Goal: Task Accomplishment & Management: Manage account settings

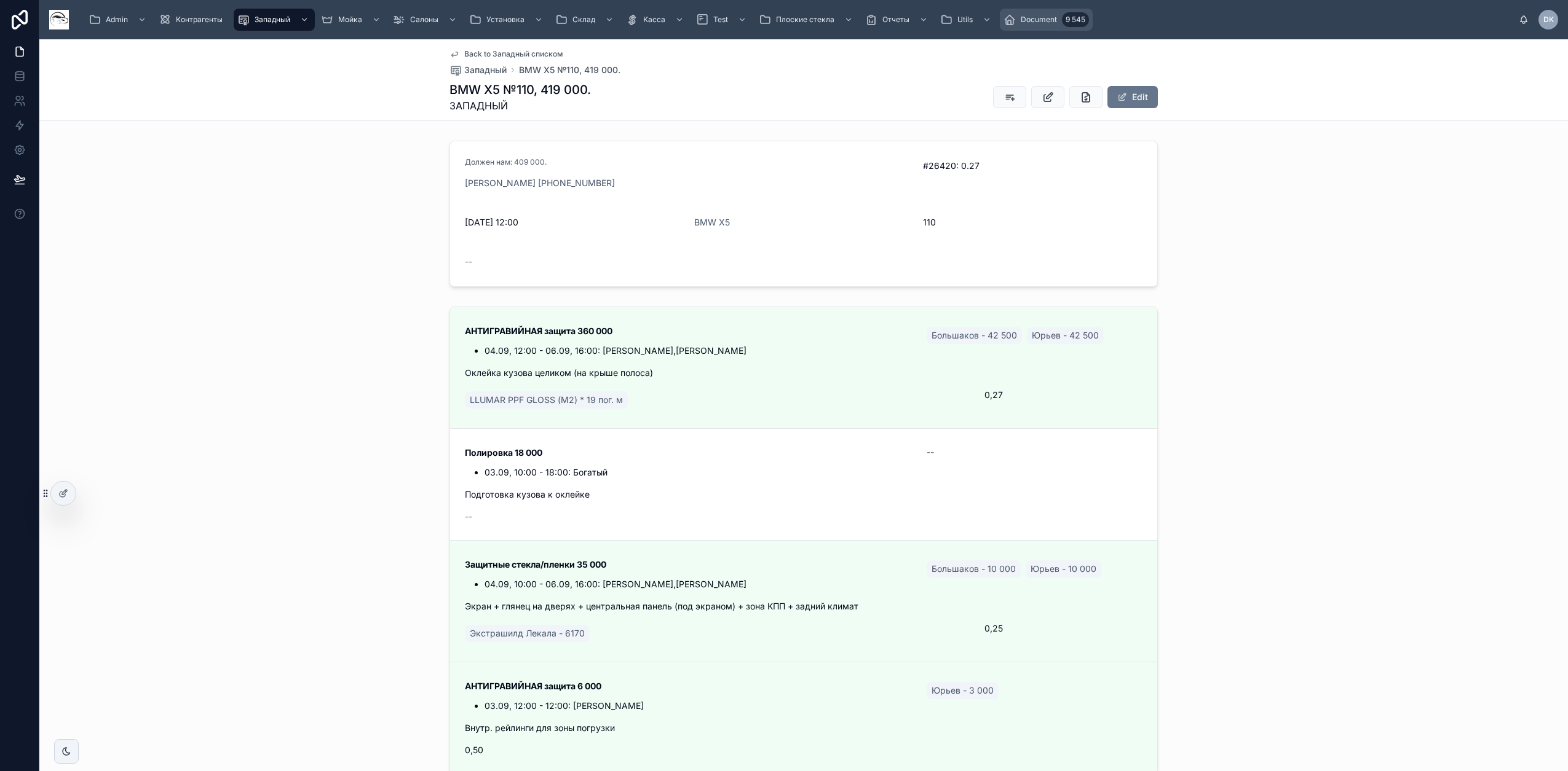
click at [1046, 20] on span "Document" at bounding box center [1039, 20] width 36 height 10
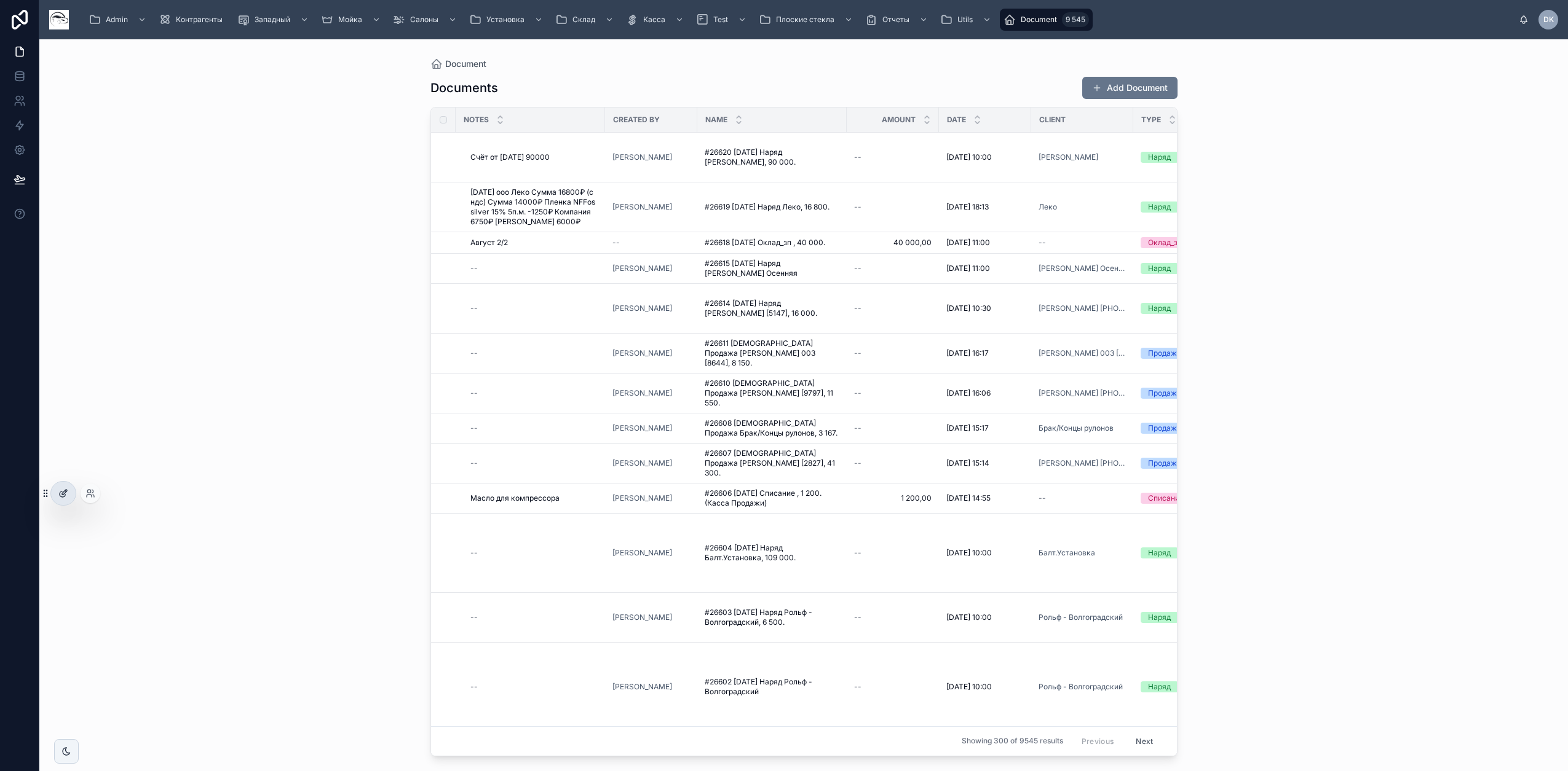
click at [61, 495] on icon at bounding box center [63, 494] width 10 height 10
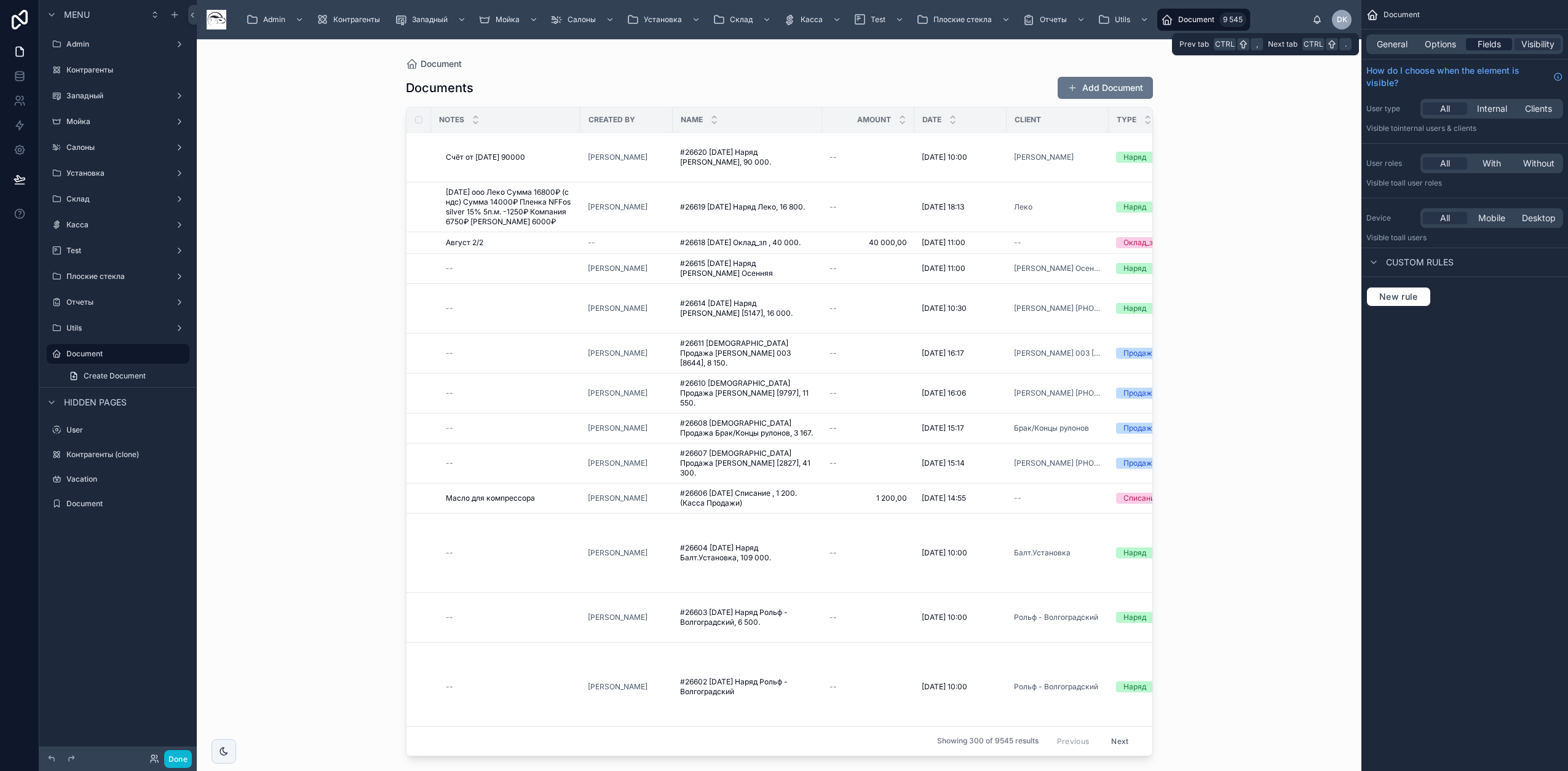
click at [1493, 45] on span "Fields" at bounding box center [1489, 44] width 24 height 12
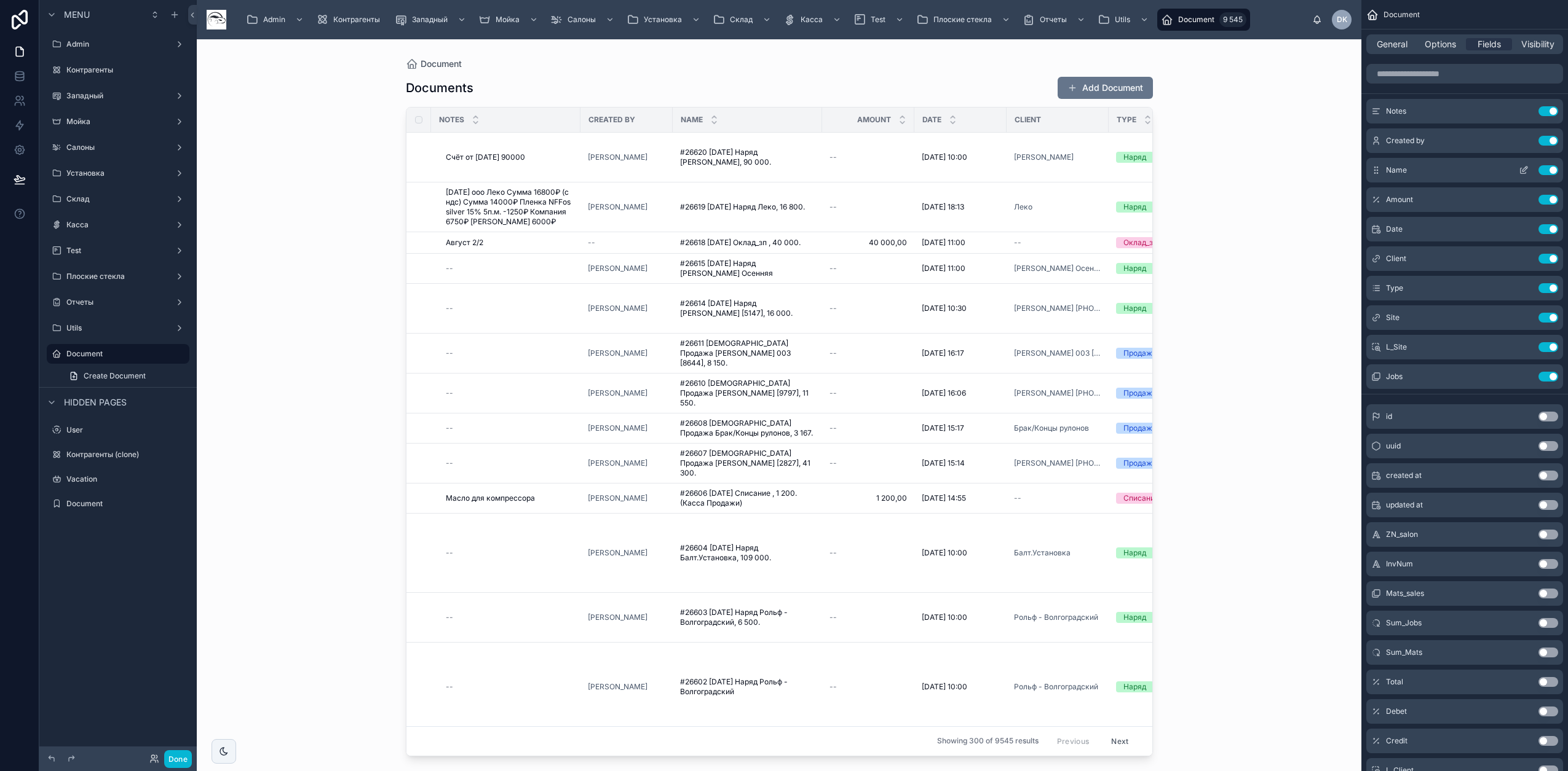
click at [1548, 139] on button "Use setting" at bounding box center [1548, 141] width 20 height 10
click at [1549, 165] on button "Use setting" at bounding box center [1548, 170] width 20 height 10
click at [1549, 195] on button "Use setting" at bounding box center [1548, 199] width 20 height 10
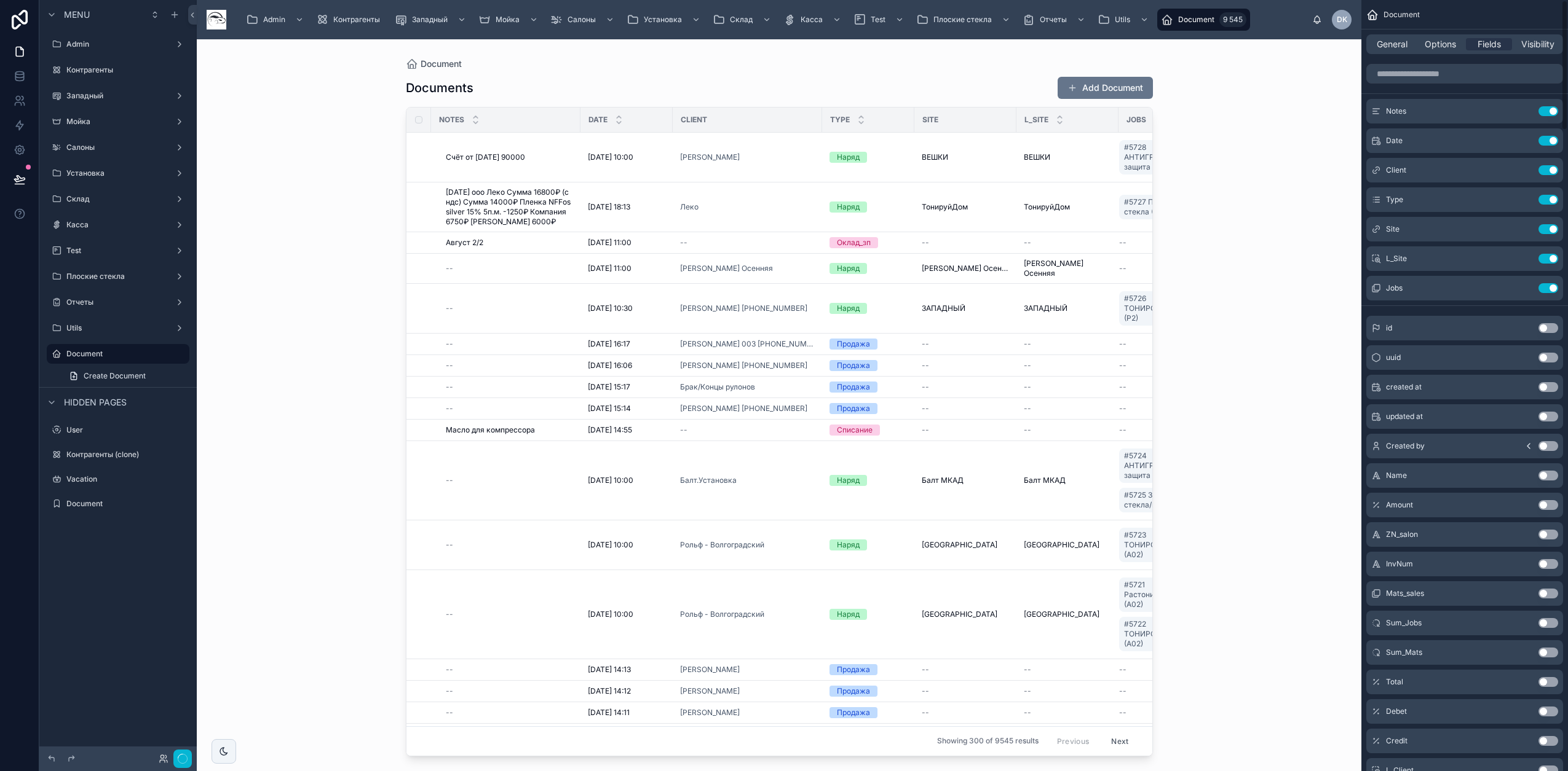
click at [1549, 139] on button "Use setting" at bounding box center [1548, 141] width 20 height 10
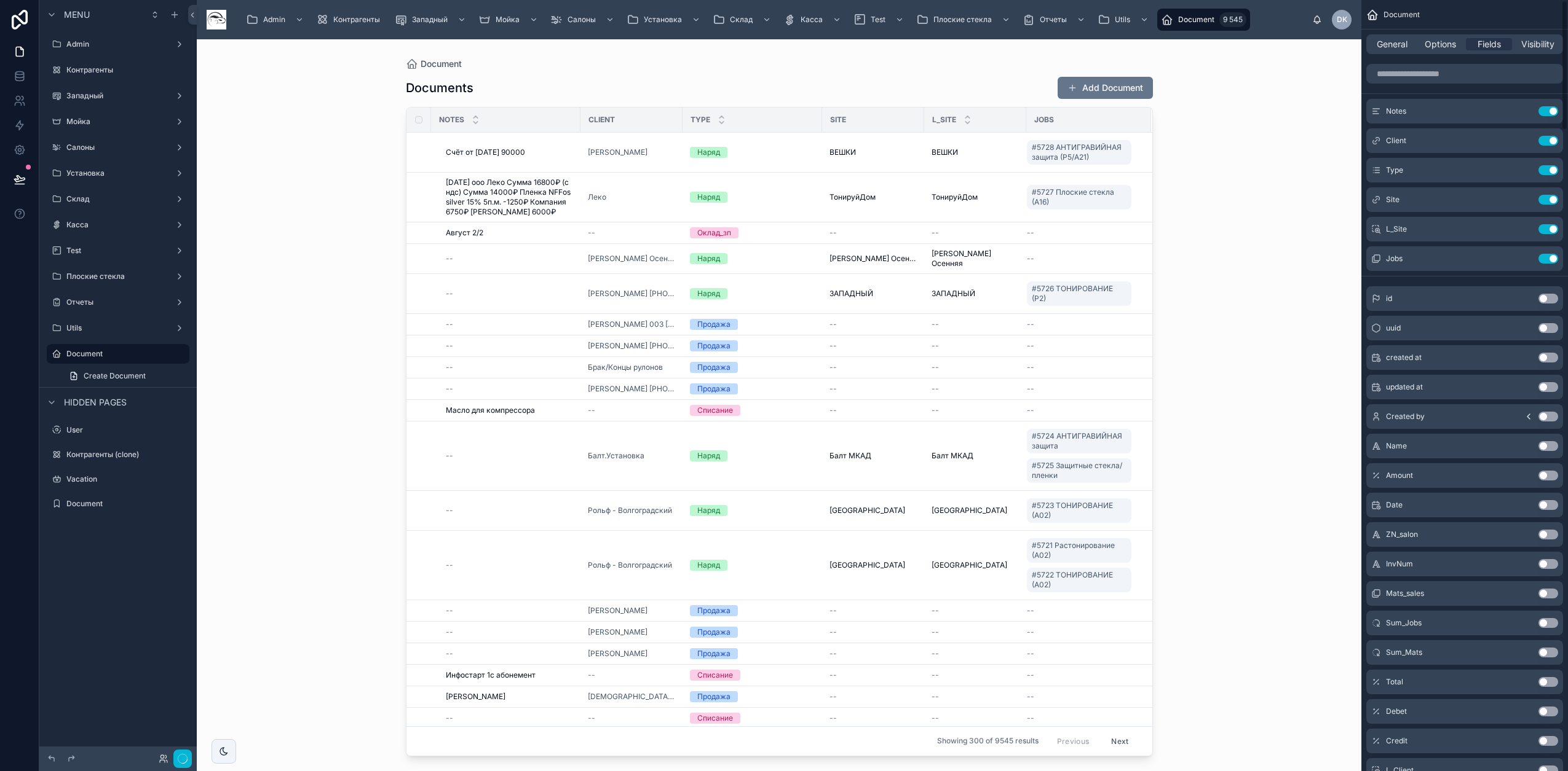
click at [1549, 139] on button "Use setting" at bounding box center [1548, 141] width 20 height 10
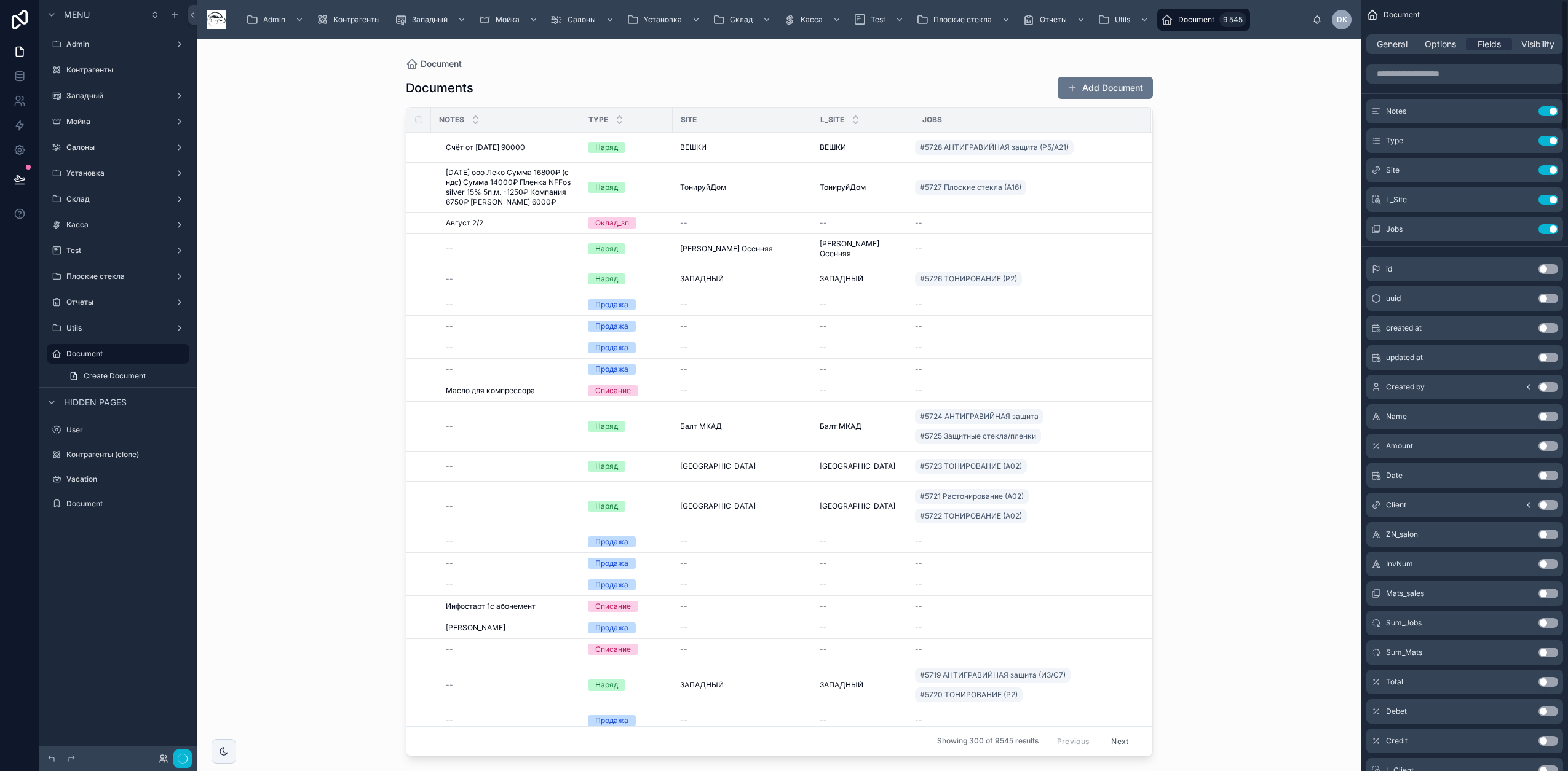
click at [1549, 139] on button "Use setting" at bounding box center [1548, 141] width 20 height 10
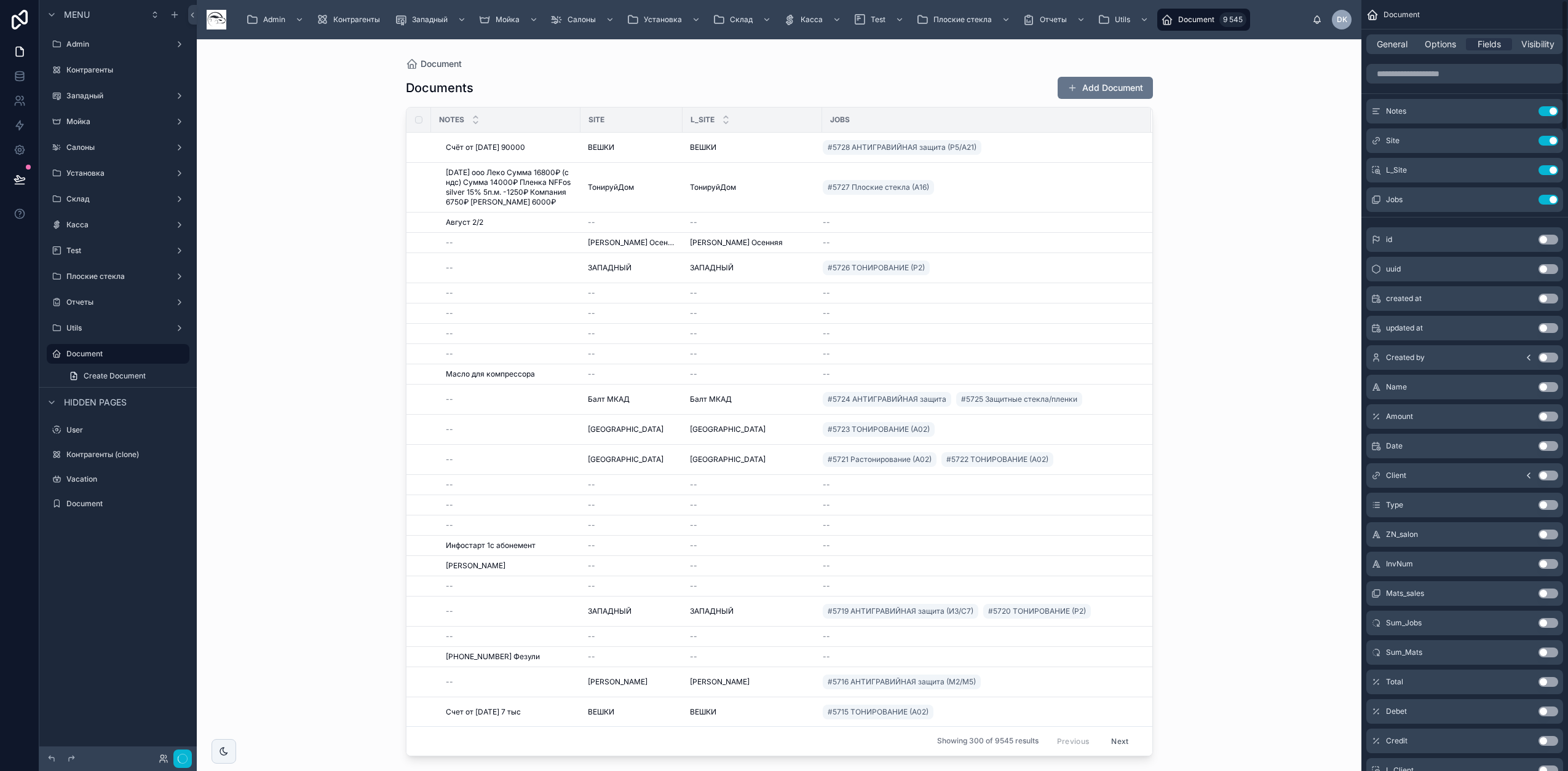
click at [1549, 139] on button "Use setting" at bounding box center [1548, 141] width 20 height 10
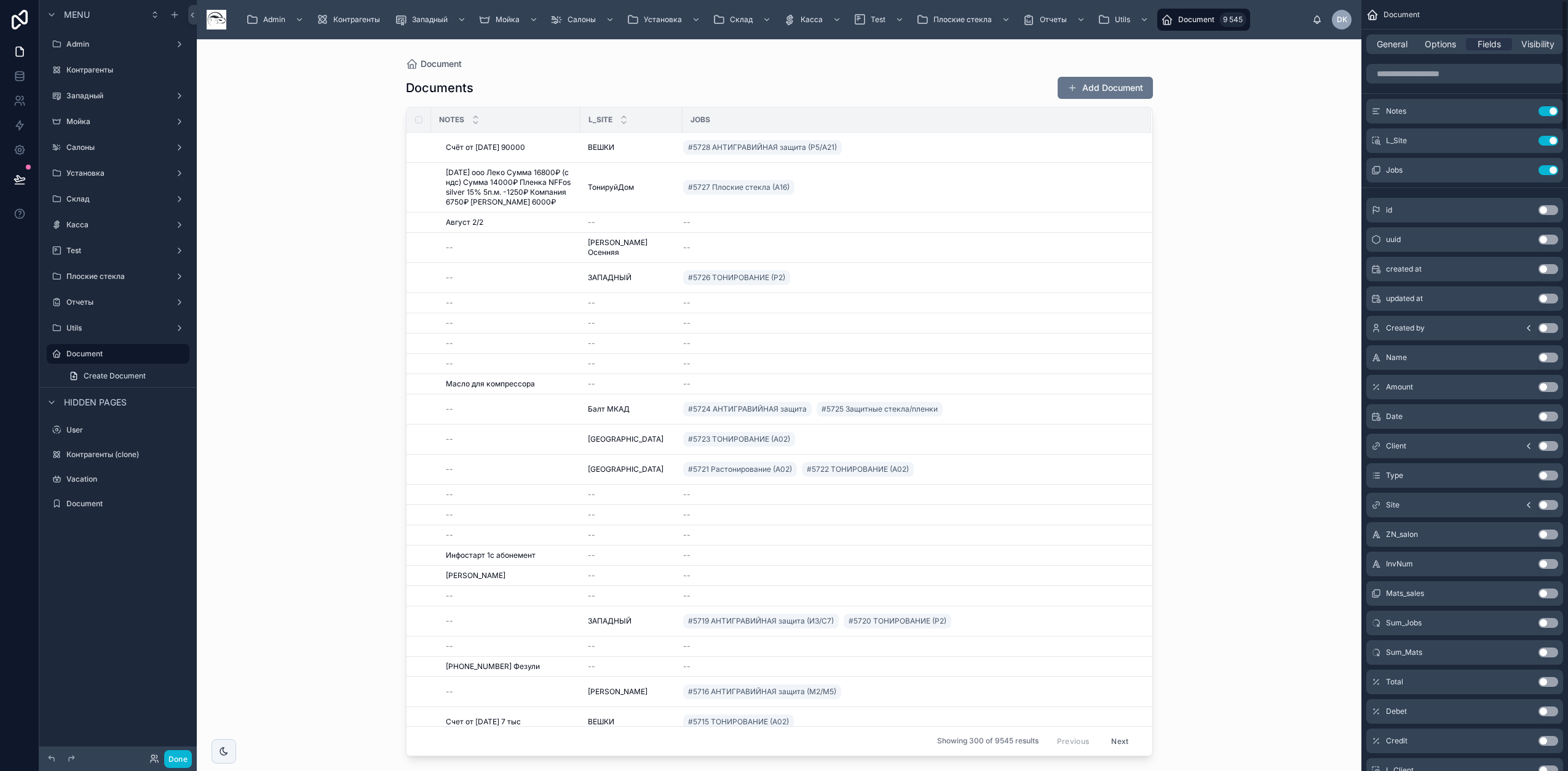
click at [1549, 139] on button "Use setting" at bounding box center [1548, 141] width 20 height 10
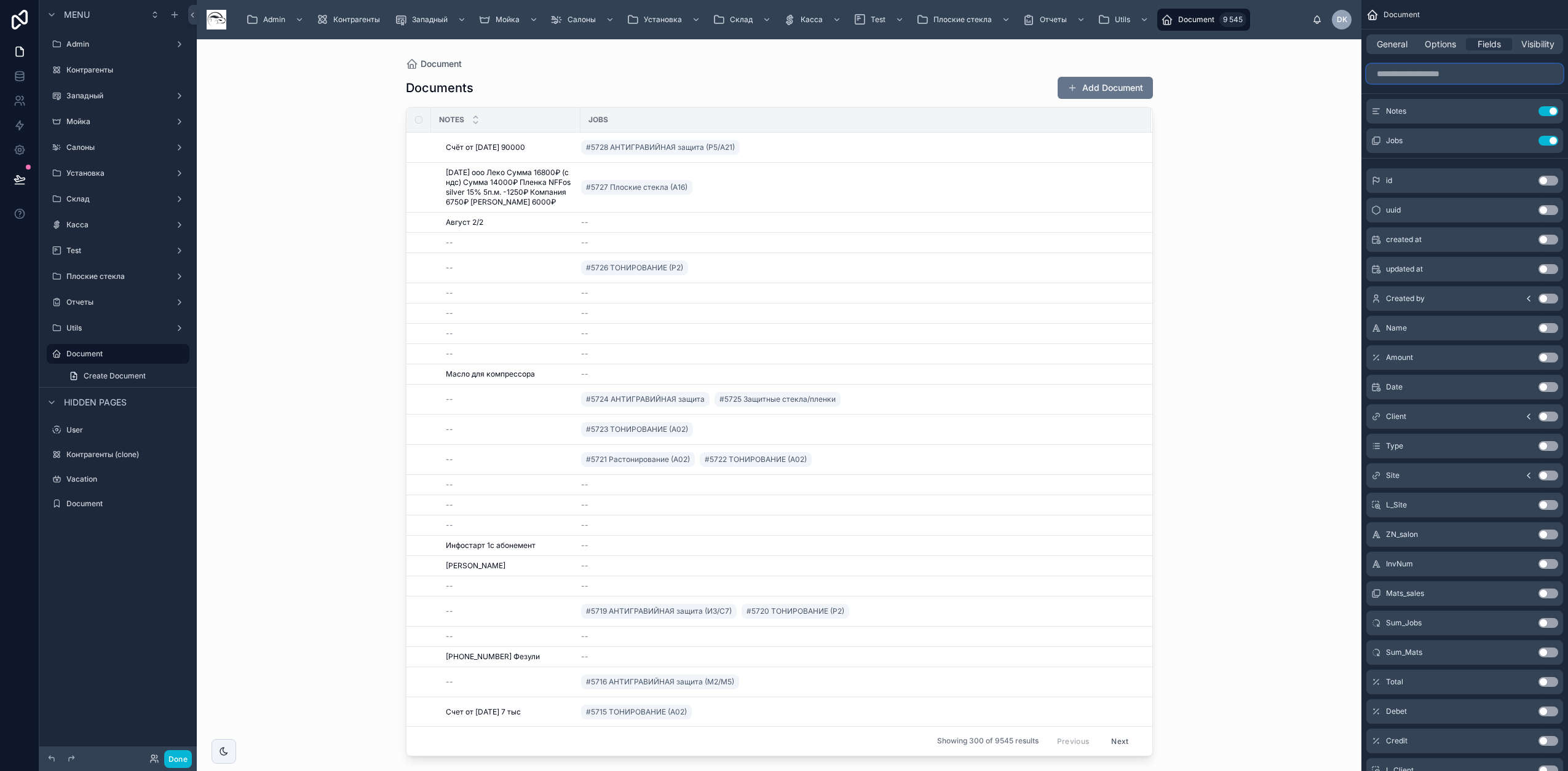
click at [1429, 73] on input "scrollable content" at bounding box center [1464, 74] width 197 height 20
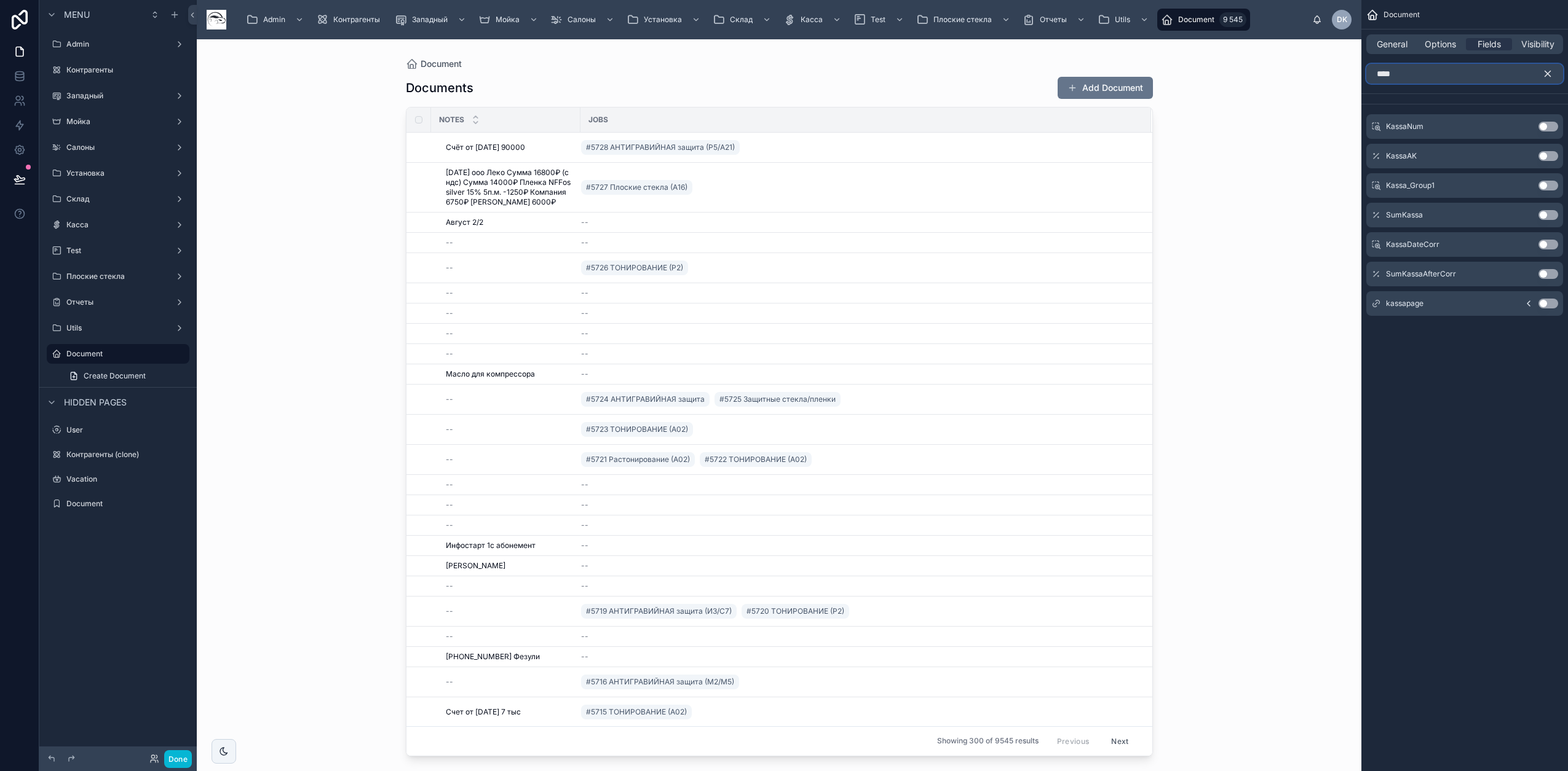
type input "****"
click at [1551, 299] on button "Use setting" at bounding box center [1548, 303] width 20 height 10
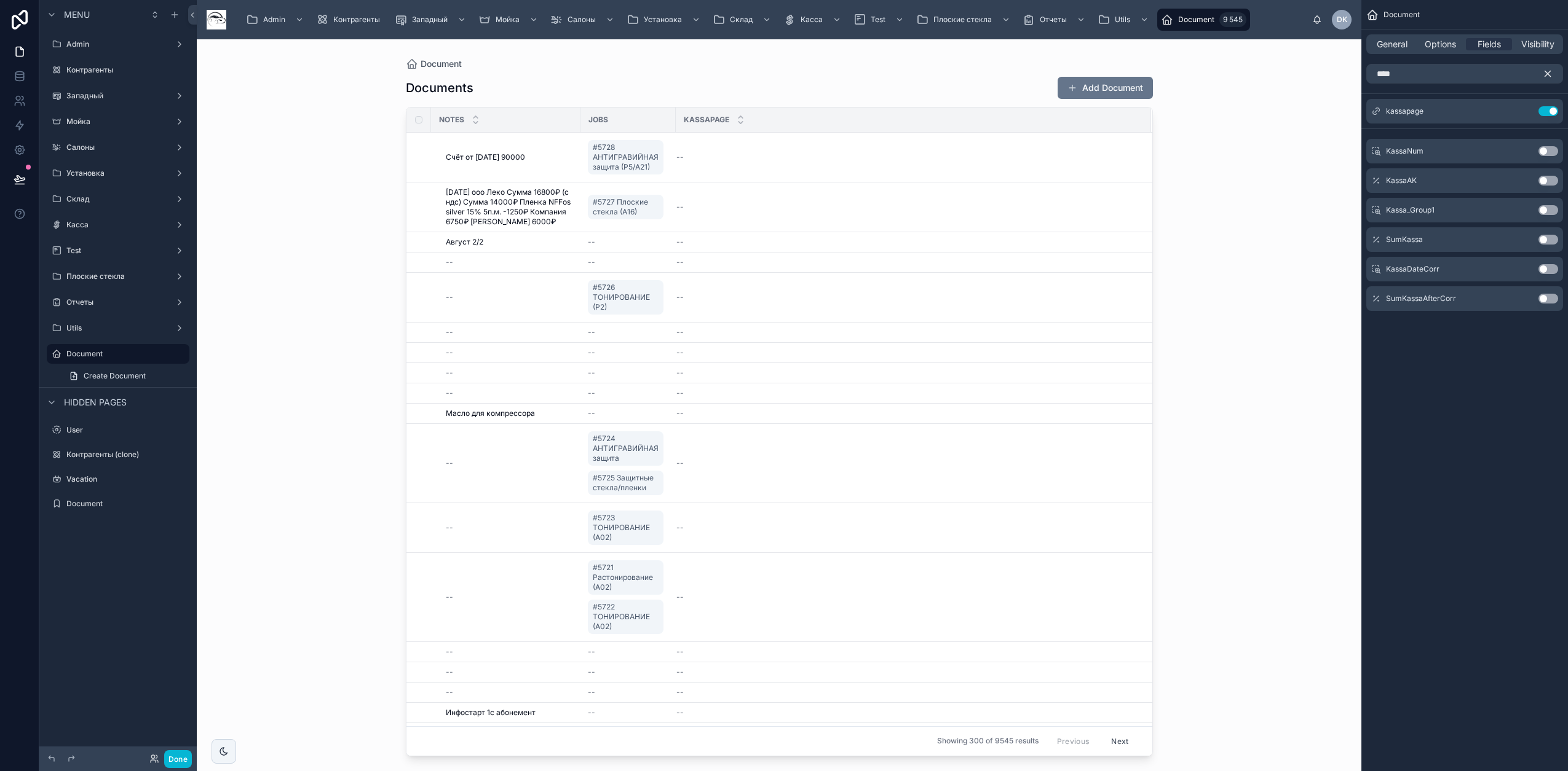
click at [1548, 75] on icon "scrollable content" at bounding box center [1548, 74] width 11 height 11
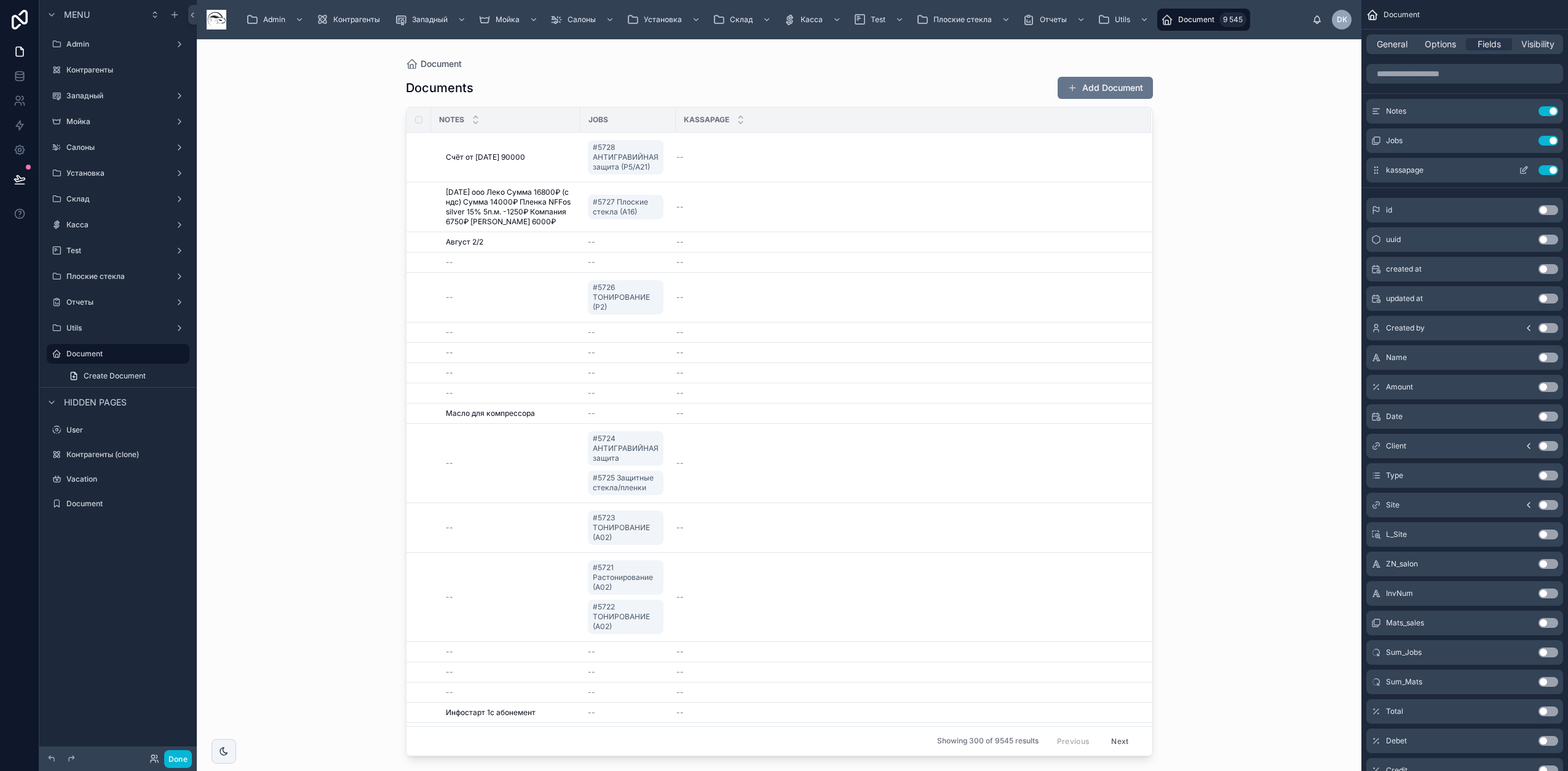
drag, startPoint x: 1552, startPoint y: 139, endPoint x: 1480, endPoint y: 147, distance: 72.4
click at [1553, 138] on button "Use setting" at bounding box center [1548, 141] width 20 height 10
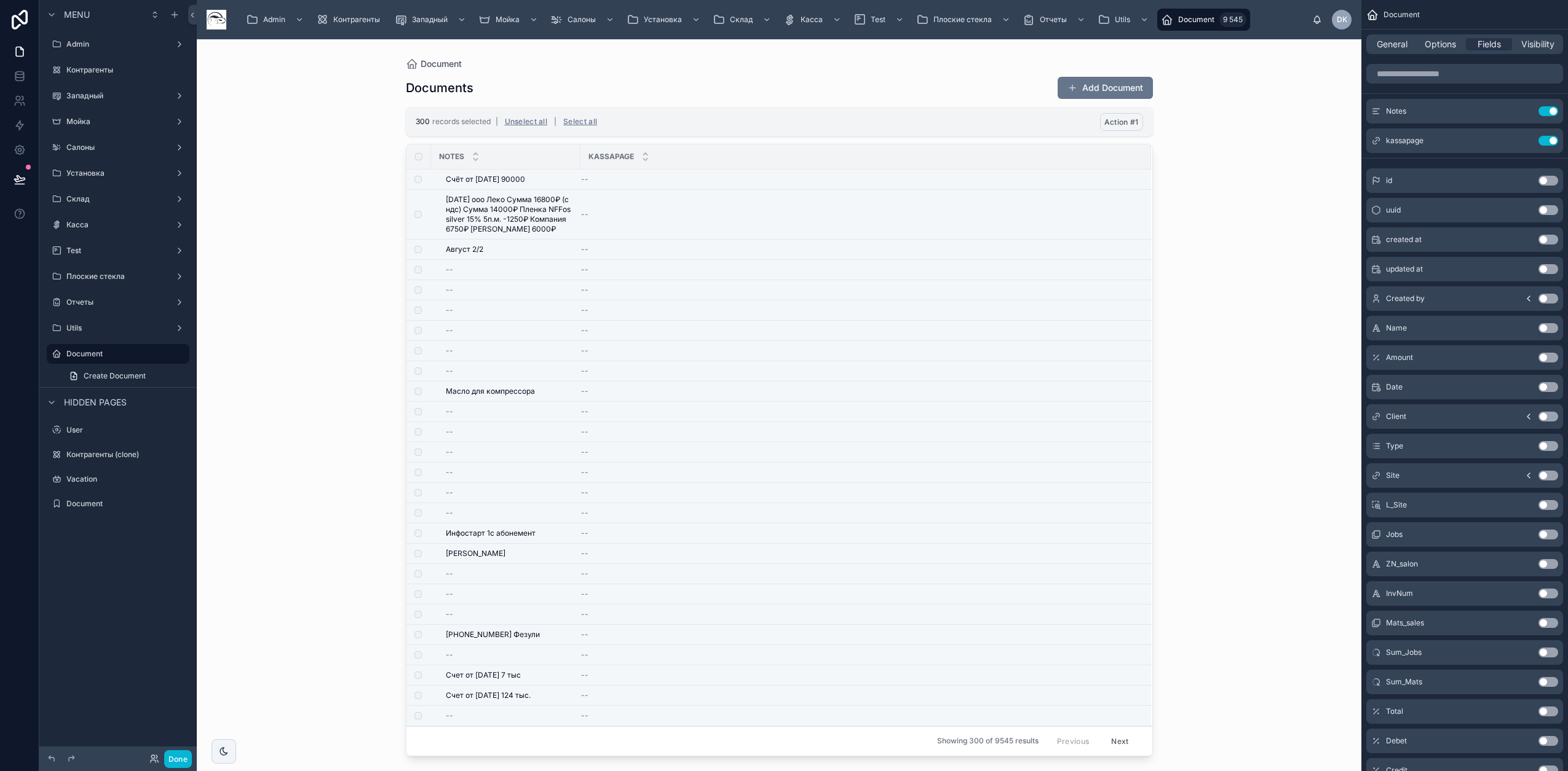
click at [1126, 122] on span "Action #1" at bounding box center [1121, 122] width 34 height 9
click at [1186, 98] on icon at bounding box center [1181, 98] width 10 height 10
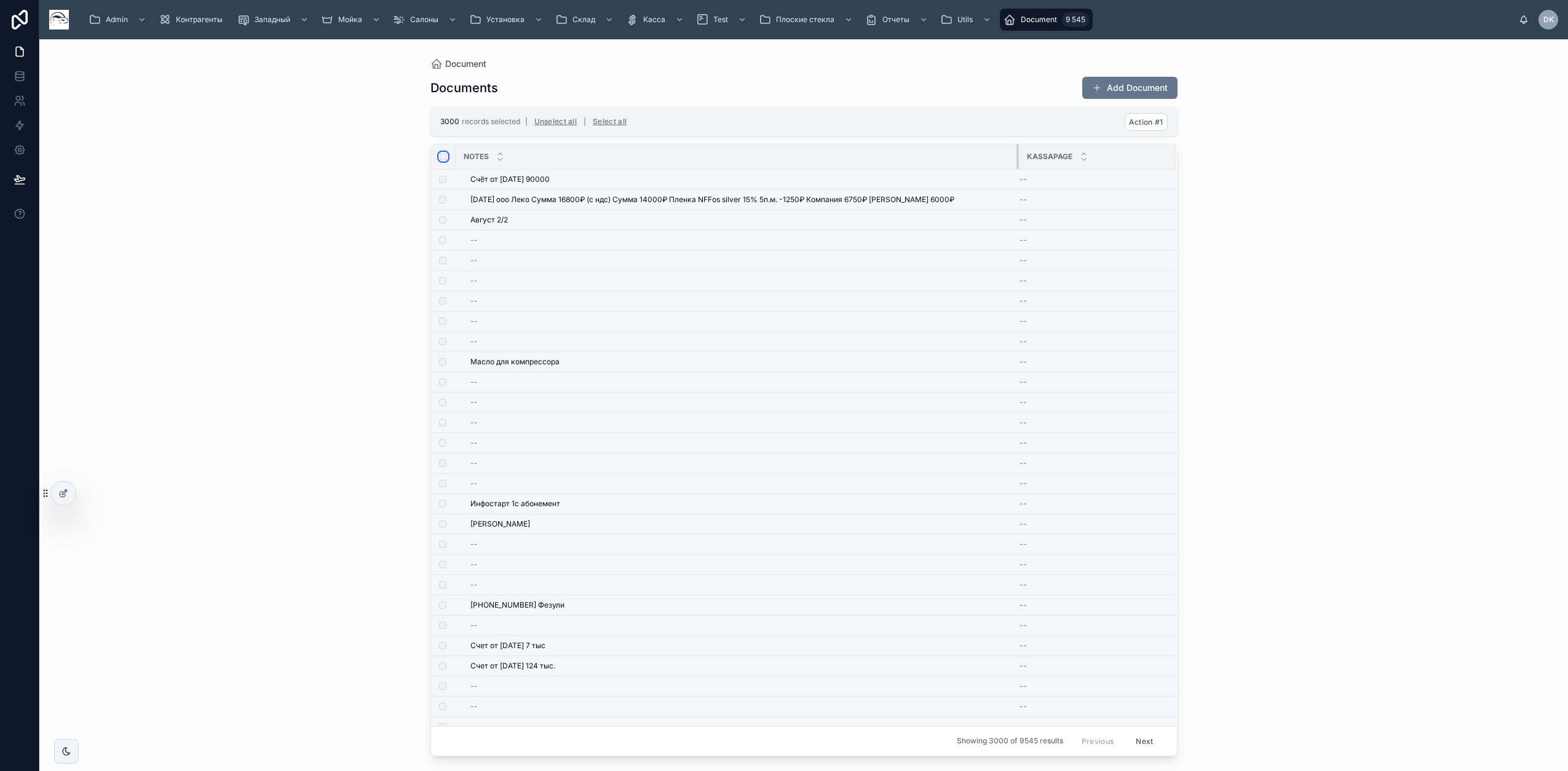
drag, startPoint x: 604, startPoint y: 157, endPoint x: 1027, endPoint y: 154, distance: 423.0
click at [1027, 154] on tr "Notes Kassapage" at bounding box center [804, 157] width 746 height 25
click at [1156, 122] on span "Action #1" at bounding box center [1146, 122] width 34 height 9
click at [1209, 97] on icon at bounding box center [1206, 98] width 7 height 4
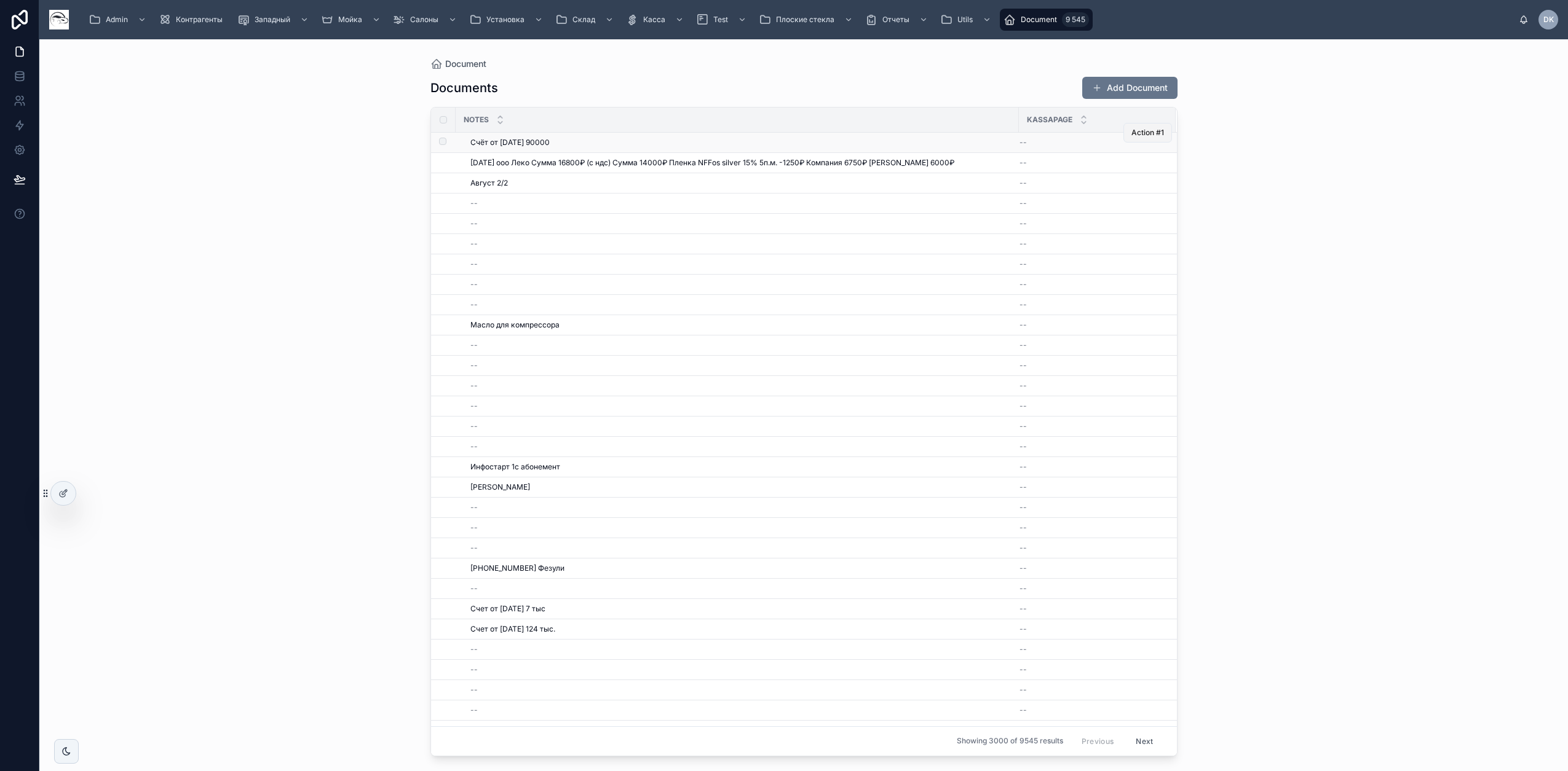
click at [1135, 134] on span "Action #1" at bounding box center [1148, 132] width 33 height 10
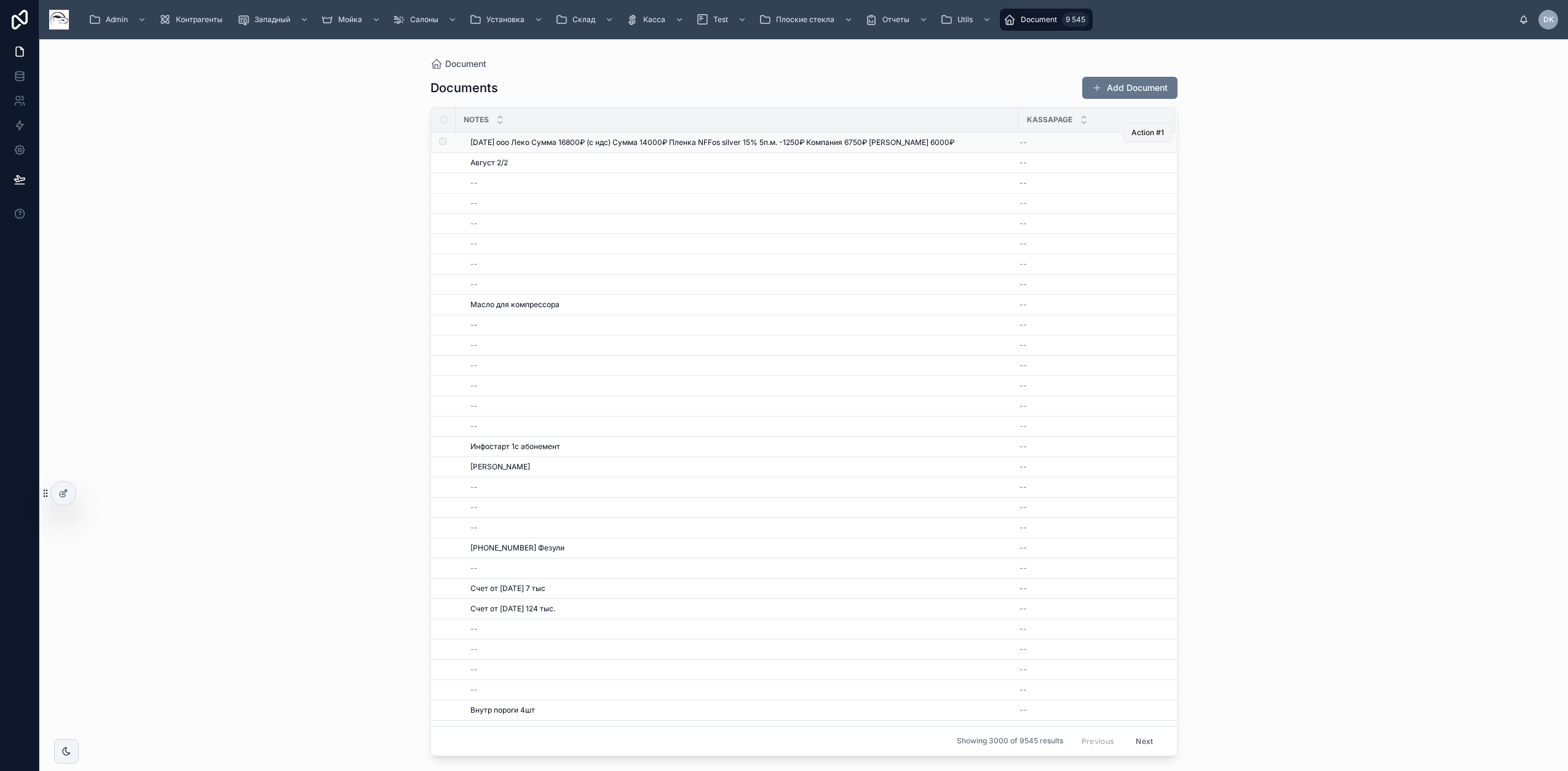
click at [1131, 135] on span "Action #1" at bounding box center [1148, 132] width 33 height 10
click at [1138, 133] on span "Action #1" at bounding box center [1148, 132] width 33 height 10
click at [1136, 131] on span "Action #1" at bounding box center [1148, 132] width 33 height 10
click at [1131, 130] on span "Action #1" at bounding box center [1148, 132] width 33 height 10
click at [24, 68] on link at bounding box center [19, 76] width 38 height 25
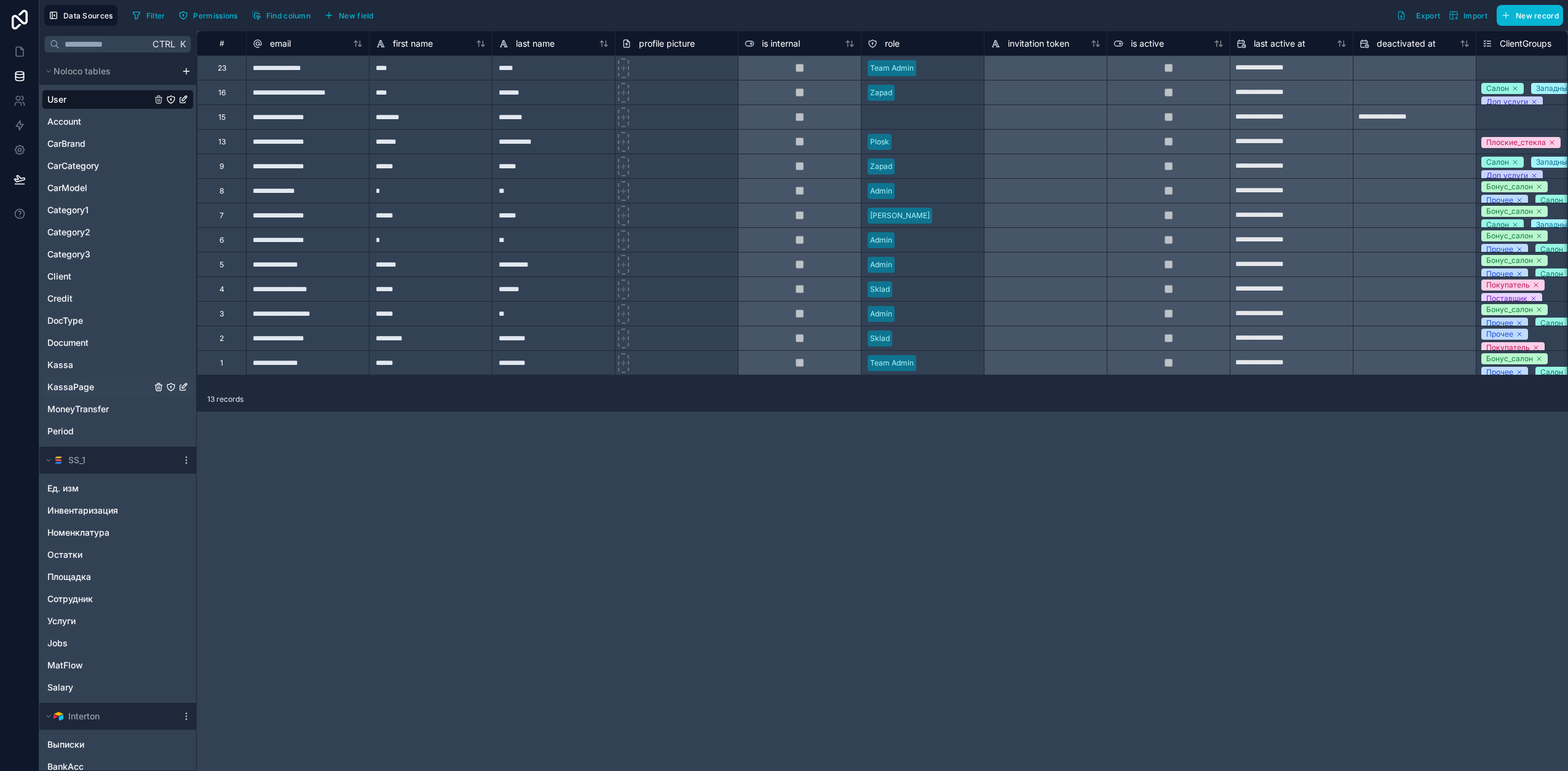
click at [108, 385] on link "KassaPage" at bounding box center [99, 387] width 104 height 12
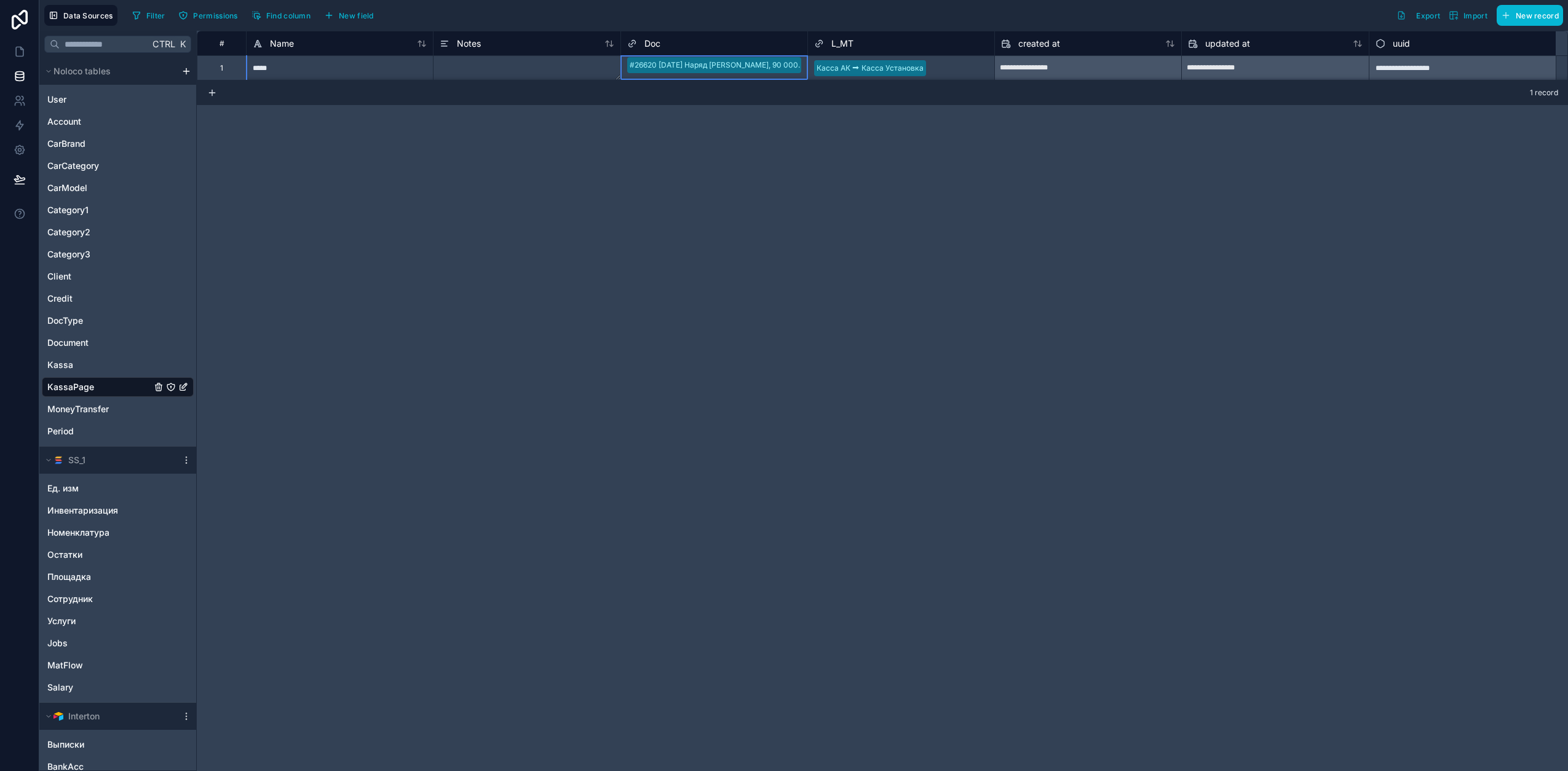
click at [784, 48] on div "Doc" at bounding box center [714, 43] width 174 height 15
click at [655, 41] on span "Doc" at bounding box center [653, 43] width 16 height 12
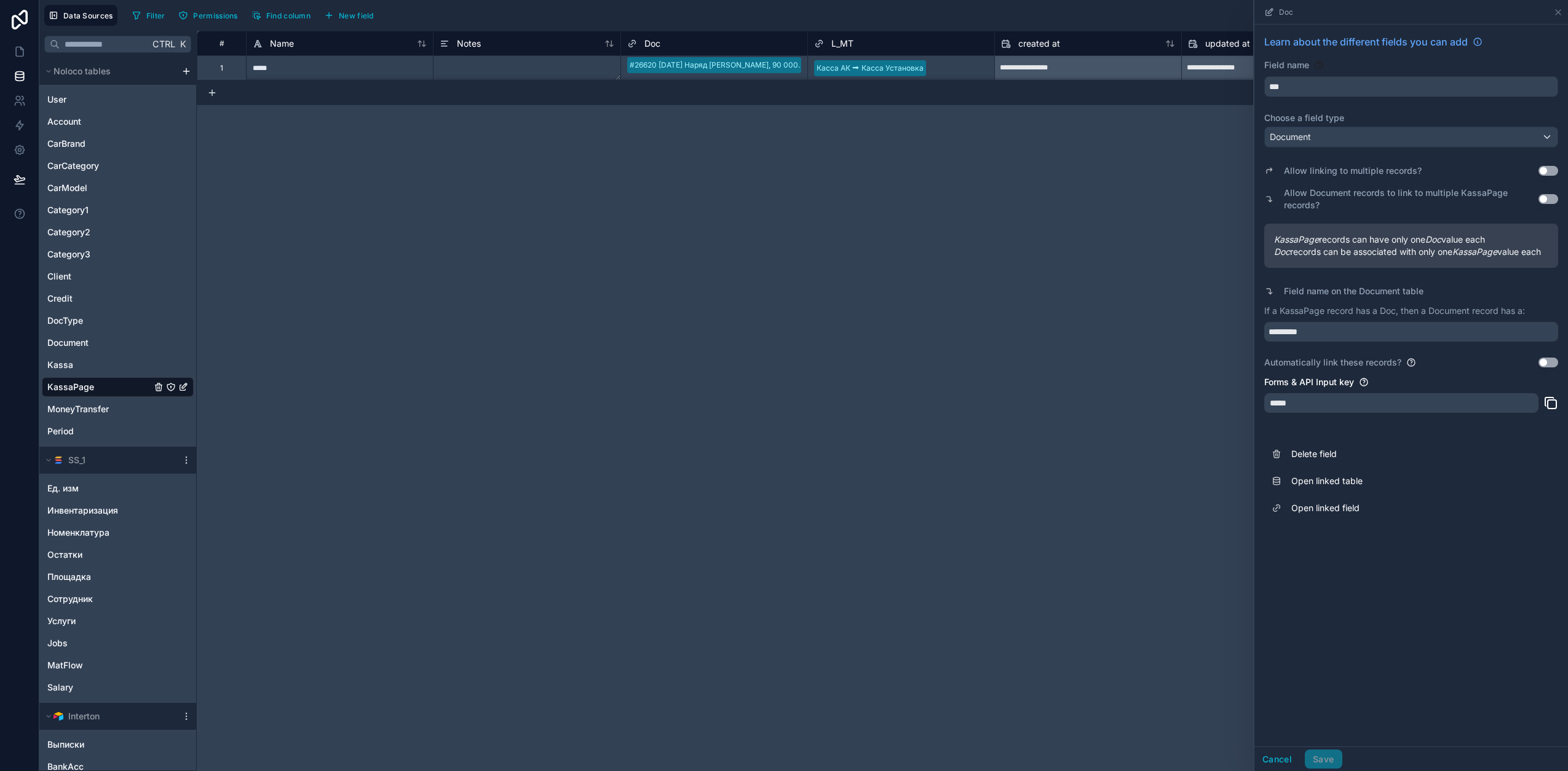
click at [1552, 169] on button "Use setting" at bounding box center [1548, 171] width 20 height 10
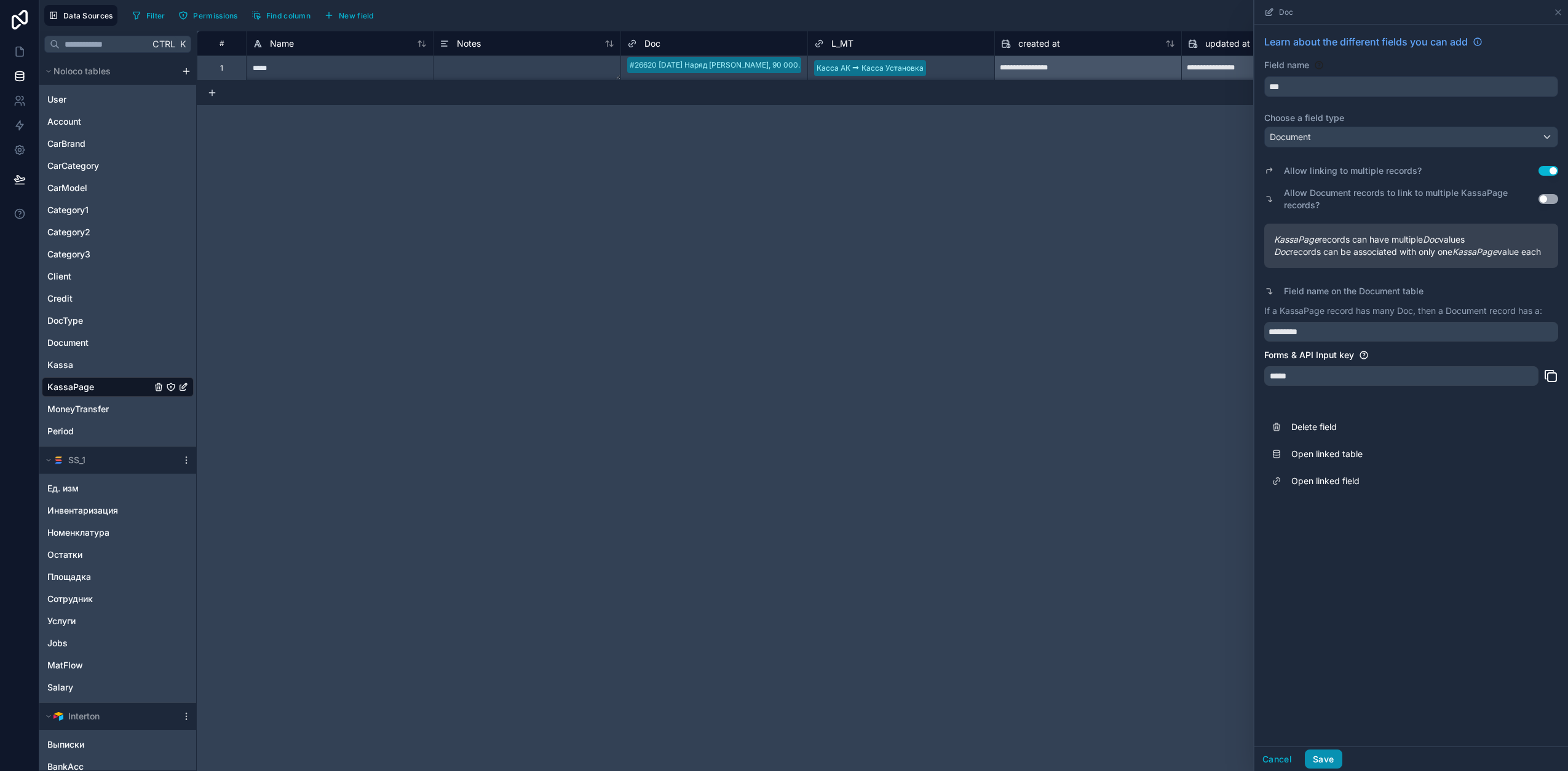
click at [1337, 760] on button "Save" at bounding box center [1323, 760] width 37 height 20
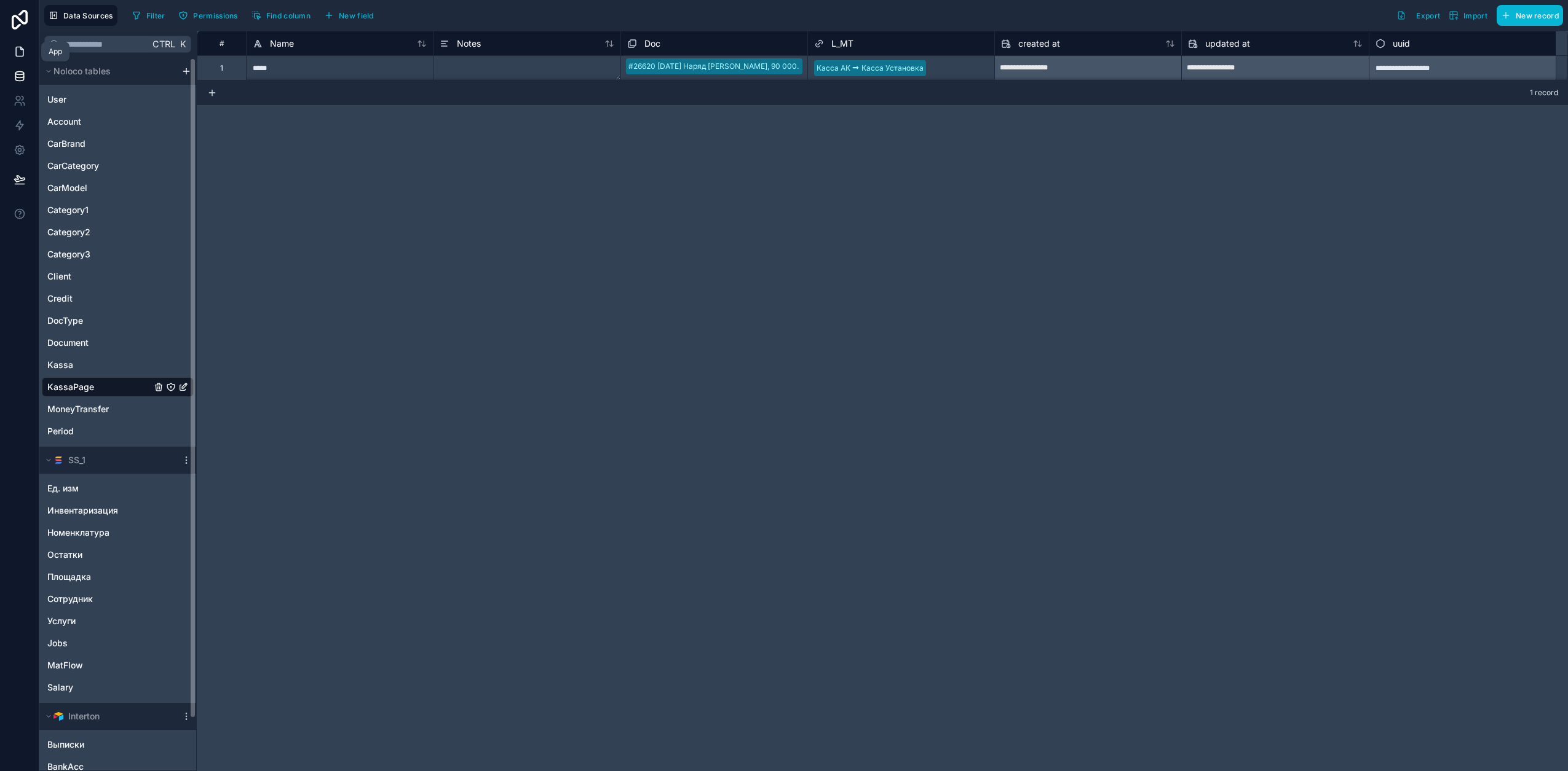
click at [17, 52] on icon at bounding box center [20, 52] width 12 height 12
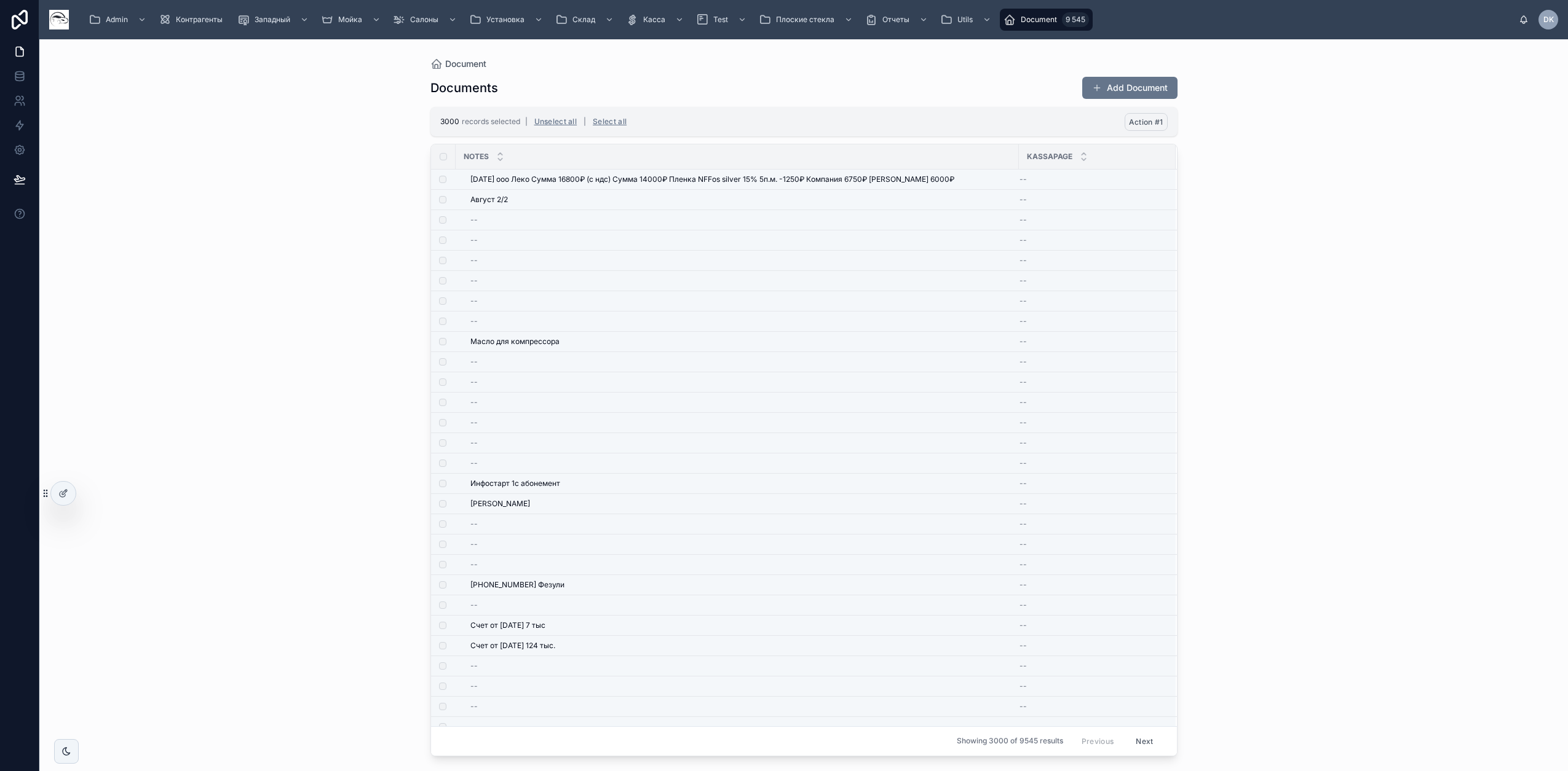
click at [1152, 126] on span "Action #1" at bounding box center [1146, 122] width 34 height 9
click at [1209, 96] on icon at bounding box center [1206, 98] width 10 height 10
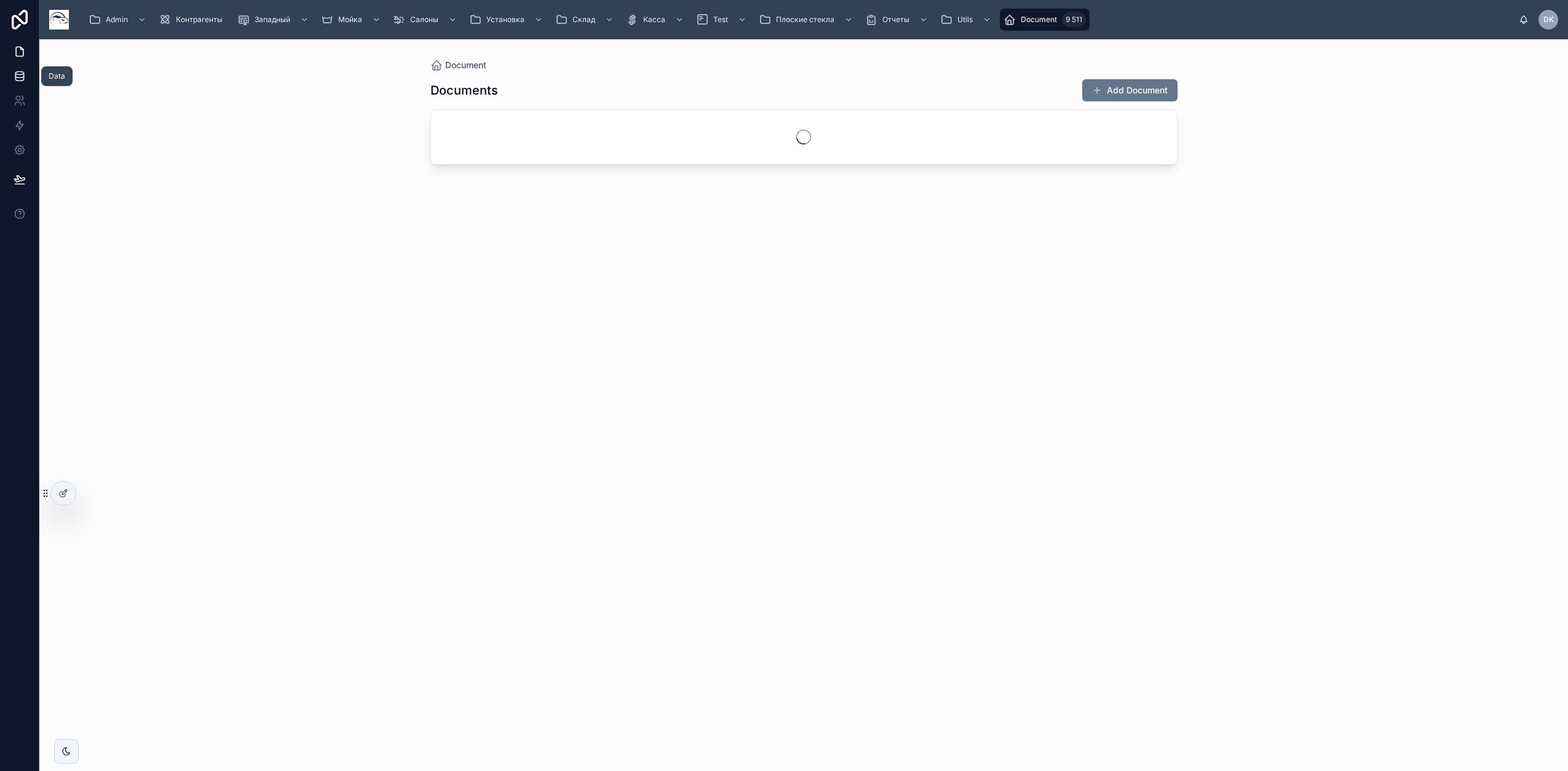
click at [23, 78] on icon at bounding box center [20, 76] width 12 height 12
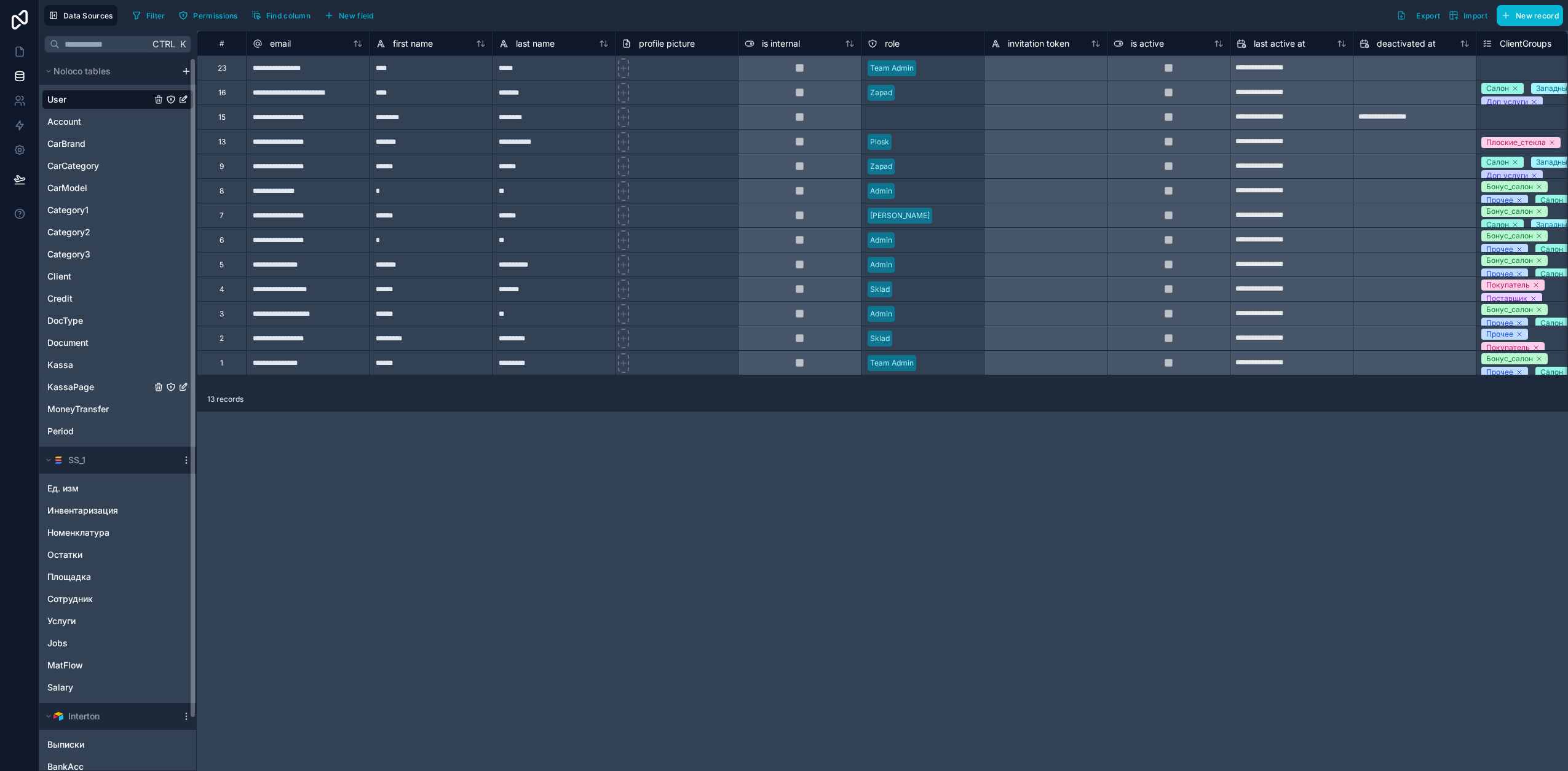
click at [99, 388] on link "KassaPage" at bounding box center [99, 387] width 104 height 12
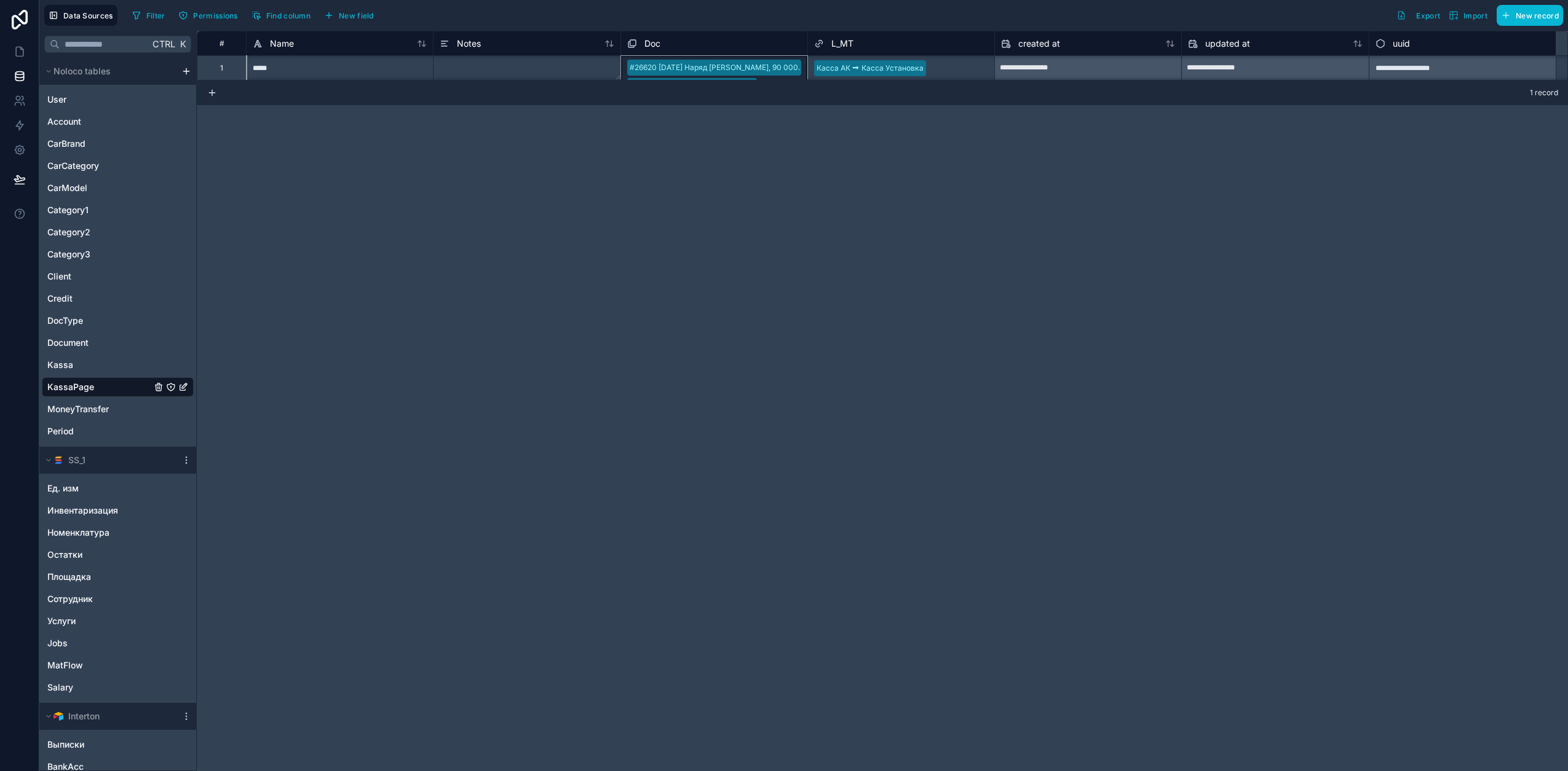
scroll to position [1, 0]
click at [702, 78] on div "#26620 09/09/25 Наряд Рольф - Вешки, 90 000. #26619 05/09/25 Наряд Леко, 16 800…" at bounding box center [713, 67] width 187 height 25
click at [709, 70] on div "#26620 09/09/25 Наряд Рольф - Вешки, 90 000. #26619 05/09/25 Наряд Леко, 16 800…" at bounding box center [713, 68] width 187 height 25
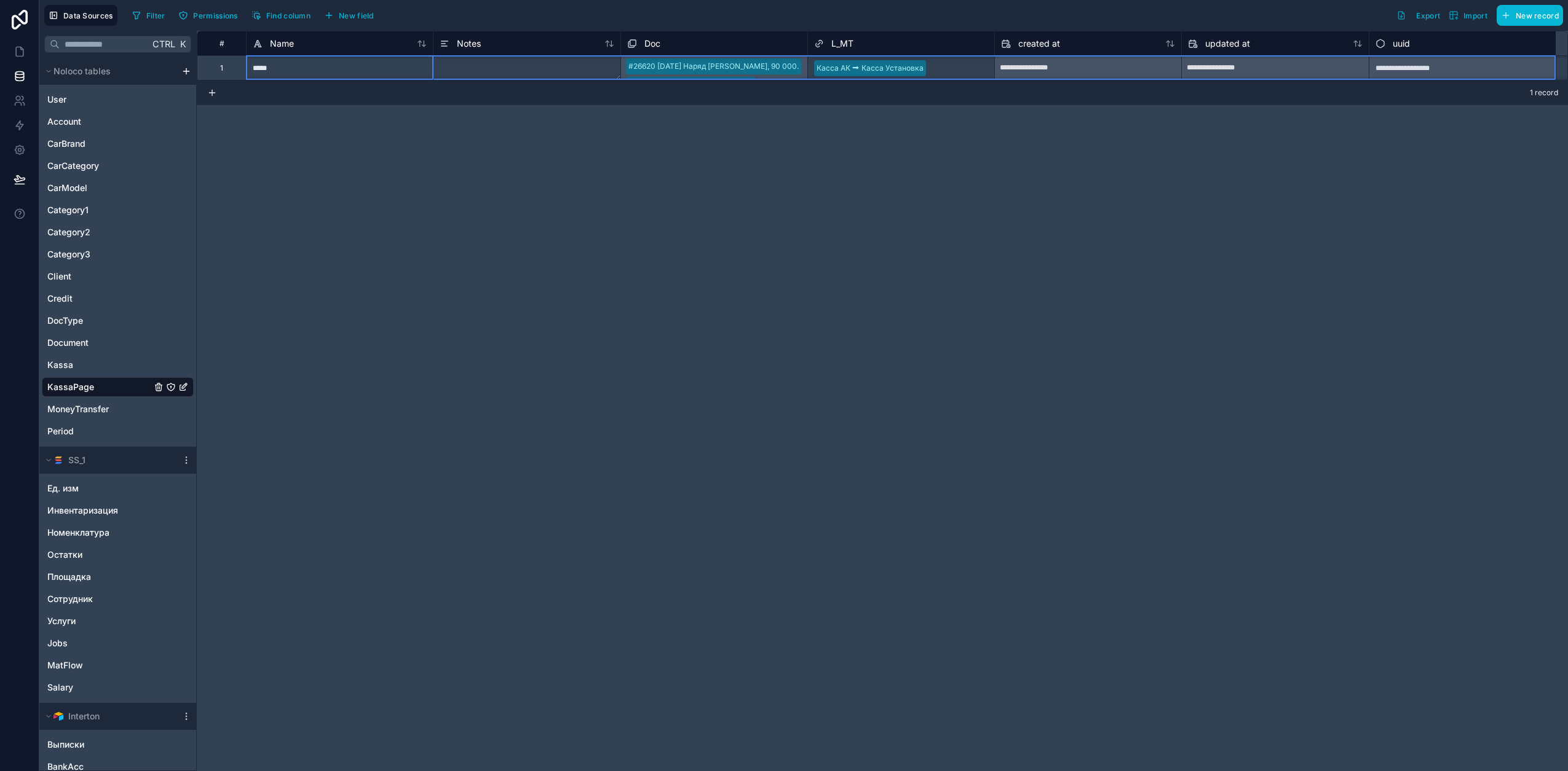
click at [714, 70] on div "#26620 09/09/25 Наряд Рольф - Вешки, 90 000. #26619 05/09/25 Наряд Леко, 16 800…" at bounding box center [713, 68] width 187 height 25
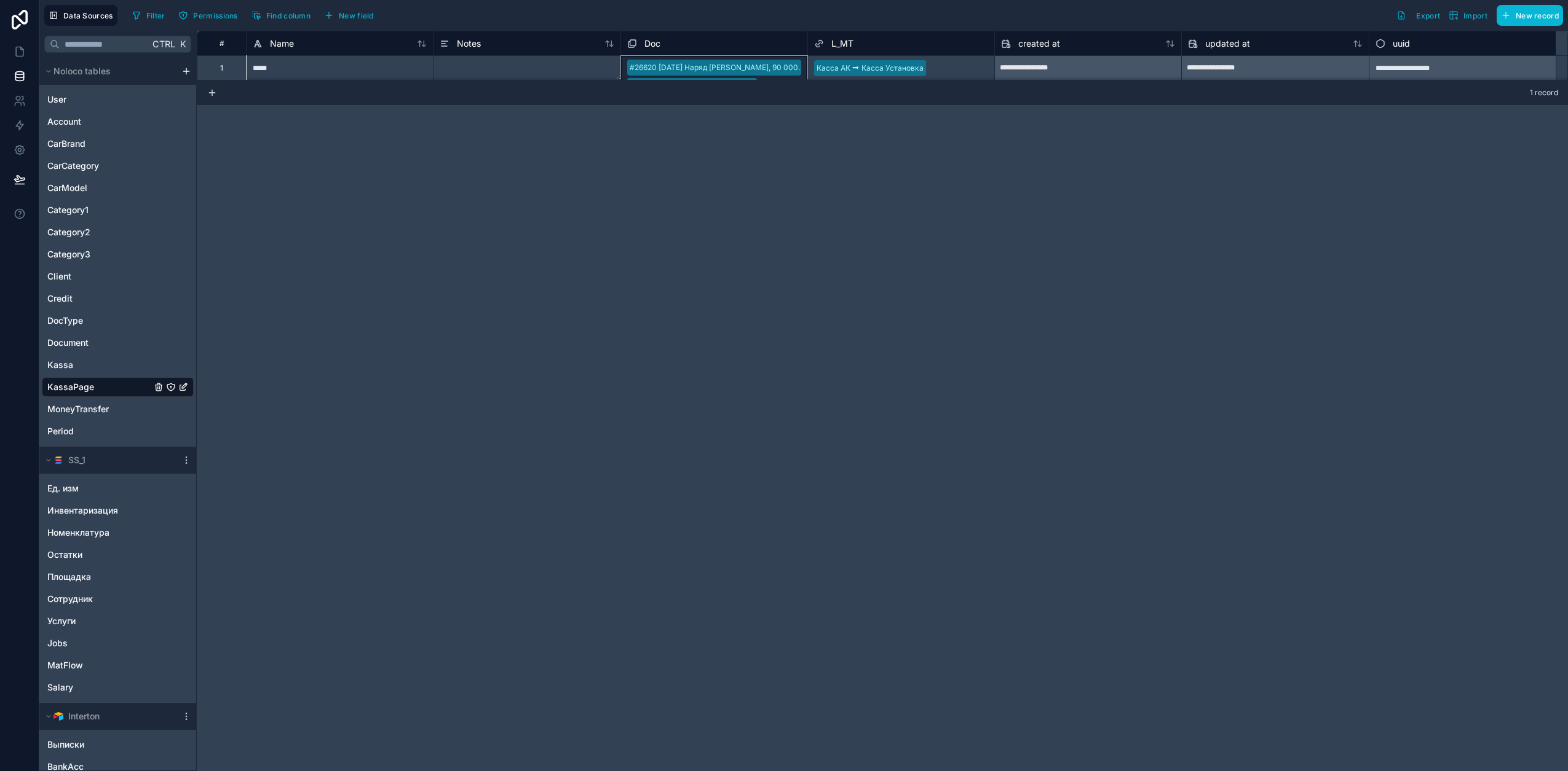
click at [714, 70] on div "#26620 09/09/25 Наряд Рольф - Вешки, 90 000. #26619 05/09/25 Наряд Леко, 16 800…" at bounding box center [713, 68] width 187 height 25
click at [783, 63] on div "#26620 09/09/25 Наряд Рольф - Вешки, 90 000. #26619 05/09/25 Наряд Леко, 16 800…" at bounding box center [713, 68] width 187 height 25
click at [712, 37] on div "Doc" at bounding box center [714, 43] width 174 height 15
drag, startPoint x: 607, startPoint y: 42, endPoint x: 641, endPoint y: 41, distance: 34.0
click at [617, 43] on div "Notes" at bounding box center [527, 43] width 186 height 15
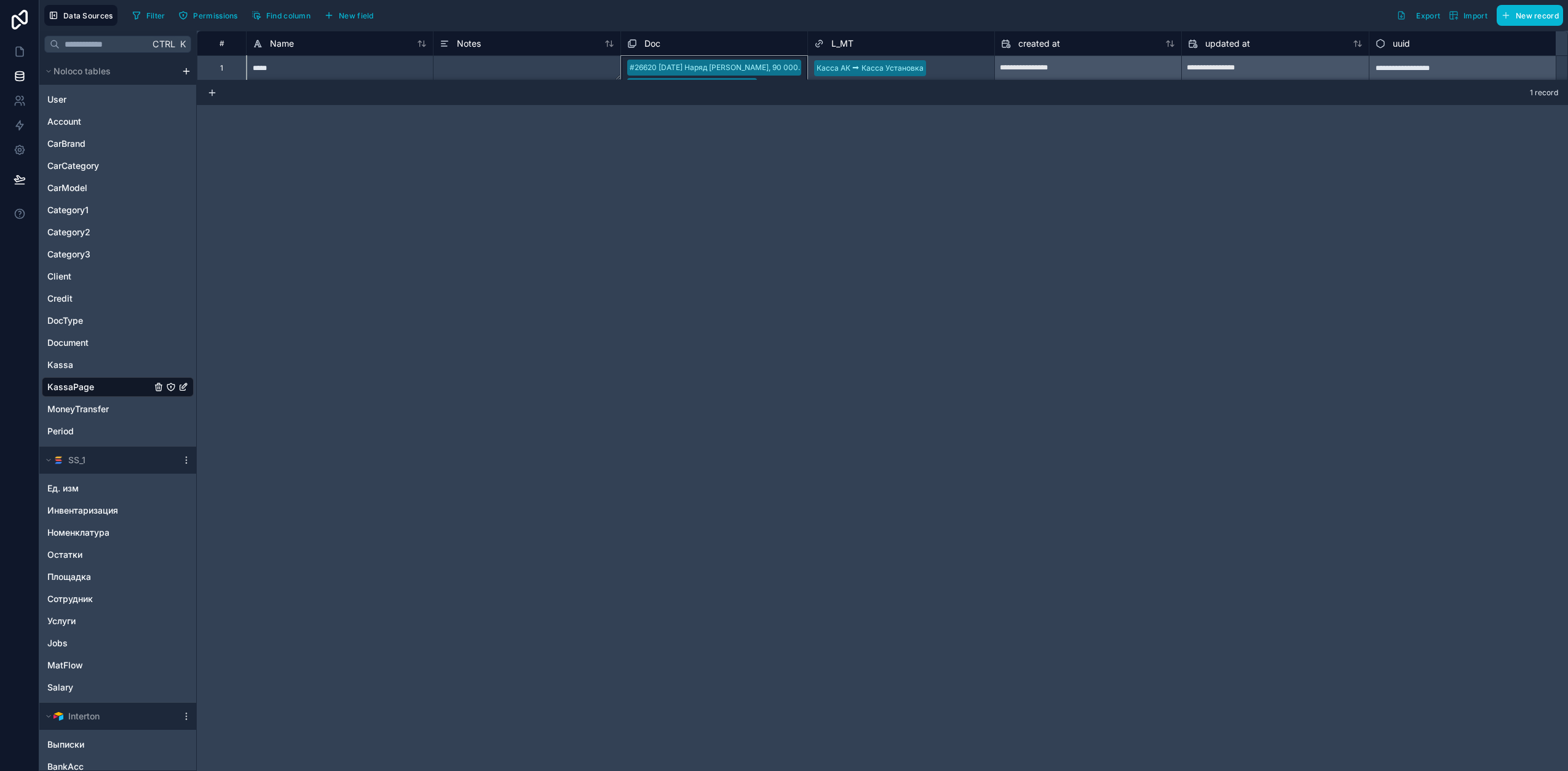
click at [642, 41] on div "Doc" at bounding box center [644, 43] width 34 height 15
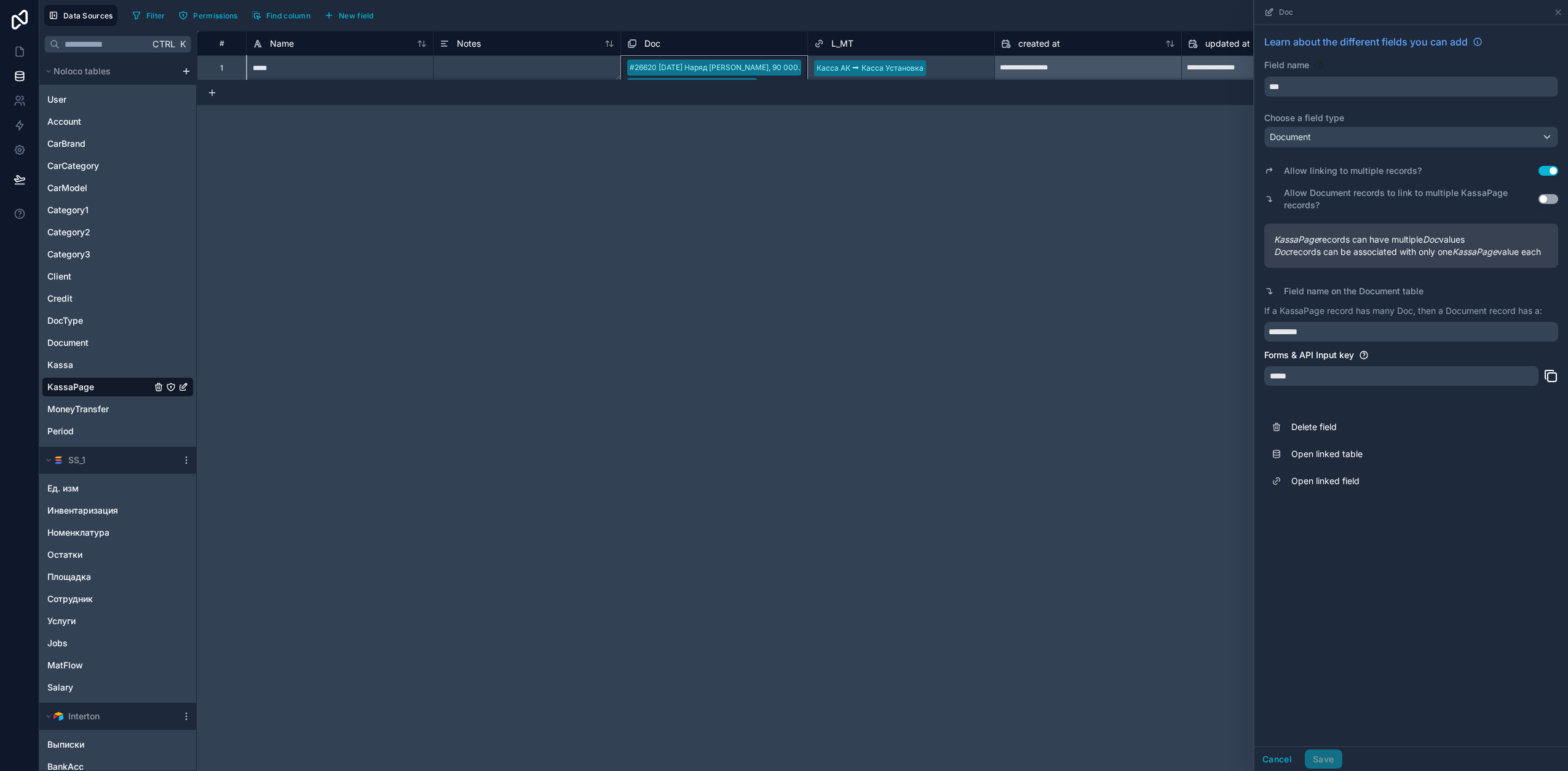
click at [1553, 177] on div "Allow linking to multiple records? Use setting" at bounding box center [1410, 170] width 294 height 17
click at [1552, 167] on button "Use setting" at bounding box center [1548, 171] width 20 height 10
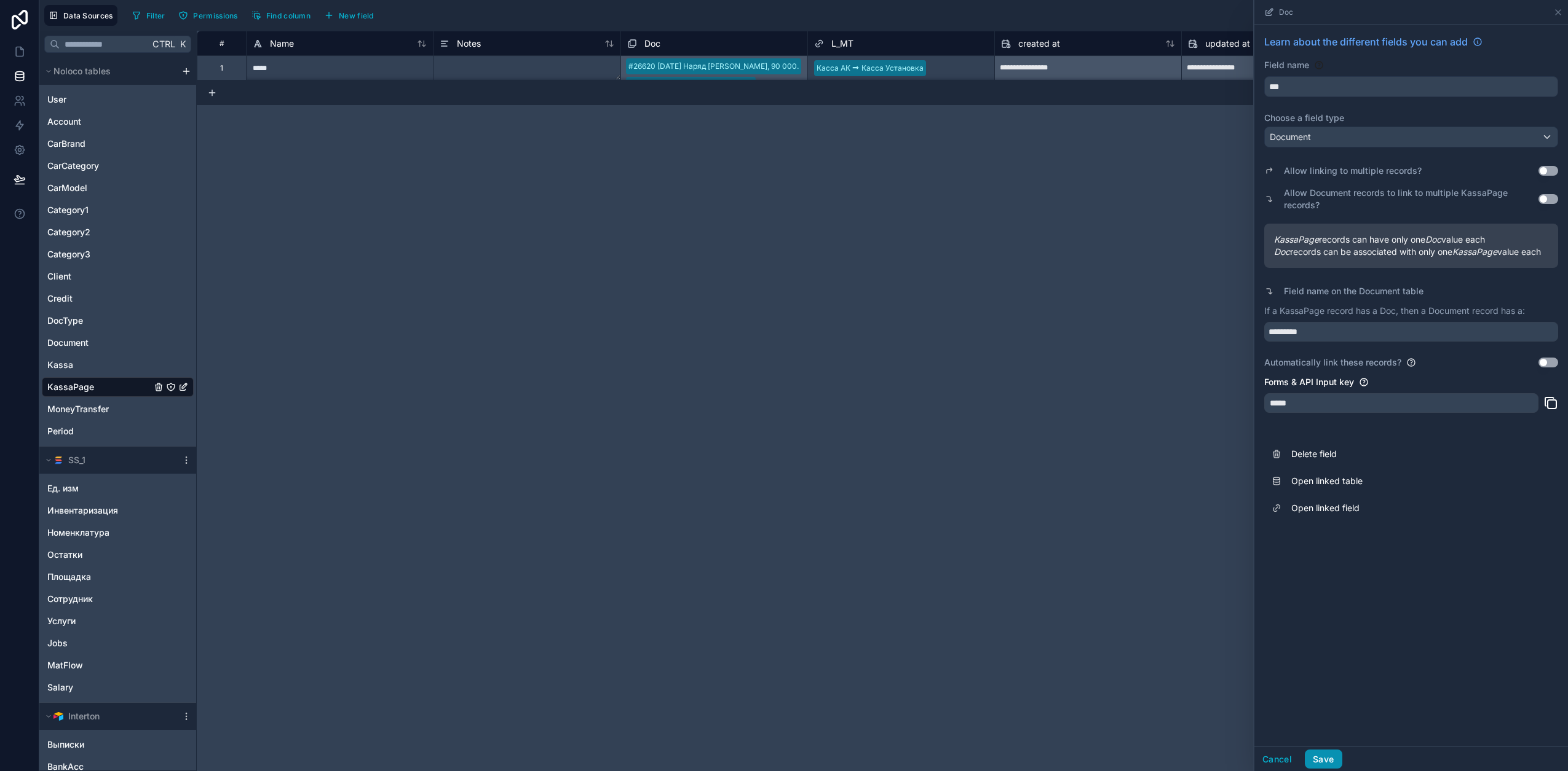
click at [1329, 760] on button "Save" at bounding box center [1323, 760] width 37 height 20
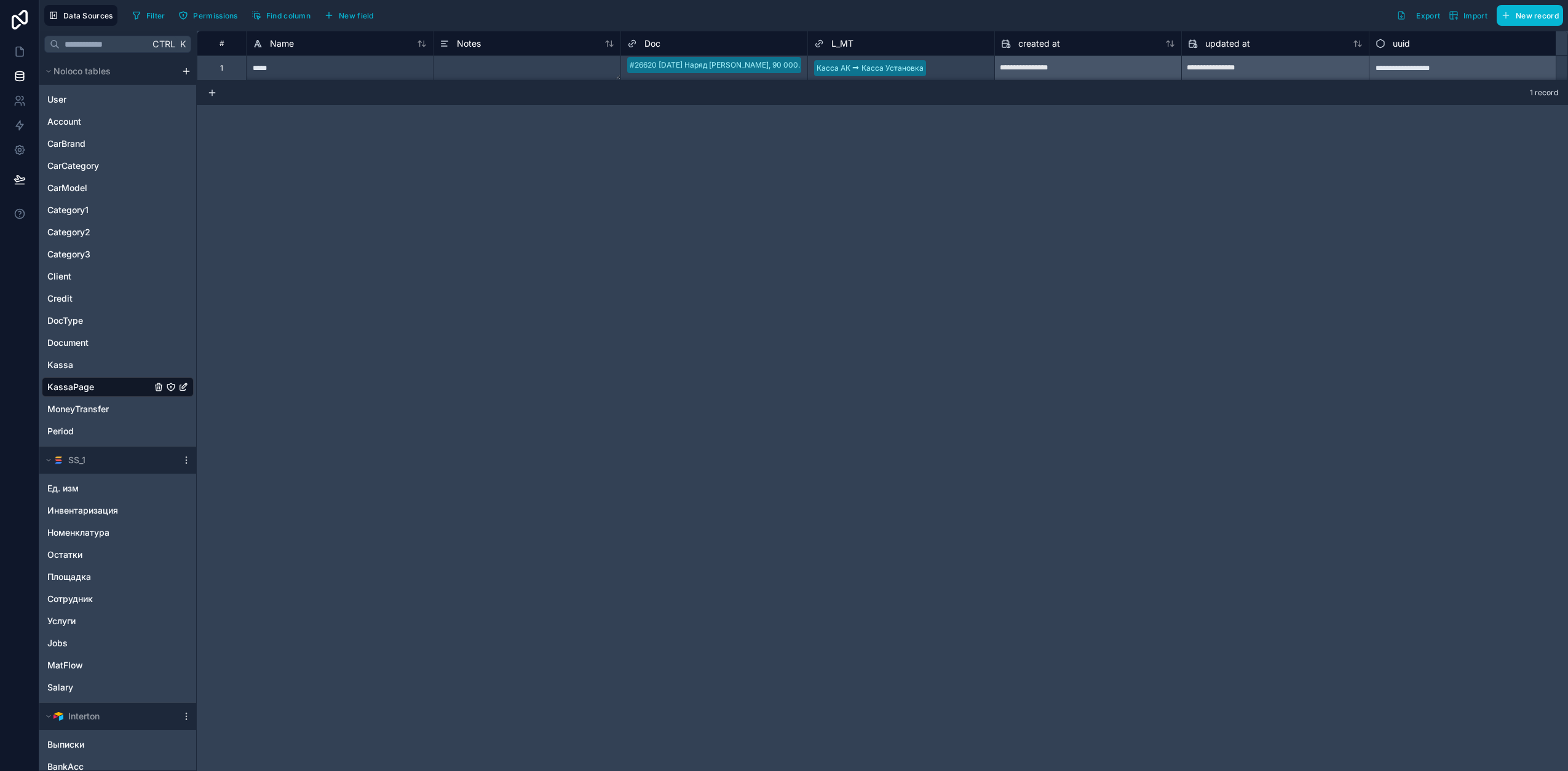
scroll to position [1, 0]
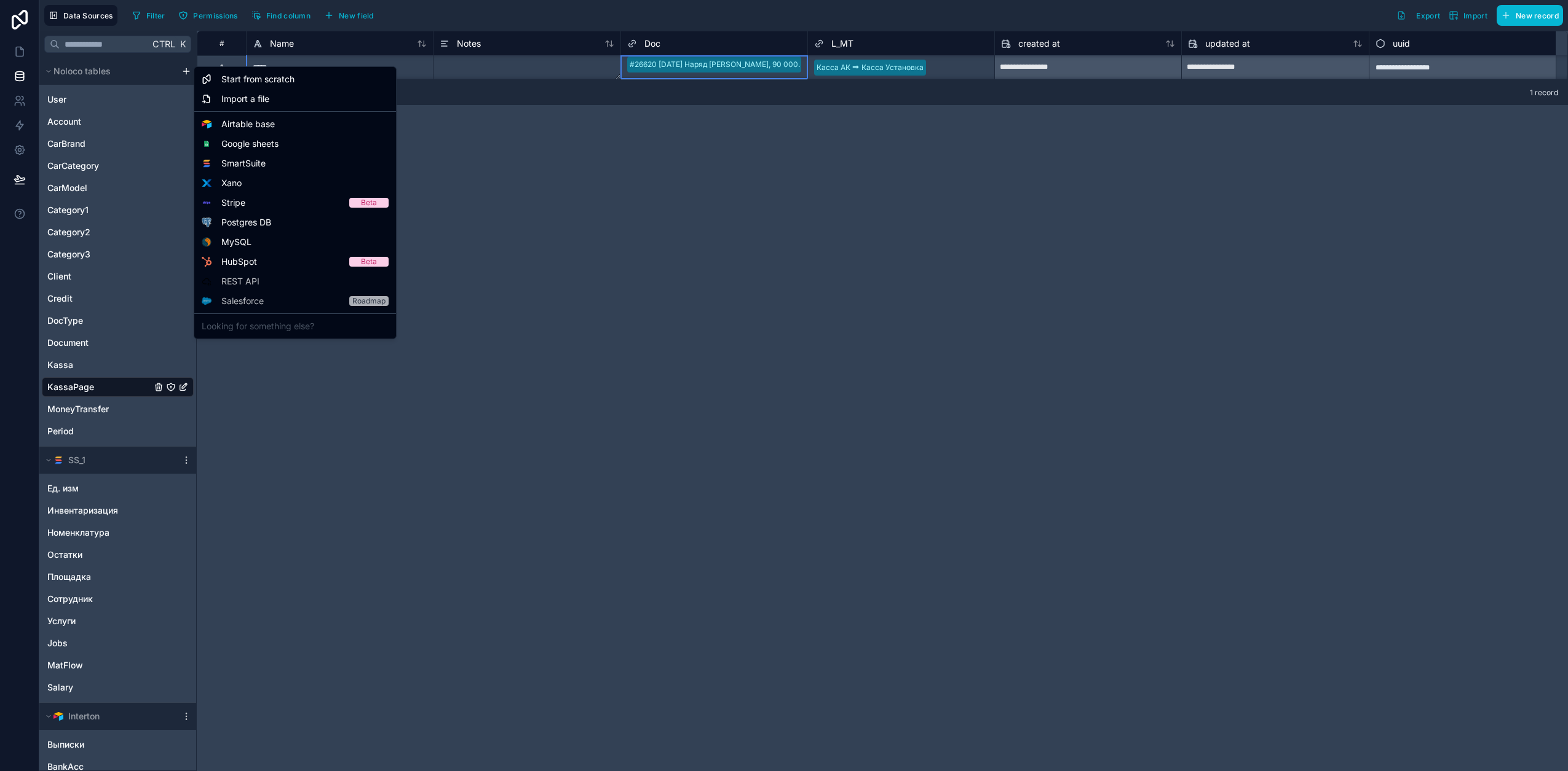
click at [187, 70] on html "**********" at bounding box center [784, 385] width 1568 height 771
click at [267, 78] on span "Start from scratch" at bounding box center [258, 78] width 73 height 12
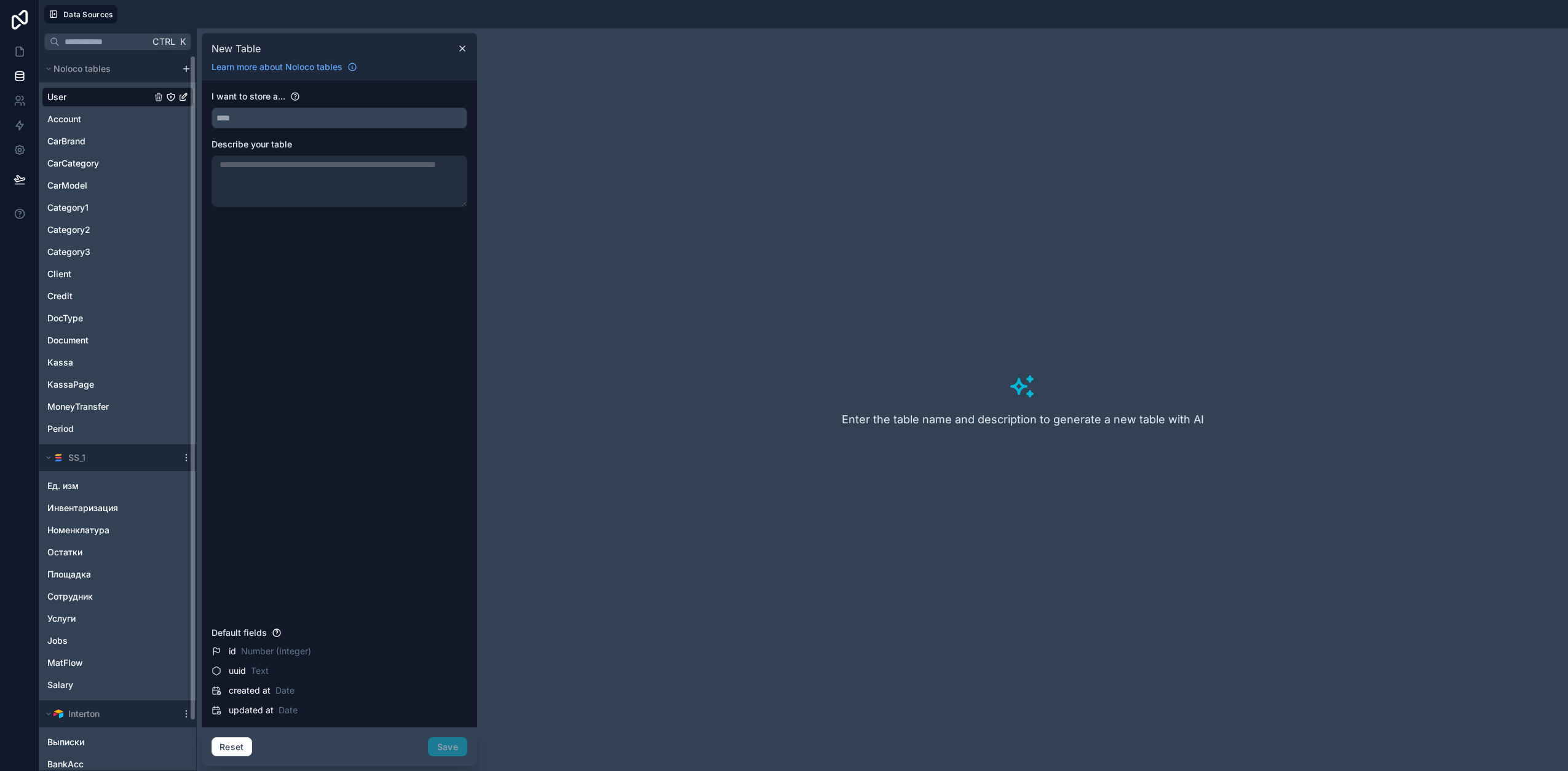
click at [182, 66] on html "Data Sources Ctrl K Noloco tables User Account CarBrand CarCategory CarModel Ca…" at bounding box center [784, 385] width 1568 height 771
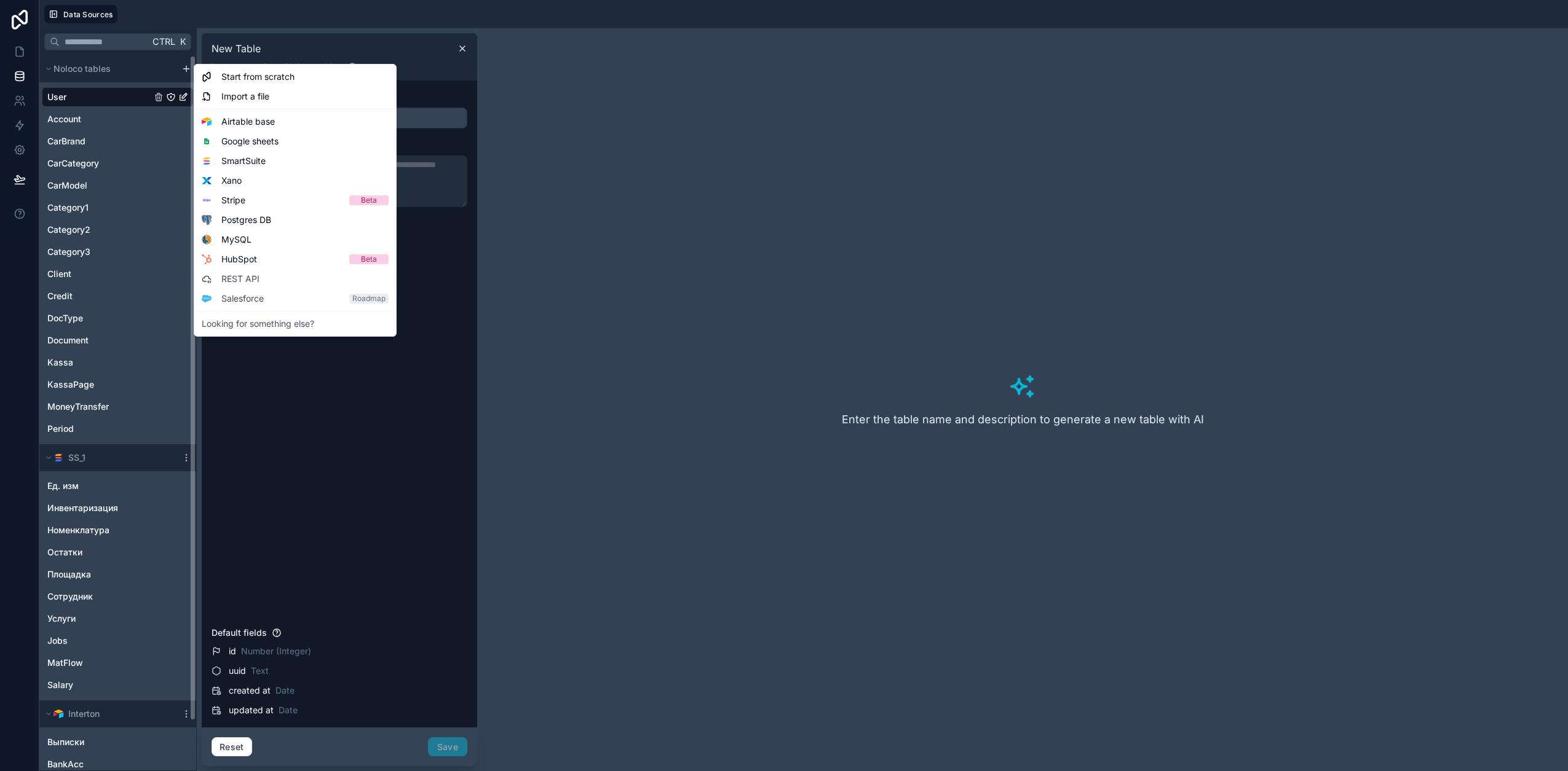
click at [120, 151] on html "Data Sources Ctrl K Noloco tables User Account CarBrand CarCategory CarModel Ca…" at bounding box center [784, 385] width 1568 height 771
click at [185, 69] on html "Data Sources Ctrl K Noloco tables User Account CarBrand CarCategory CarModel Ca…" at bounding box center [784, 385] width 1568 height 771
click at [259, 80] on span "Start from scratch" at bounding box center [258, 76] width 73 height 12
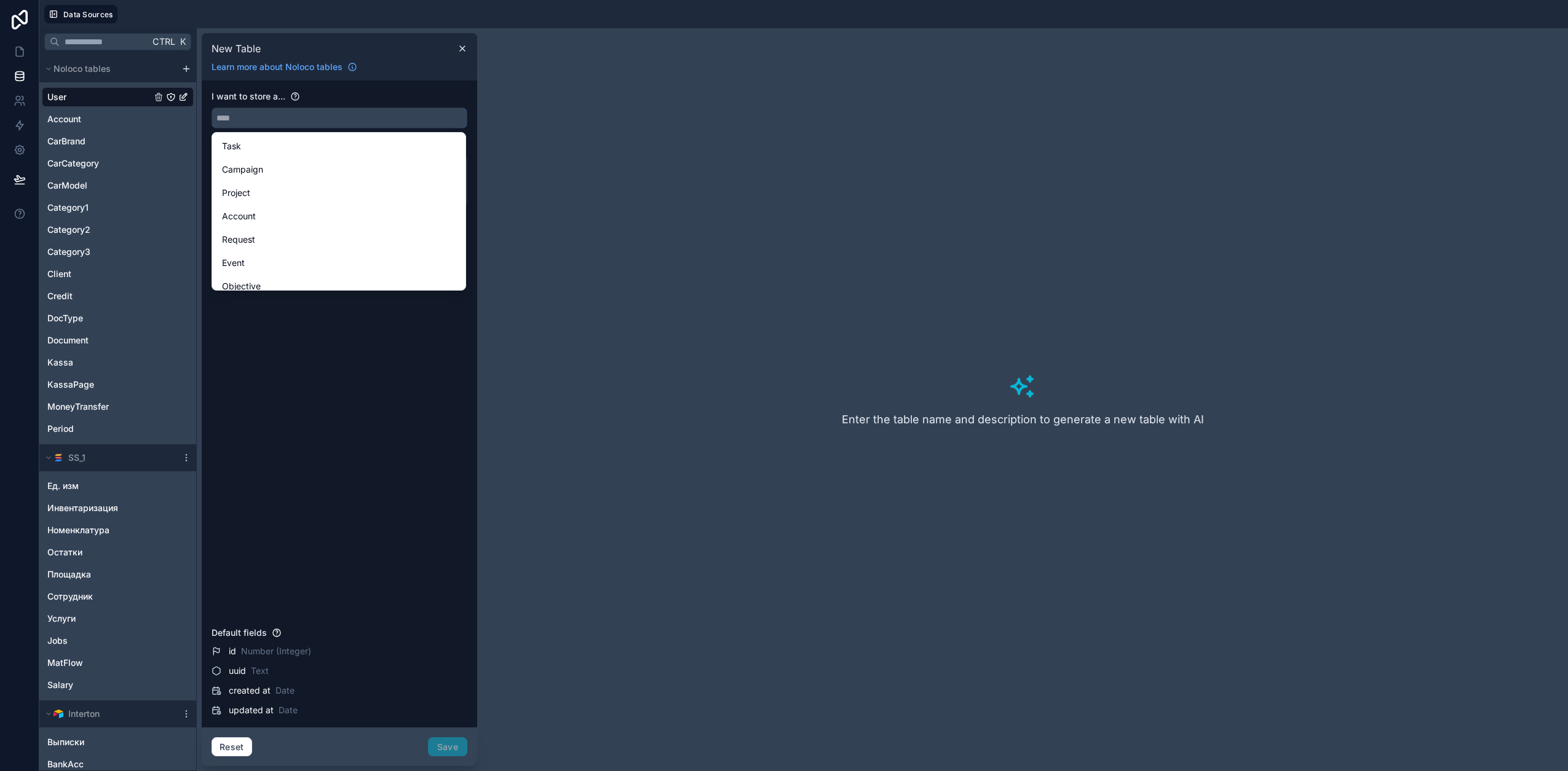
click at [276, 114] on input "text" at bounding box center [339, 118] width 254 height 20
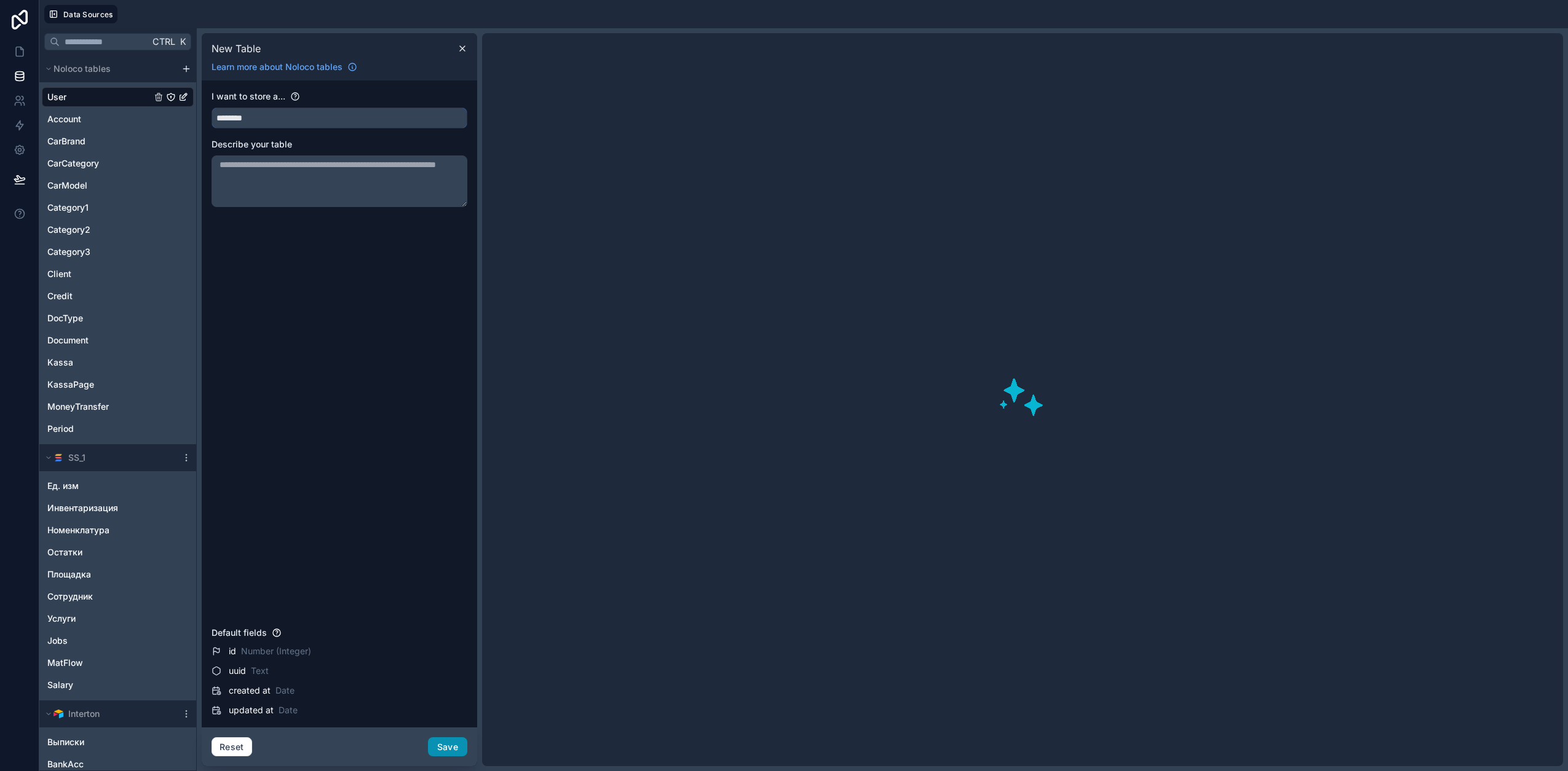
type input "********"
click at [442, 746] on button "Save" at bounding box center [447, 747] width 39 height 20
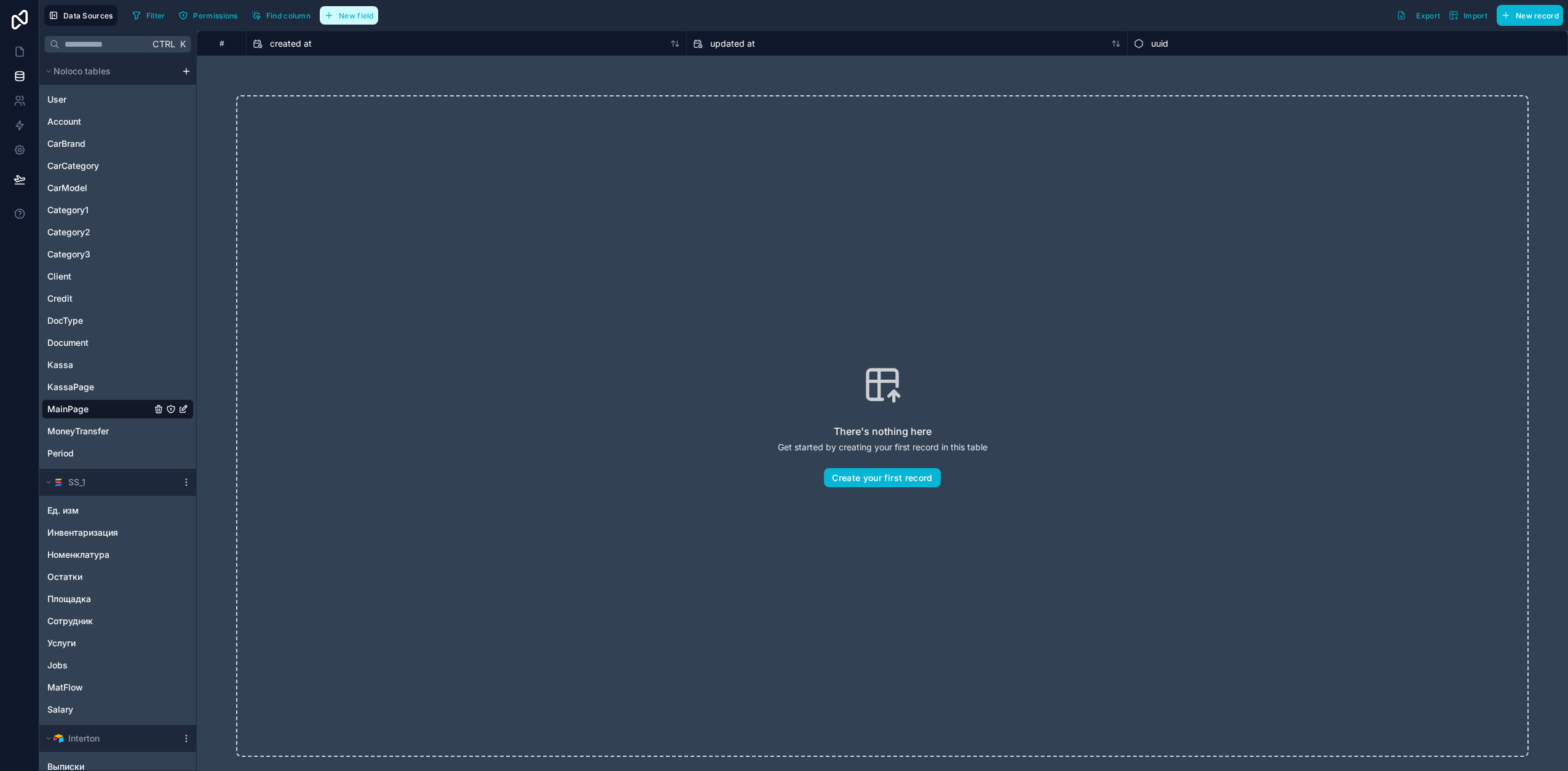
click at [344, 22] on button "New field" at bounding box center [348, 16] width 58 height 19
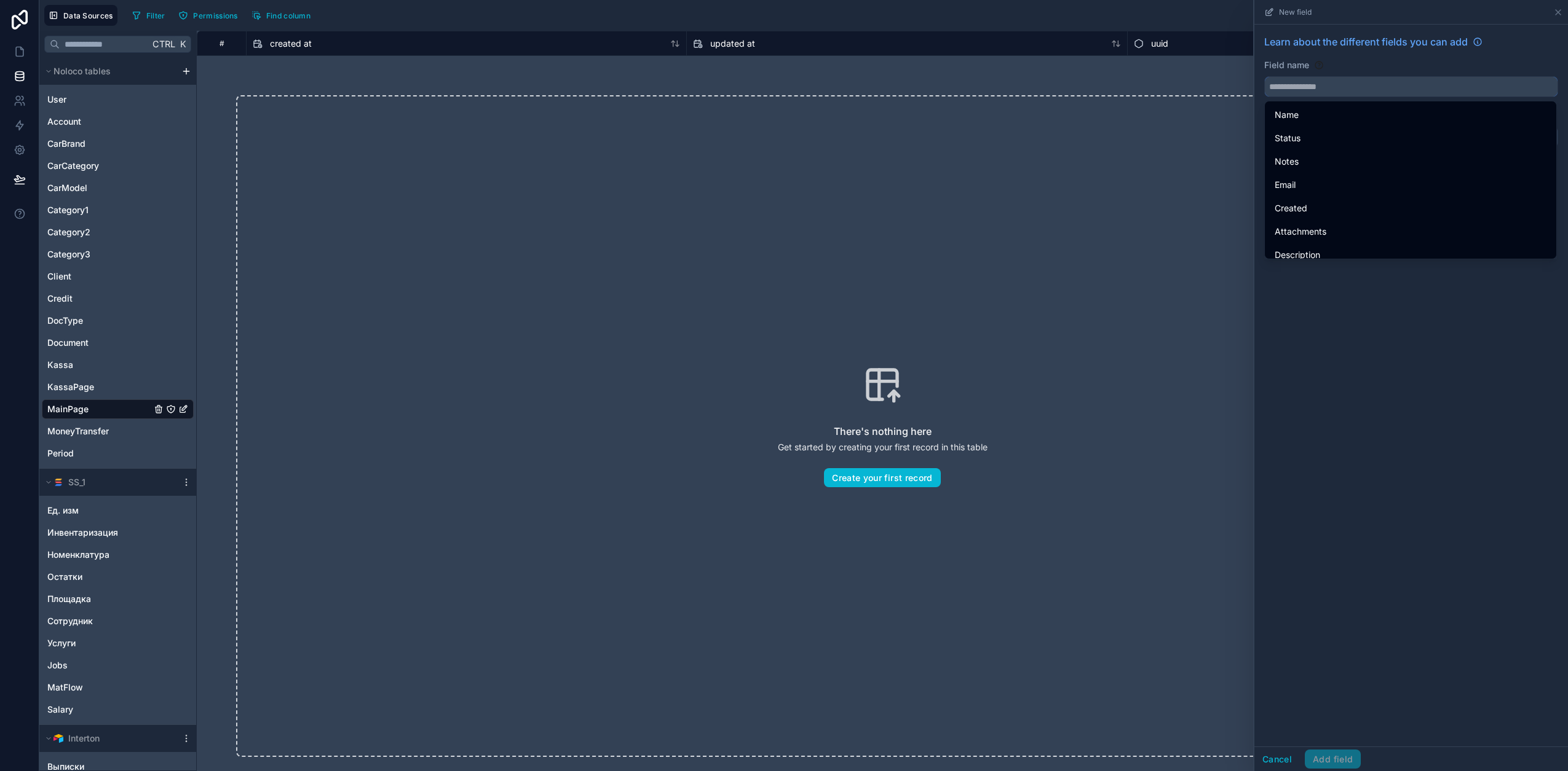
click at [1314, 85] on input "text" at bounding box center [1411, 87] width 293 height 20
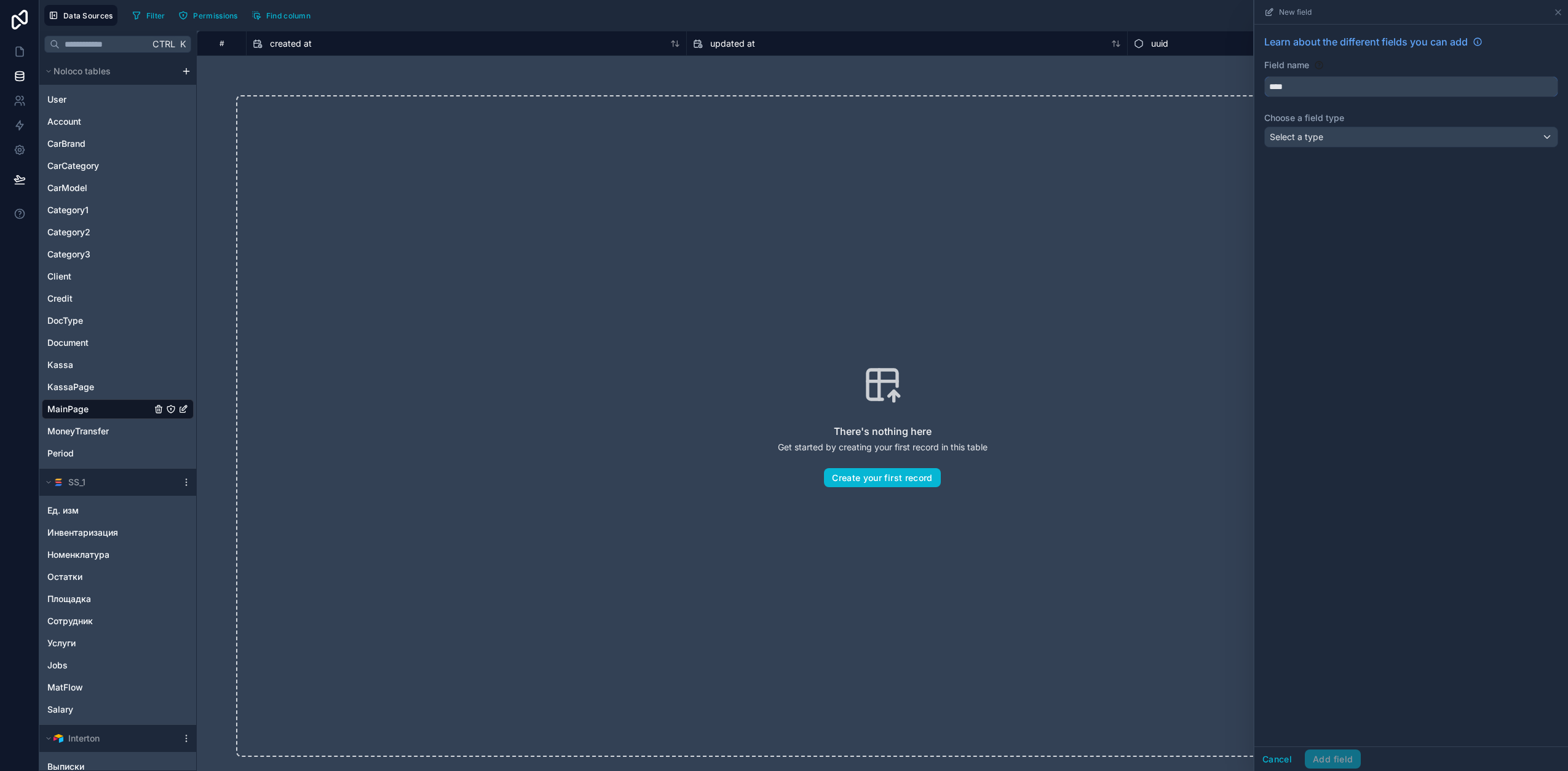
type input "****"
click at [1346, 142] on div "Select a type" at bounding box center [1411, 137] width 293 height 20
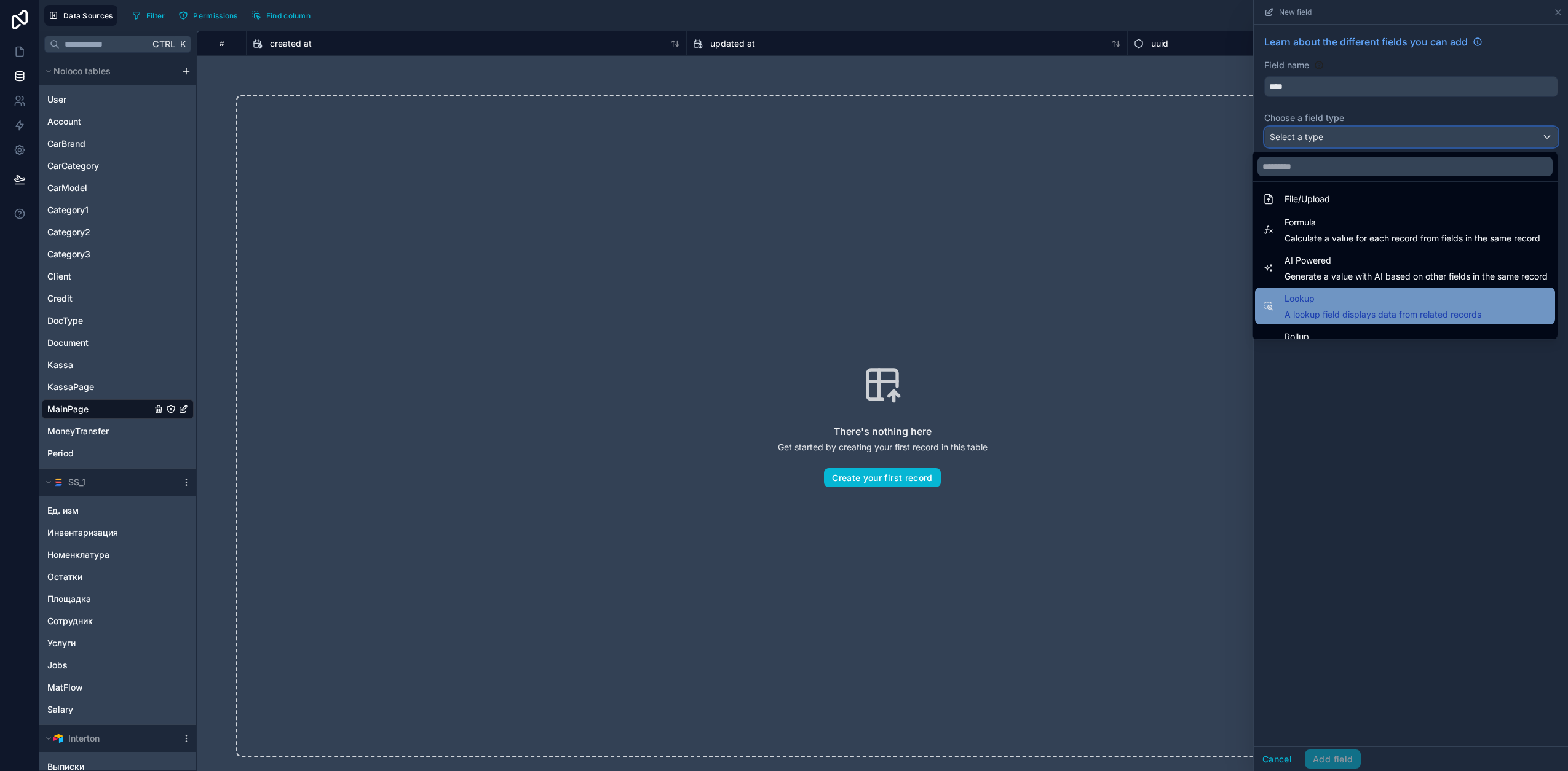
scroll to position [356, 0]
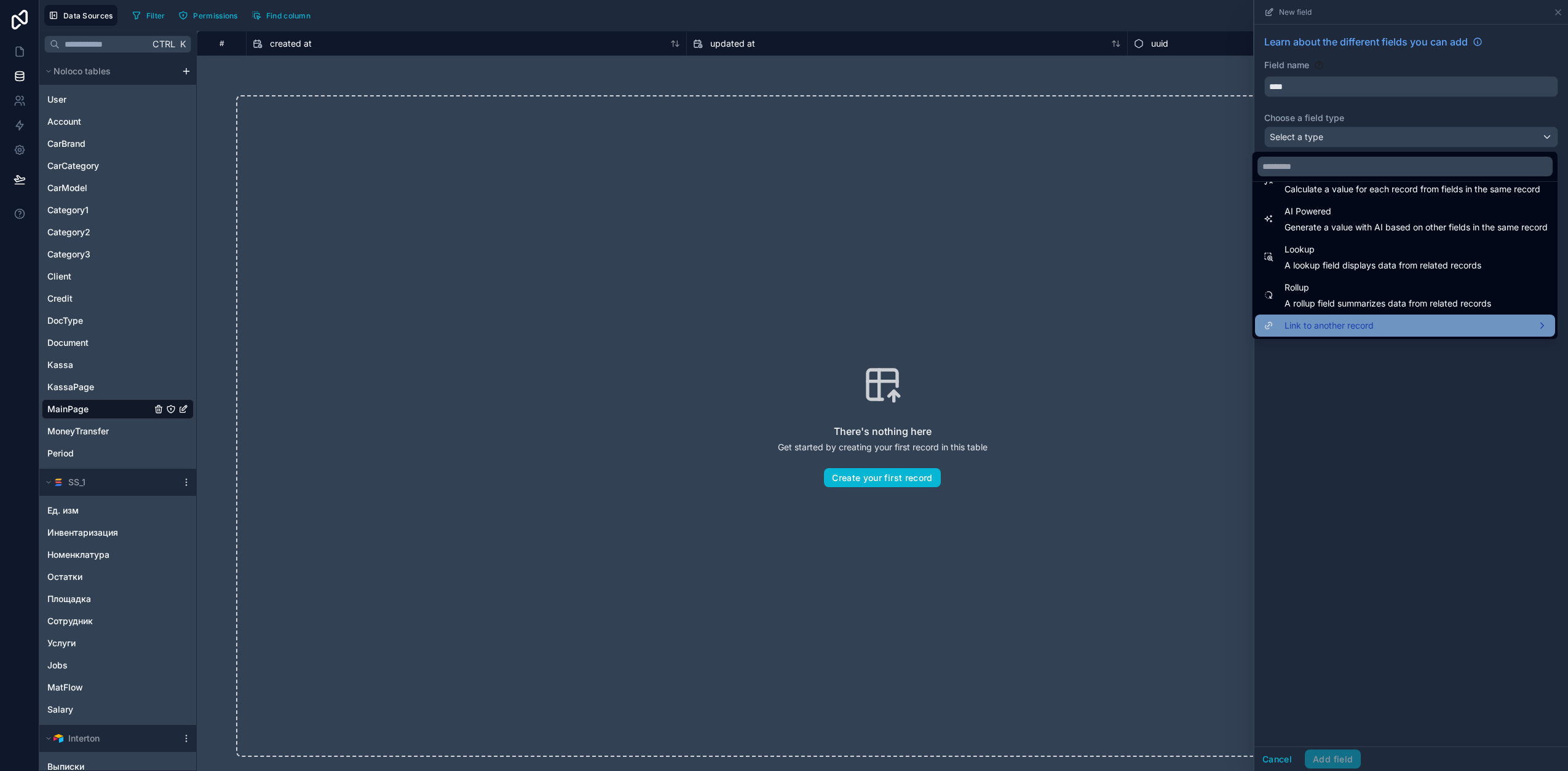
click at [1340, 325] on span "Link to another record" at bounding box center [1328, 325] width 89 height 15
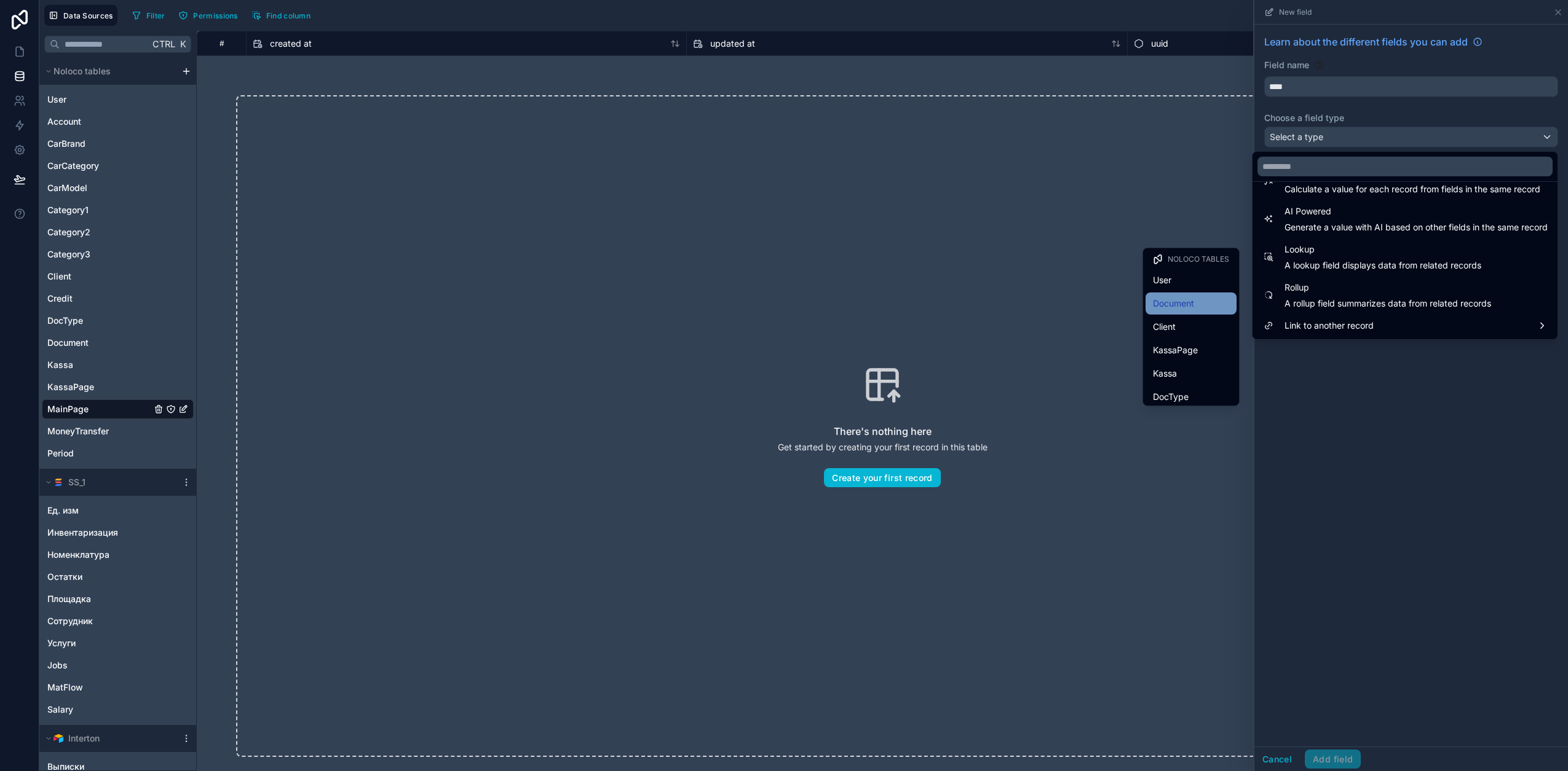
click at [1182, 298] on span "Document" at bounding box center [1173, 303] width 41 height 15
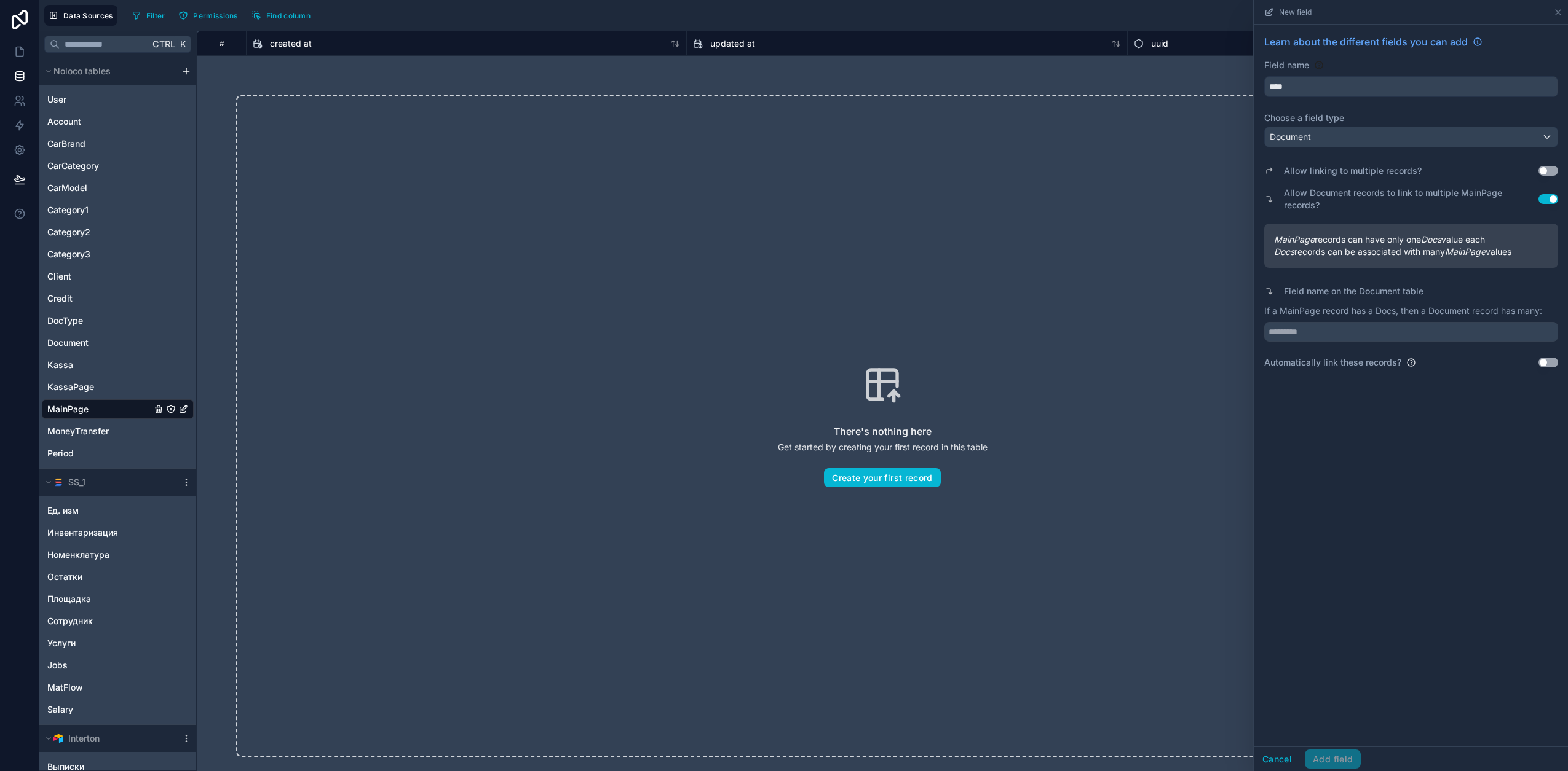
click at [1563, 202] on div "Learn about the different fields you can add Field name **** Choose a field typ…" at bounding box center [1410, 201] width 313 height 354
click at [1551, 197] on button "Use setting" at bounding box center [1548, 199] width 20 height 10
click at [1548, 169] on button "Use setting" at bounding box center [1548, 171] width 20 height 10
click at [1295, 342] on input "text" at bounding box center [1410, 332] width 294 height 20
click at [1300, 317] on p "If a MainPage record has many Docs, then a Document record has a:" at bounding box center [1410, 311] width 294 height 12
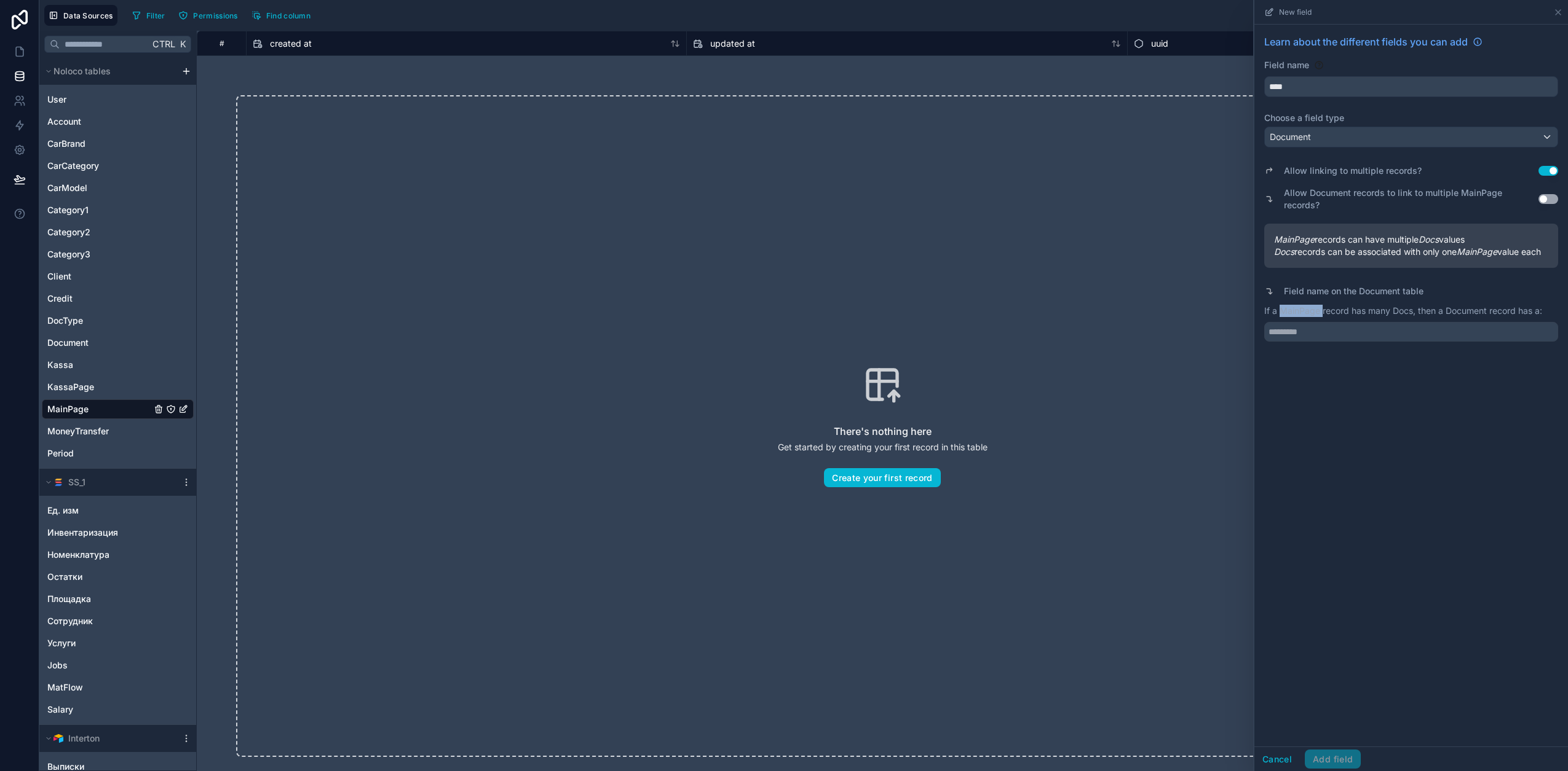
click at [1300, 317] on p "If a MainPage record has many Docs, then a Document record has a:" at bounding box center [1410, 311] width 294 height 12
copy p "MainPage"
click at [1321, 342] on input "text" at bounding box center [1410, 332] width 294 height 20
paste input "********"
type input "********"
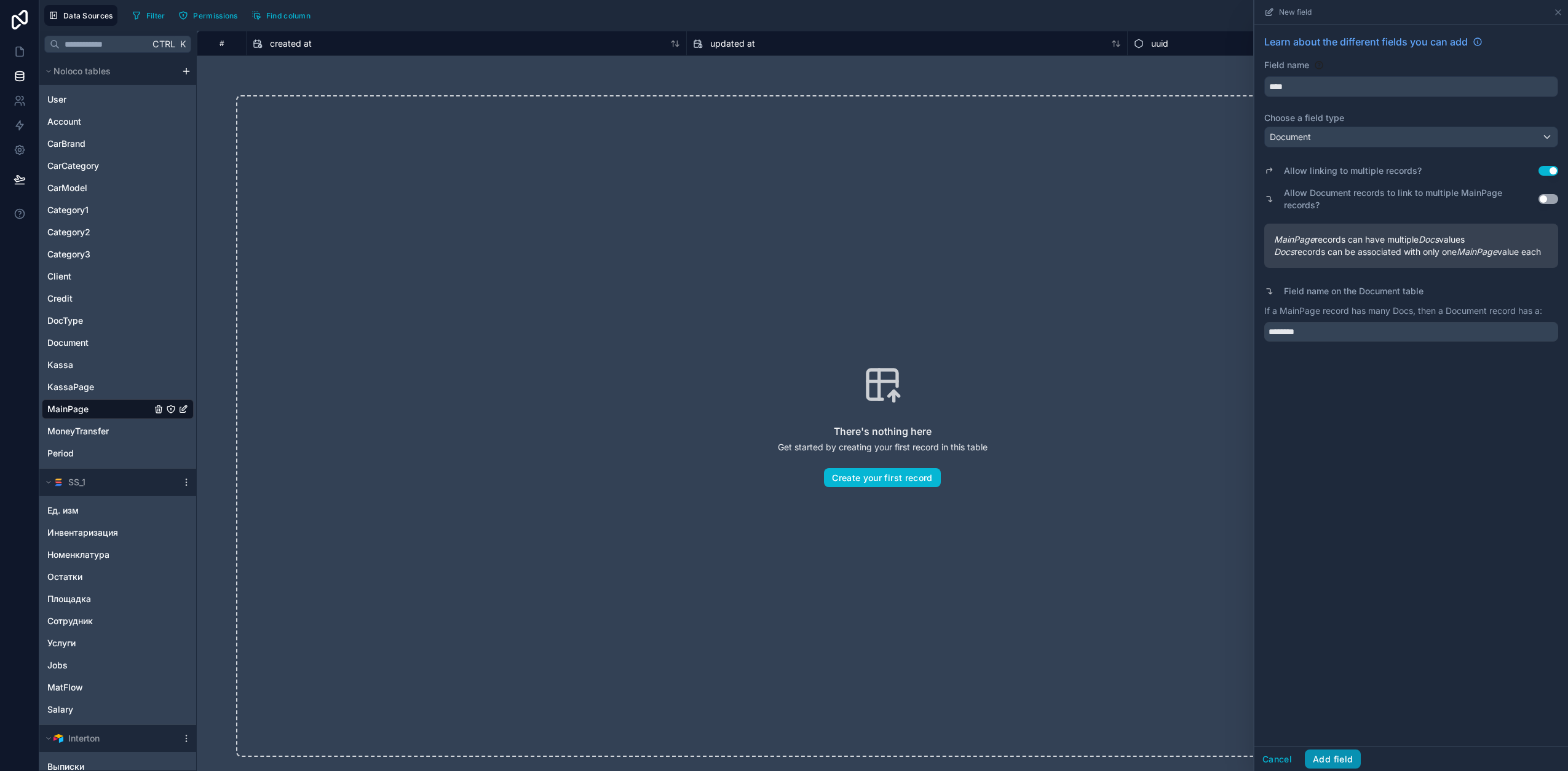
click at [1346, 764] on button "Add field" at bounding box center [1332, 760] width 56 height 20
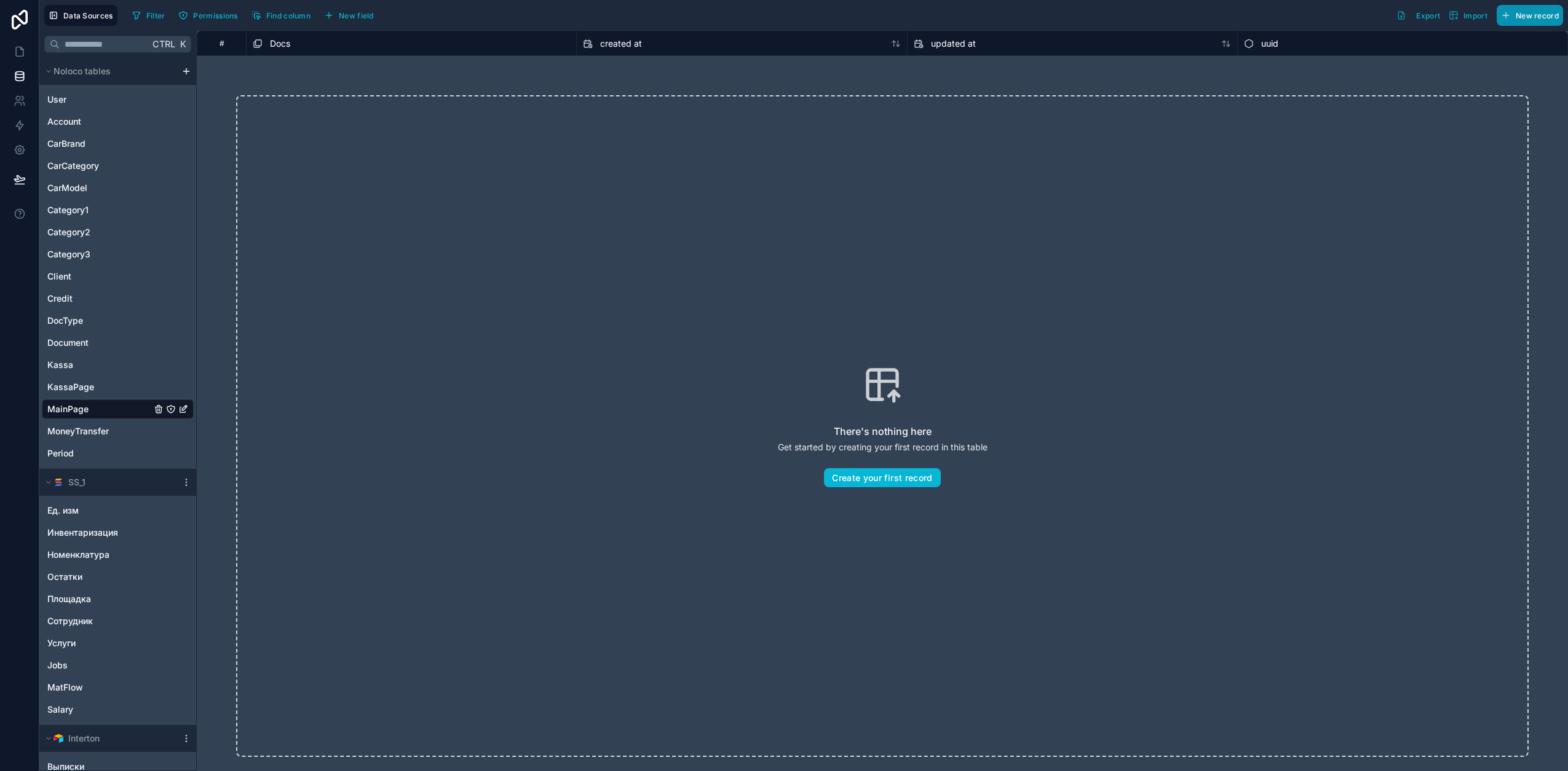
click at [1529, 15] on span "New record" at bounding box center [1537, 16] width 43 height 9
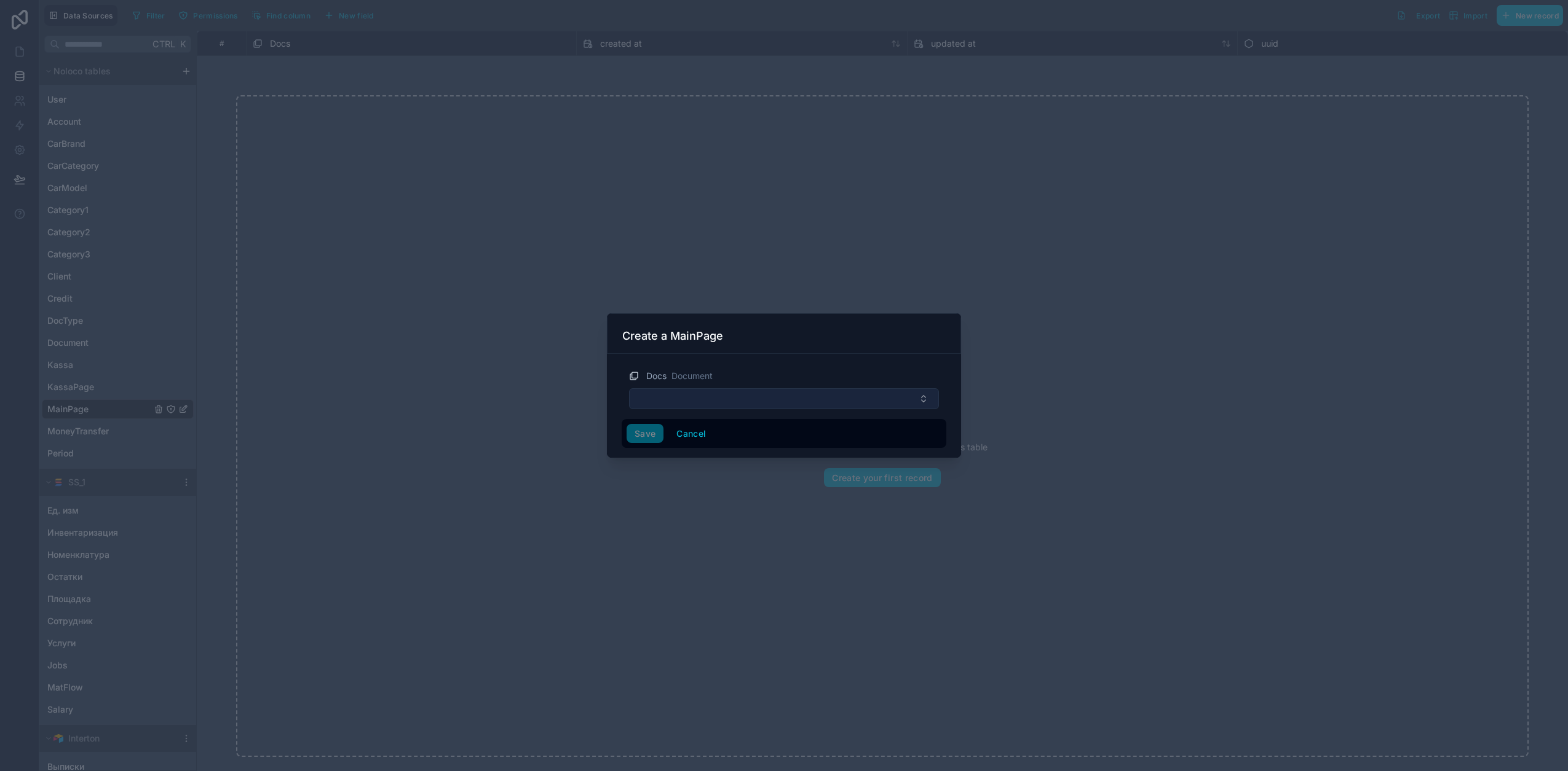
click at [694, 398] on button "Select Button" at bounding box center [784, 399] width 310 height 21
click at [685, 439] on button "Cancel" at bounding box center [691, 434] width 46 height 20
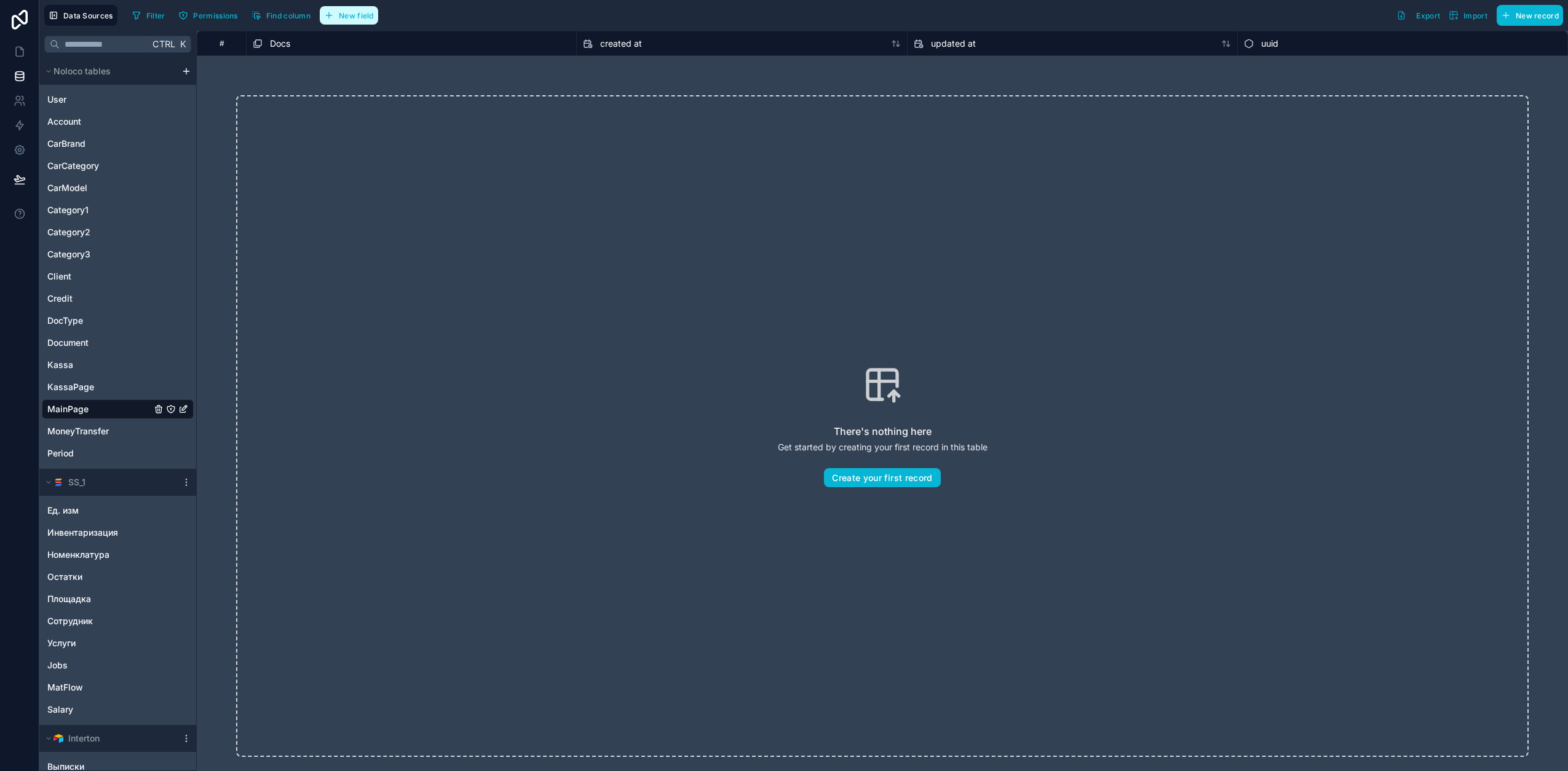
click at [326, 9] on button "New field" at bounding box center [348, 16] width 58 height 19
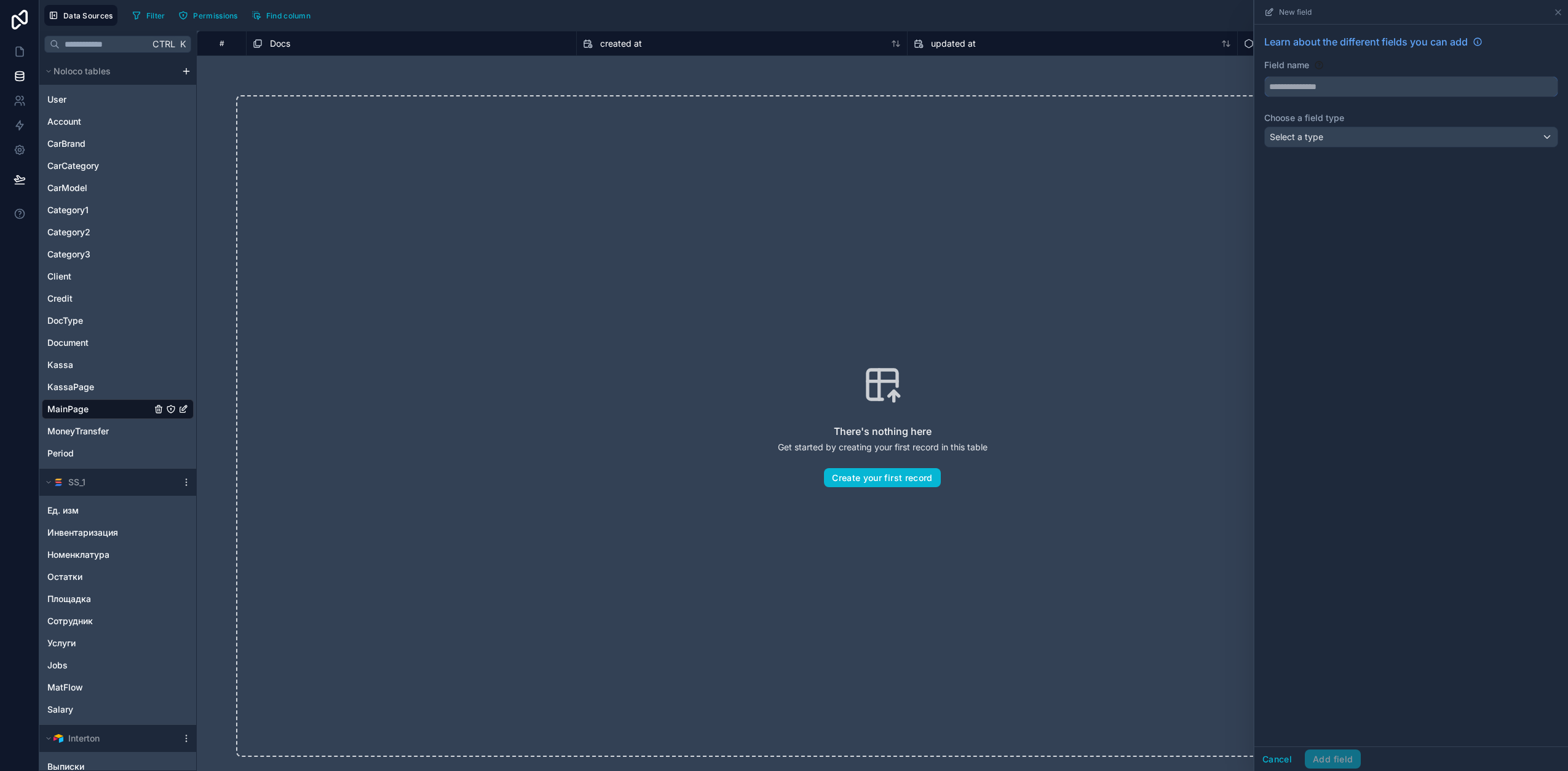
click at [1350, 82] on input "text" at bounding box center [1411, 87] width 293 height 20
type input "****"
click at [1315, 141] on span "Select a type" at bounding box center [1296, 137] width 53 height 11
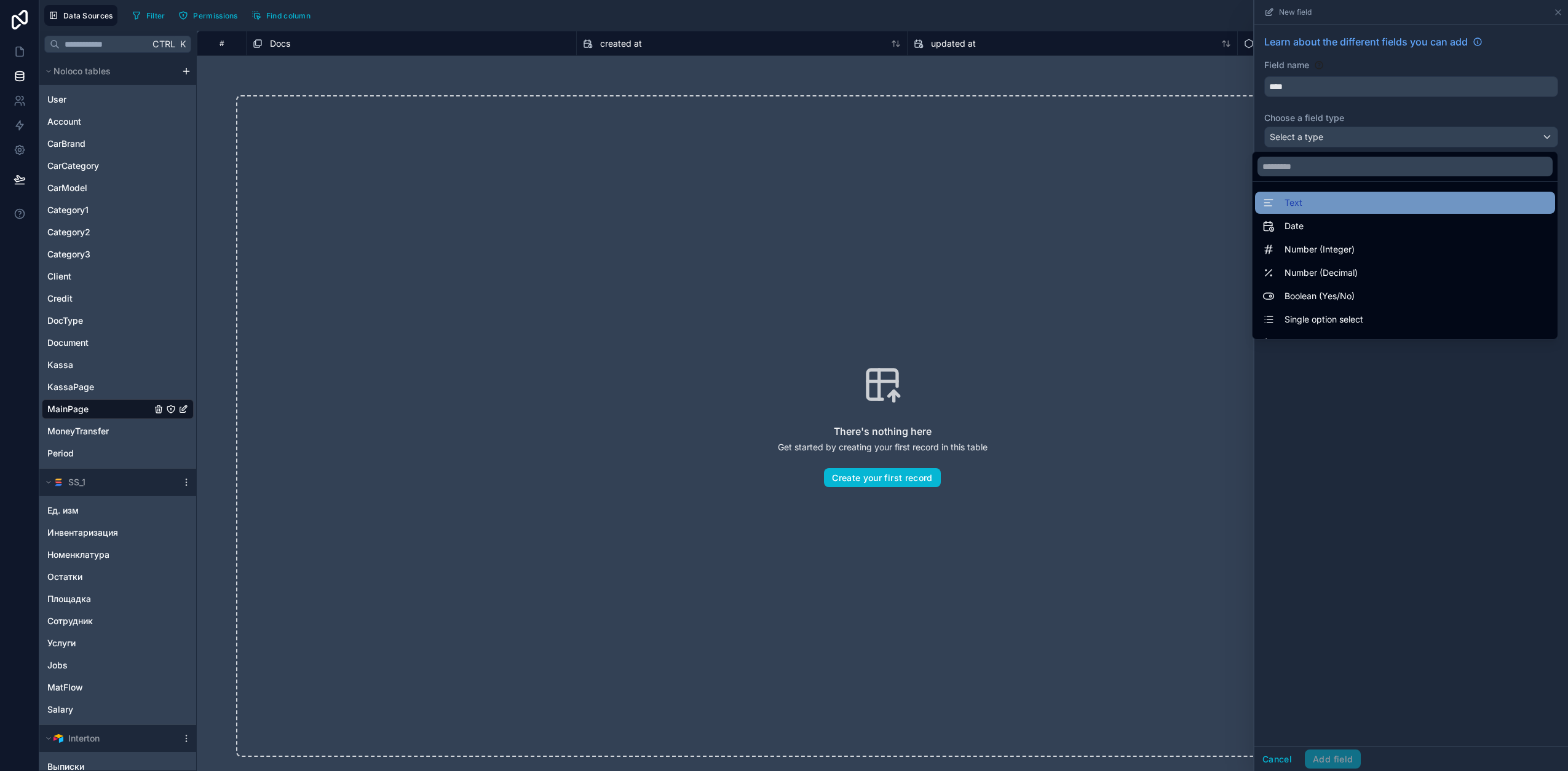
click at [1322, 208] on div "Text" at bounding box center [1404, 203] width 285 height 15
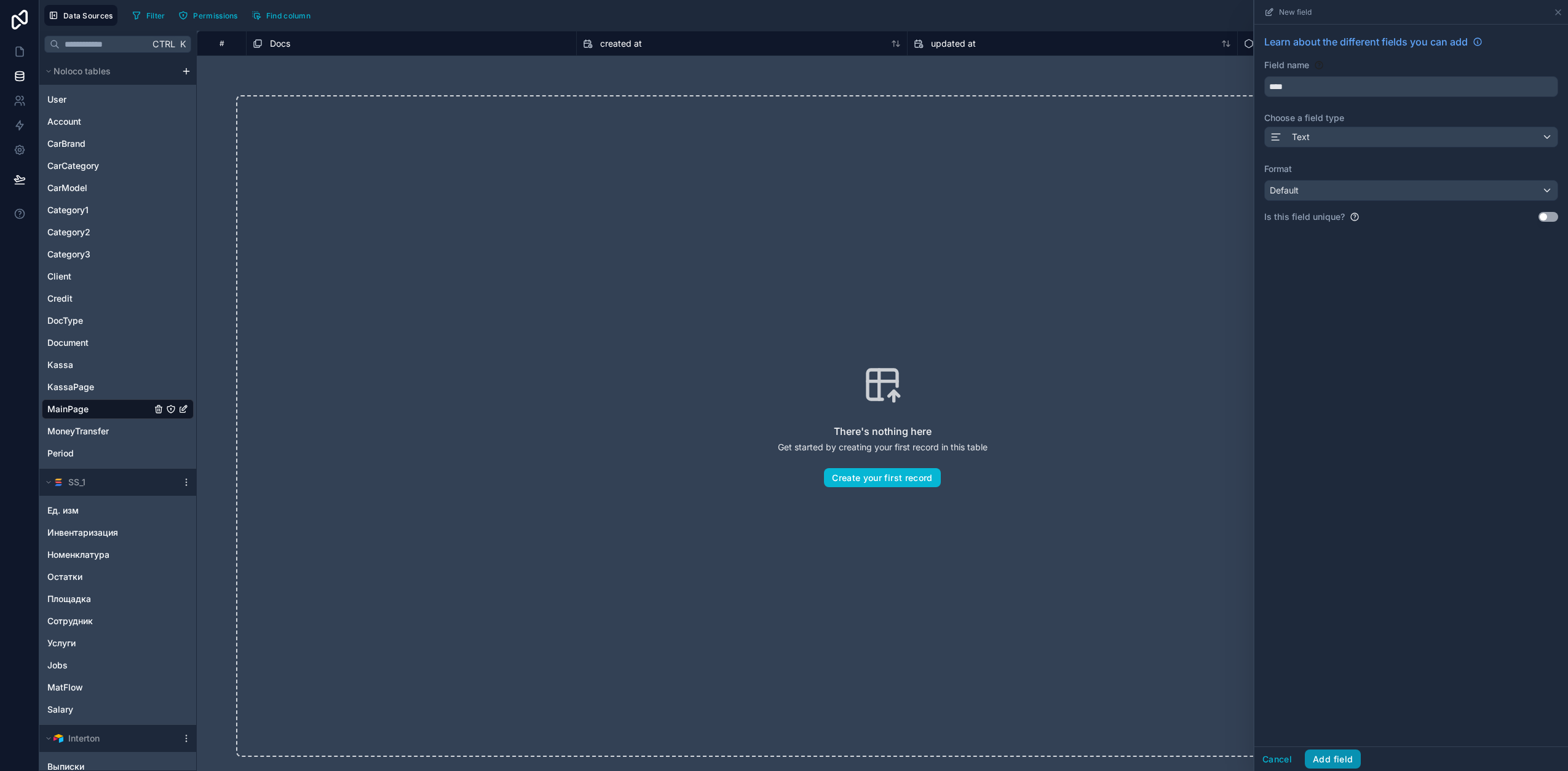
click at [1346, 759] on button "Add field" at bounding box center [1332, 760] width 56 height 20
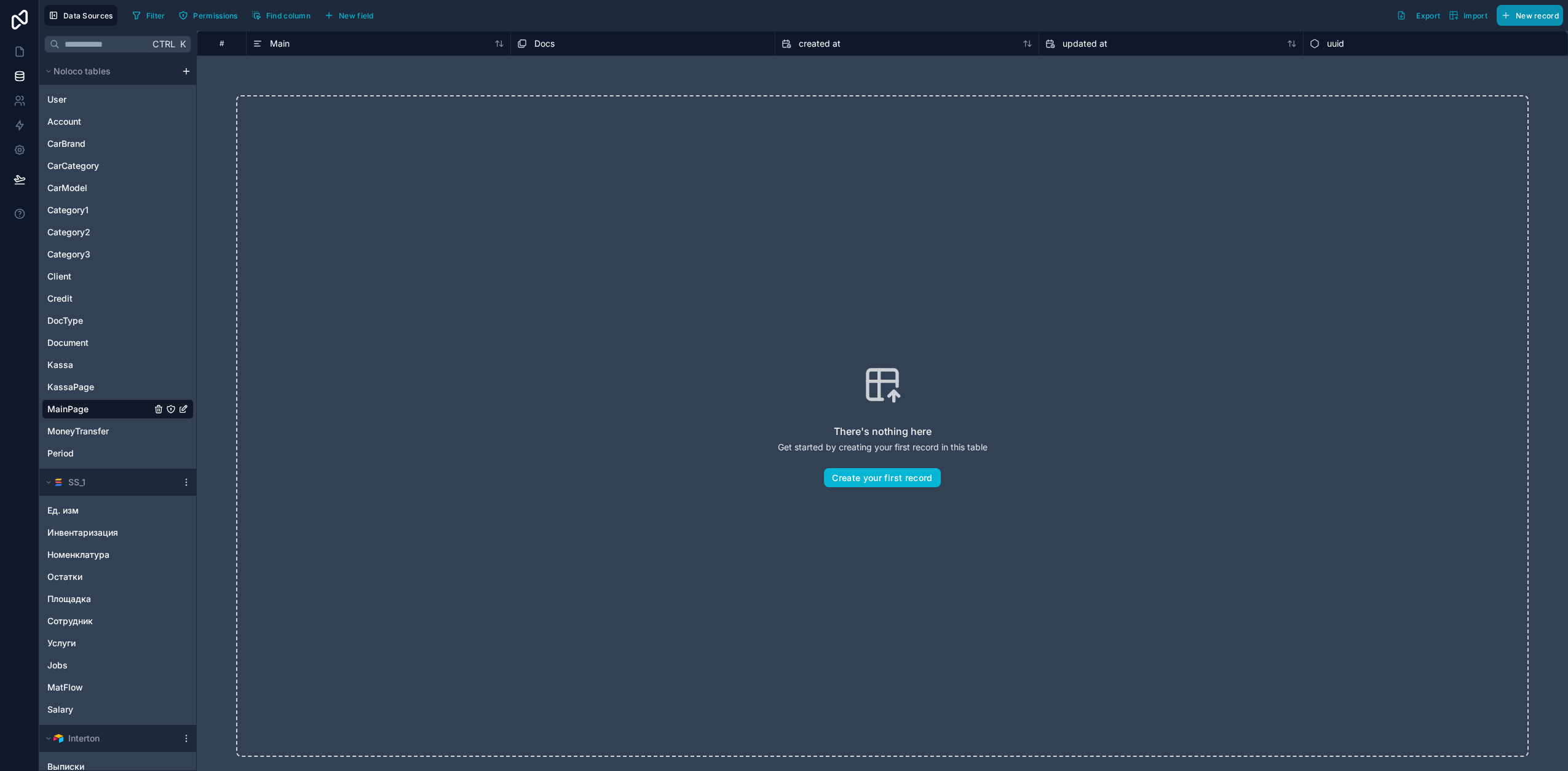
click at [1534, 16] on span "New record" at bounding box center [1537, 16] width 43 height 9
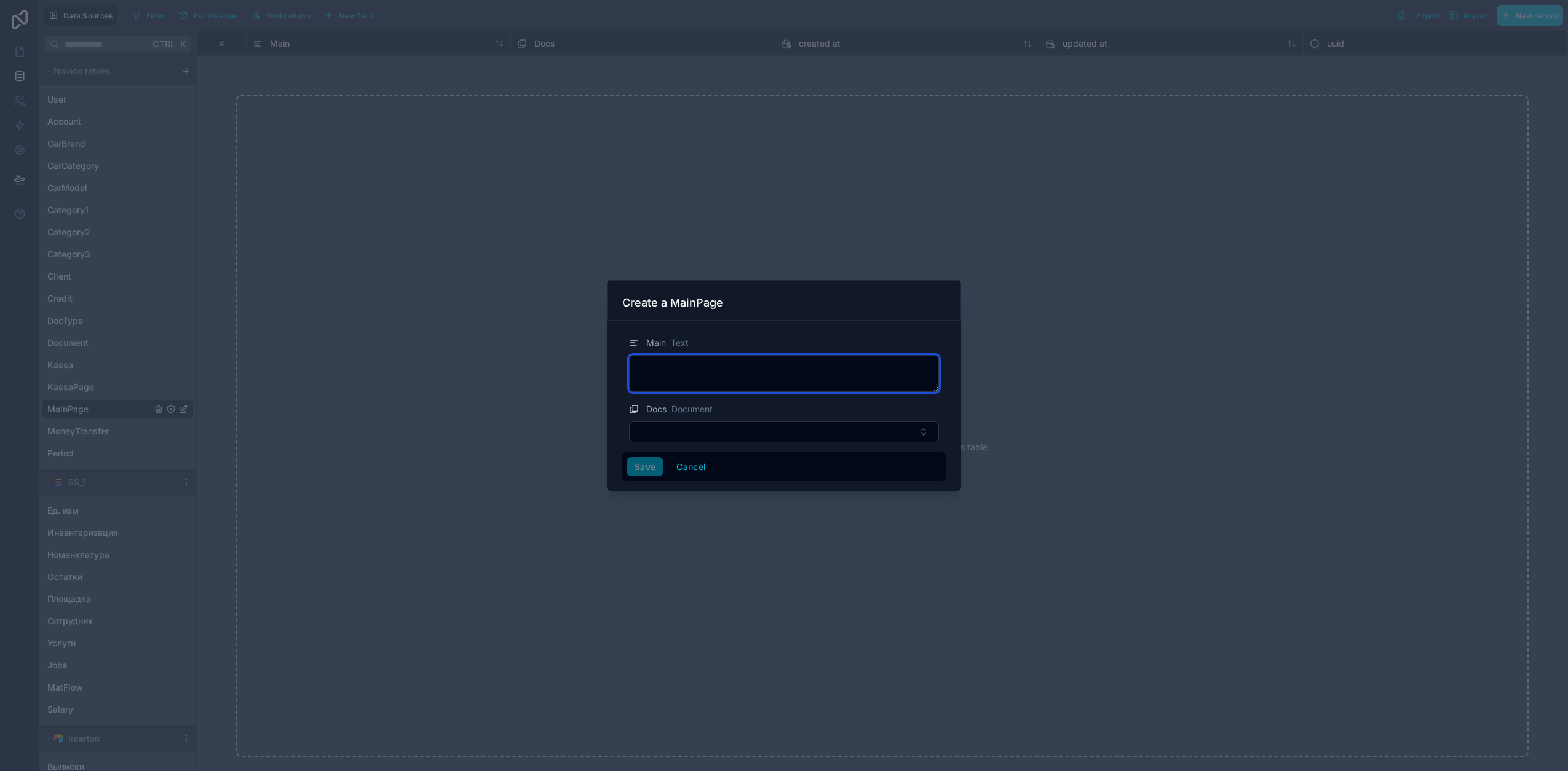
click at [677, 374] on textarea at bounding box center [784, 373] width 310 height 37
type textarea "********"
click at [634, 474] on button "Save" at bounding box center [645, 467] width 37 height 20
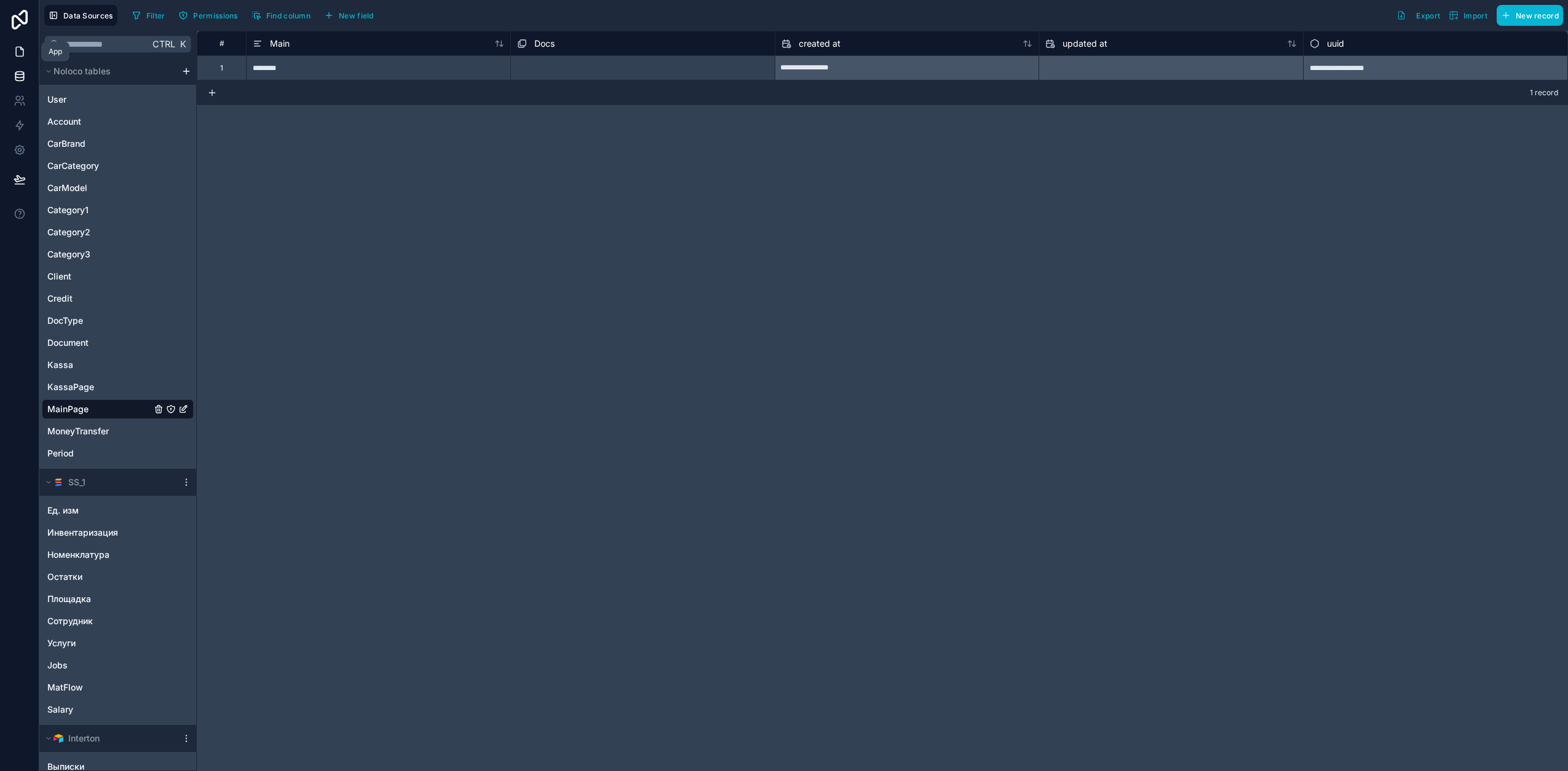
click at [16, 48] on icon at bounding box center [20, 52] width 7 height 9
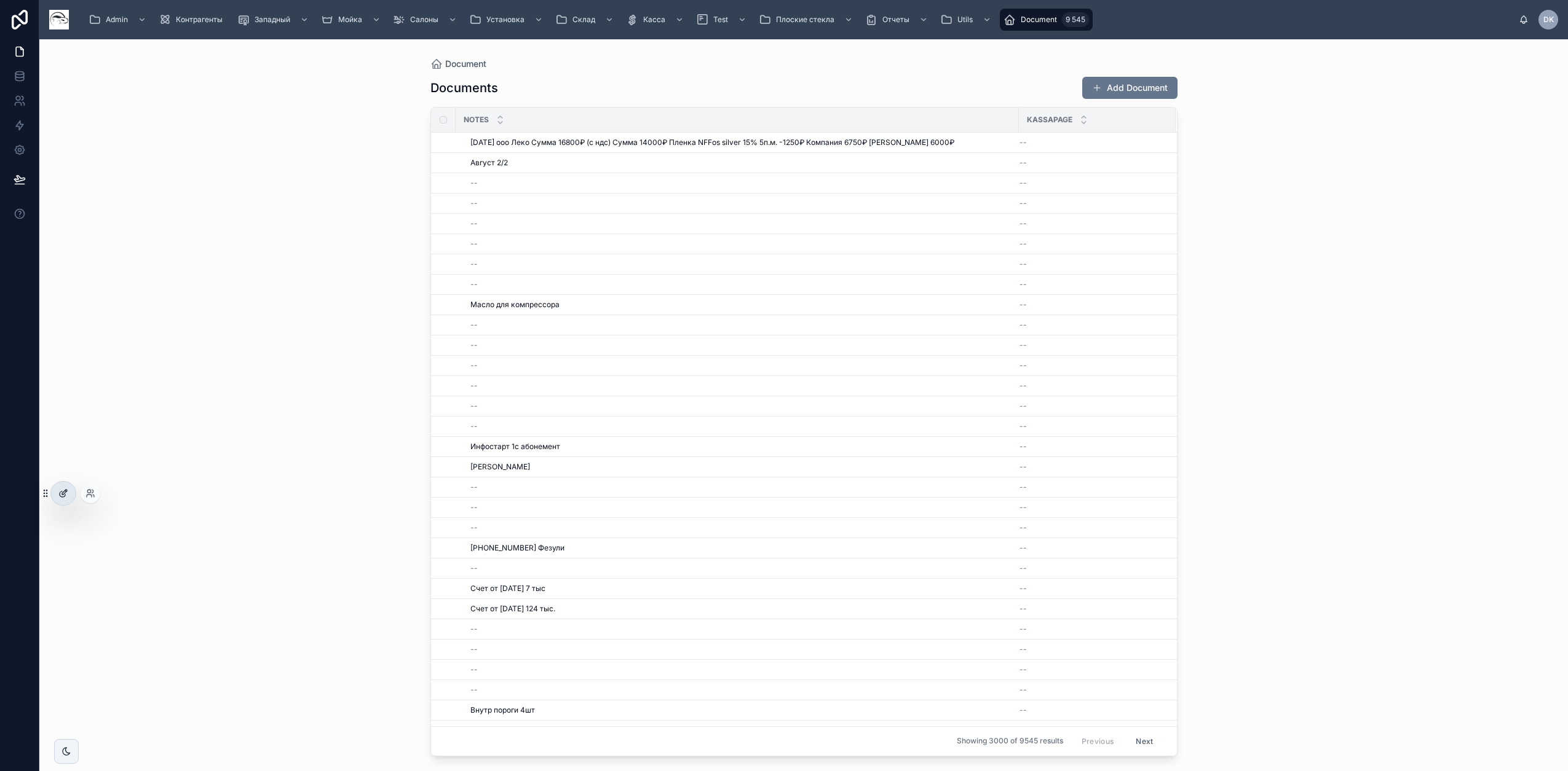
click at [56, 500] on div at bounding box center [63, 493] width 25 height 24
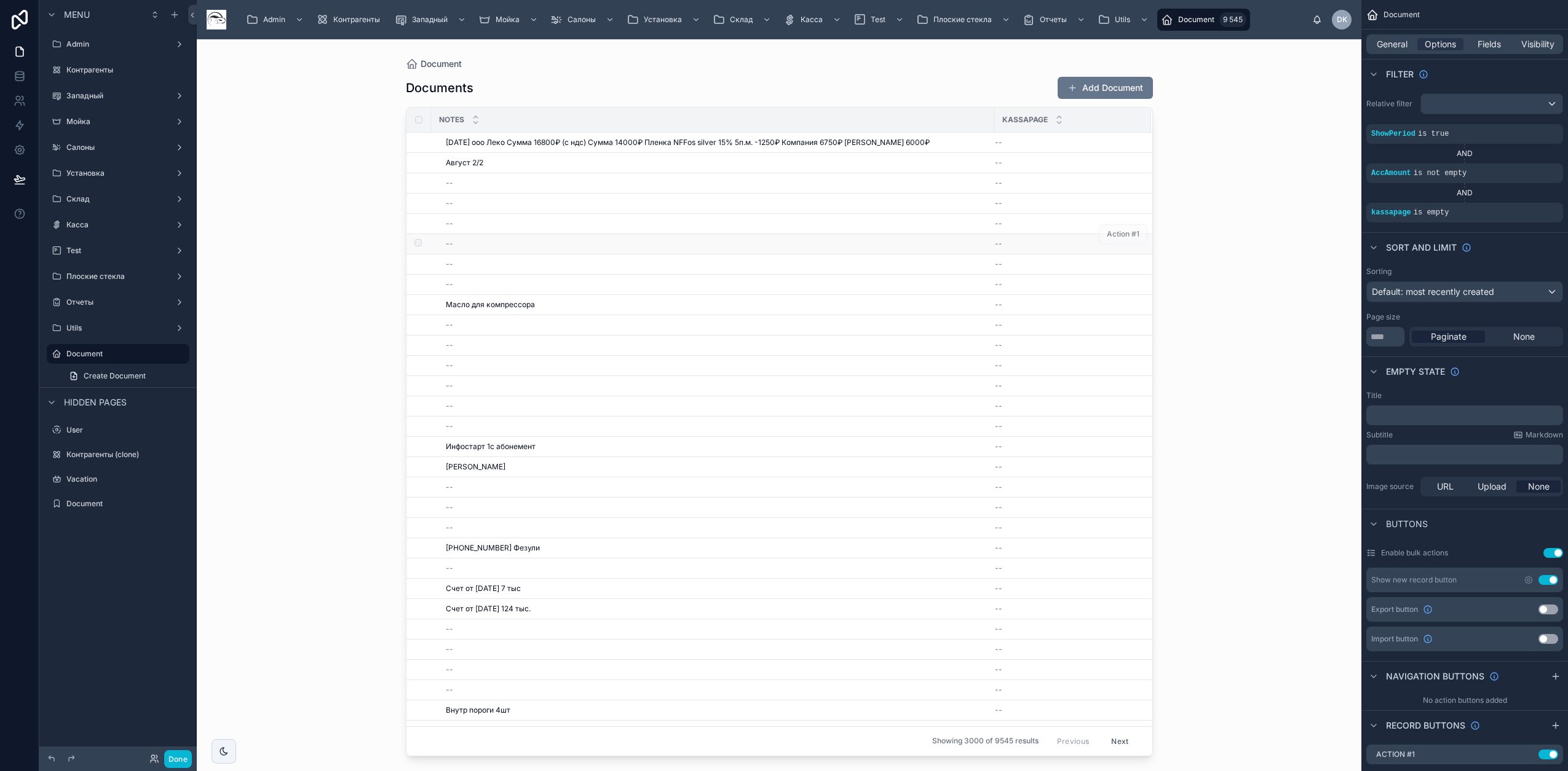
click at [923, 248] on div "--" at bounding box center [716, 244] width 541 height 10
click at [1535, 204] on icon "scrollable content" at bounding box center [1532, 204] width 7 height 7
click at [1229, 206] on div "kassapage" at bounding box center [1246, 206] width 58 height 12
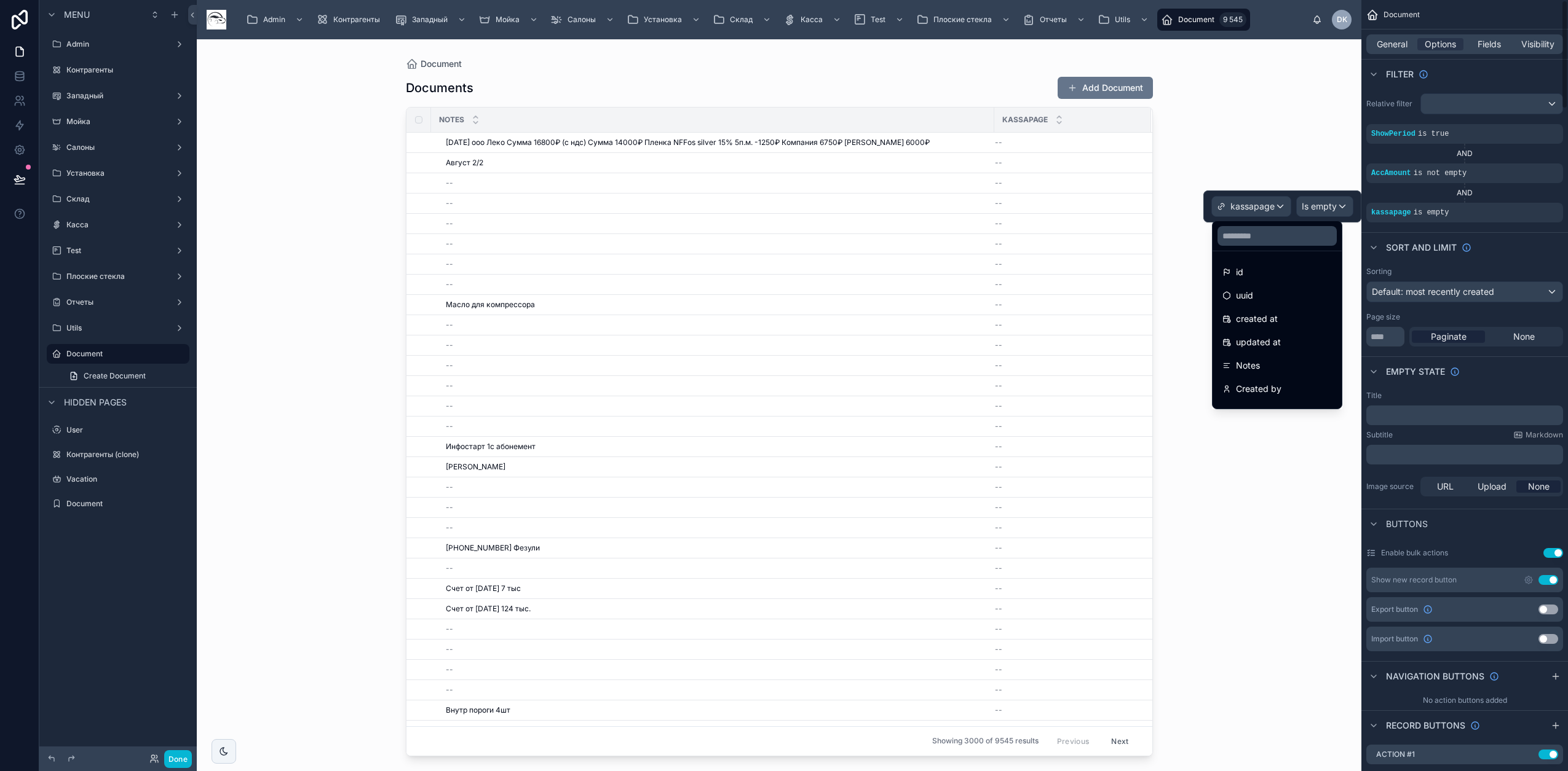
scroll to position [3380, 0]
click at [1292, 390] on div "mainpage" at bounding box center [1277, 395] width 110 height 15
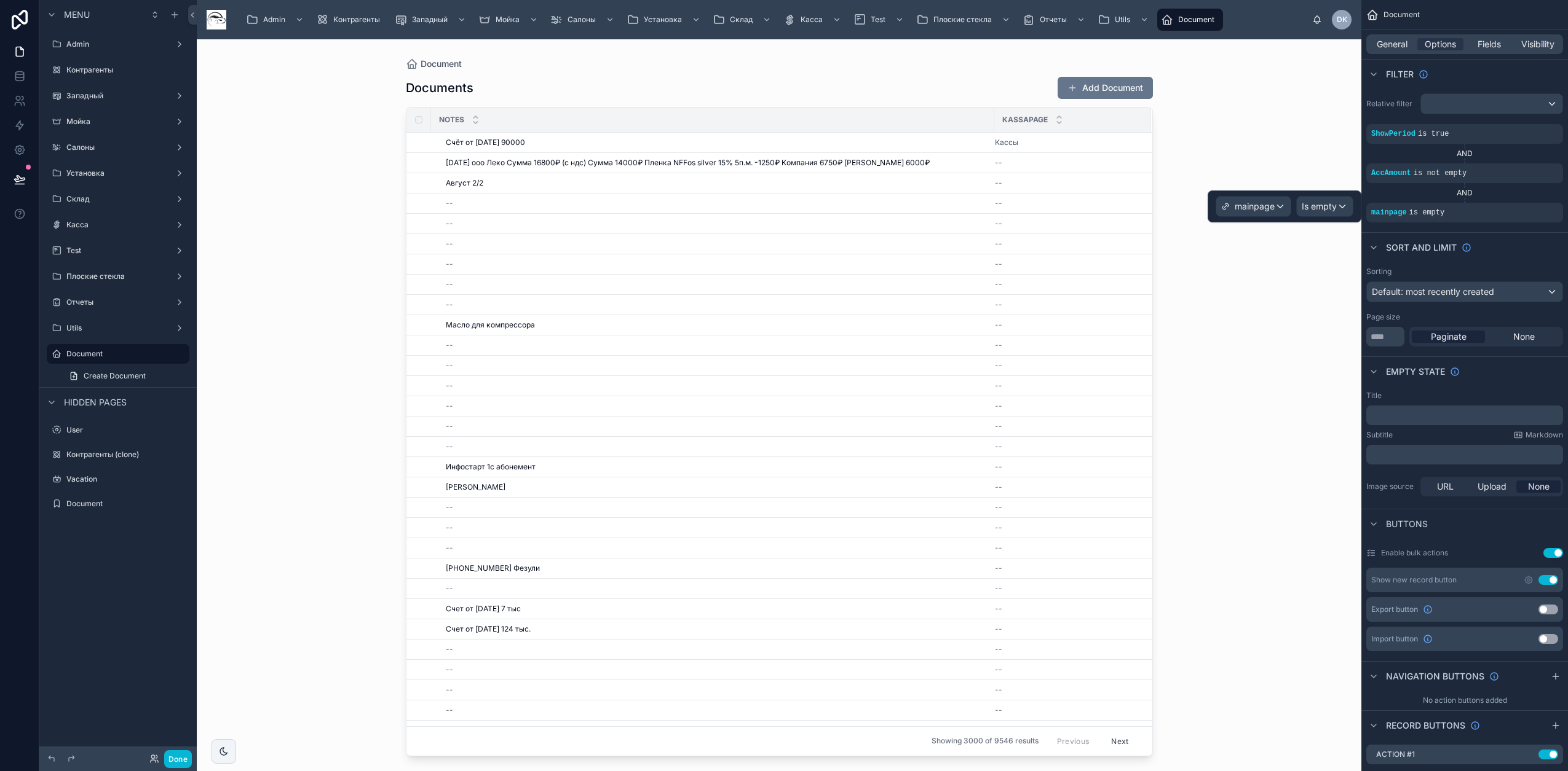
click at [1267, 101] on div "Document Documents Add Document Notes Kassapage Счёт от 09.09.2025 90000 Счёт о…" at bounding box center [780, 405] width 1165 height 732
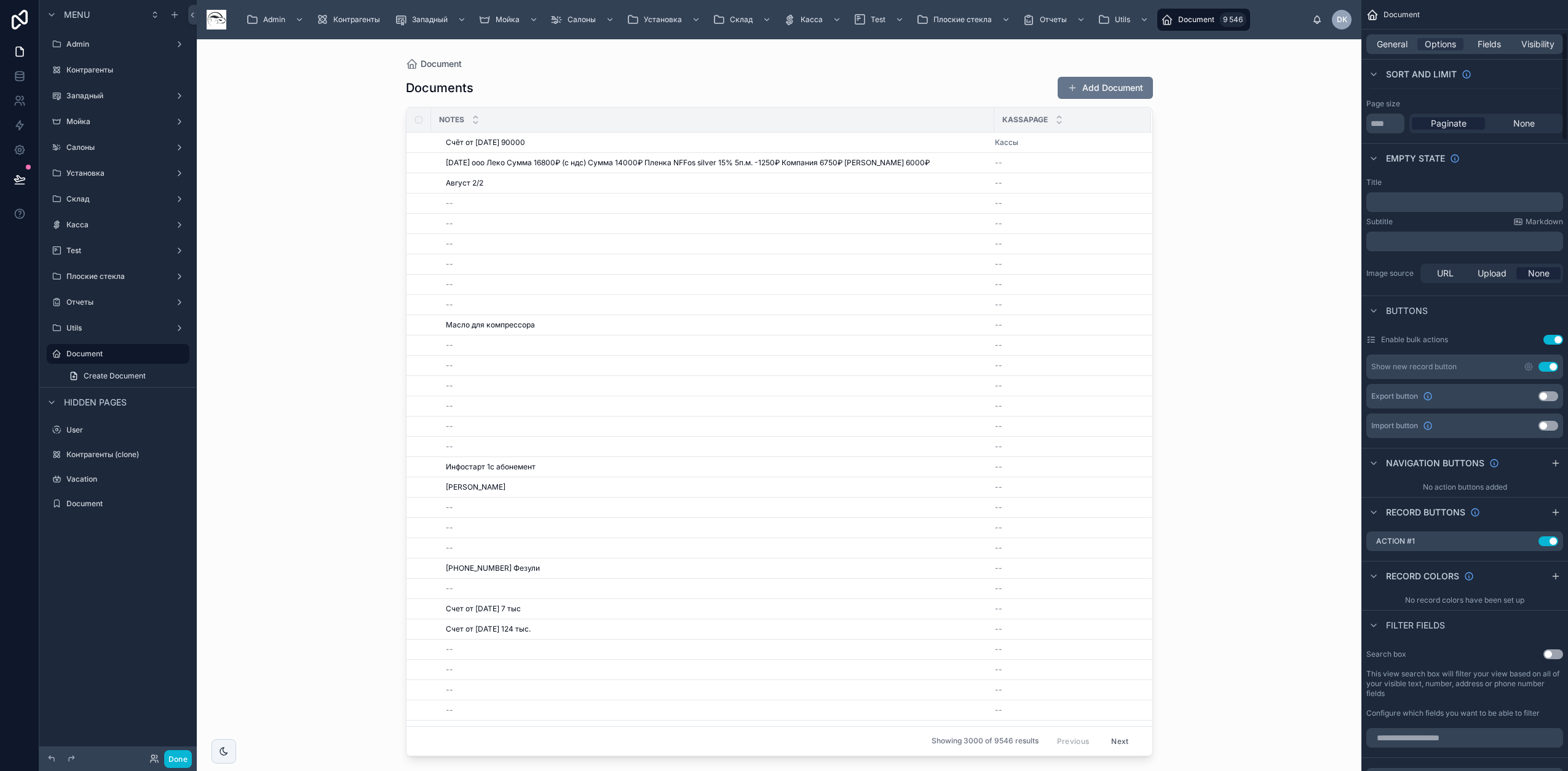
scroll to position [231, 0]
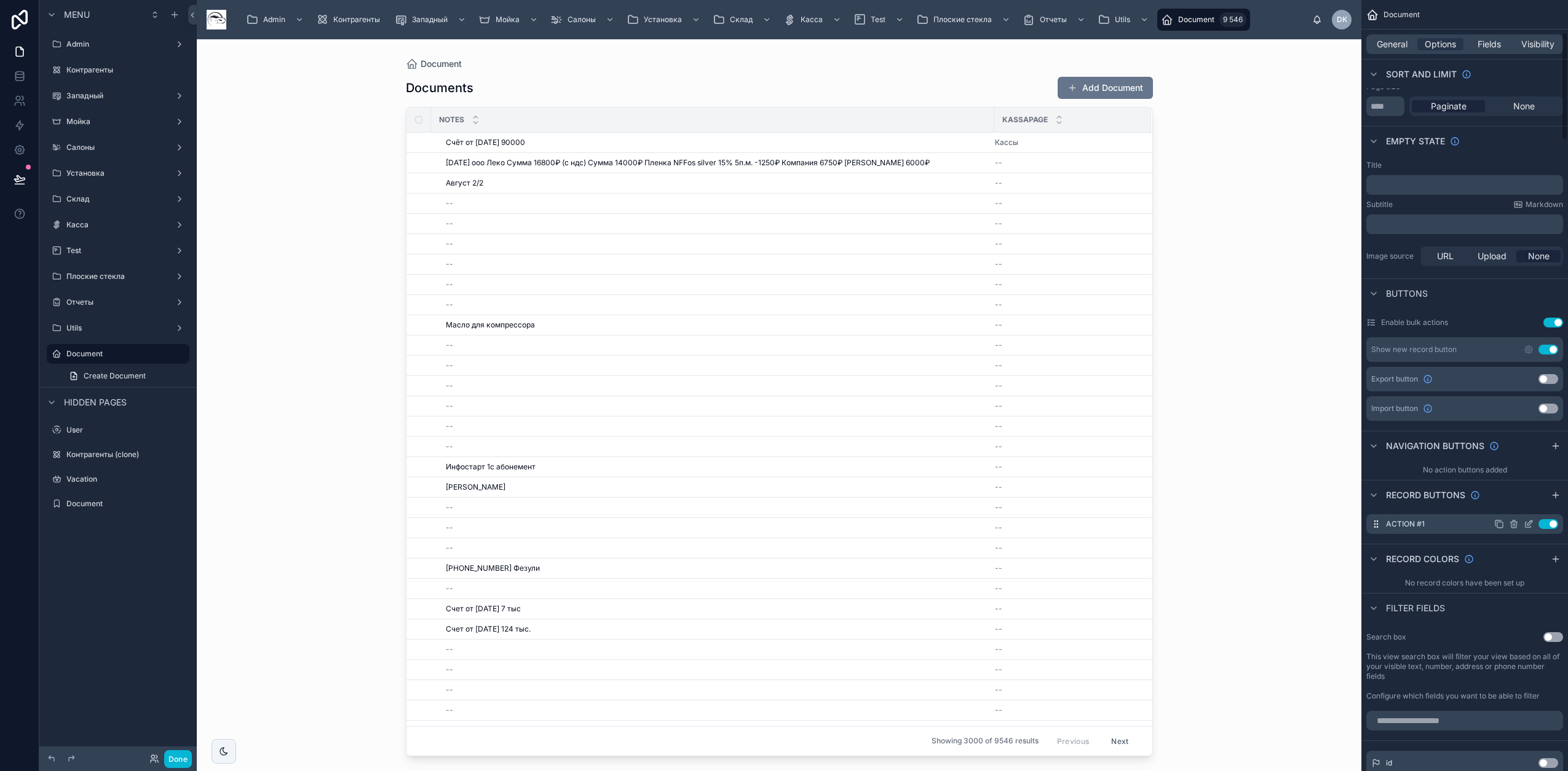
click at [1525, 521] on icon "scrollable content" at bounding box center [1529, 524] width 10 height 10
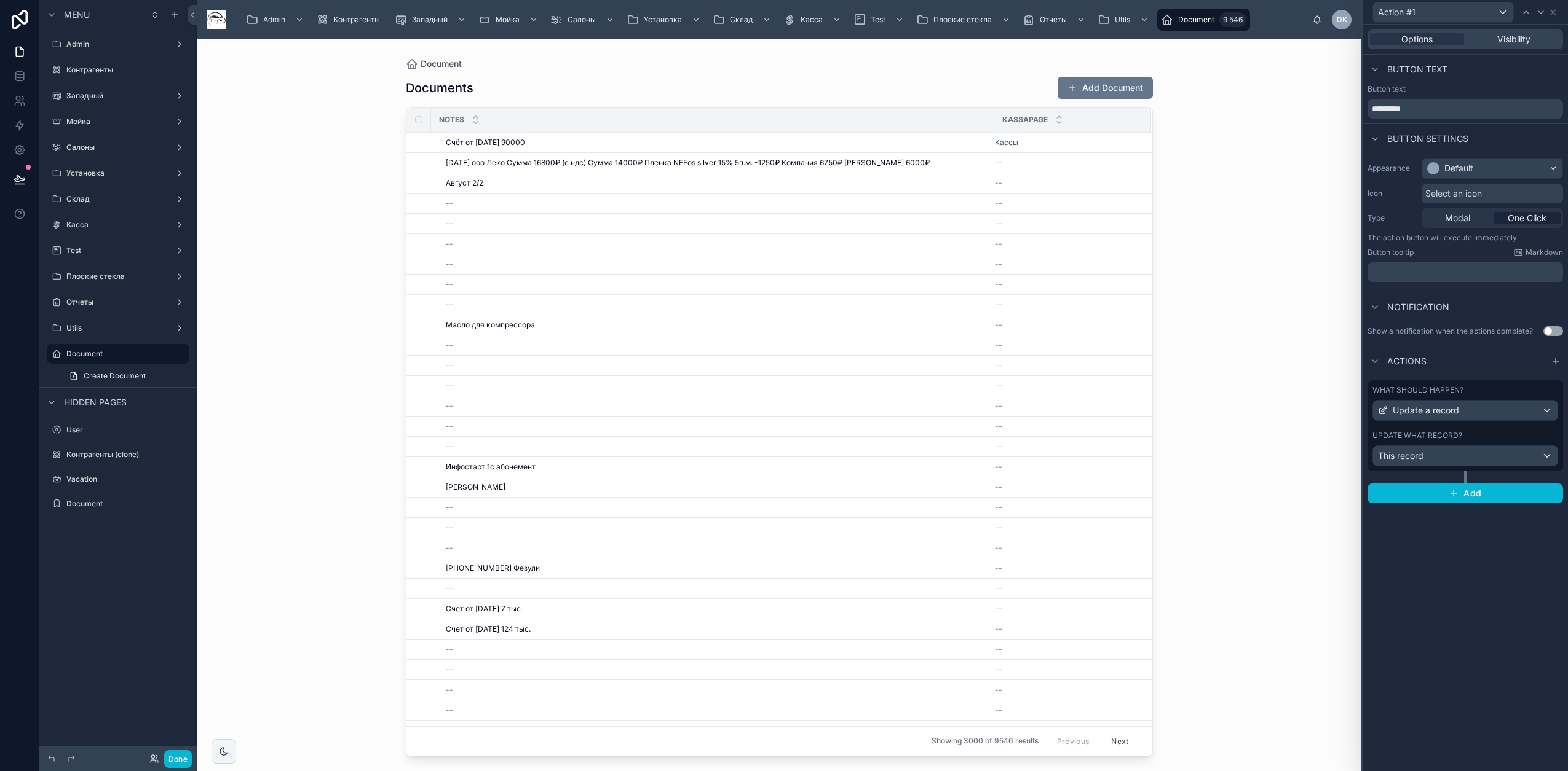
click at [1444, 432] on label "Update what record?" at bounding box center [1417, 436] width 90 height 10
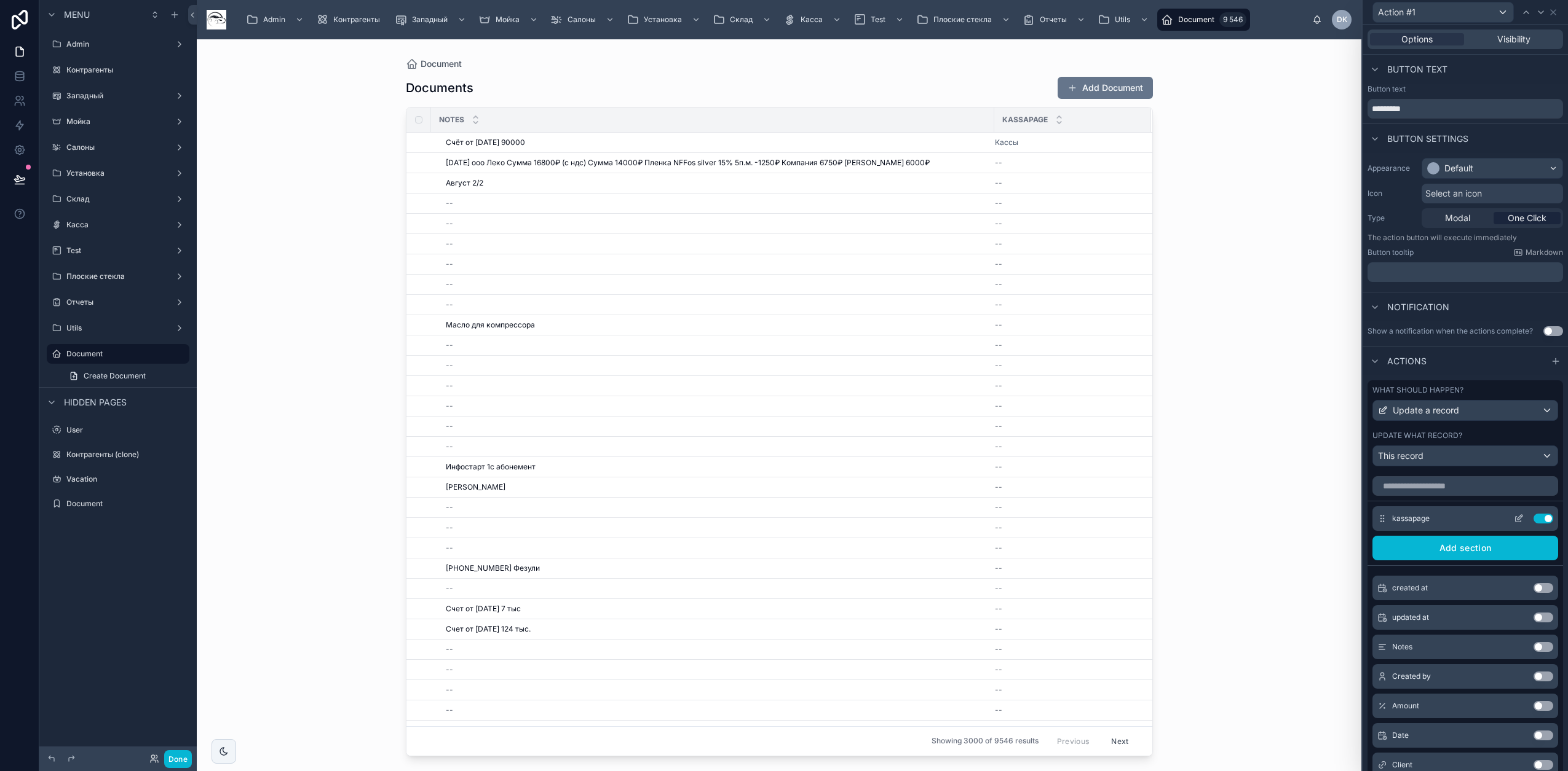
click at [1534, 523] on button "Use setting" at bounding box center [1543, 518] width 20 height 10
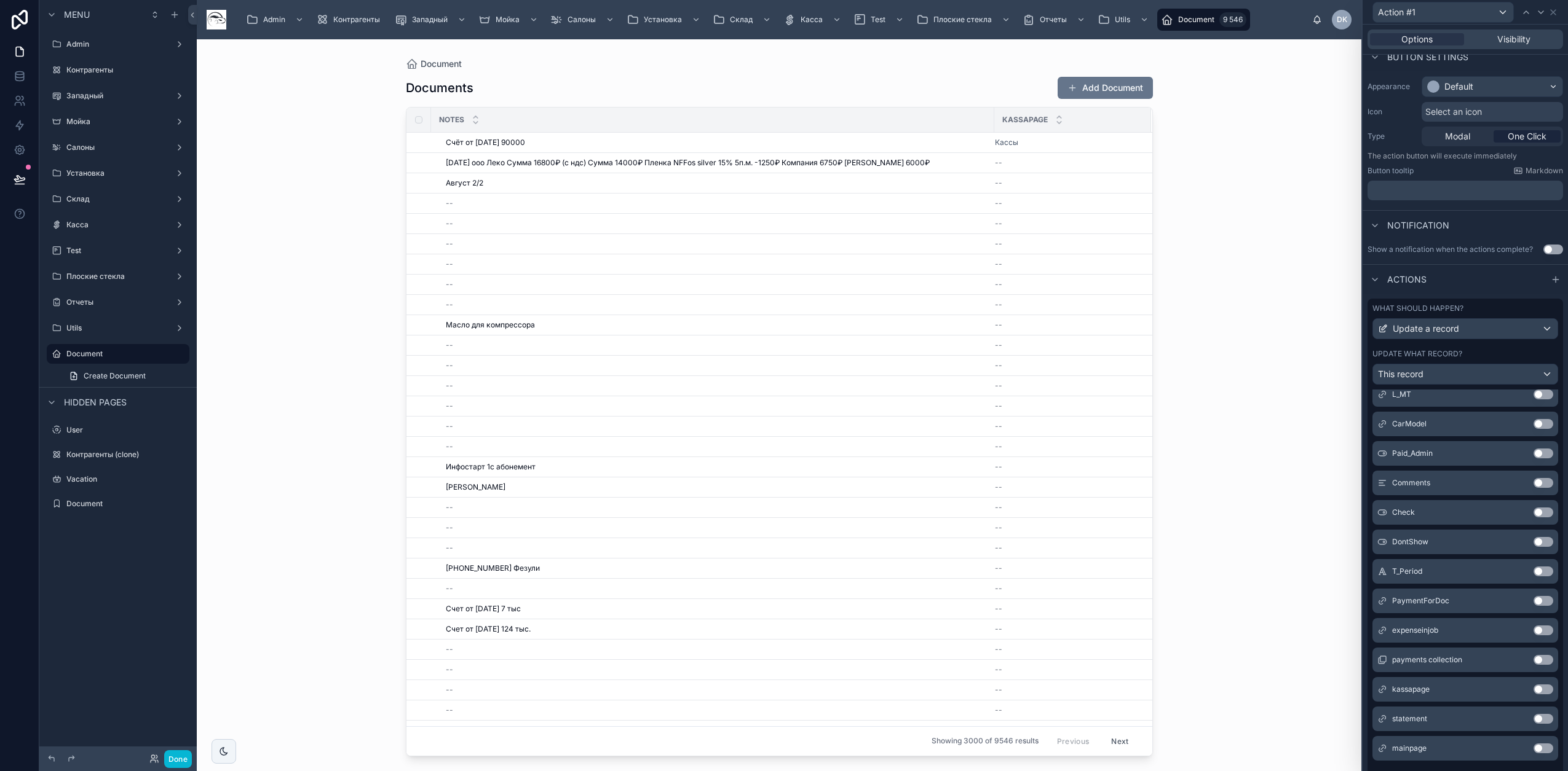
scroll to position [162, 0]
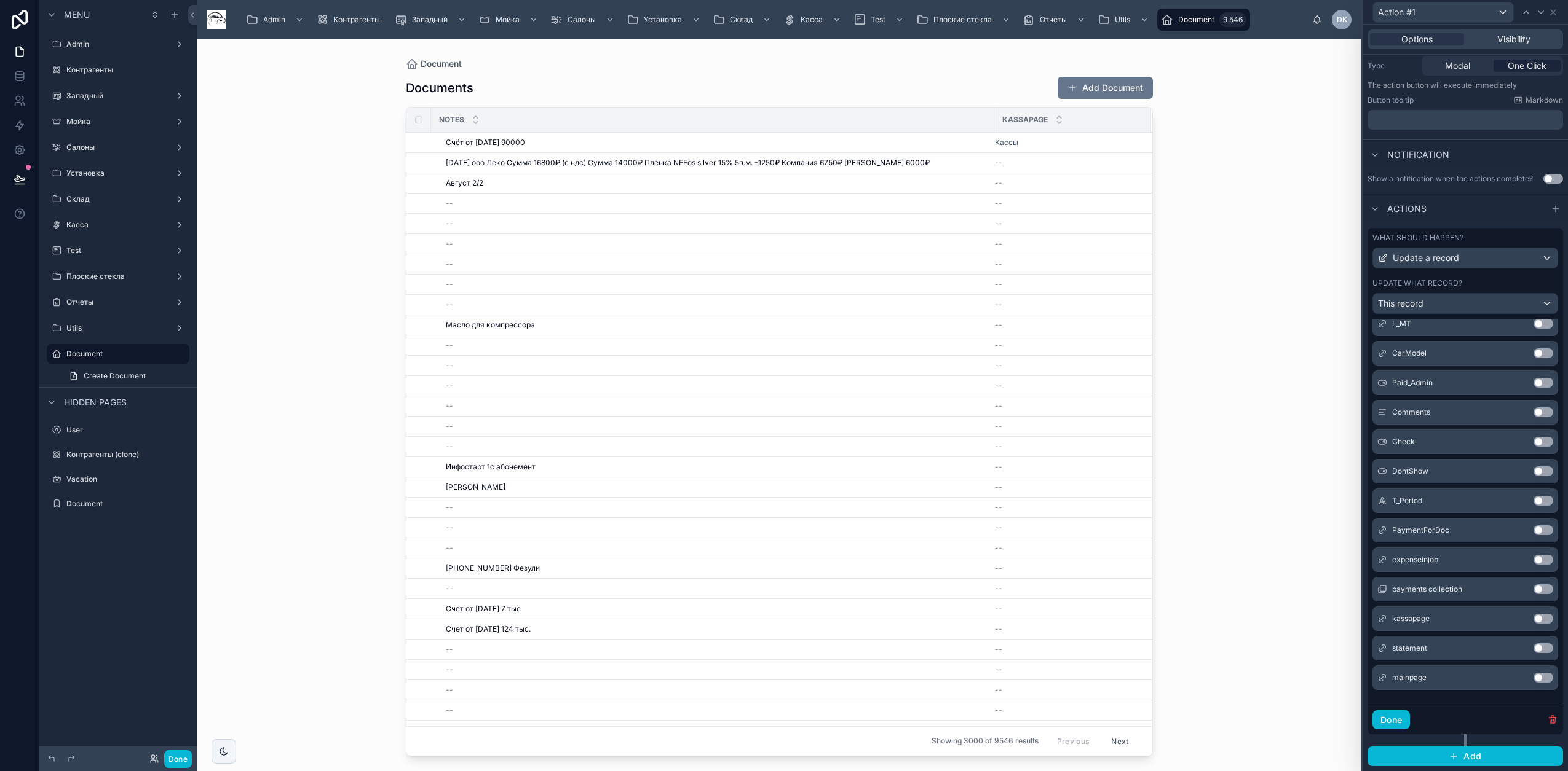
click at [1534, 681] on button "Use setting" at bounding box center [1543, 678] width 20 height 10
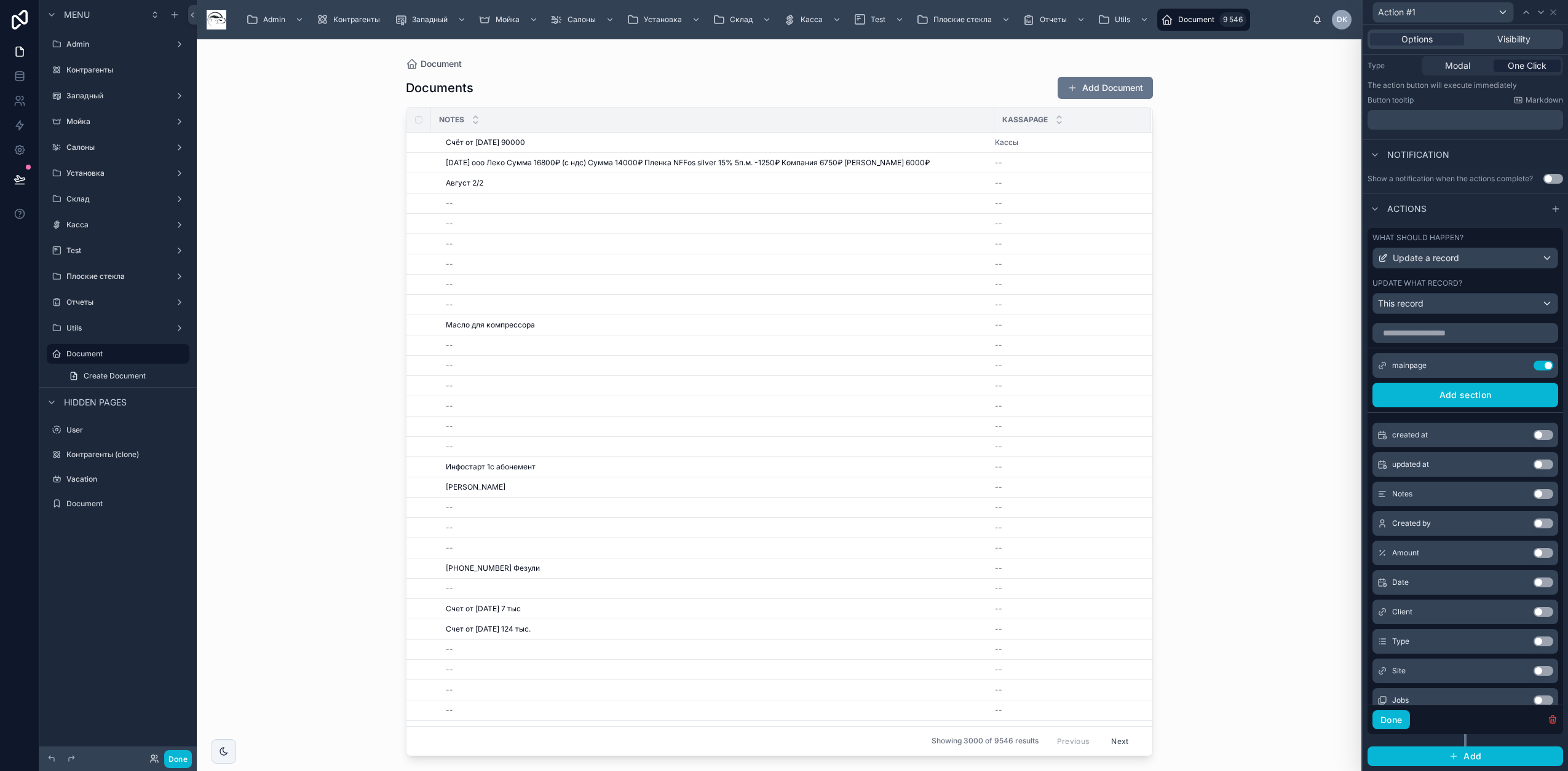
scroll to position [0, 0]
click at [1514, 364] on icon at bounding box center [1519, 366] width 10 height 10
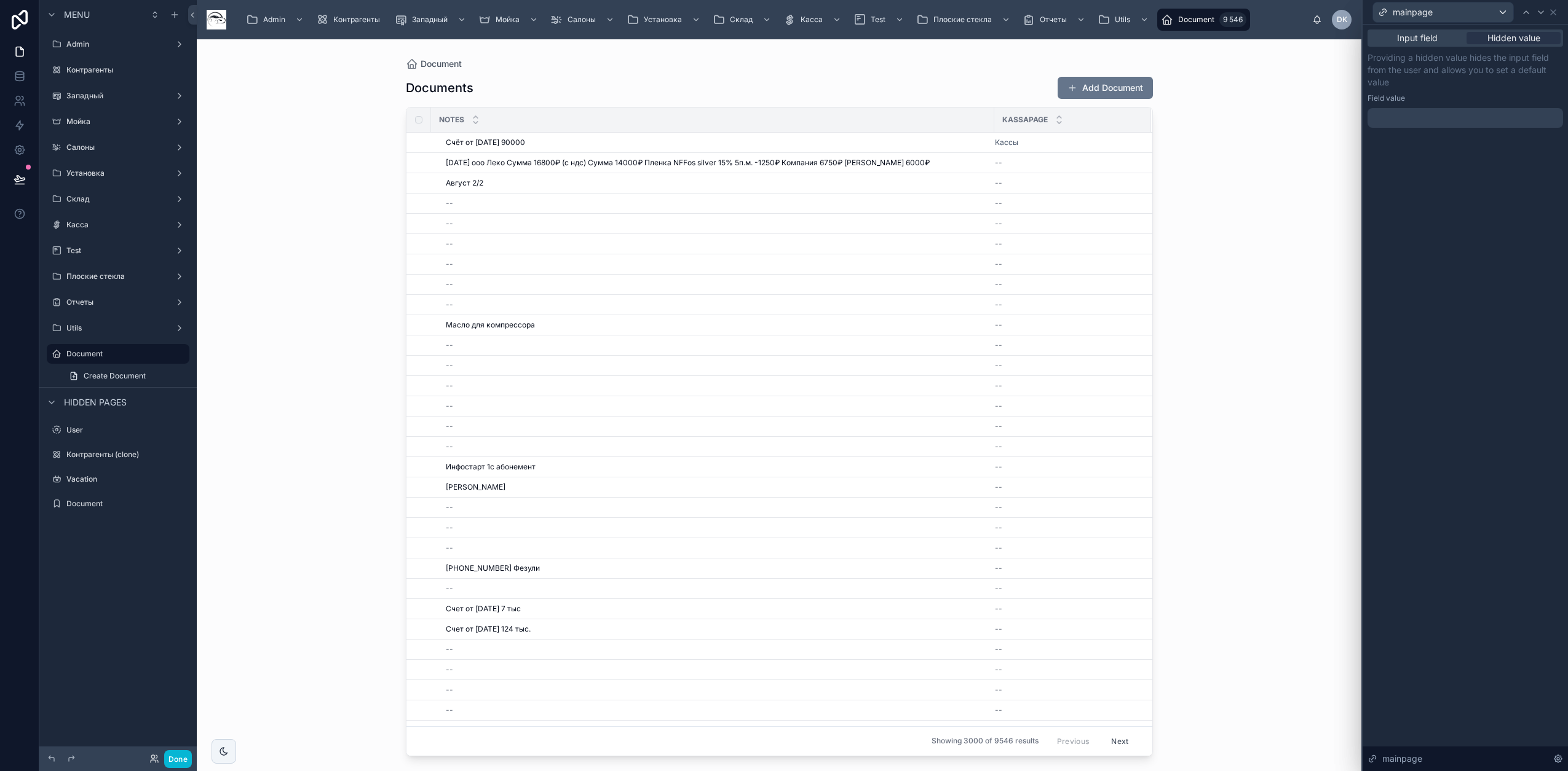
click at [1444, 105] on div "Providing a hidden value hides the input field from the user and allows you to …" at bounding box center [1465, 89] width 195 height 76
click at [1435, 122] on div at bounding box center [1465, 118] width 195 height 20
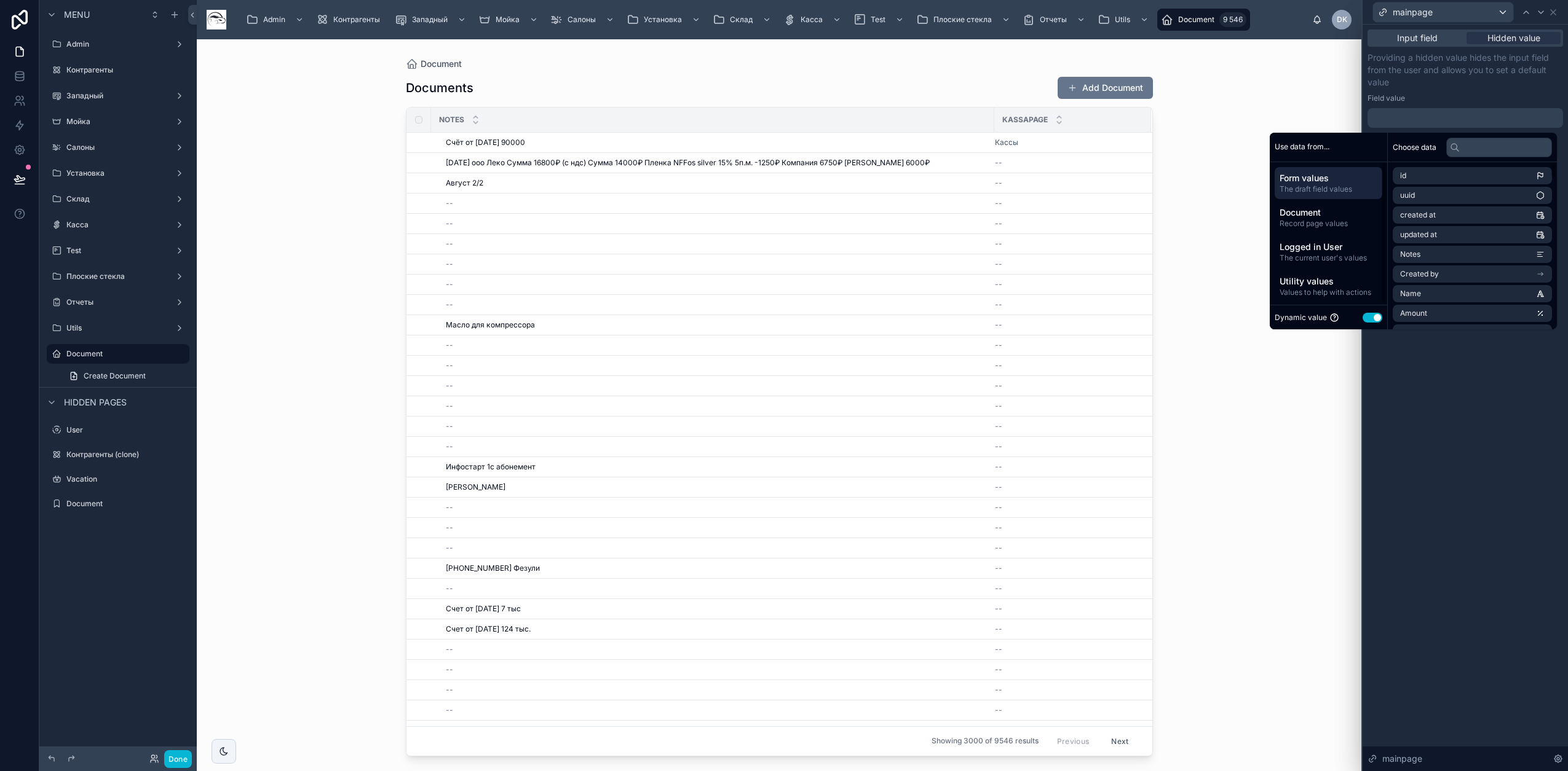
click at [1368, 316] on button "Use setting" at bounding box center [1373, 318] width 20 height 10
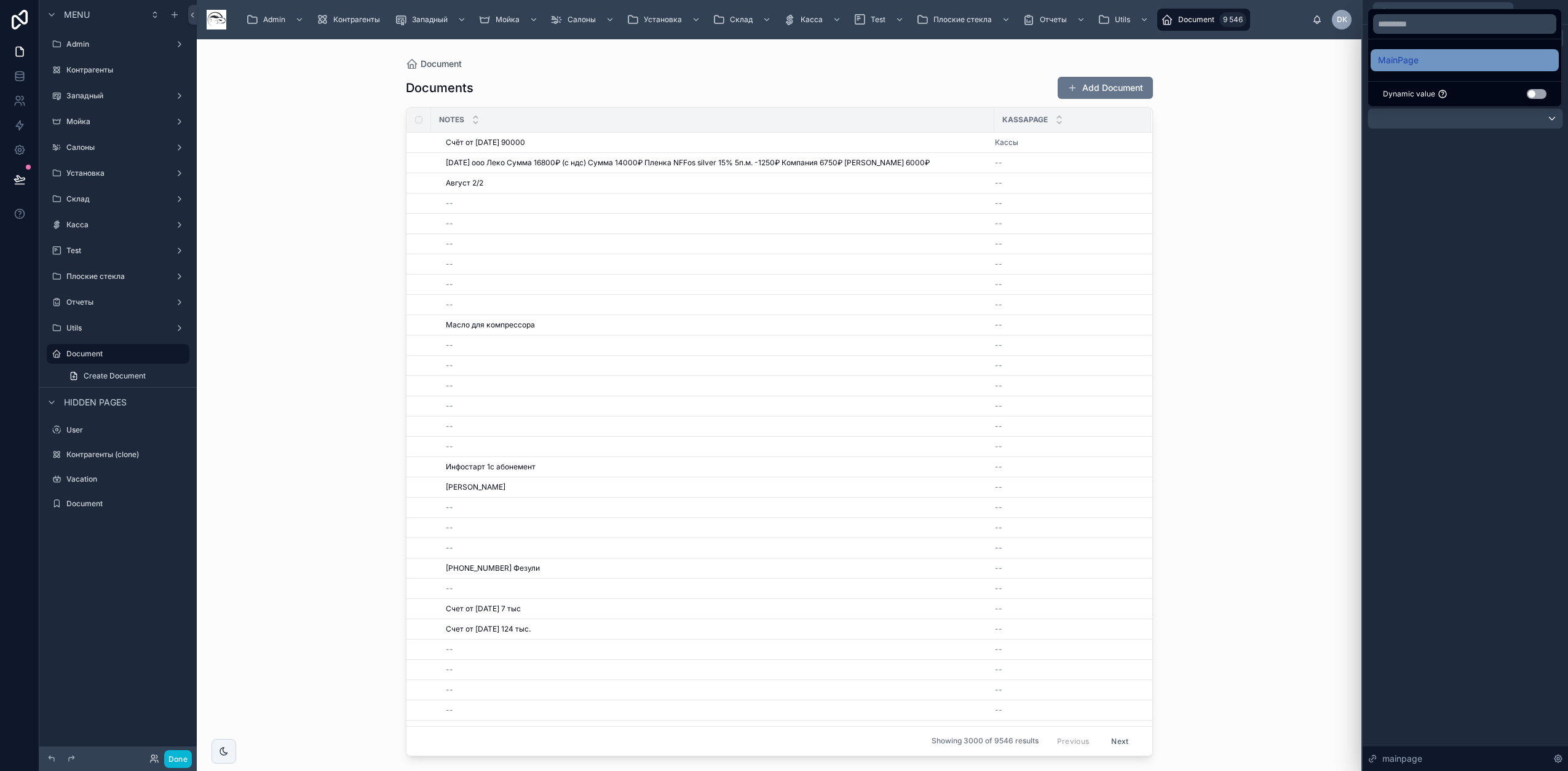
click at [1433, 65] on div "MainPage" at bounding box center [1464, 61] width 173 height 15
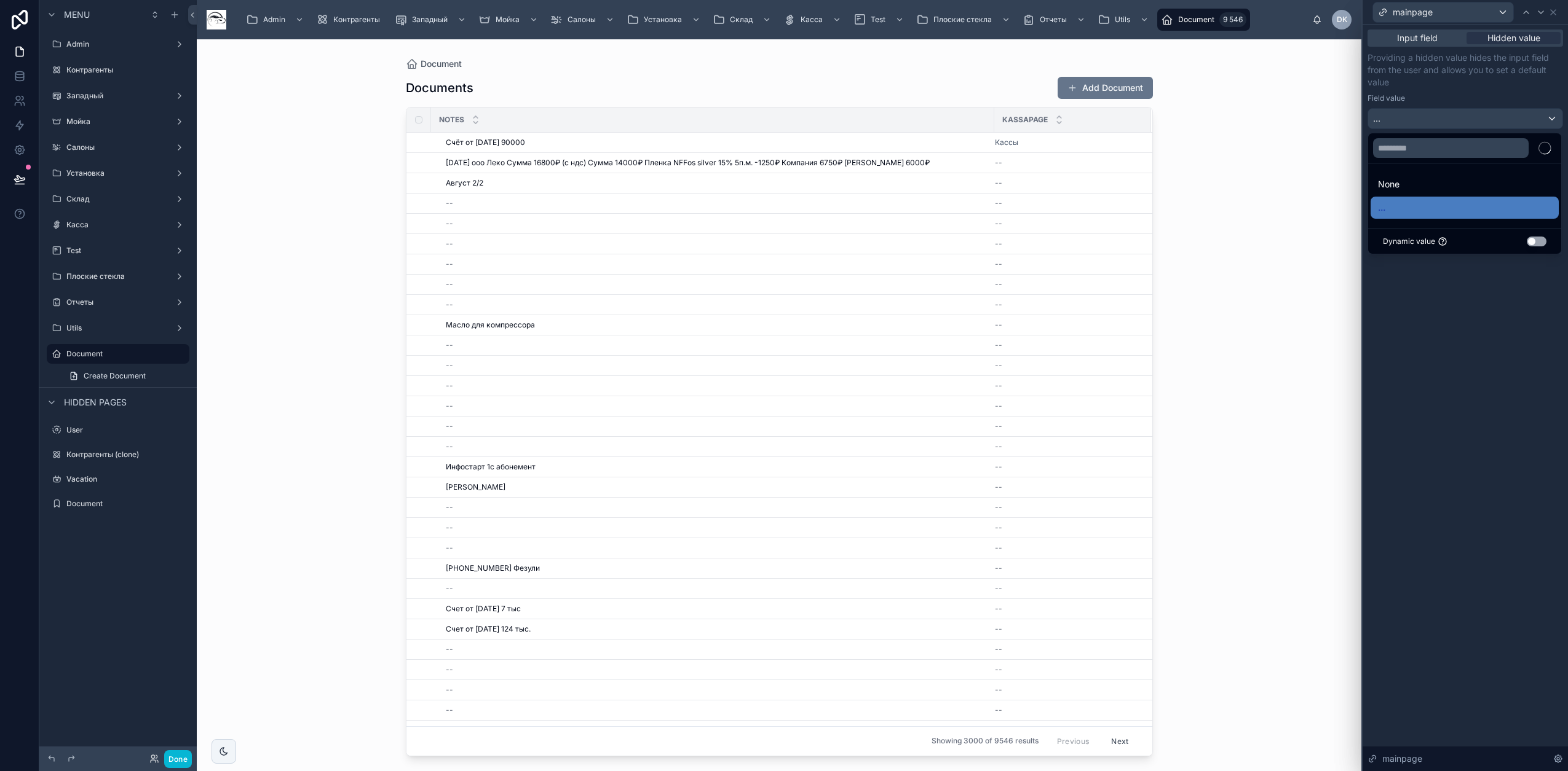
click at [1283, 155] on div "Document Documents Add Document Notes Kassapage Счёт от 09.09.2025 90000 Счёт о…" at bounding box center [780, 405] width 1165 height 732
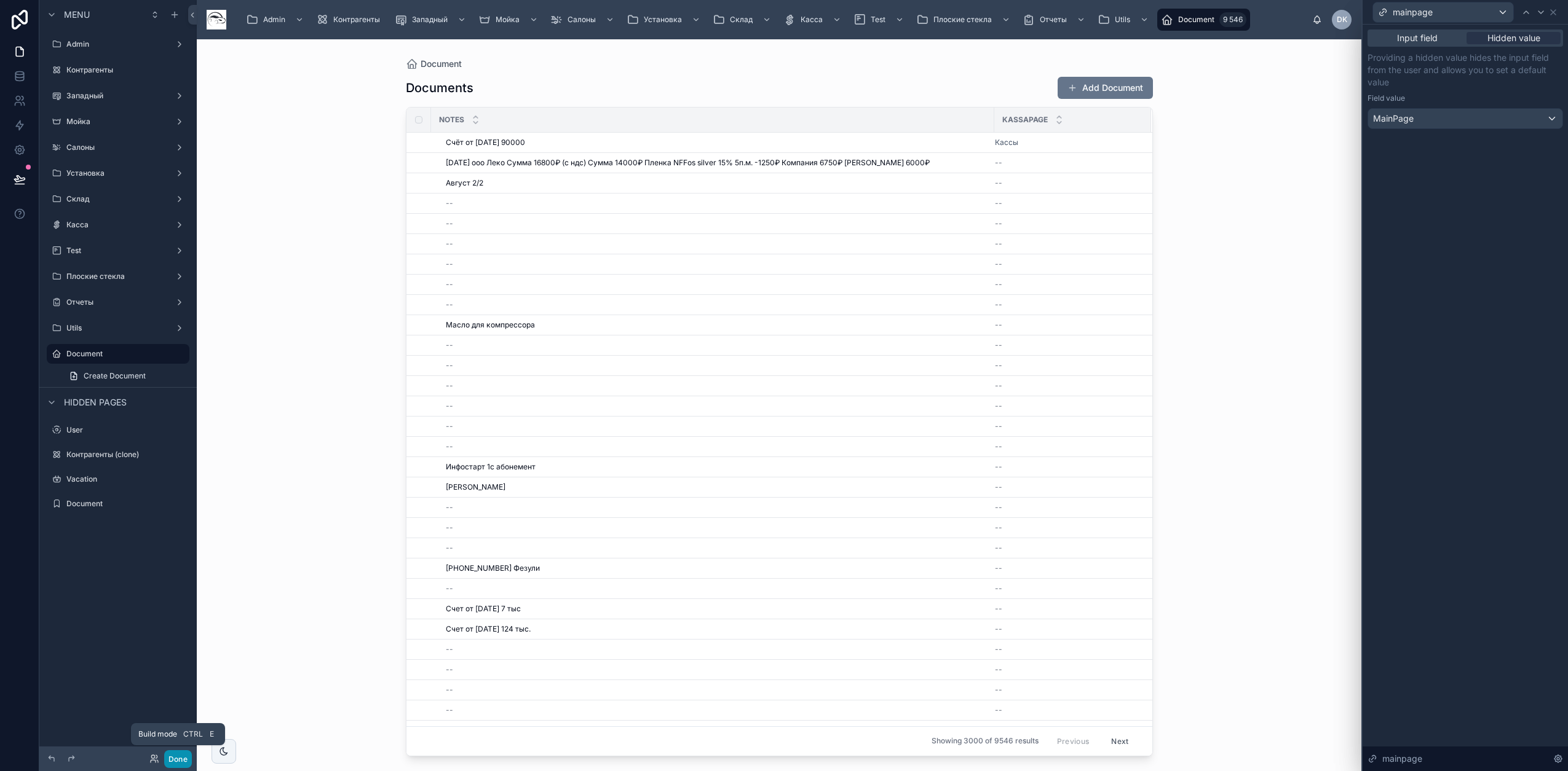
drag, startPoint x: 177, startPoint y: 763, endPoint x: 89, endPoint y: 519, distance: 259.4
click at [177, 763] on button "Done" at bounding box center [178, 760] width 28 height 18
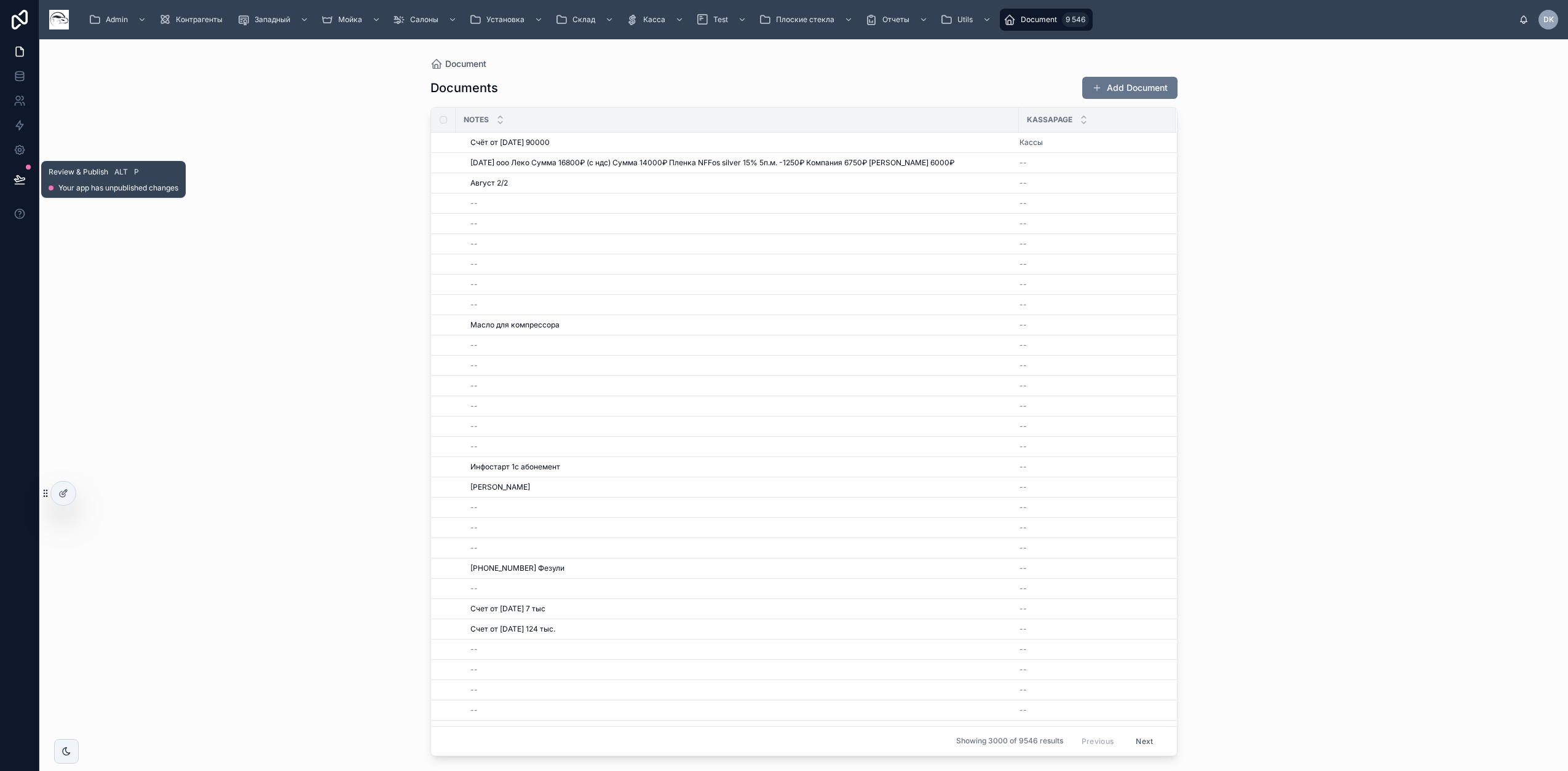
click at [25, 173] on button at bounding box center [20, 179] width 27 height 34
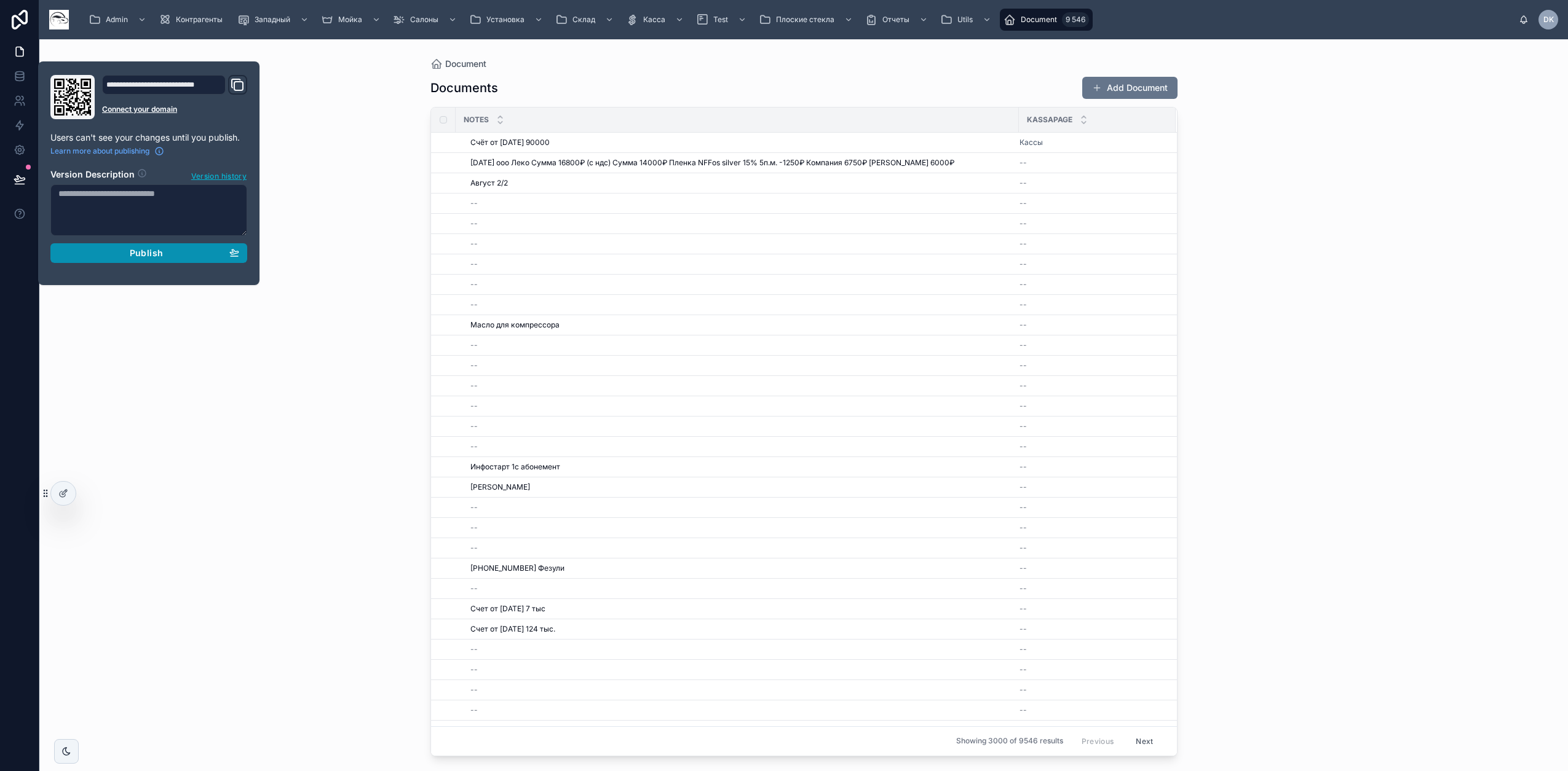
click at [152, 258] on span "Publish" at bounding box center [146, 253] width 34 height 11
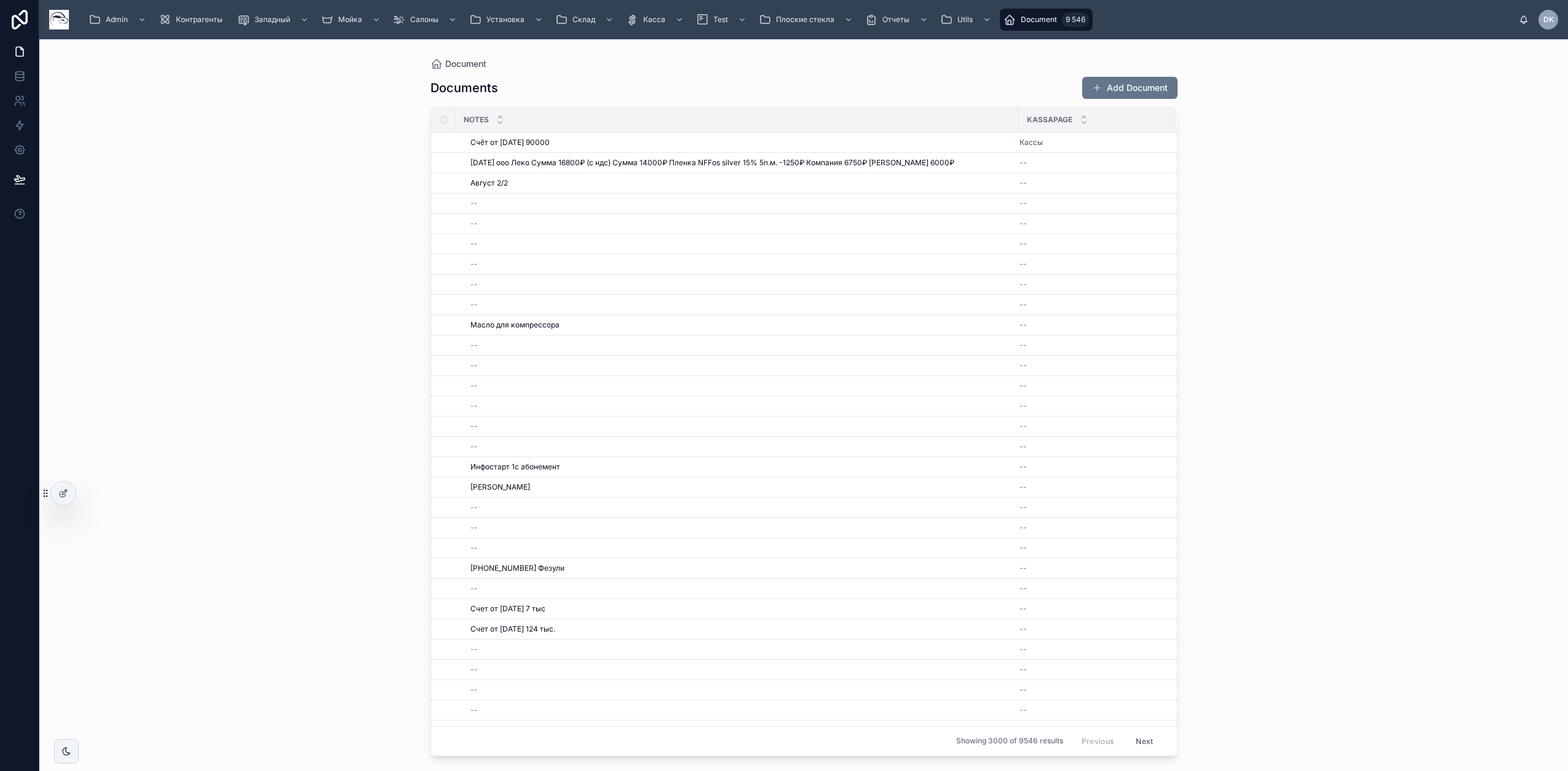
click at [71, 491] on div at bounding box center [63, 493] width 25 height 24
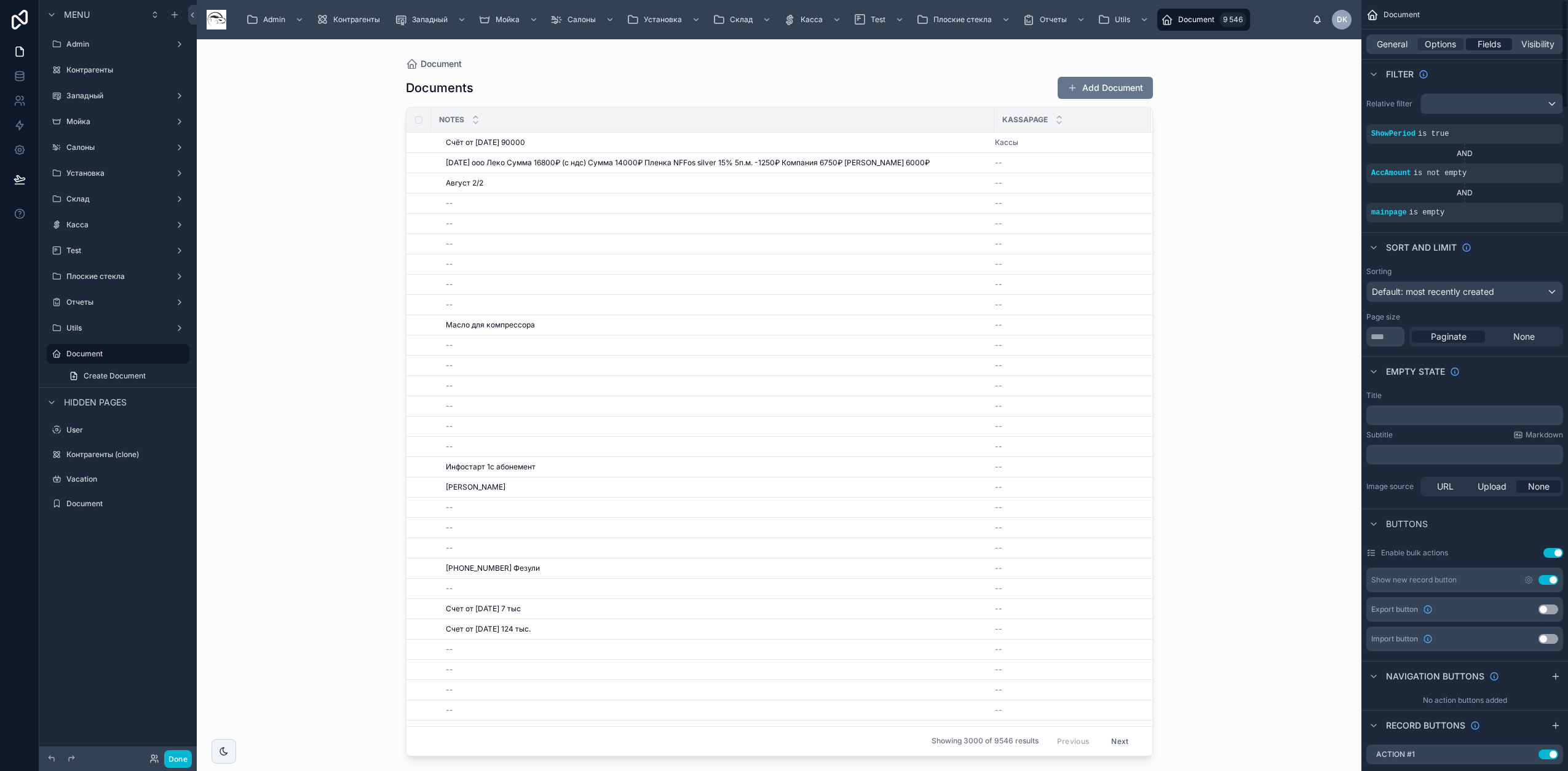
click at [1503, 43] on div "Fields" at bounding box center [1489, 44] width 46 height 12
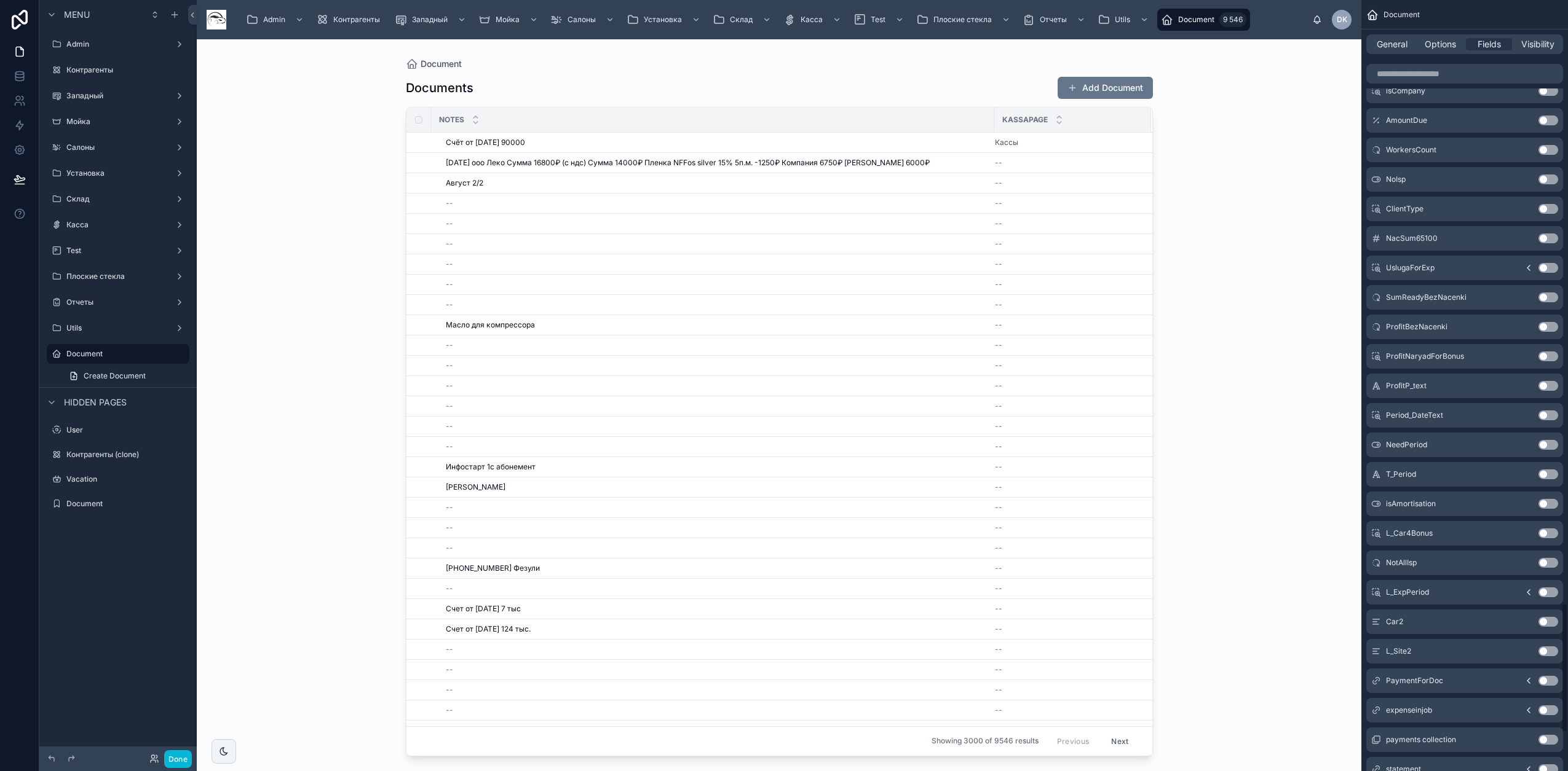
scroll to position [3821, 0]
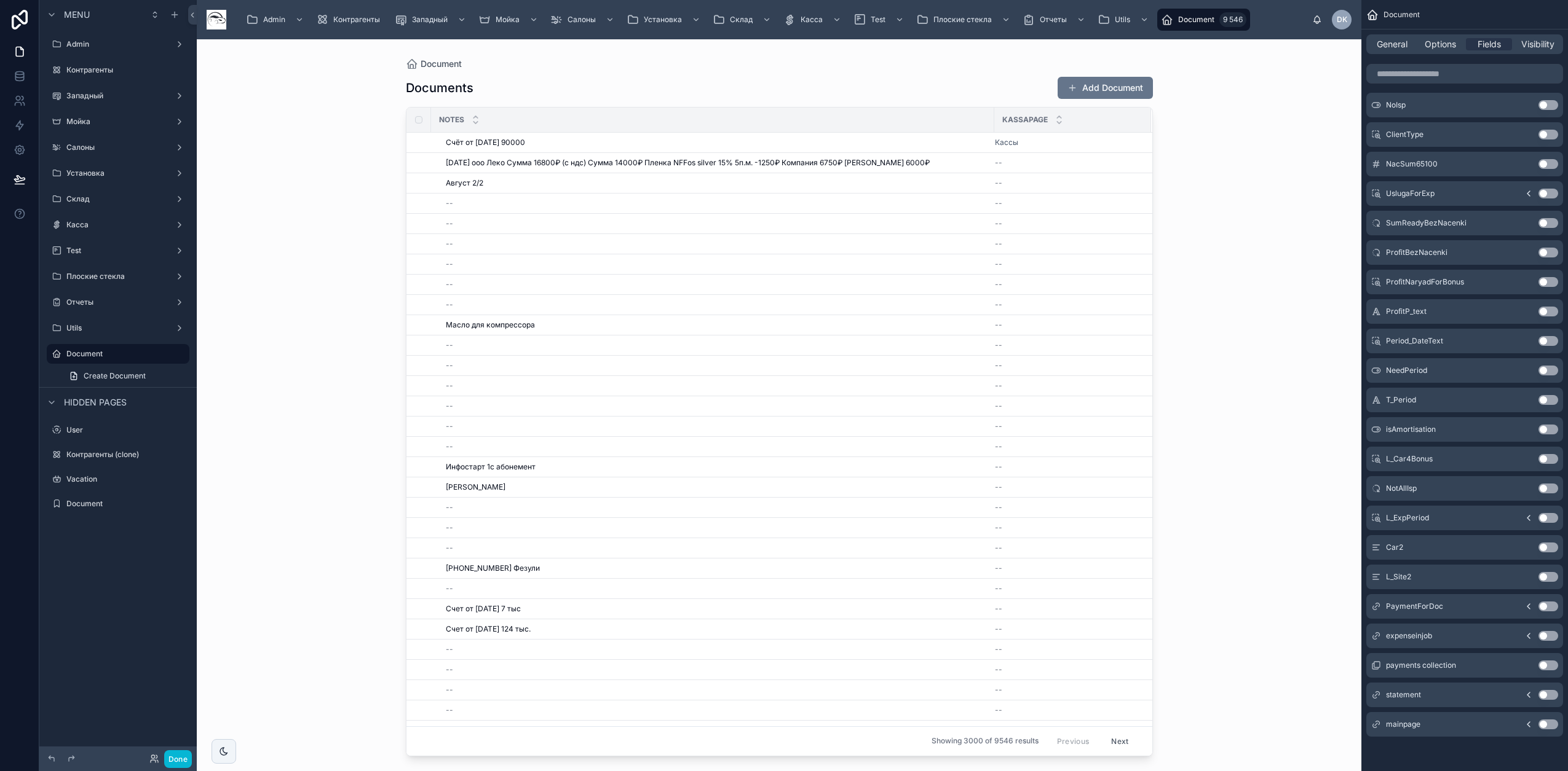
click at [1549, 727] on button "Use setting" at bounding box center [1548, 724] width 20 height 10
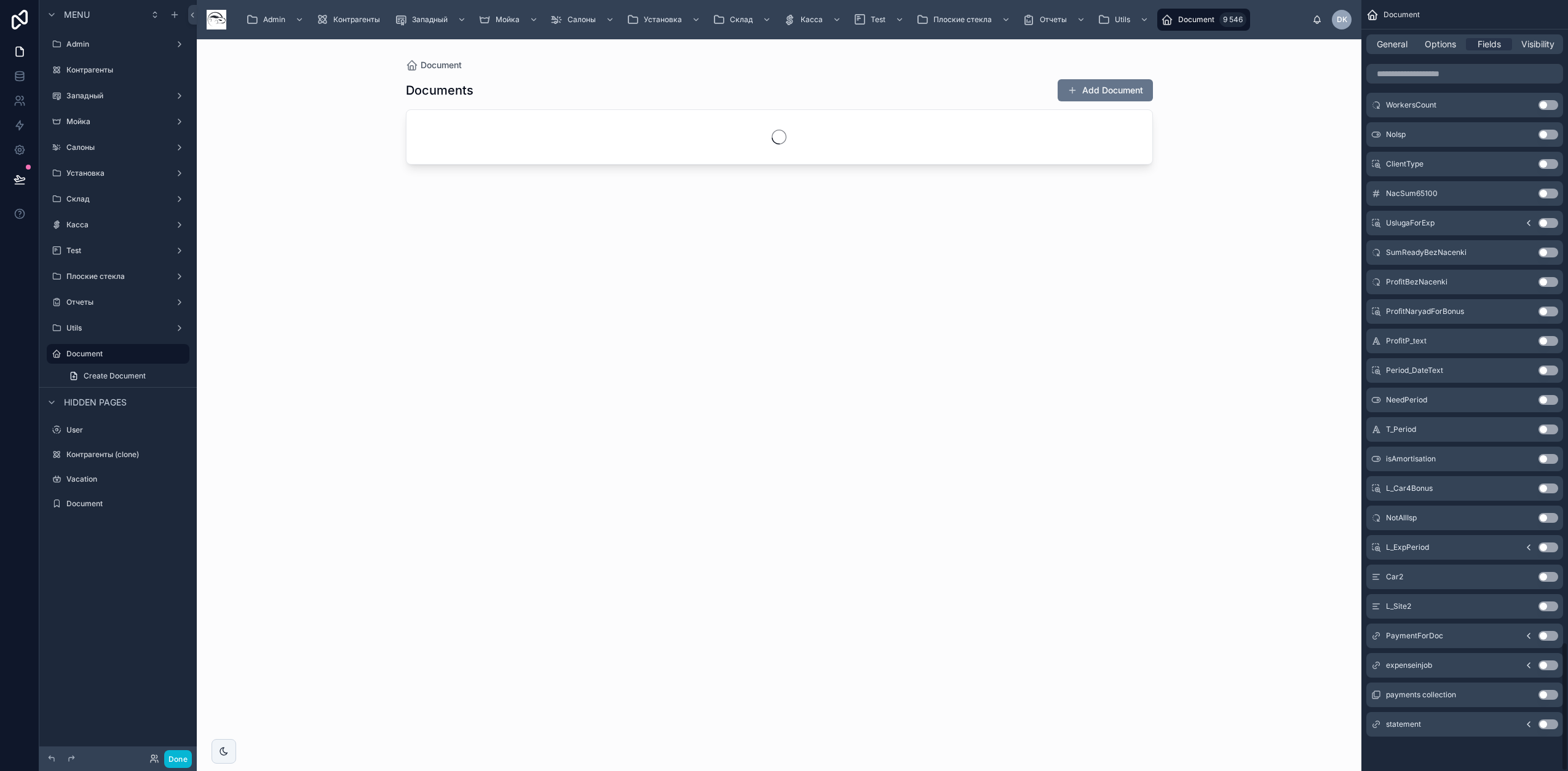
click at [1398, 36] on div "General Options Fields Visibility" at bounding box center [1464, 44] width 197 height 20
click at [1398, 46] on span "General" at bounding box center [1392, 44] width 31 height 12
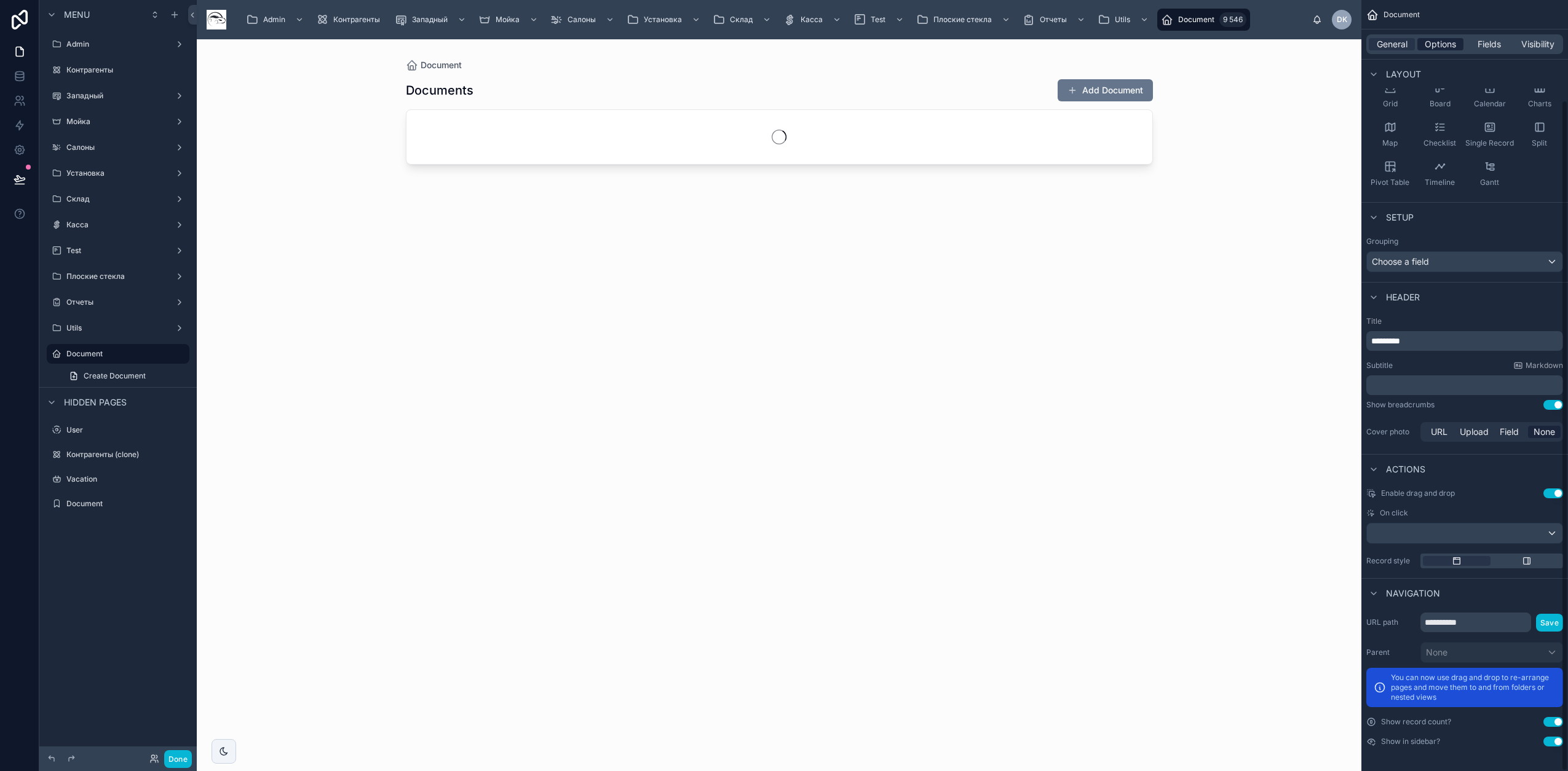
click at [1445, 41] on span "Options" at bounding box center [1440, 44] width 31 height 12
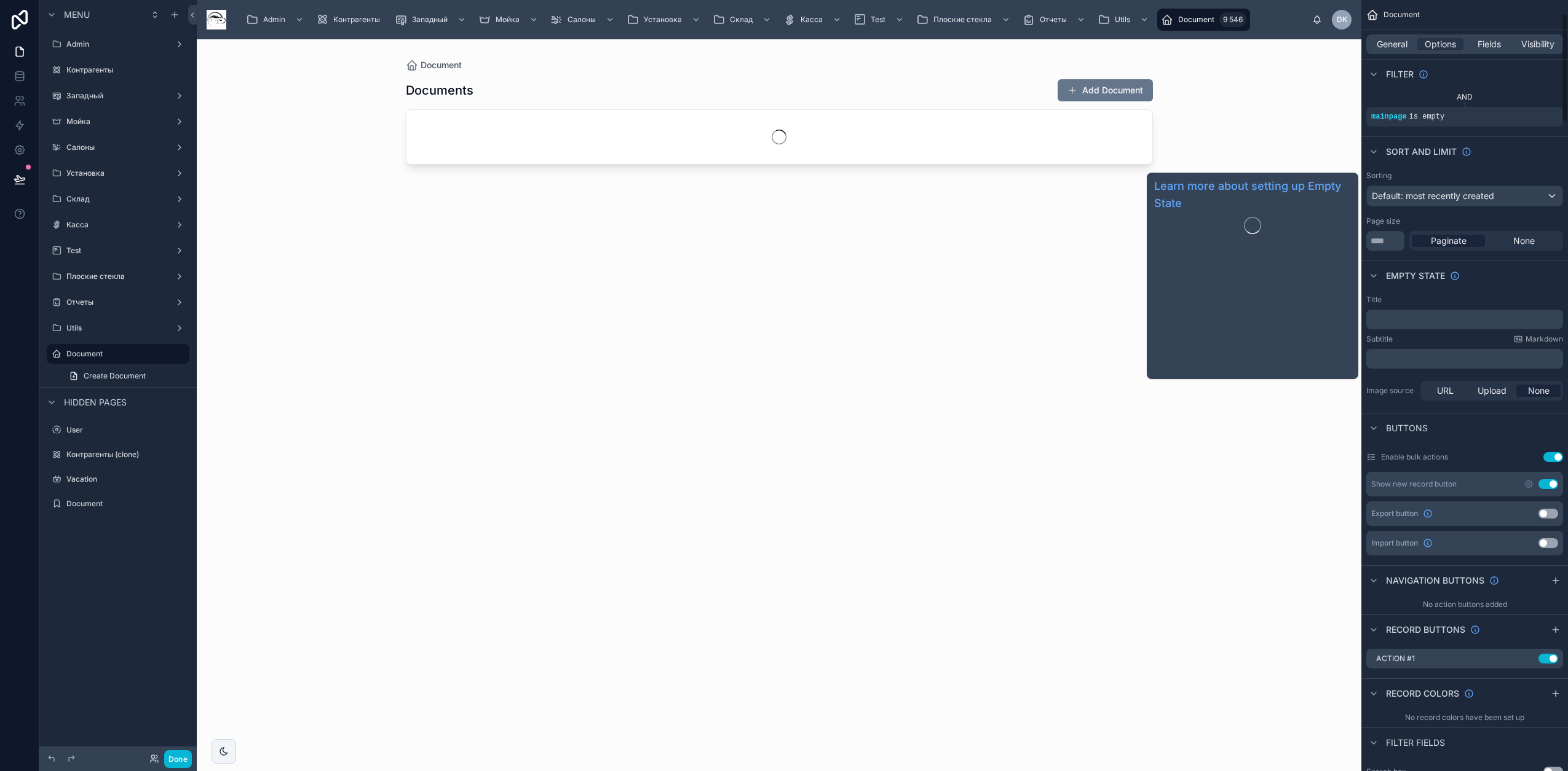
scroll to position [0, 0]
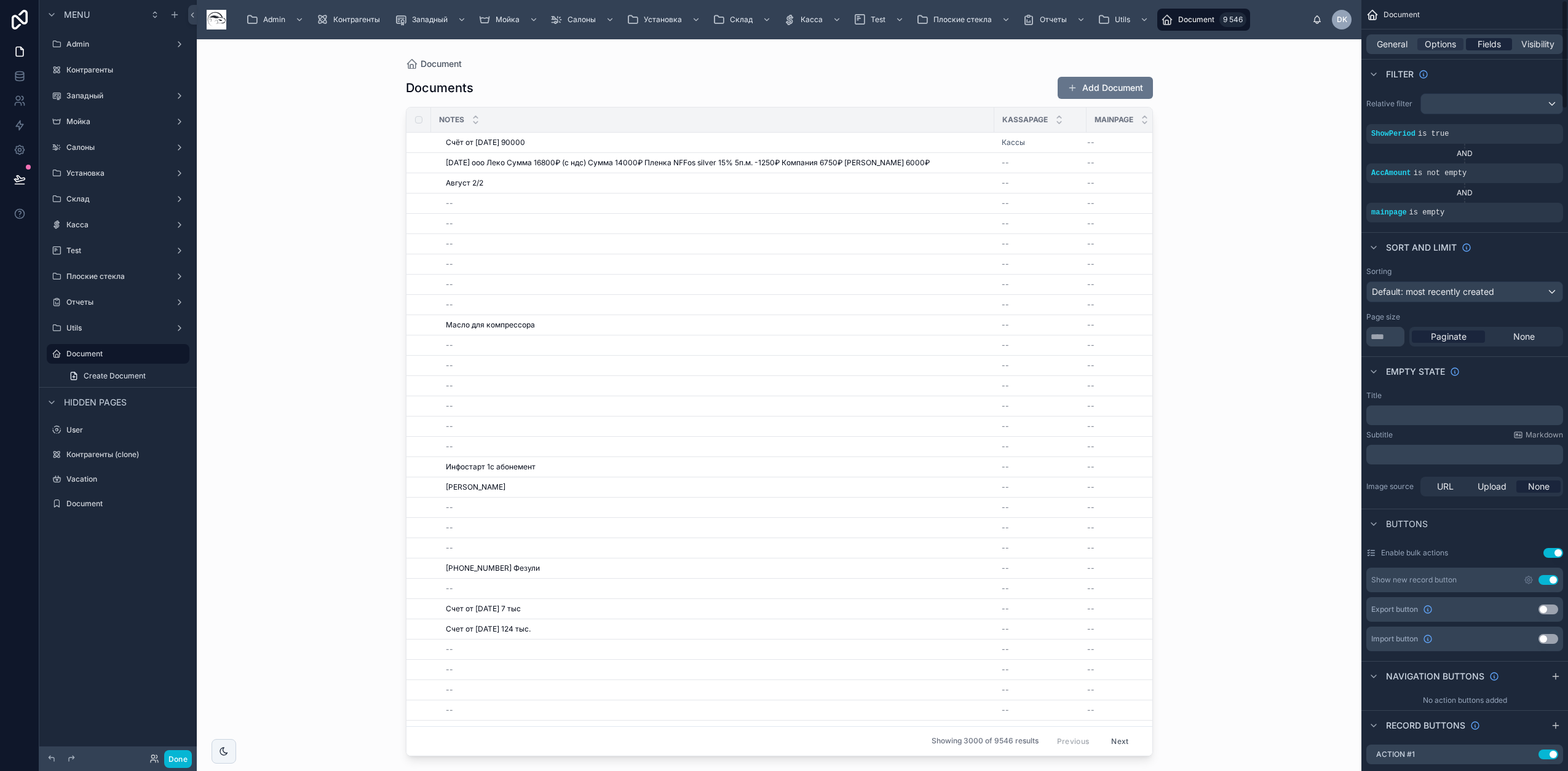
click at [1499, 41] on span "Fields" at bounding box center [1489, 44] width 24 height 12
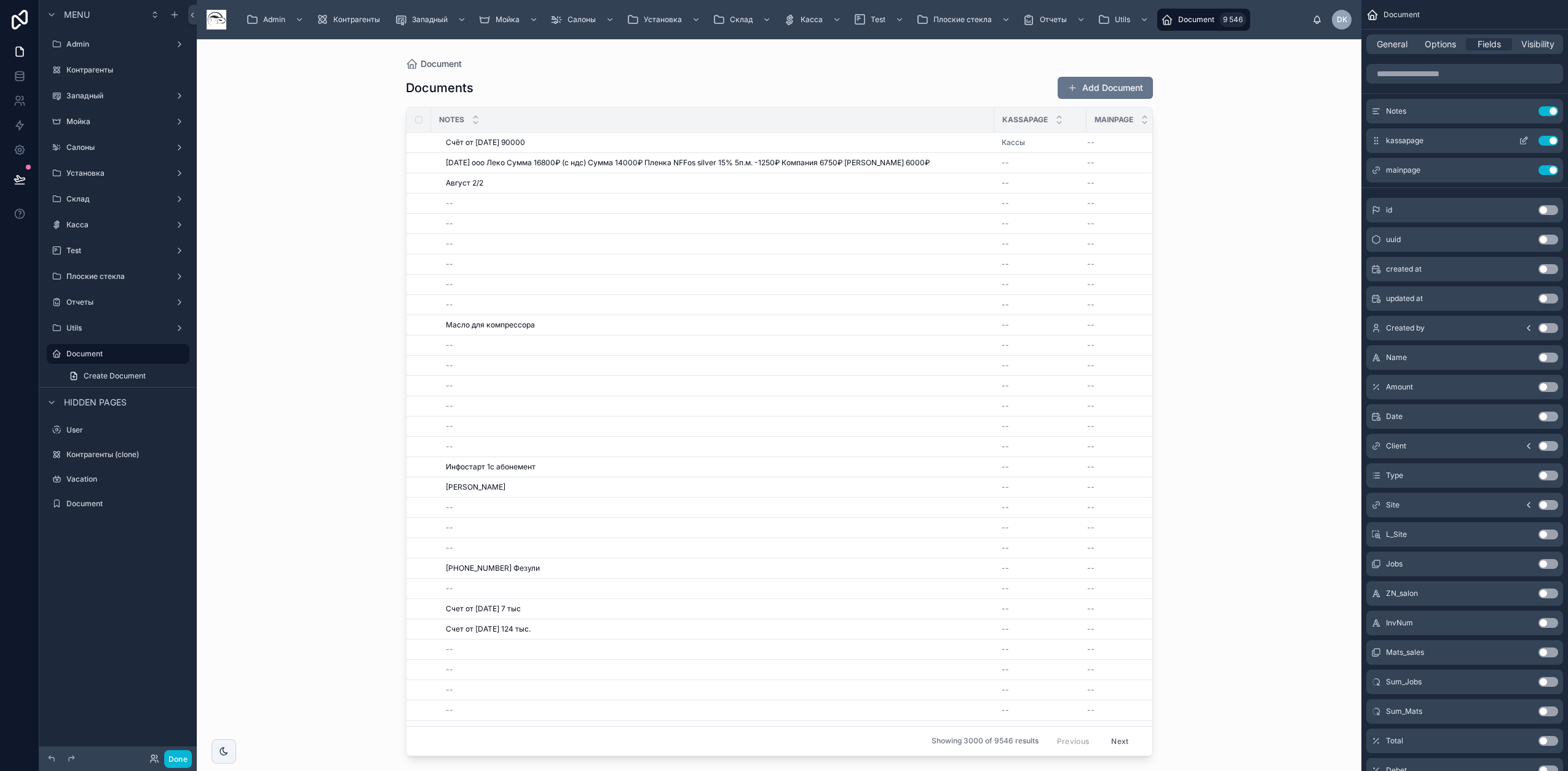
click at [1550, 136] on button "Use setting" at bounding box center [1548, 141] width 20 height 10
click at [1550, 140] on button "Use setting" at bounding box center [1548, 141] width 20 height 10
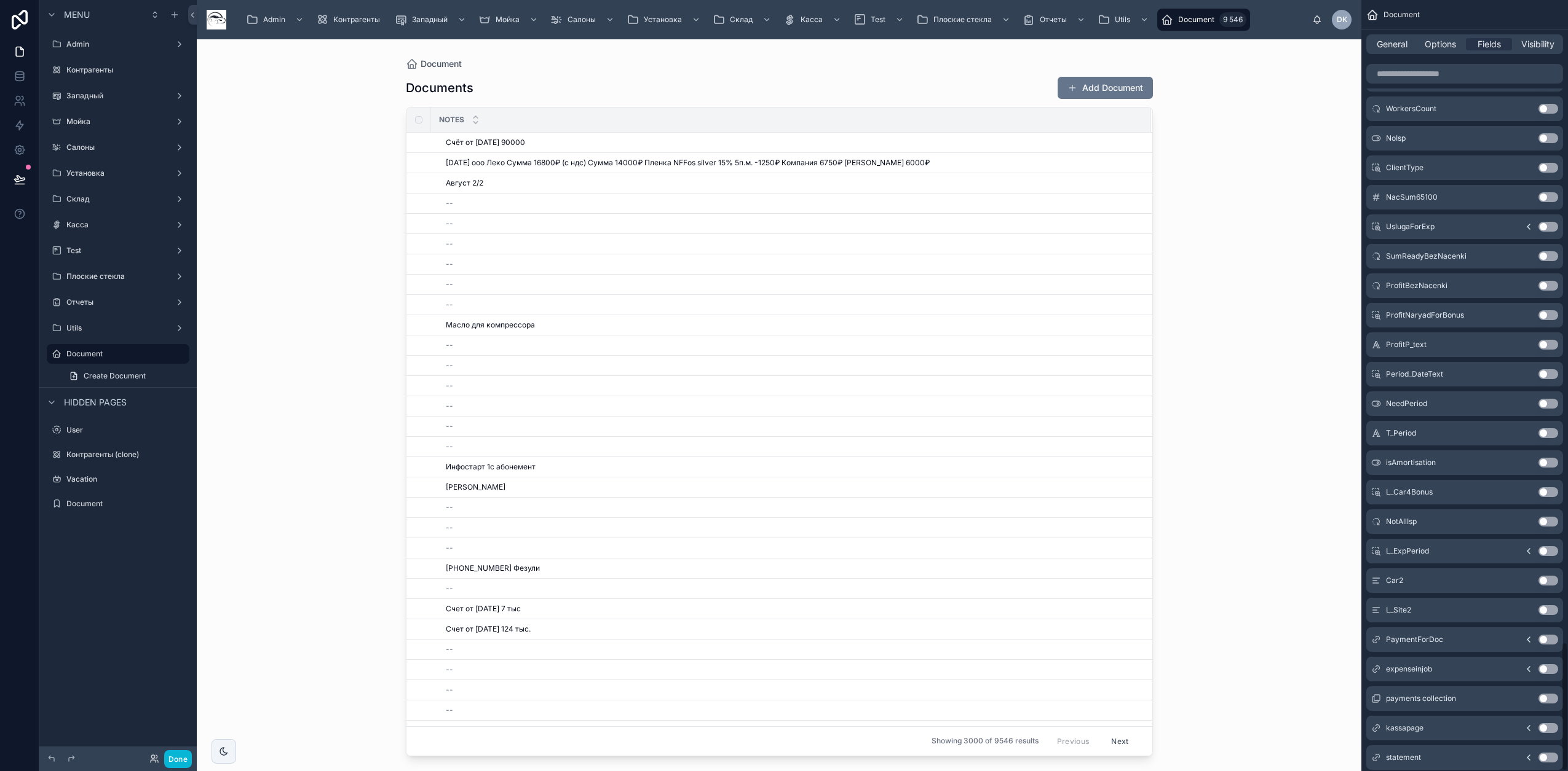
scroll to position [3821, 0]
click at [1549, 723] on button "Use setting" at bounding box center [1548, 724] width 20 height 10
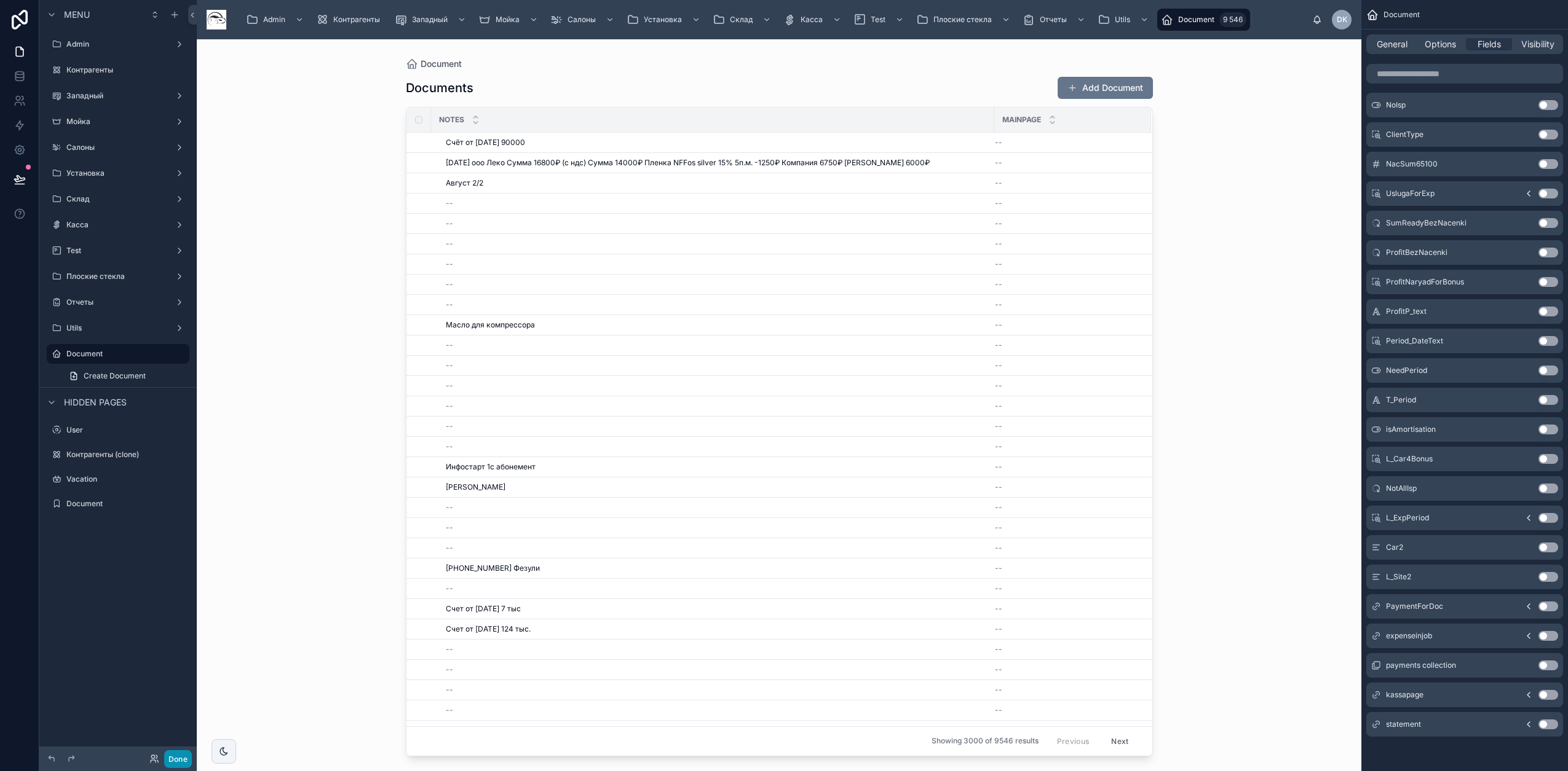
click at [180, 755] on button "Done" at bounding box center [178, 760] width 28 height 18
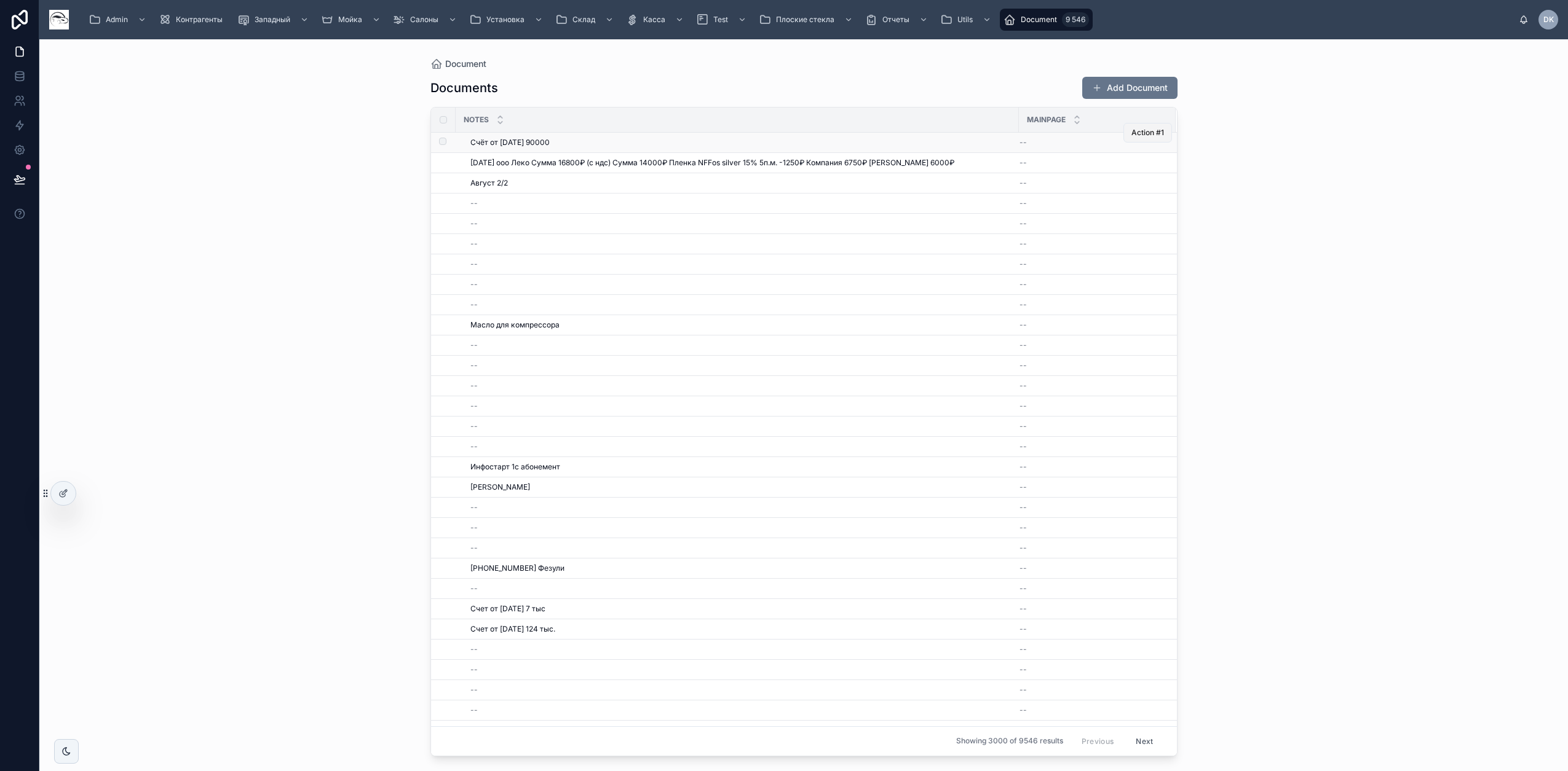
click at [1145, 129] on span "Action #1" at bounding box center [1148, 132] width 33 height 10
click at [1147, 157] on span "Action #1" at bounding box center [1148, 153] width 33 height 10
click at [1130, 180] on button "Action #1" at bounding box center [1147, 173] width 48 height 20
click at [20, 73] on icon at bounding box center [20, 76] width 12 height 12
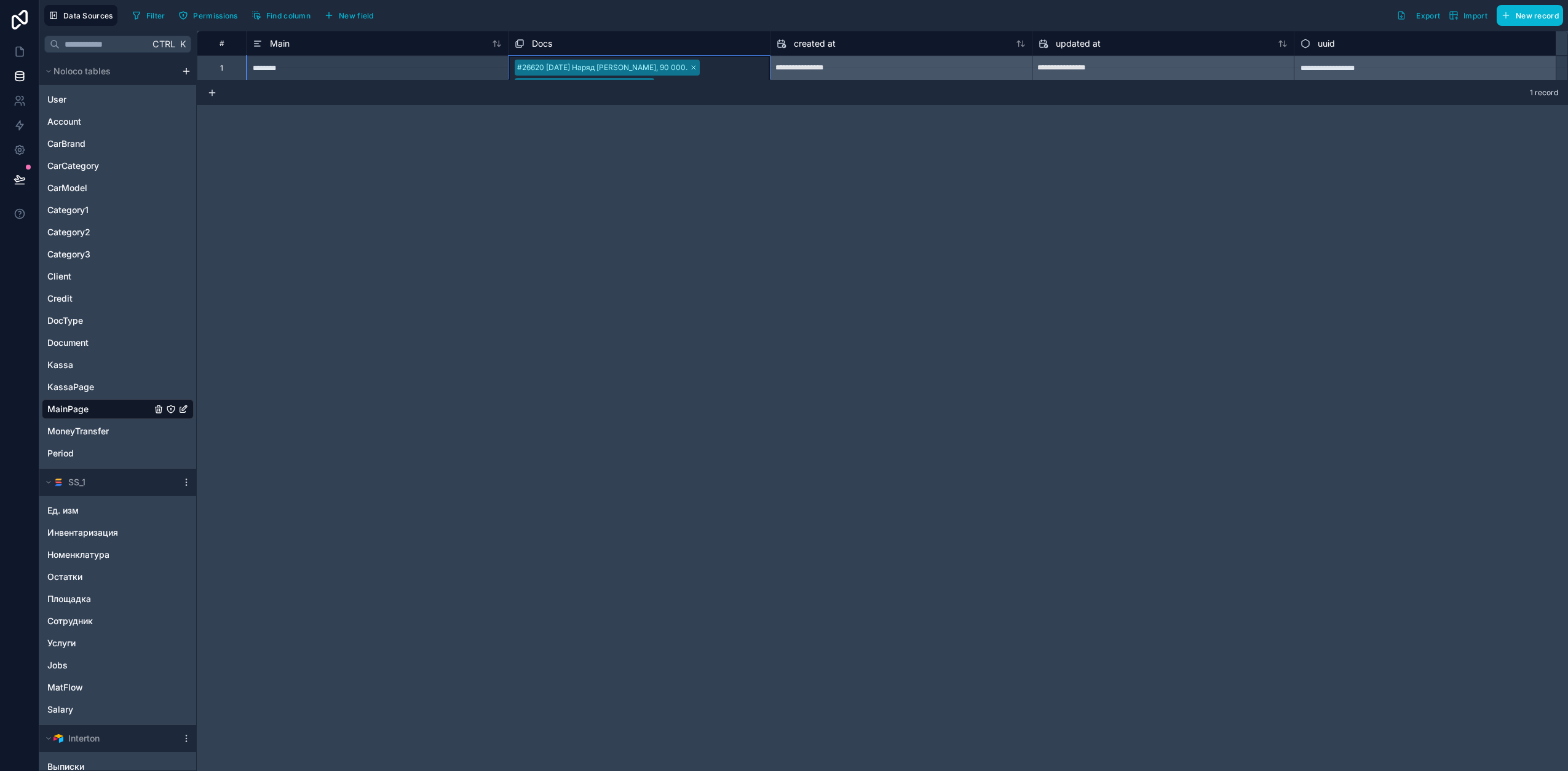
click at [539, 43] on span "Docs" at bounding box center [541, 43] width 20 height 12
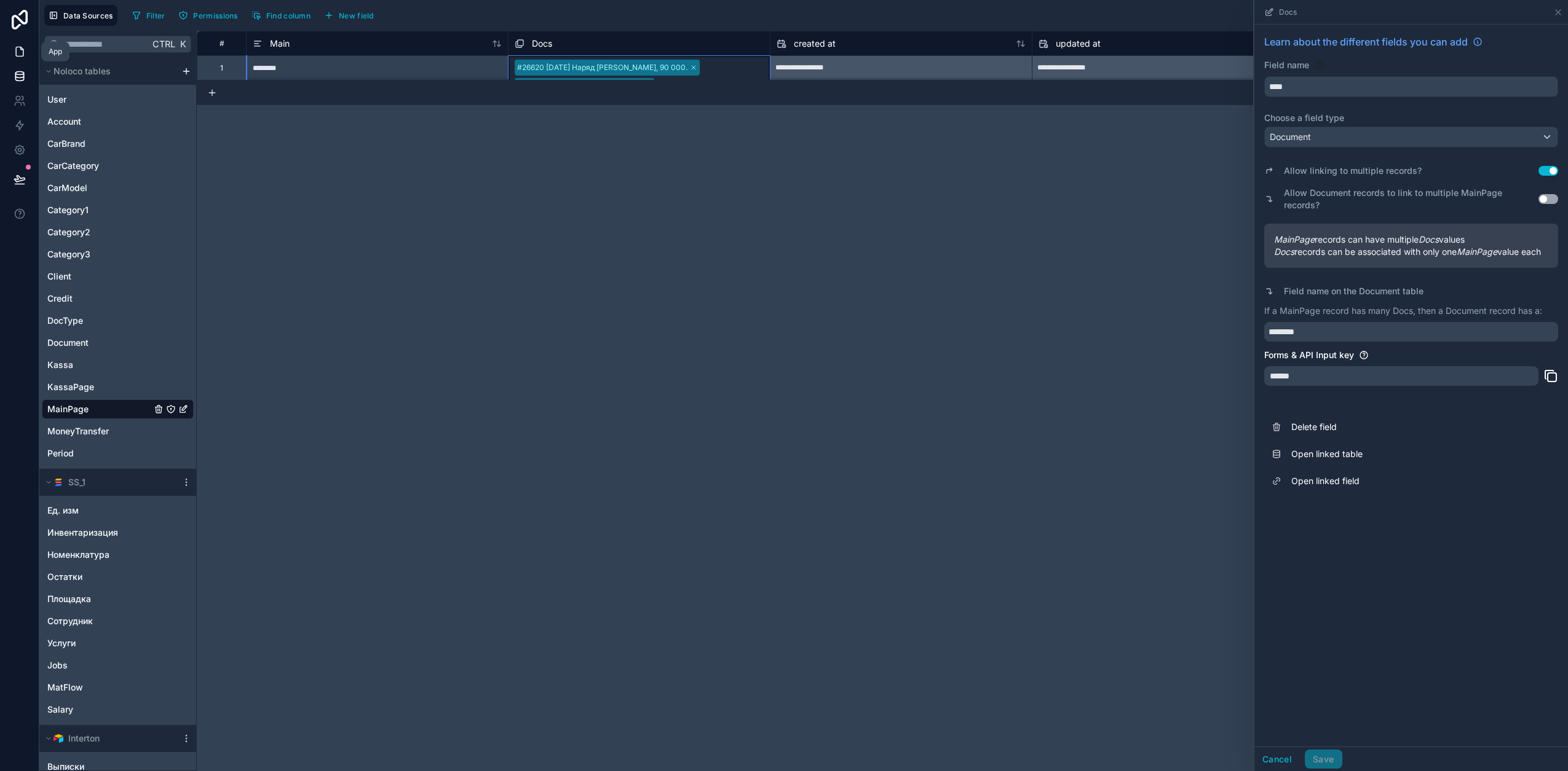
click at [19, 55] on icon at bounding box center [20, 52] width 12 height 12
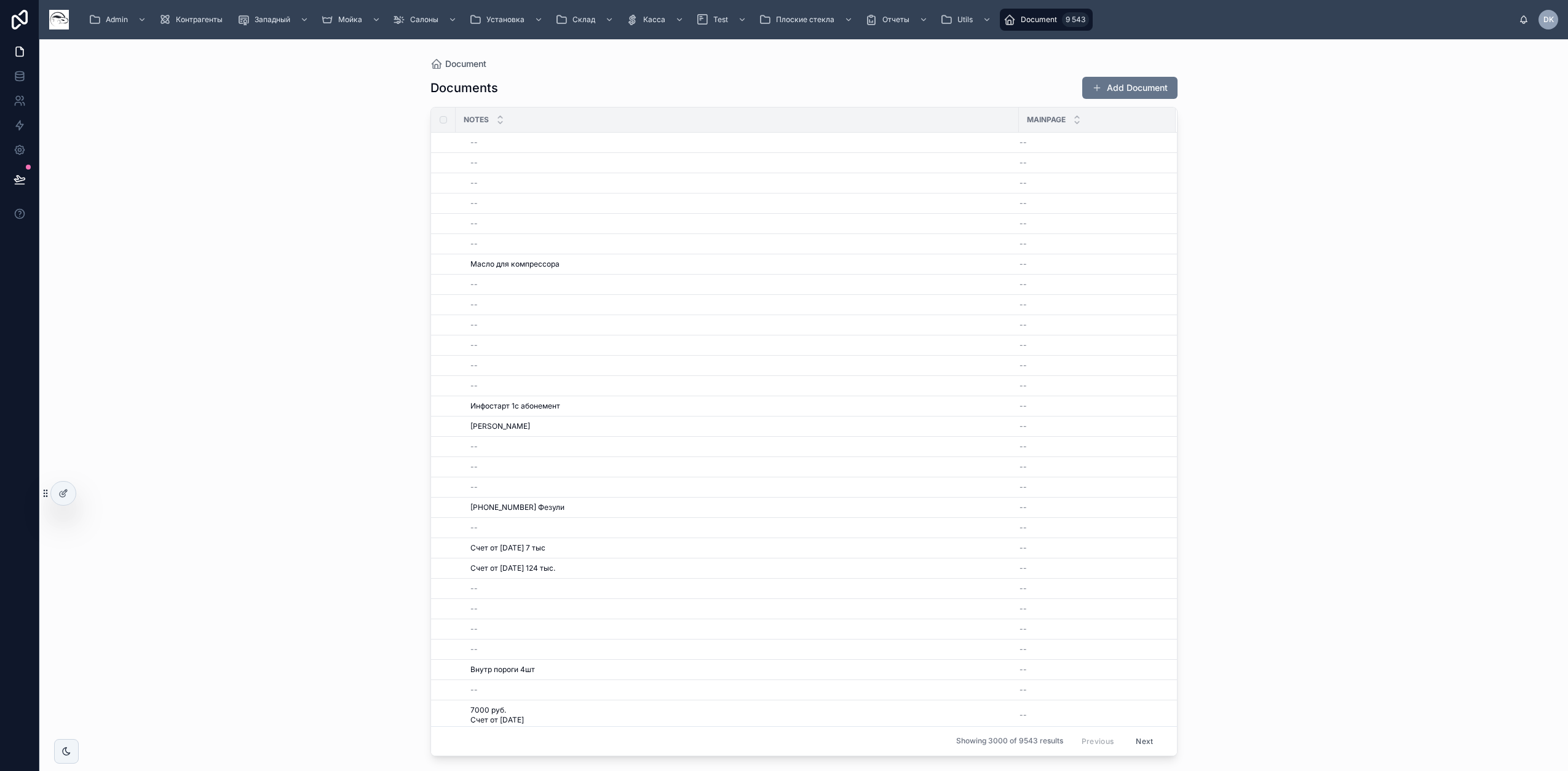
click at [448, 122] on th at bounding box center [443, 120] width 25 height 25
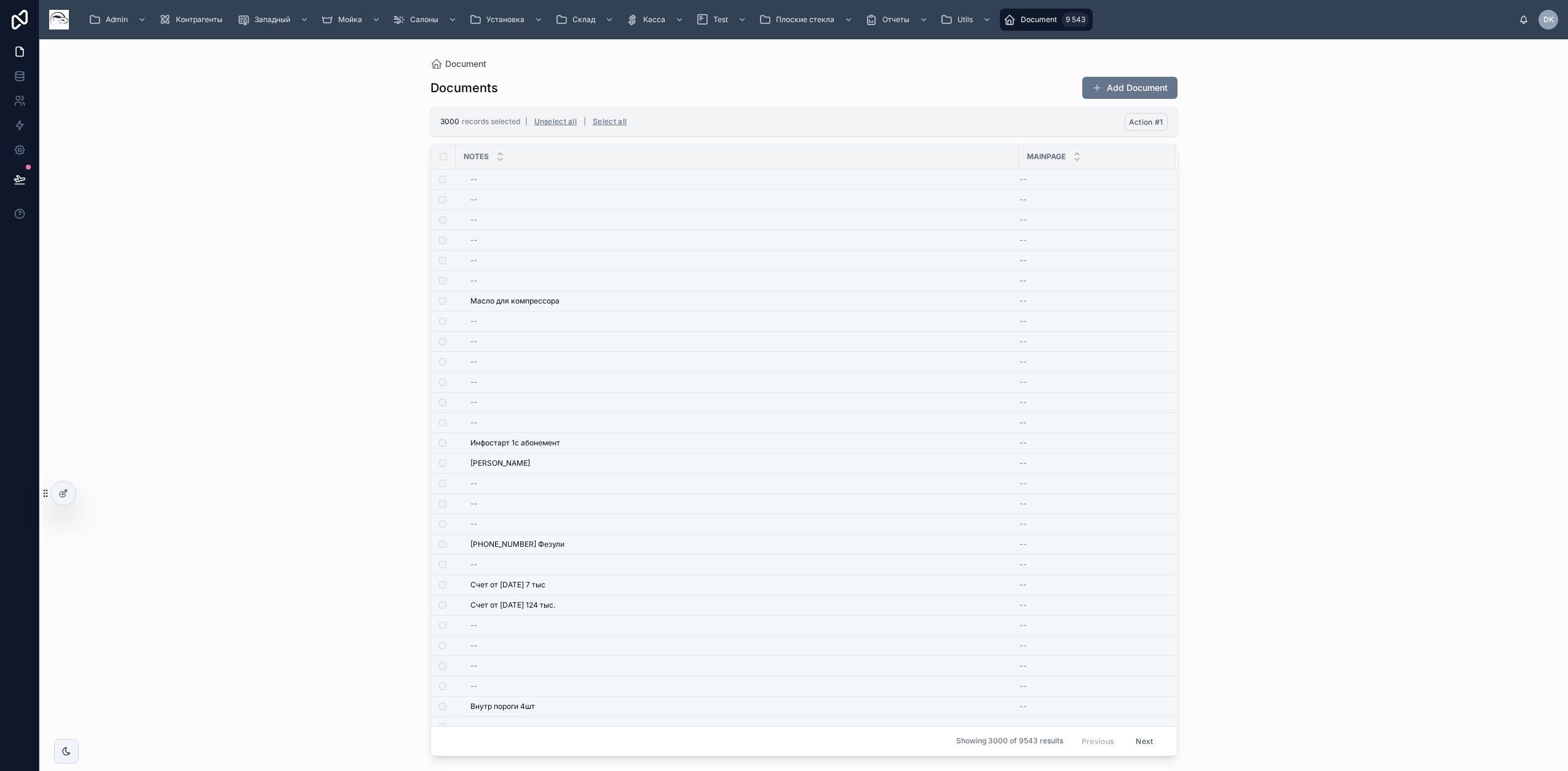
click at [1156, 118] on span "Action #1" at bounding box center [1146, 122] width 34 height 9
click at [1207, 96] on icon at bounding box center [1206, 98] width 10 height 10
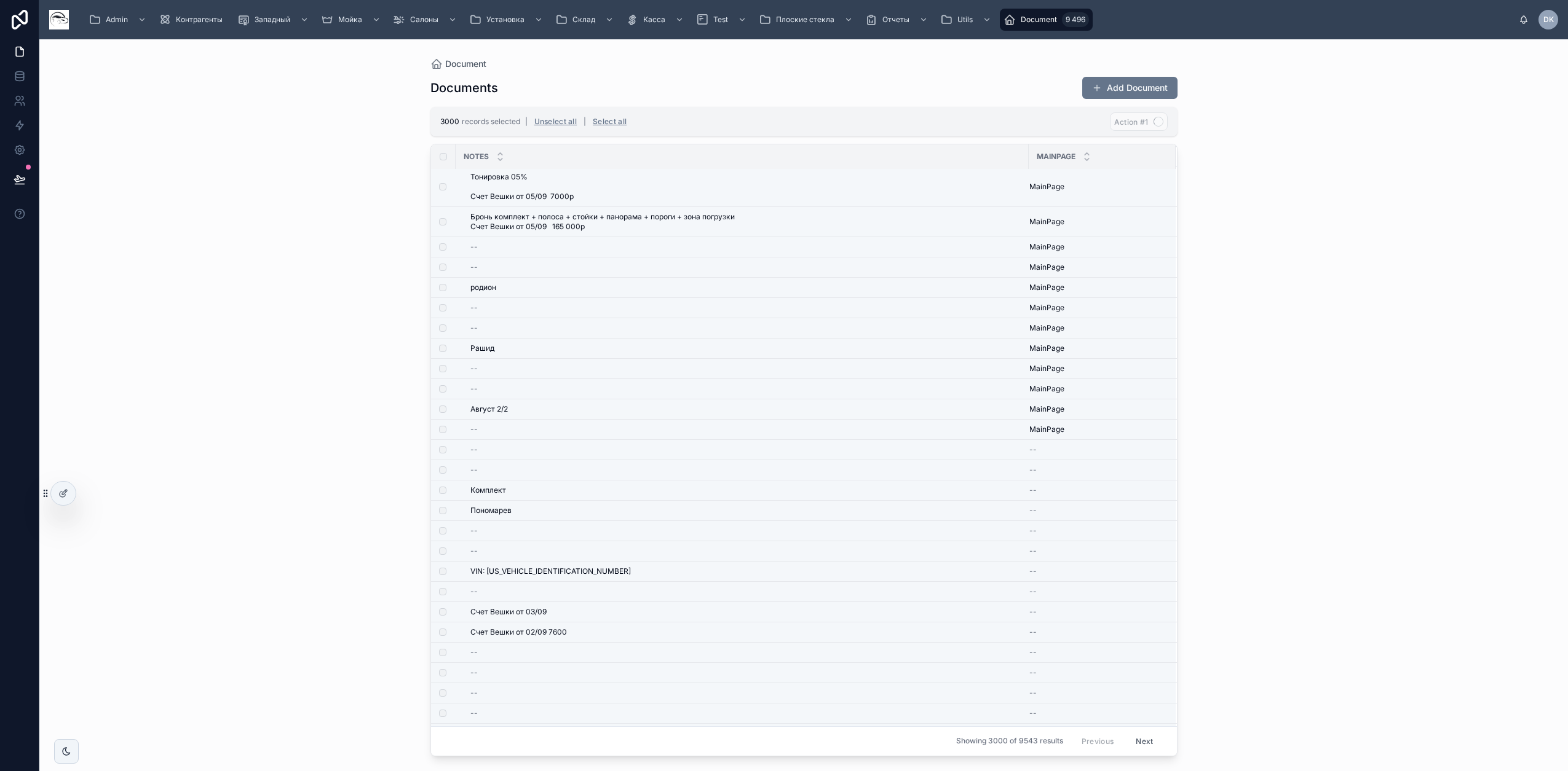
scroll to position [1306, 0]
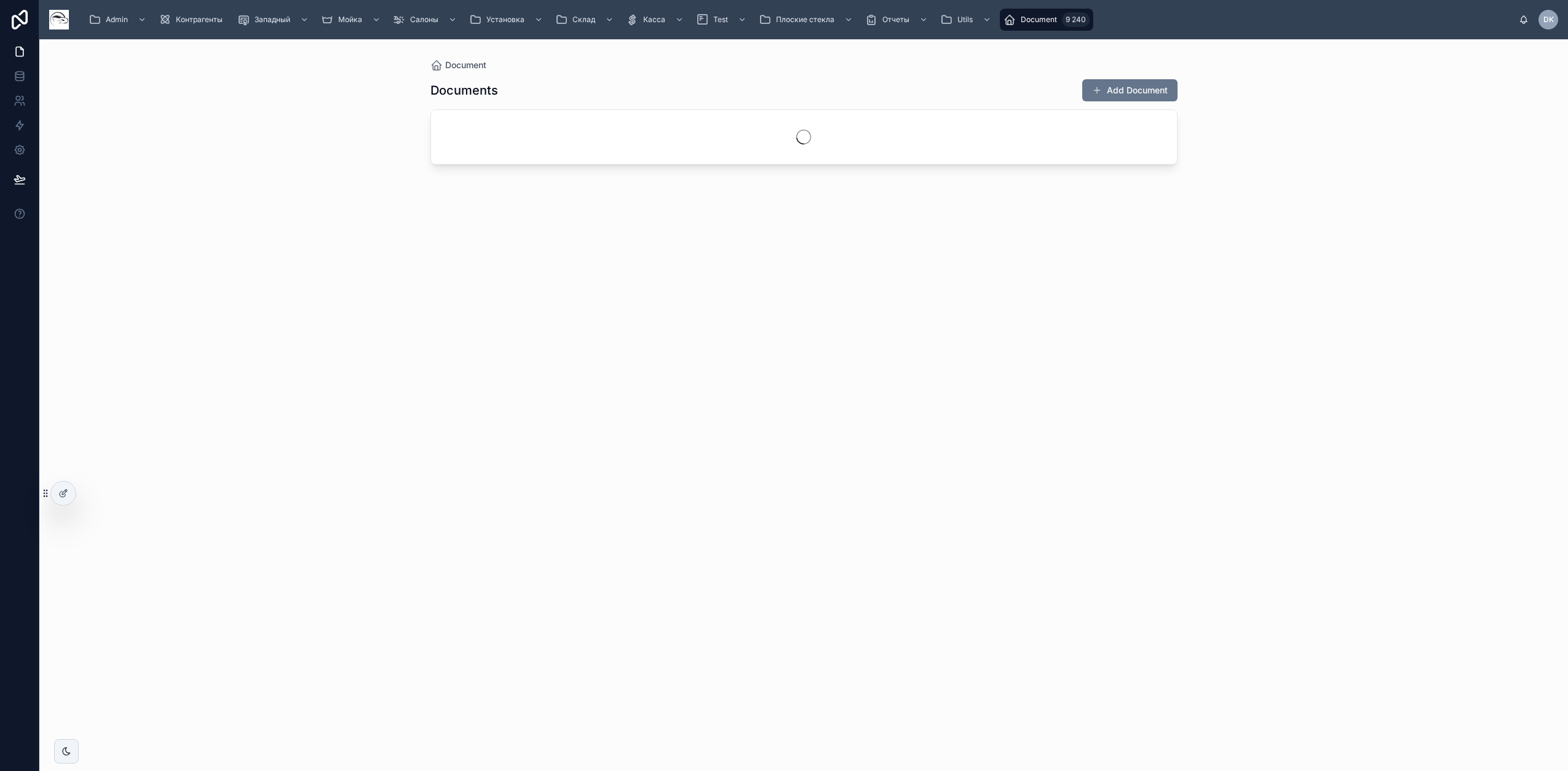
click at [1023, 16] on span "Document" at bounding box center [1039, 20] width 36 height 10
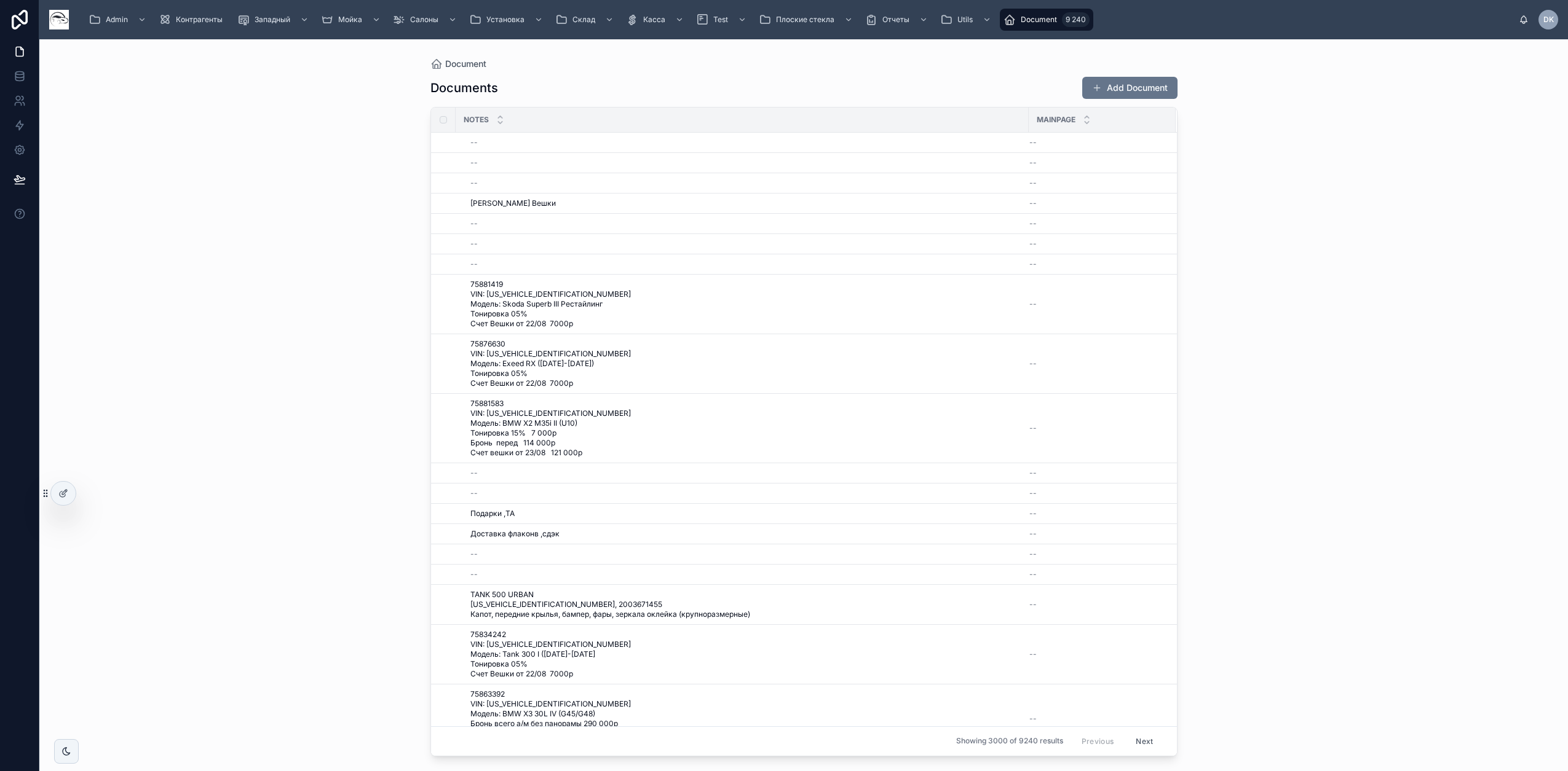
click at [444, 113] on th at bounding box center [443, 120] width 25 height 25
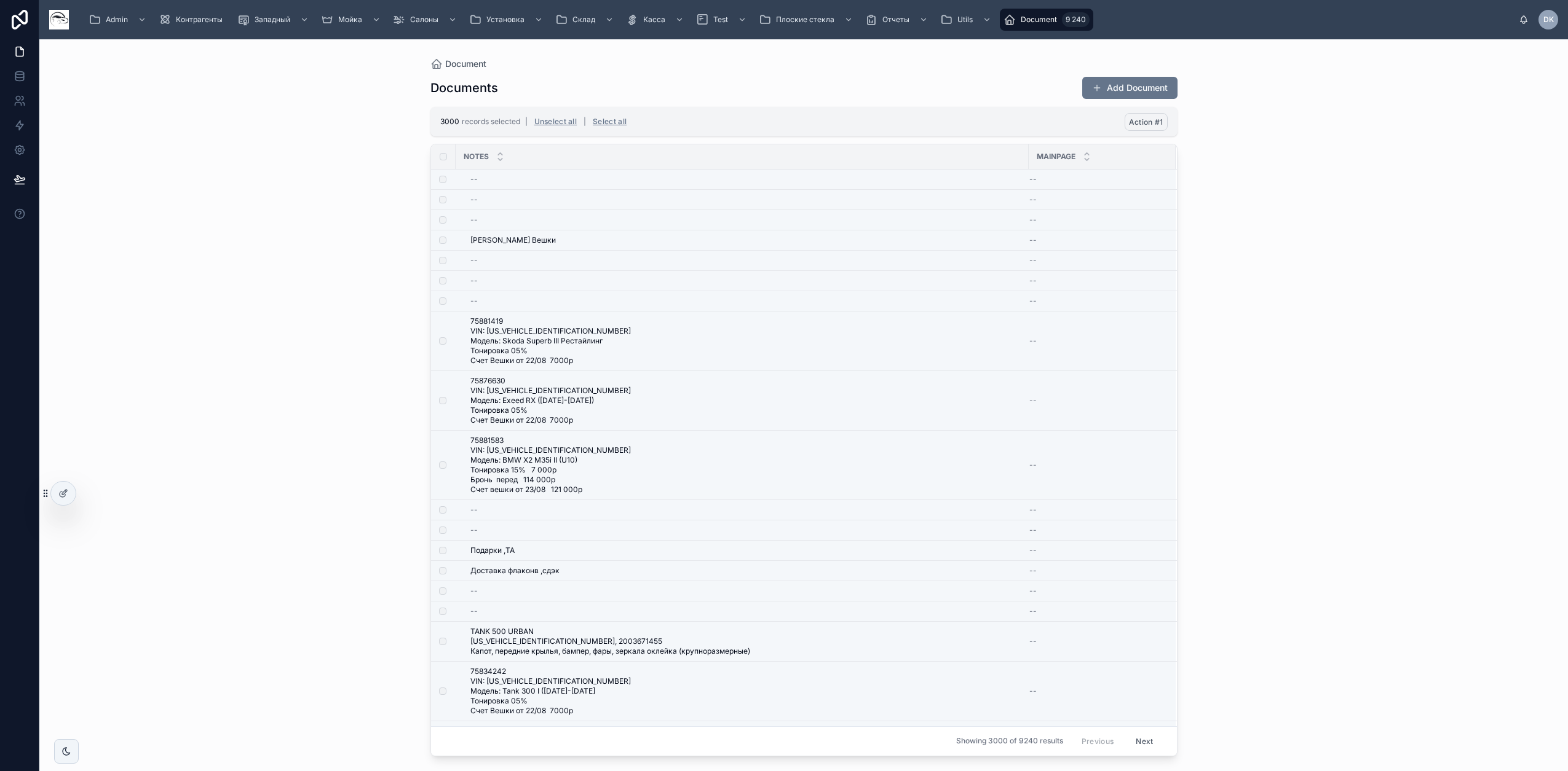
click at [1152, 124] on span "Action #1" at bounding box center [1146, 122] width 34 height 9
click at [1202, 96] on icon at bounding box center [1206, 98] width 10 height 10
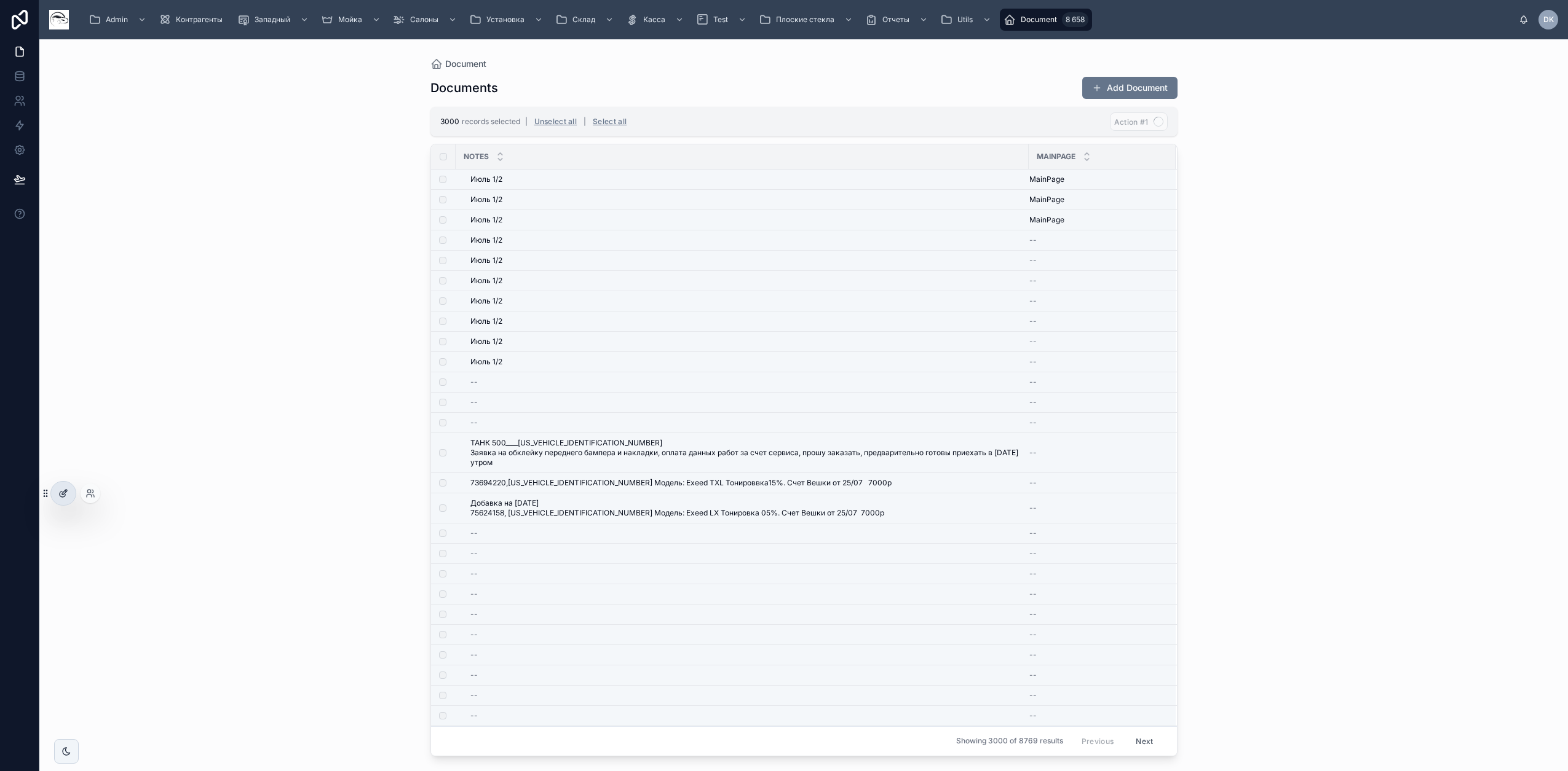
click at [66, 500] on div at bounding box center [63, 493] width 25 height 24
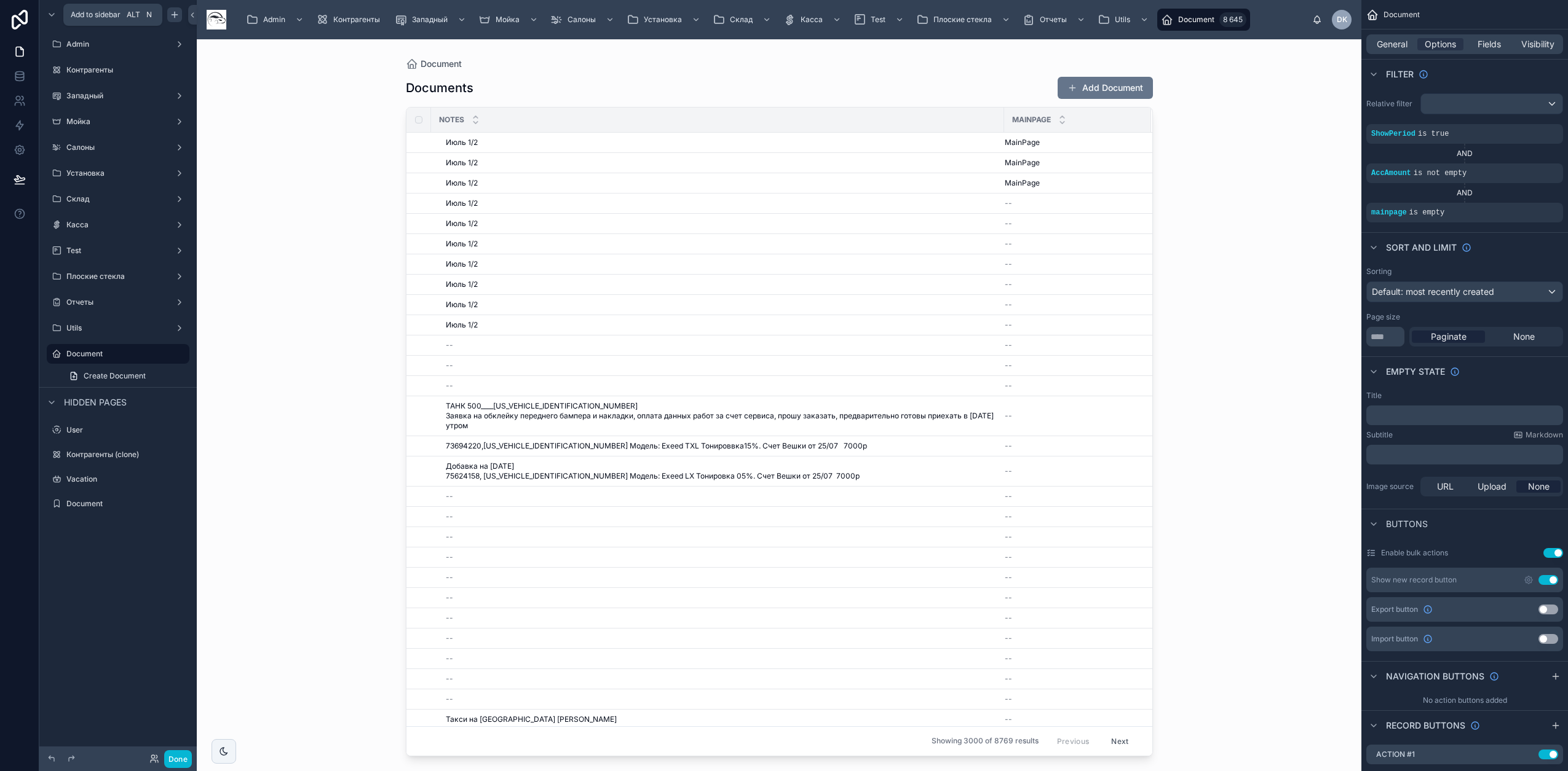
click at [173, 13] on icon "scrollable content" at bounding box center [174, 15] width 10 height 10
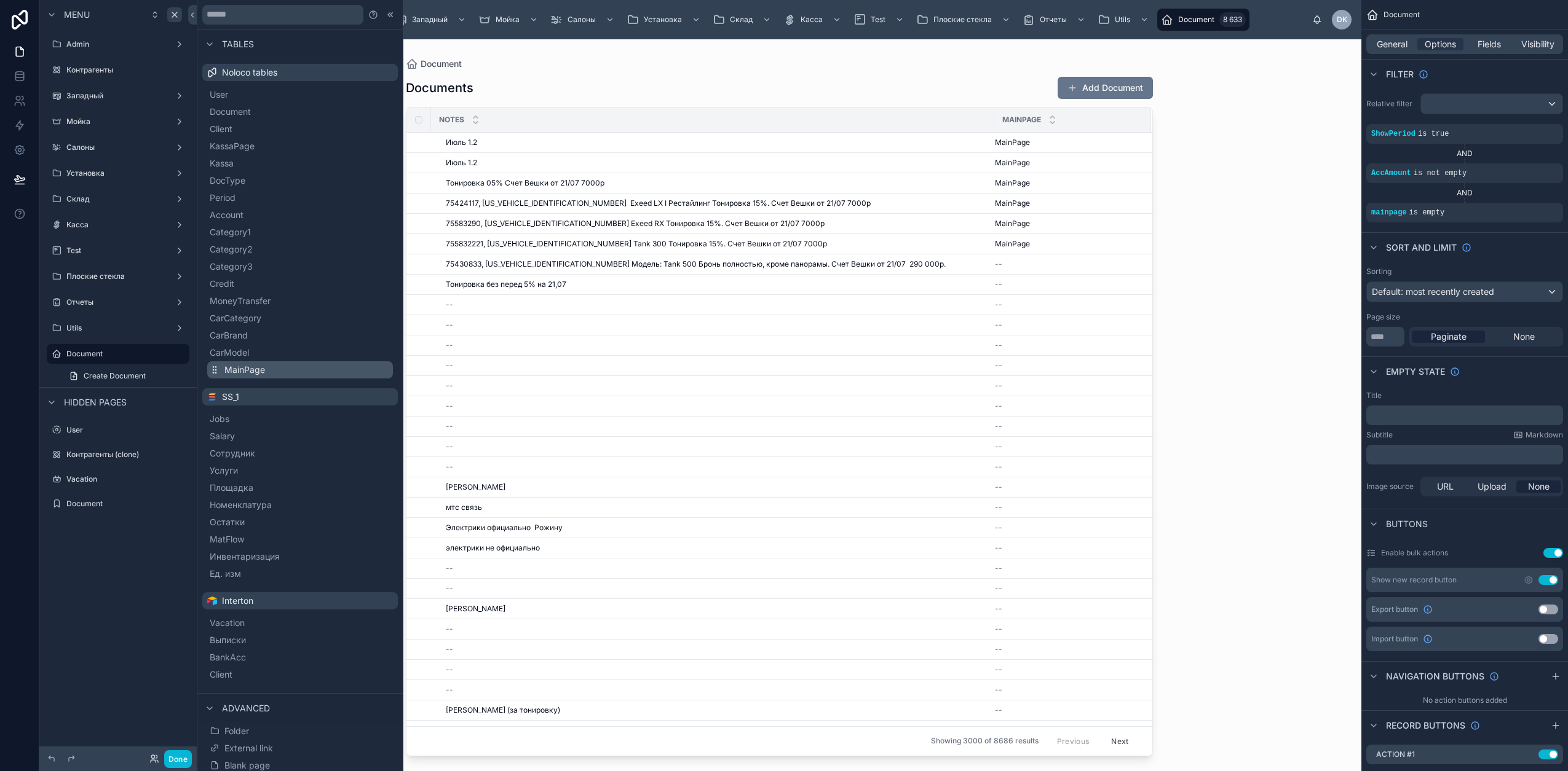
click at [270, 371] on button "MainPage" at bounding box center [299, 370] width 186 height 17
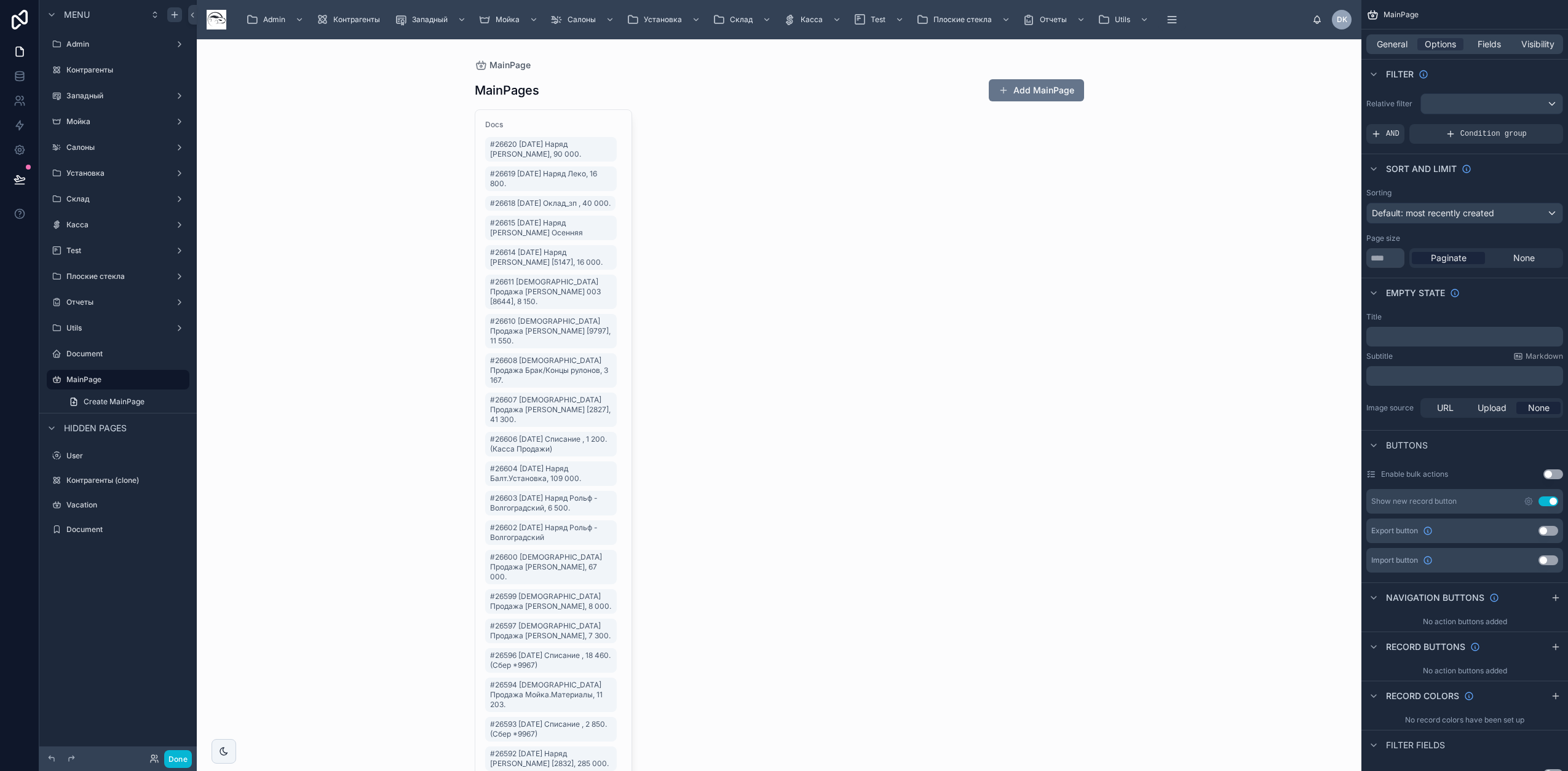
click at [405, 191] on div "MainPage MainPages Add MainPage Docs #26620 [DATE] Наряд [PERSON_NAME], 90 000.…" at bounding box center [780, 405] width 1165 height 732
click at [605, 120] on span "Docs" at bounding box center [553, 125] width 137 height 10
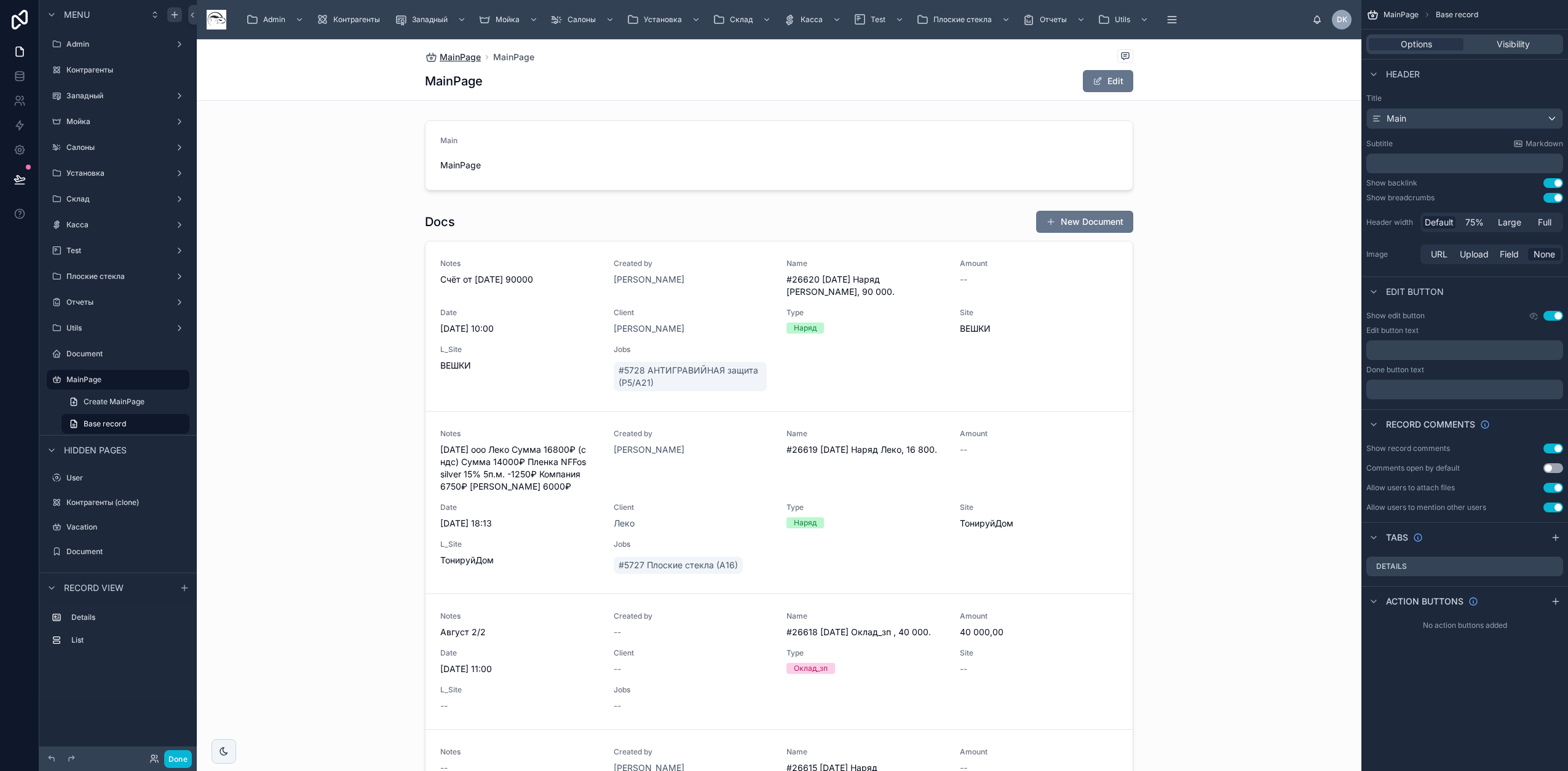
click at [456, 55] on span "MainPage" at bounding box center [460, 56] width 41 height 12
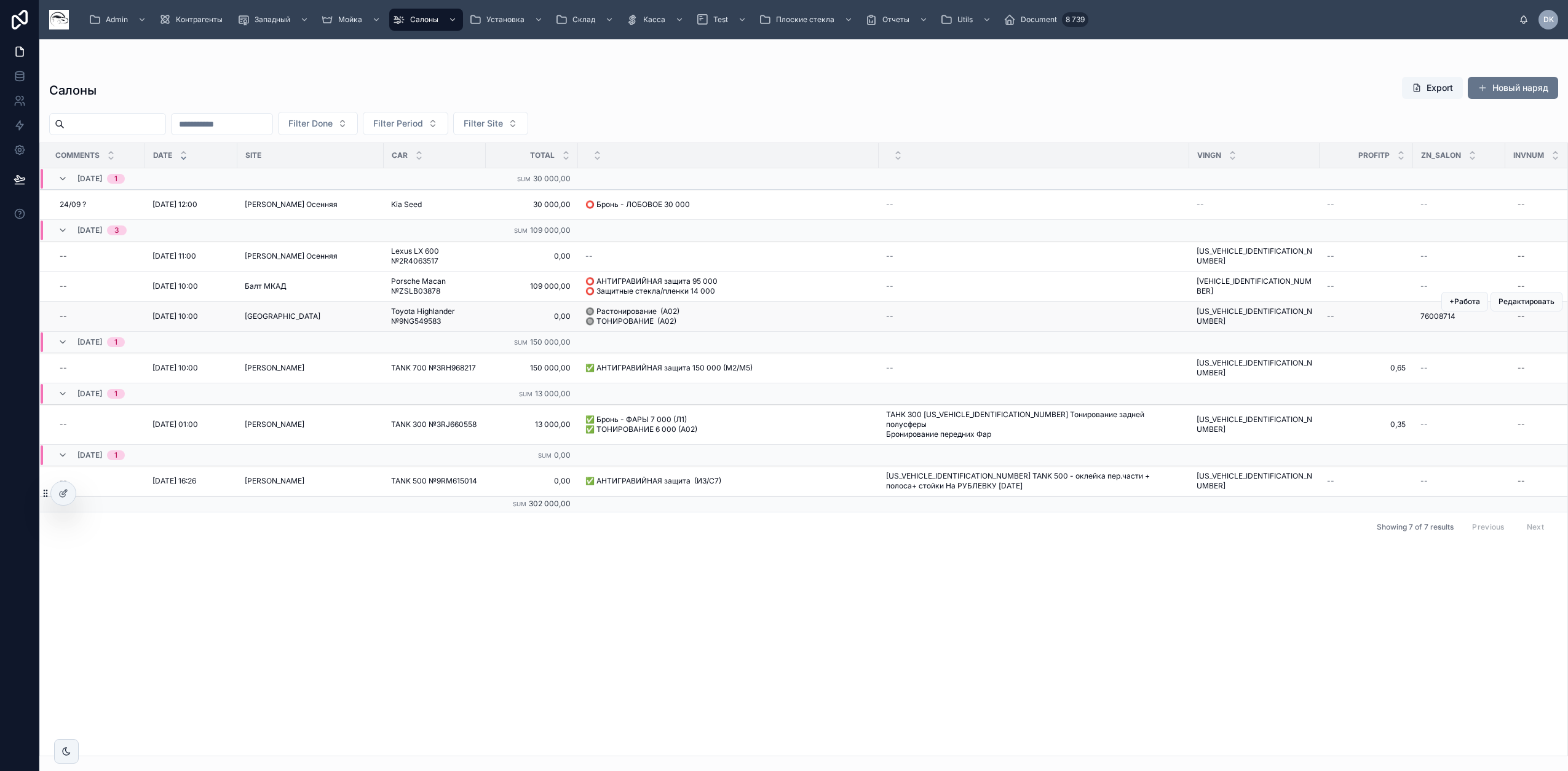
click at [304, 314] on div "[GEOGRAPHIC_DATA]" at bounding box center [310, 316] width 132 height 10
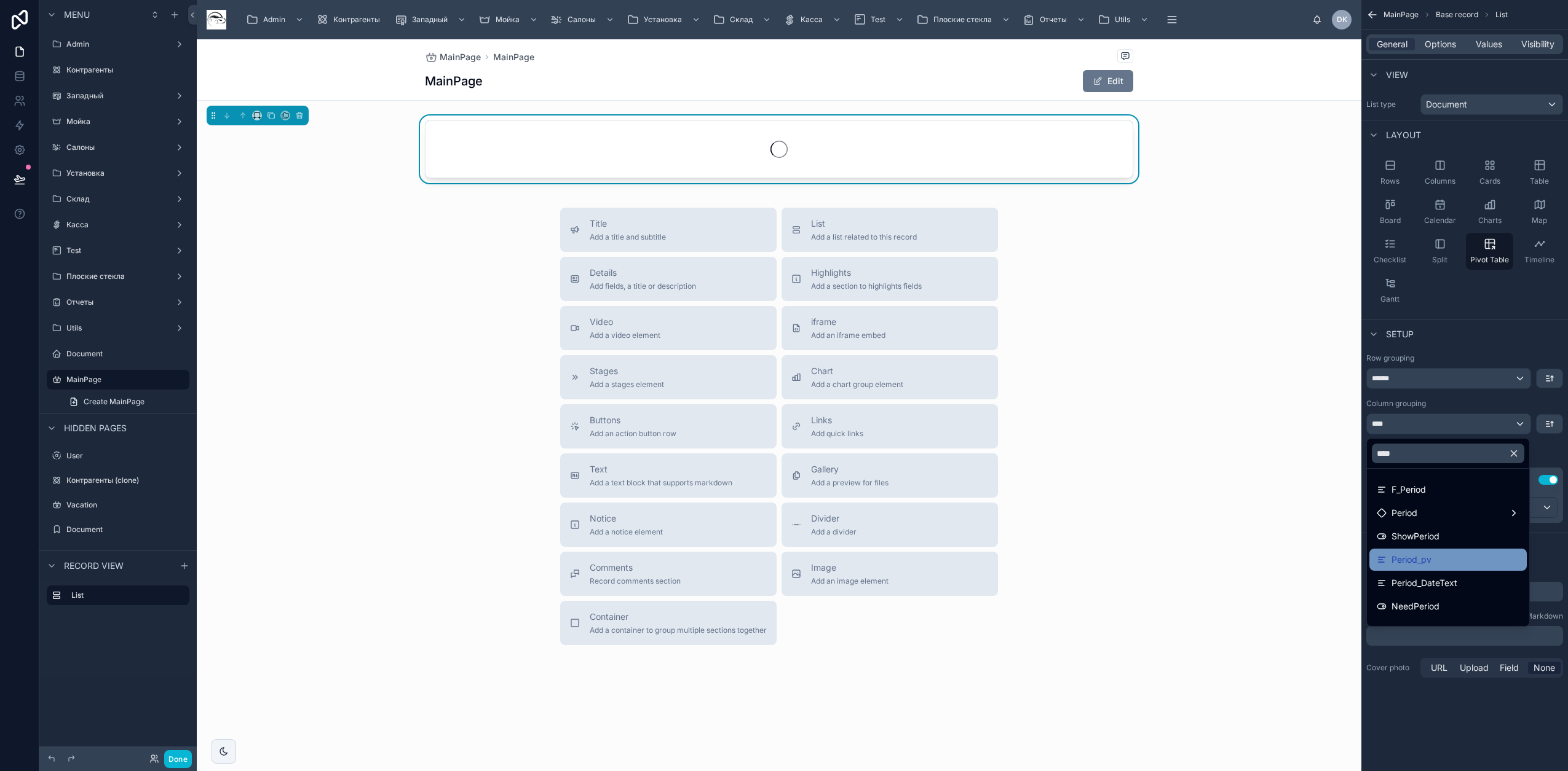
type input "****"
click at [1417, 553] on span "Period_pv" at bounding box center [1411, 560] width 40 height 15
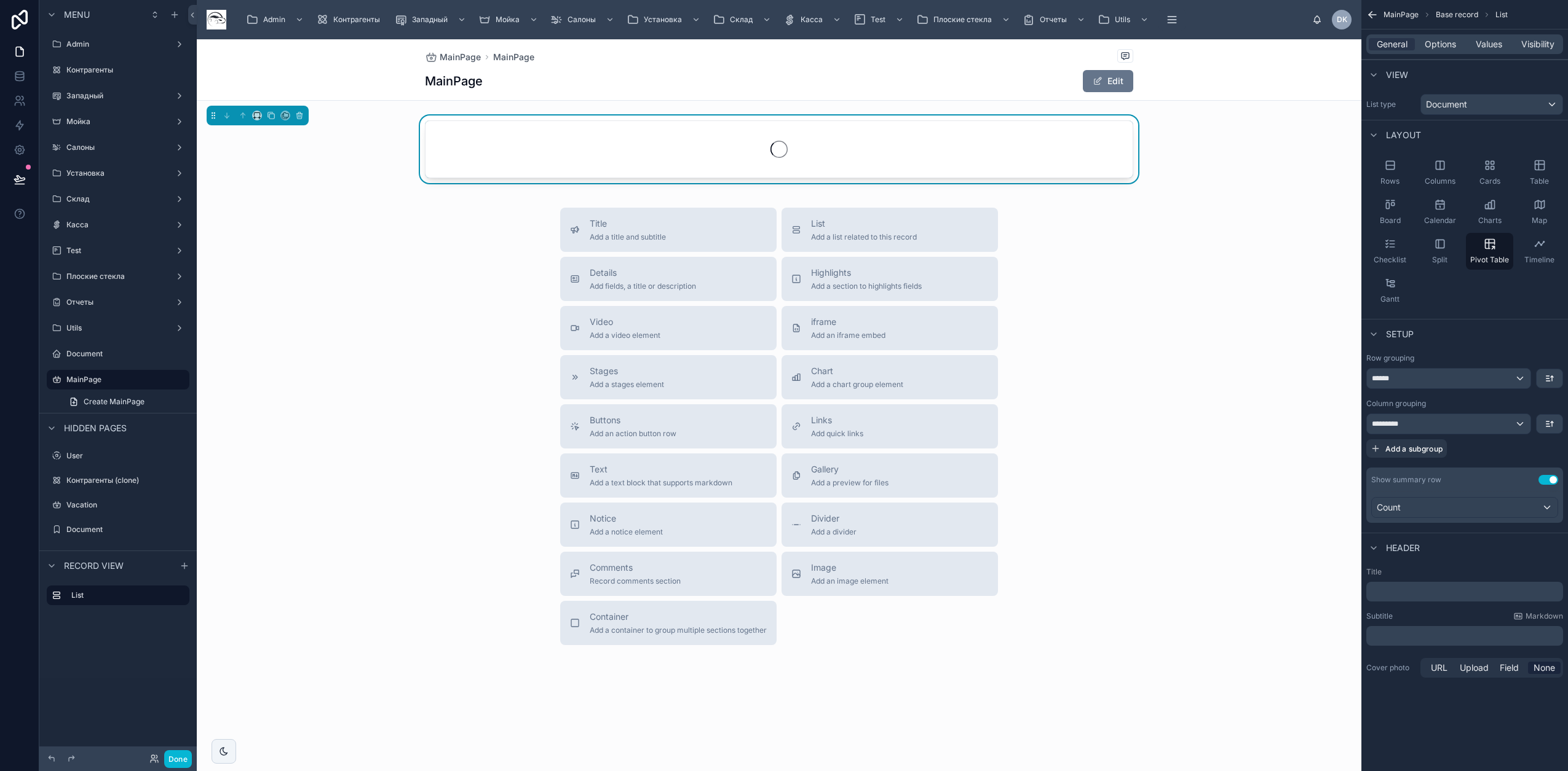
drag, startPoint x: 1552, startPoint y: 437, endPoint x: 1553, endPoint y: 428, distance: 9.1
click at [1553, 429] on div "********* Add a subgroup" at bounding box center [1464, 436] width 197 height 44
click at [1553, 427] on icon "scrollable content" at bounding box center [1549, 424] width 10 height 10
click at [1558, 477] on div "Z -> A" at bounding box center [1540, 474] width 39 height 22
click at [1498, 41] on span "Values" at bounding box center [1489, 44] width 26 height 12
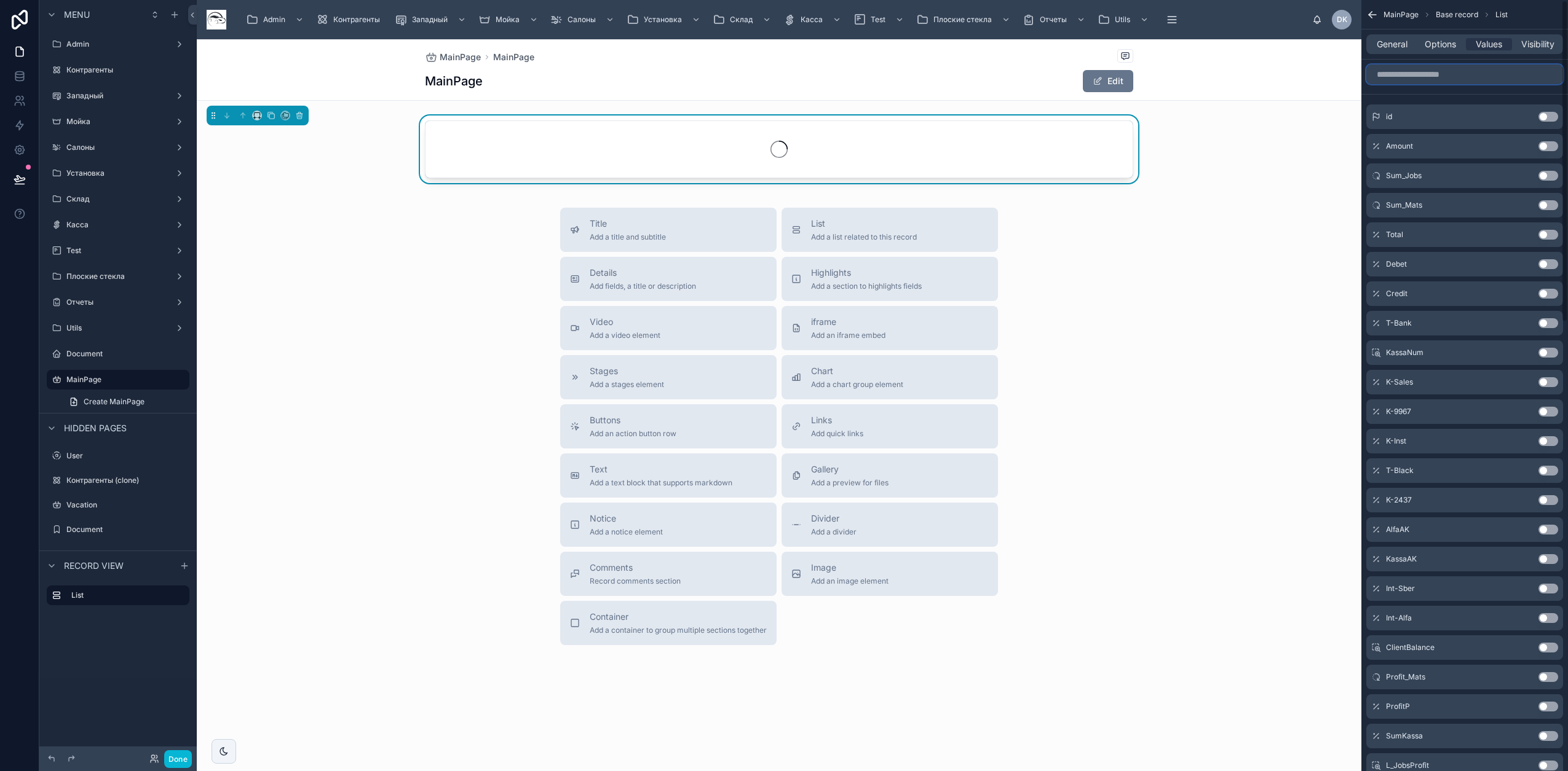
click at [1474, 78] on input "scrollable content" at bounding box center [1464, 74] width 197 height 20
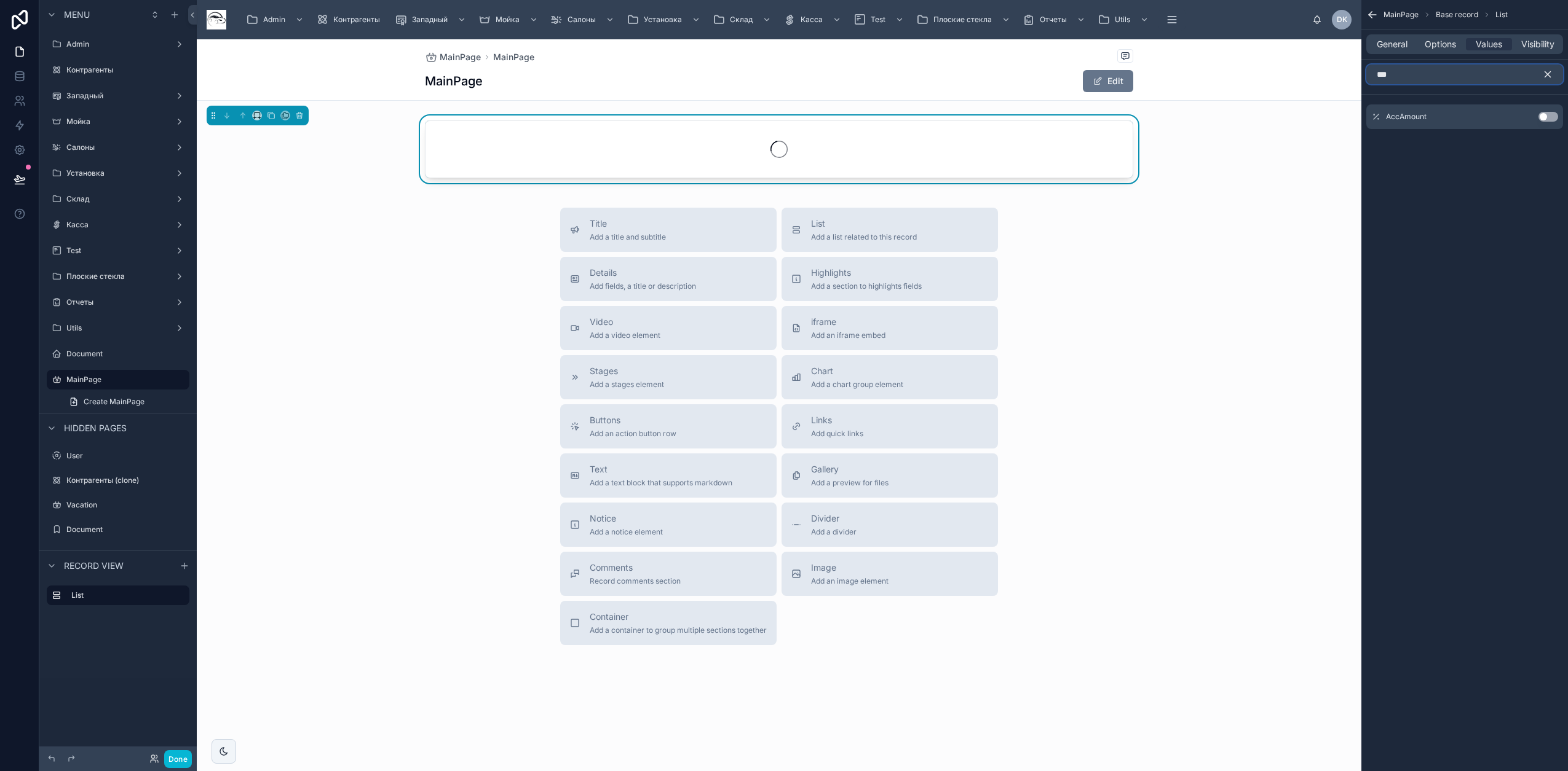
type input "***"
click at [1545, 118] on button "Use setting" at bounding box center [1548, 117] width 20 height 10
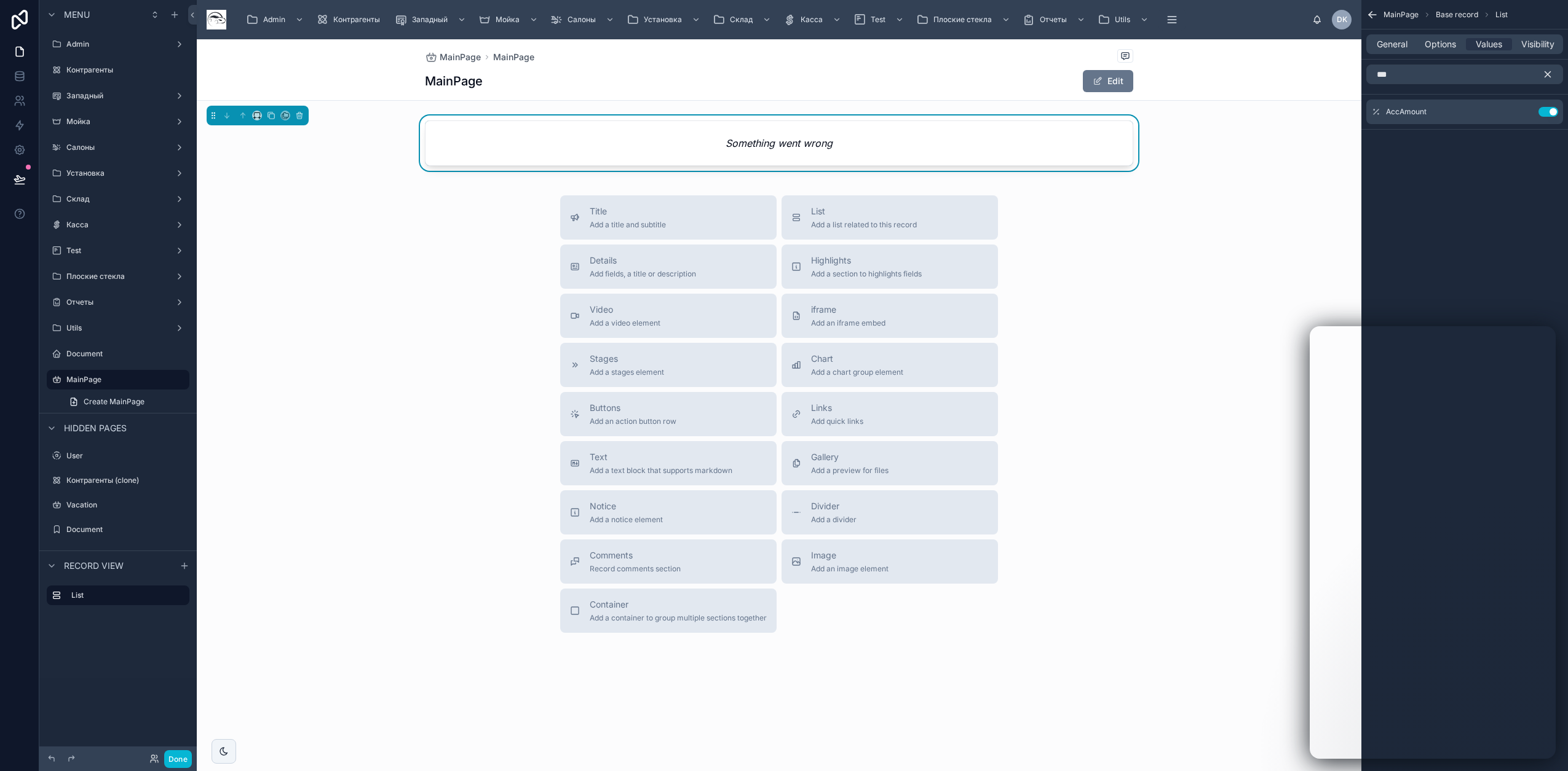
click at [655, 137] on div "Something went wrong" at bounding box center [779, 143] width 707 height 44
click at [1548, 75] on icon "scrollable content" at bounding box center [1548, 74] width 6 height 6
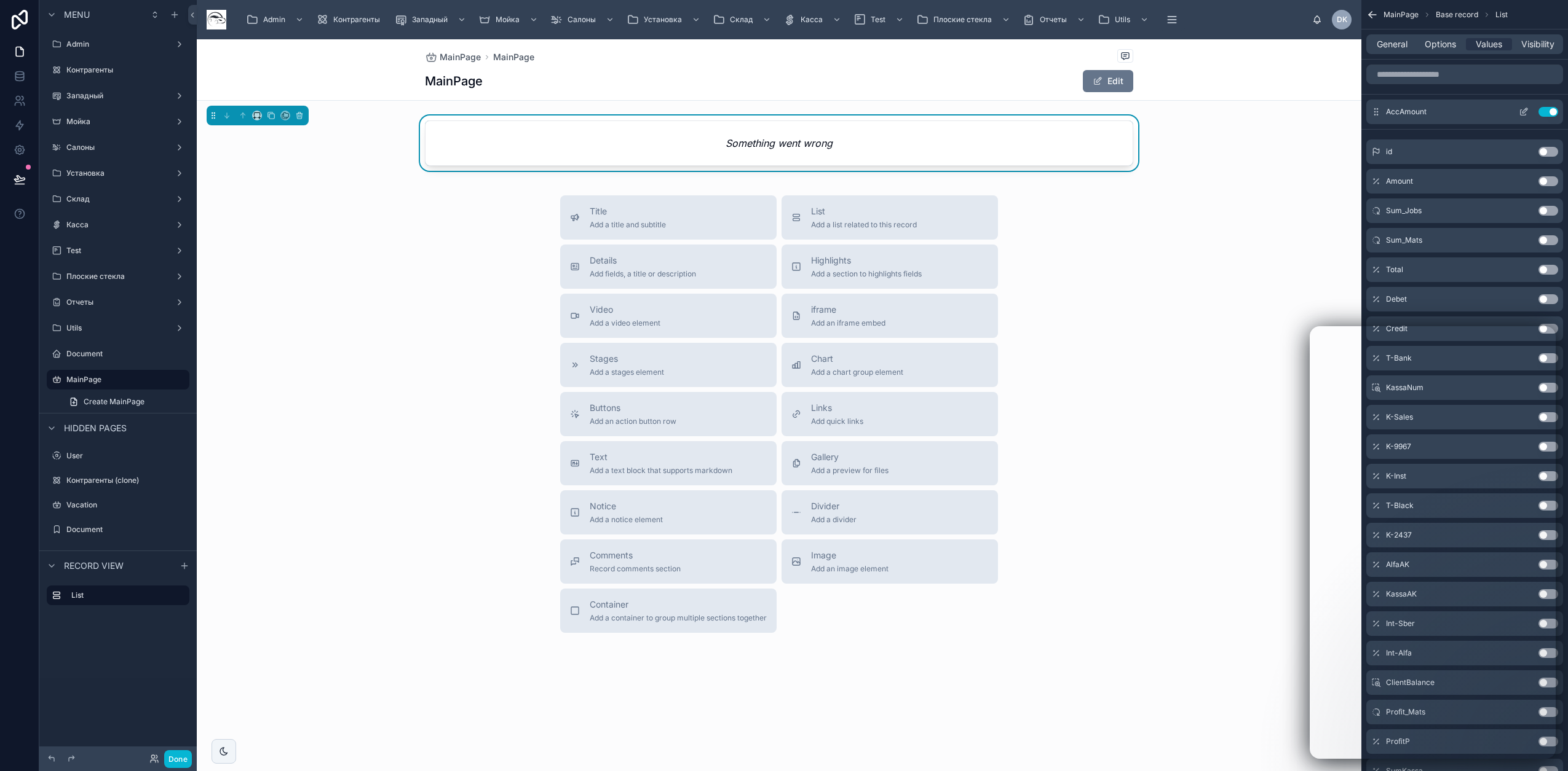
click at [1521, 111] on icon "scrollable content" at bounding box center [1524, 112] width 10 height 10
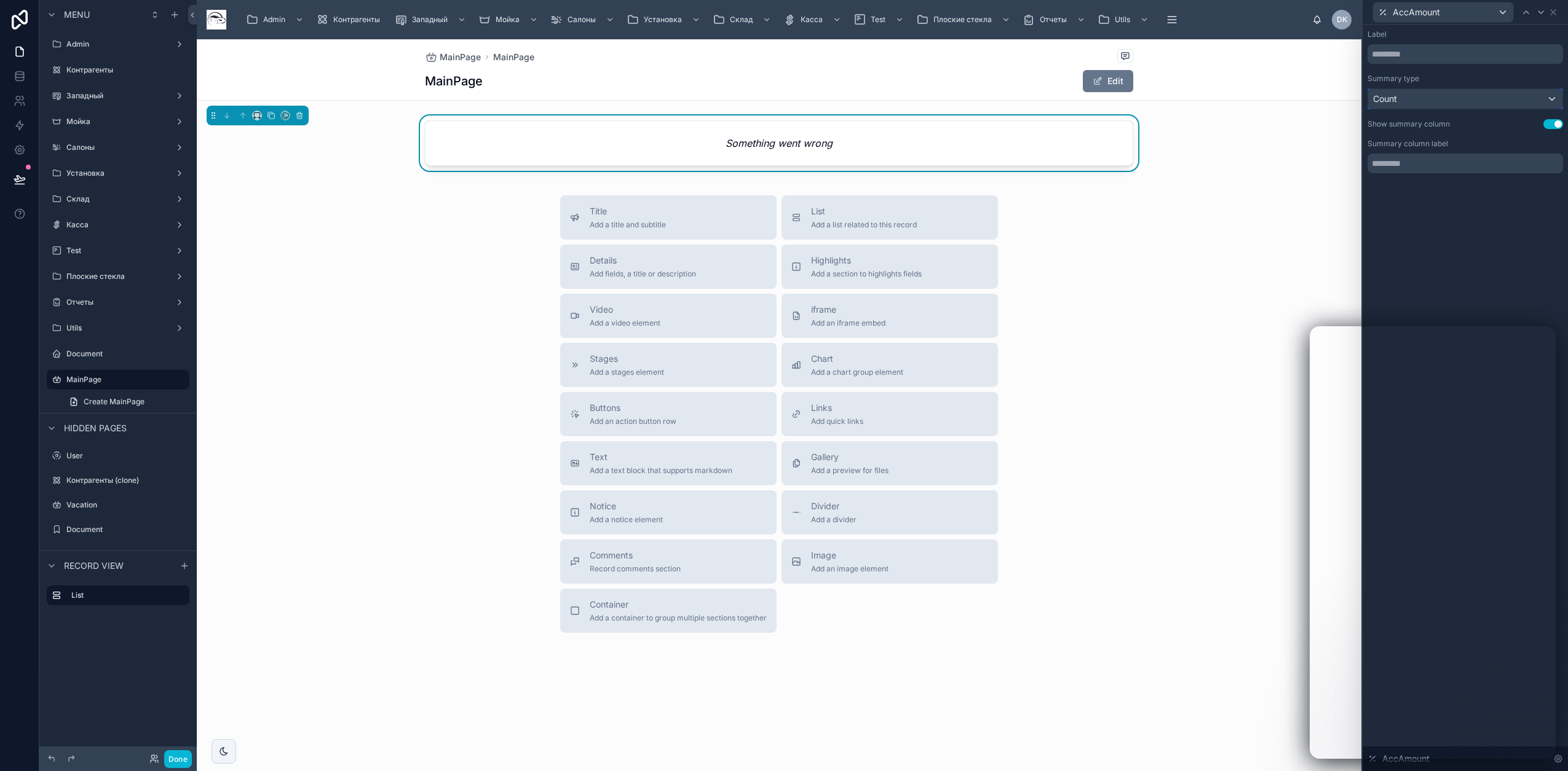
click at [1455, 96] on div "Count" at bounding box center [1465, 99] width 195 height 20
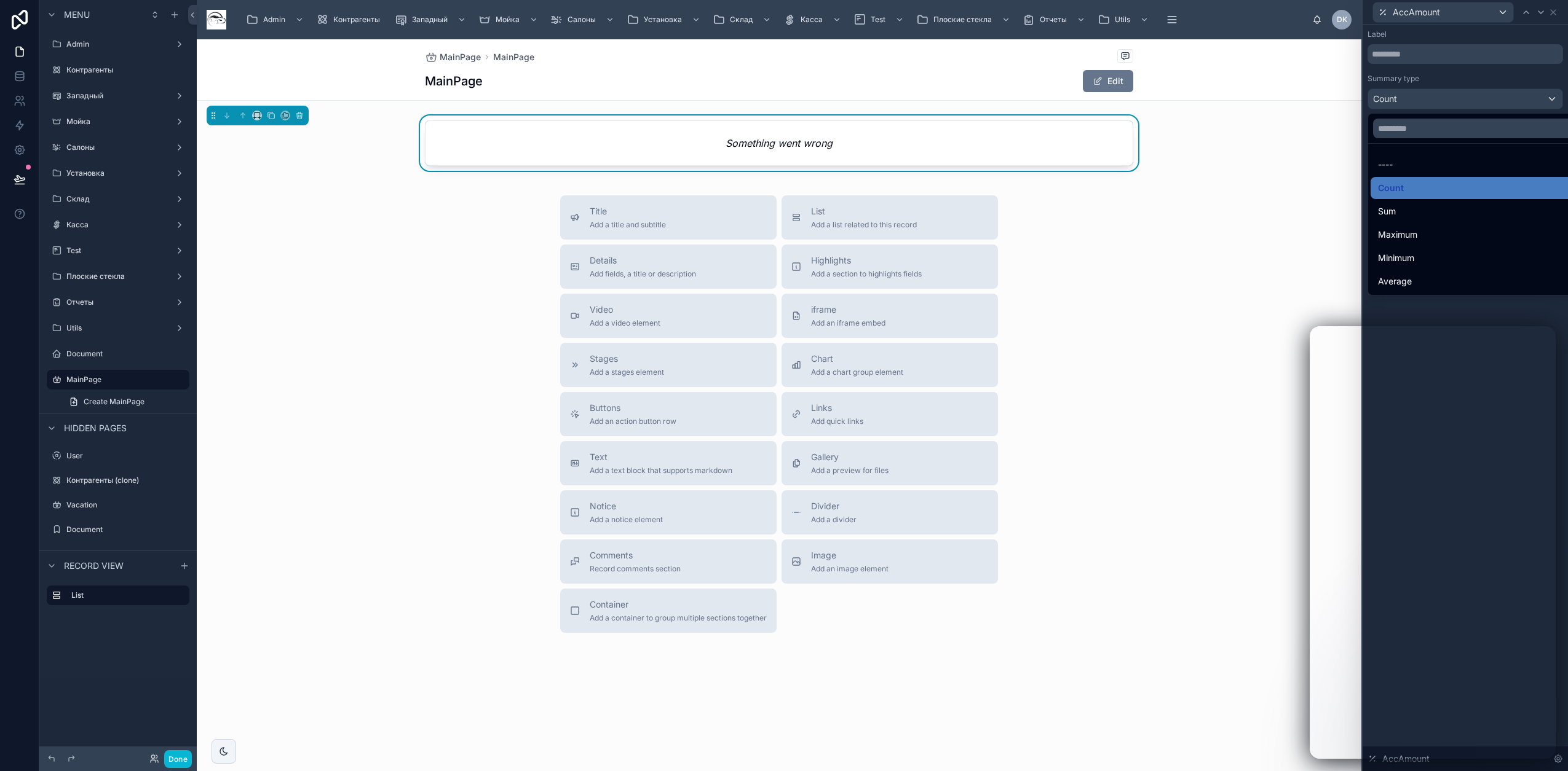
click at [1449, 99] on div at bounding box center [1465, 385] width 205 height 771
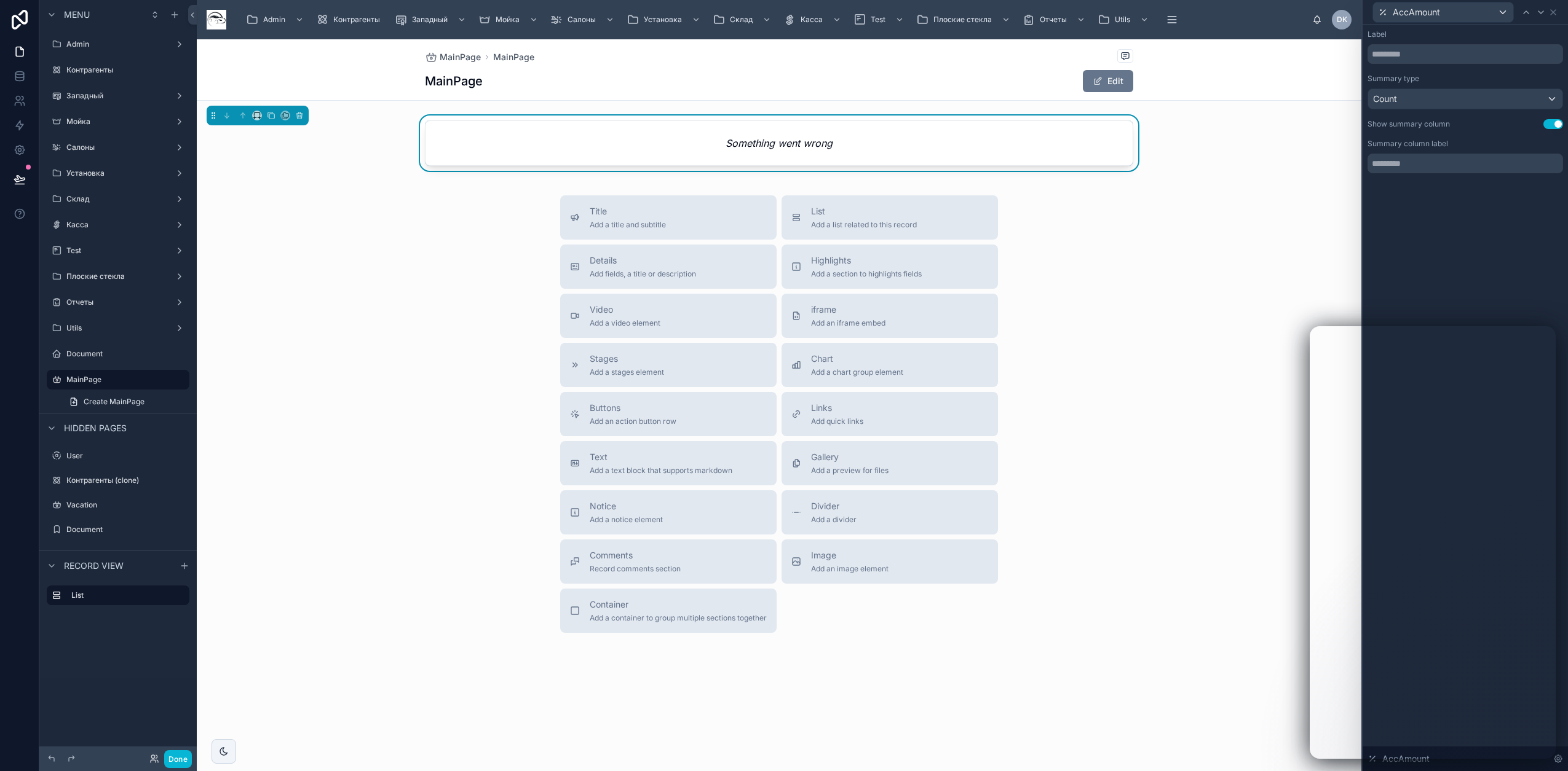
click at [1543, 76] on div "Summary type" at bounding box center [1465, 78] width 195 height 10
click at [11, 73] on link at bounding box center [19, 76] width 38 height 25
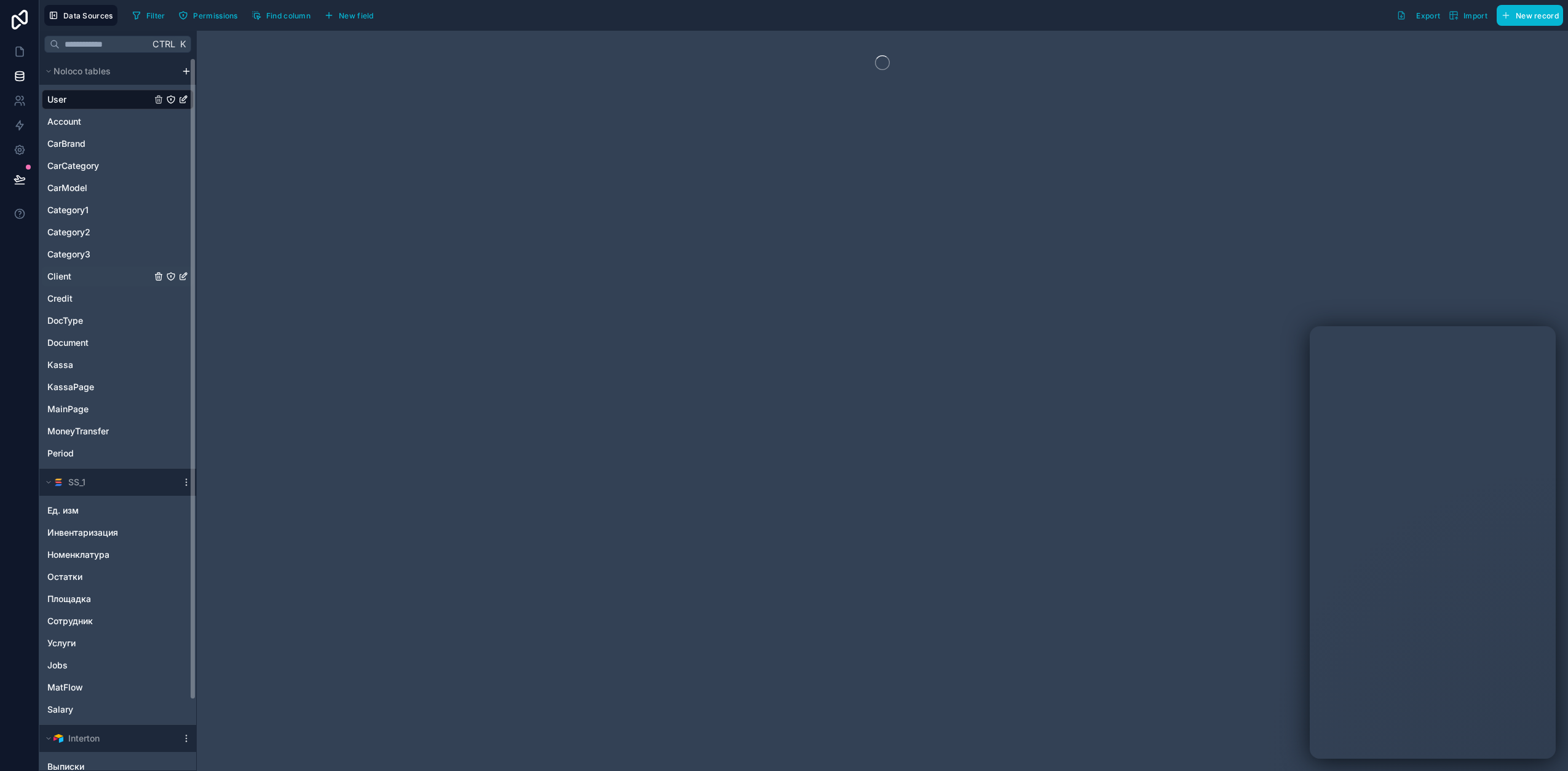
click at [113, 279] on link "Client" at bounding box center [99, 276] width 104 height 12
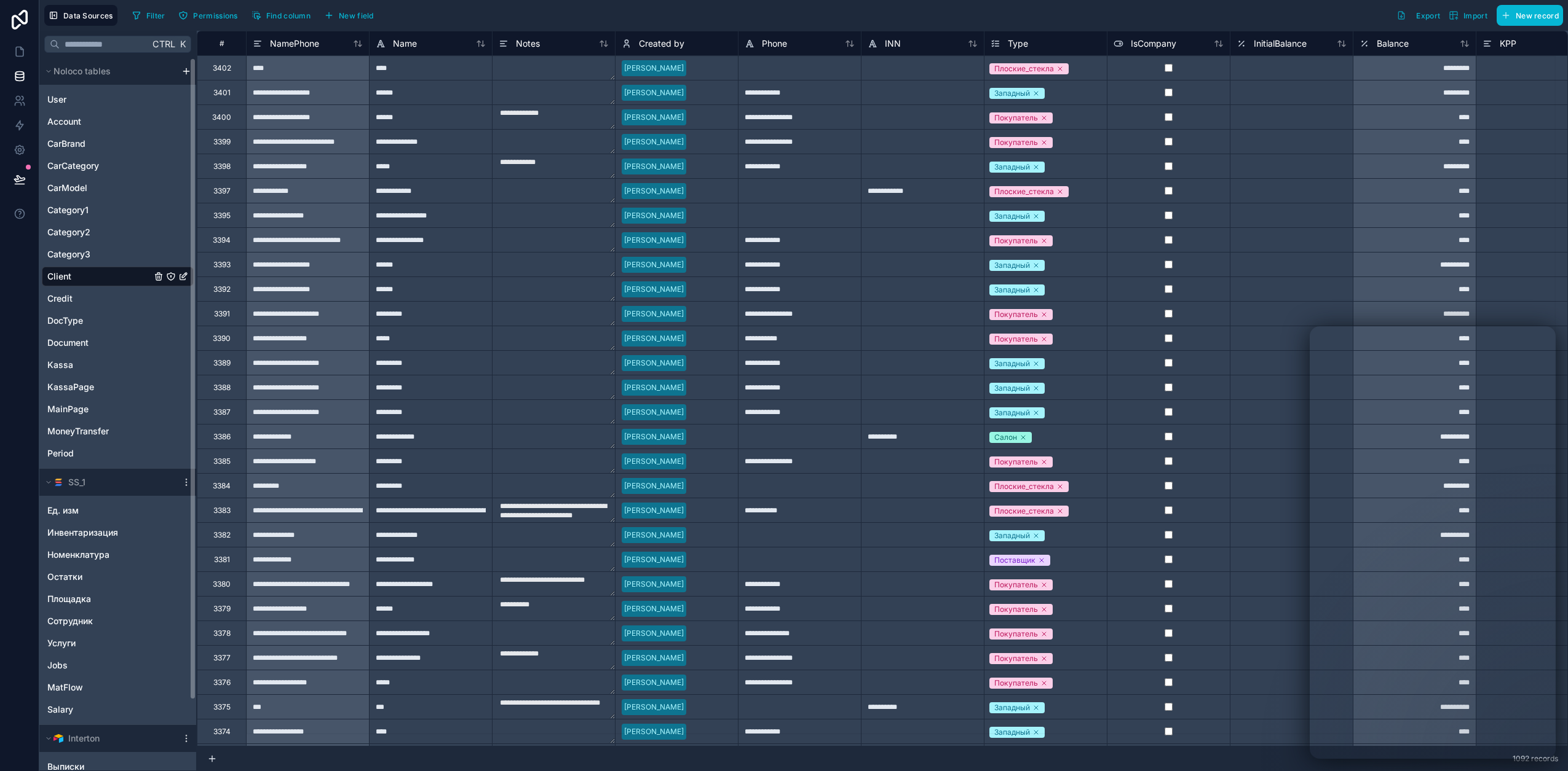
type input "**********"
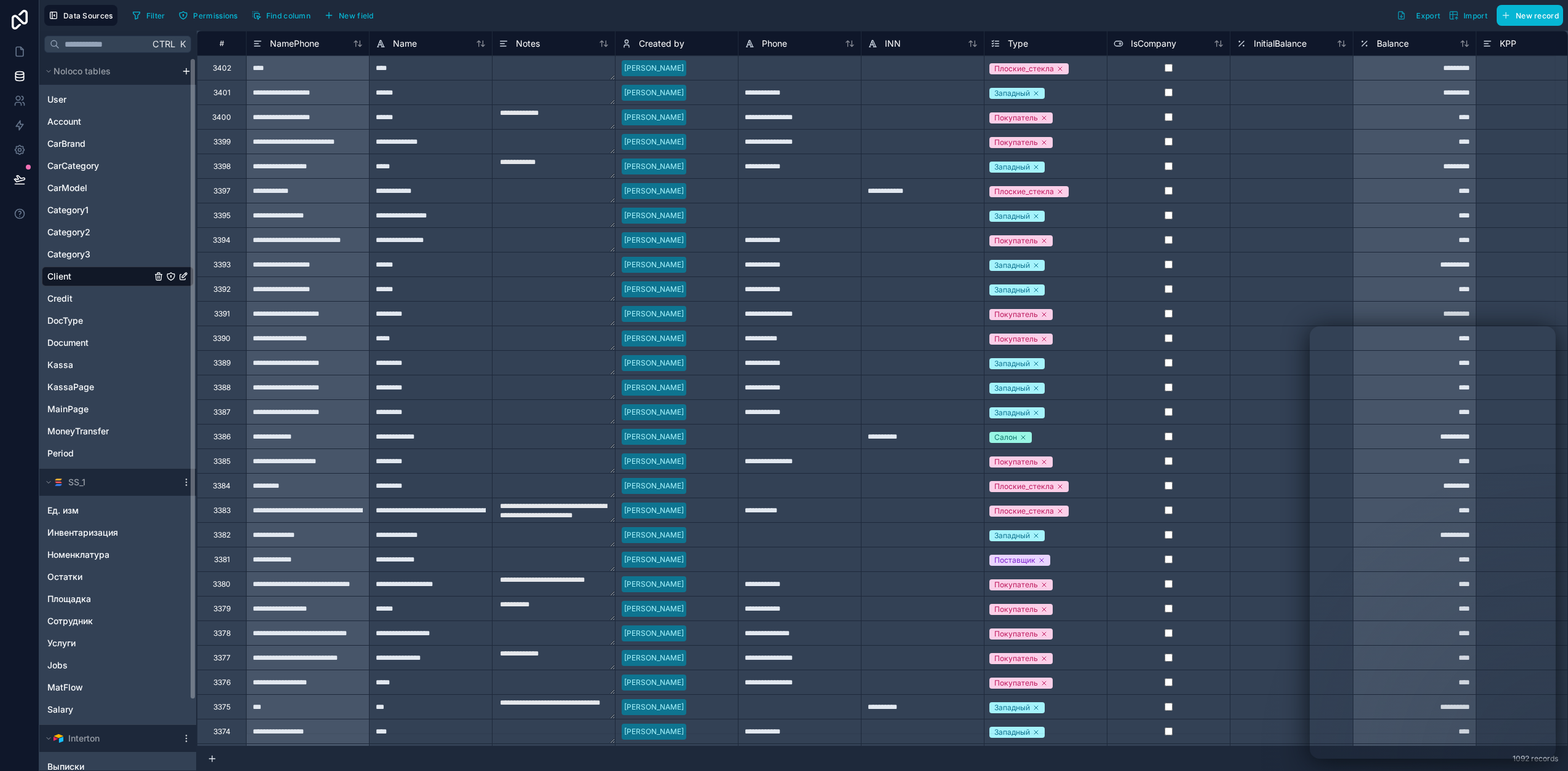
type input "**********"
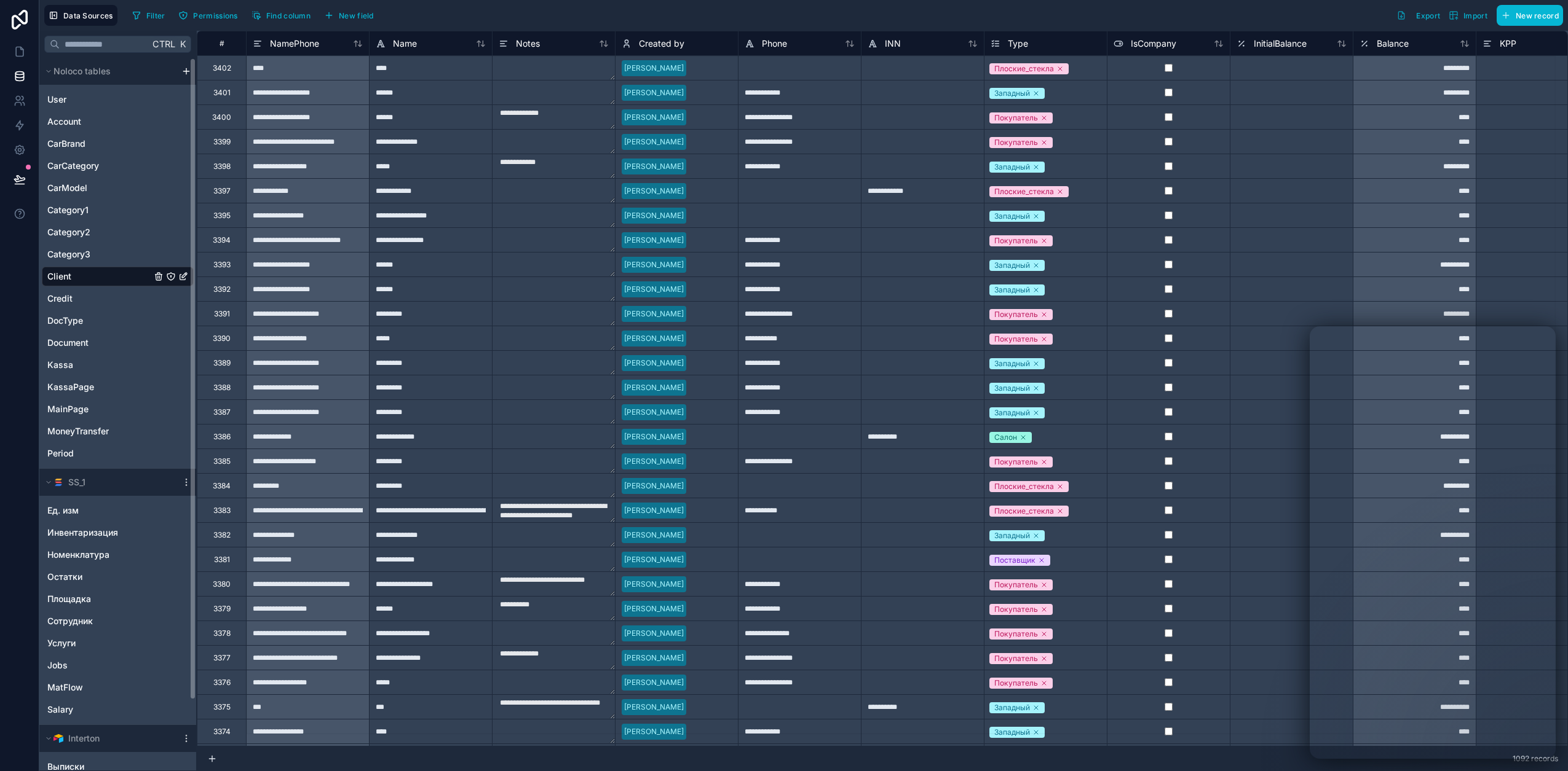
type input "**********"
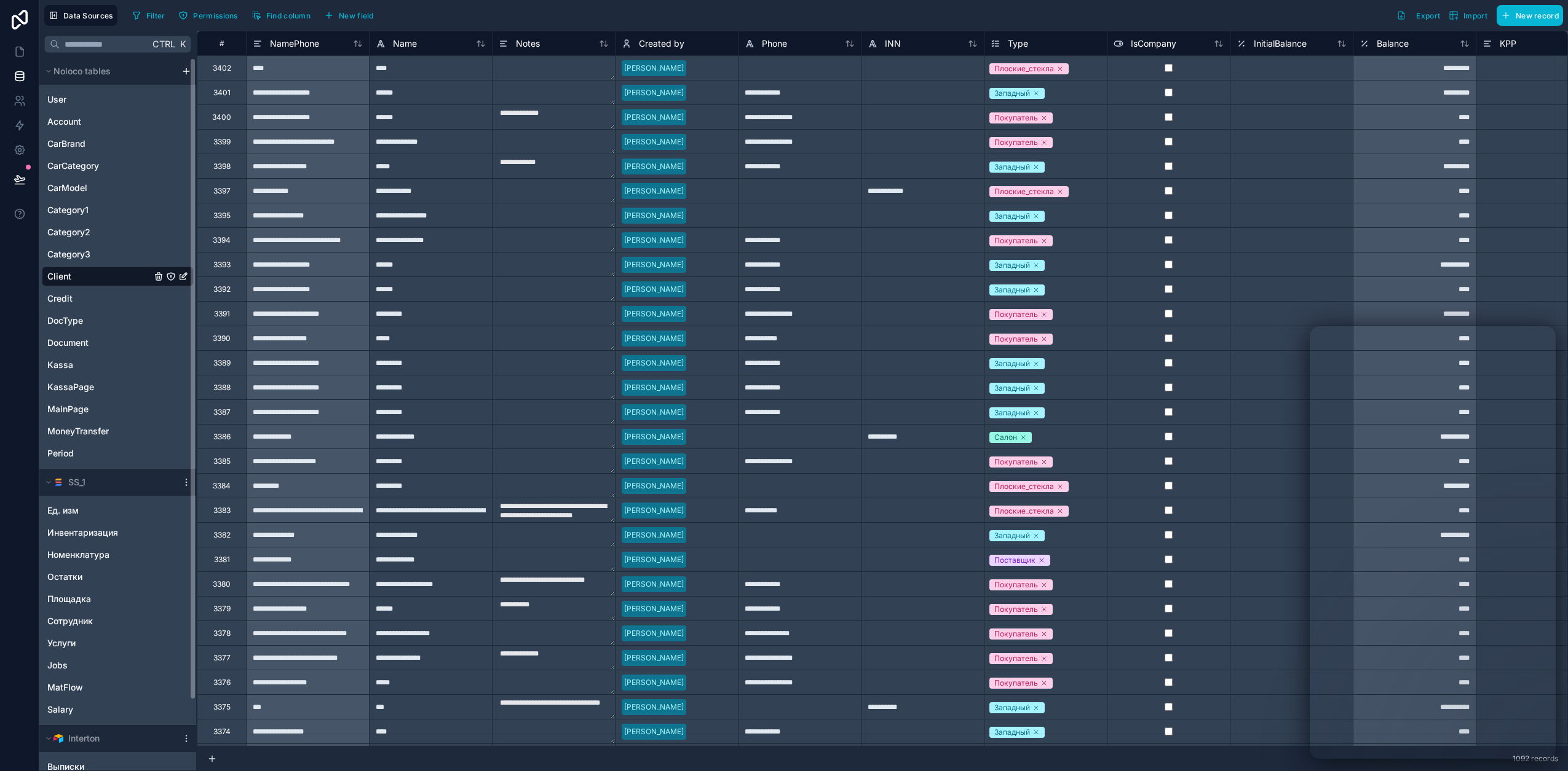
type input "**********"
click at [21, 51] on icon at bounding box center [20, 52] width 12 height 12
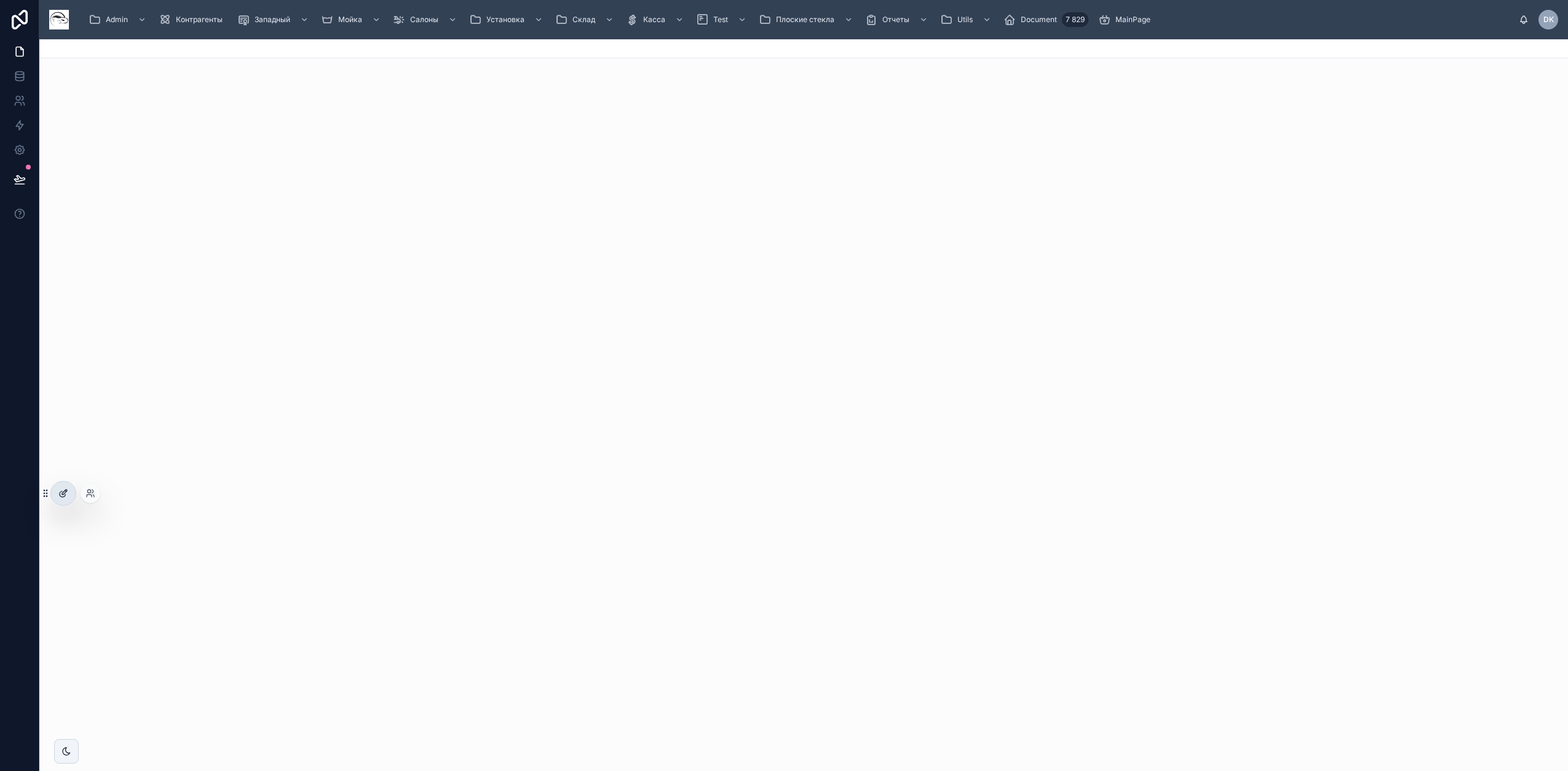
click at [70, 495] on div at bounding box center [63, 493] width 25 height 24
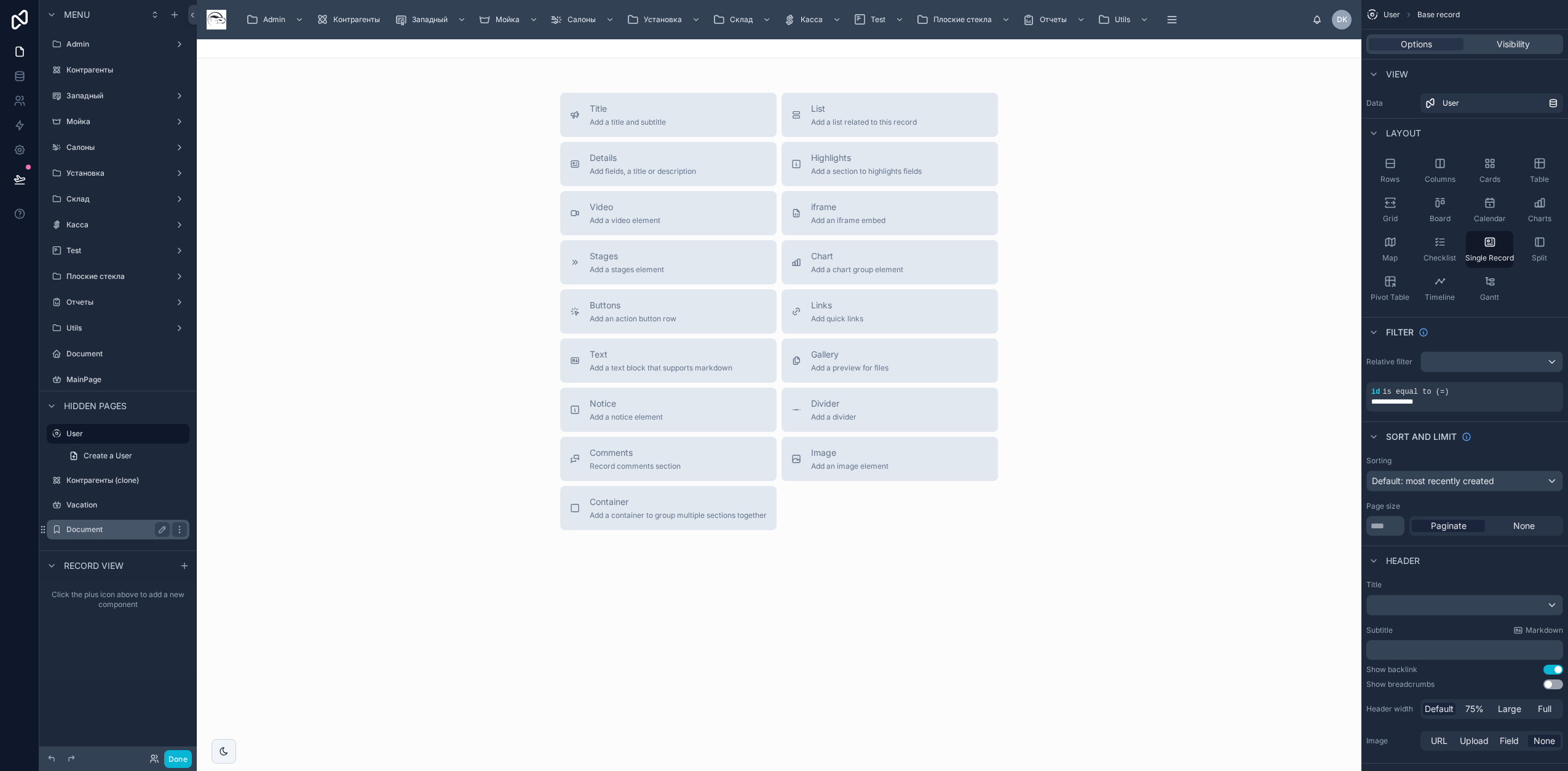
click at [97, 529] on label "Document" at bounding box center [115, 530] width 98 height 10
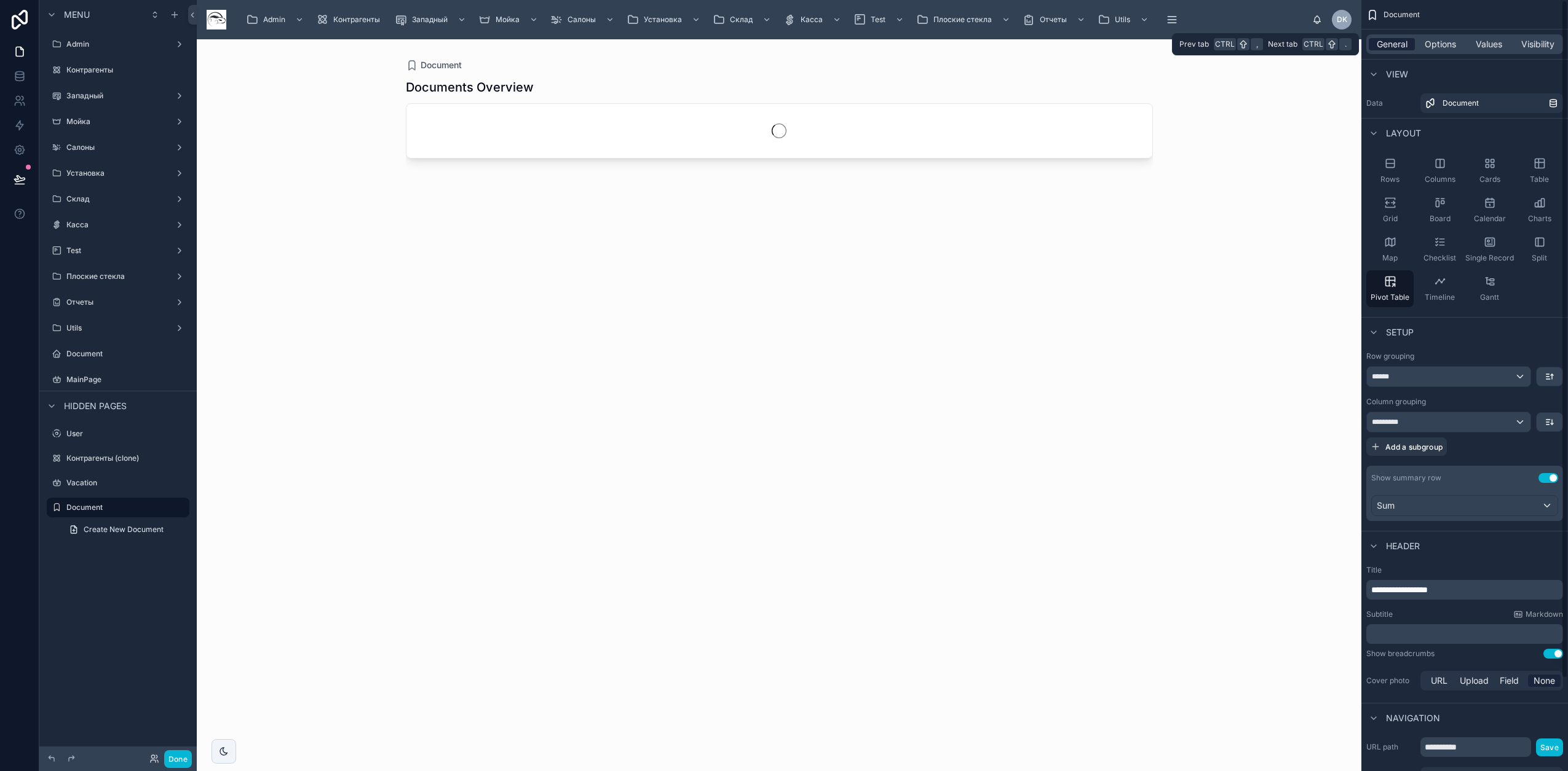
click at [1402, 43] on span "General" at bounding box center [1392, 44] width 31 height 12
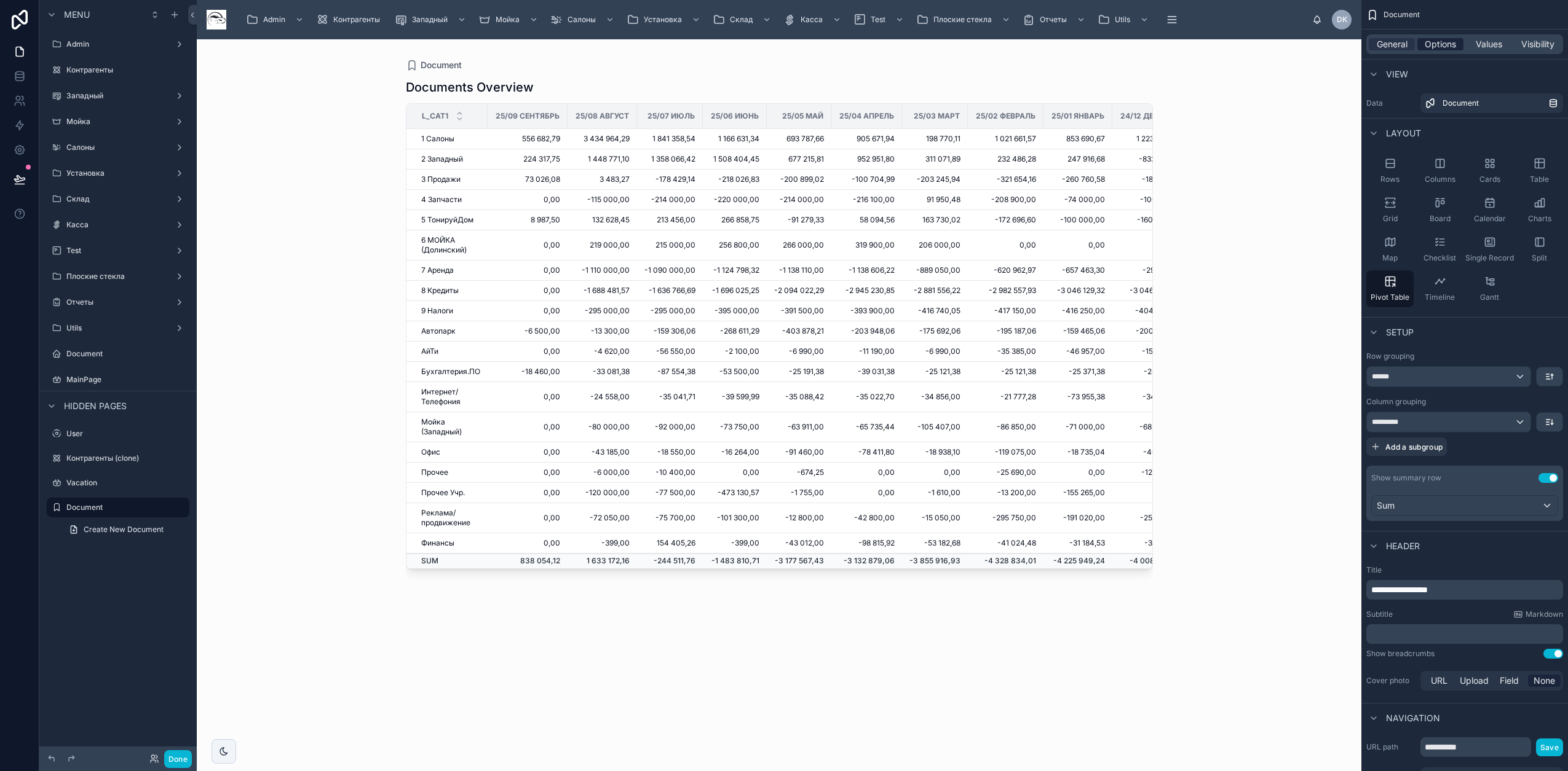
click at [1449, 43] on span "Options" at bounding box center [1440, 44] width 31 height 12
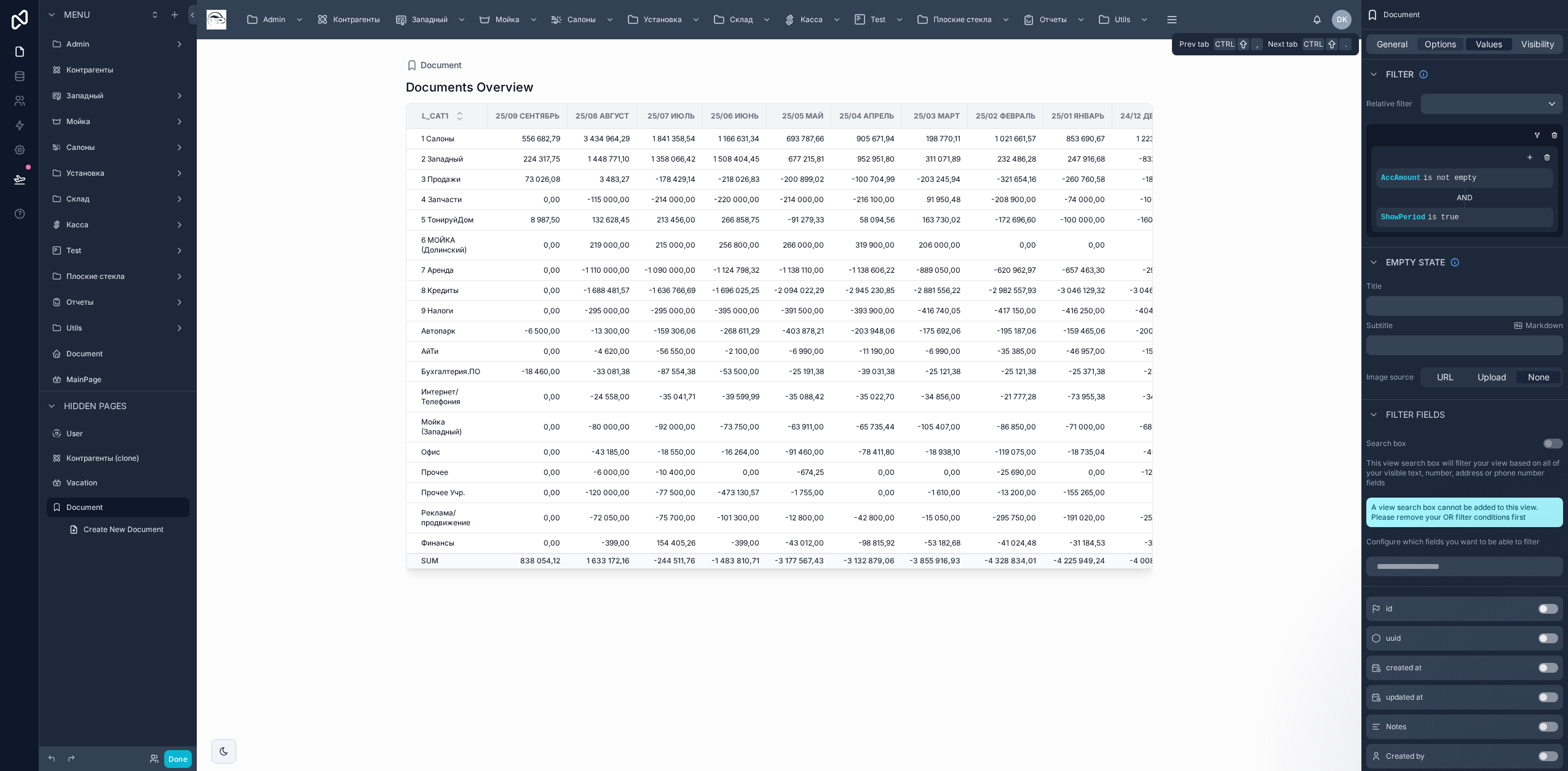
click at [1509, 38] on div "Values" at bounding box center [1489, 44] width 46 height 12
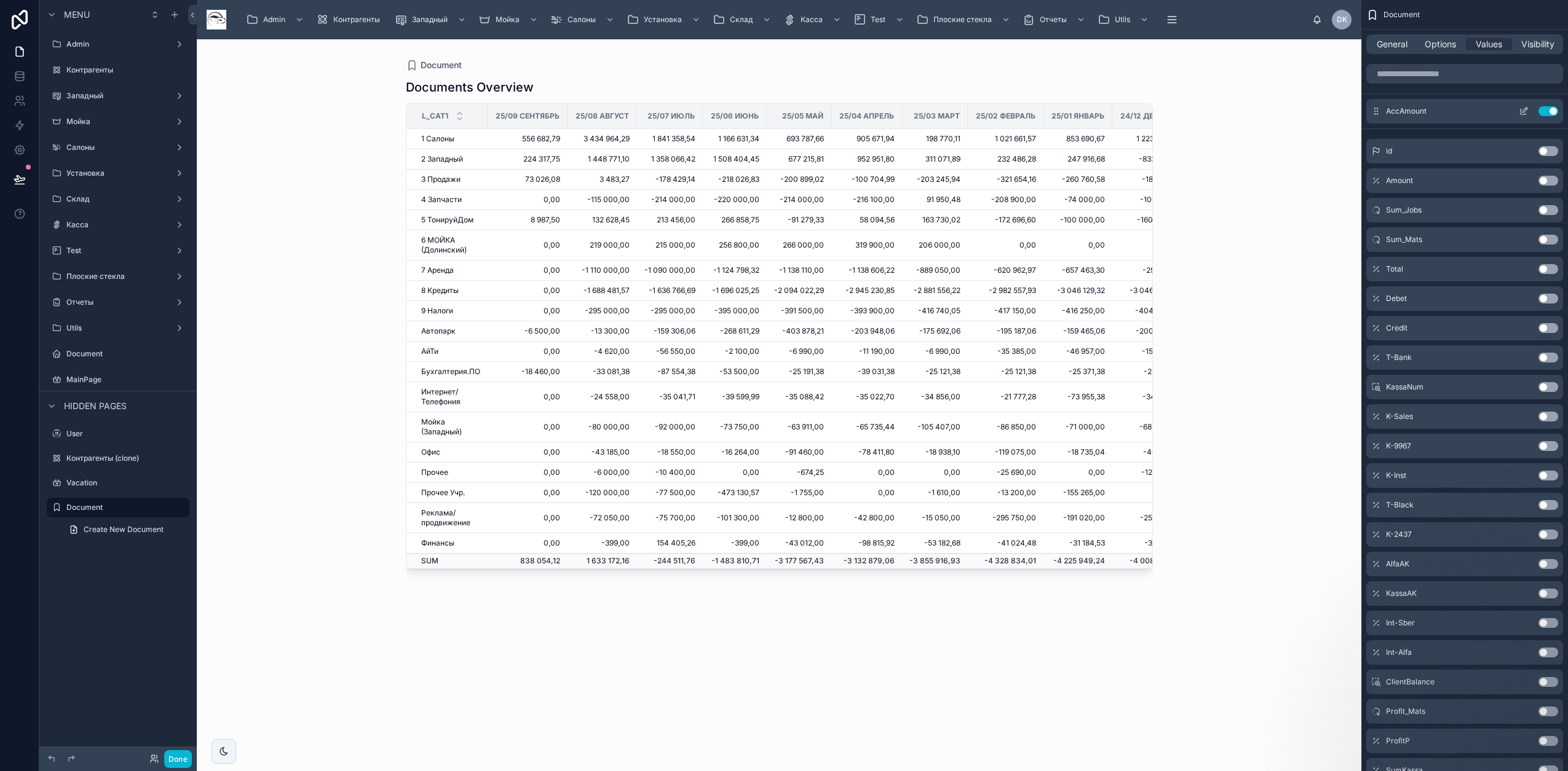
click at [1521, 110] on icon "scrollable content" at bounding box center [1523, 112] width 6 height 6
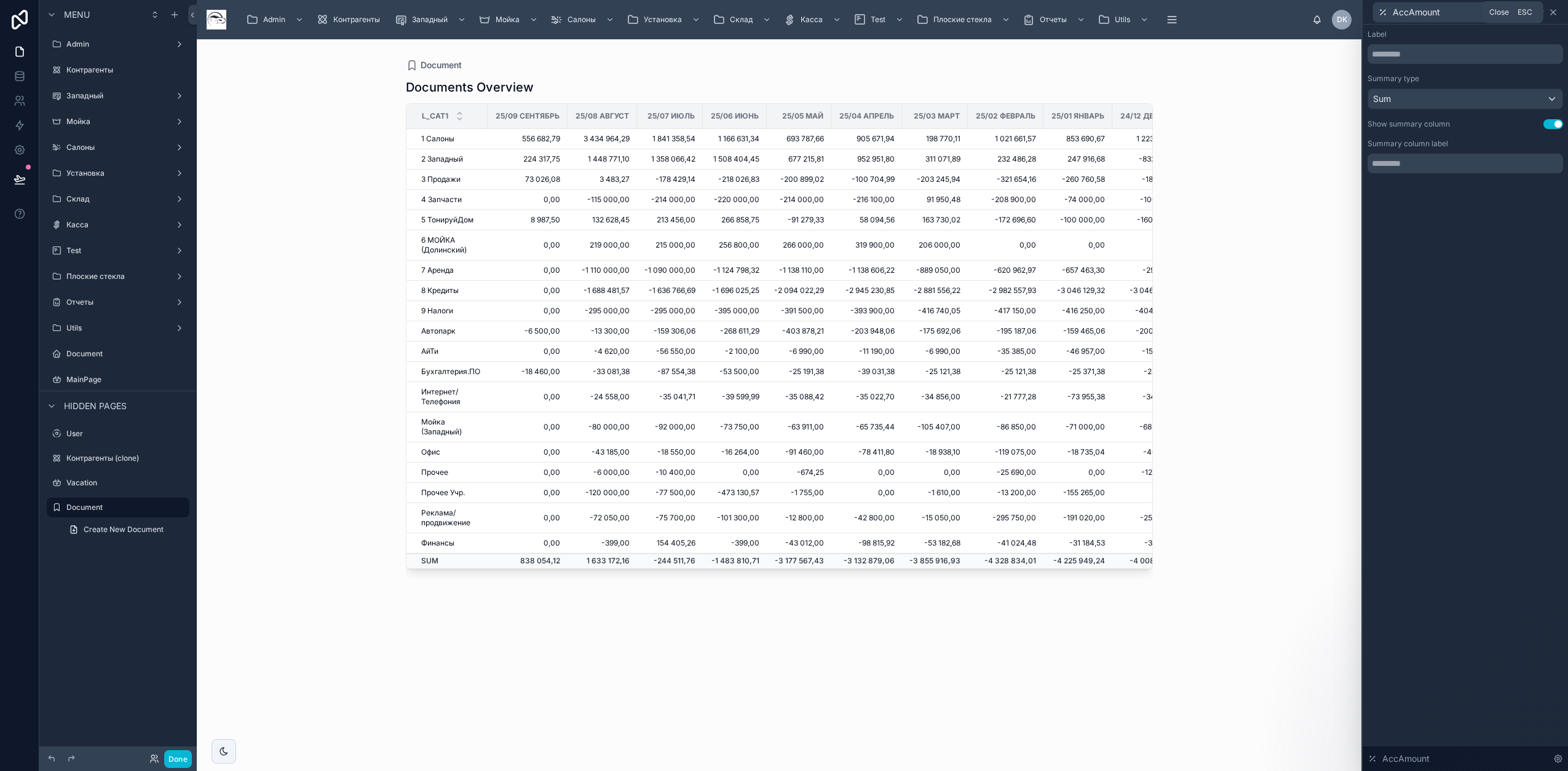
click at [1552, 11] on icon at bounding box center [1553, 12] width 5 height 5
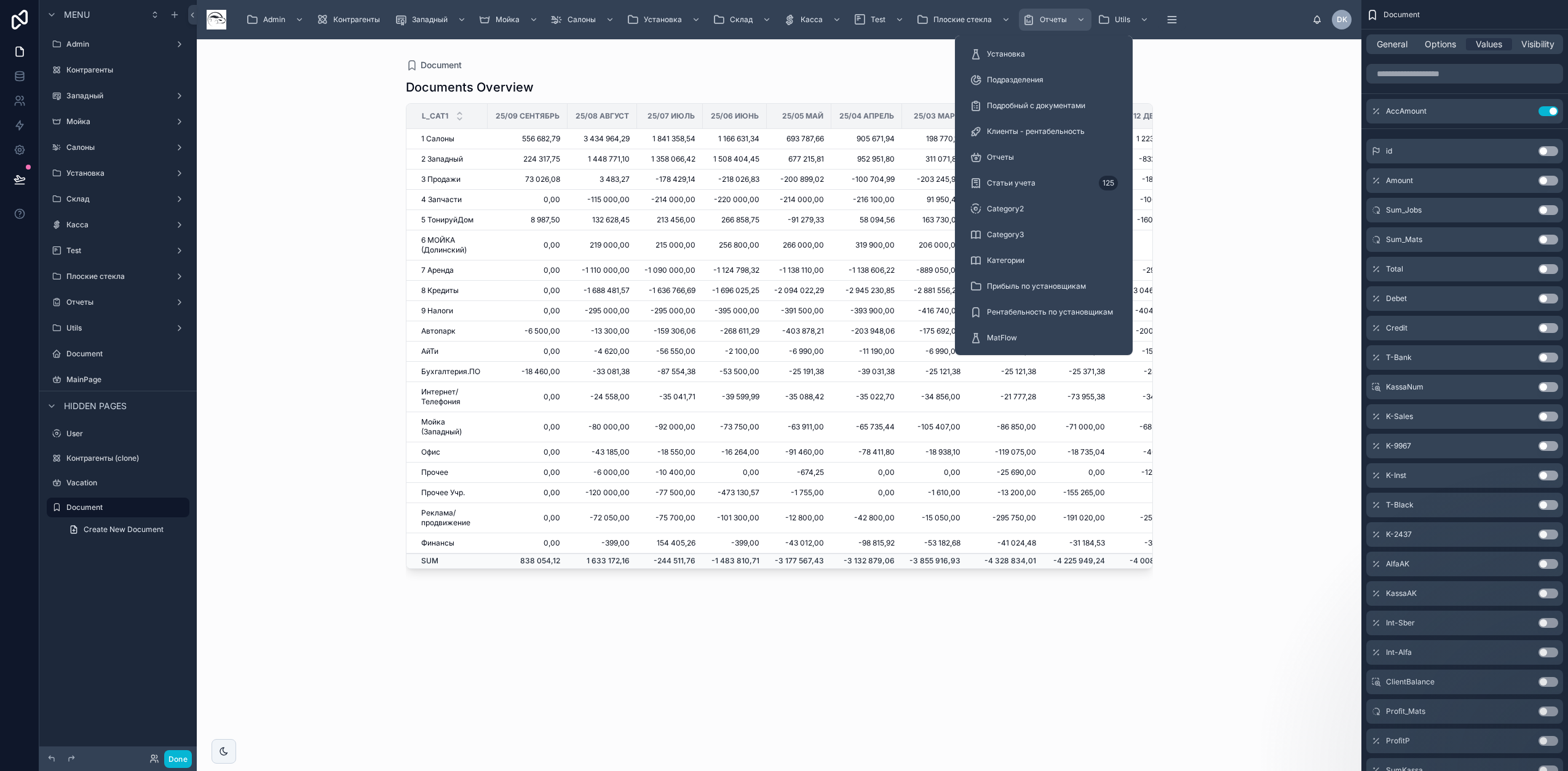
drag, startPoint x: 1062, startPoint y: 20, endPoint x: 1056, endPoint y: 31, distance: 12.5
click at [1062, 20] on span "Отчеты" at bounding box center [1053, 20] width 27 height 10
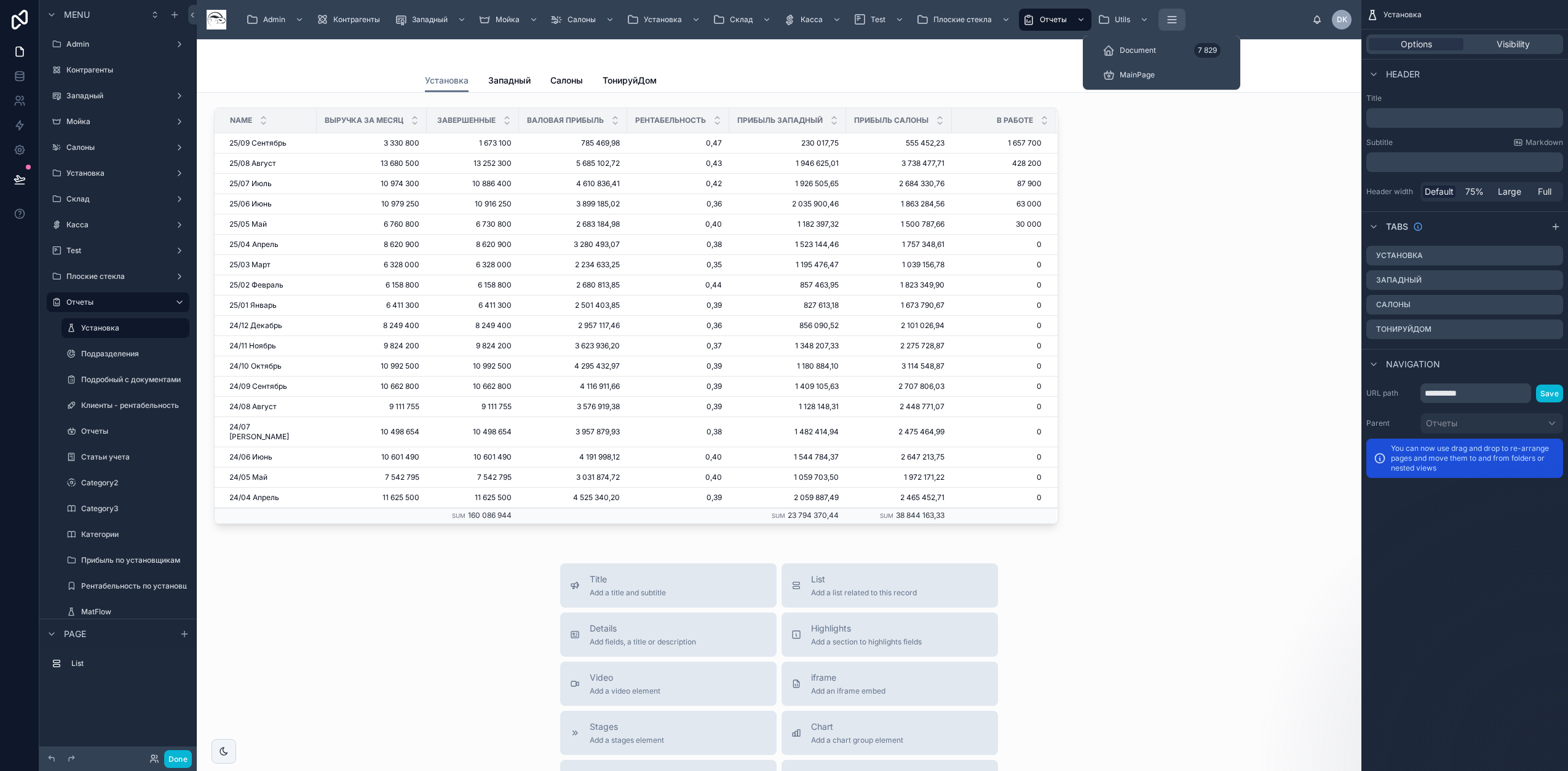
click at [1174, 14] on icon "scrollable content" at bounding box center [1171, 20] width 12 height 12
click at [1157, 70] on div "MainPage" at bounding box center [1161, 75] width 118 height 20
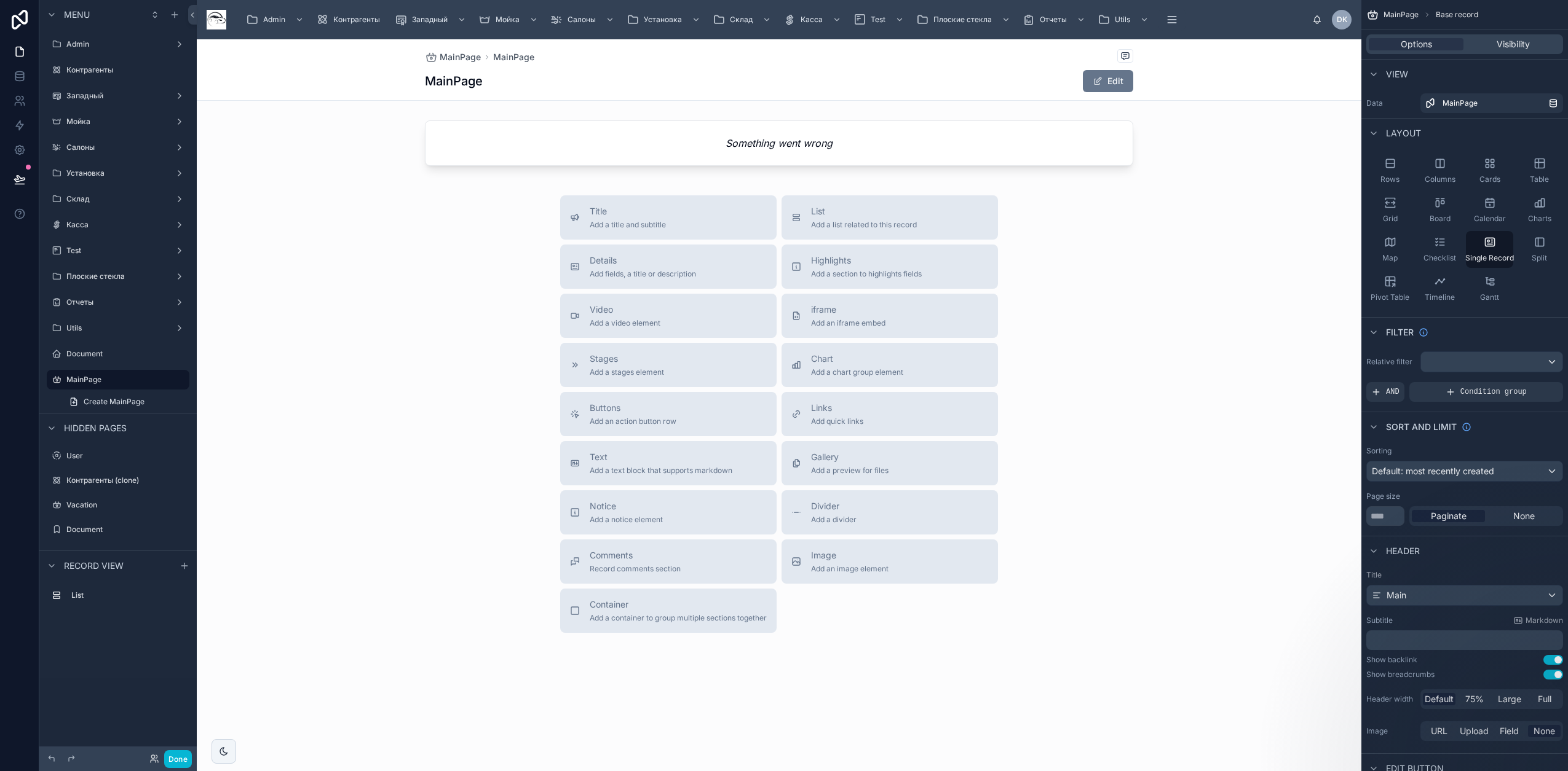
click at [1079, 140] on div at bounding box center [780, 385] width 1165 height 692
click at [1489, 43] on div "Visibility" at bounding box center [1513, 44] width 95 height 12
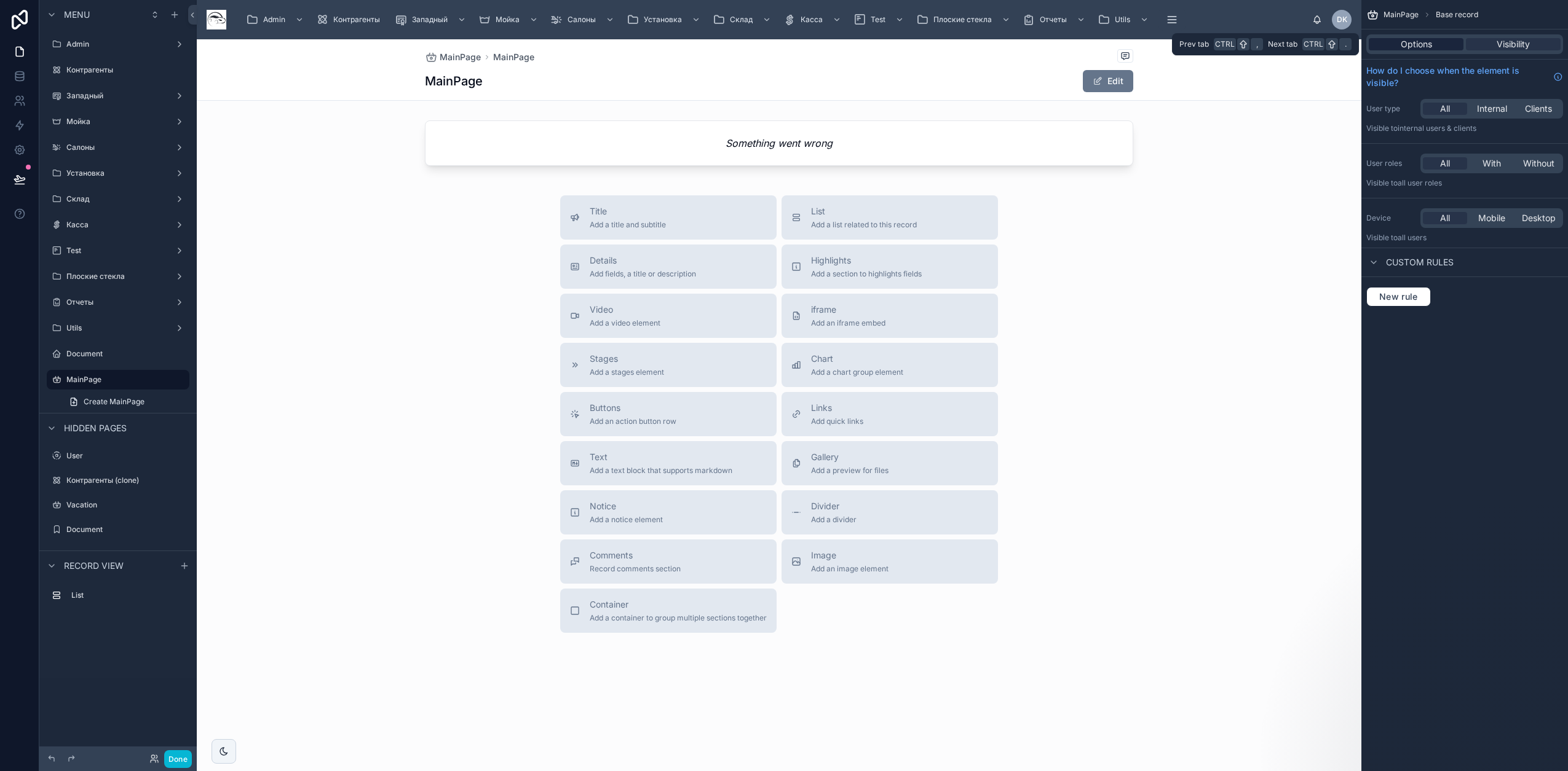
click at [1447, 38] on div "Options" at bounding box center [1416, 44] width 95 height 12
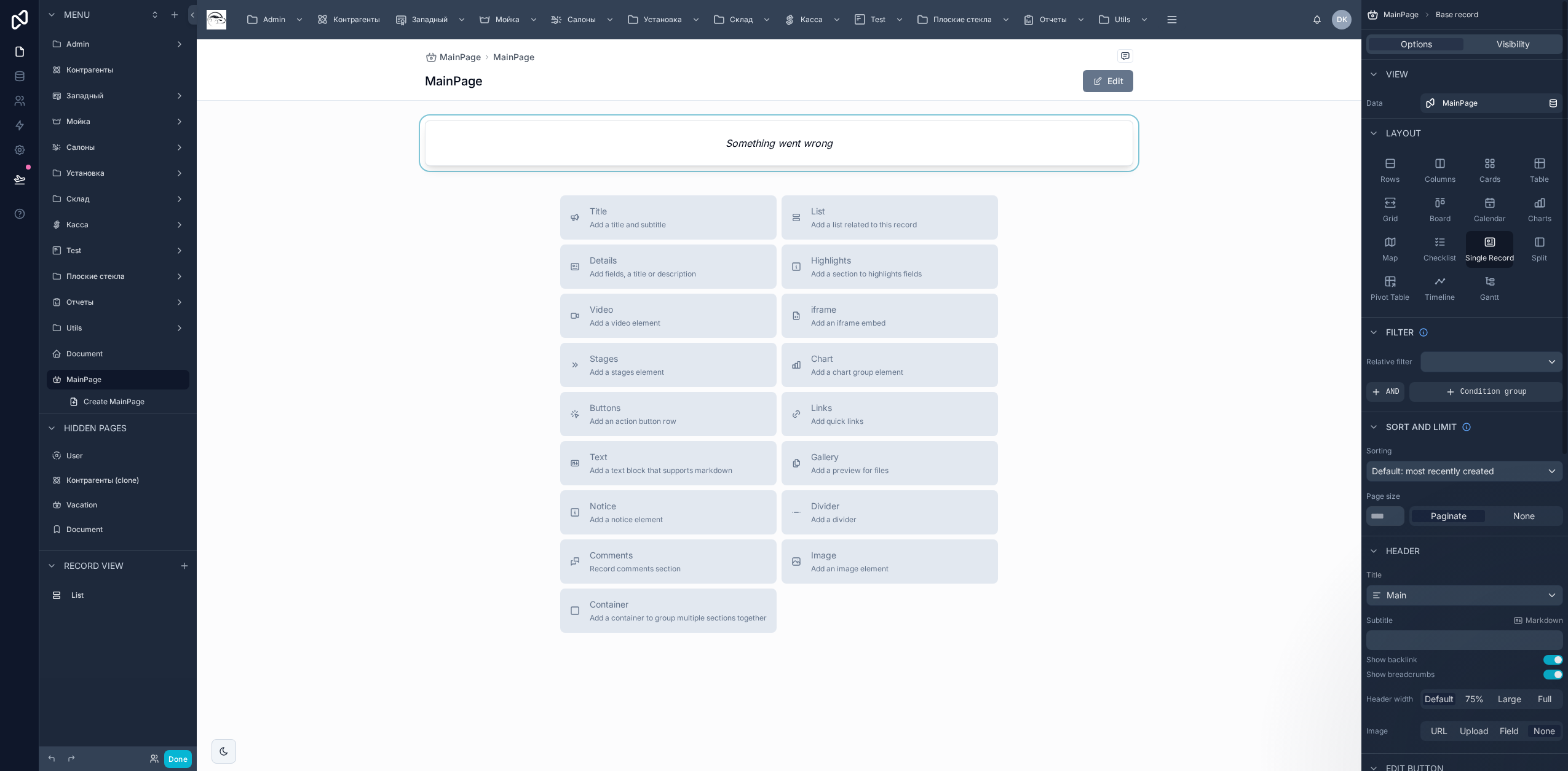
click at [1081, 159] on div at bounding box center [780, 146] width 1165 height 61
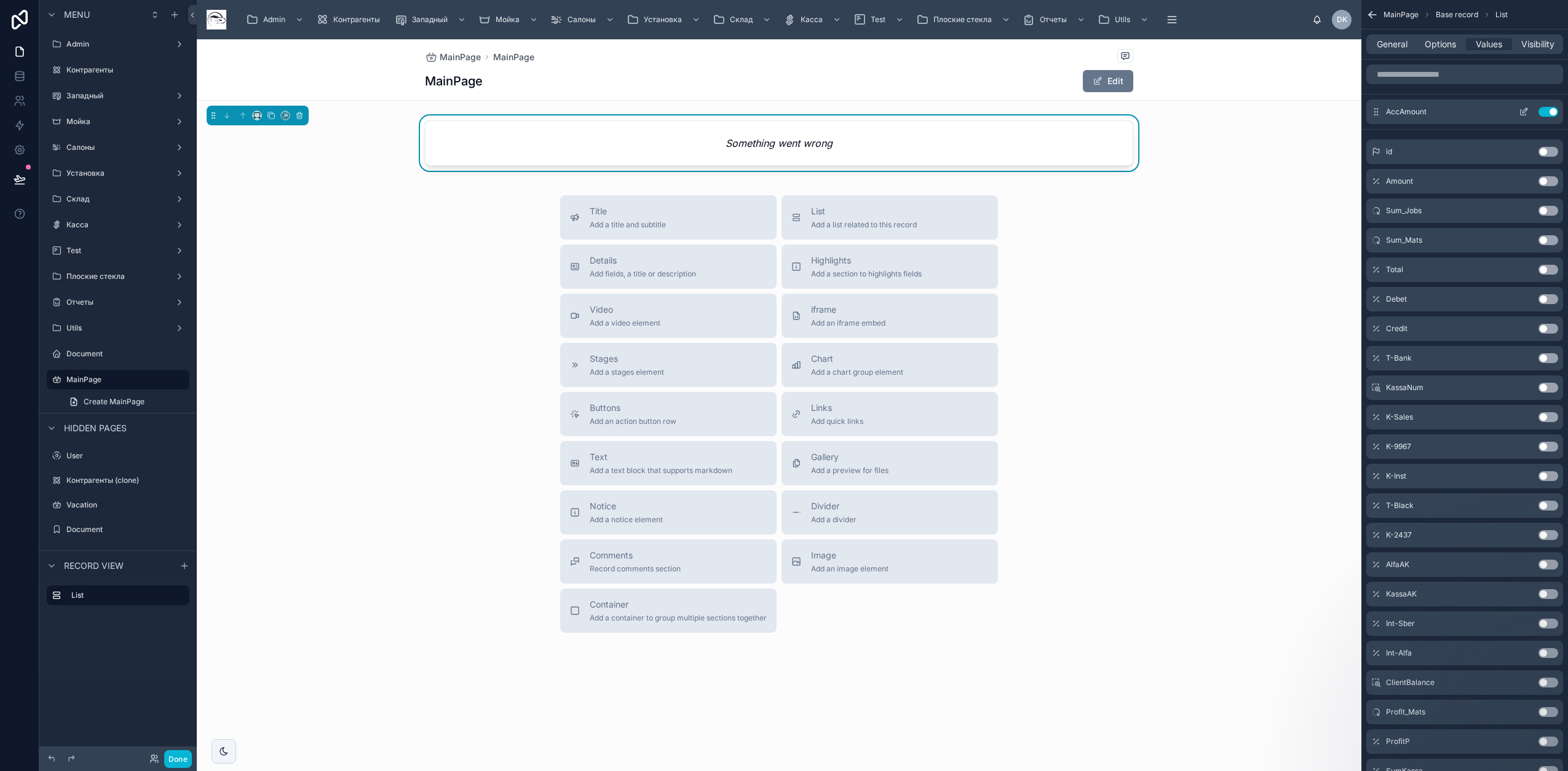
click at [1519, 115] on icon "scrollable content" at bounding box center [1524, 112] width 10 height 10
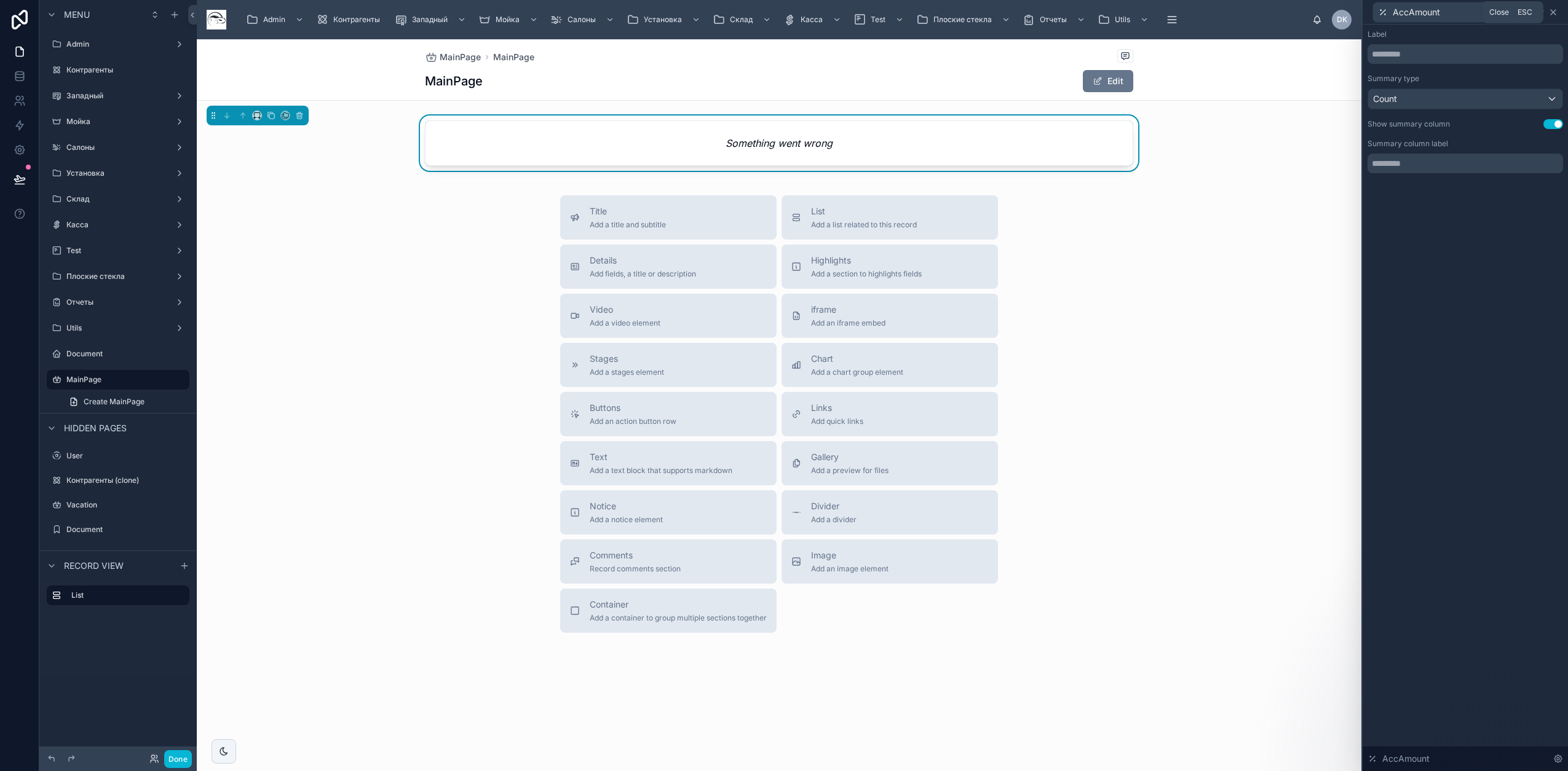
click at [1556, 12] on icon at bounding box center [1553, 12] width 10 height 10
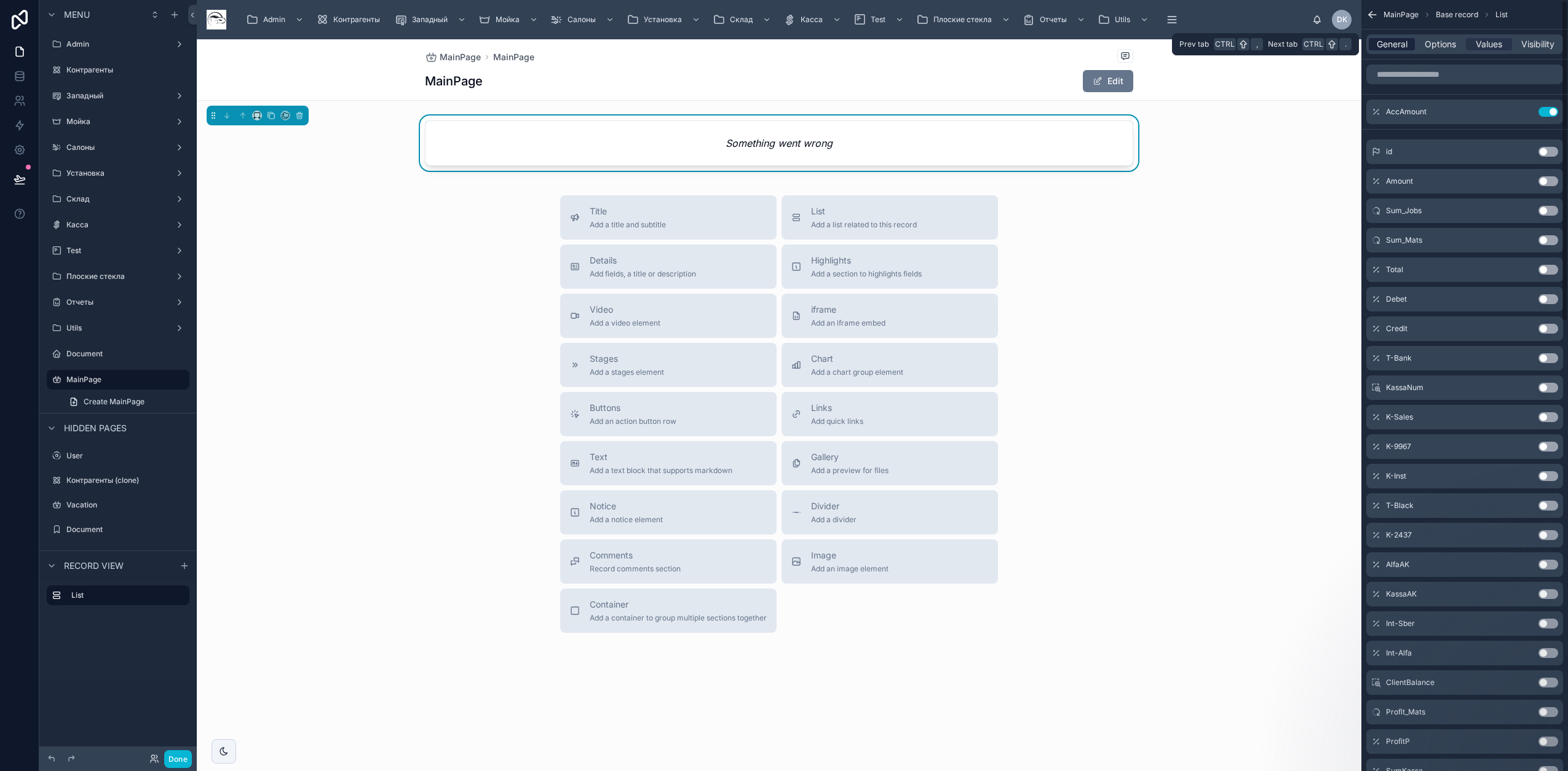
click at [1392, 43] on span "General" at bounding box center [1392, 44] width 31 height 12
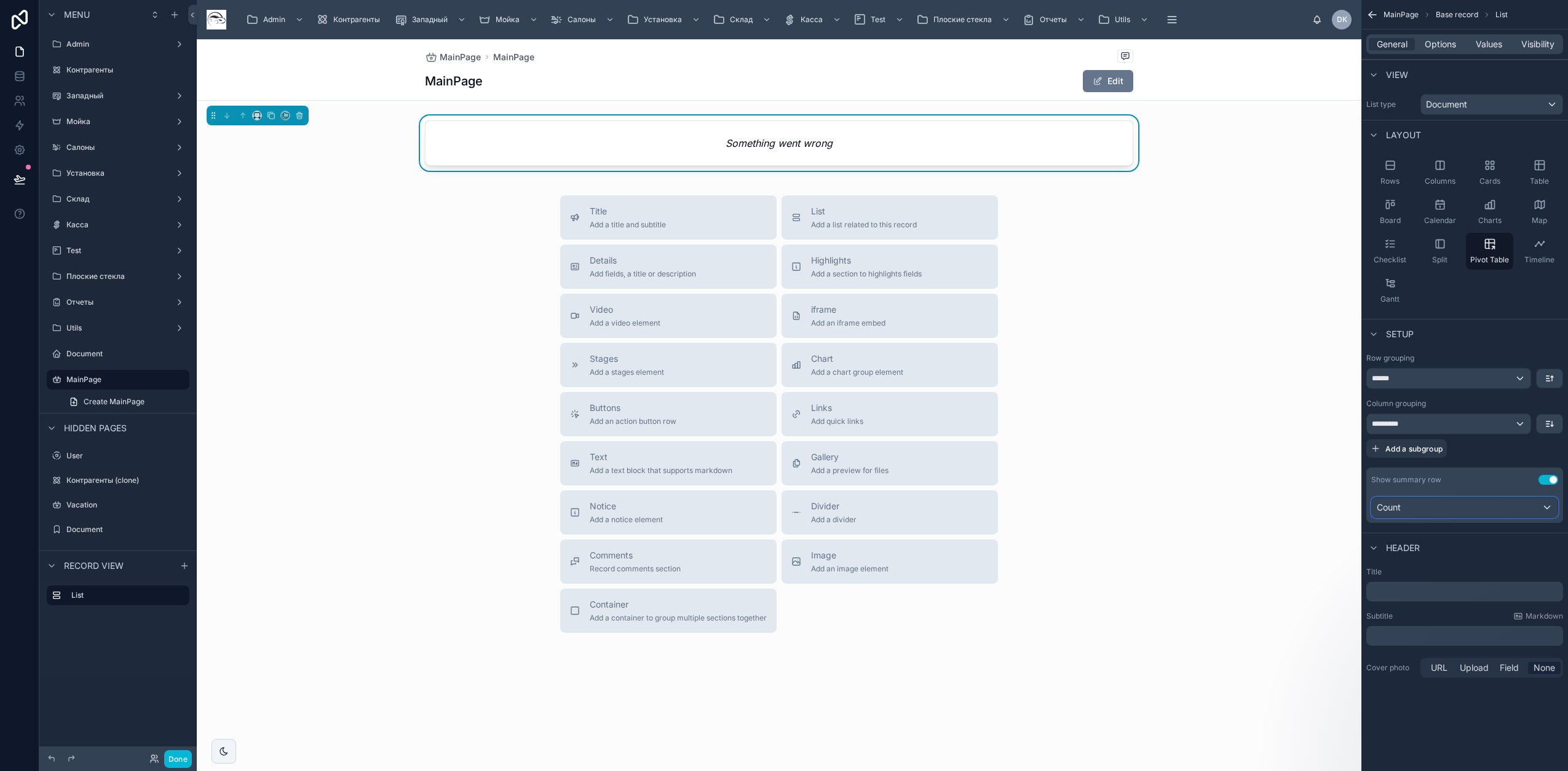
click at [1467, 511] on div "Count" at bounding box center [1464, 508] width 186 height 20
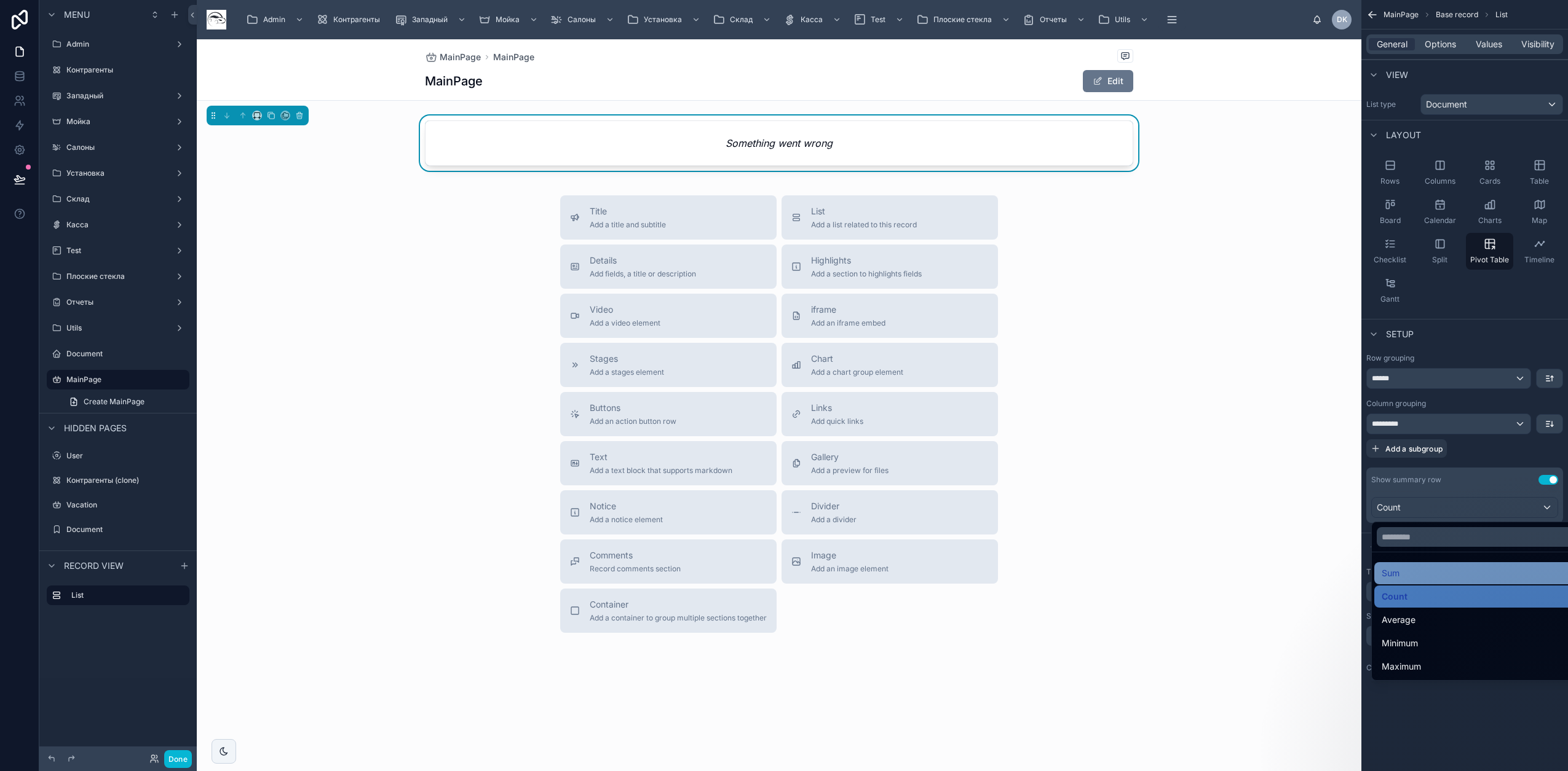
click at [1396, 578] on span "Sum" at bounding box center [1391, 573] width 18 height 15
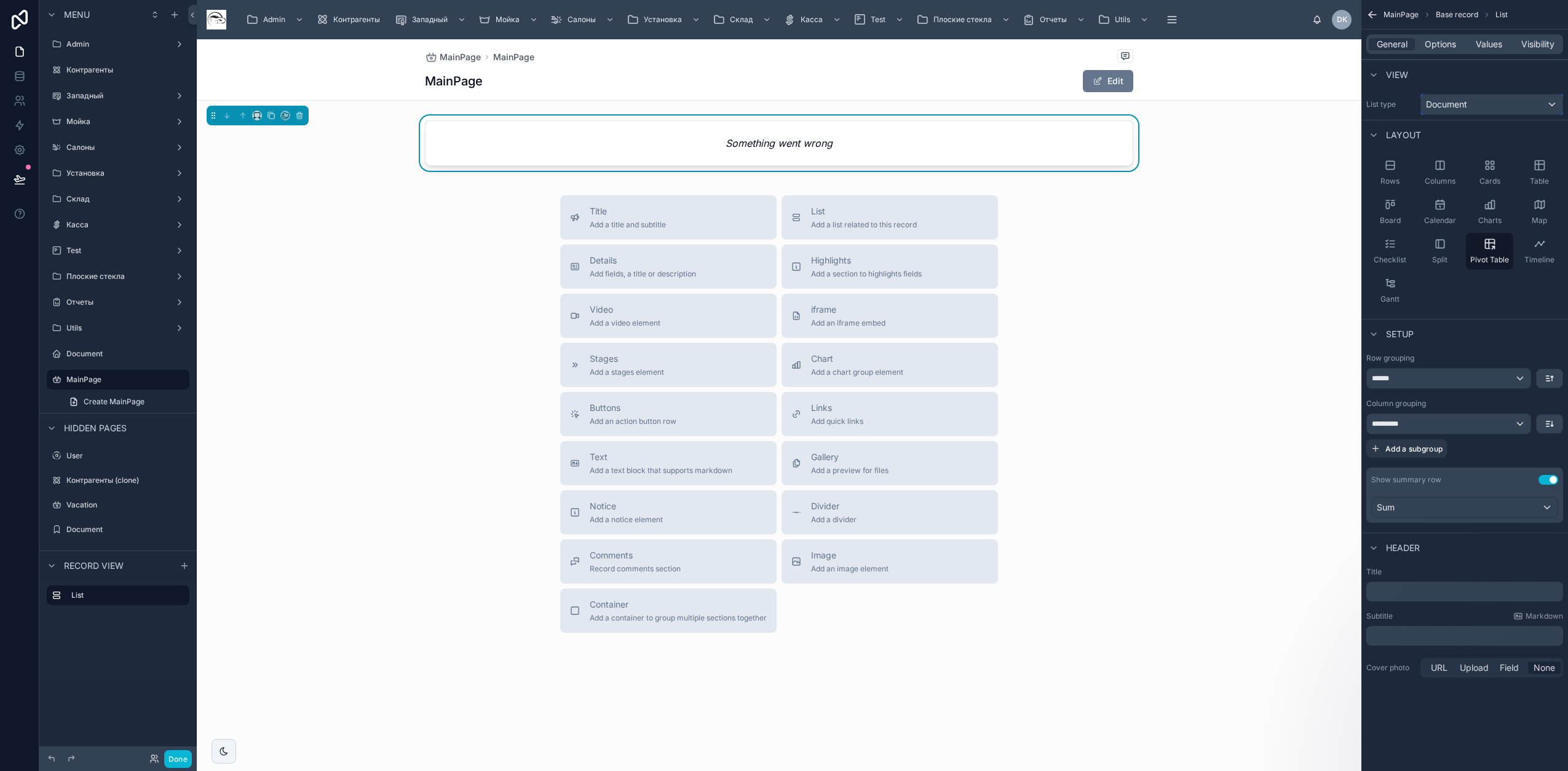
click at [1499, 105] on div "Document" at bounding box center [1491, 105] width 142 height 20
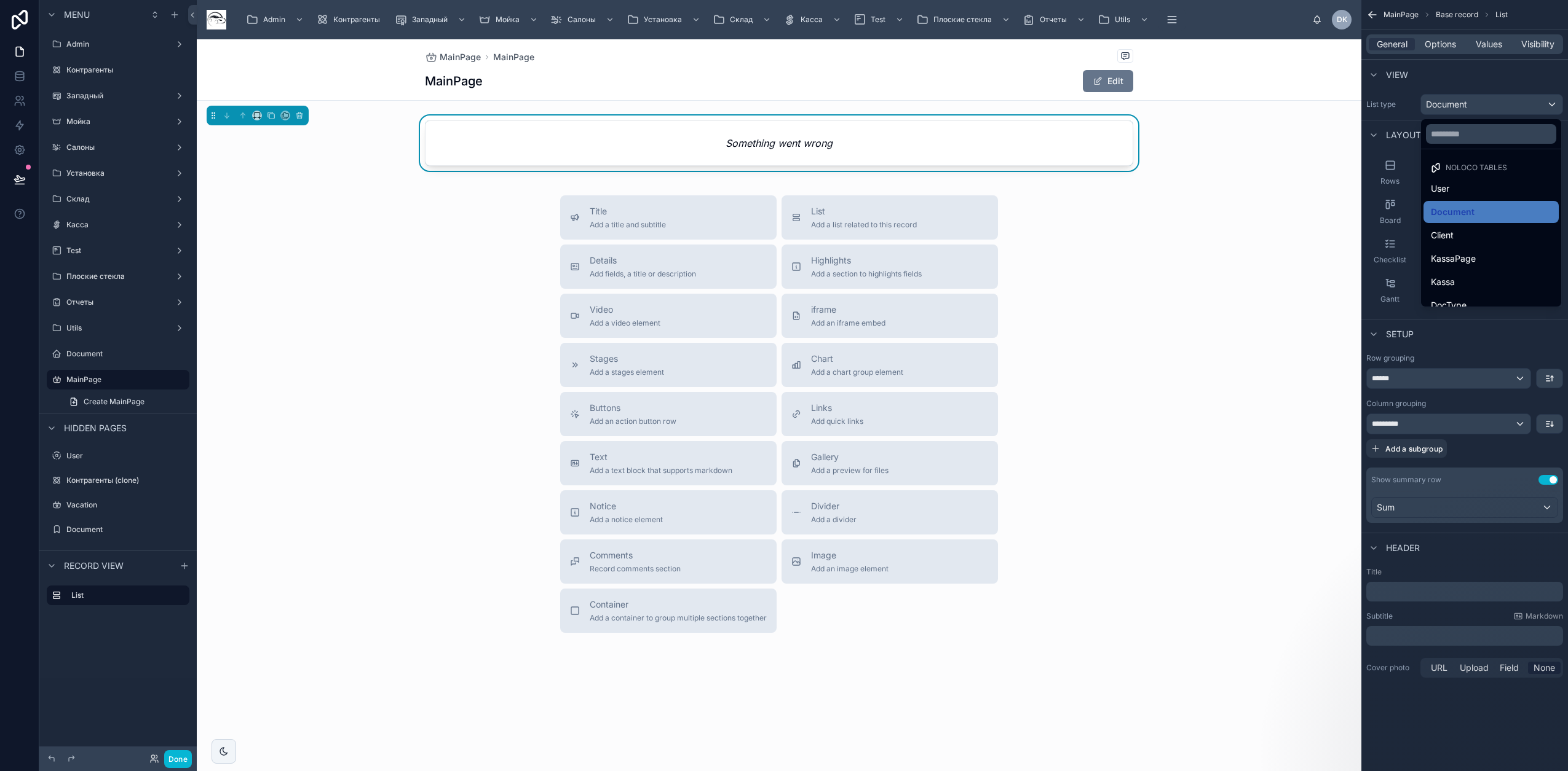
click at [1499, 105] on div "scrollable content" at bounding box center [784, 385] width 1568 height 771
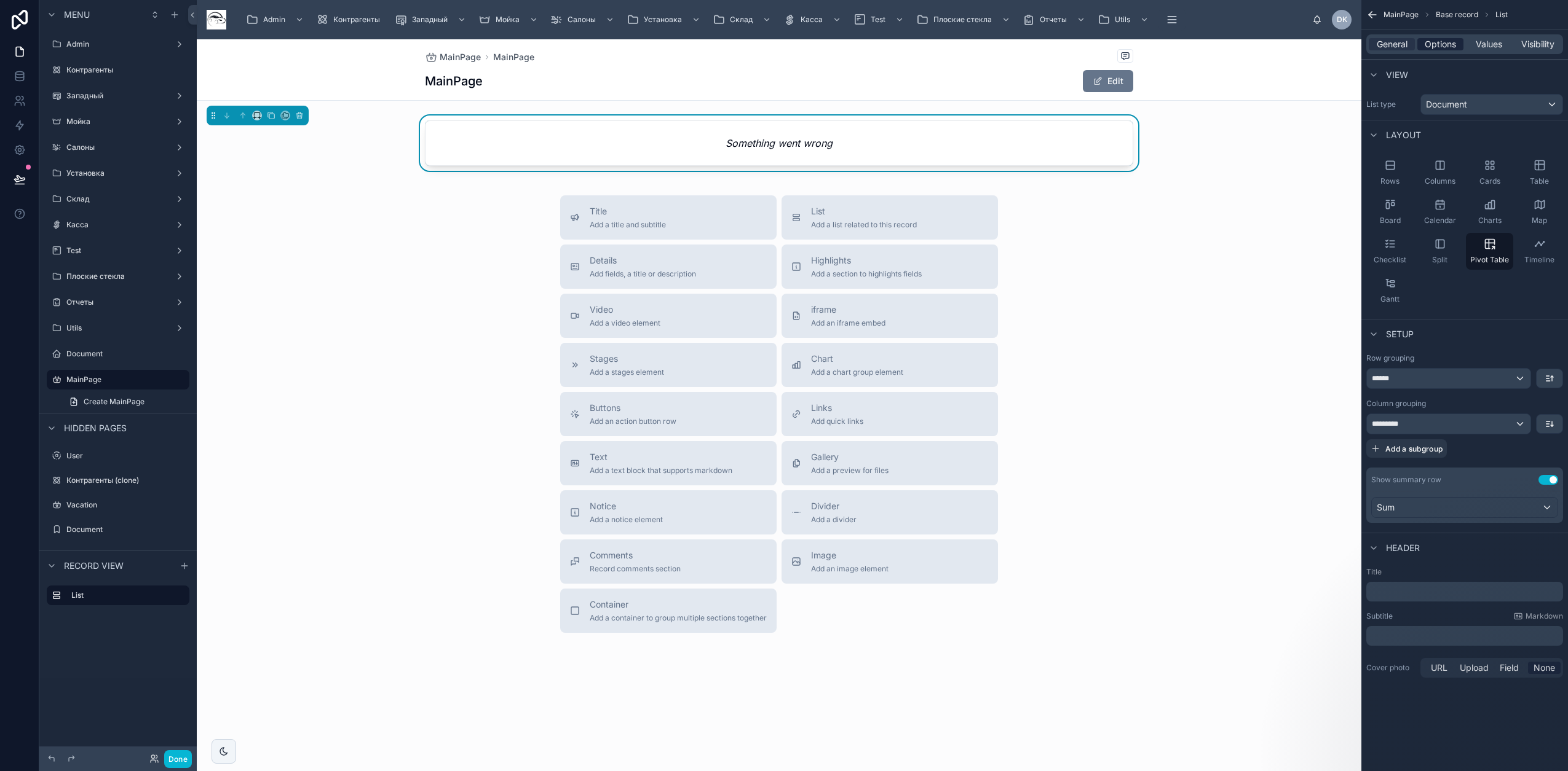
click at [1453, 45] on span "Options" at bounding box center [1440, 44] width 31 height 12
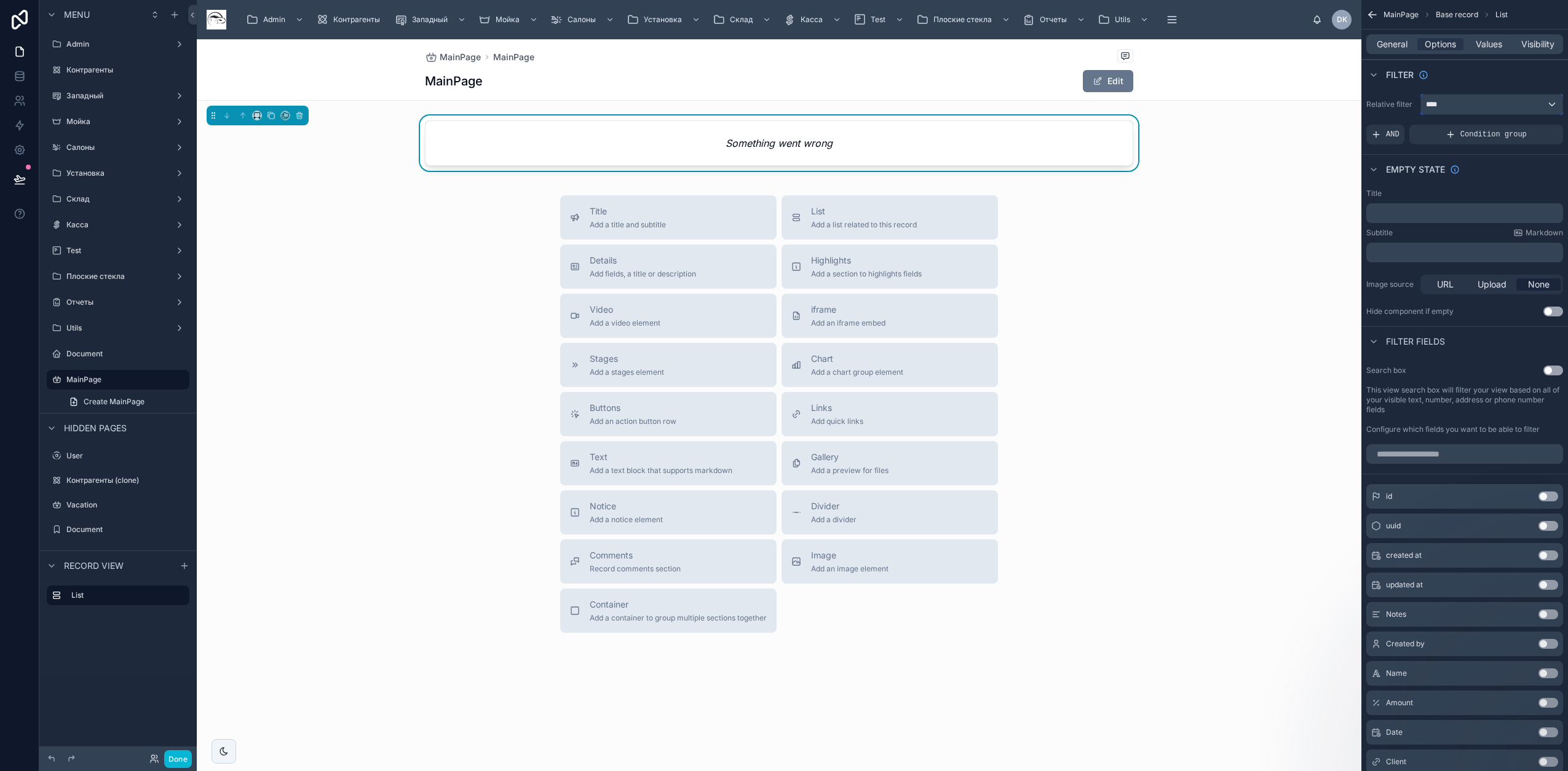
click at [1476, 105] on div "****" at bounding box center [1491, 105] width 142 height 20
click at [1462, 174] on div "All" at bounding box center [1490, 170] width 120 height 15
click at [1462, 105] on span "**********" at bounding box center [1449, 104] width 46 height 12
click at [1463, 216] on span "Docs" at bounding box center [1455, 212] width 20 height 15
click at [1167, 16] on icon "scrollable content" at bounding box center [1171, 20] width 12 height 12
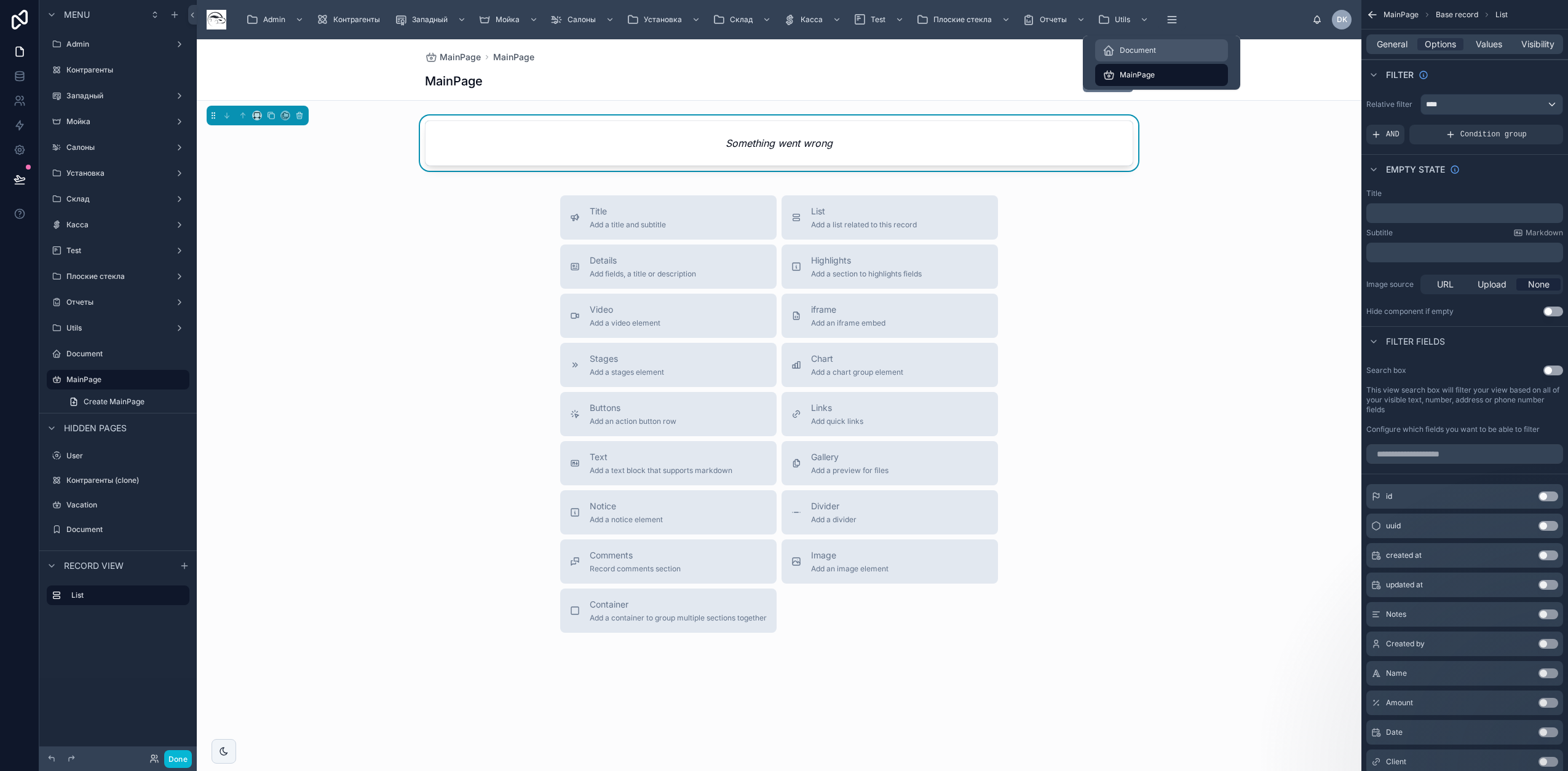
click at [1155, 51] on span "Document" at bounding box center [1138, 51] width 36 height 10
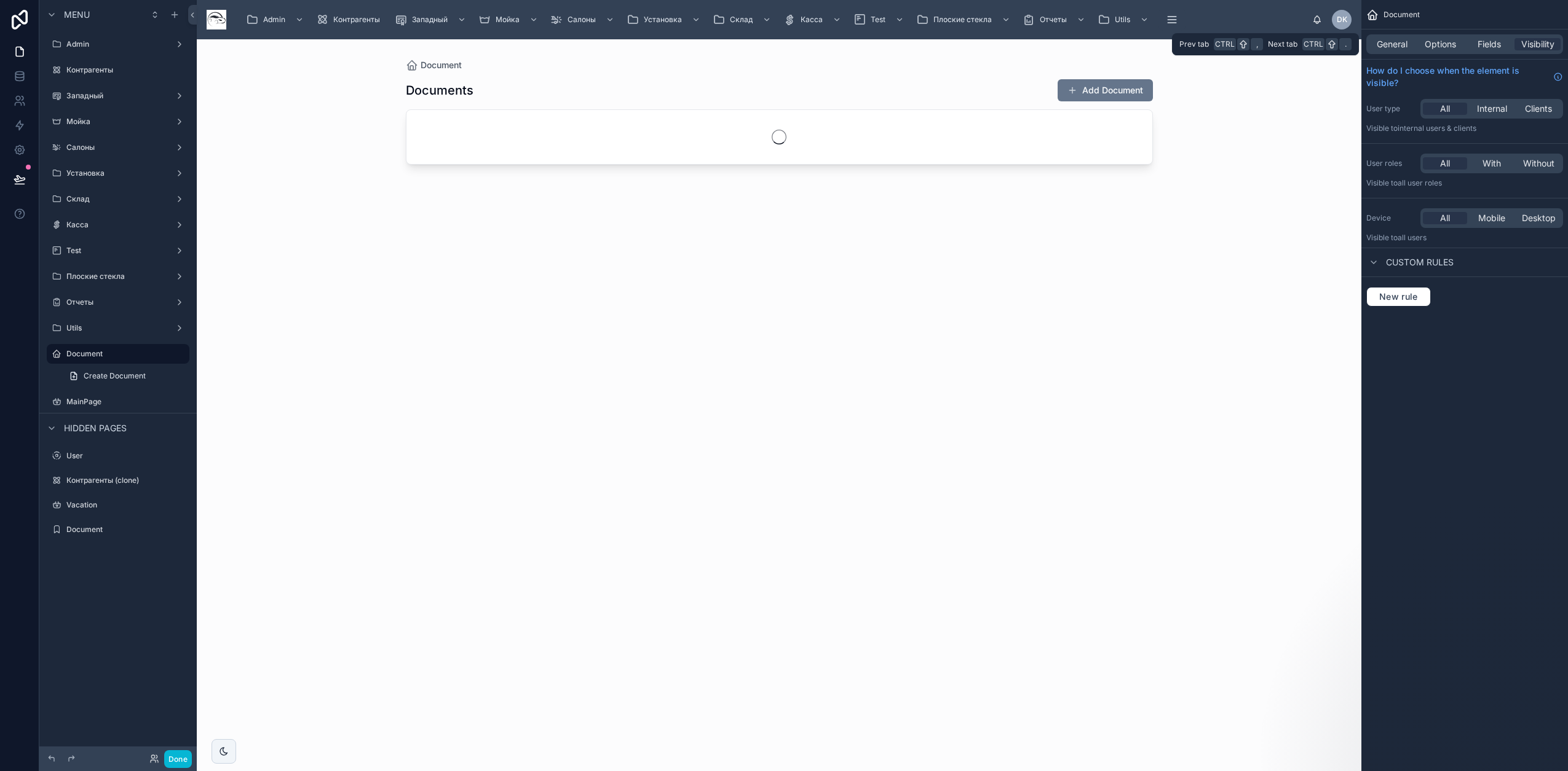
click at [1440, 52] on div "General Options Fields Visibility" at bounding box center [1464, 44] width 197 height 20
click at [1447, 38] on span "Options" at bounding box center [1440, 44] width 31 height 12
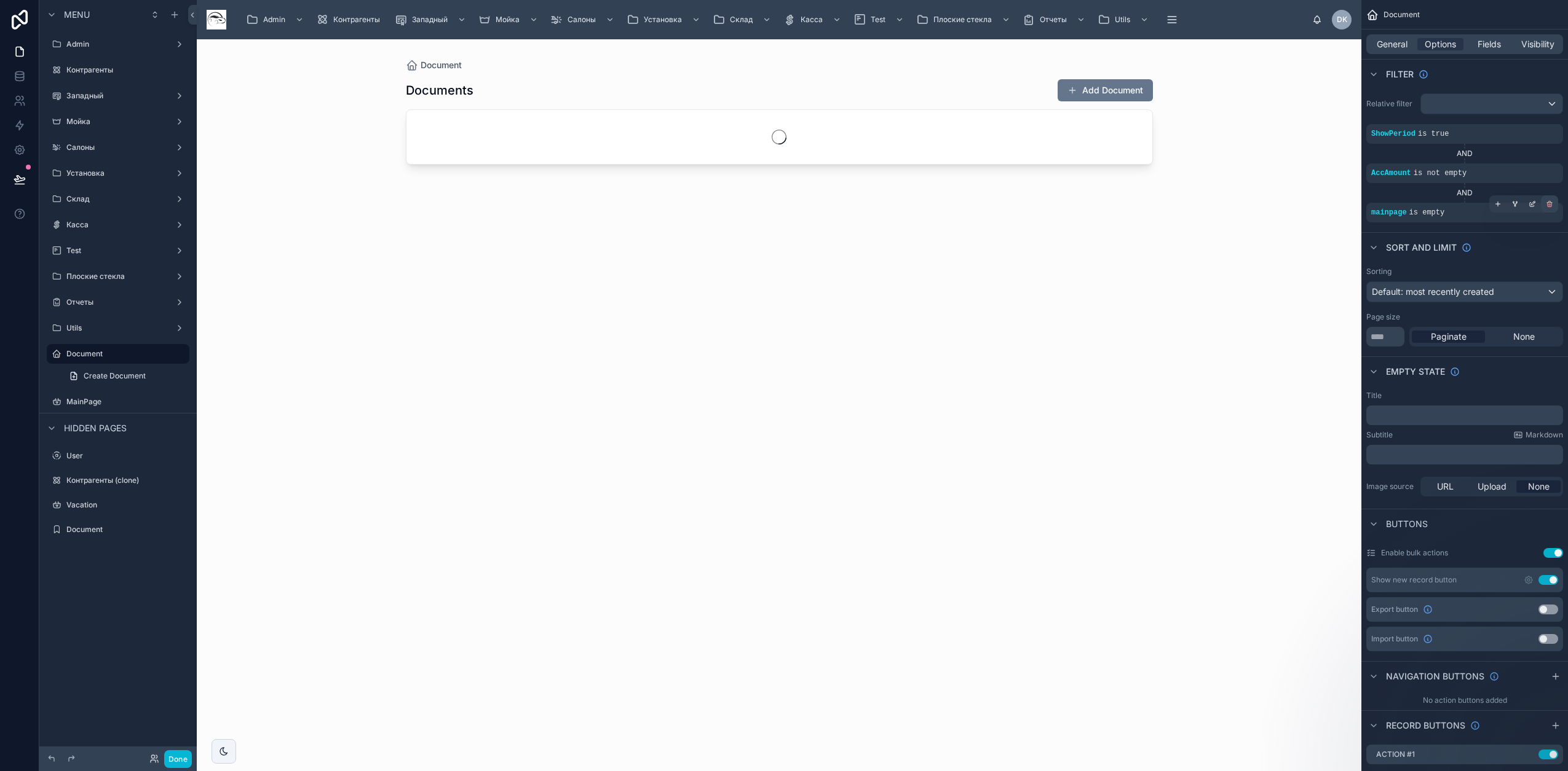
click at [1550, 208] on div "scrollable content" at bounding box center [1549, 204] width 17 height 17
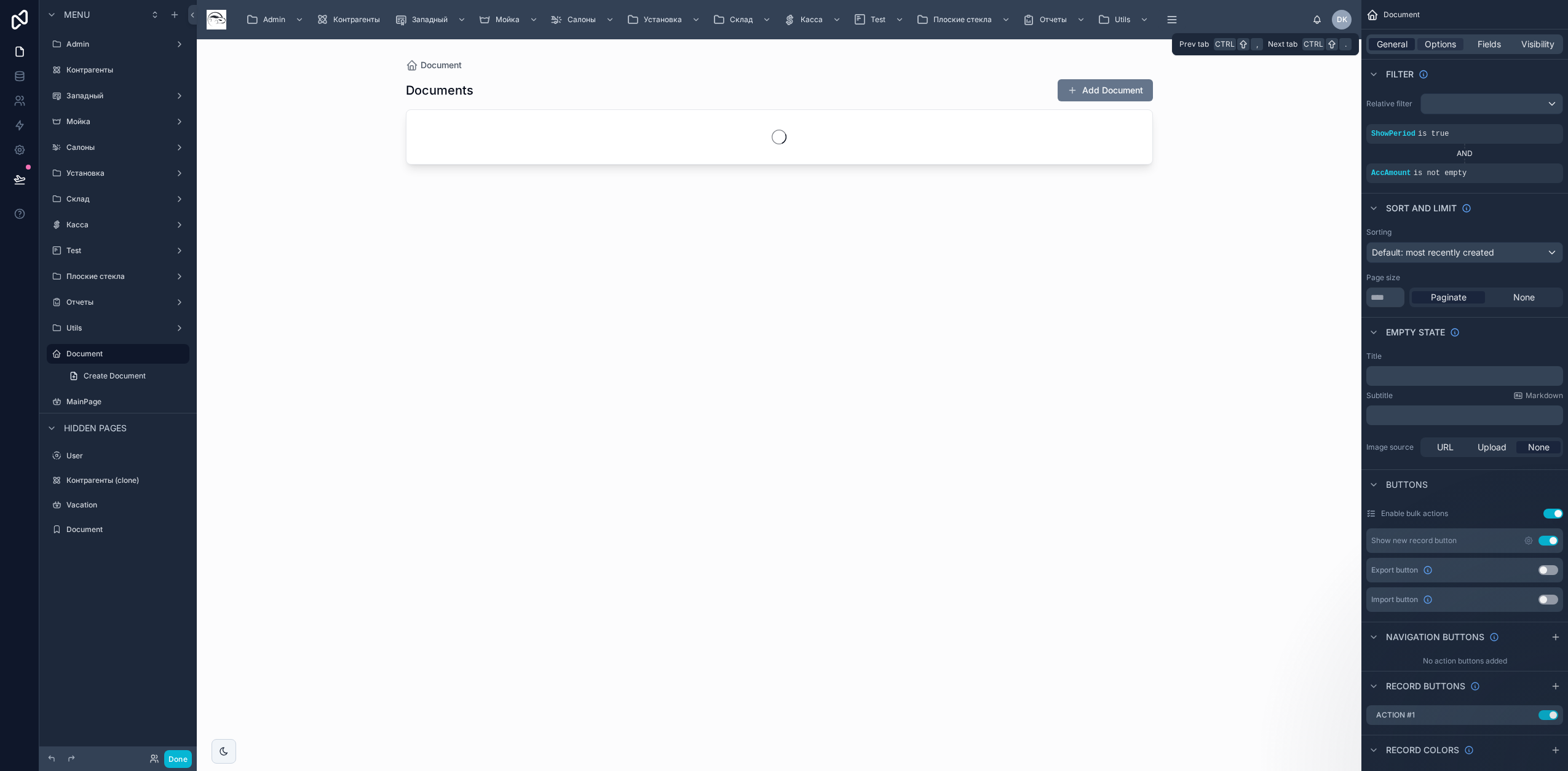
click at [1393, 44] on span "General" at bounding box center [1392, 44] width 31 height 12
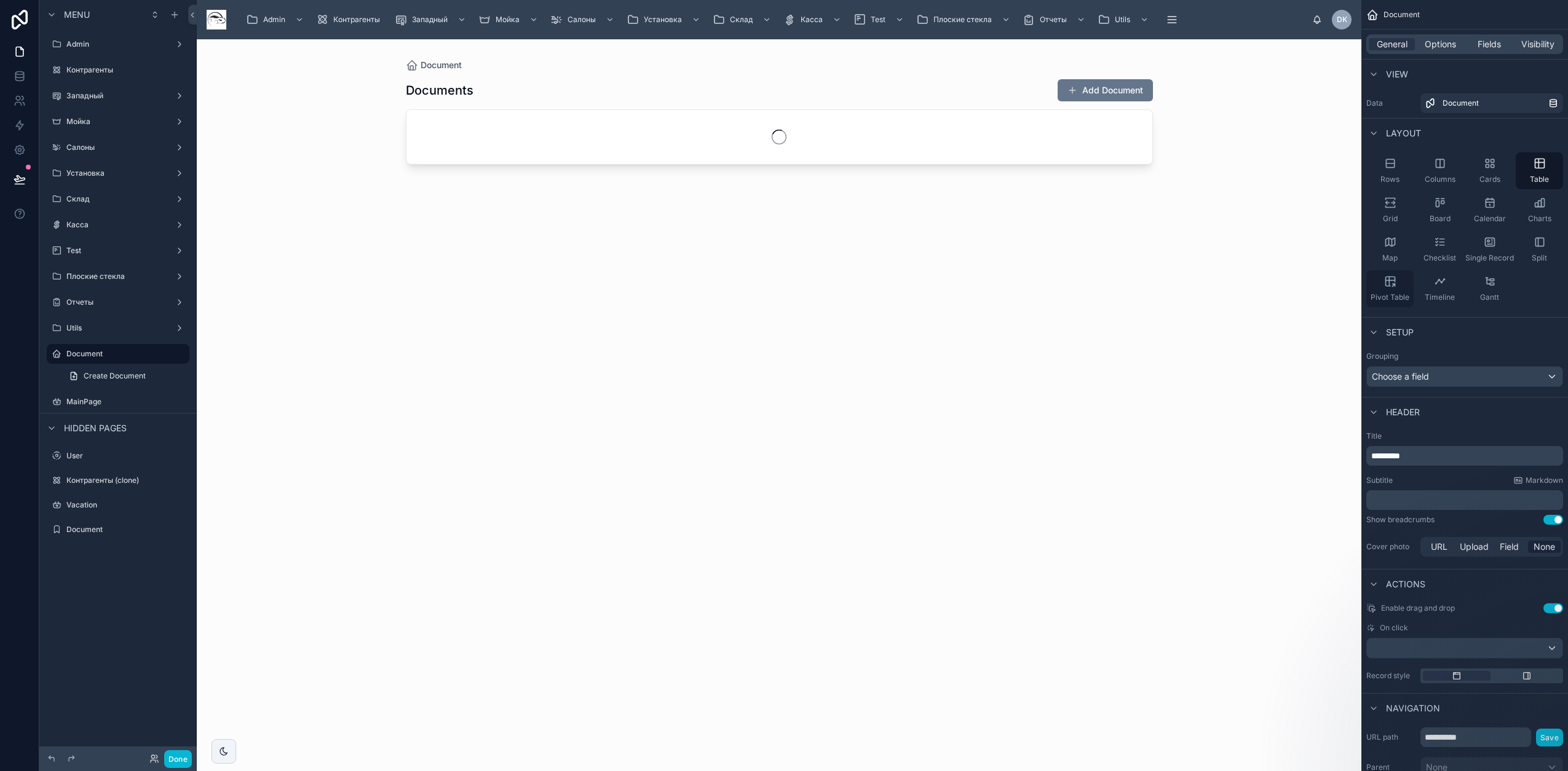
click at [1394, 287] on icon "scrollable content" at bounding box center [1390, 281] width 12 height 12
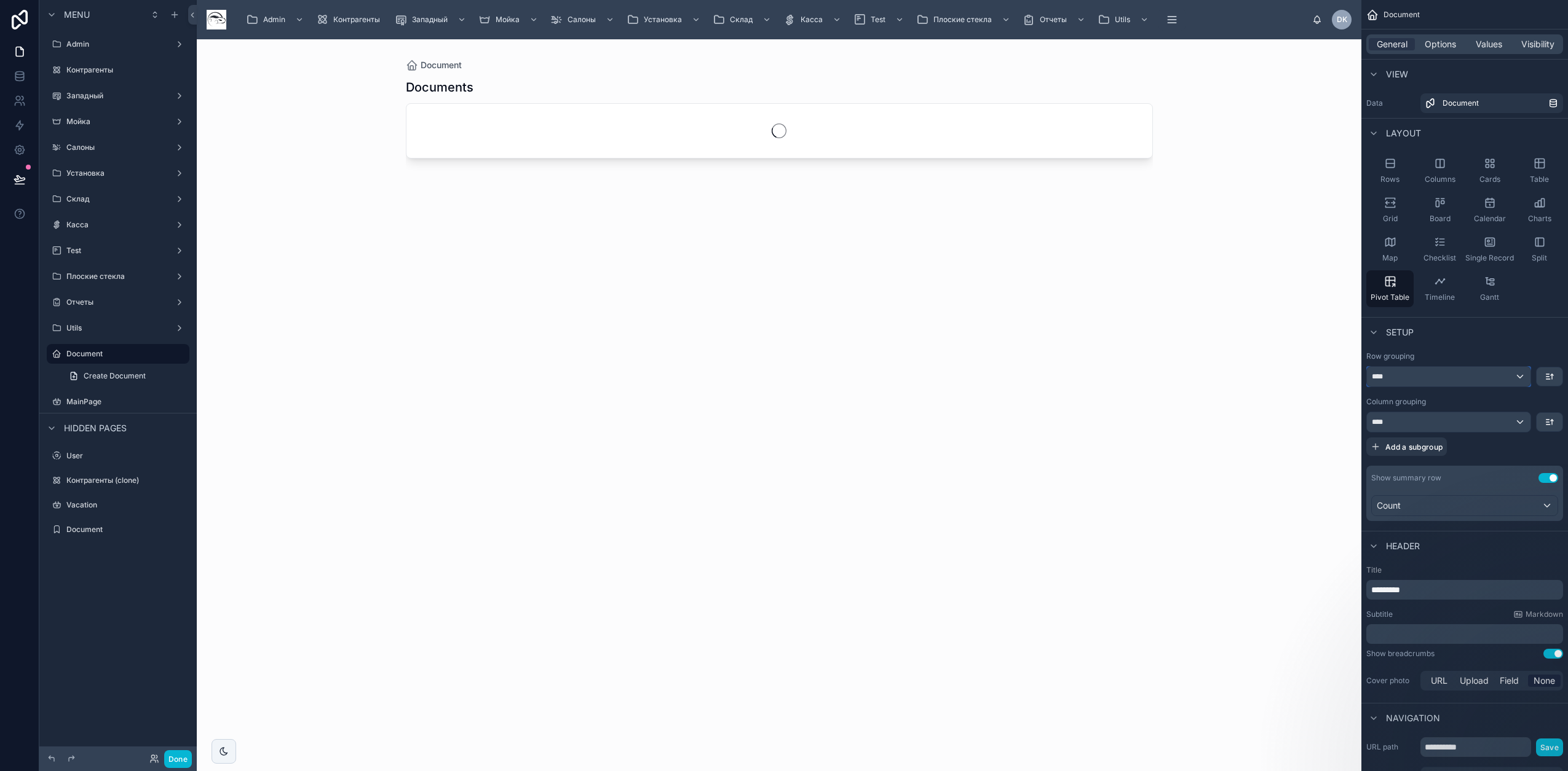
click at [1415, 370] on div "****" at bounding box center [1449, 377] width 164 height 20
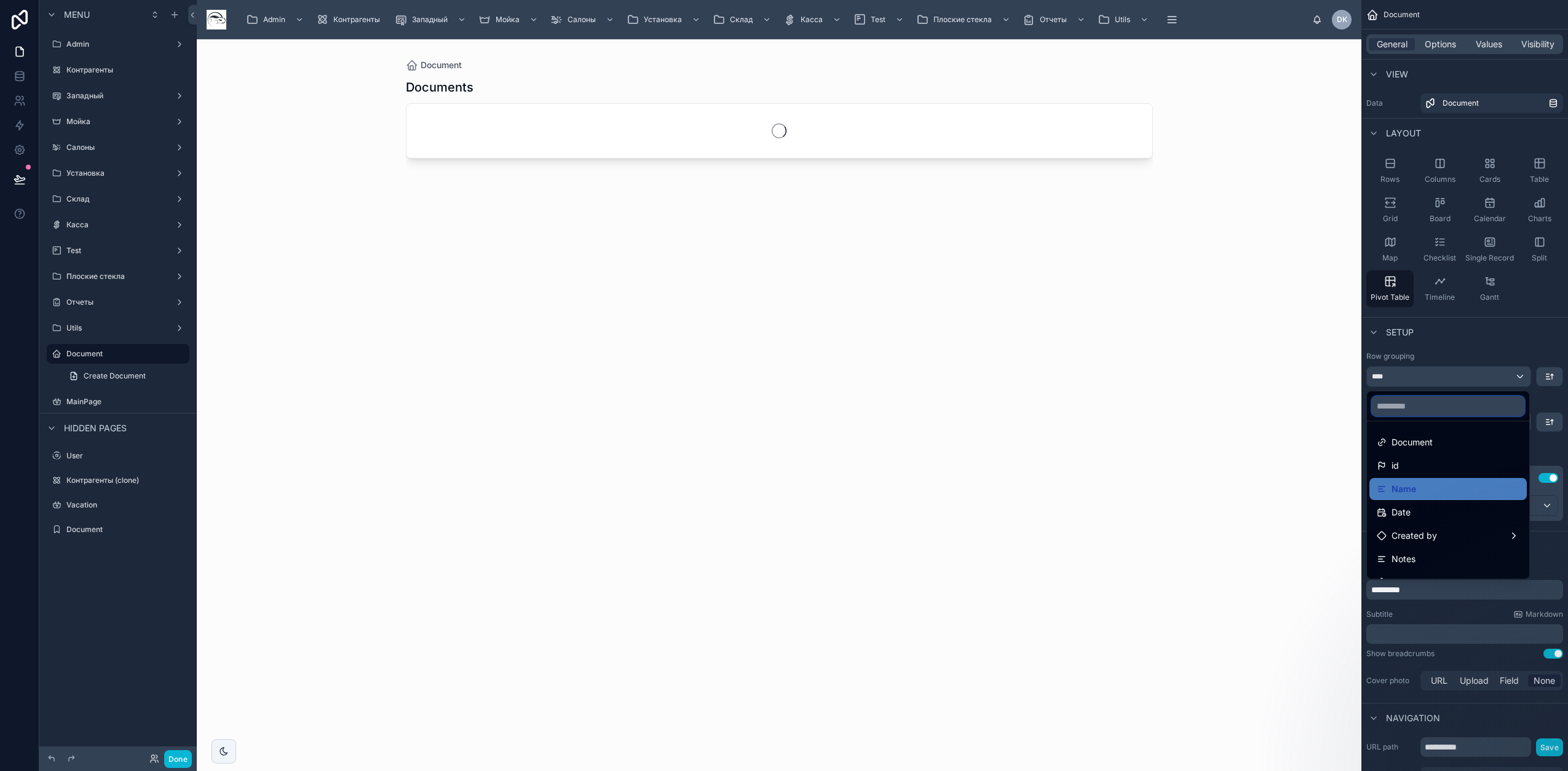
click at [1409, 402] on input "text" at bounding box center [1448, 406] width 152 height 20
type input "***"
click at [1415, 533] on div "L_Cat1" at bounding box center [1448, 541] width 157 height 22
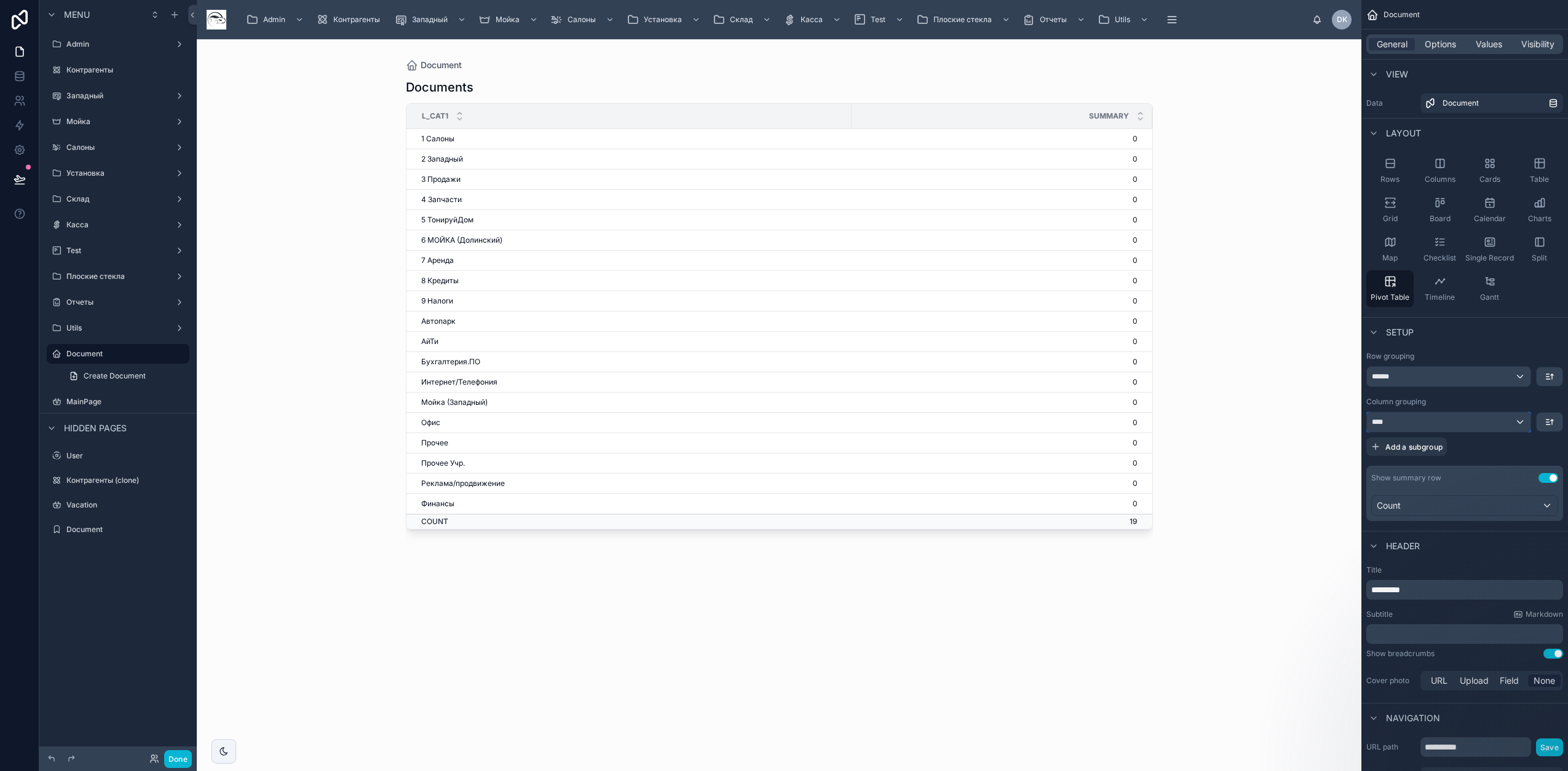
click at [1405, 421] on div "****" at bounding box center [1449, 422] width 164 height 20
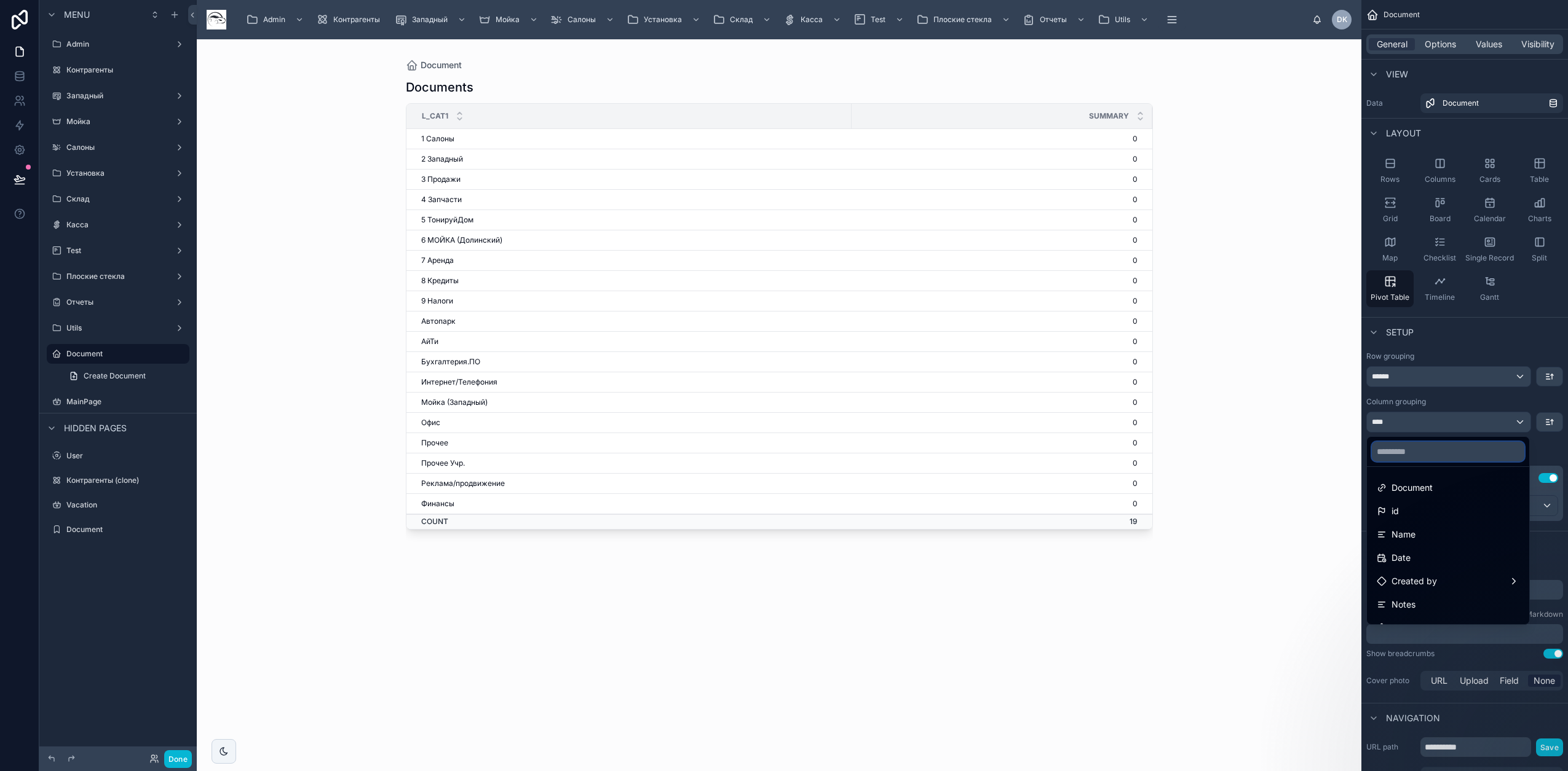
click at [1408, 449] on input "text" at bounding box center [1448, 451] width 152 height 20
type input "***"
click at [1424, 480] on span "Period_pv" at bounding box center [1411, 474] width 40 height 15
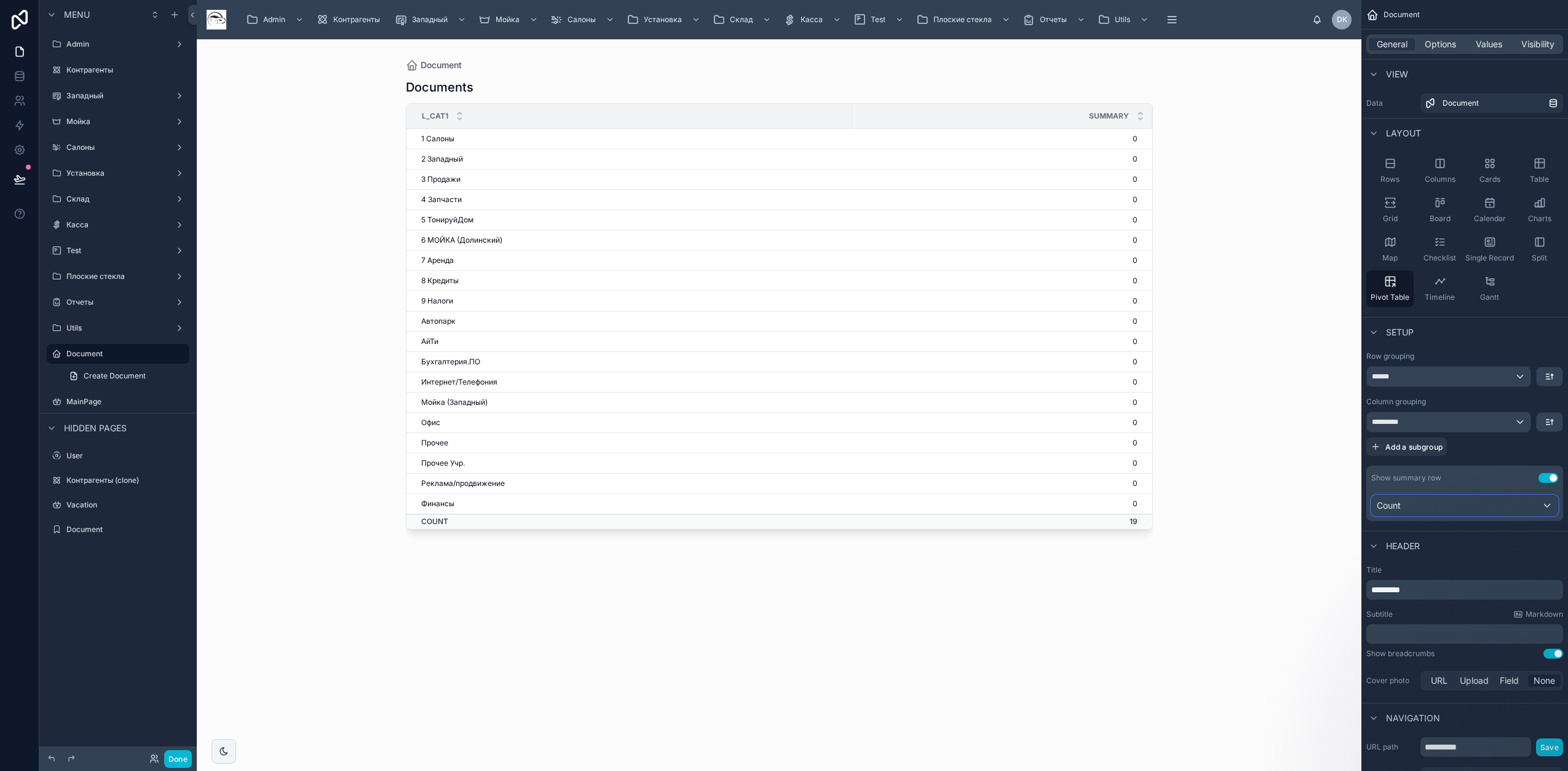
click at [1525, 506] on div "Count" at bounding box center [1464, 506] width 186 height 20
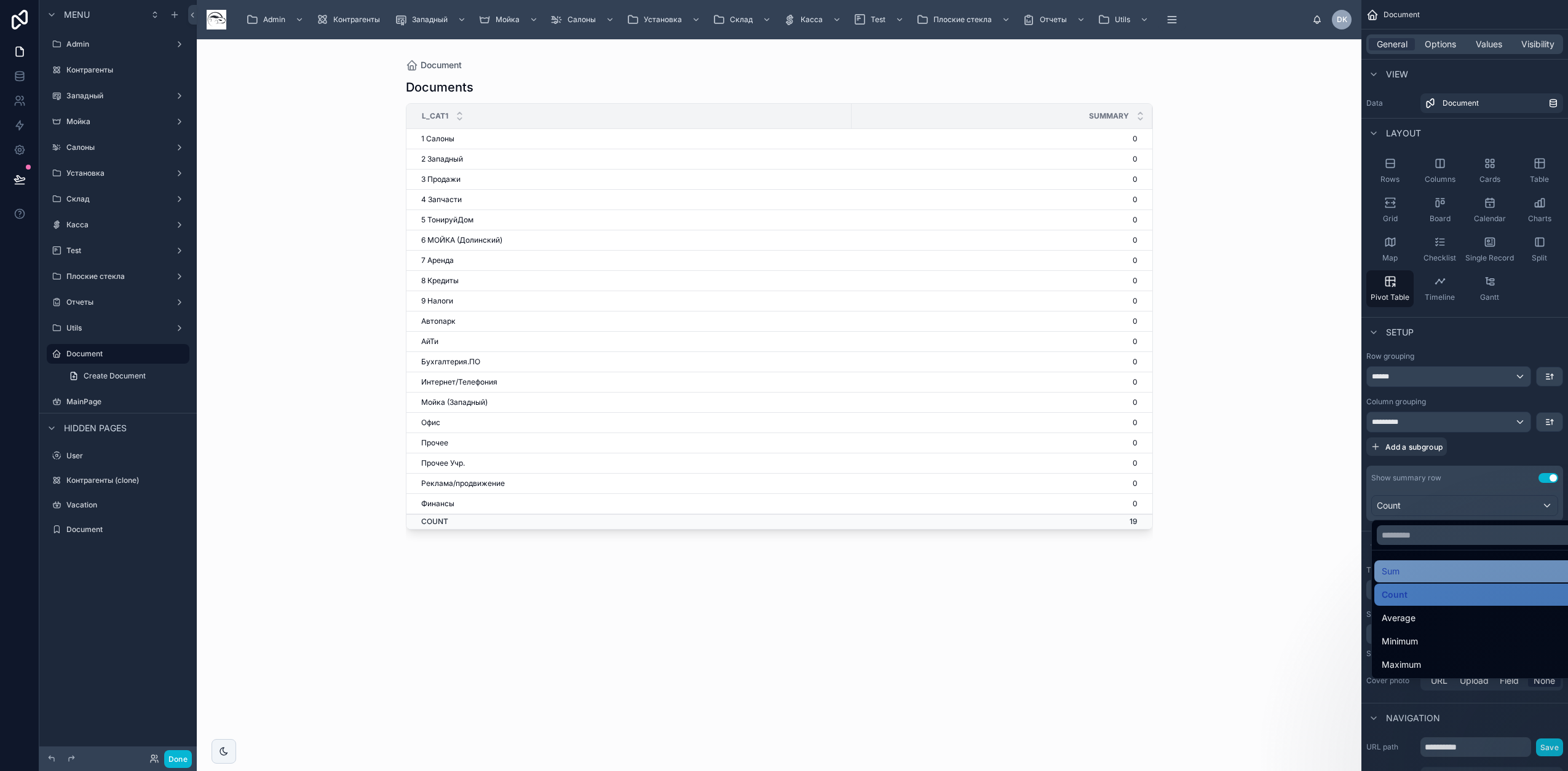
click at [1444, 576] on div "Sum" at bounding box center [1479, 572] width 195 height 15
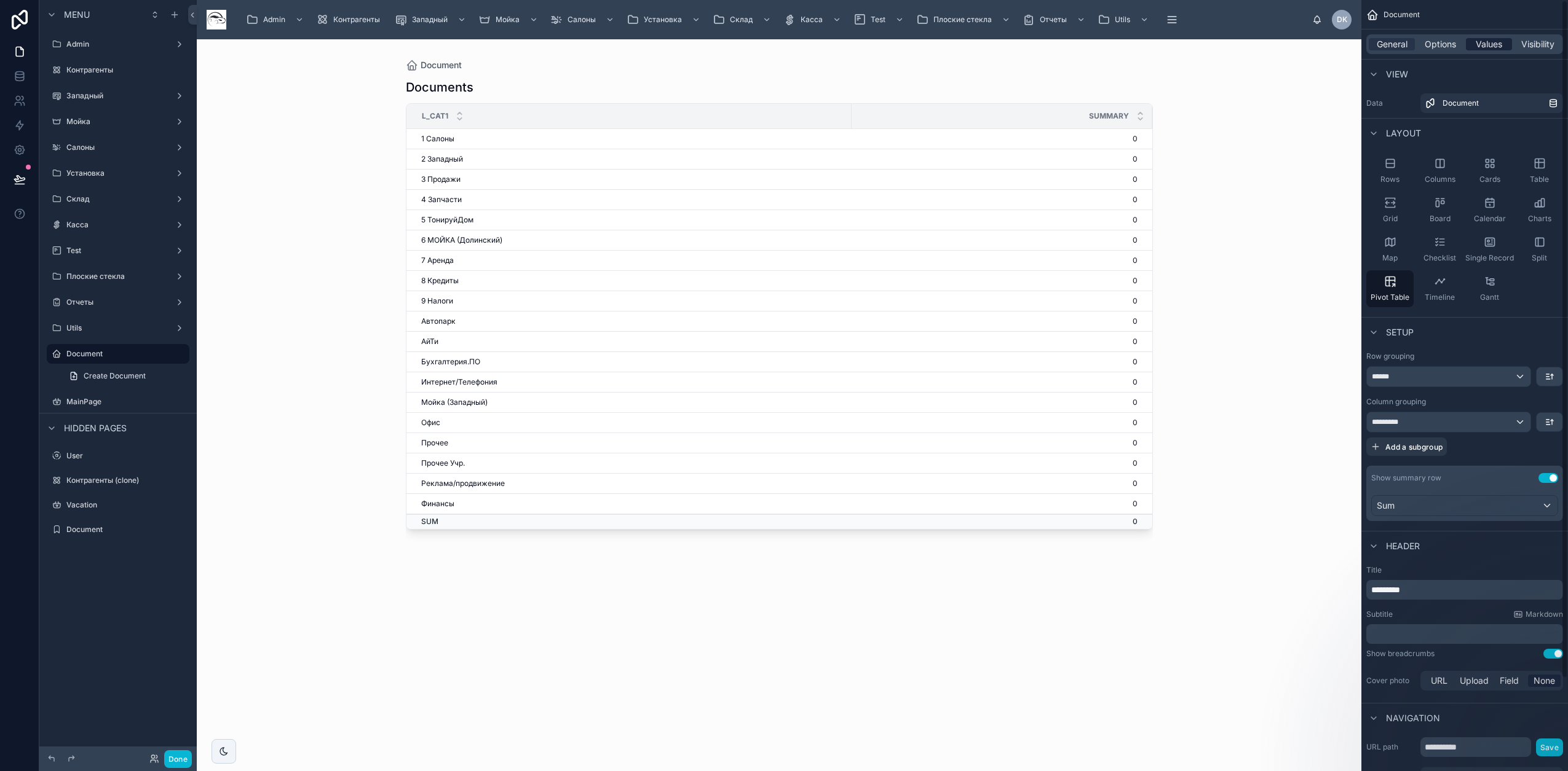
click at [1496, 38] on span "Values" at bounding box center [1489, 44] width 26 height 12
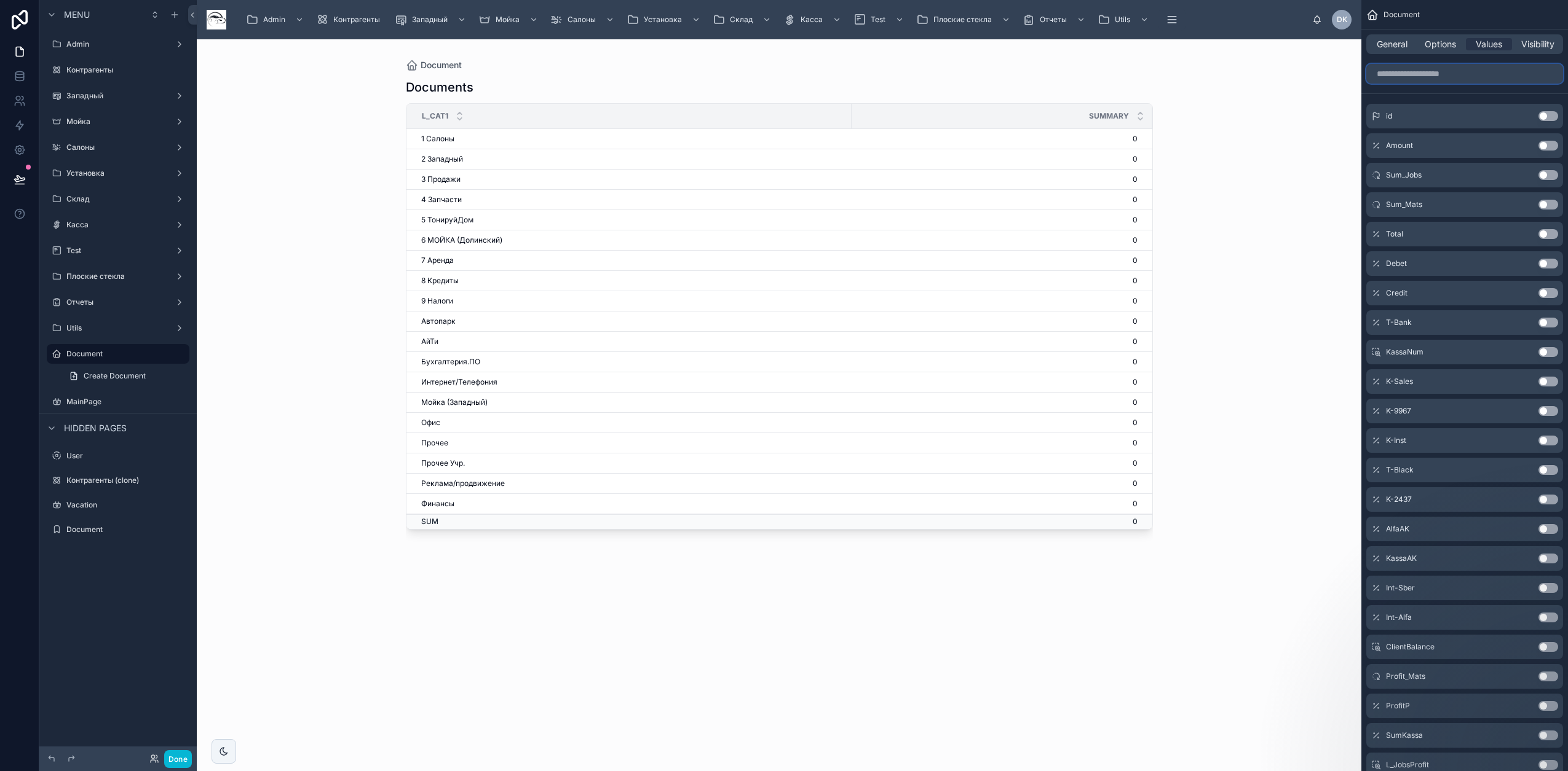
click at [1499, 73] on input "scrollable content" at bounding box center [1464, 74] width 197 height 20
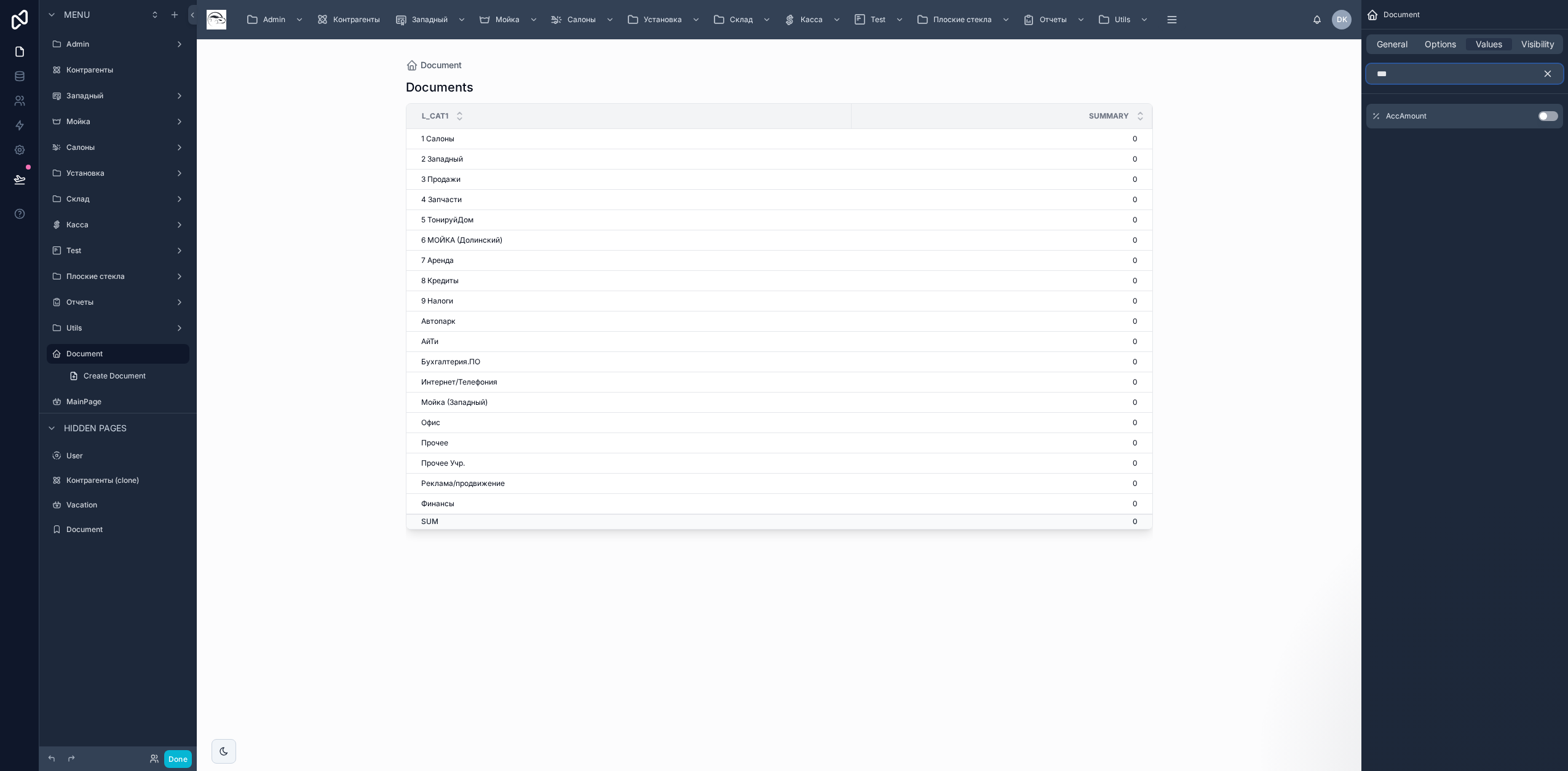
type input "***"
click at [1555, 113] on button "Use setting" at bounding box center [1548, 116] width 20 height 10
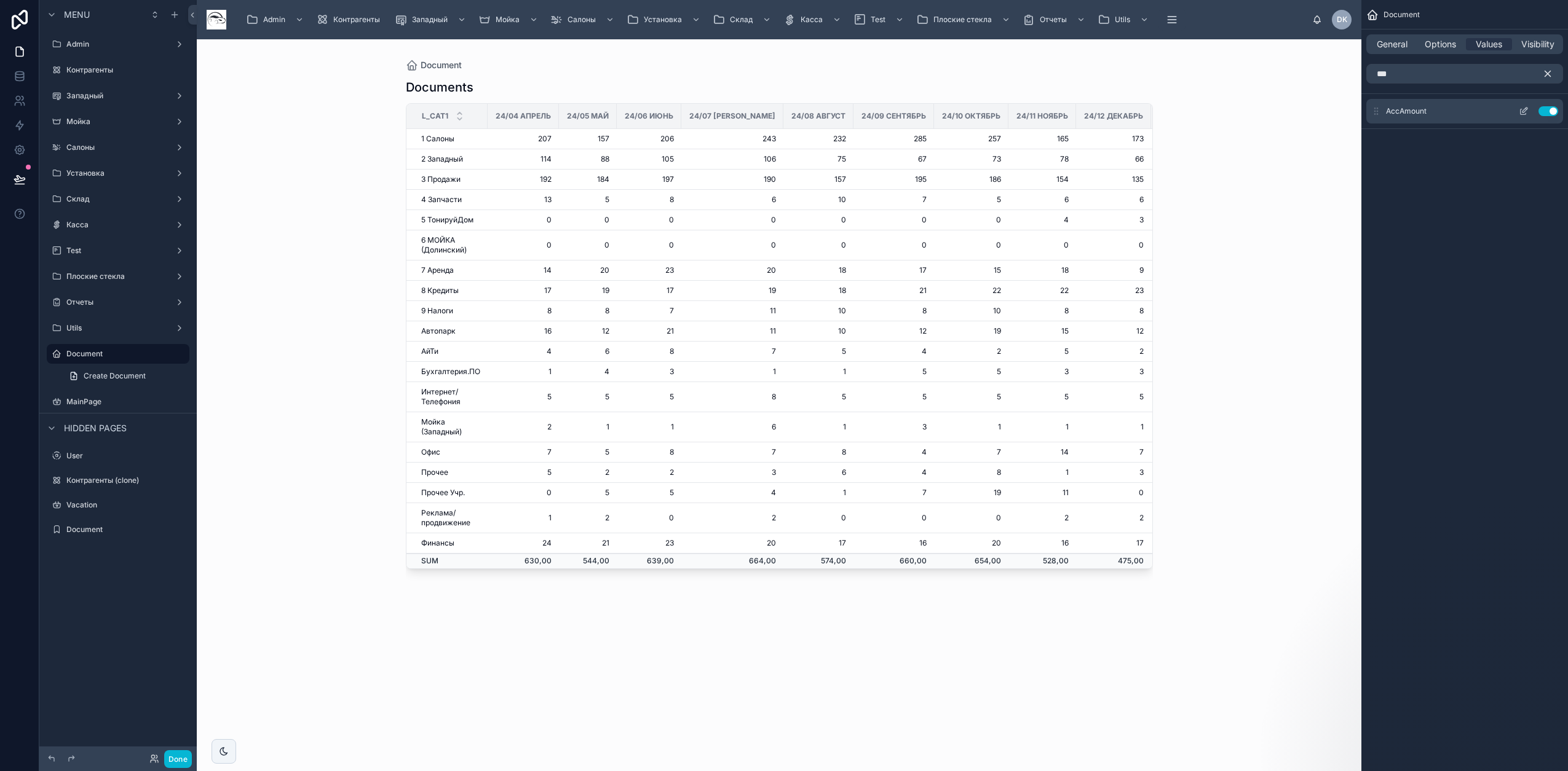
click at [1523, 110] on icon "scrollable content" at bounding box center [1524, 111] width 10 height 10
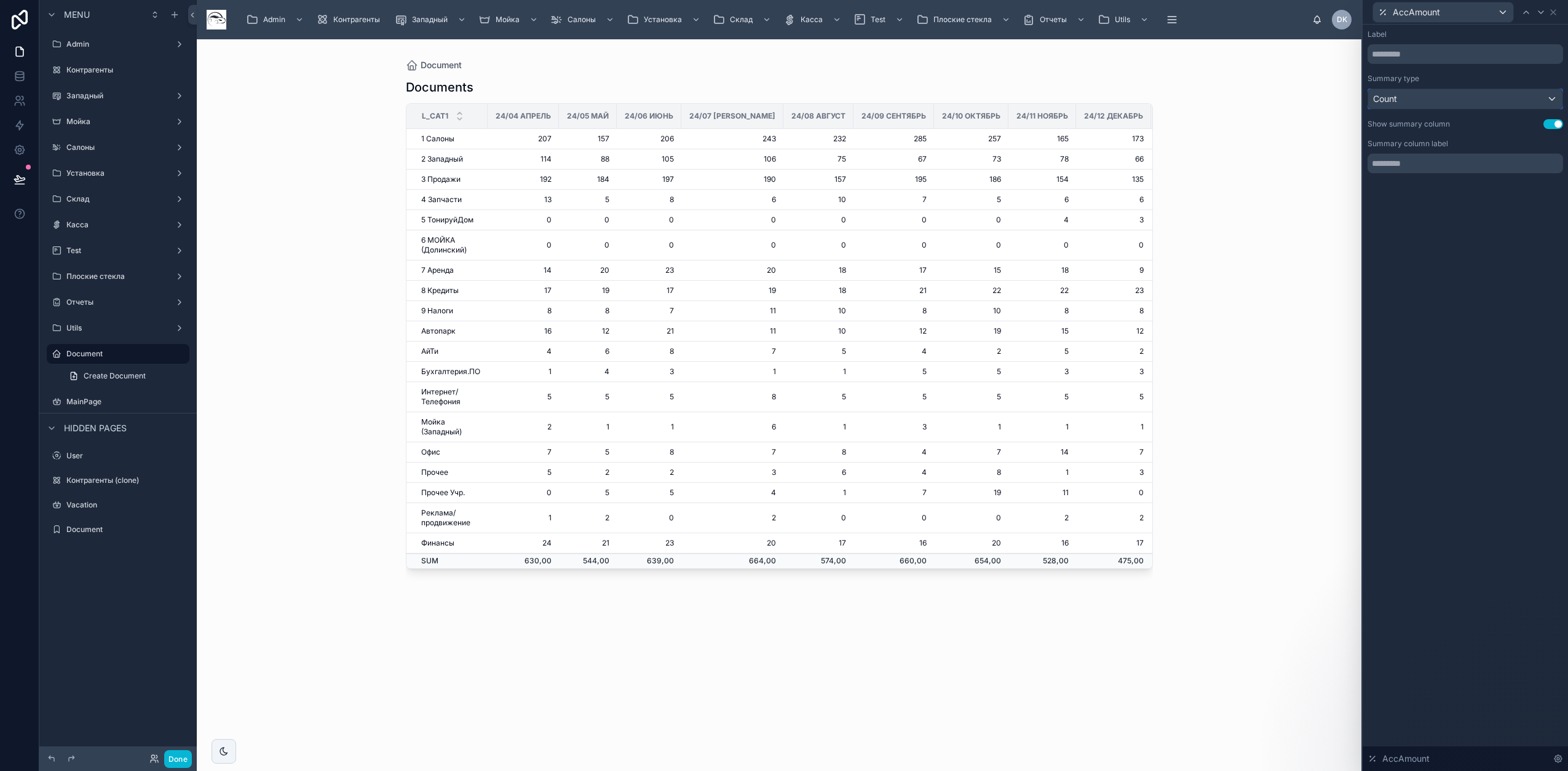
click at [1462, 103] on div "Count" at bounding box center [1465, 99] width 195 height 20
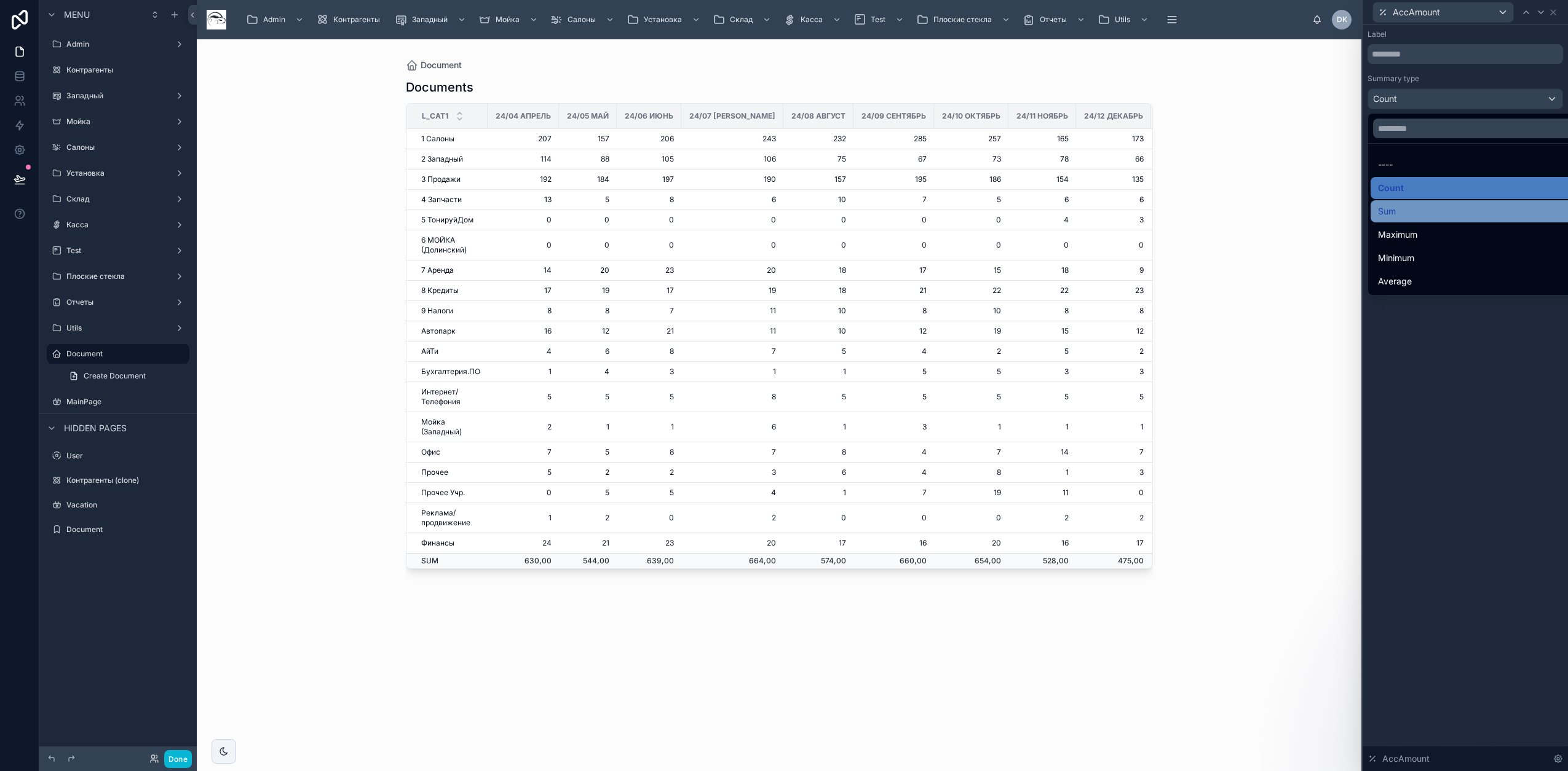
click at [1385, 206] on span "Sum" at bounding box center [1386, 212] width 18 height 15
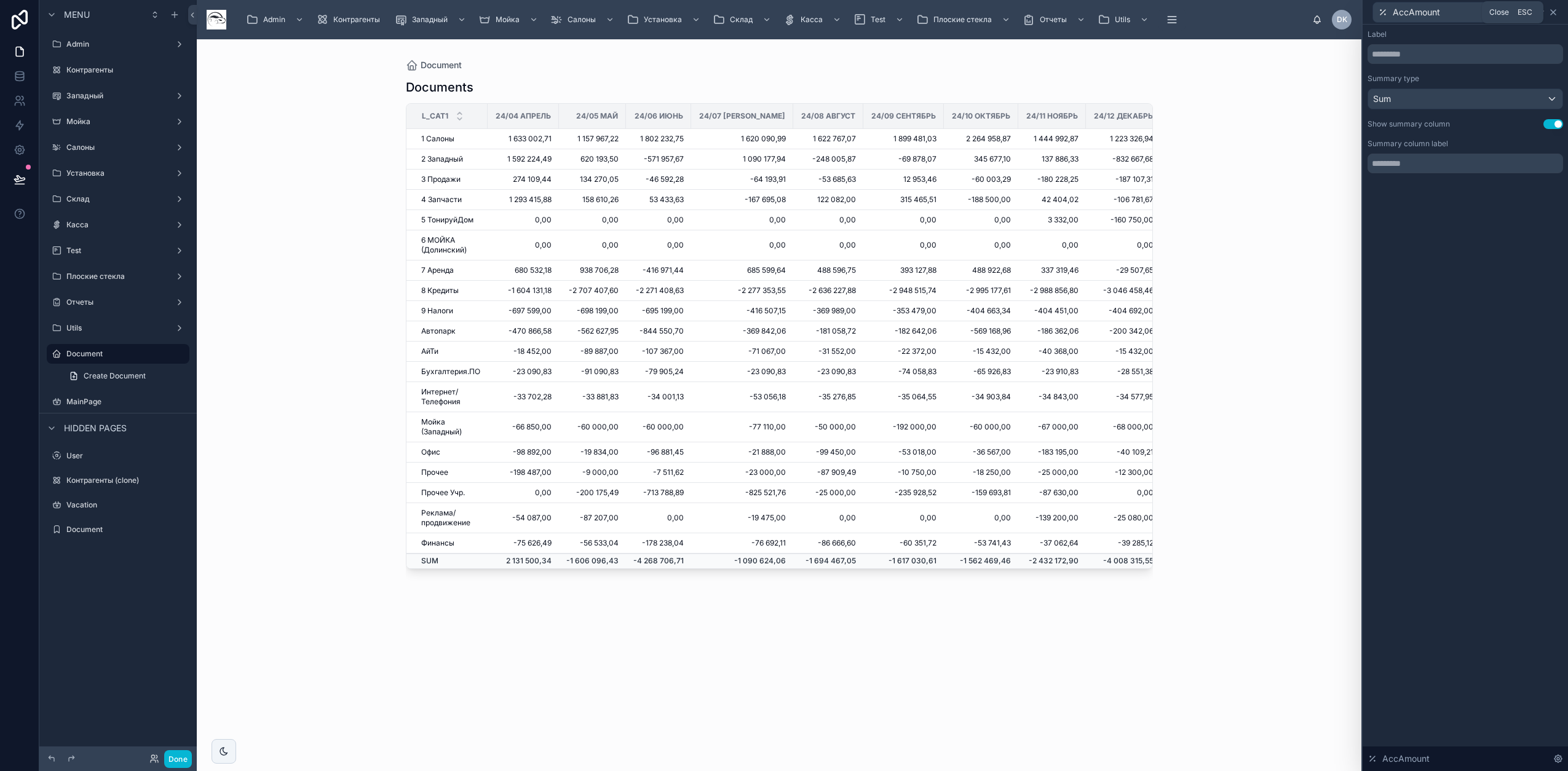
click at [1555, 10] on icon at bounding box center [1553, 12] width 5 height 5
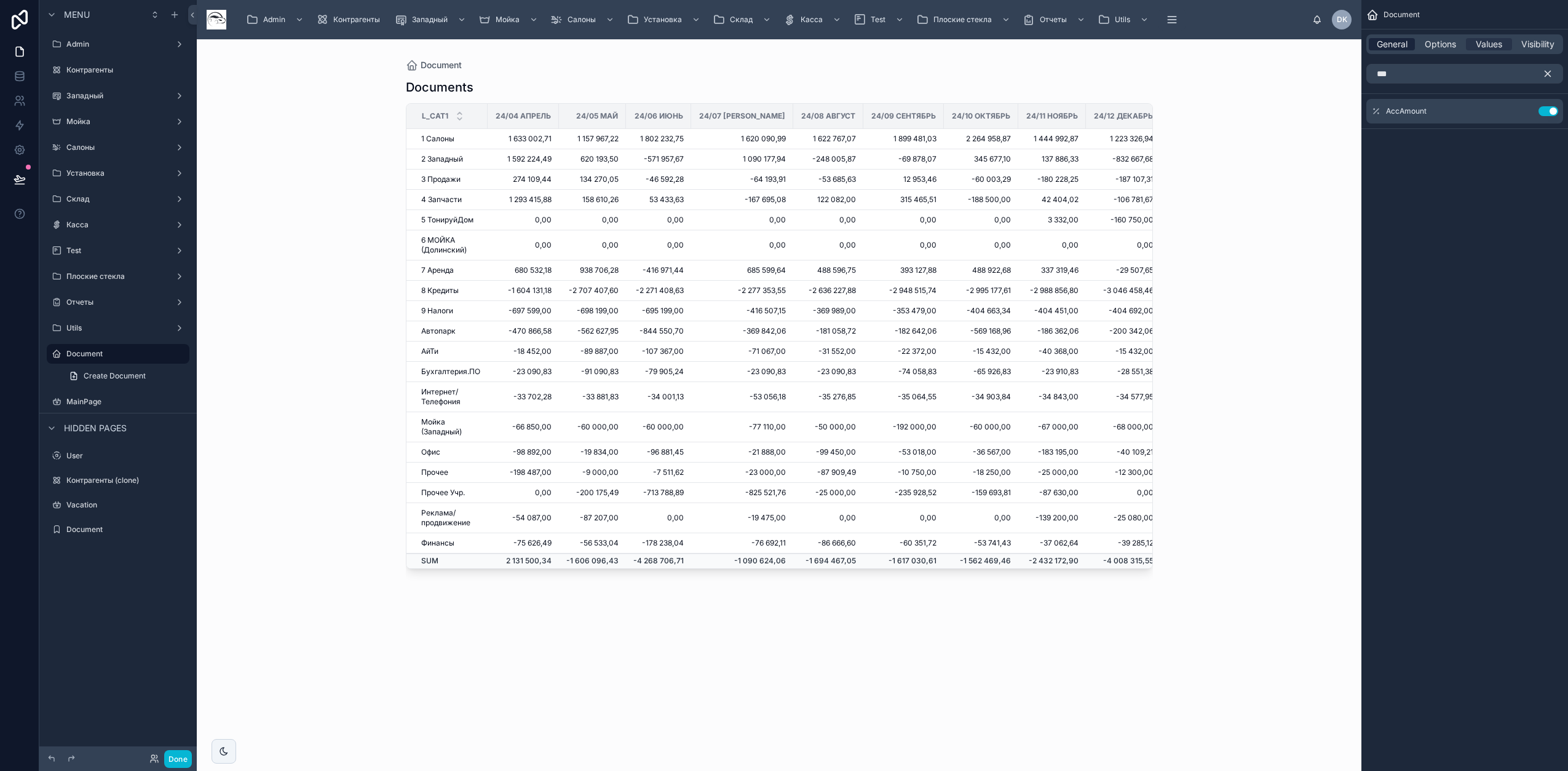
click at [1408, 43] on div "General" at bounding box center [1391, 44] width 46 height 12
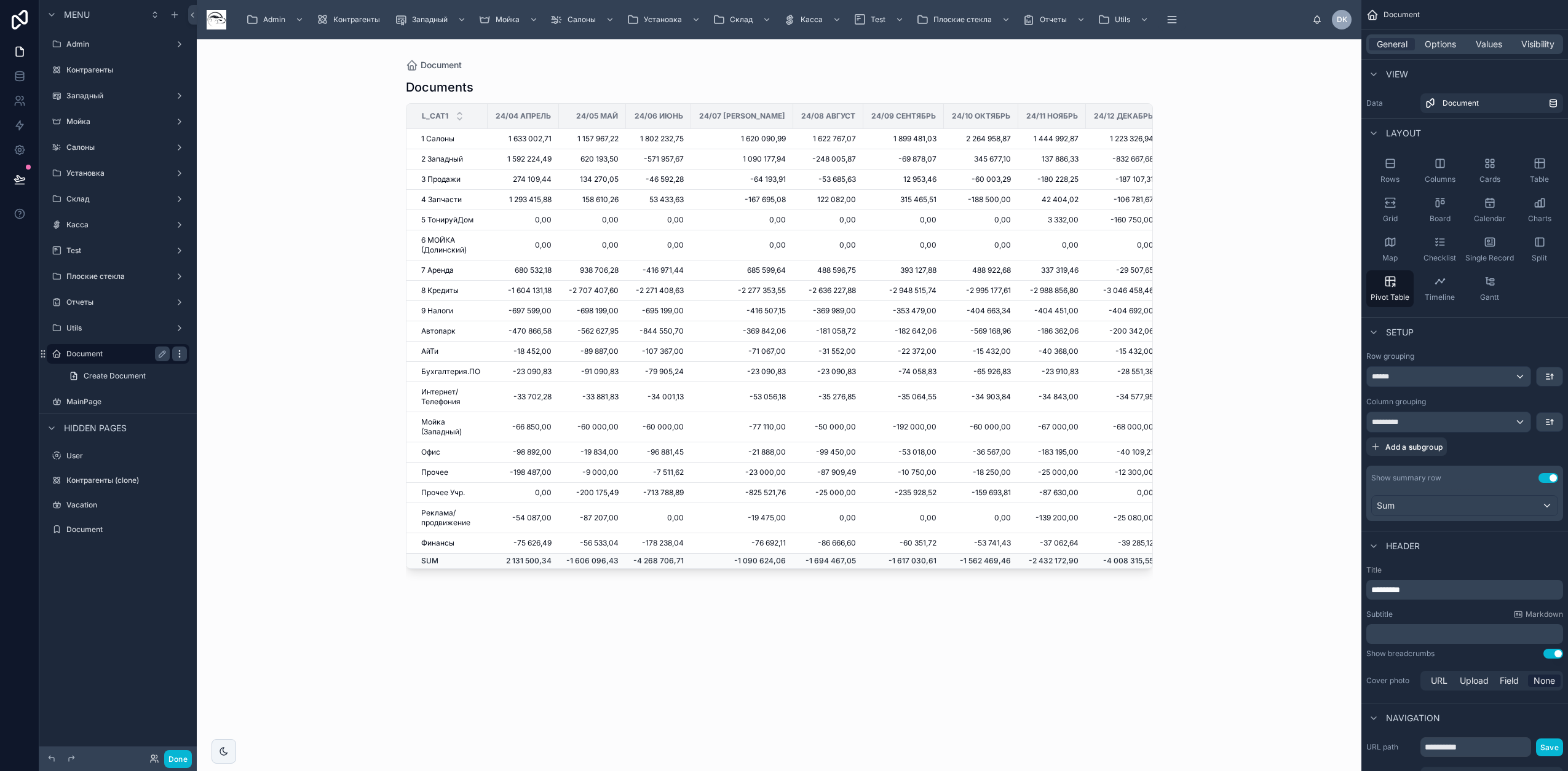
click at [183, 353] on icon "scrollable content" at bounding box center [179, 354] width 10 height 10
click at [227, 373] on span "Remove" at bounding box center [236, 370] width 33 height 12
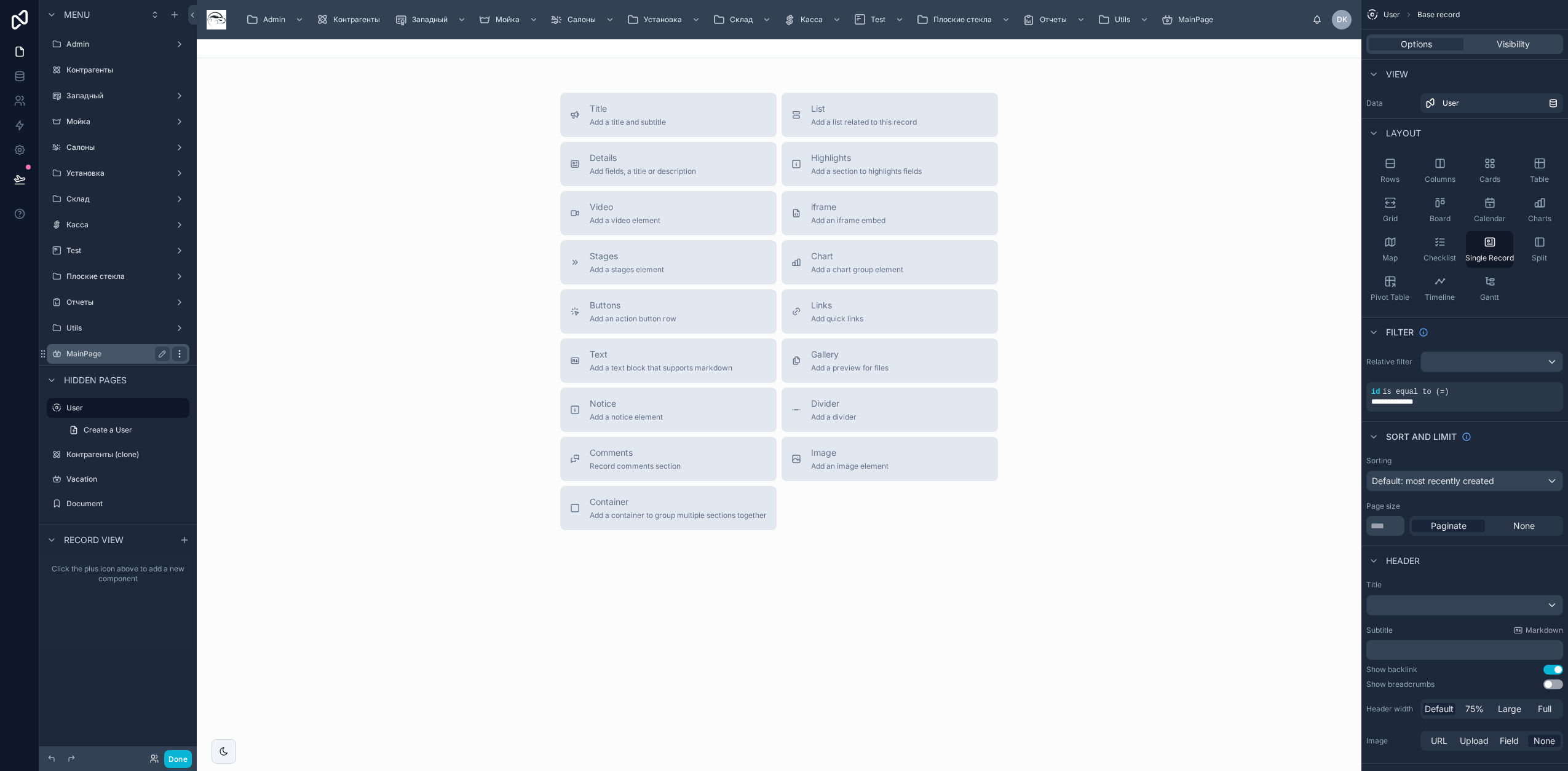
click at [180, 352] on icon "scrollable content" at bounding box center [179, 354] width 10 height 10
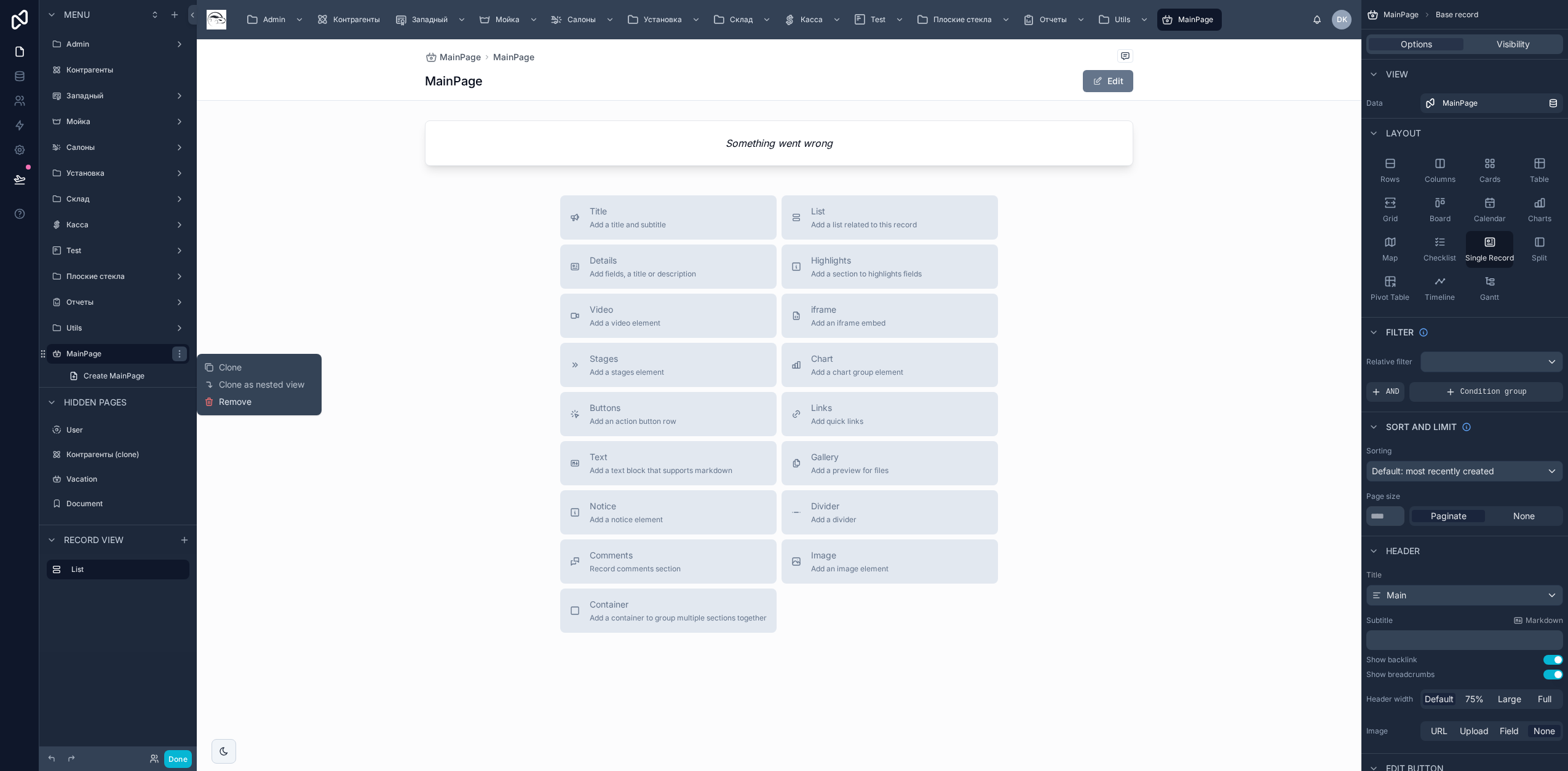
click at [240, 402] on span "Remove" at bounding box center [236, 401] width 33 height 12
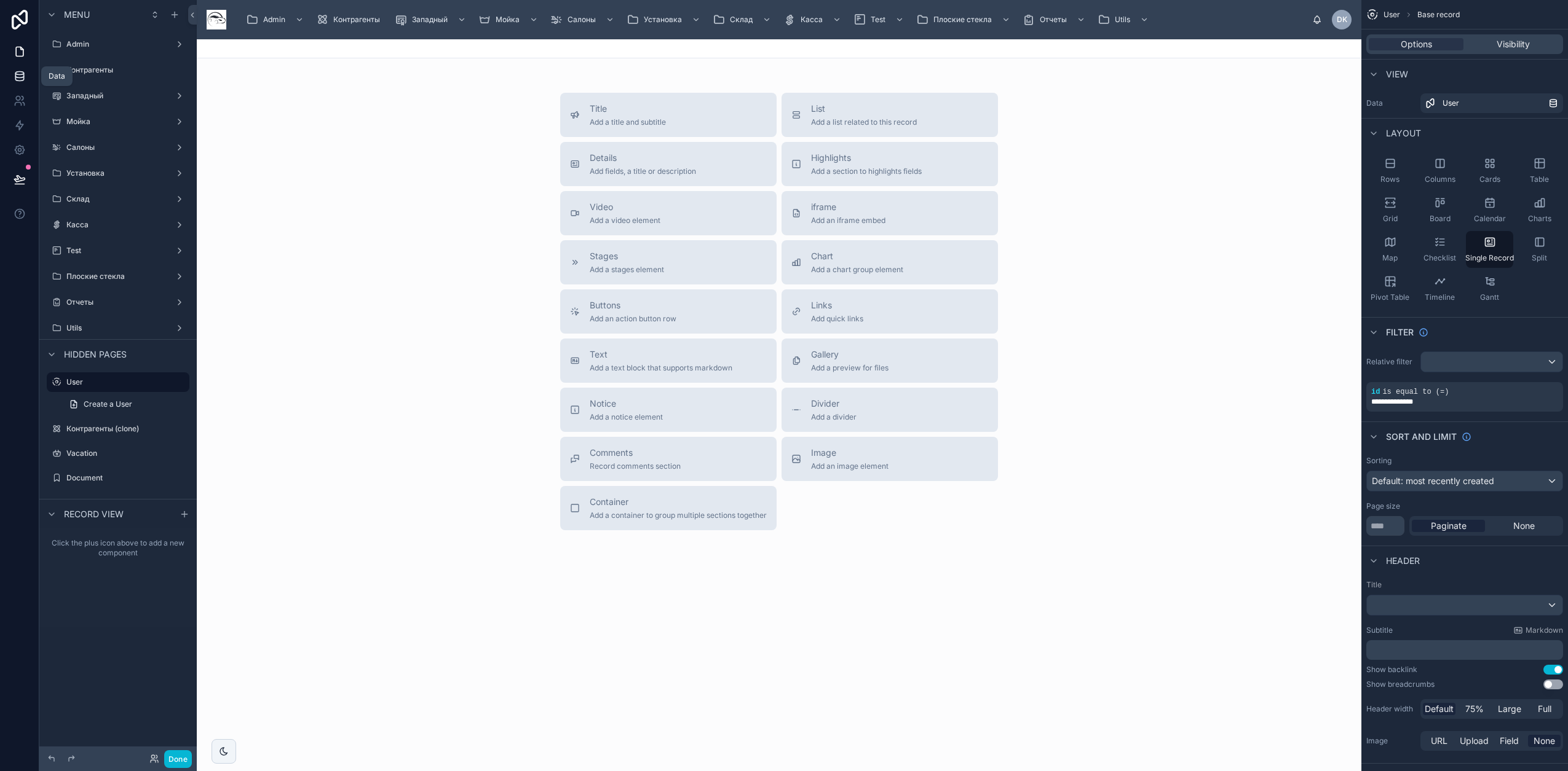
click at [26, 74] on link at bounding box center [19, 76] width 38 height 25
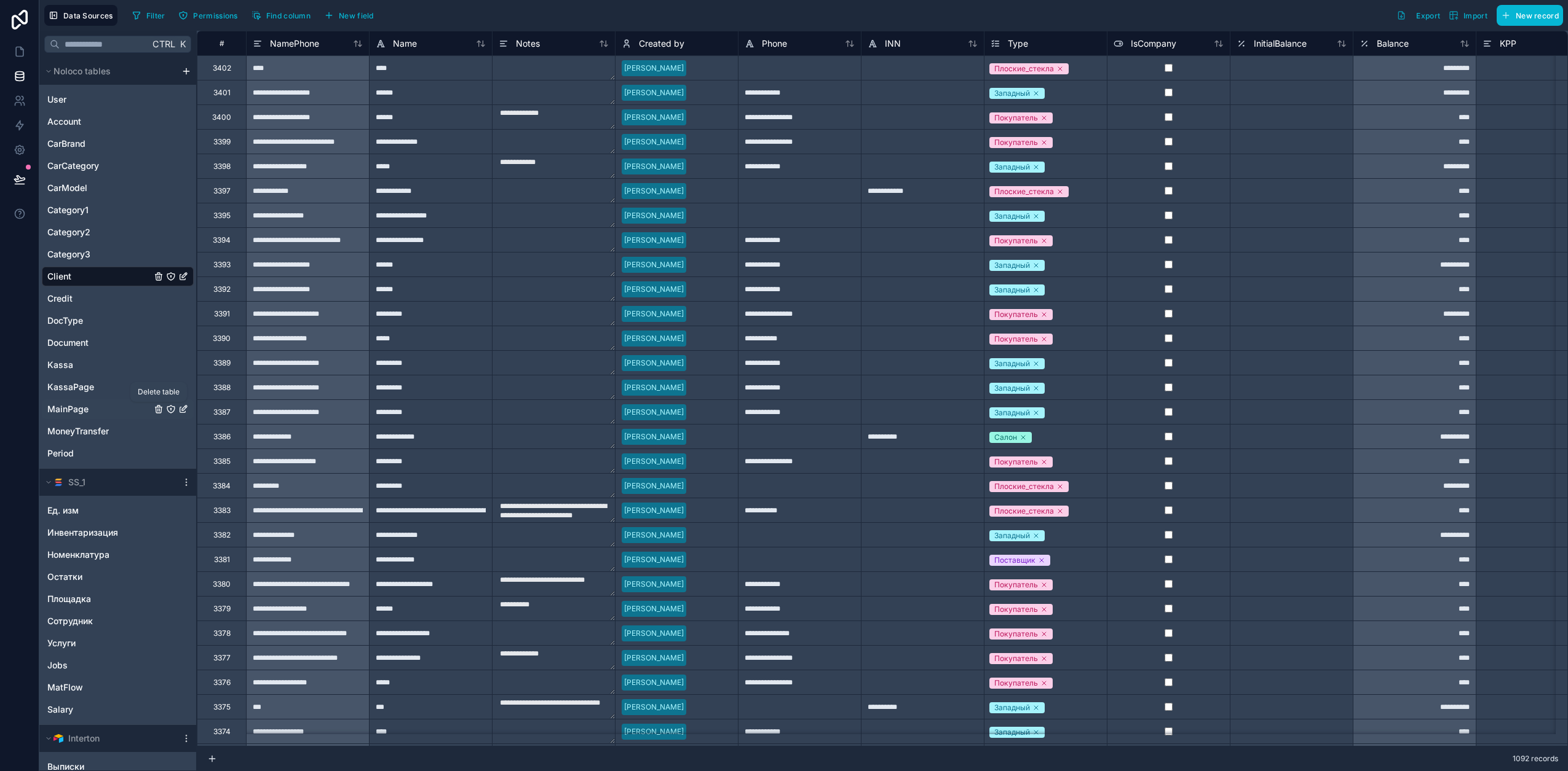
click at [158, 407] on icon "MainPage" at bounding box center [159, 407] width 7 height 0
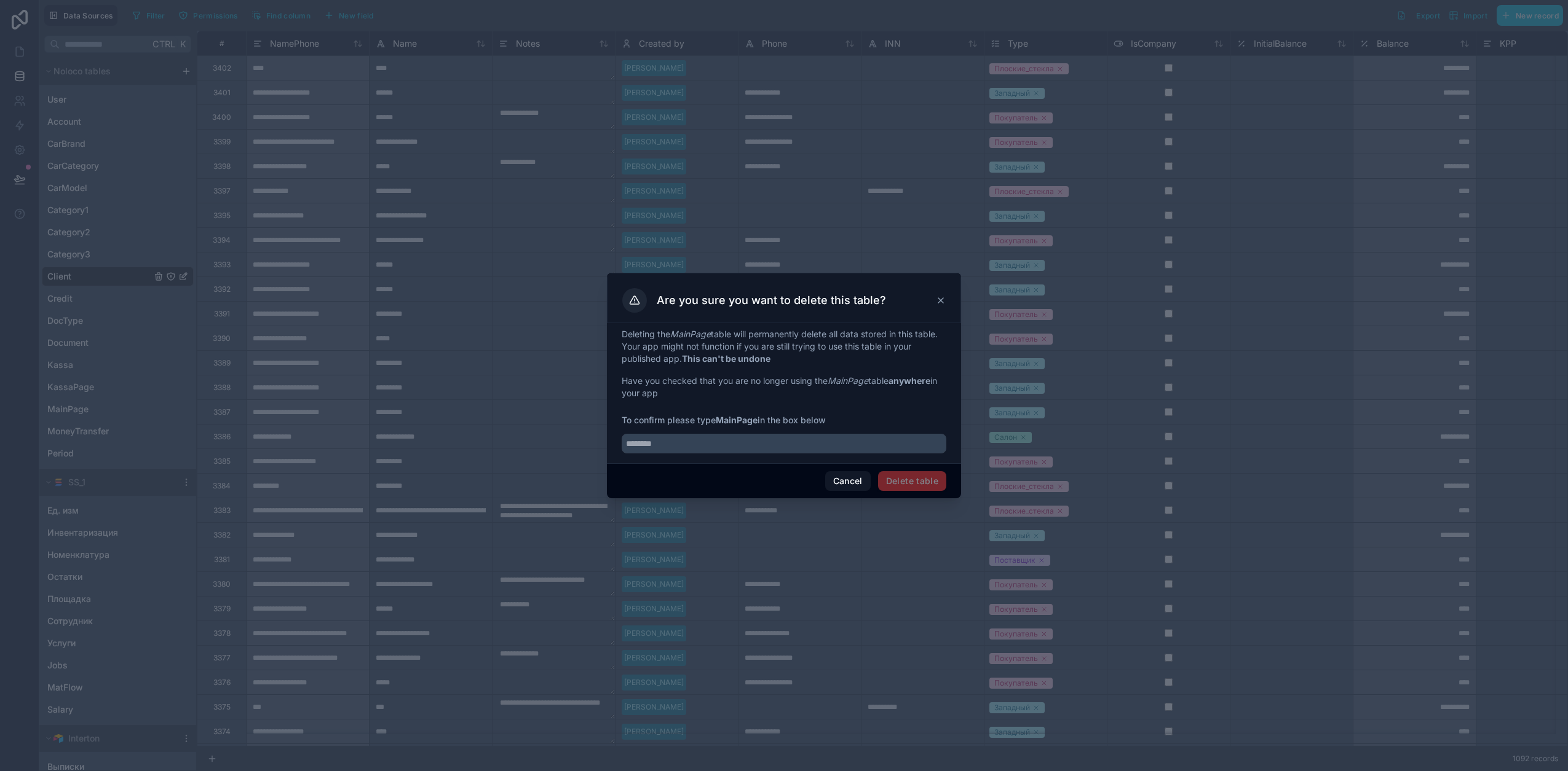
click at [742, 421] on strong "MainPage" at bounding box center [736, 419] width 42 height 11
click at [741, 421] on strong "MainPage" at bounding box center [736, 419] width 42 height 11
copy span "MainPage"
drag, startPoint x: 768, startPoint y: 451, endPoint x: 774, endPoint y: 452, distance: 6.1
click at [774, 452] on input "text" at bounding box center [784, 444] width 325 height 20
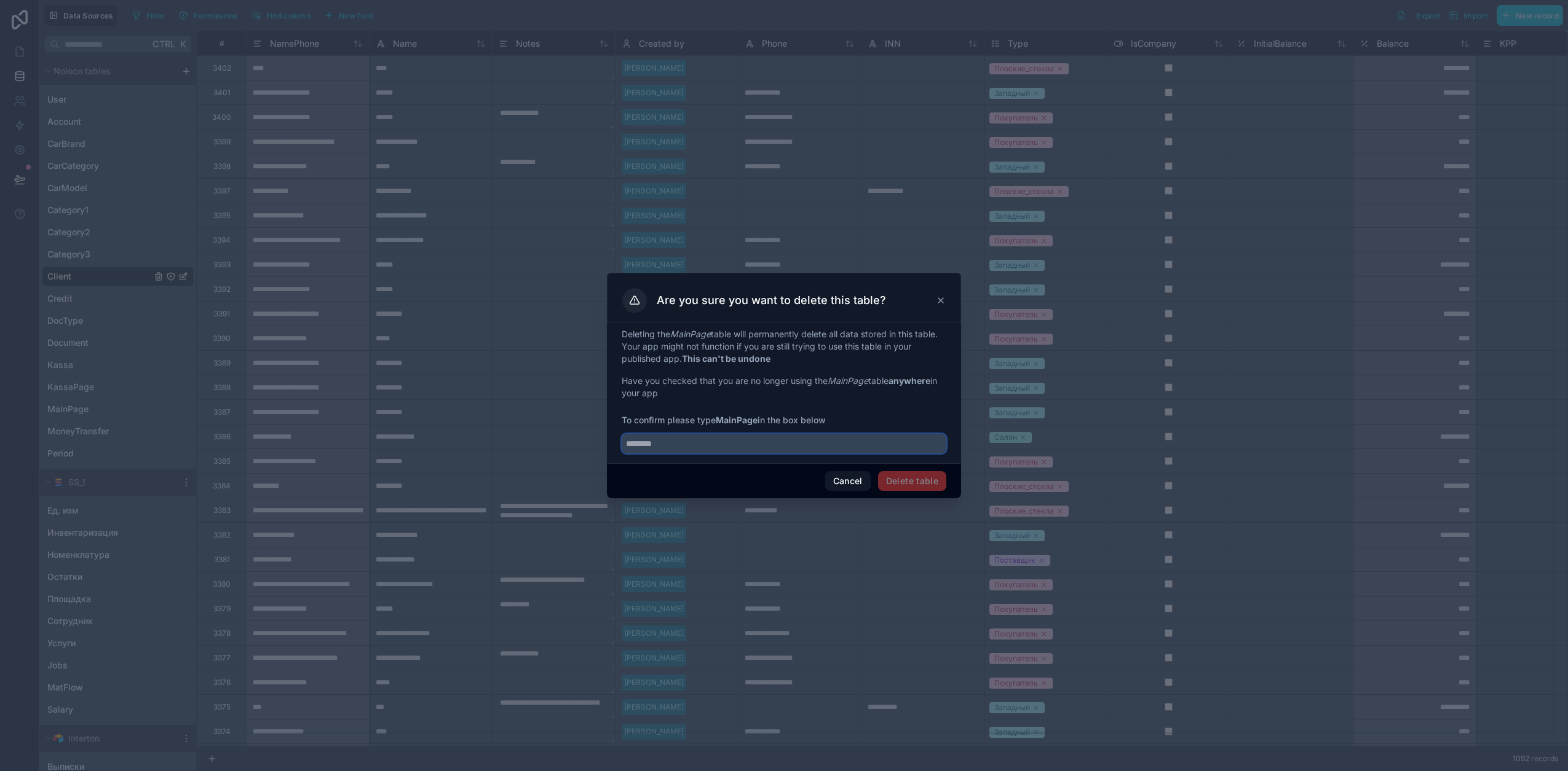
paste input "********"
type input "********"
click at [909, 478] on button "Delete table" at bounding box center [911, 482] width 68 height 20
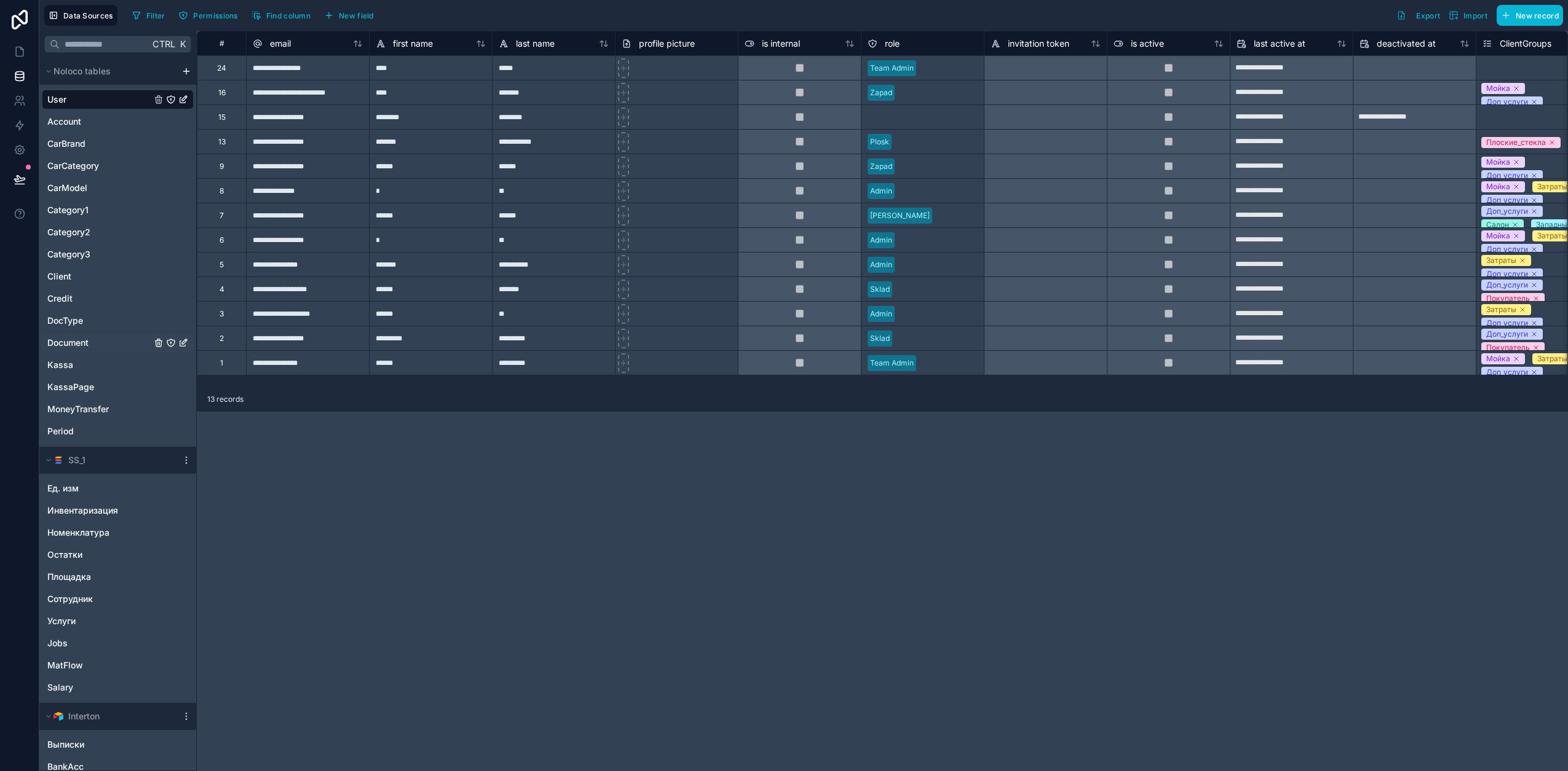
click at [87, 340] on span "Document" at bounding box center [68, 343] width 41 height 12
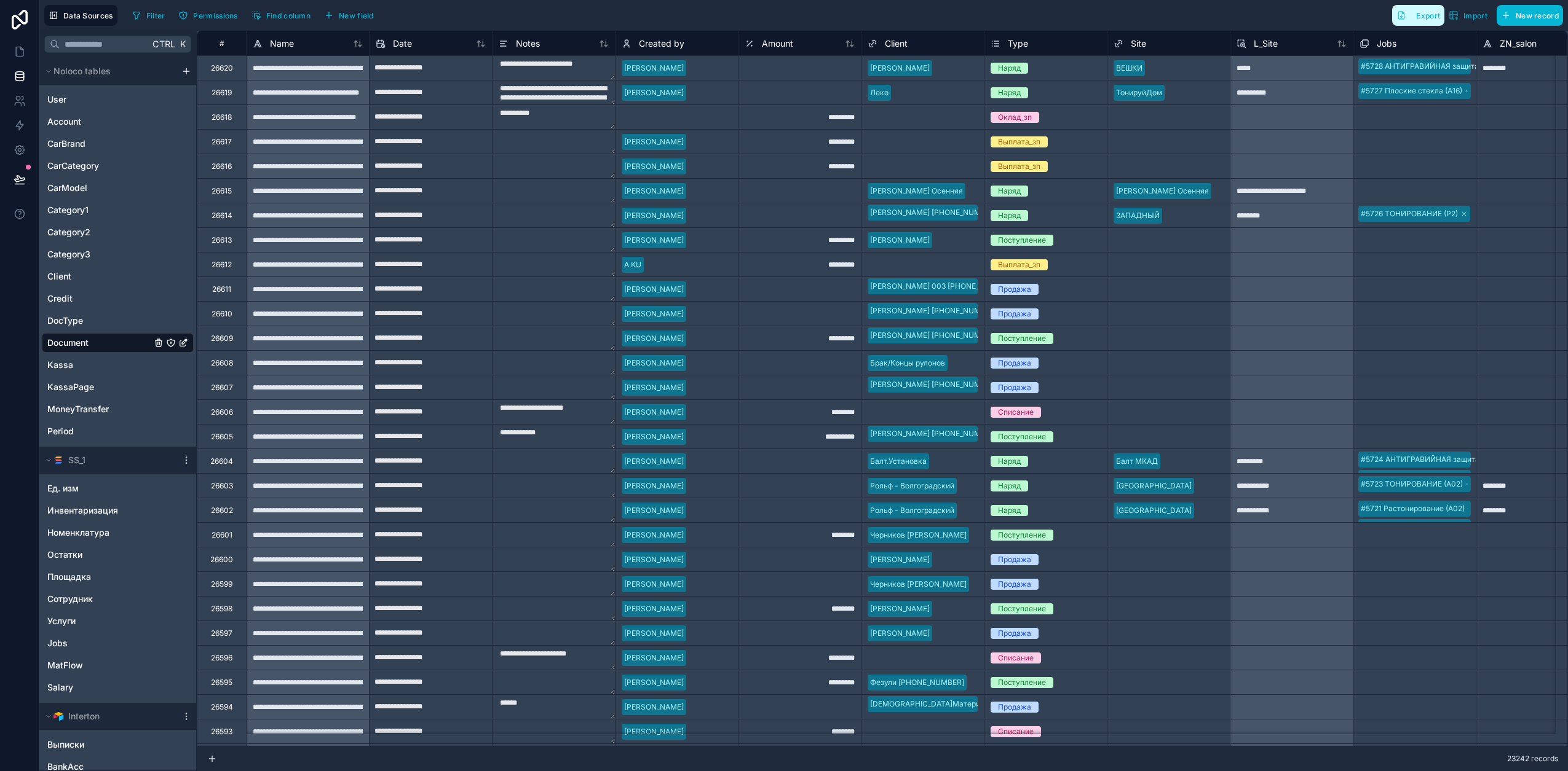
click at [1427, 7] on button "Export" at bounding box center [1418, 16] width 52 height 21
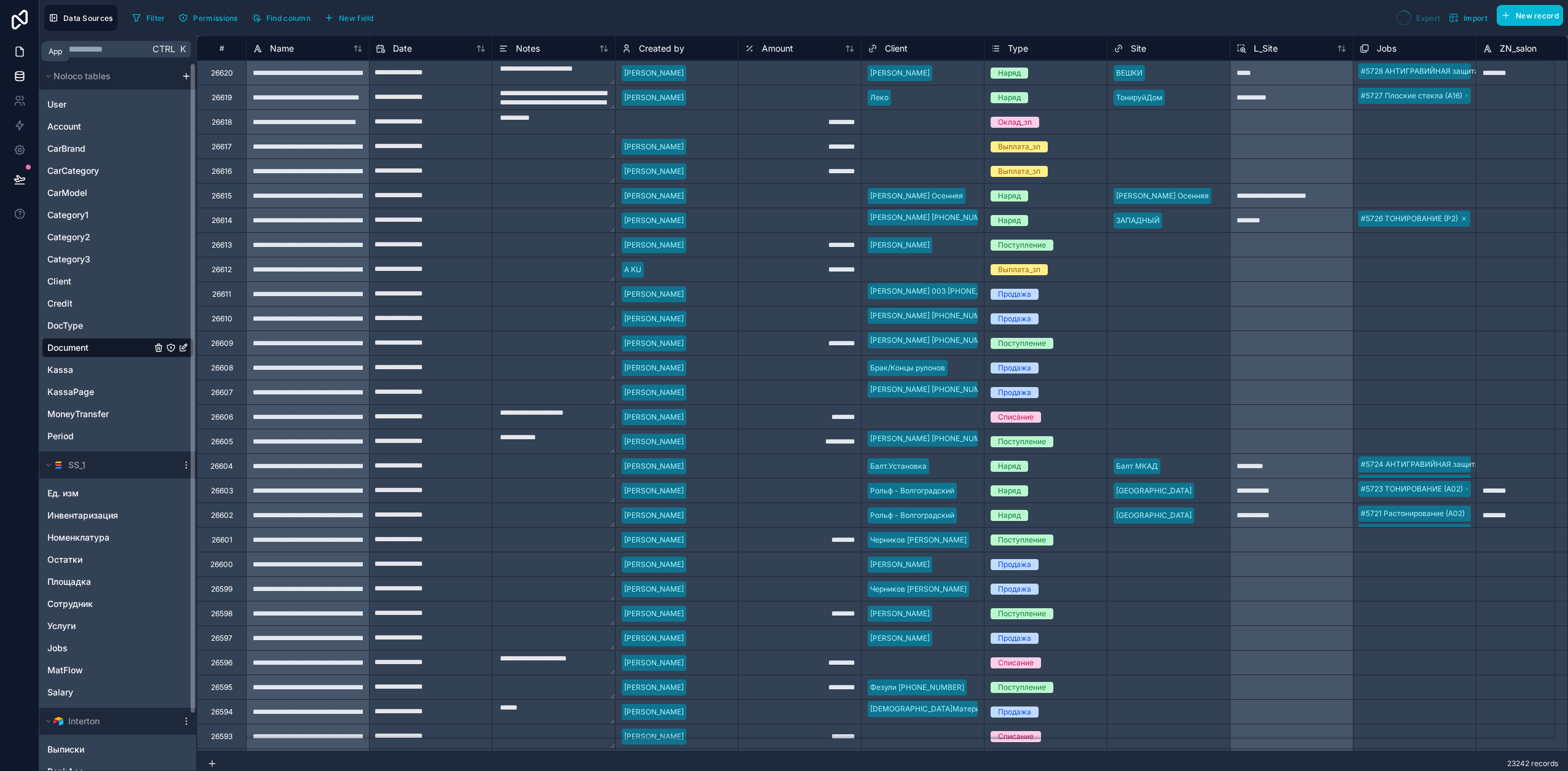
click at [25, 52] on icon at bounding box center [20, 52] width 12 height 12
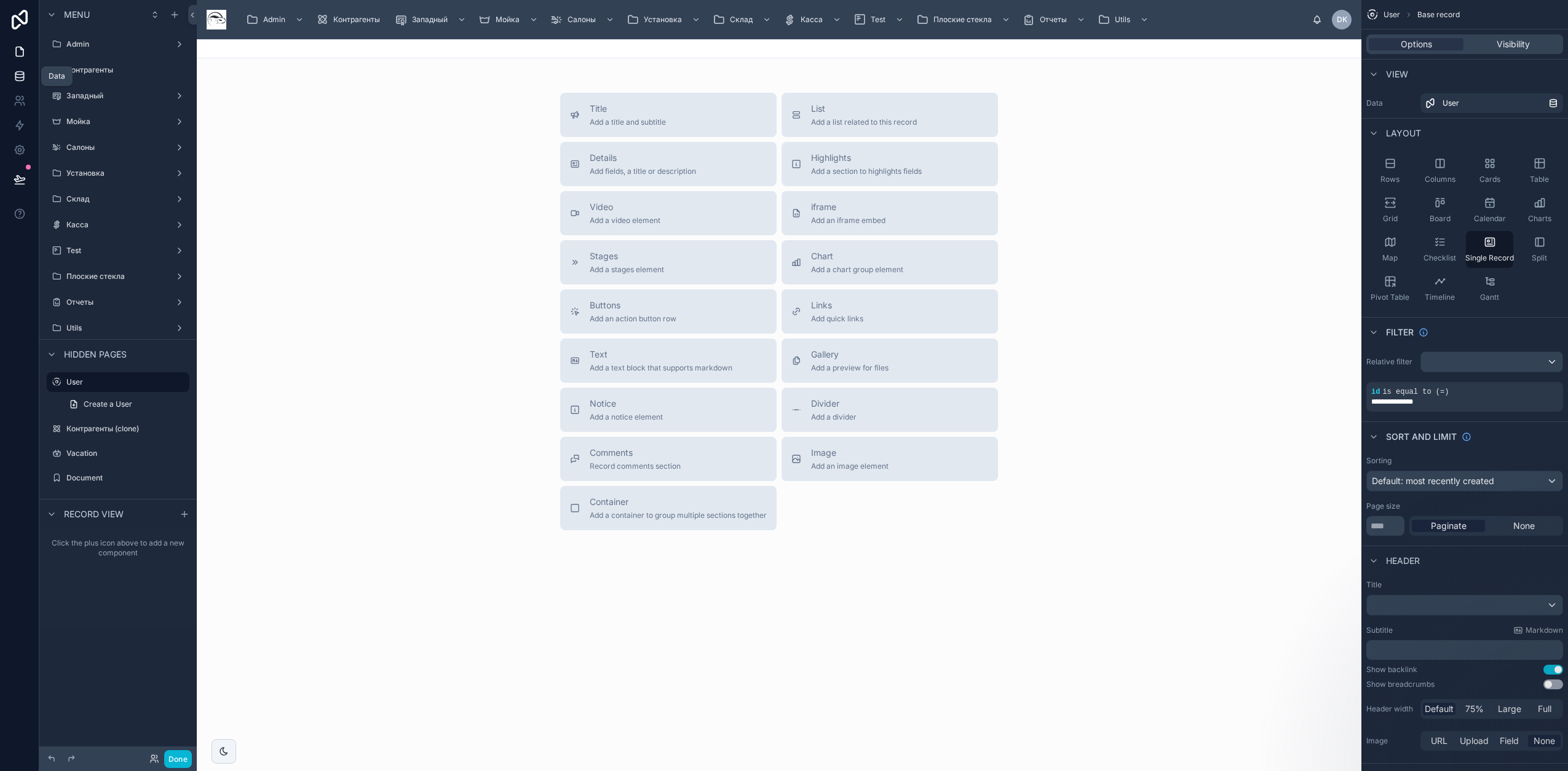
click at [22, 83] on link at bounding box center [19, 76] width 38 height 25
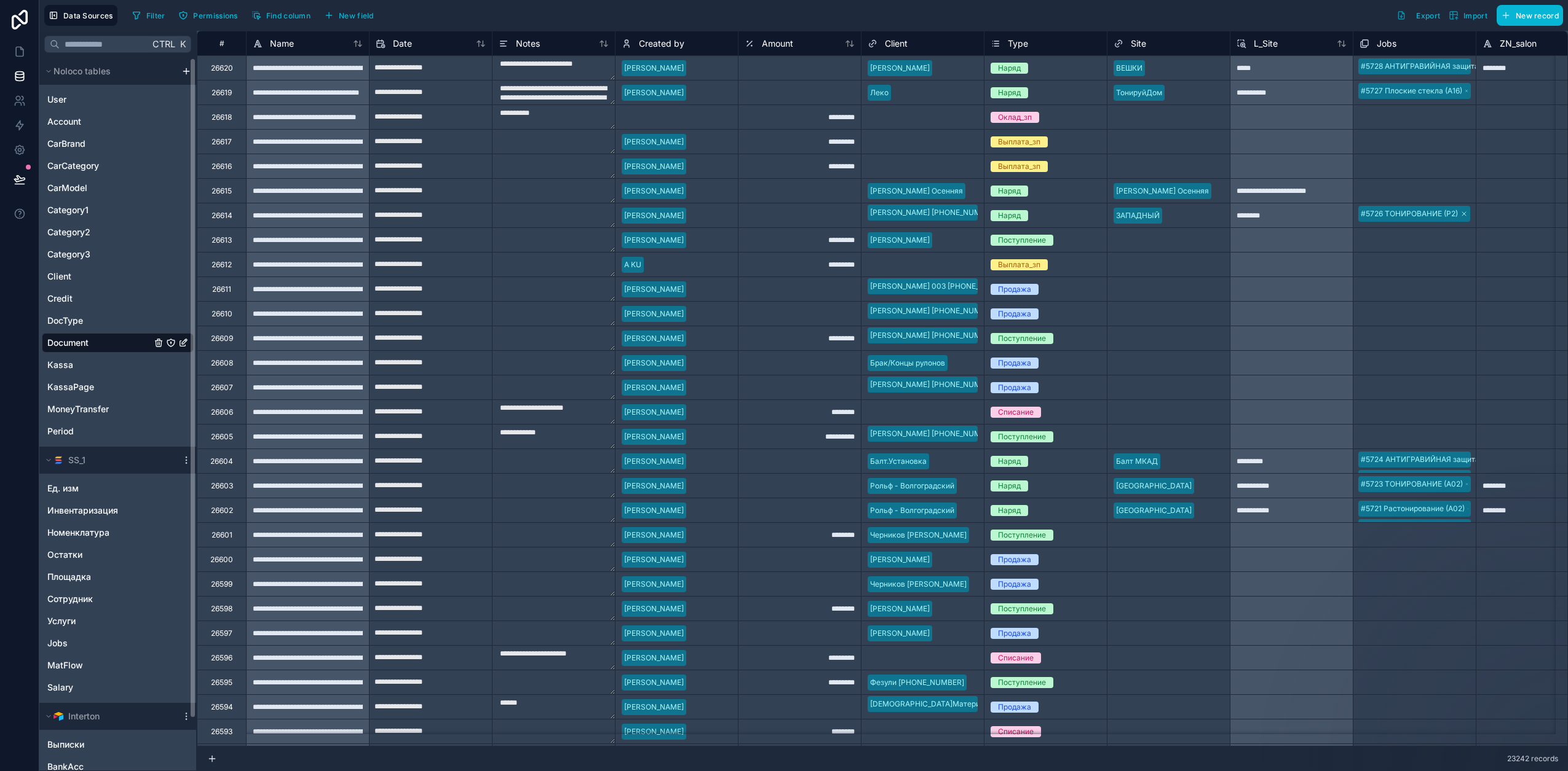
click at [84, 345] on span "Document" at bounding box center [68, 343] width 41 height 12
click at [267, 16] on span "Find column" at bounding box center [288, 16] width 44 height 9
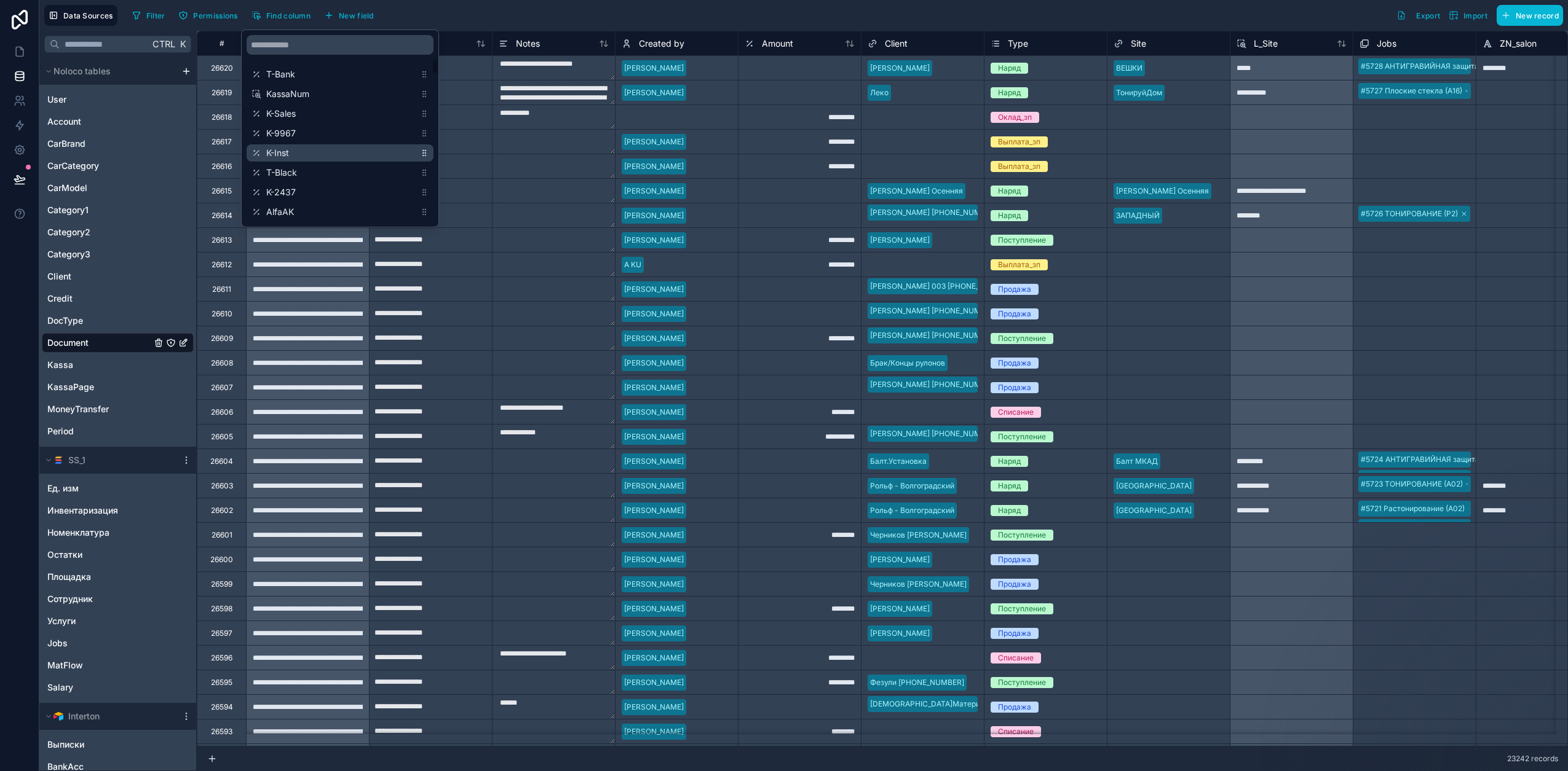
scroll to position [384, 0]
click at [313, 63] on span "T-Bank" at bounding box center [340, 62] width 149 height 12
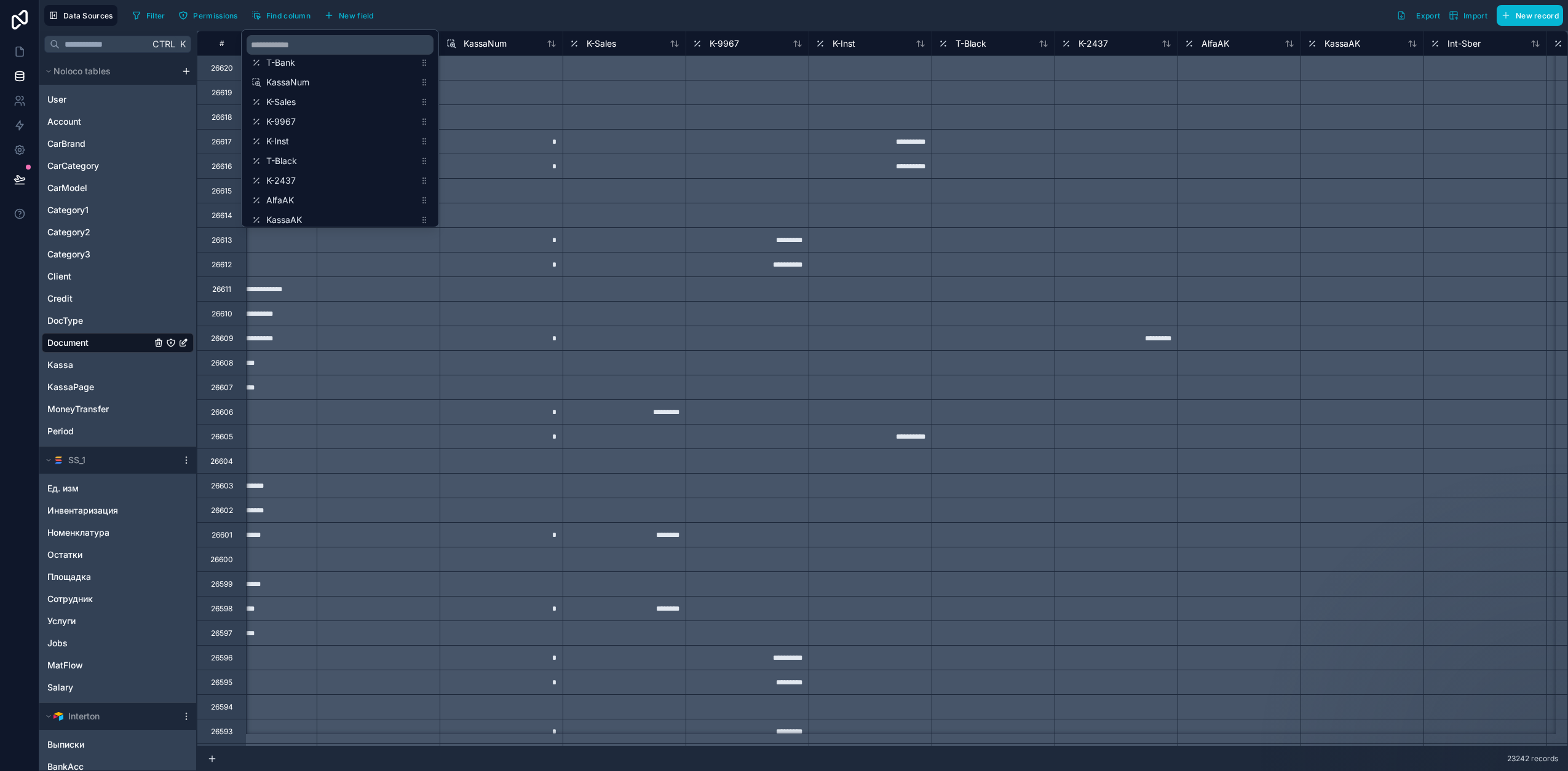
scroll to position [0, 2336]
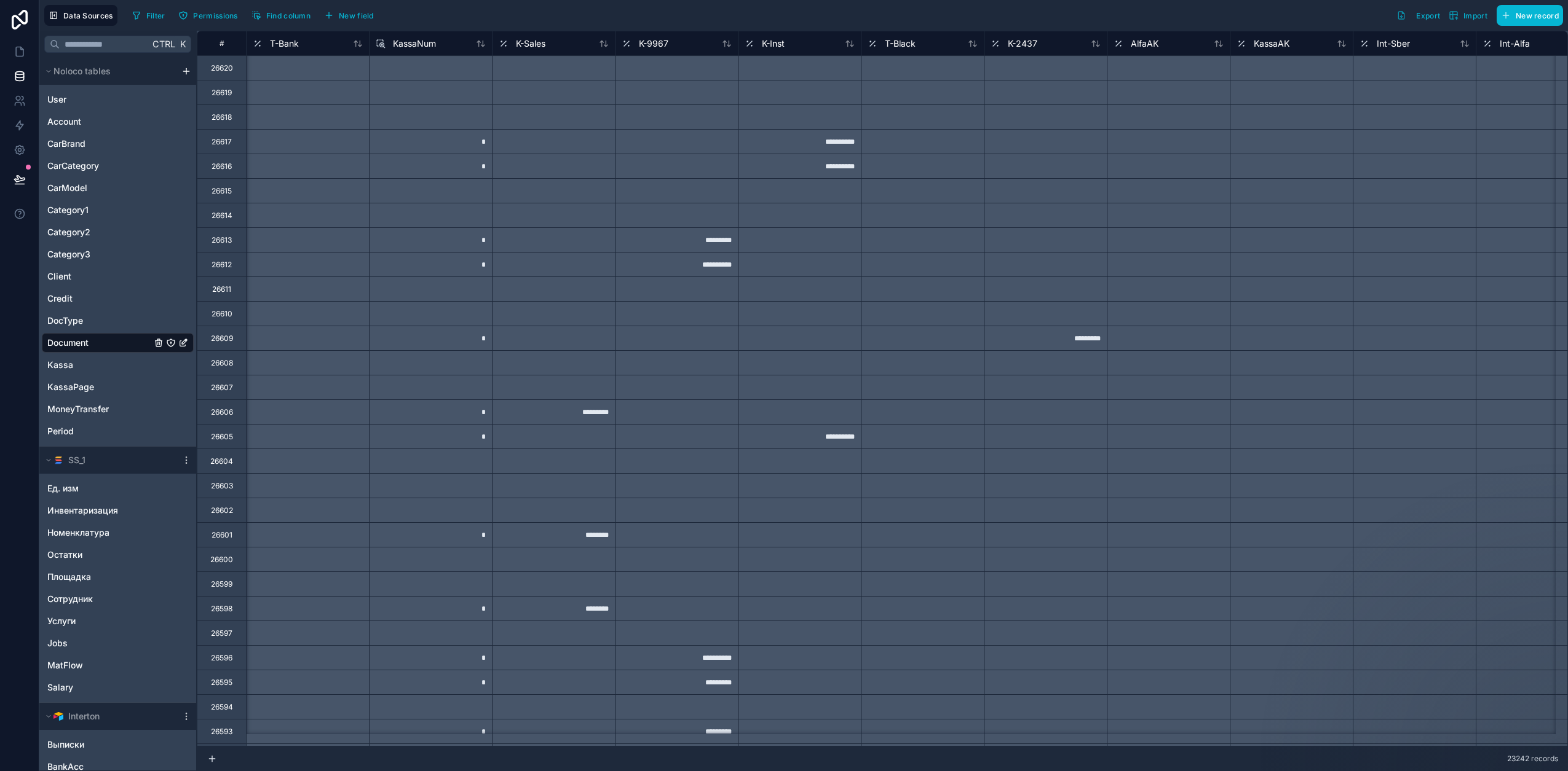
click at [502, 11] on div "Filter Permissions Find column New field Export Import New record" at bounding box center [845, 16] width 1435 height 21
click at [287, 43] on span "T-Bank" at bounding box center [284, 43] width 29 height 12
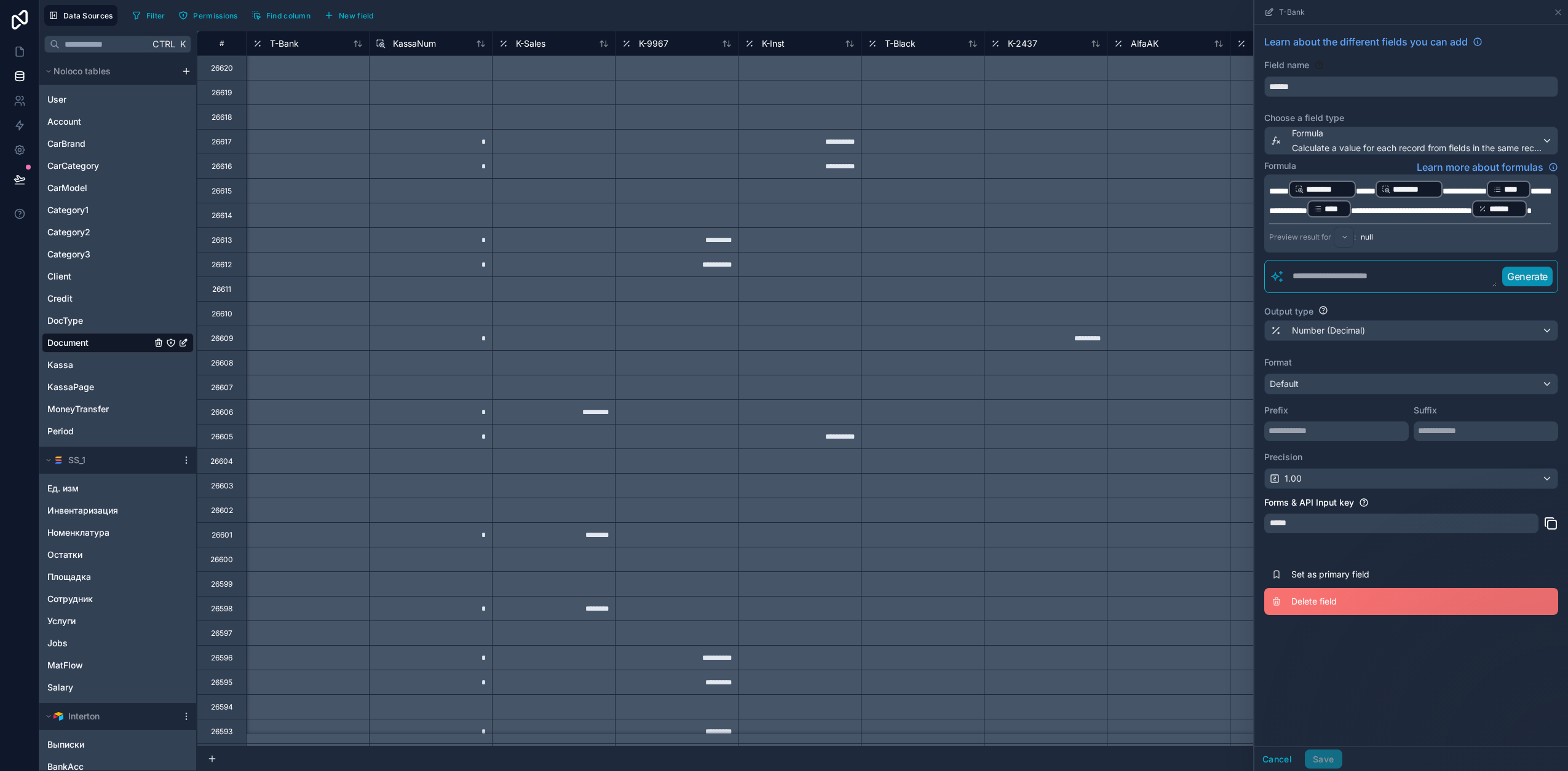
click at [1347, 607] on span "Delete field" at bounding box center [1379, 601] width 177 height 12
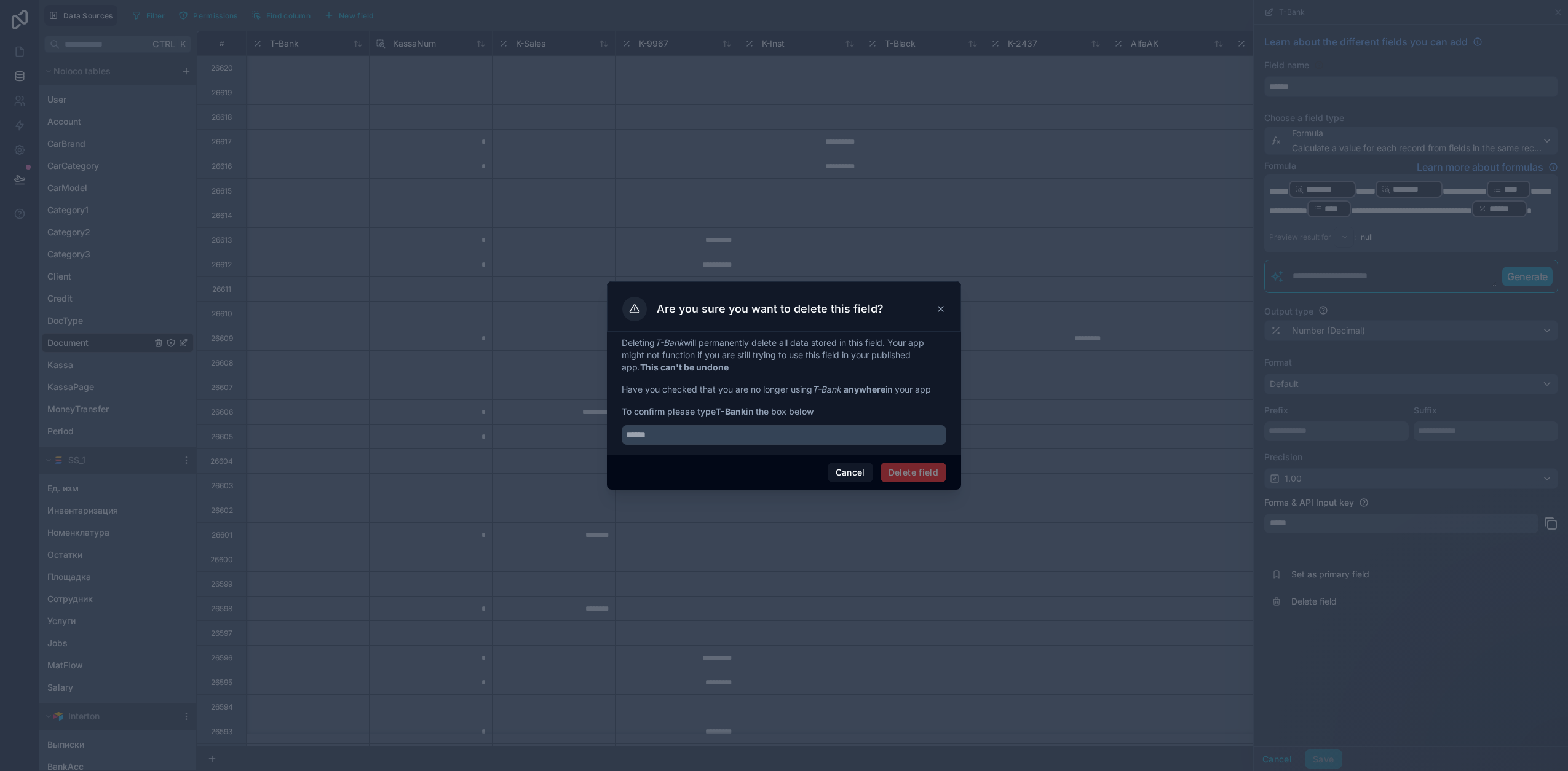
click at [724, 414] on strong "T-Bank" at bounding box center [730, 411] width 30 height 11
drag, startPoint x: 724, startPoint y: 414, endPoint x: 739, endPoint y: 412, distance: 15.1
click at [739, 412] on strong "T-Bank" at bounding box center [730, 411] width 30 height 11
drag, startPoint x: 739, startPoint y: 412, endPoint x: 720, endPoint y: 411, distance: 19.0
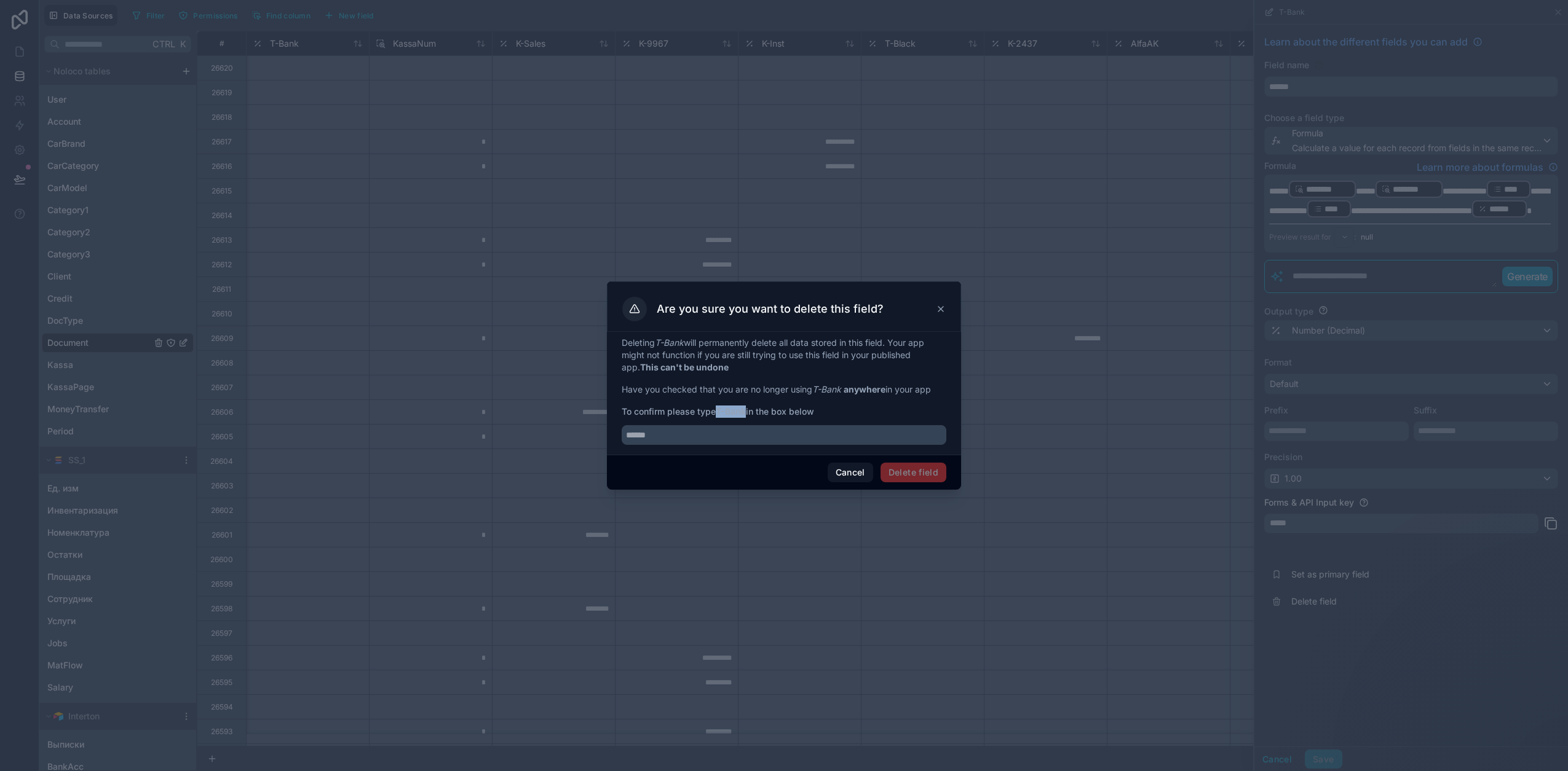
click at [720, 411] on strong "T-Bank" at bounding box center [730, 411] width 30 height 11
copy strong "T-Bank"
drag, startPoint x: 699, startPoint y: 437, endPoint x: 685, endPoint y: 446, distance: 16.6
click at [699, 439] on input "text" at bounding box center [784, 435] width 325 height 20
paste input "******"
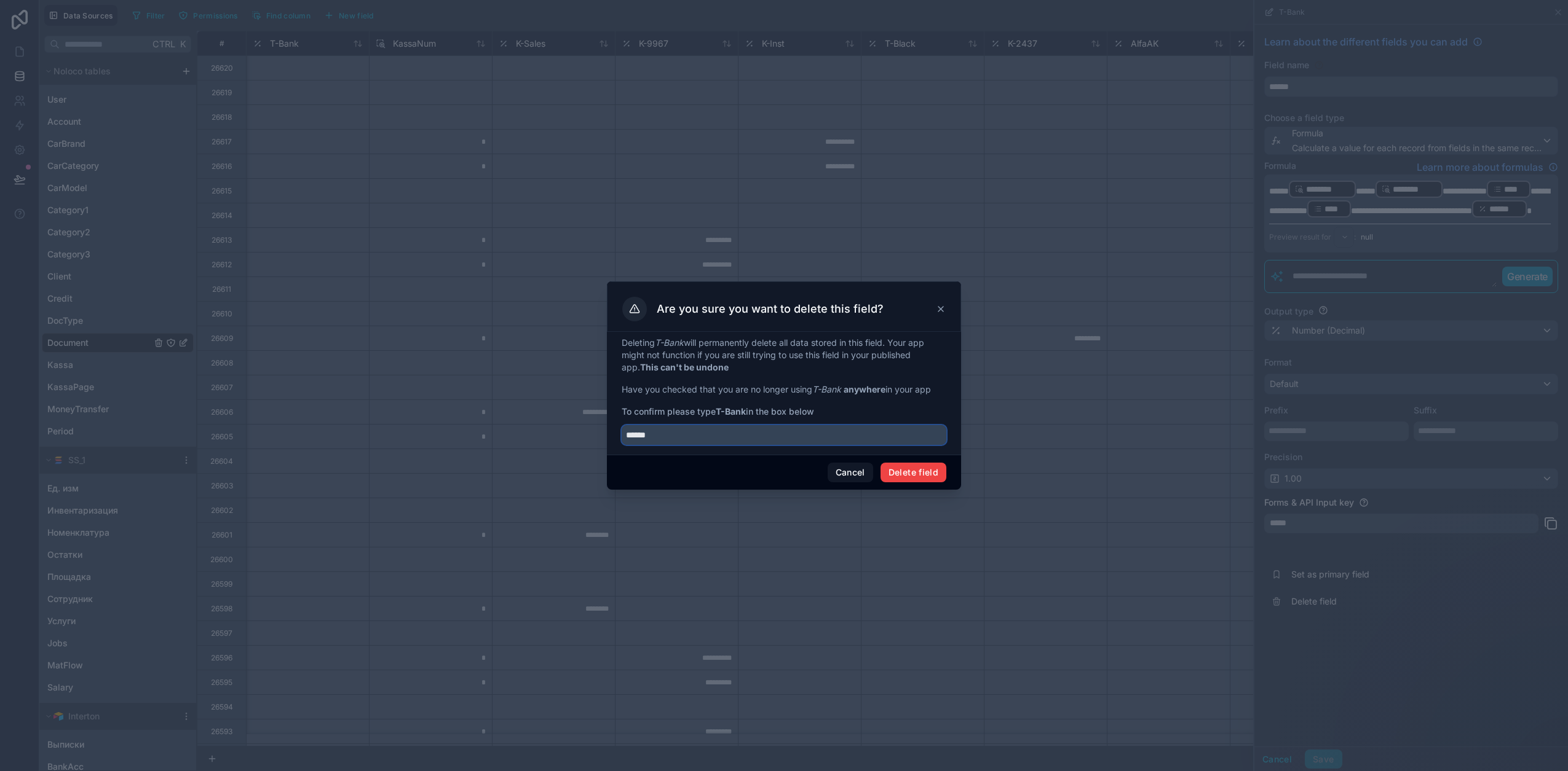
type input "******"
click at [951, 465] on div "Cancel Delete field" at bounding box center [784, 472] width 354 height 35
click at [935, 470] on button "Delete field" at bounding box center [913, 473] width 65 height 20
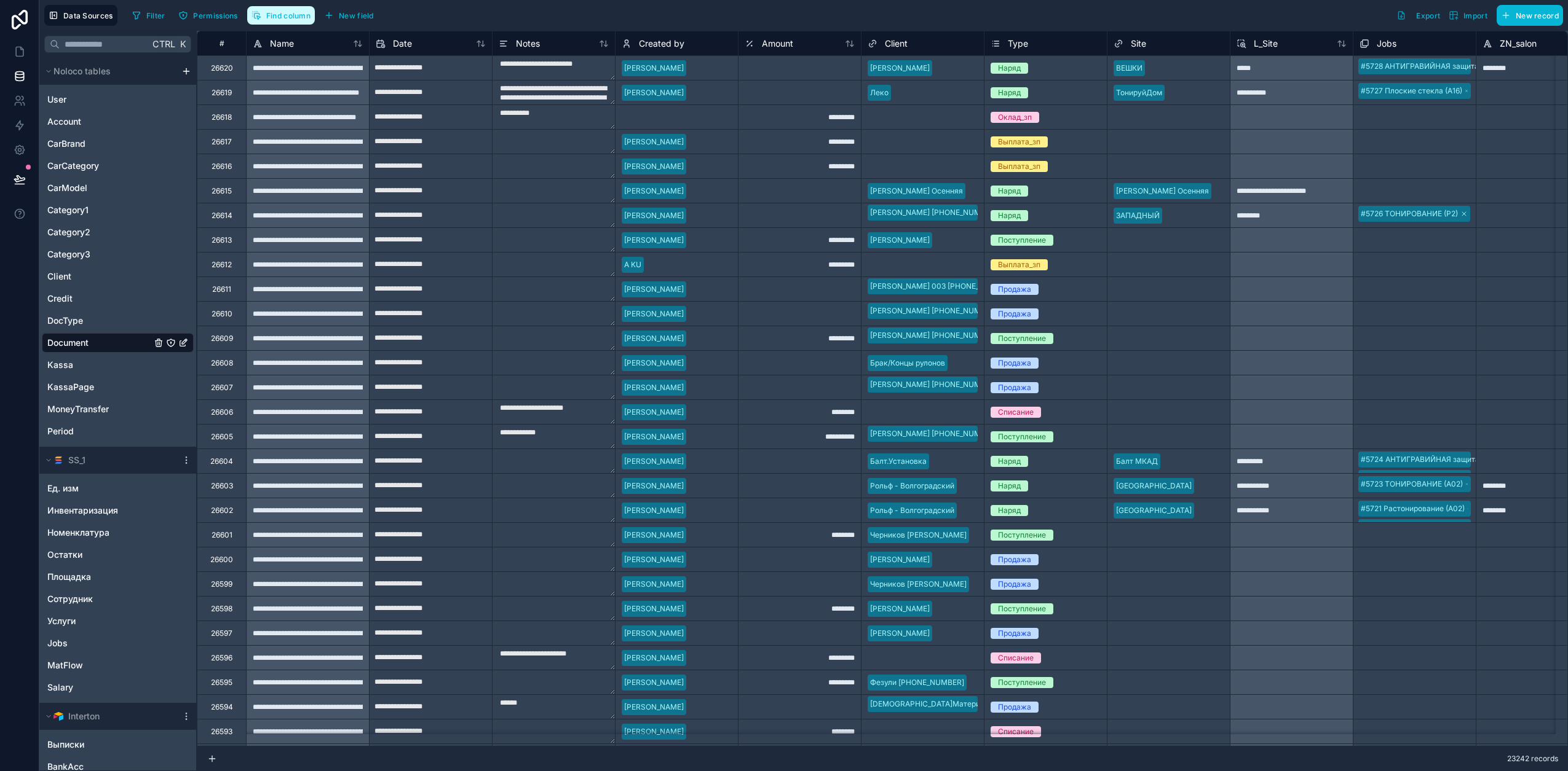
click at [296, 17] on span "Find column" at bounding box center [288, 16] width 44 height 9
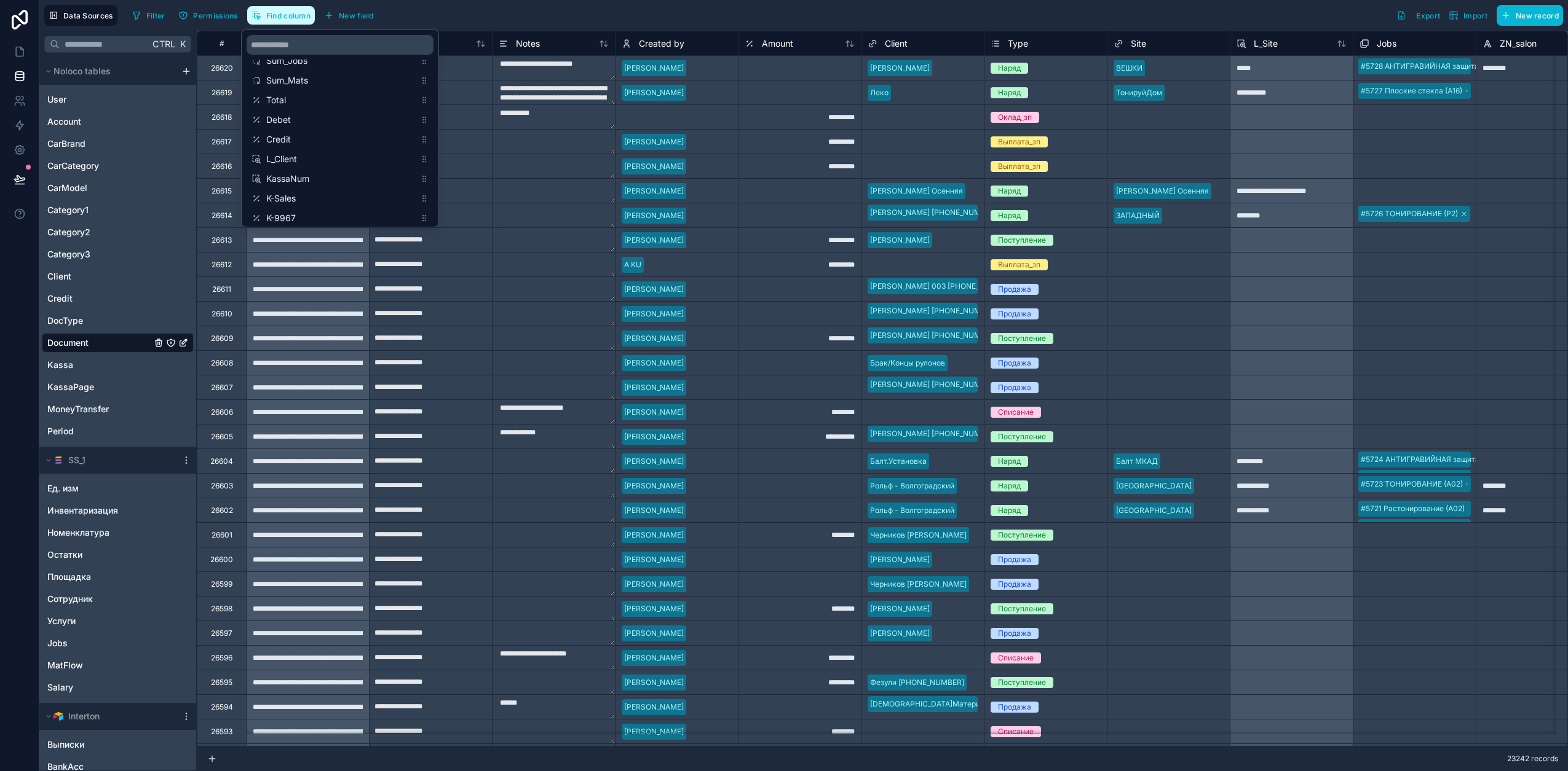
scroll to position [307, 0]
click at [302, 132] on div "KassaNum" at bounding box center [339, 139] width 187 height 17
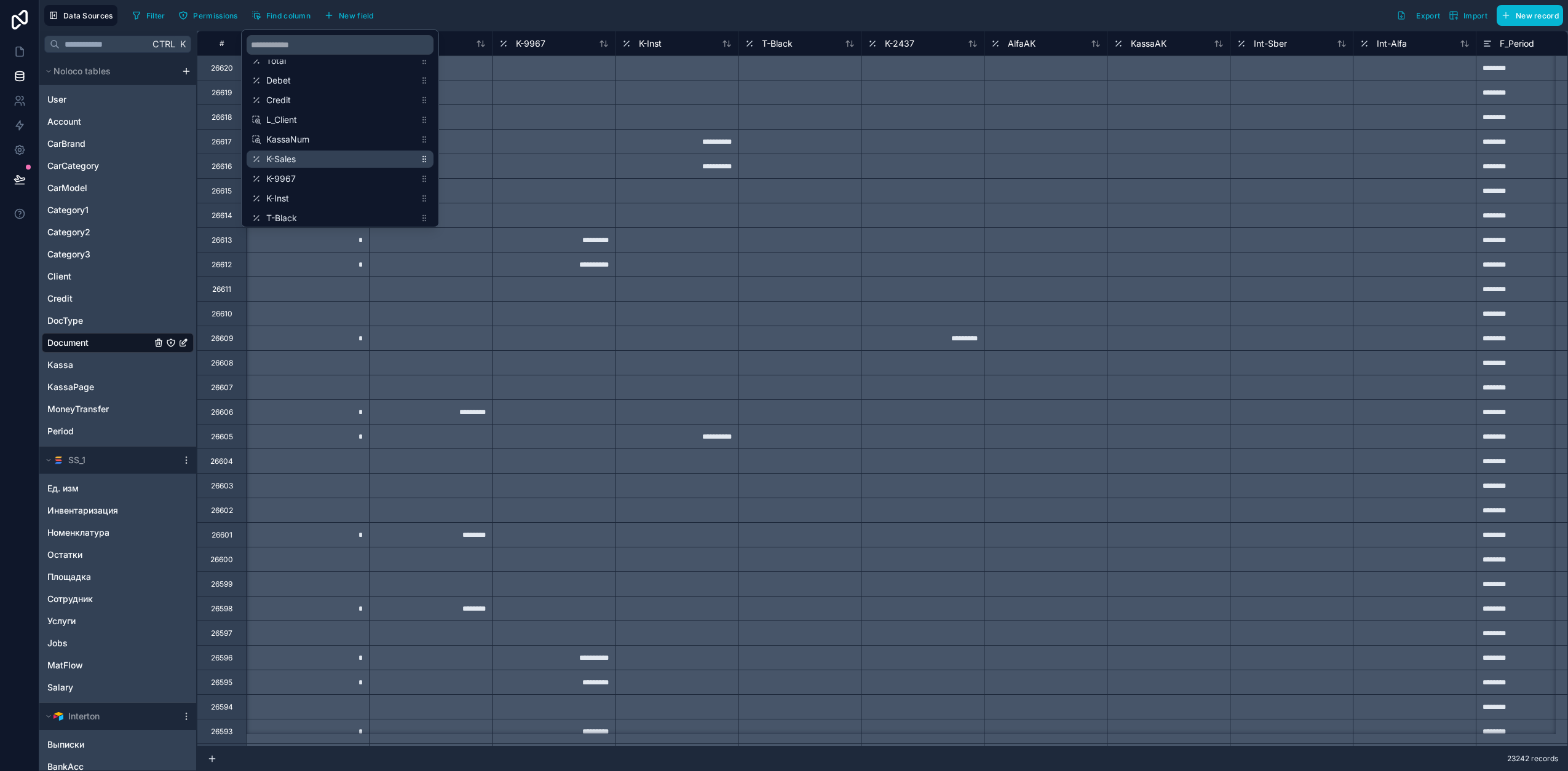
click at [297, 167] on div "K-Sales" at bounding box center [339, 159] width 187 height 17
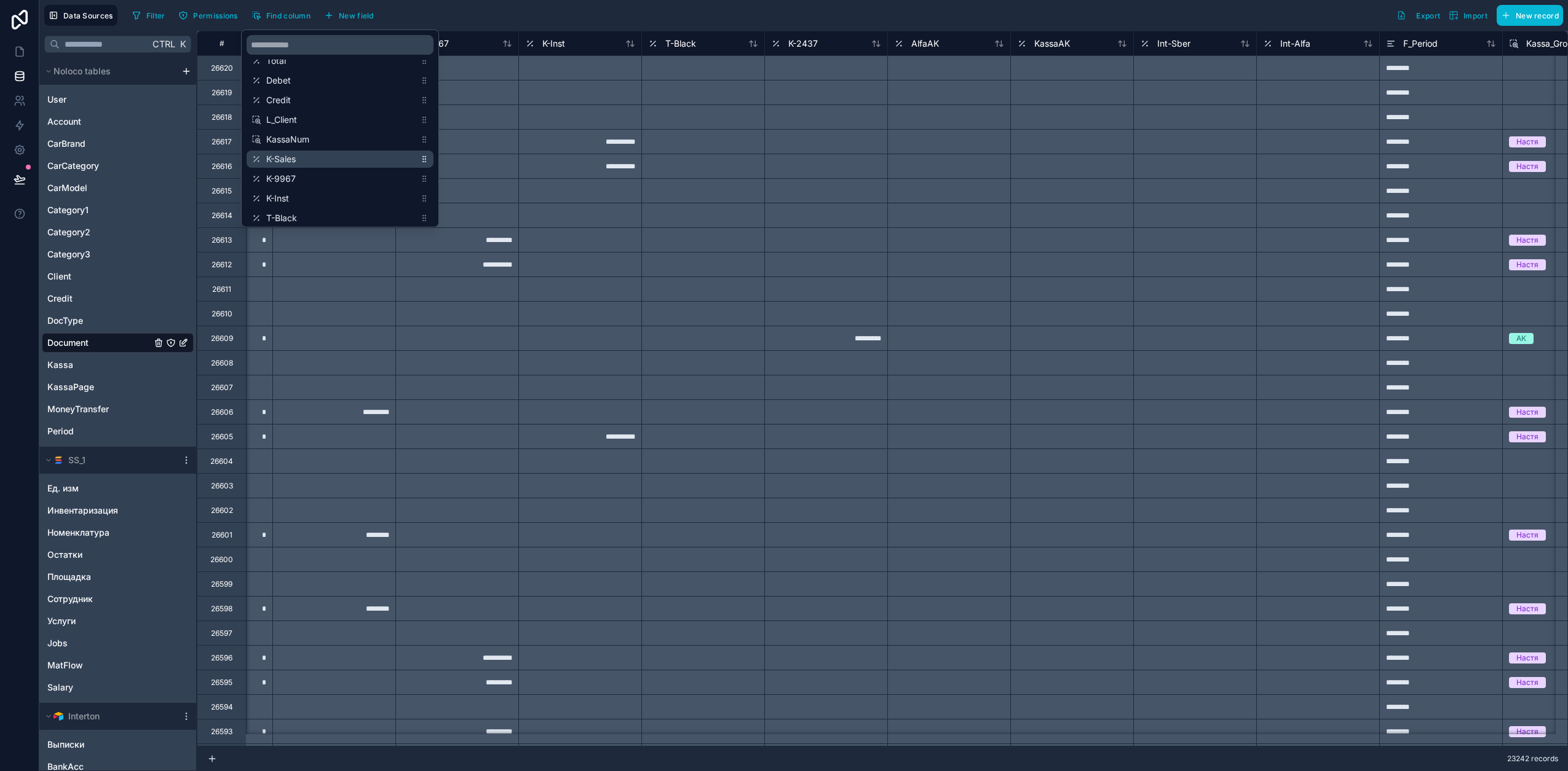
scroll to position [0, 2460]
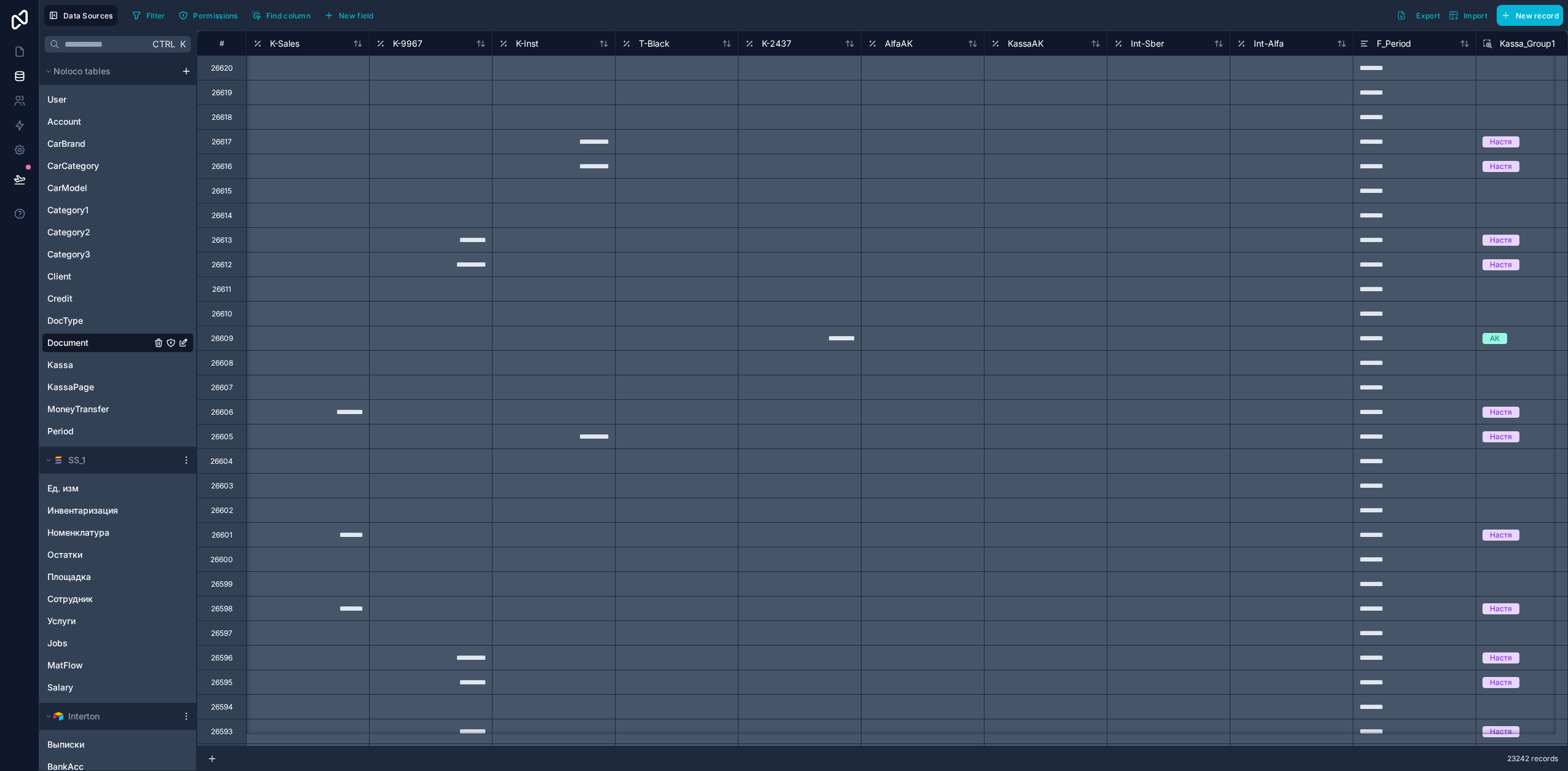
click at [456, 16] on div "Filter Permissions Find column New field Export Import New record" at bounding box center [845, 16] width 1435 height 21
click at [296, 42] on span "K-Sales" at bounding box center [285, 43] width 29 height 12
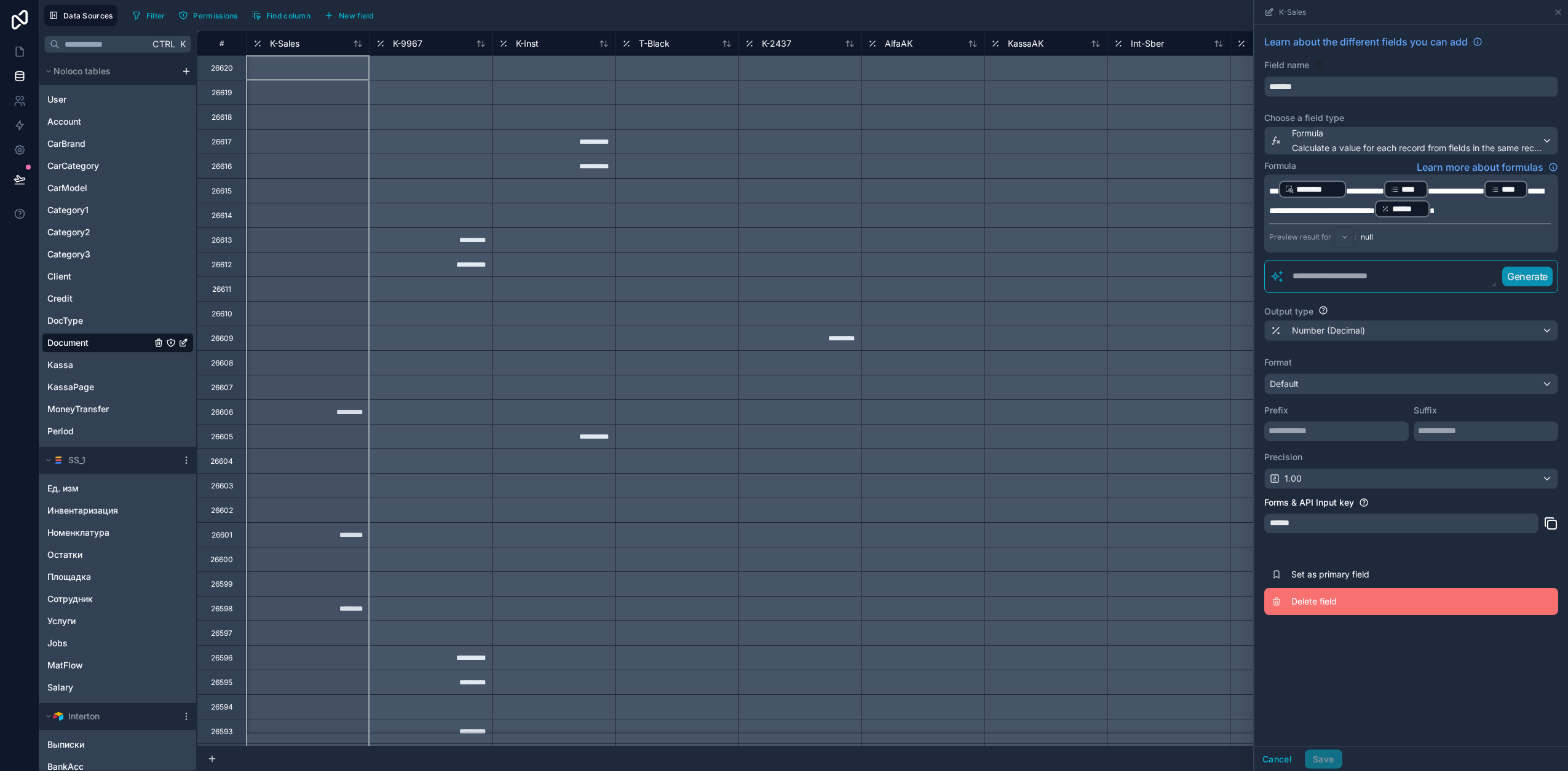
click at [1301, 603] on span "Delete field" at bounding box center [1379, 601] width 177 height 12
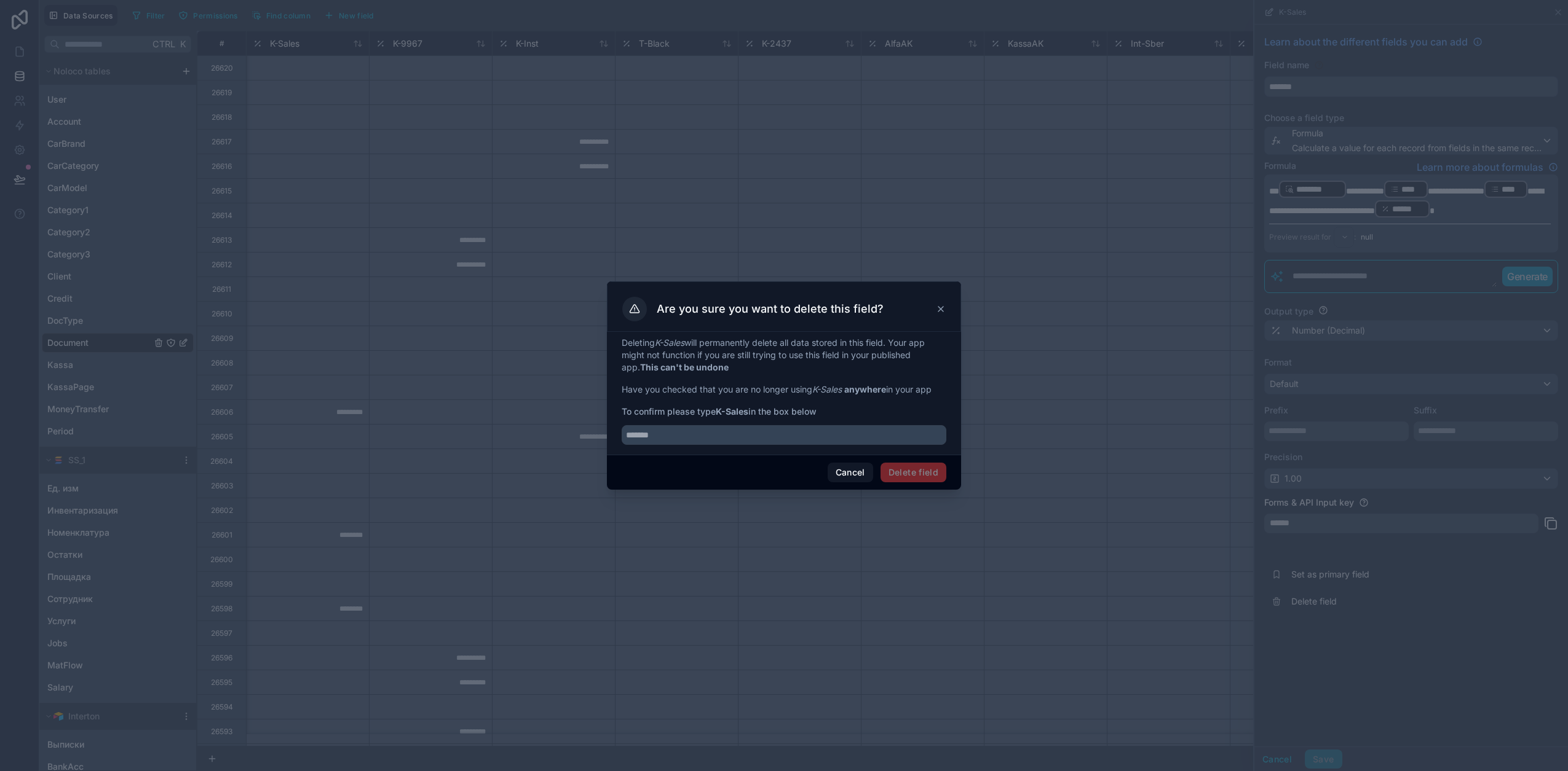
click at [739, 410] on strong "K-Sales" at bounding box center [732, 411] width 33 height 11
drag, startPoint x: 739, startPoint y: 410, endPoint x: 717, endPoint y: 412, distance: 22.1
click at [717, 412] on span "To confirm please type K-Sales in the box below" at bounding box center [784, 411] width 325 height 12
copy span "K-Sales"
click at [704, 437] on input "text" at bounding box center [784, 435] width 325 height 20
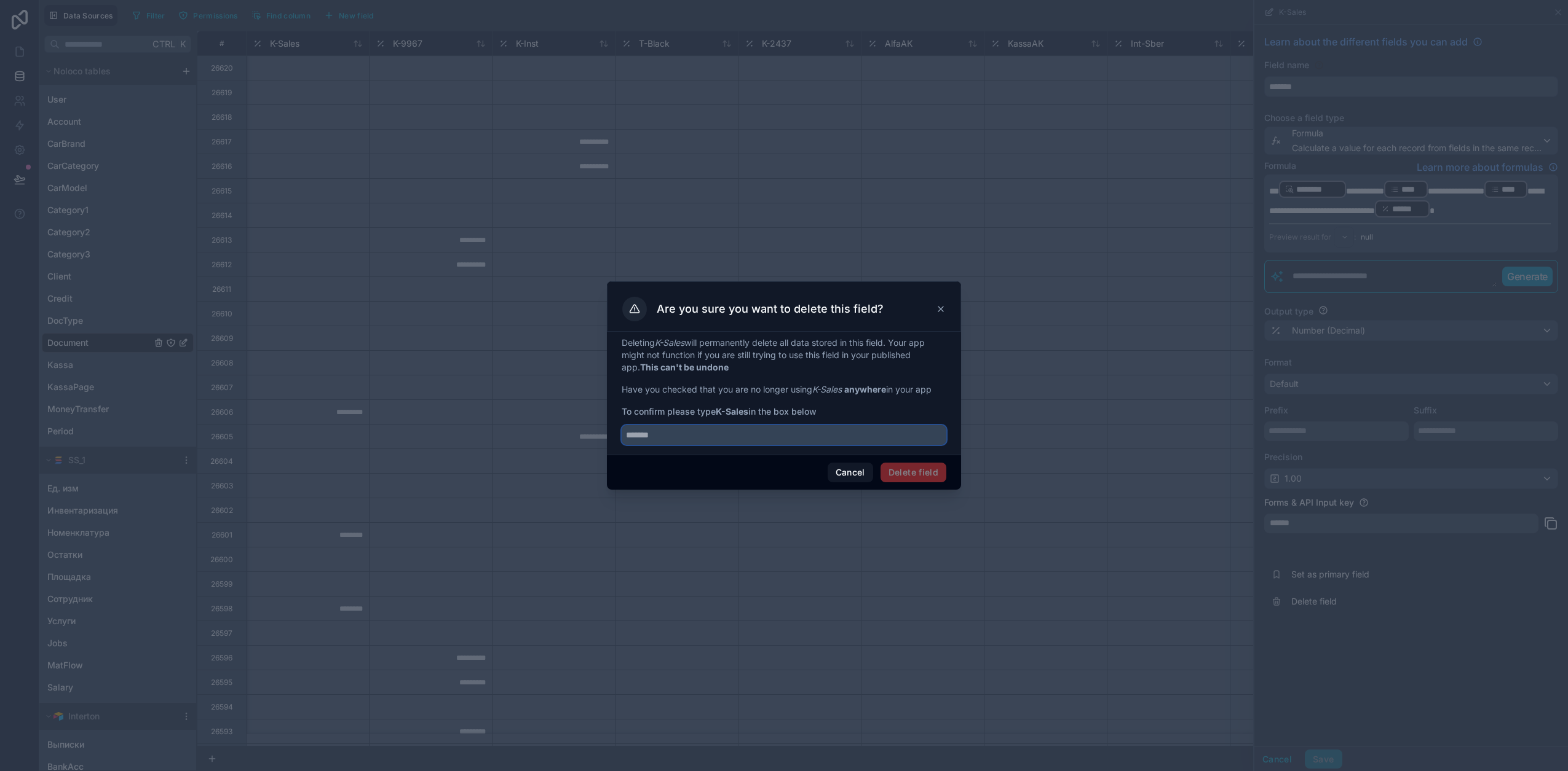
paste input "*******"
click at [861, 446] on div "Deleting K-Sales will permanently delete all data stored in this field. Your ap…" at bounding box center [784, 393] width 354 height 123
click at [808, 444] on input "*******" at bounding box center [784, 435] width 325 height 20
type input "*******"
click at [908, 464] on button "Delete field" at bounding box center [913, 473] width 65 height 20
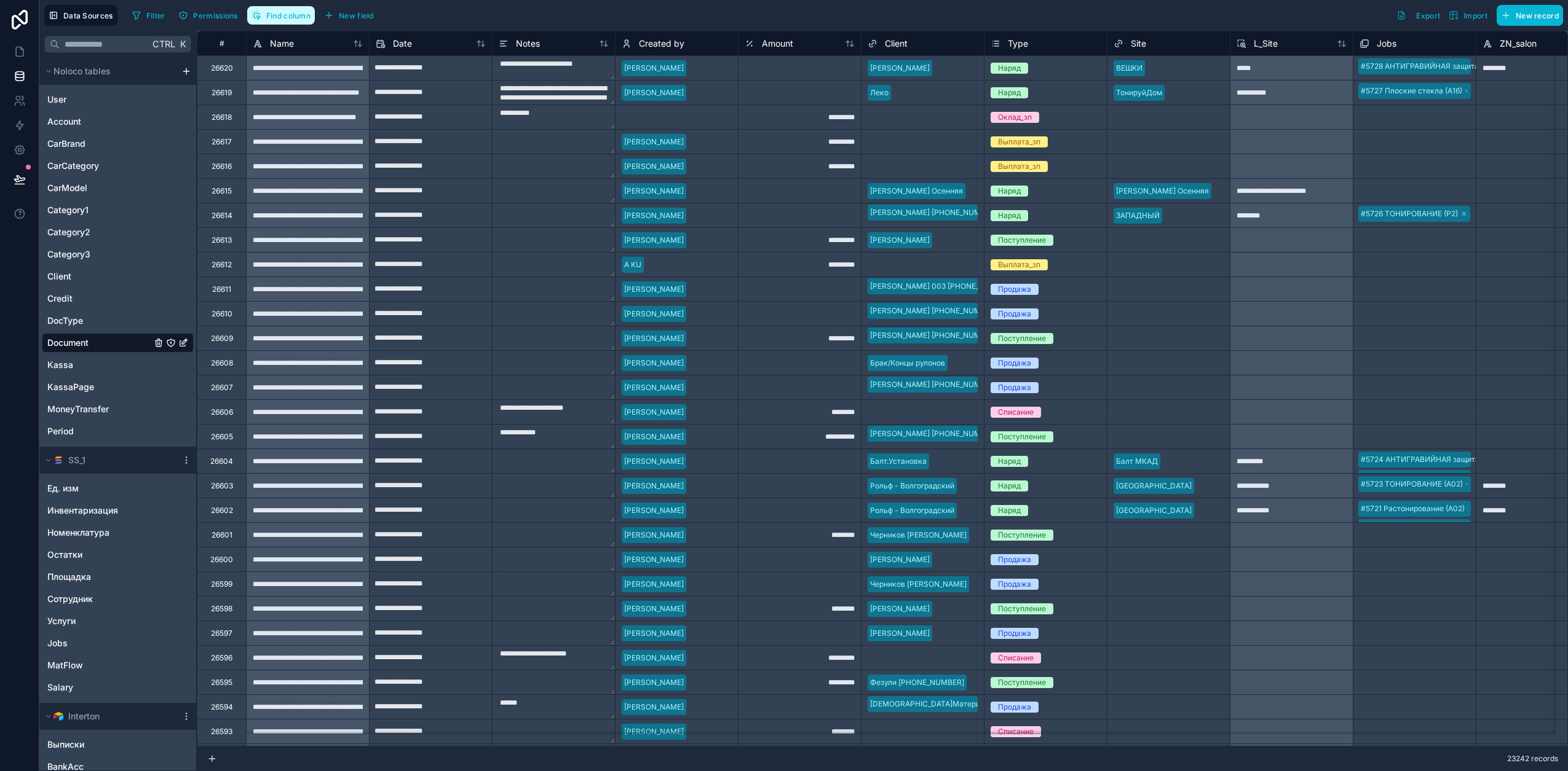
click at [278, 20] on button "Find column" at bounding box center [281, 16] width 68 height 19
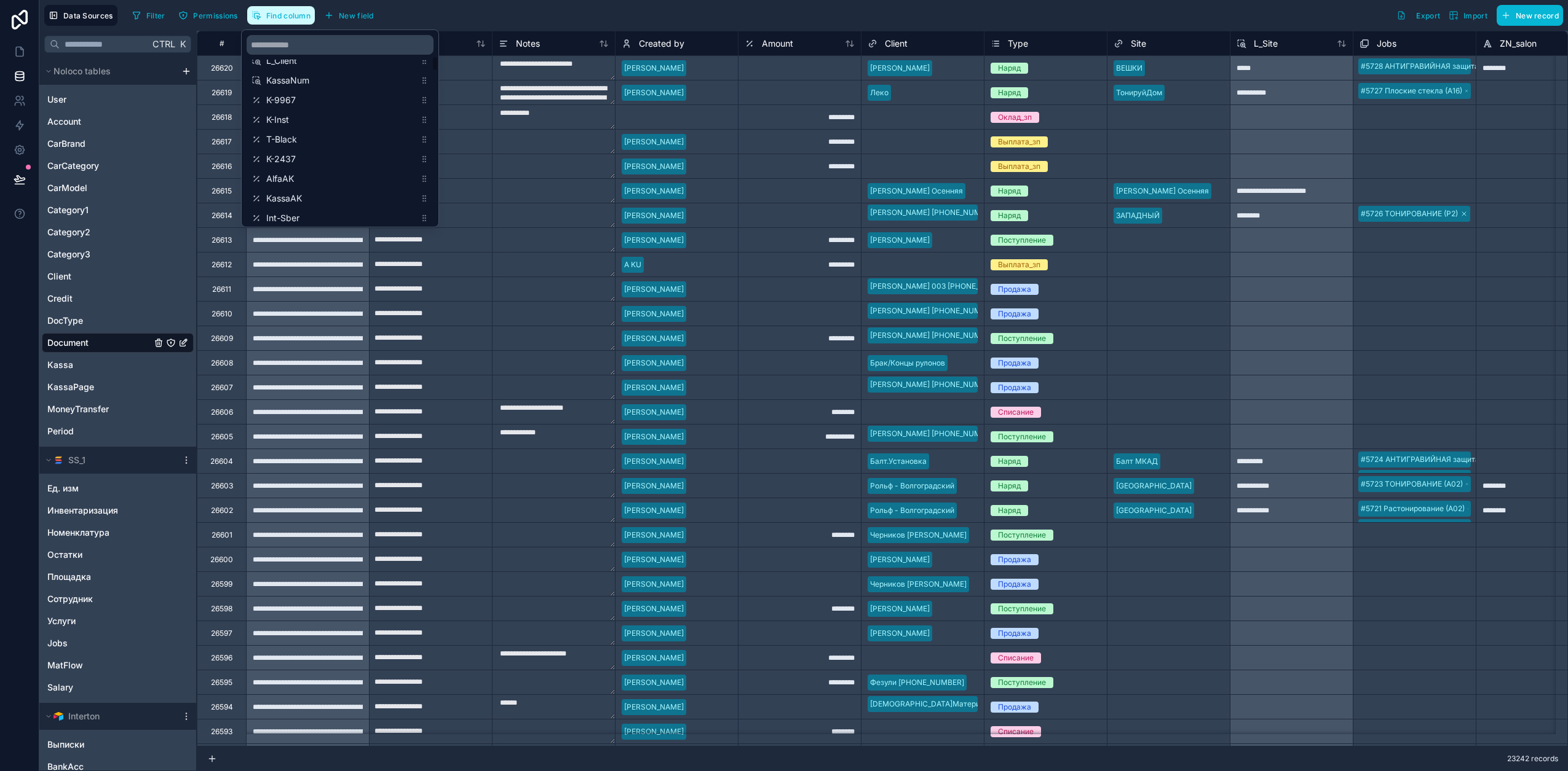
scroll to position [384, 0]
click at [318, 136] on span "K-2437" at bounding box center [340, 141] width 149 height 12
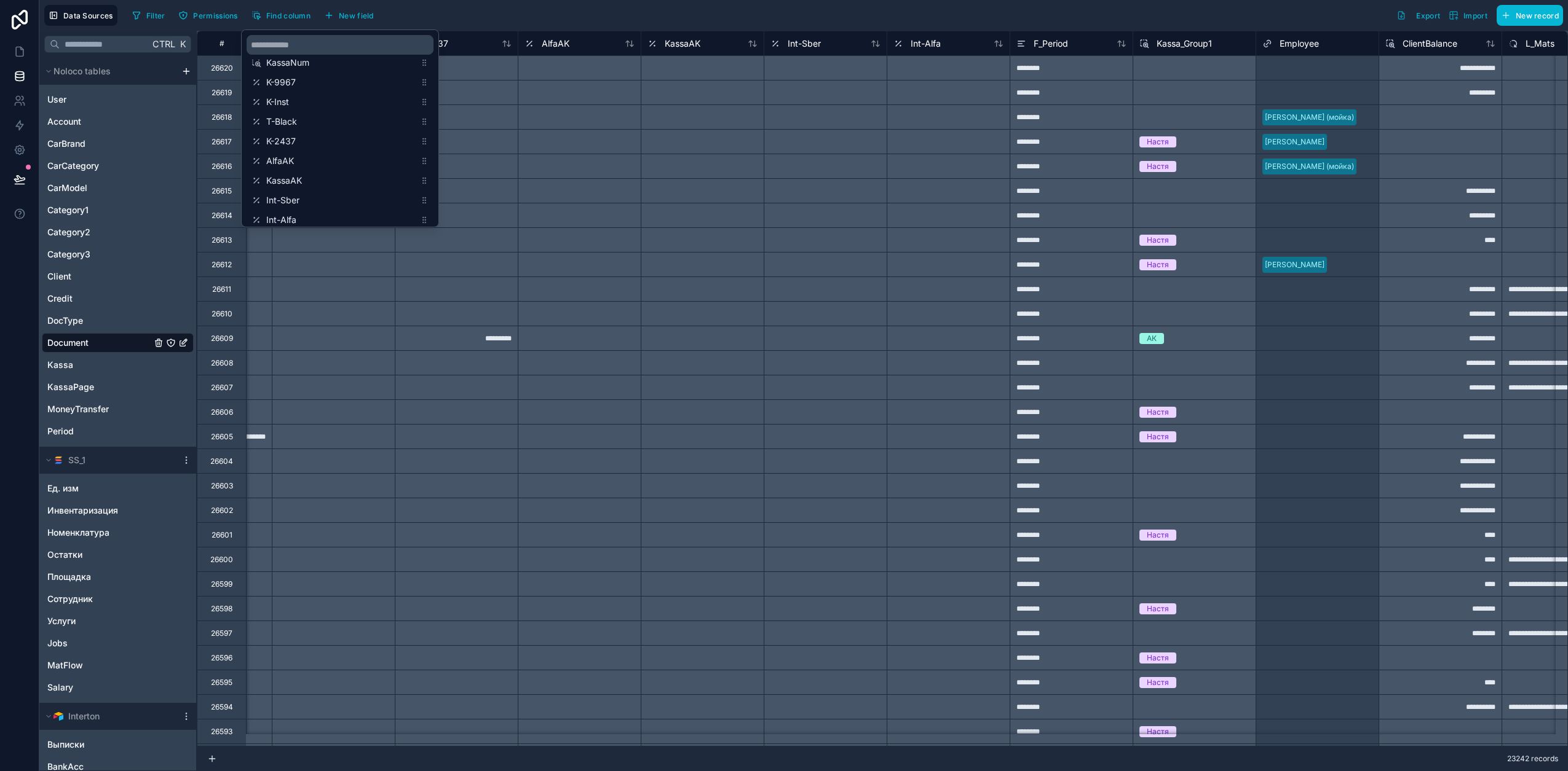
scroll to position [0, 2828]
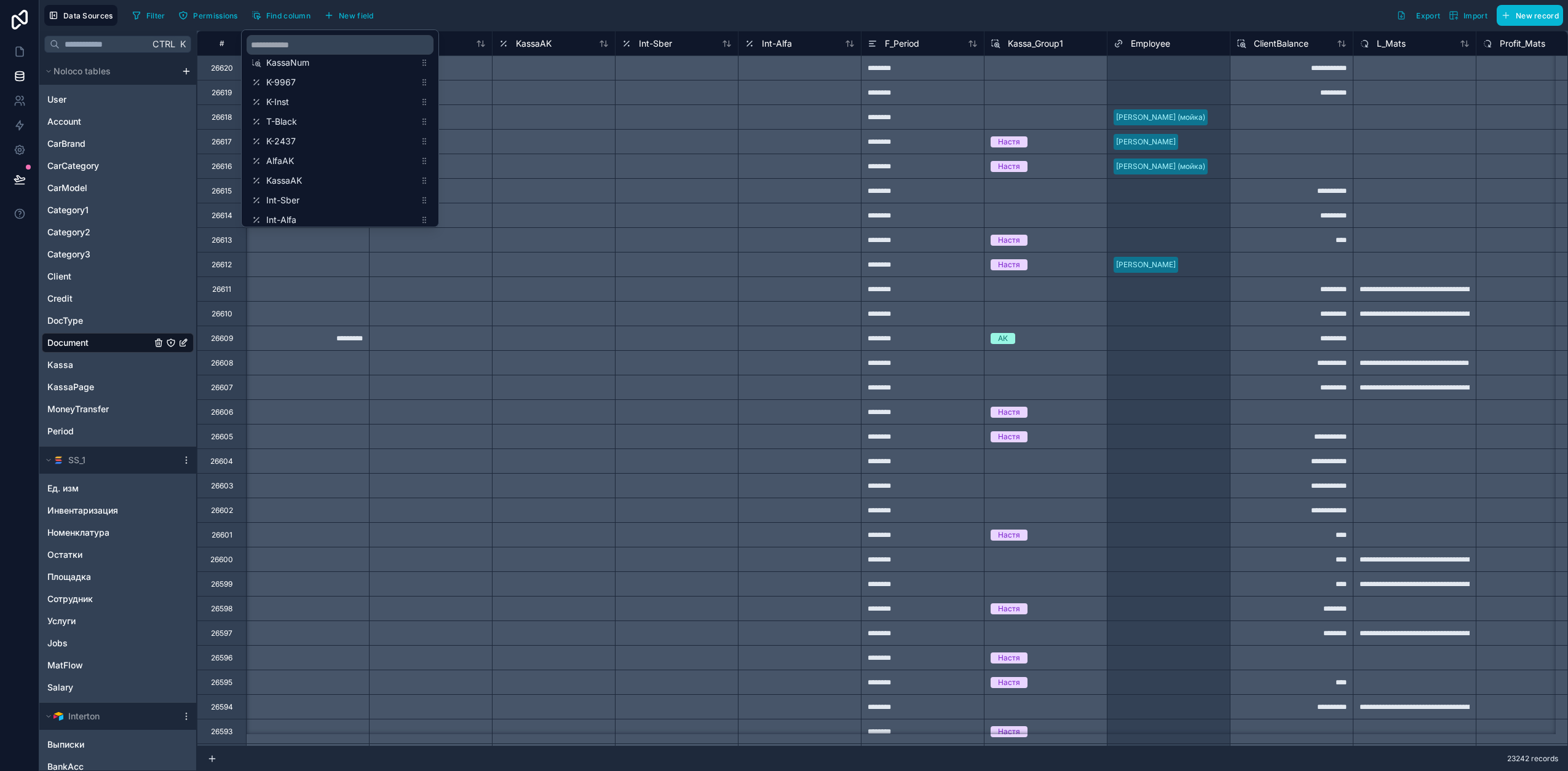
click at [562, 10] on div "Filter Permissions Find column New field Export Import New record" at bounding box center [845, 16] width 1435 height 21
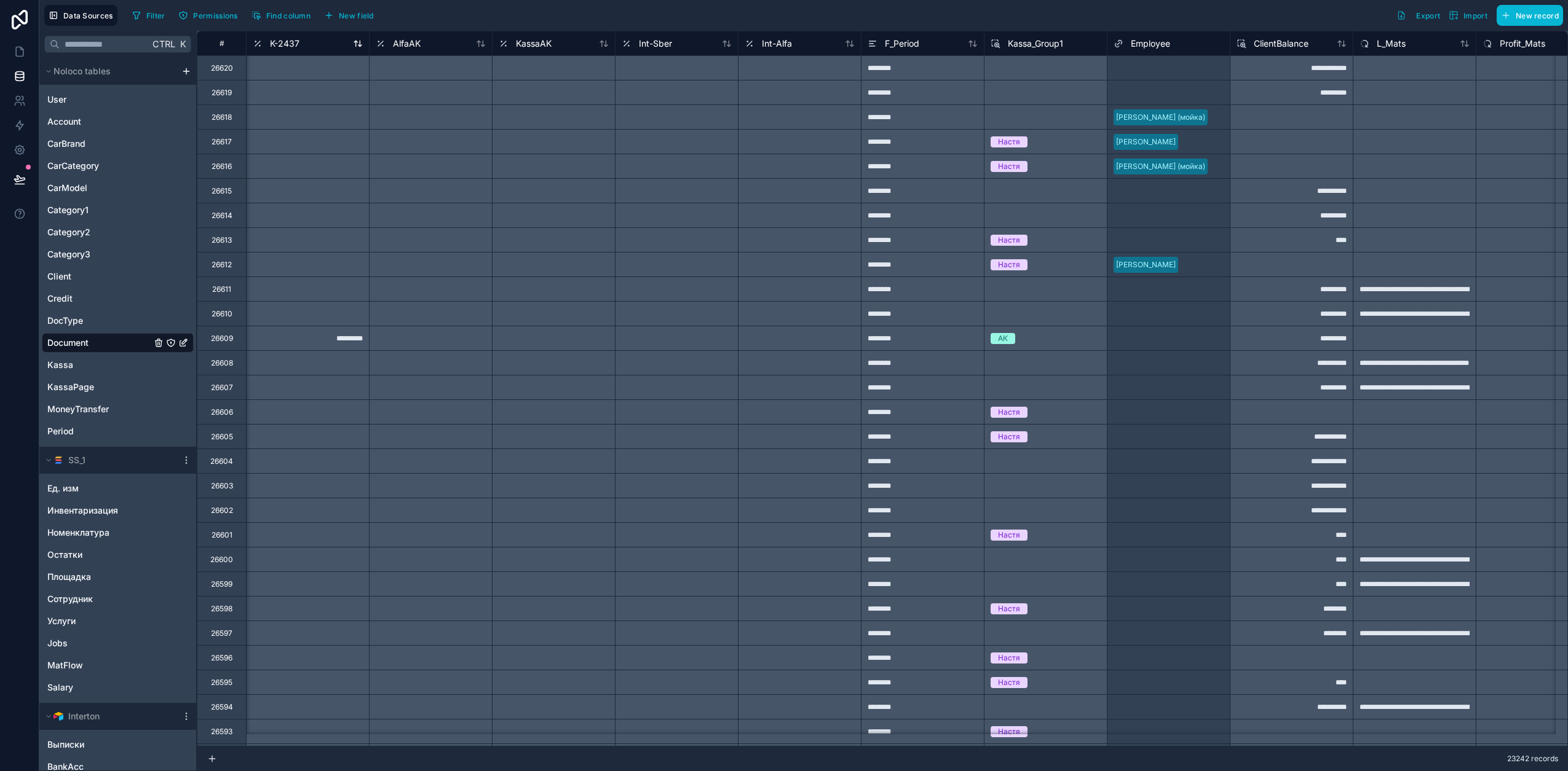
click at [296, 43] on span "K-2437" at bounding box center [285, 43] width 29 height 12
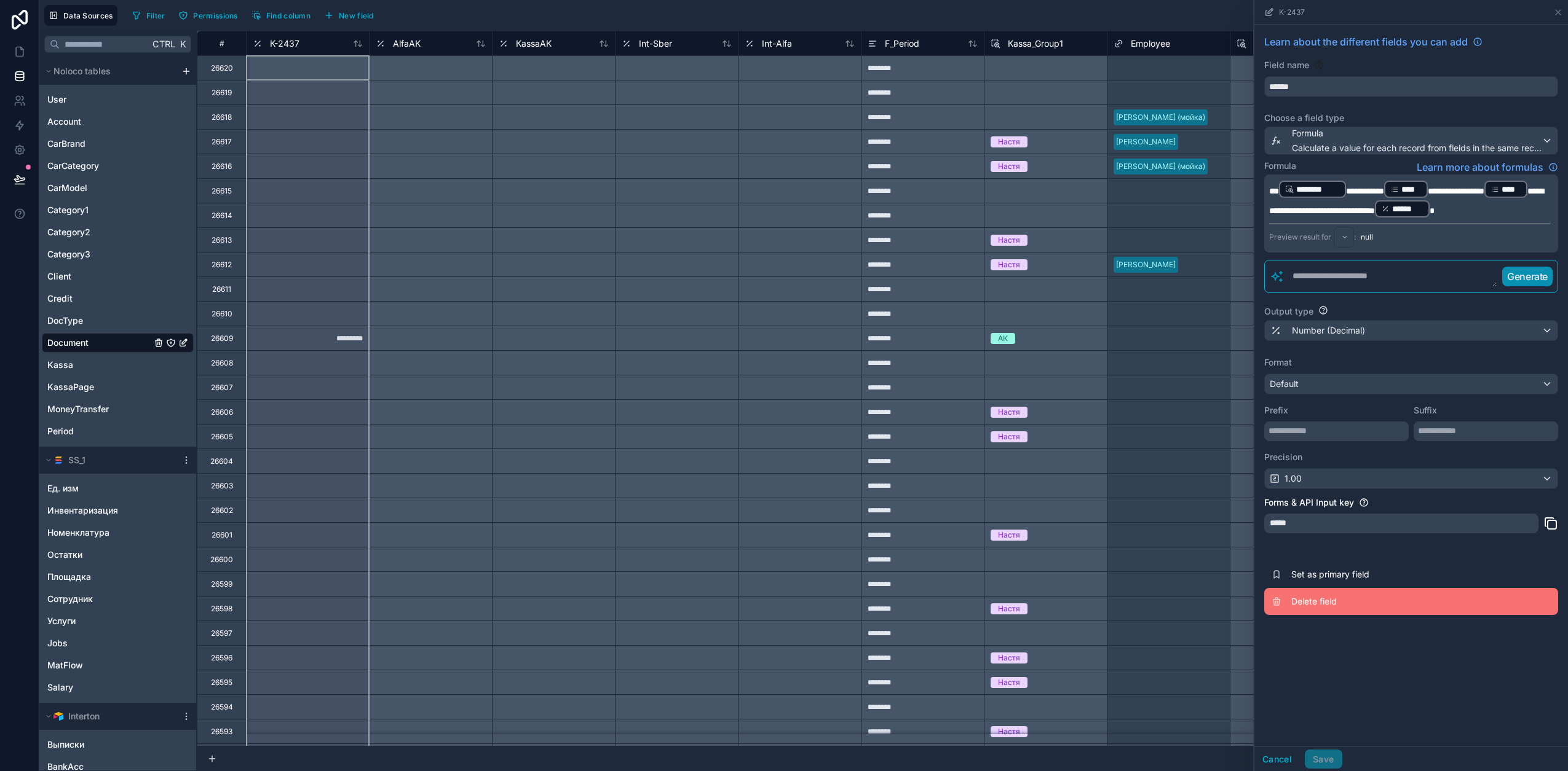
click at [1316, 604] on span "Delete field" at bounding box center [1379, 601] width 177 height 12
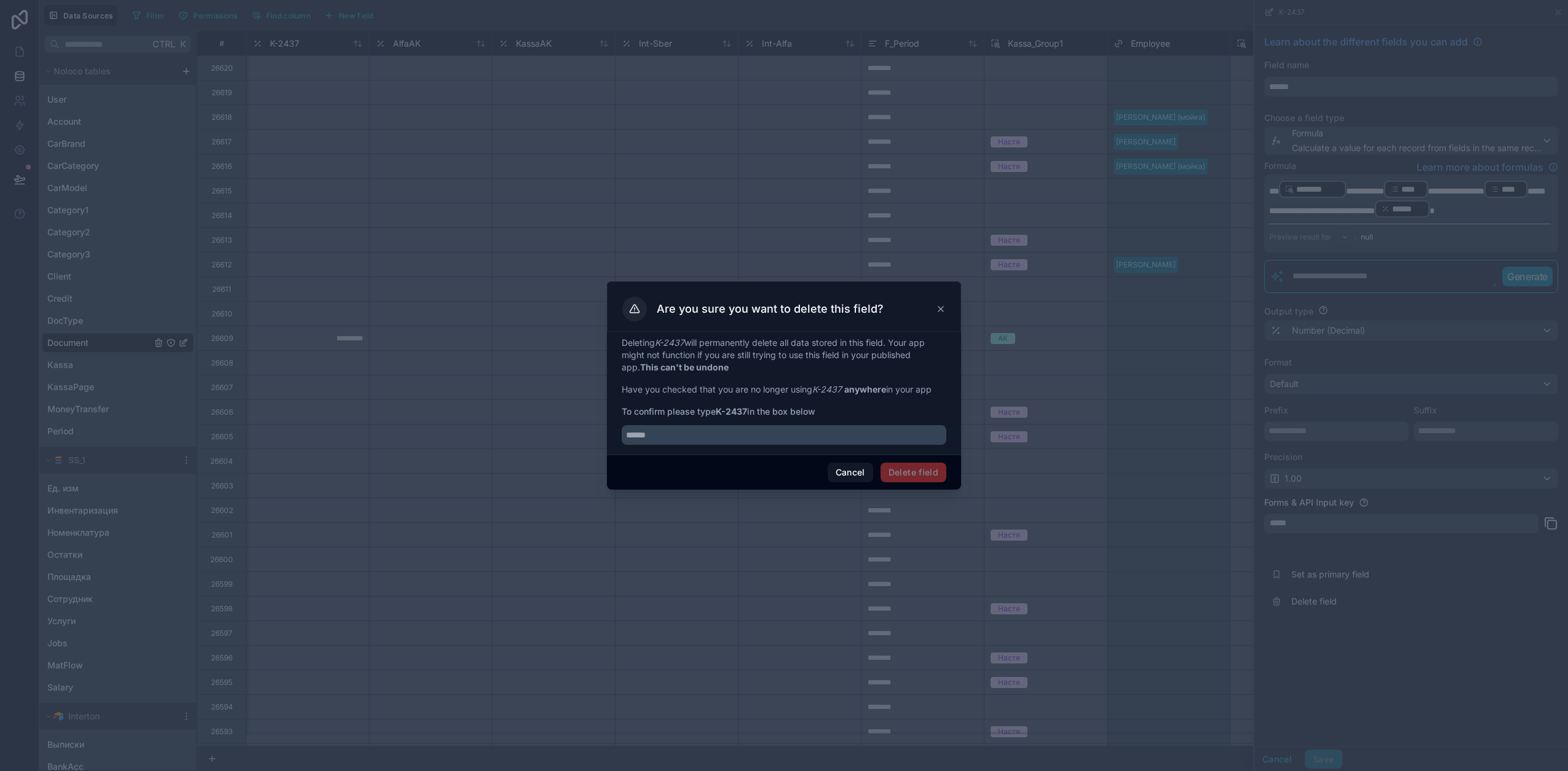
click at [718, 412] on strong "K-2437" at bounding box center [731, 411] width 31 height 11
drag, startPoint x: 718, startPoint y: 412, endPoint x: 736, endPoint y: 410, distance: 18.1
click at [737, 410] on strong "K-2437" at bounding box center [731, 411] width 31 height 11
copy strong "K-2437"
click at [706, 446] on div "Deleting K-2437 will permanently delete all data stored in this field. Your app…" at bounding box center [784, 393] width 354 height 123
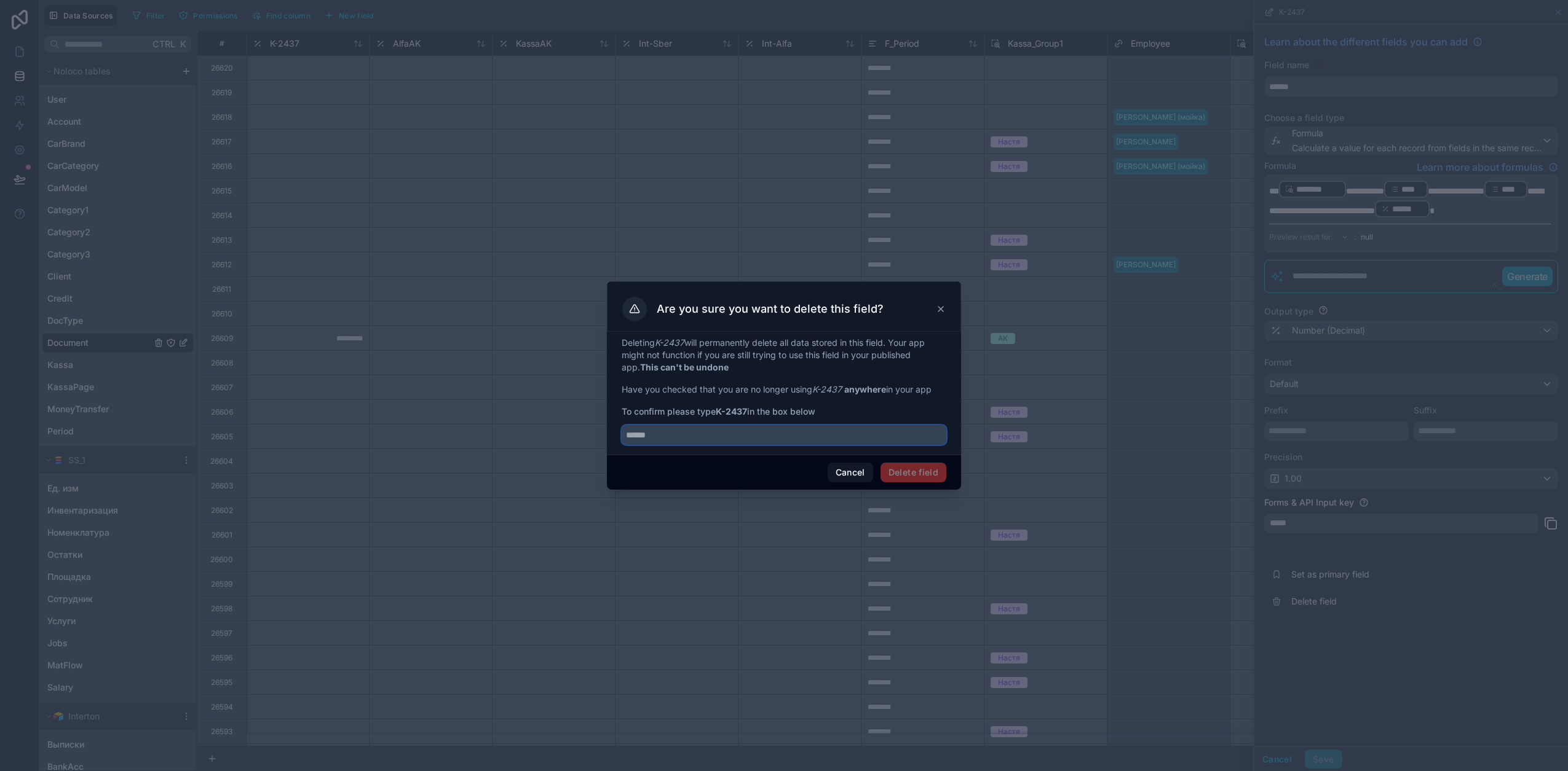
paste input "******"
type input "******"
click at [905, 473] on button "Delete field" at bounding box center [913, 473] width 65 height 20
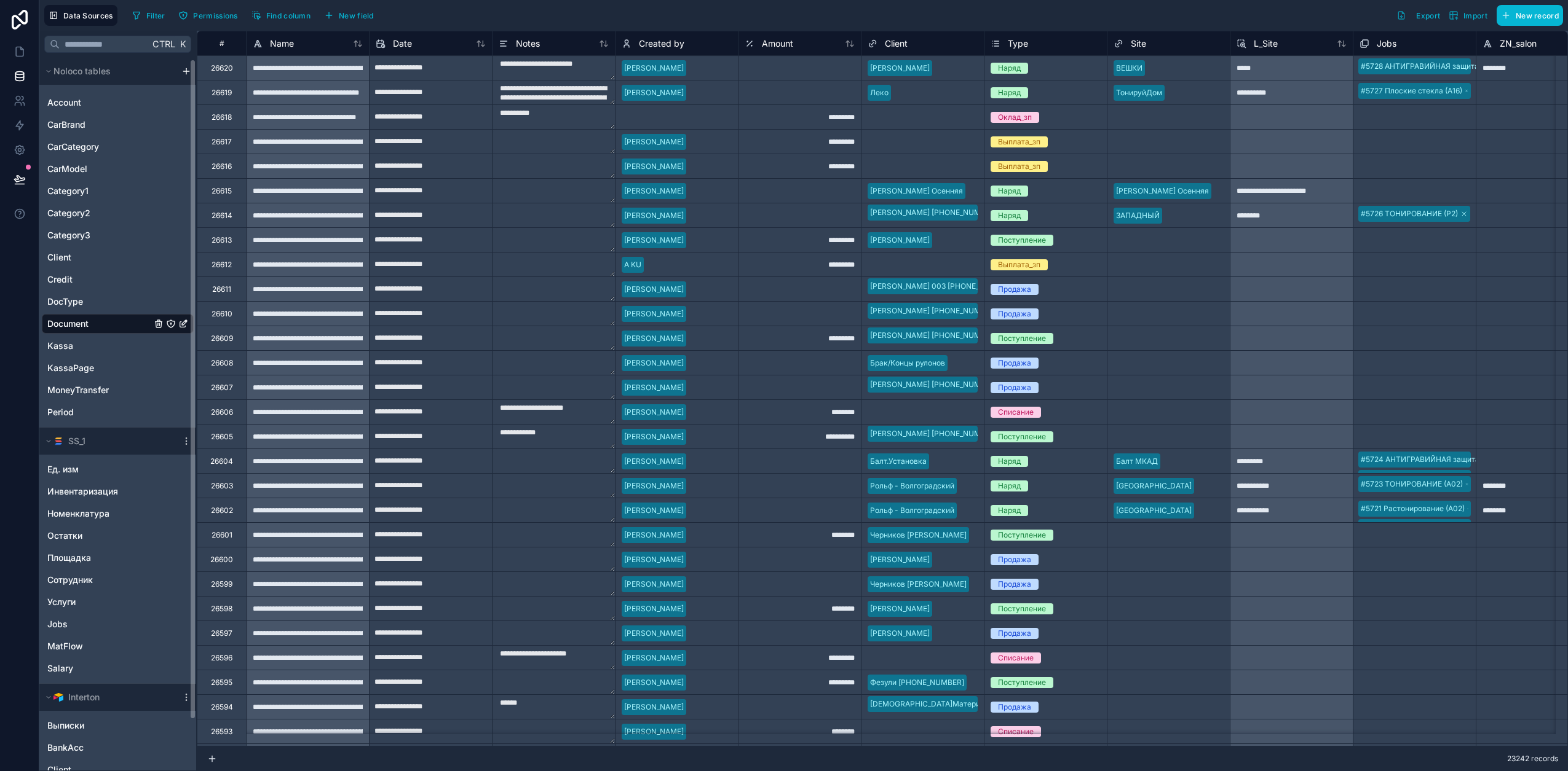
scroll to position [56, 0]
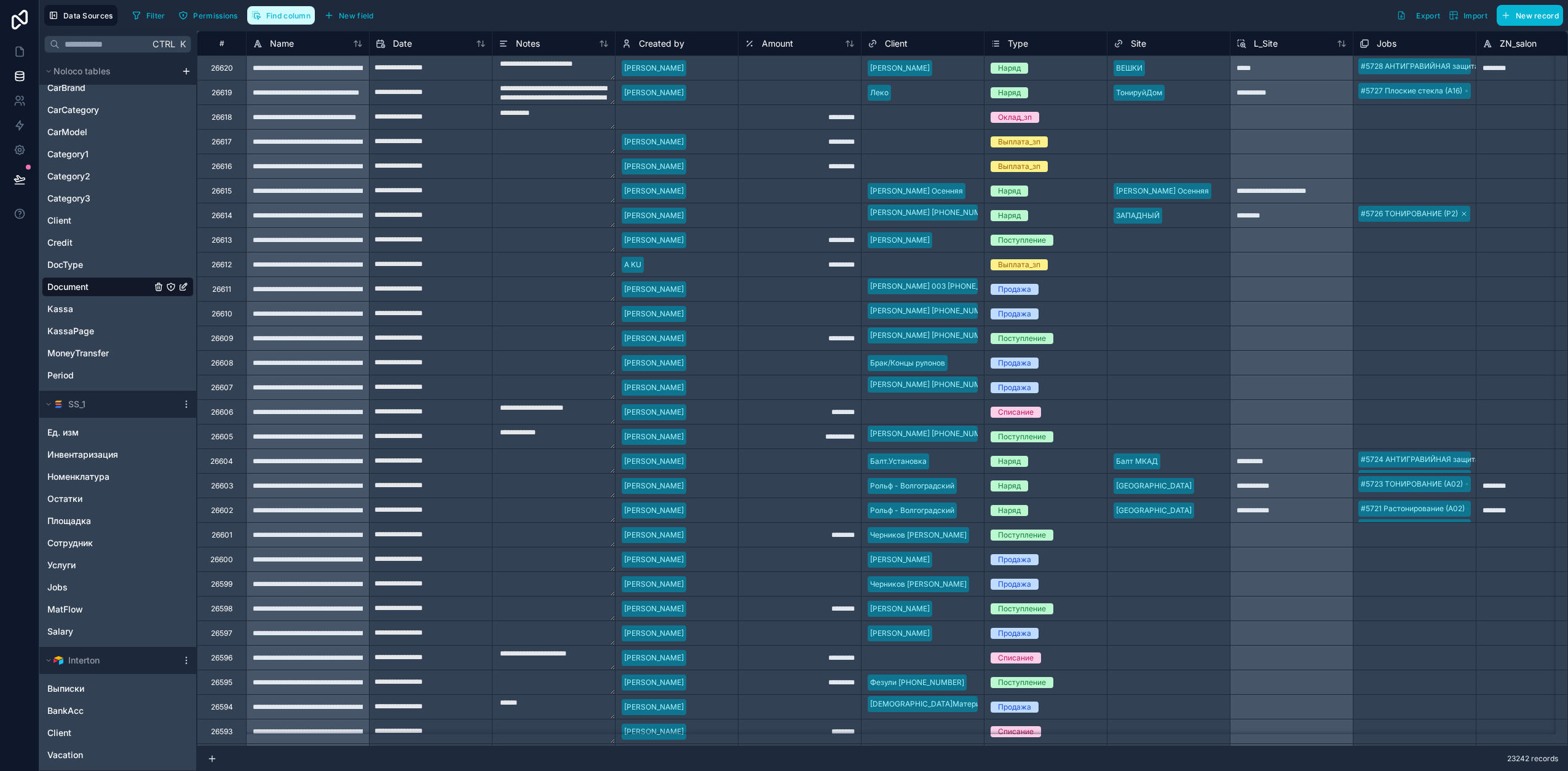
click at [272, 19] on span "Find column" at bounding box center [288, 16] width 44 height 9
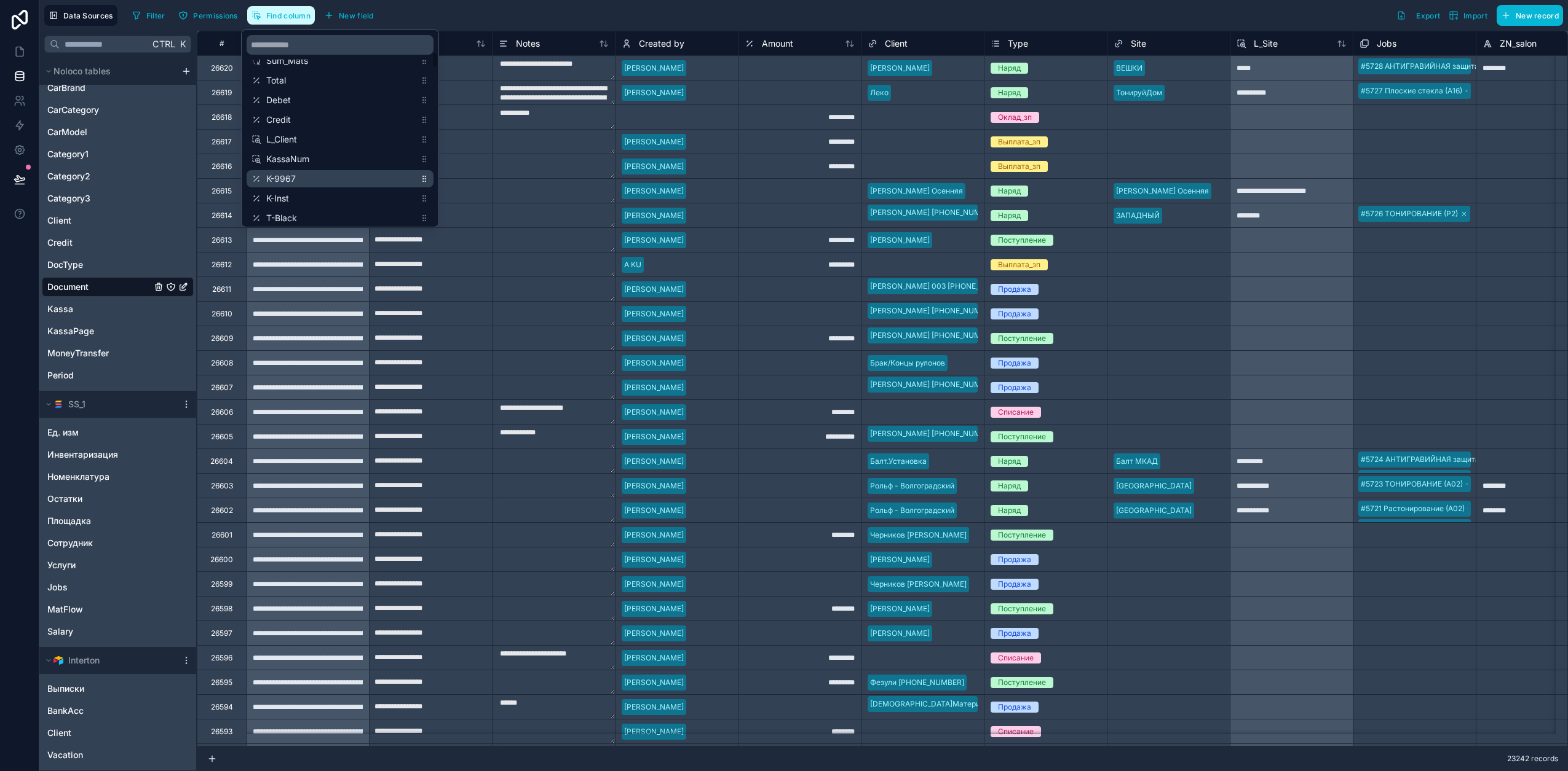
scroll to position [307, 0]
click at [335, 157] on span "K-9967" at bounding box center [340, 159] width 149 height 12
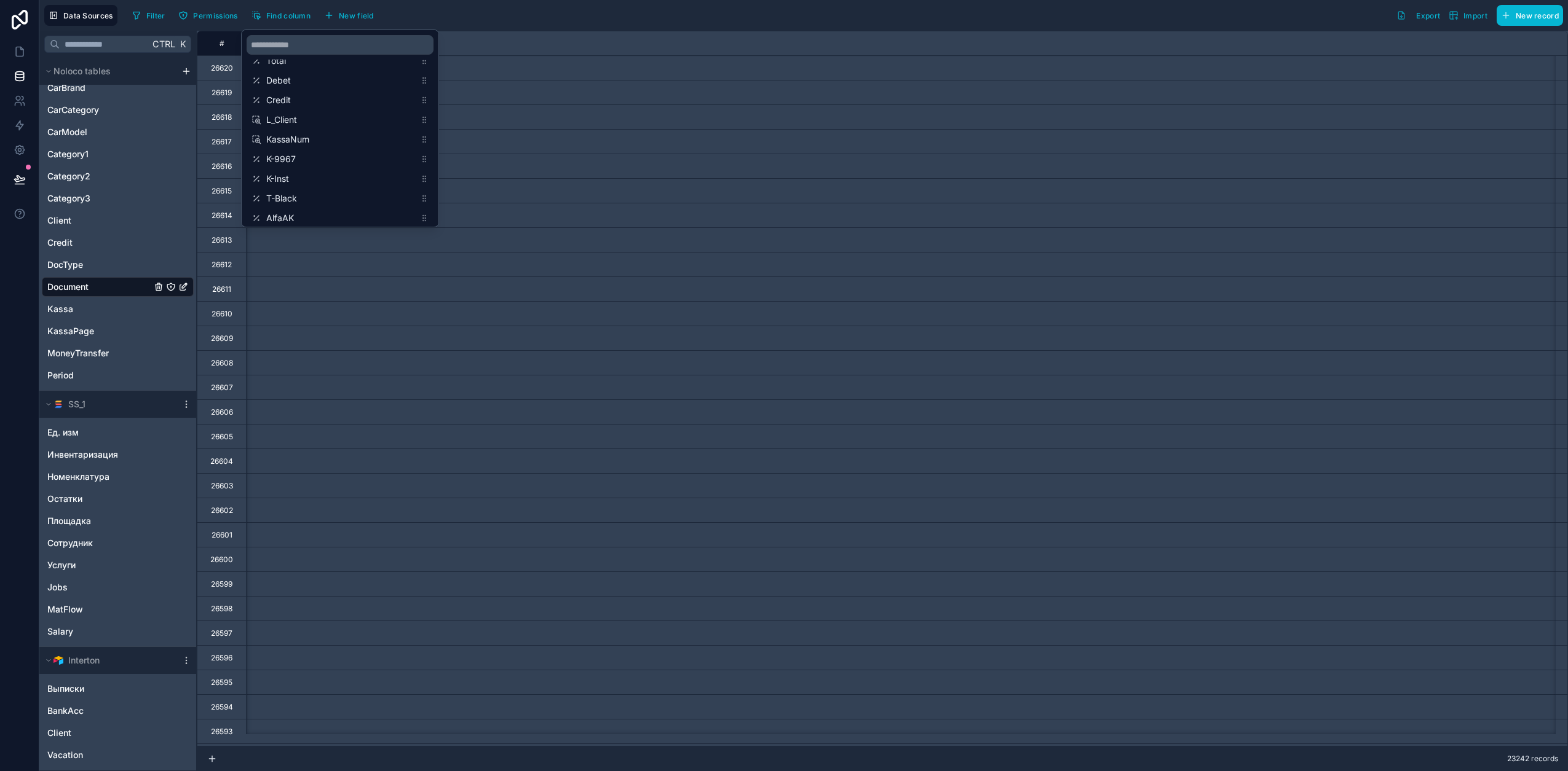
scroll to position [0, 2460]
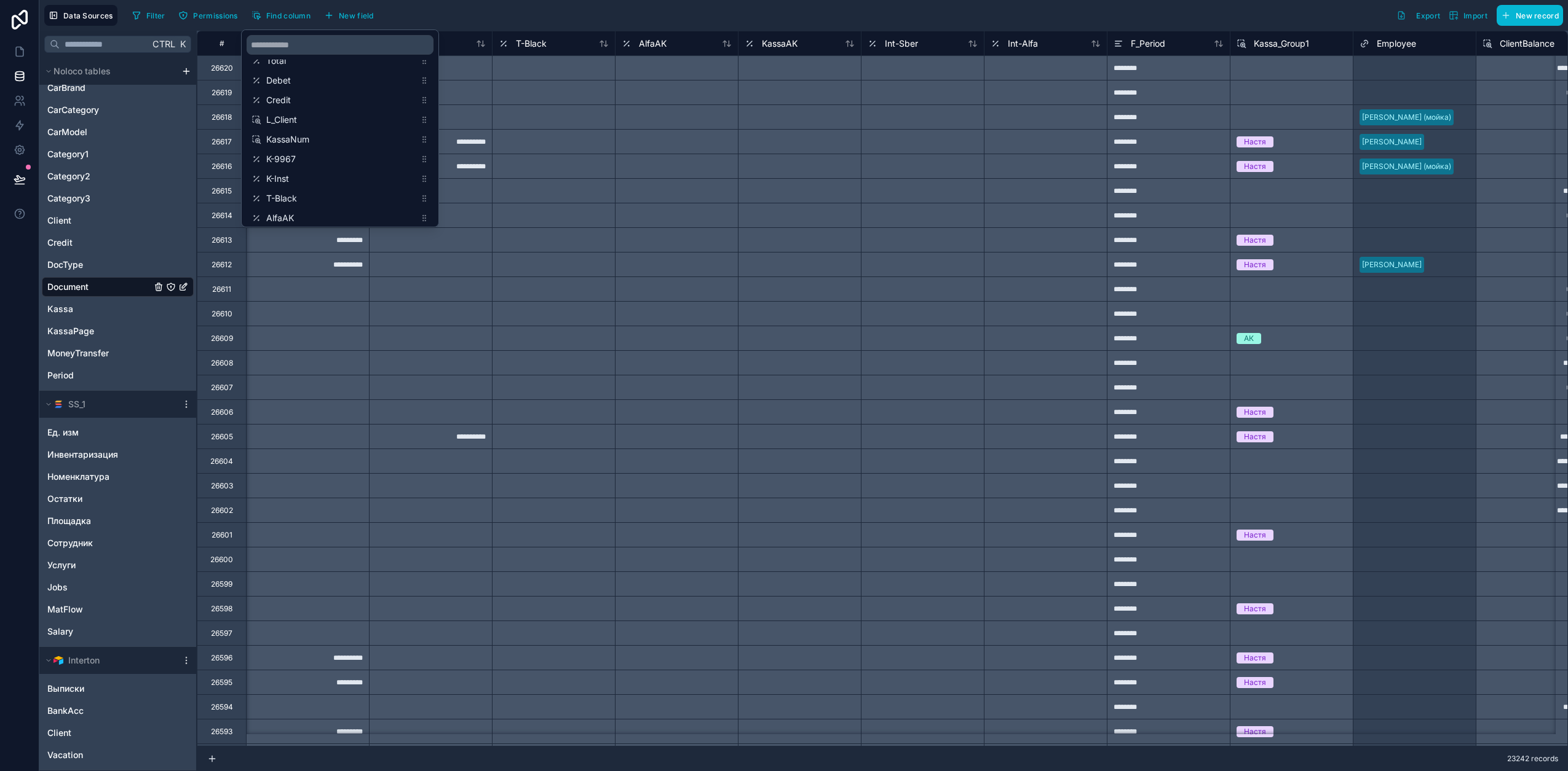
click at [578, 14] on div "Filter Permissions Find column New field Export Import New record" at bounding box center [845, 16] width 1435 height 21
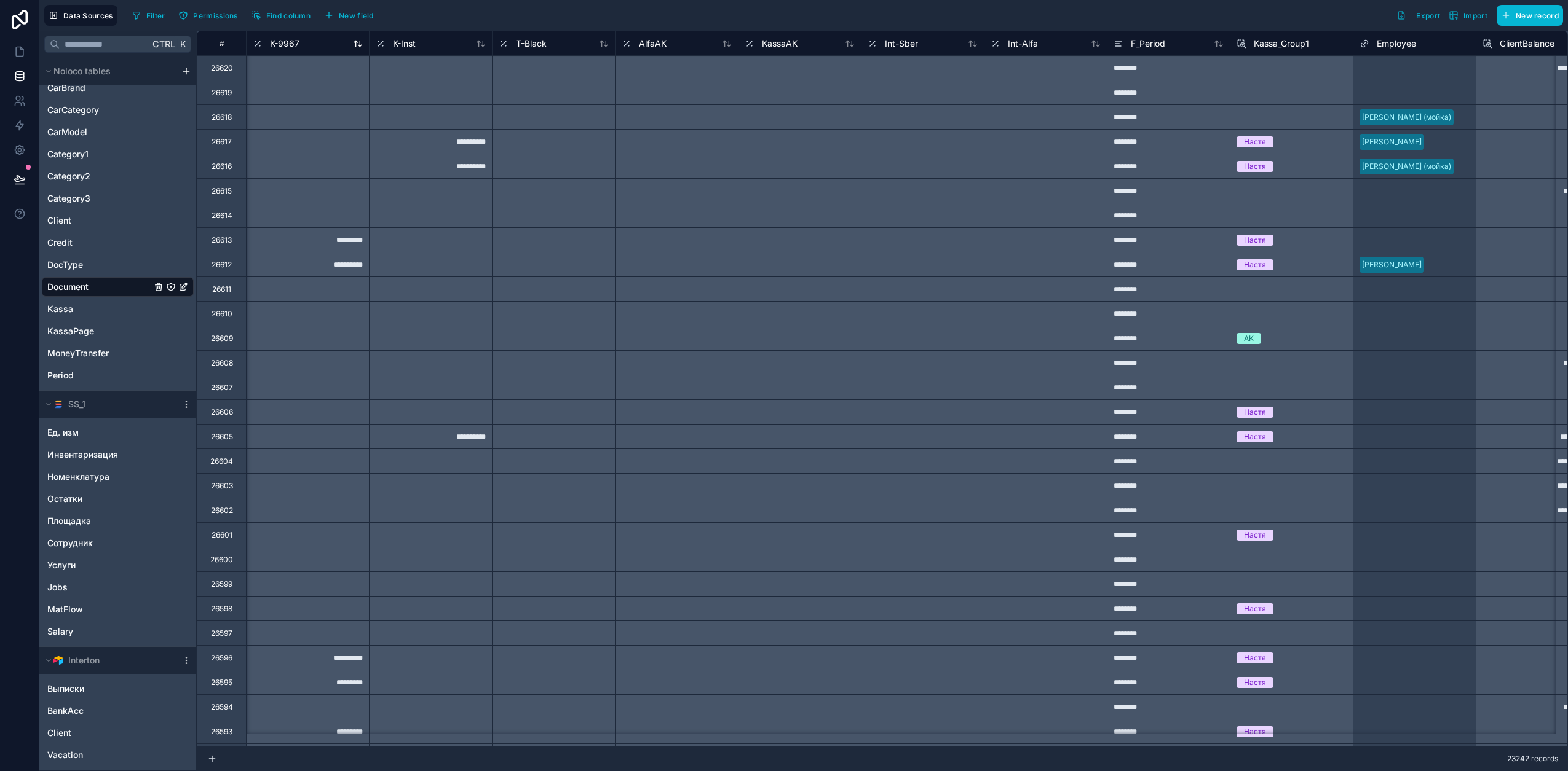
click at [294, 43] on span "K-9967" at bounding box center [285, 43] width 29 height 12
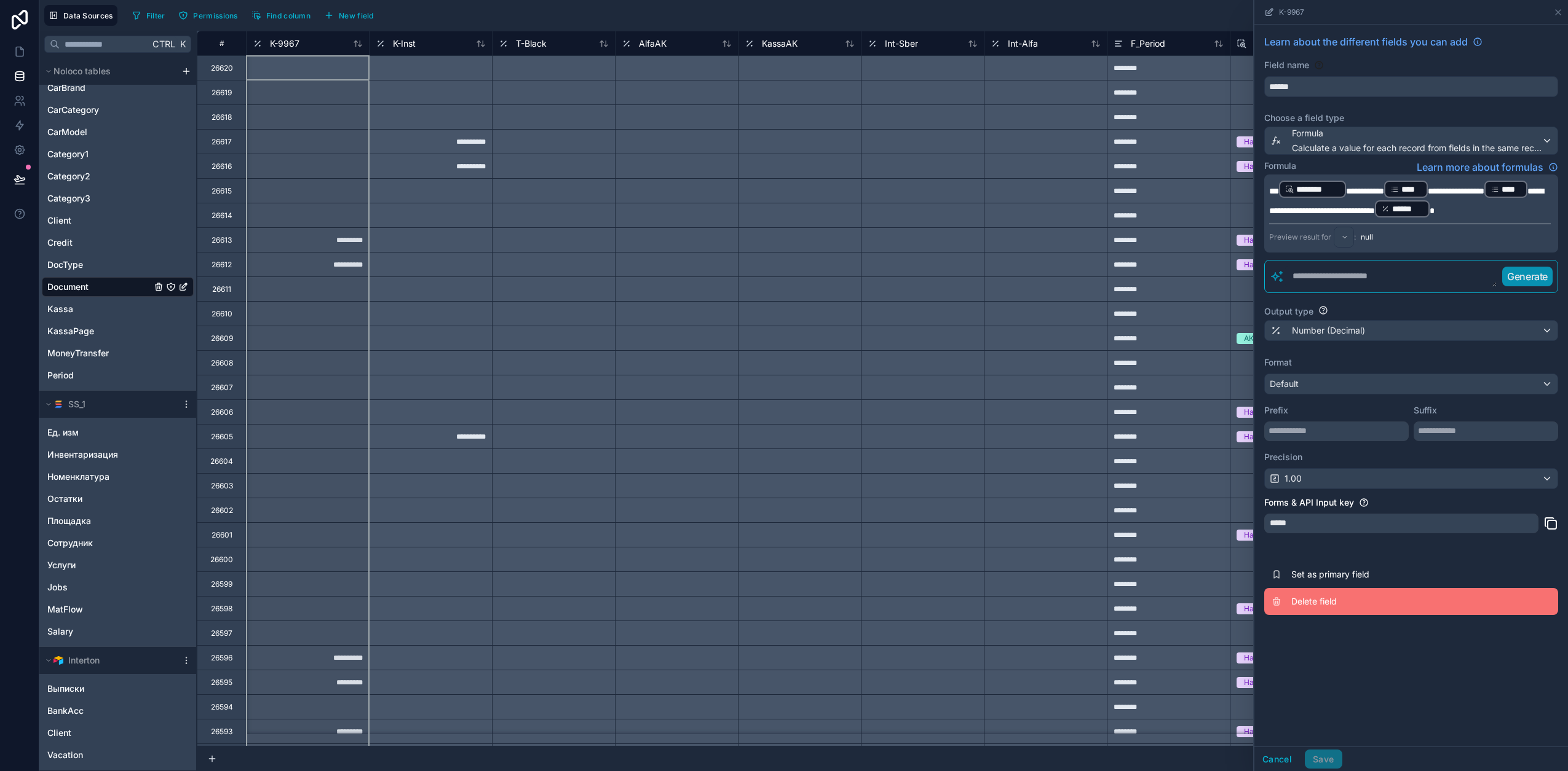
click at [1326, 613] on button "Delete field" at bounding box center [1410, 601] width 294 height 27
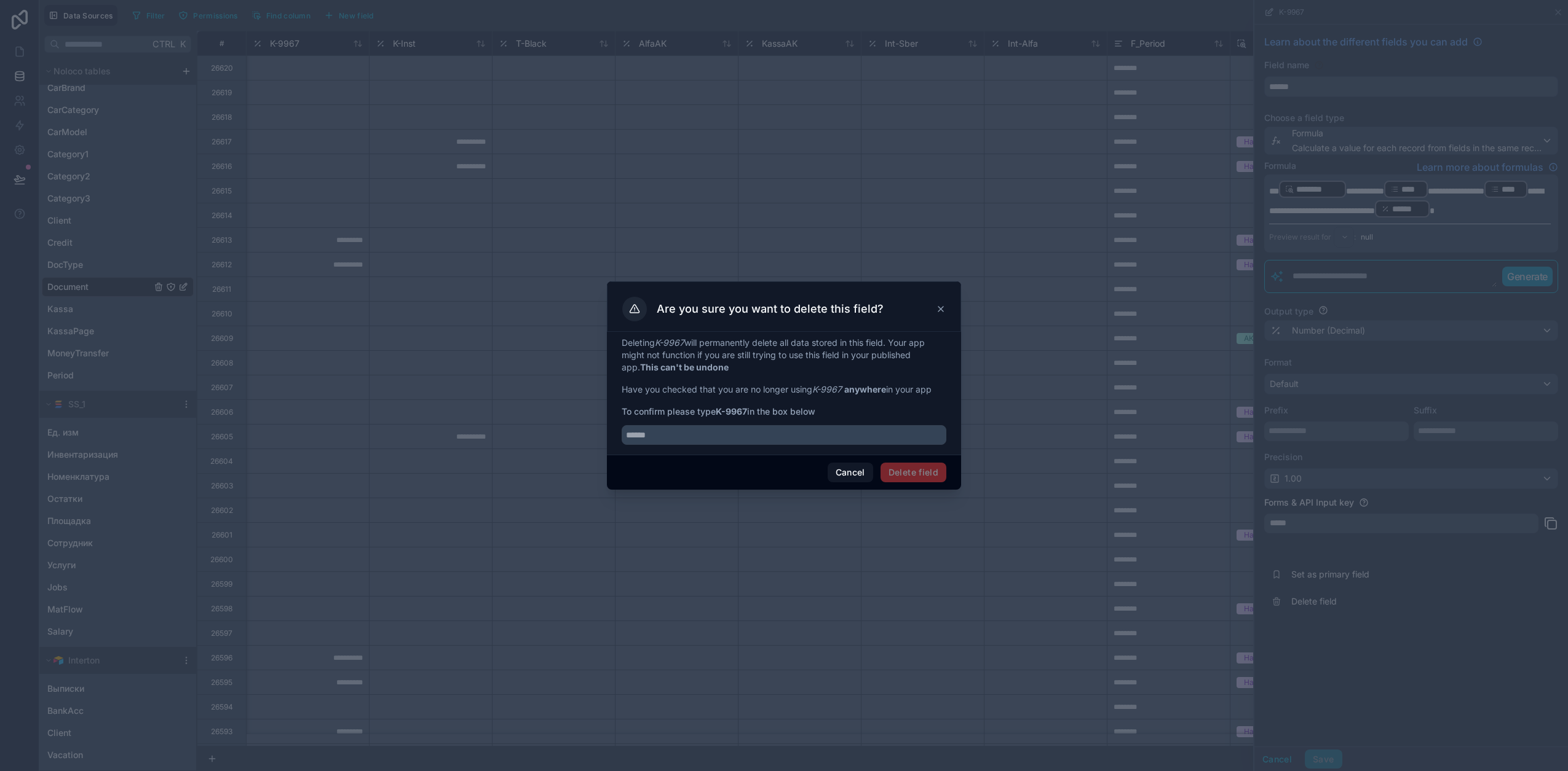
click at [742, 414] on strong "K-9967" at bounding box center [731, 411] width 31 height 11
drag, startPoint x: 724, startPoint y: 414, endPoint x: 714, endPoint y: 414, distance: 10.0
click at [714, 414] on span "To confirm please type K-9967 in the box below" at bounding box center [784, 411] width 325 height 12
click at [721, 414] on strong "K-9967" at bounding box center [731, 411] width 31 height 11
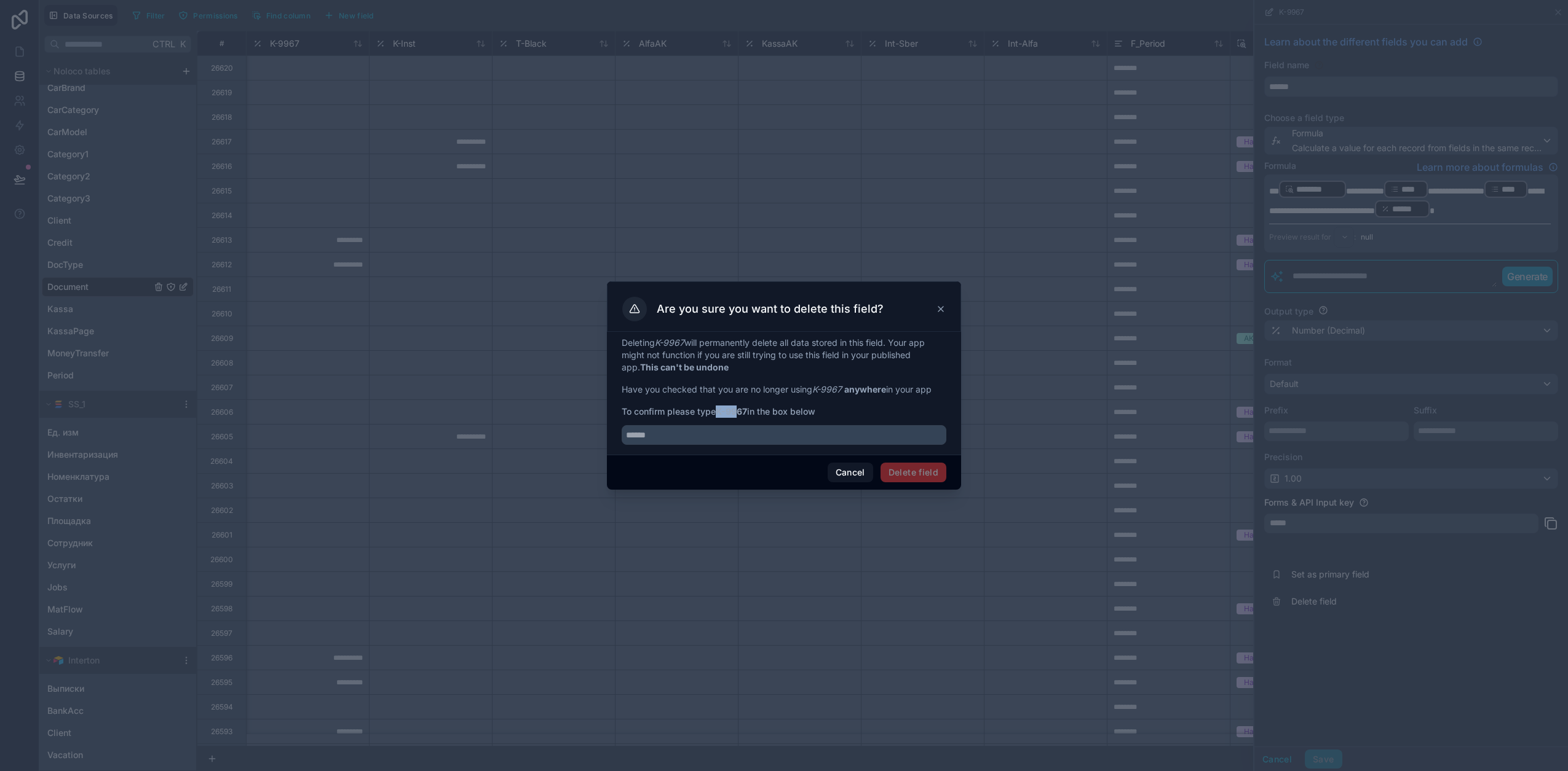
click at [719, 408] on strong "K-9967" at bounding box center [731, 411] width 31 height 11
click at [741, 409] on strong "K-9967" at bounding box center [731, 411] width 31 height 11
click at [739, 412] on strong "K-9967" at bounding box center [731, 411] width 31 height 11
drag, startPoint x: 739, startPoint y: 412, endPoint x: 717, endPoint y: 413, distance: 22.0
click at [717, 413] on span "To confirm please type K-9967 in the box below" at bounding box center [784, 411] width 325 height 12
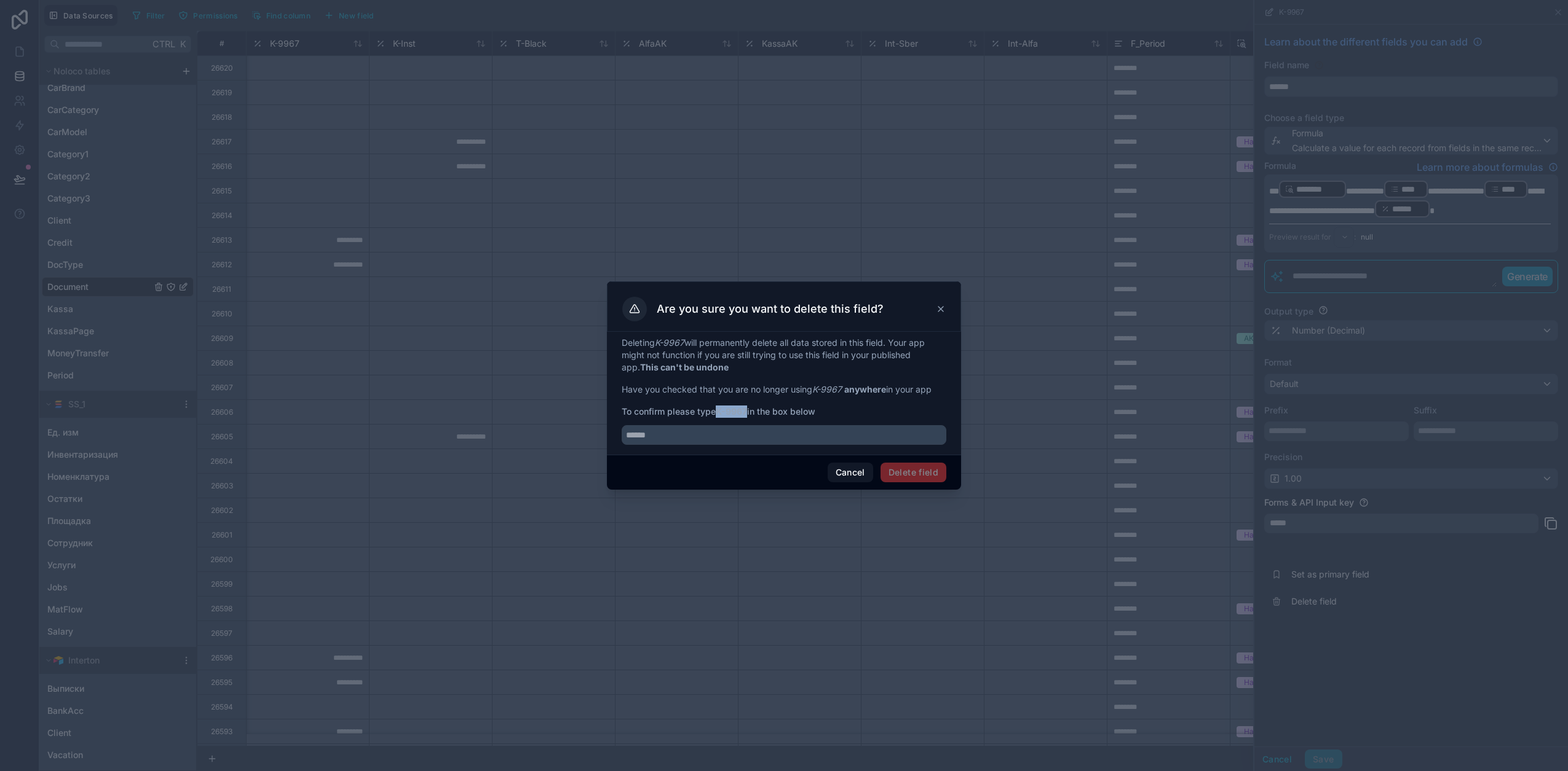
copy strong "K-9967"
drag, startPoint x: 672, startPoint y: 439, endPoint x: 677, endPoint y: 453, distance: 14.9
click at [685, 446] on div "Deleting K-9967 will permanently delete all data stored in this field. Your app…" at bounding box center [784, 393] width 354 height 123
paste input "******"
type input "******"
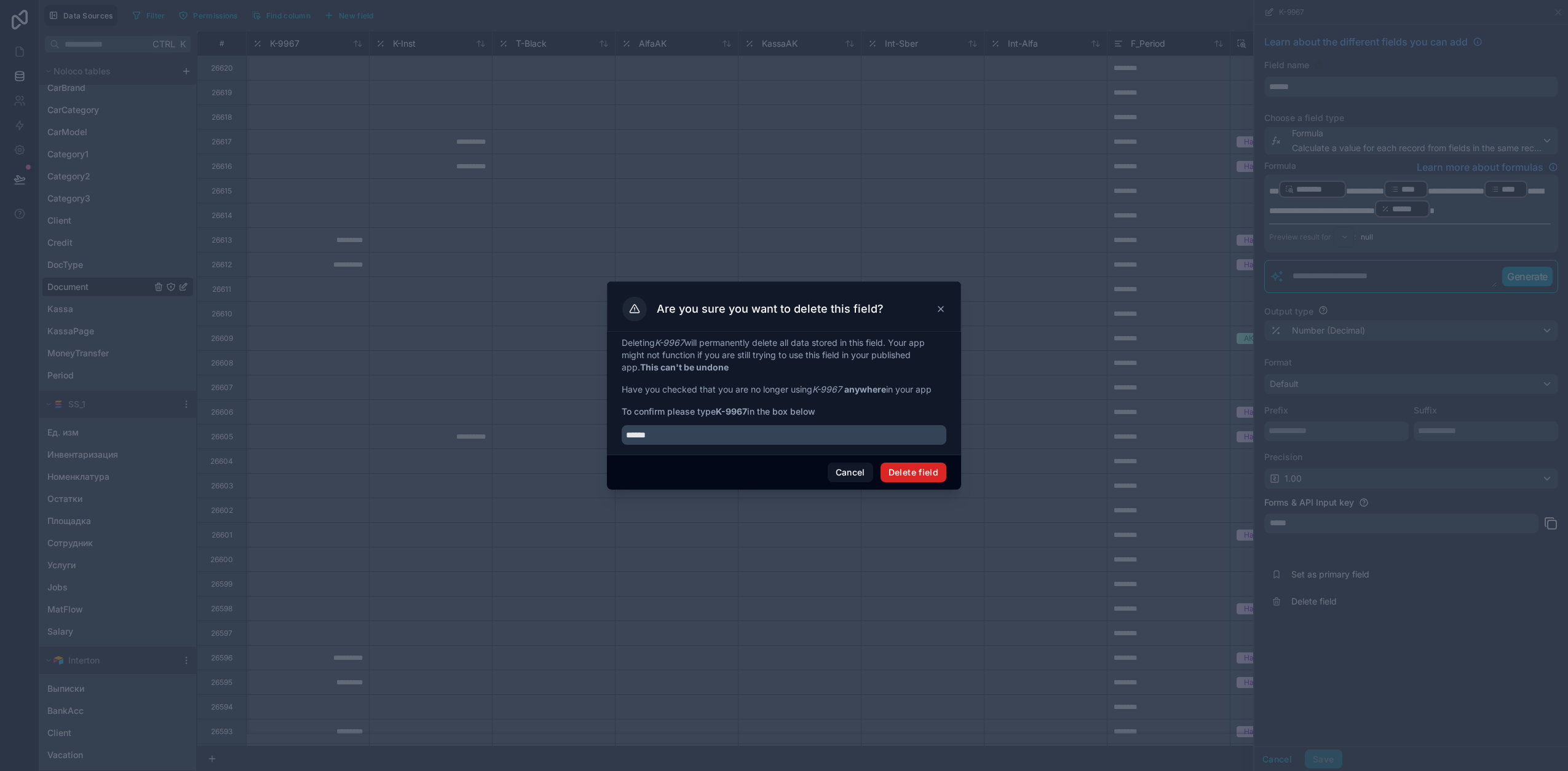
click at [931, 470] on button "Delete field" at bounding box center [913, 473] width 65 height 20
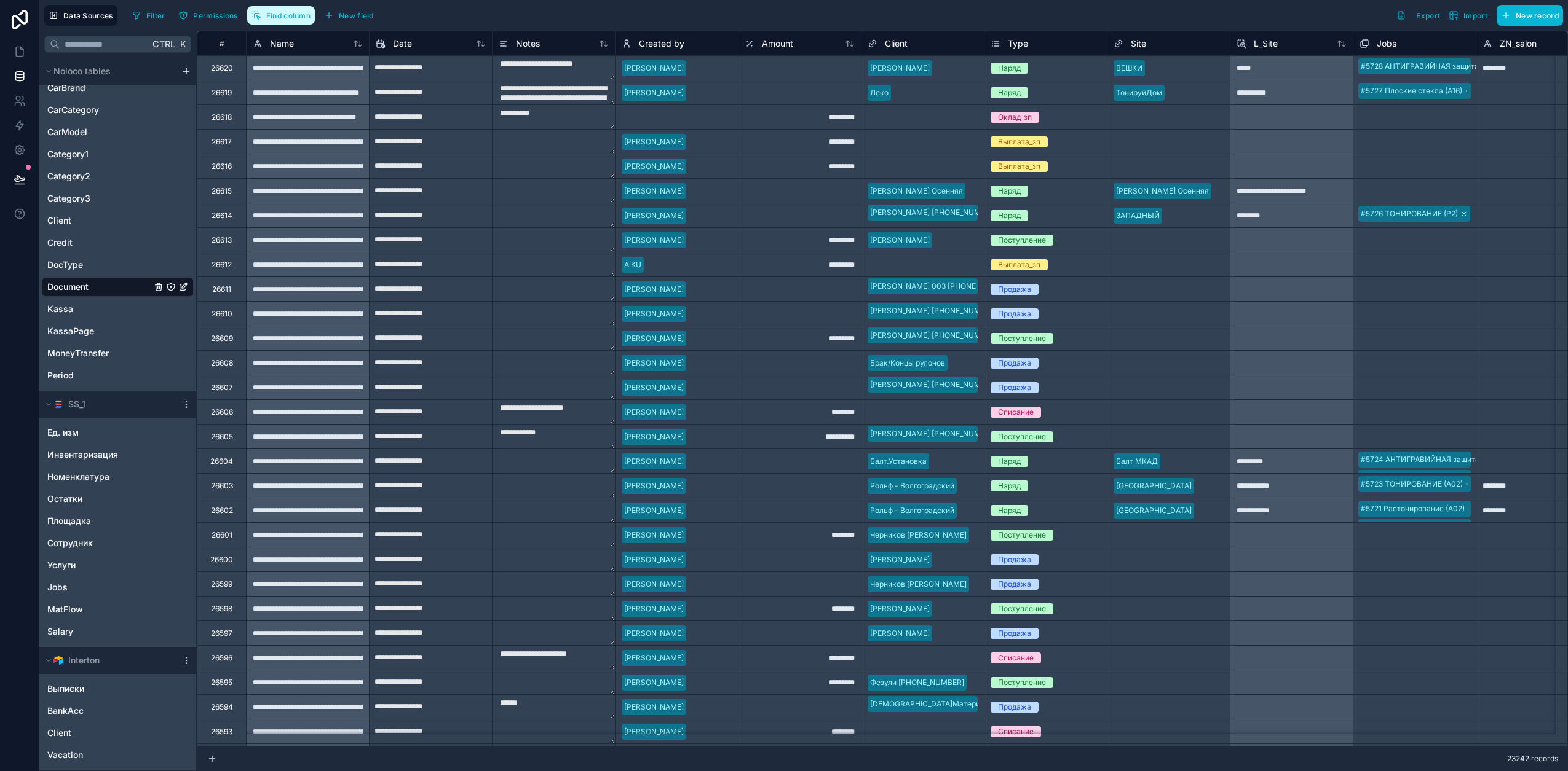
click at [288, 20] on button "Find column" at bounding box center [281, 16] width 68 height 19
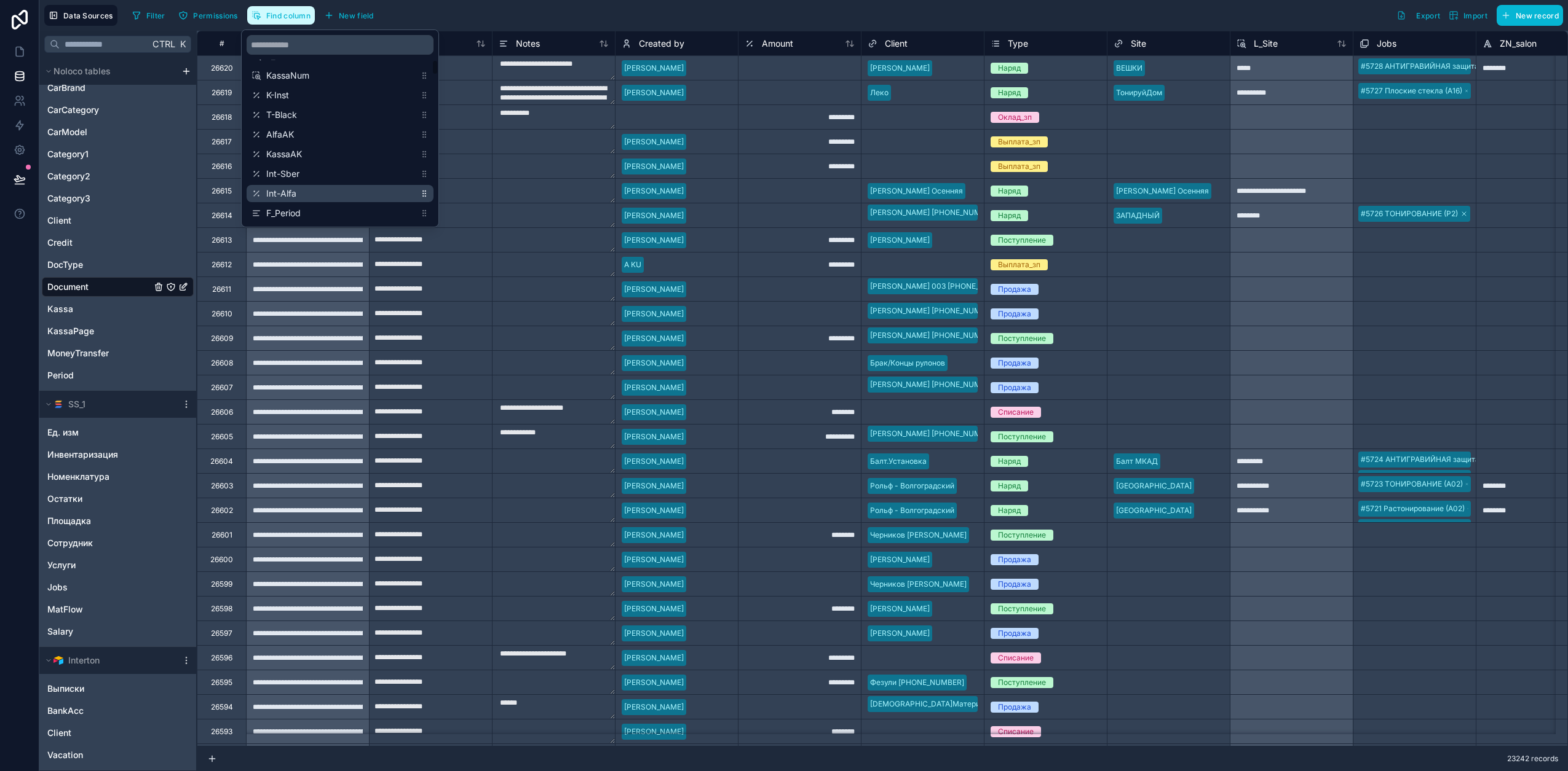
scroll to position [384, 0]
click at [311, 161] on span "Int-Sber" at bounding box center [340, 160] width 149 height 12
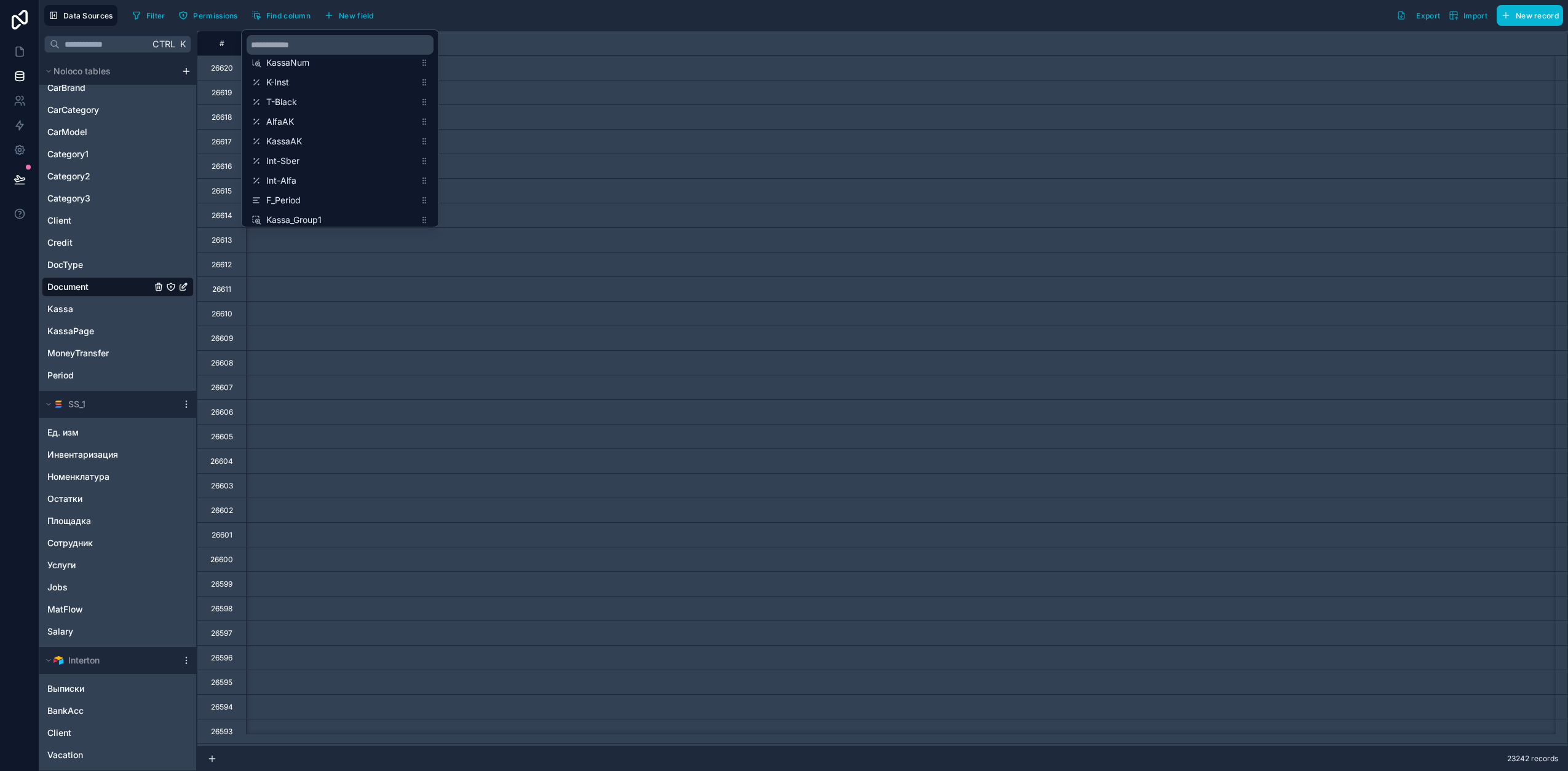
type input "**********"
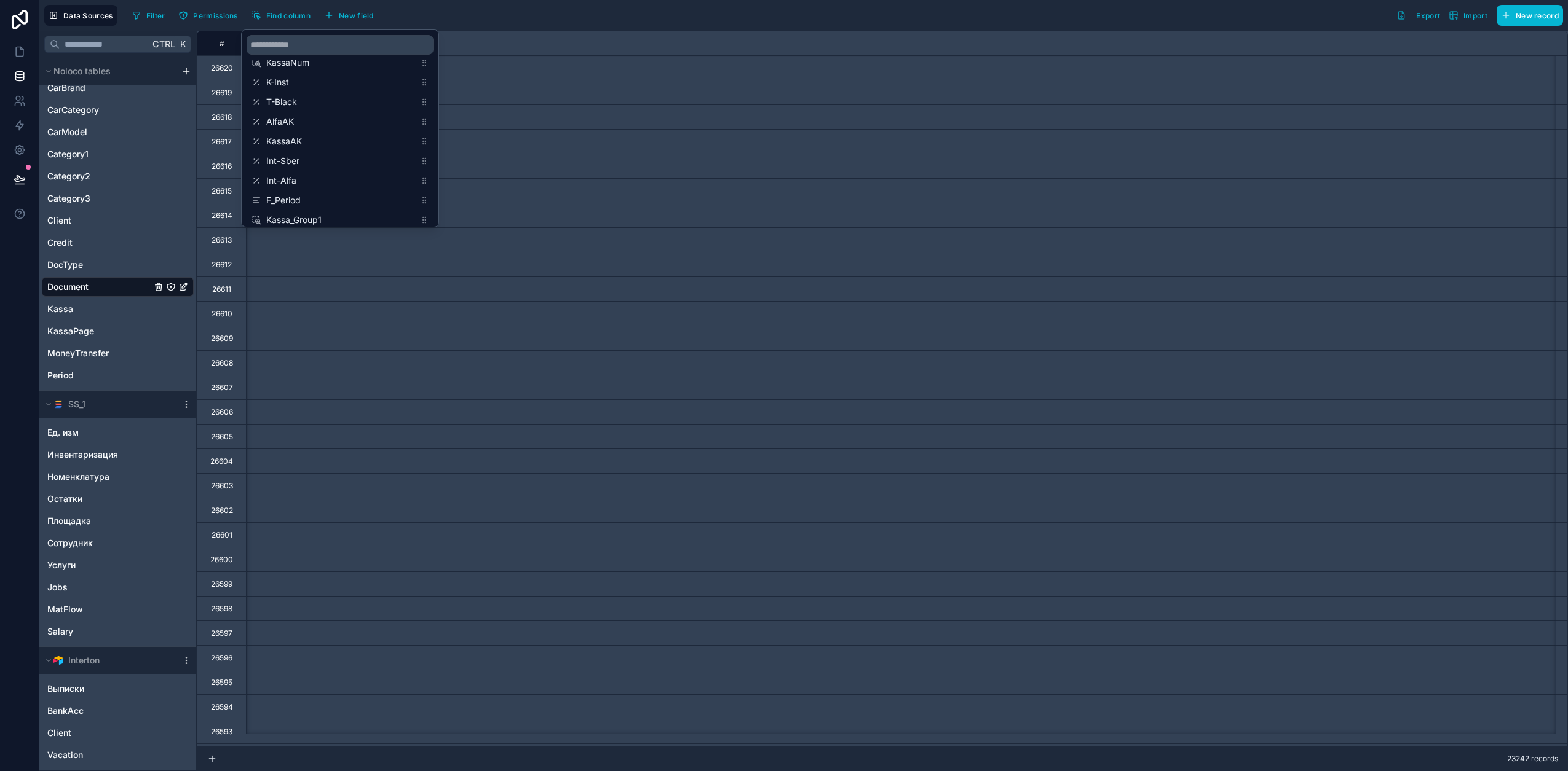
type input "**********"
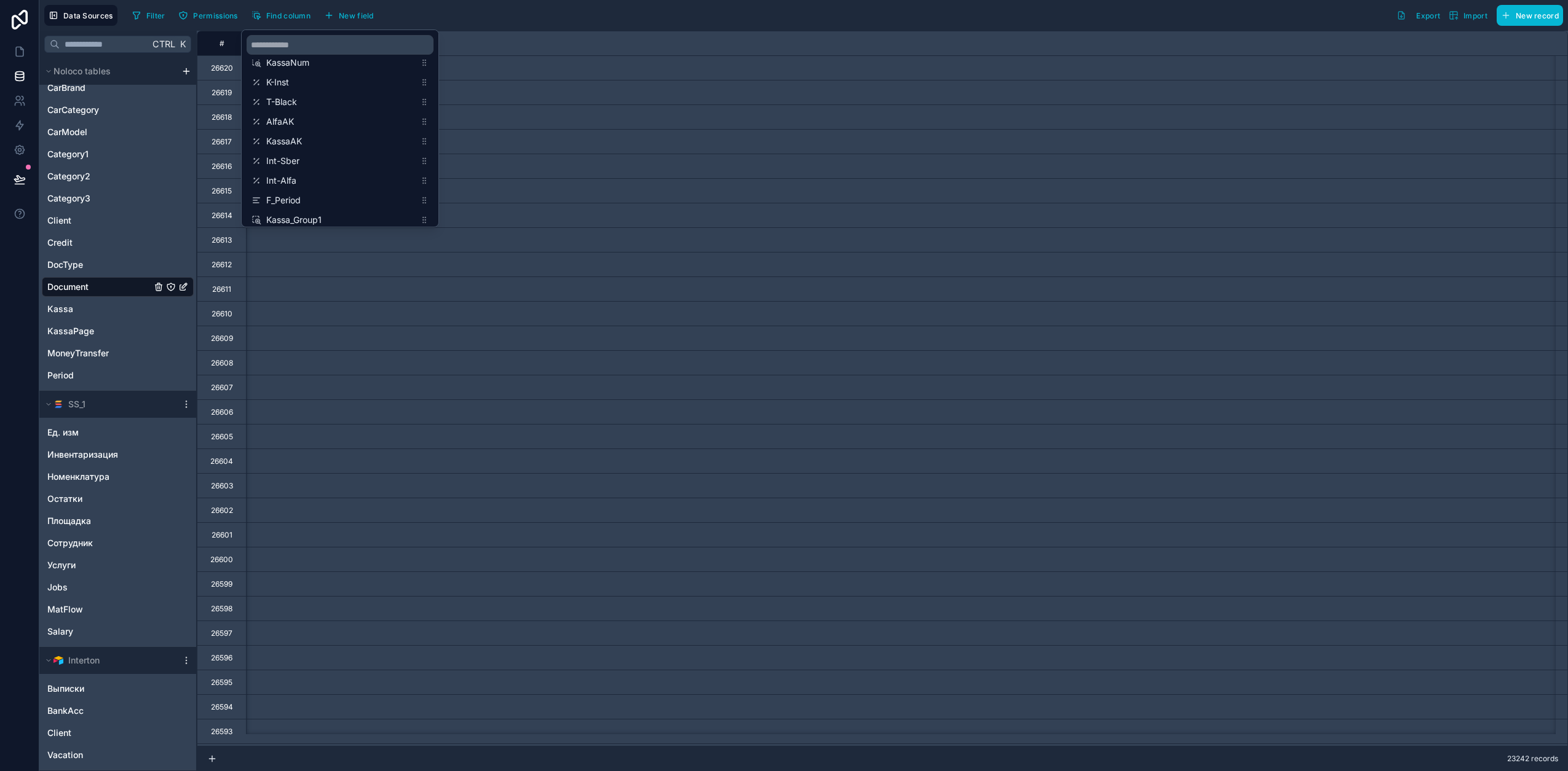
scroll to position [0, 2951]
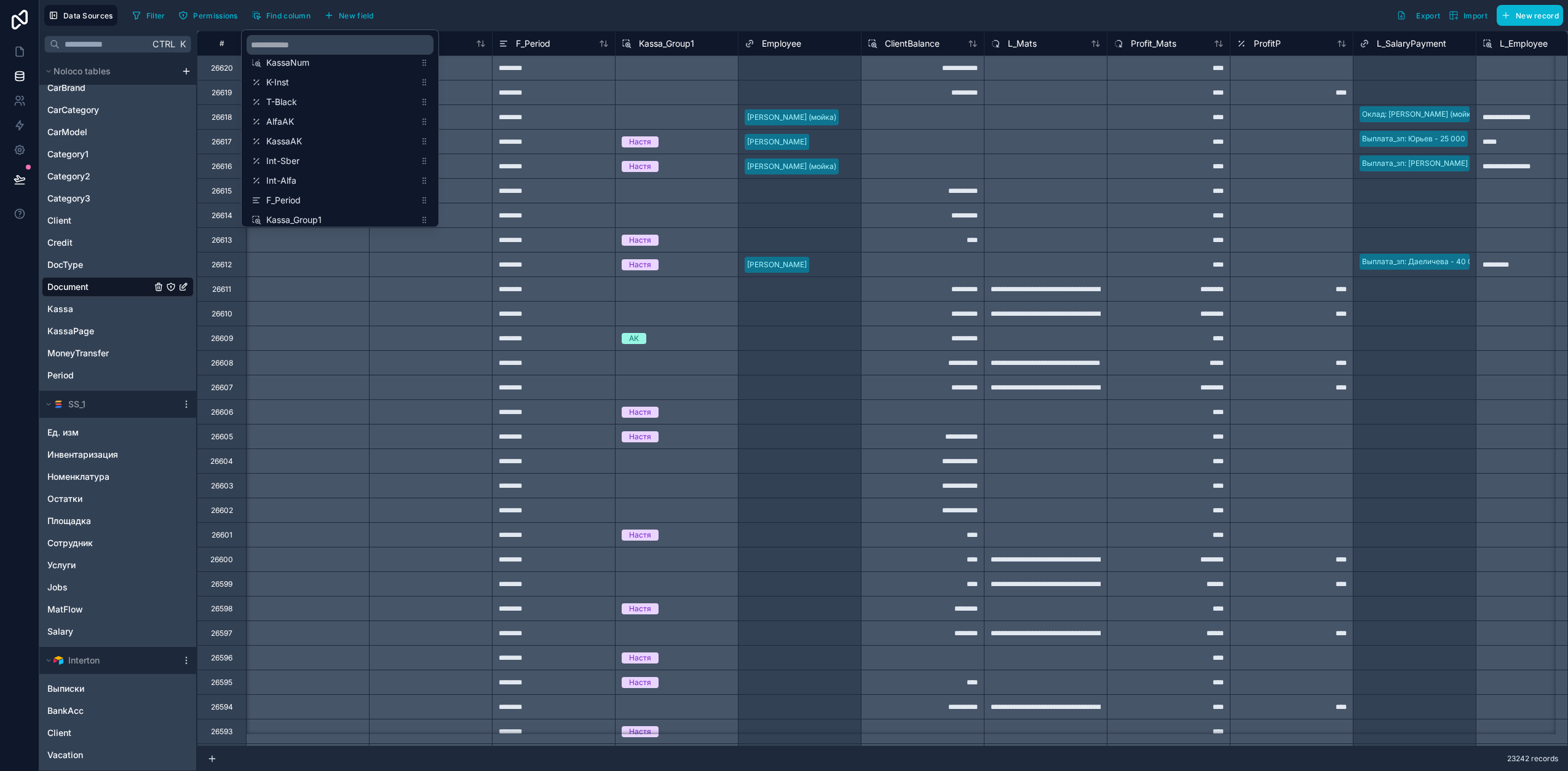
click at [519, 13] on div "Filter Permissions Find column New field Export Import New record" at bounding box center [845, 16] width 1435 height 21
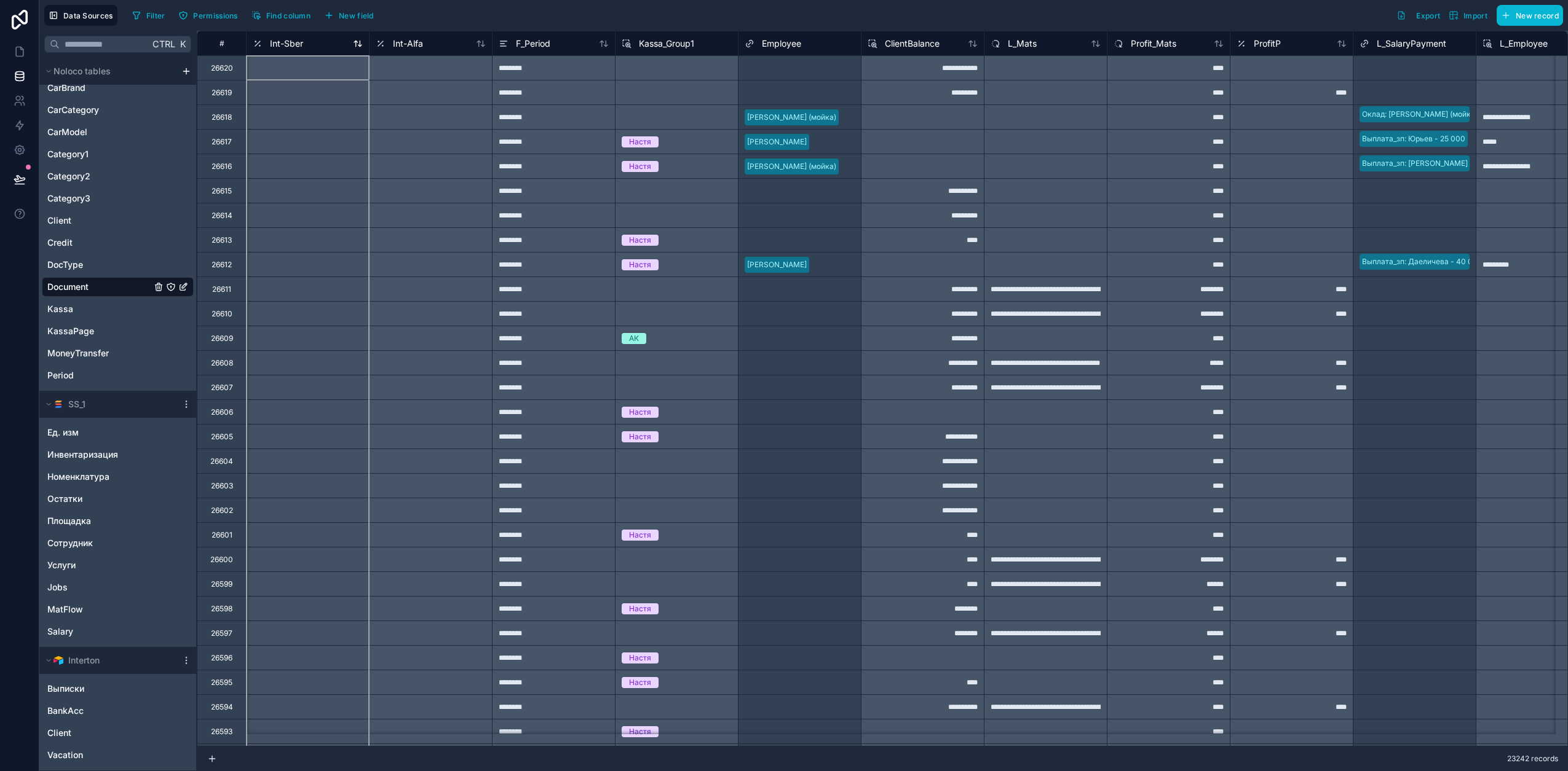
click at [290, 43] on span "Int-Sber" at bounding box center [286, 43] width 34 height 12
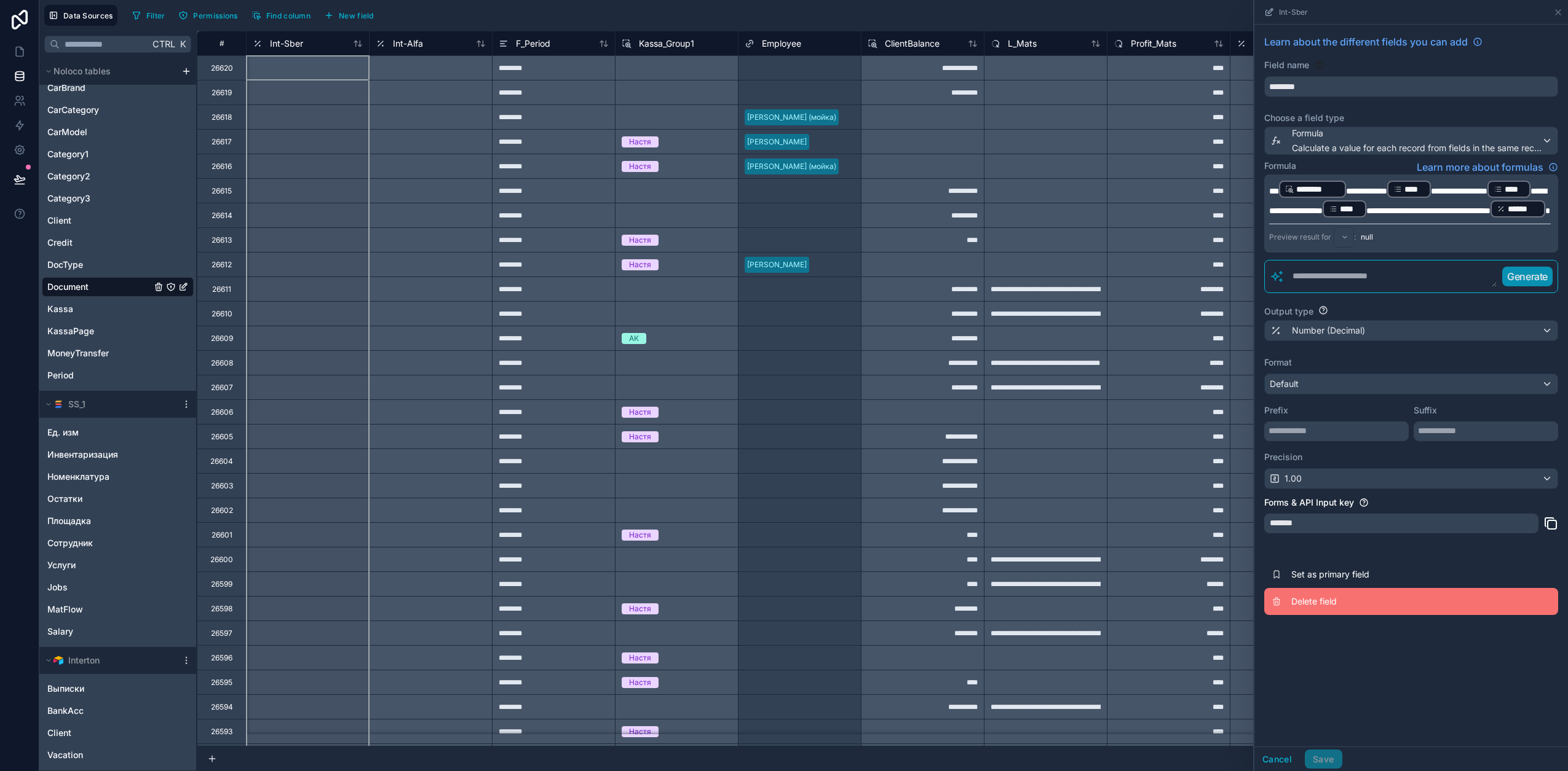
click at [1303, 615] on button "Delete field" at bounding box center [1410, 601] width 294 height 27
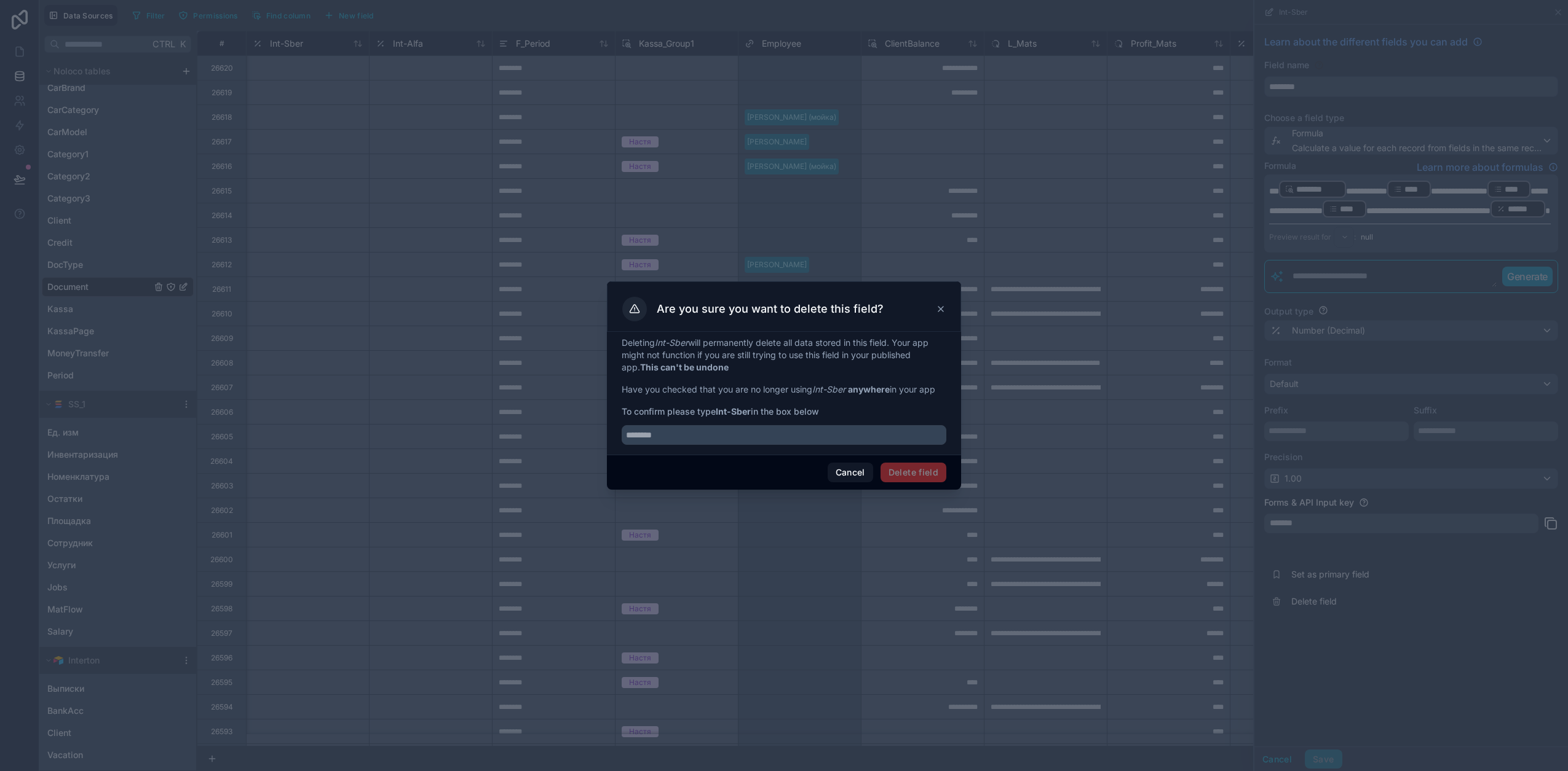
click at [723, 412] on strong "Int-Sber" at bounding box center [733, 411] width 35 height 11
drag, startPoint x: 723, startPoint y: 412, endPoint x: 738, endPoint y: 411, distance: 15.0
click at [738, 411] on strong "Int-Sber" at bounding box center [733, 411] width 35 height 11
copy strong "Int-Sber"
click at [721, 437] on input "text" at bounding box center [784, 435] width 325 height 20
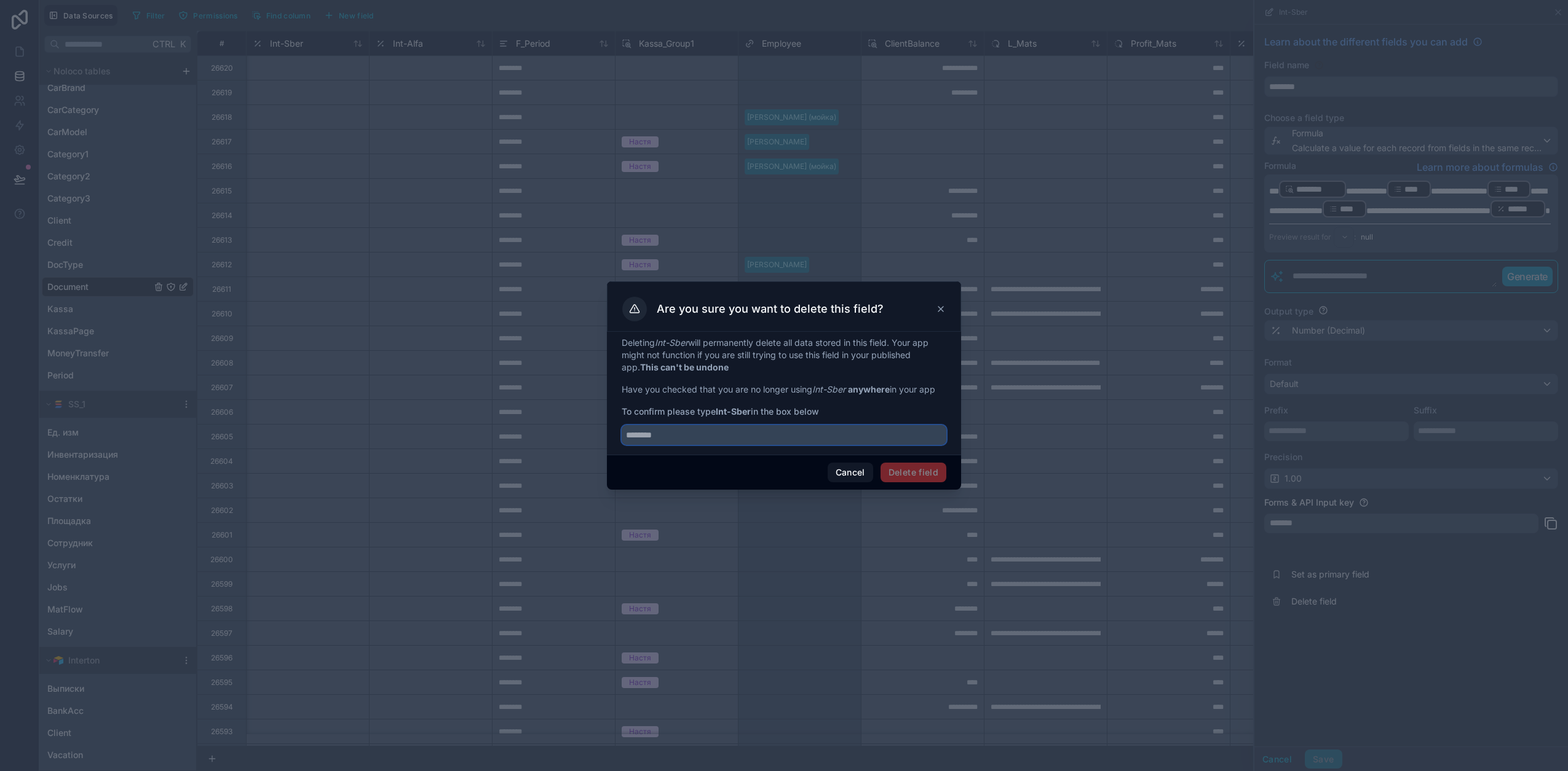
paste input "********"
type input "********"
click at [935, 475] on button "Delete field" at bounding box center [913, 473] width 65 height 20
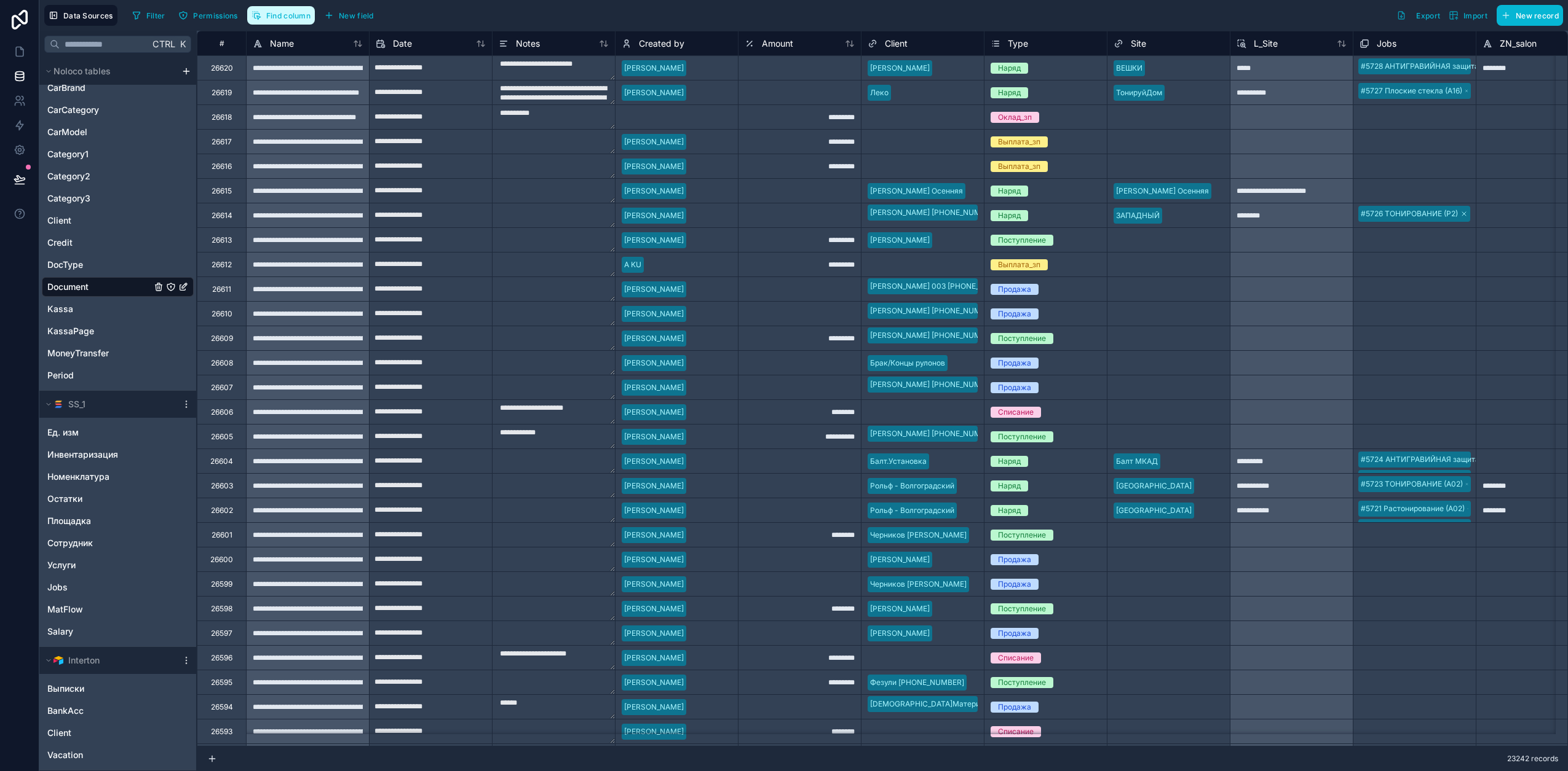
click at [295, 19] on span "Find column" at bounding box center [288, 16] width 44 height 9
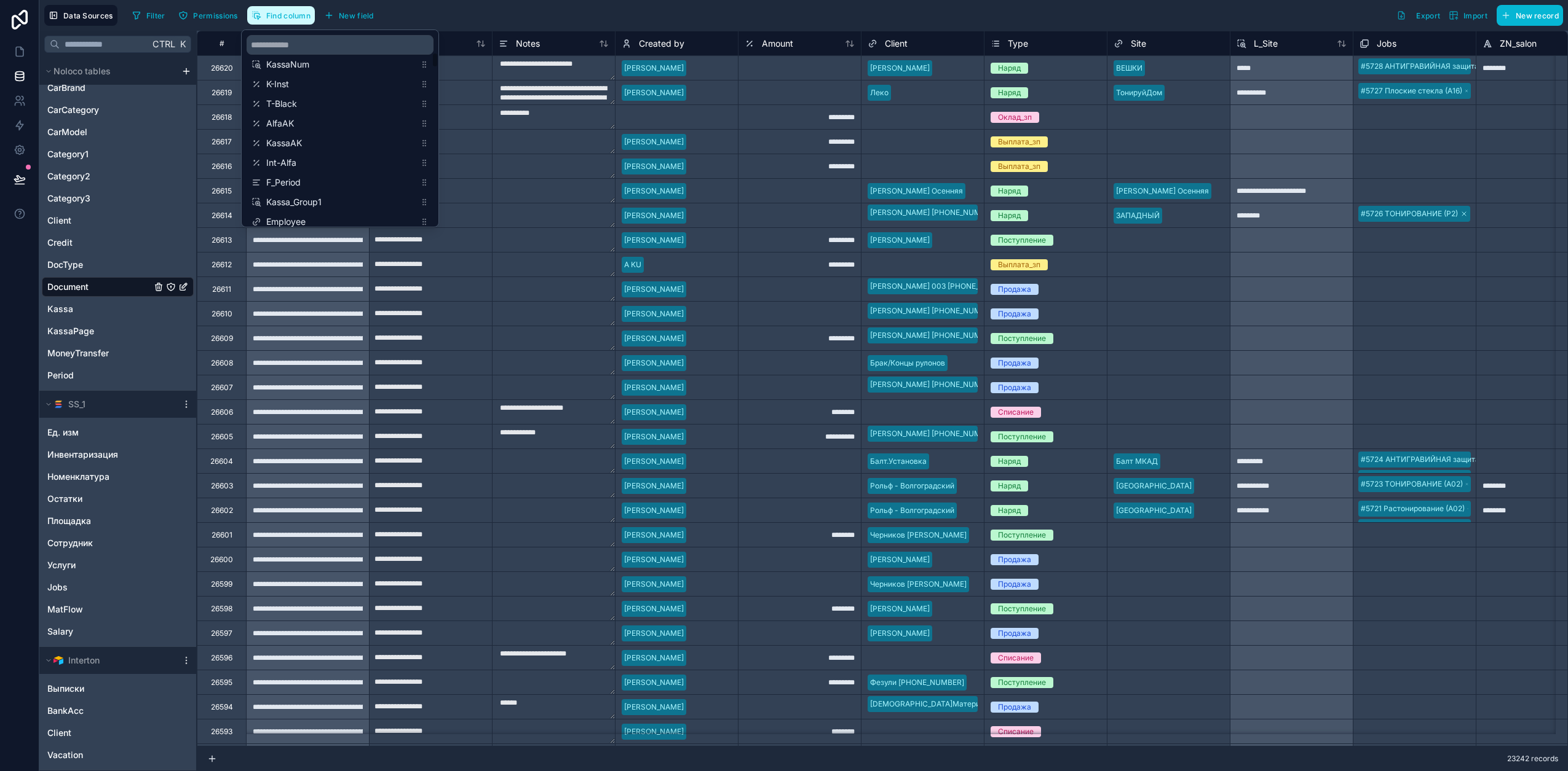
scroll to position [384, 0]
click at [330, 159] on span "Int-Alfa" at bounding box center [340, 160] width 149 height 12
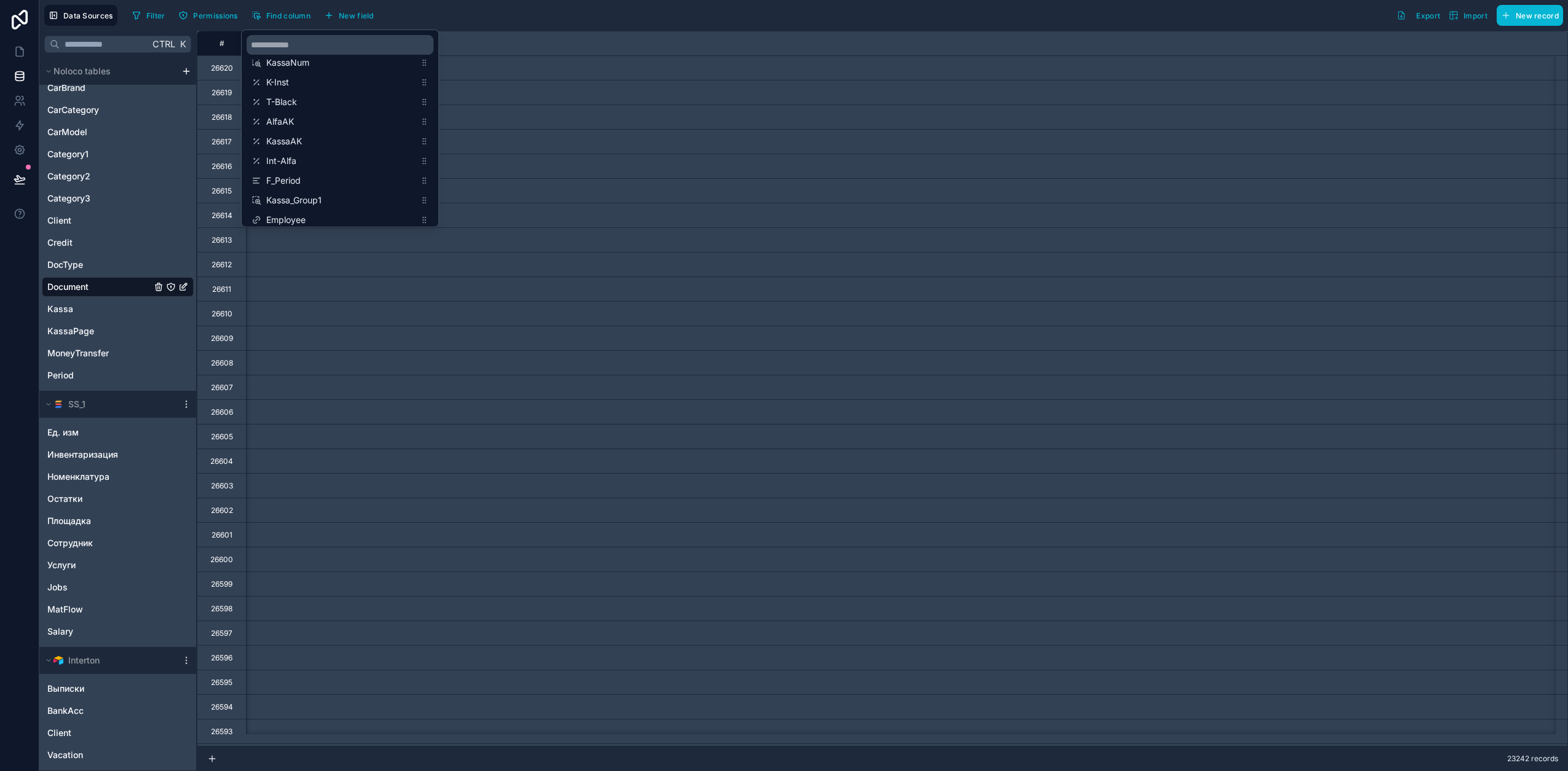
scroll to position [0, 2951]
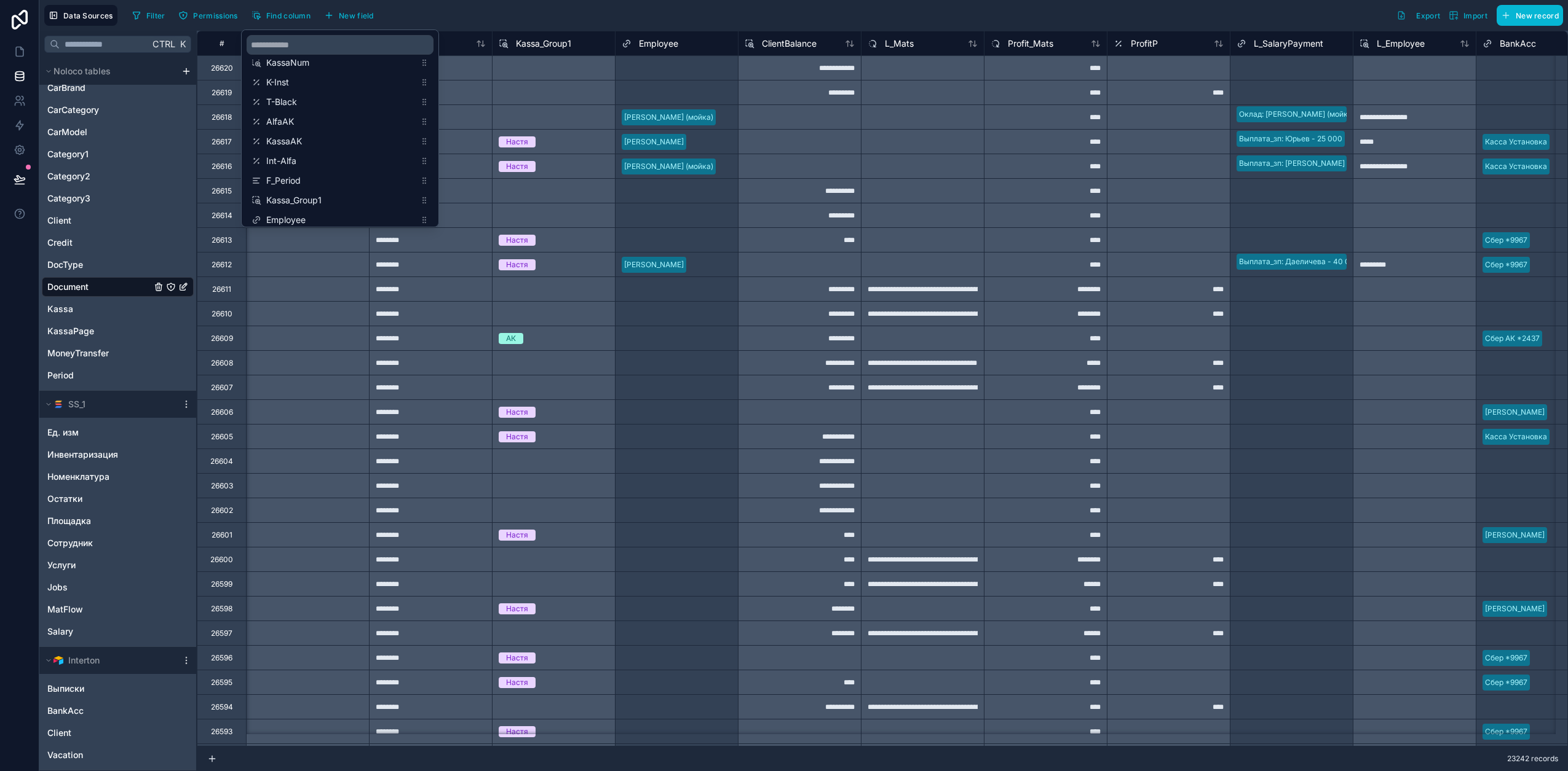
click at [644, 8] on div "Filter Permissions Find column New field Export Import New record" at bounding box center [845, 16] width 1435 height 21
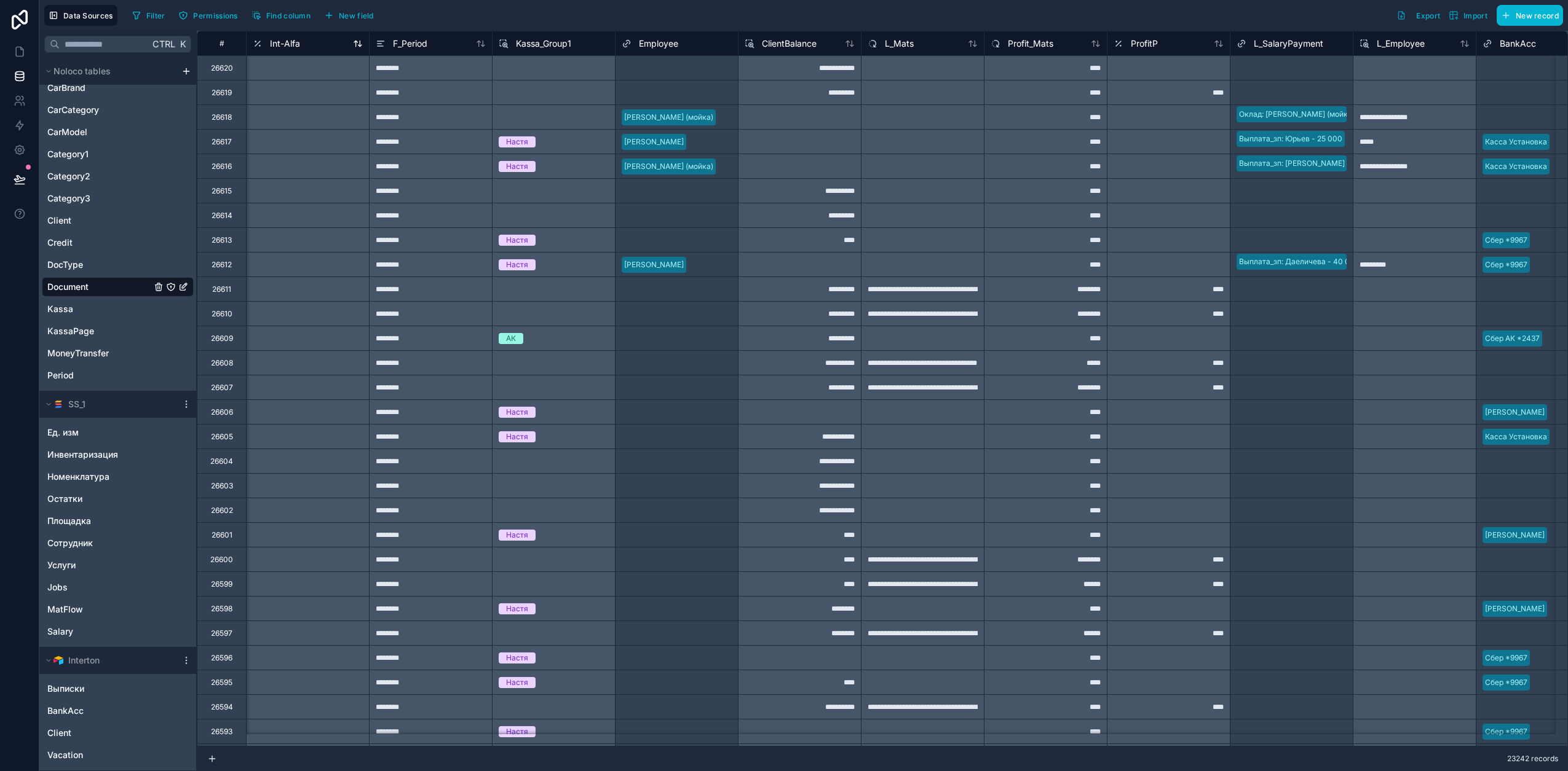
click at [284, 45] on span "Int-Alfa" at bounding box center [285, 43] width 30 height 12
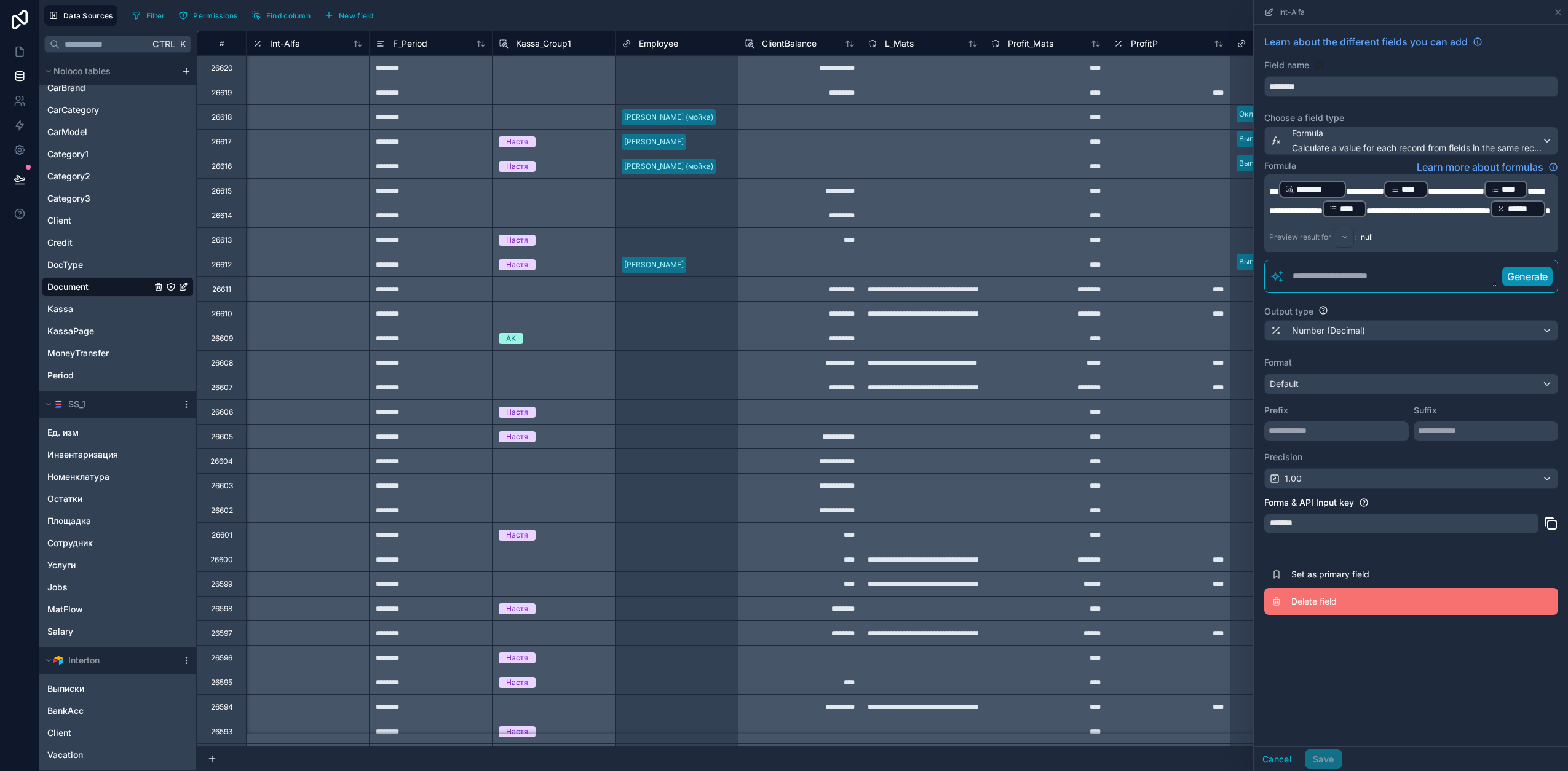
click at [1314, 607] on span "Delete field" at bounding box center [1379, 601] width 177 height 12
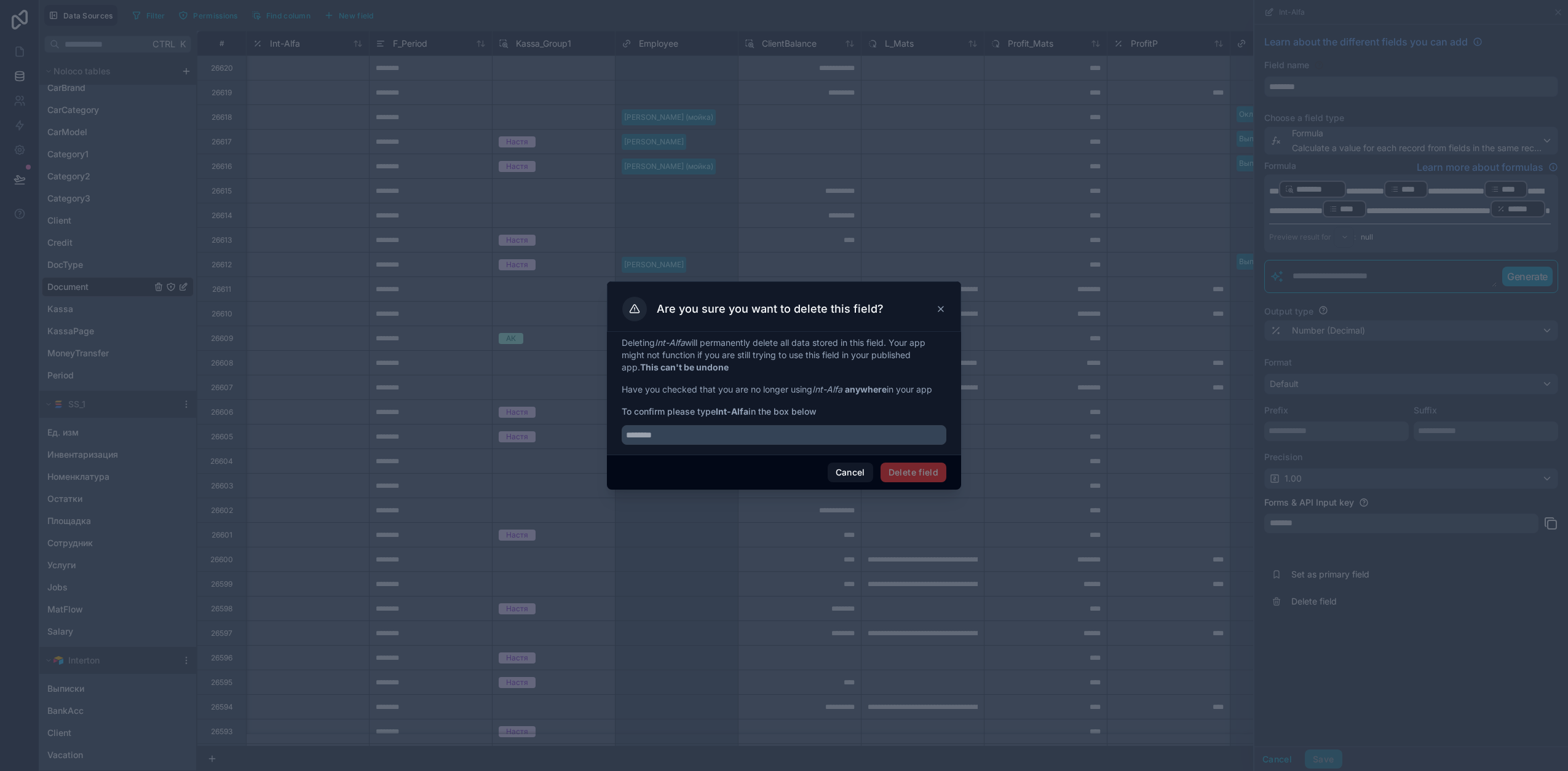
click at [719, 410] on strong "Int-Alfa" at bounding box center [732, 411] width 33 height 11
drag, startPoint x: 720, startPoint y: 410, endPoint x: 742, endPoint y: 412, distance: 22.1
click at [742, 412] on strong "Int-Alfa" at bounding box center [732, 411] width 33 height 11
copy strong "Int-Alfa"
drag, startPoint x: 725, startPoint y: 428, endPoint x: 769, endPoint y: 447, distance: 47.9
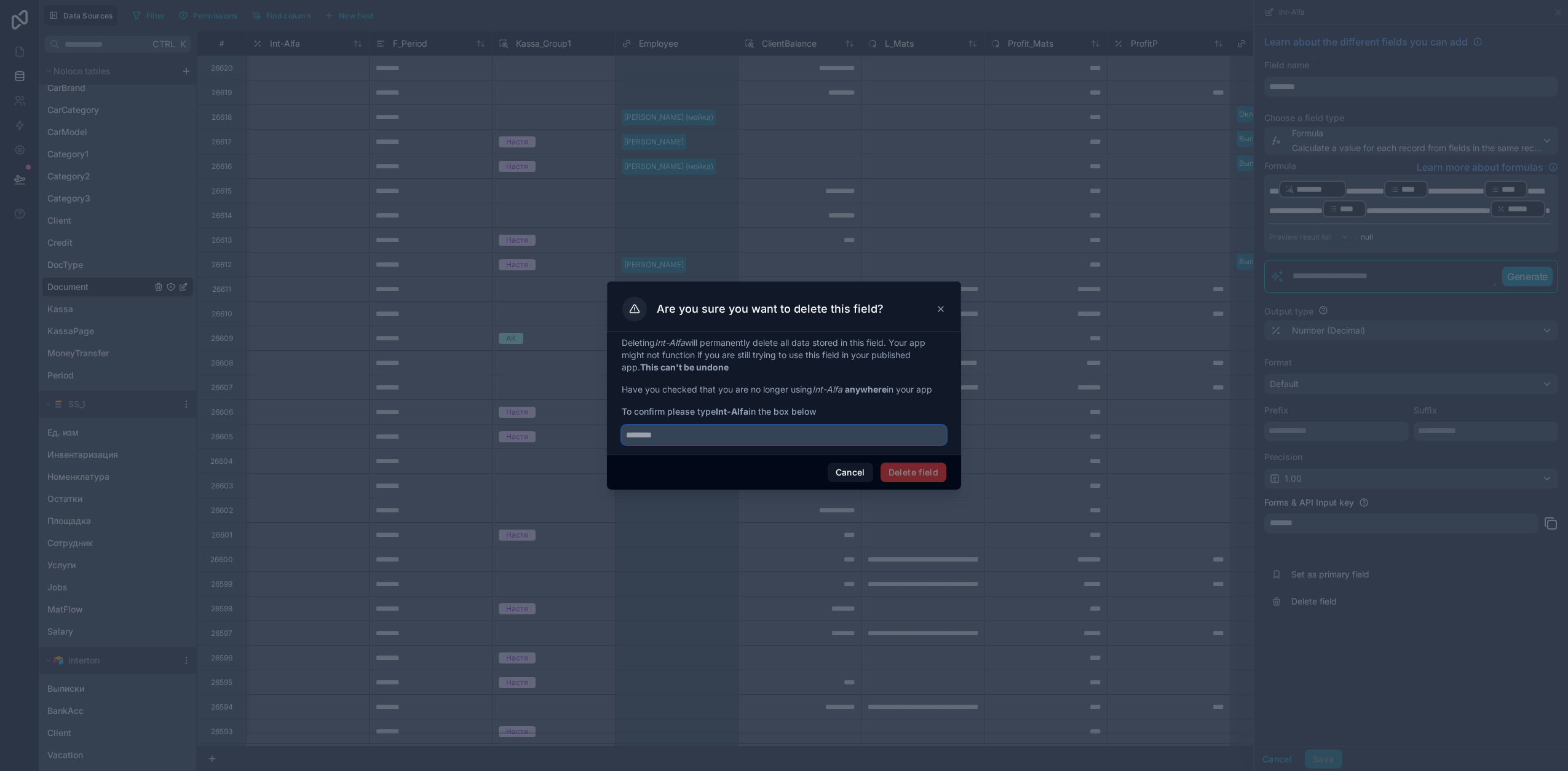
click at [754, 443] on input "text" at bounding box center [784, 435] width 325 height 20
paste input "********"
type input "********"
click at [902, 471] on button "Delete field" at bounding box center [913, 473] width 65 height 20
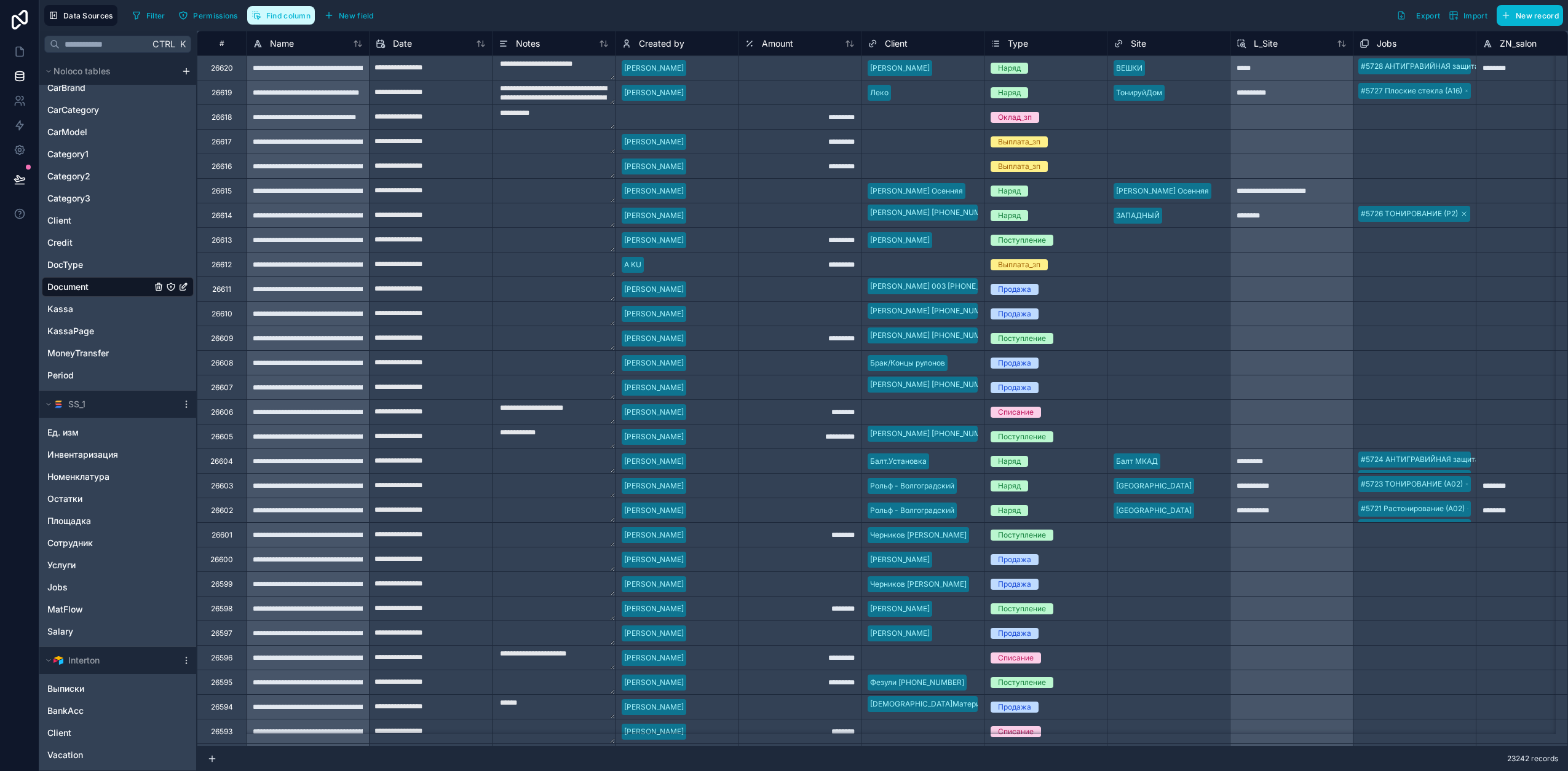
click at [276, 19] on span "Find column" at bounding box center [288, 16] width 44 height 9
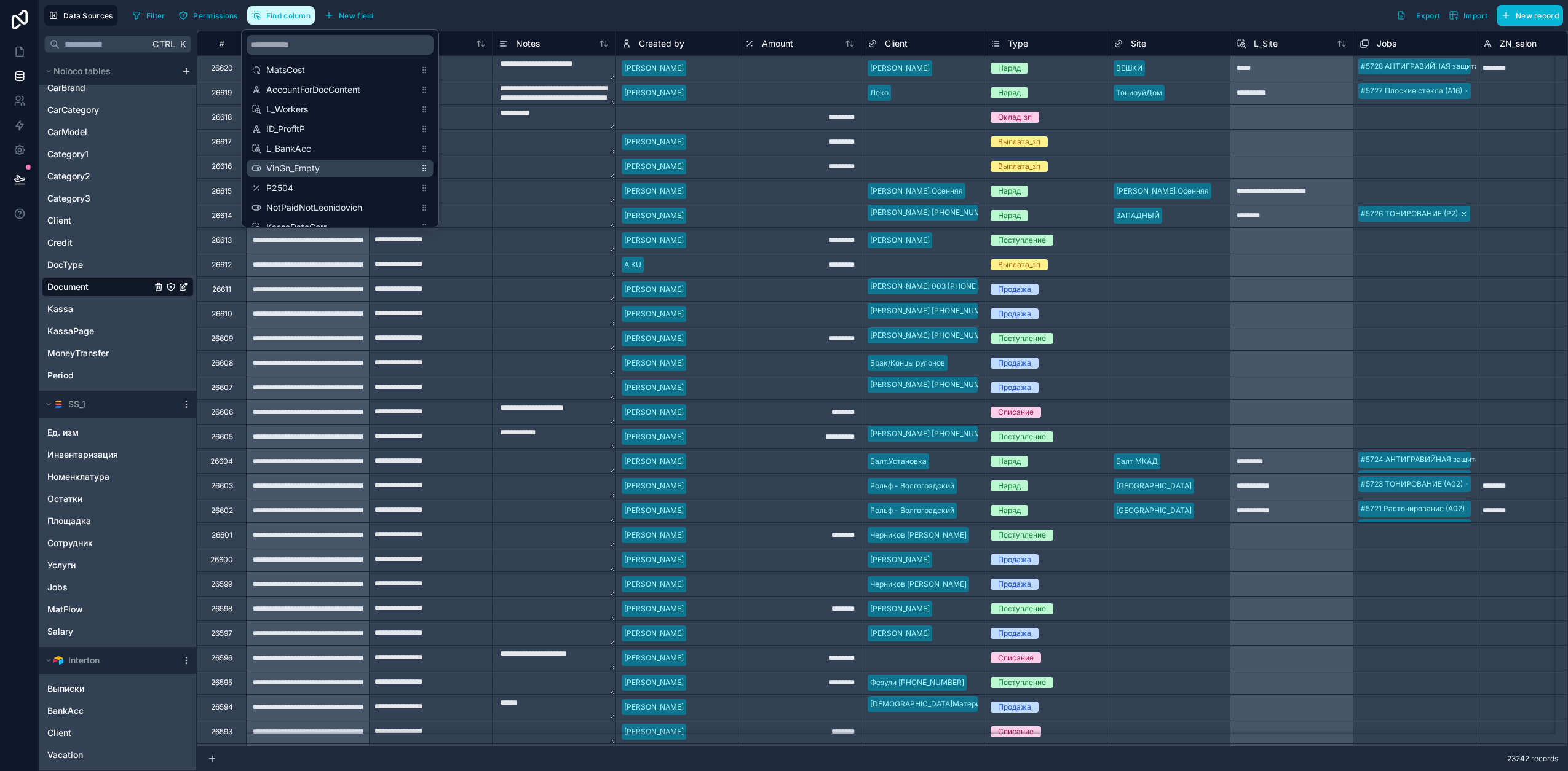
scroll to position [1921, 0]
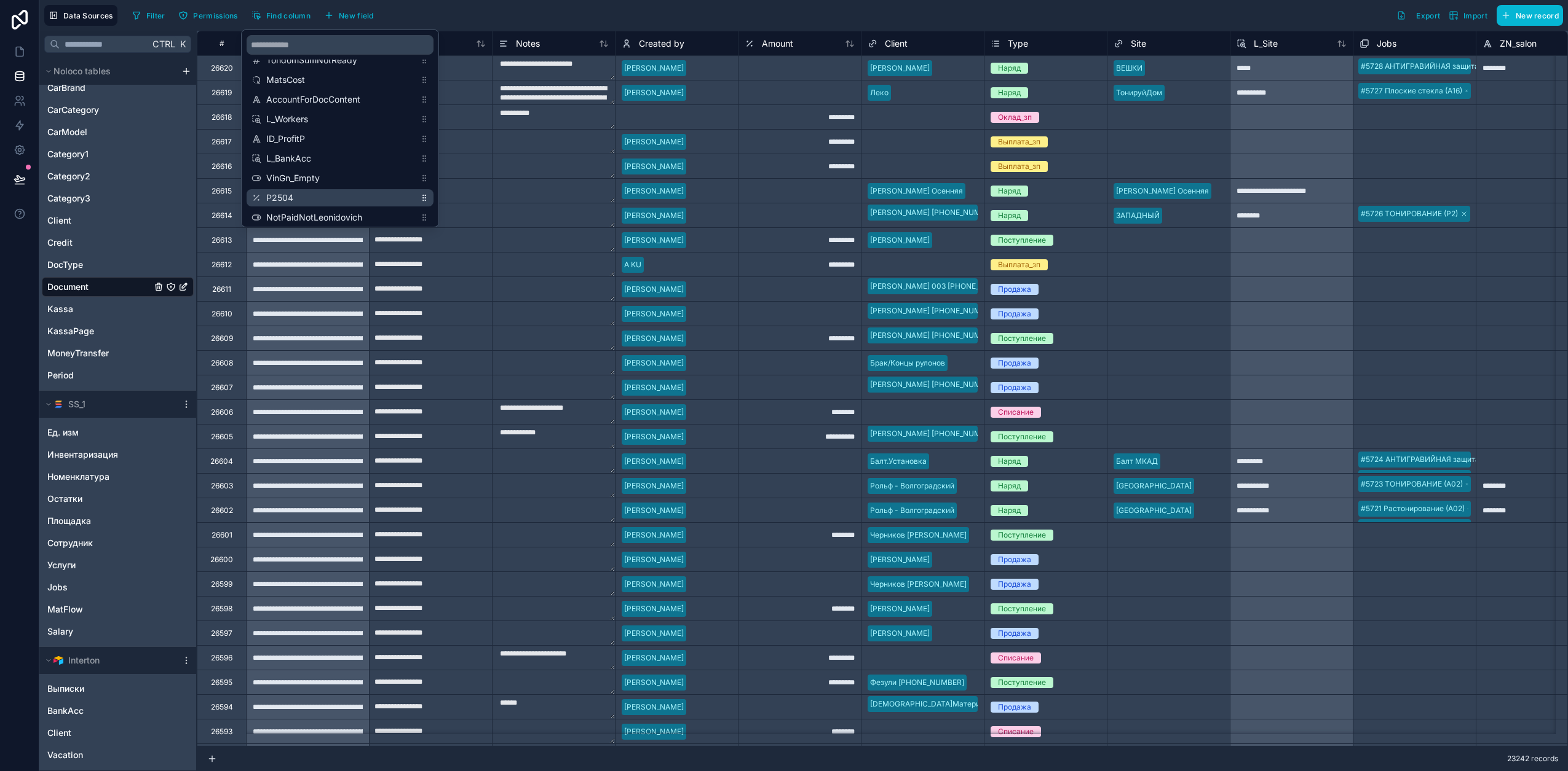
click at [282, 197] on span "P2504" at bounding box center [340, 198] width 149 height 12
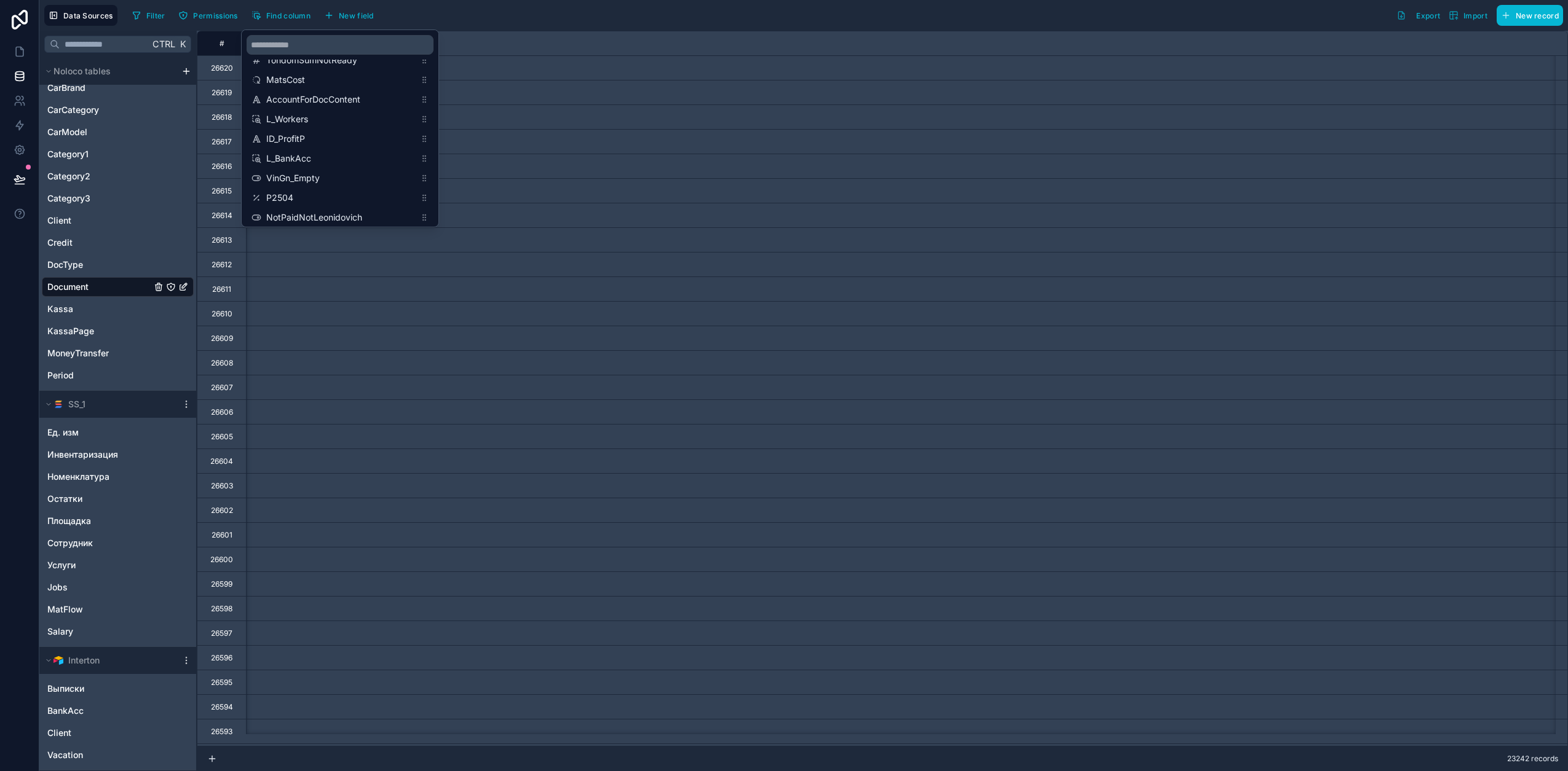
scroll to position [0, 12788]
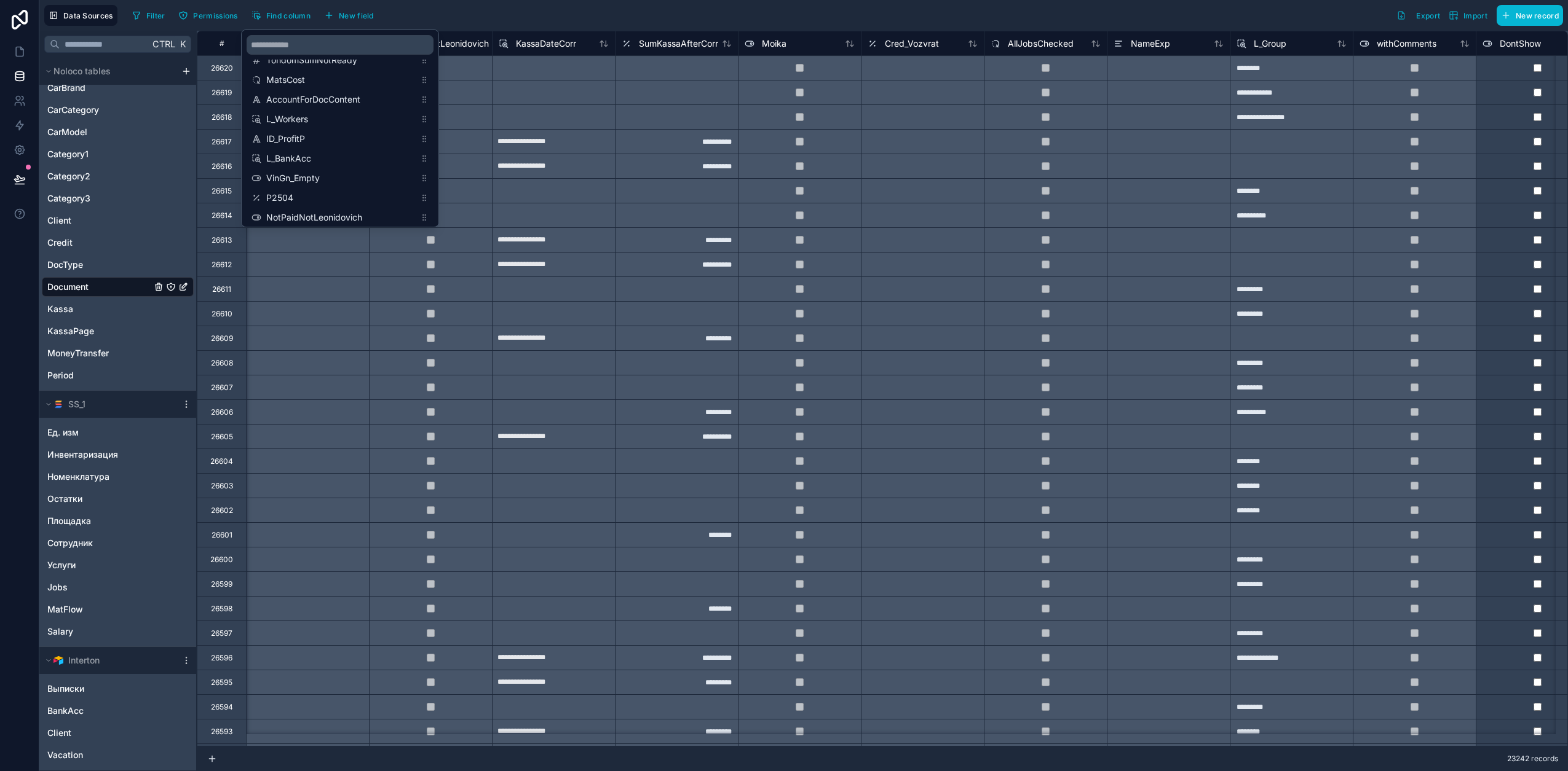
click at [466, 12] on div "Filter Permissions Find column New field Export Import New record" at bounding box center [845, 16] width 1435 height 21
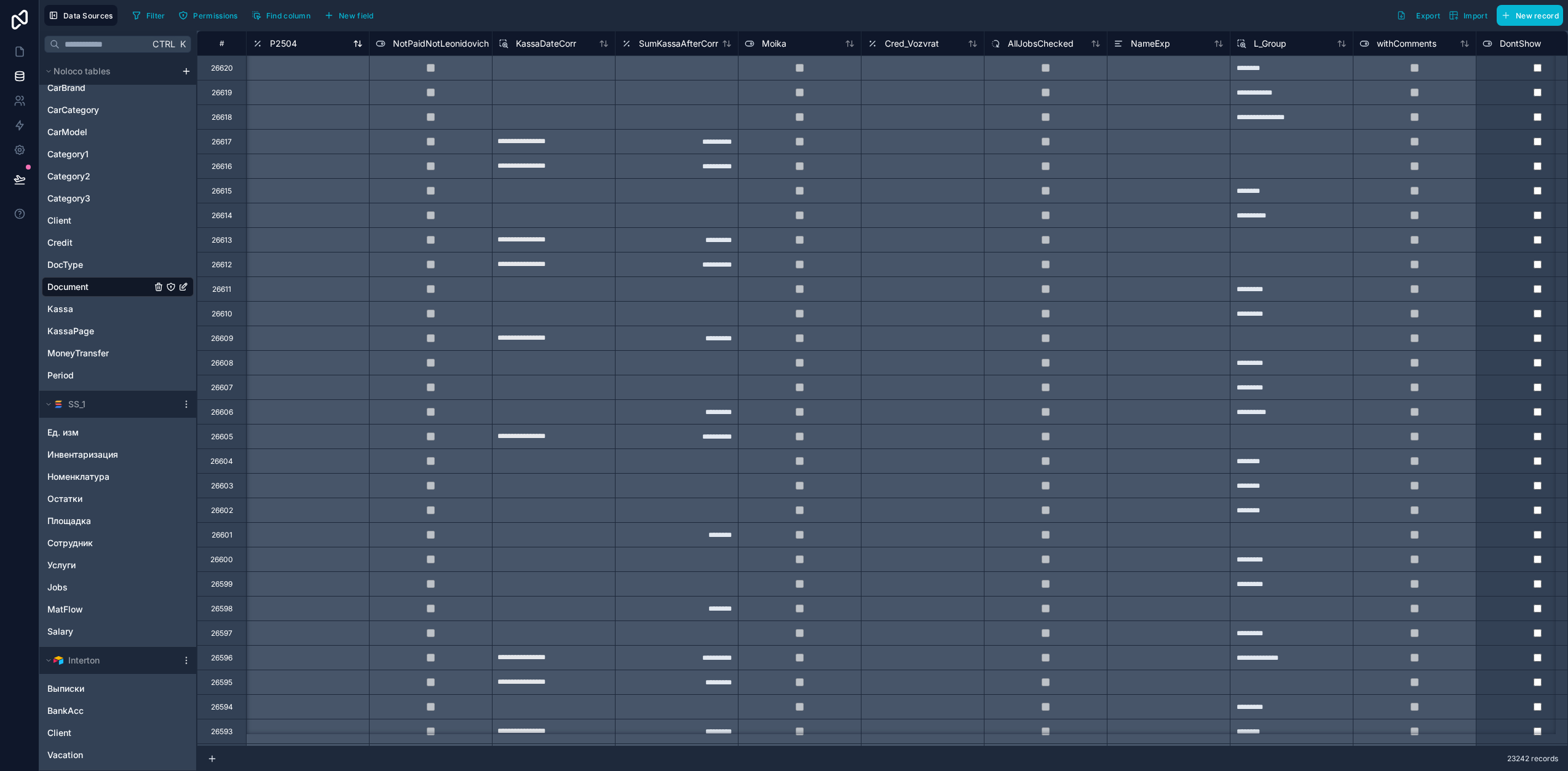
click at [284, 43] on span "P2504" at bounding box center [283, 43] width 27 height 12
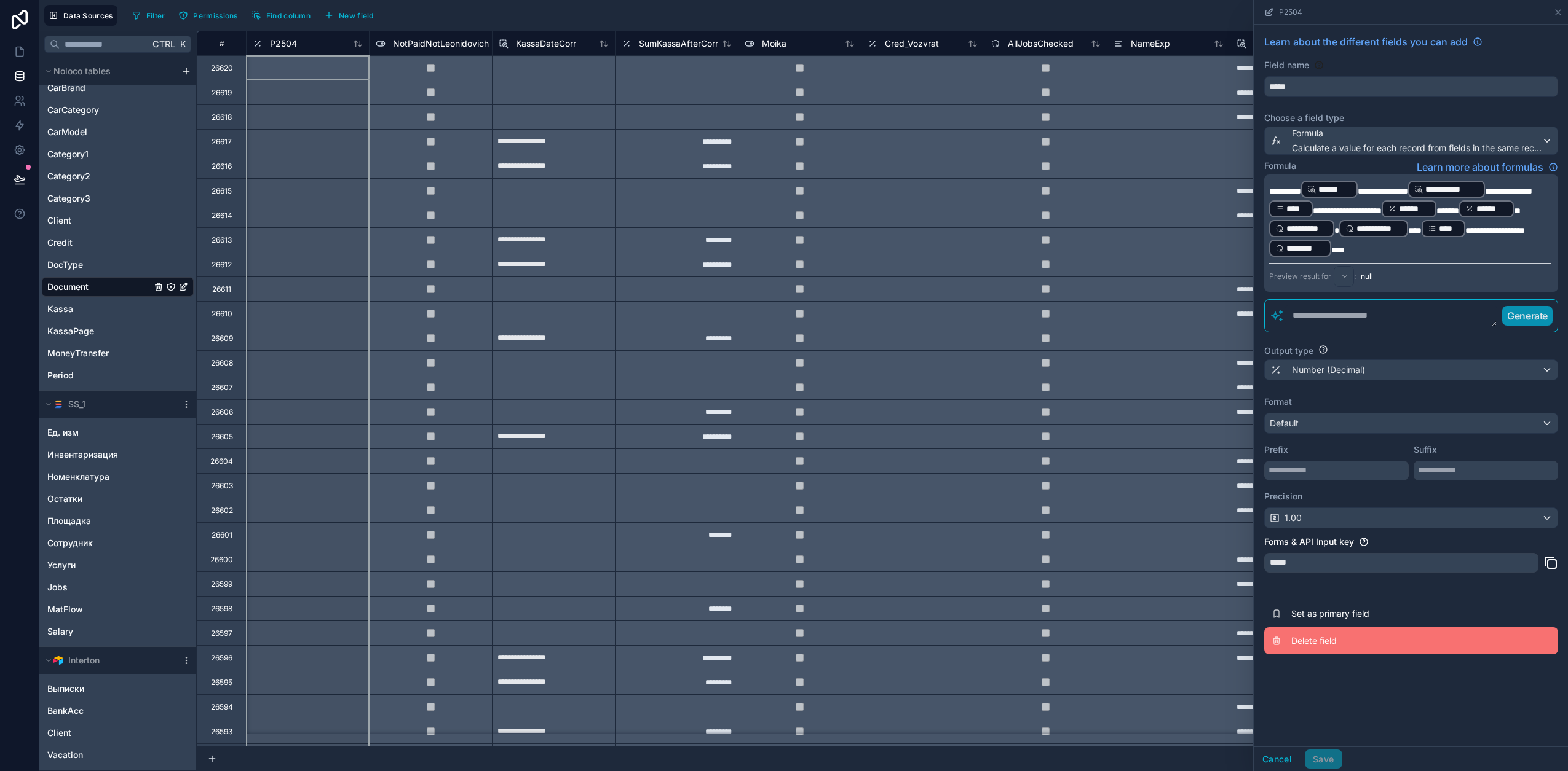
click at [1336, 646] on span "Delete field" at bounding box center [1379, 640] width 177 height 12
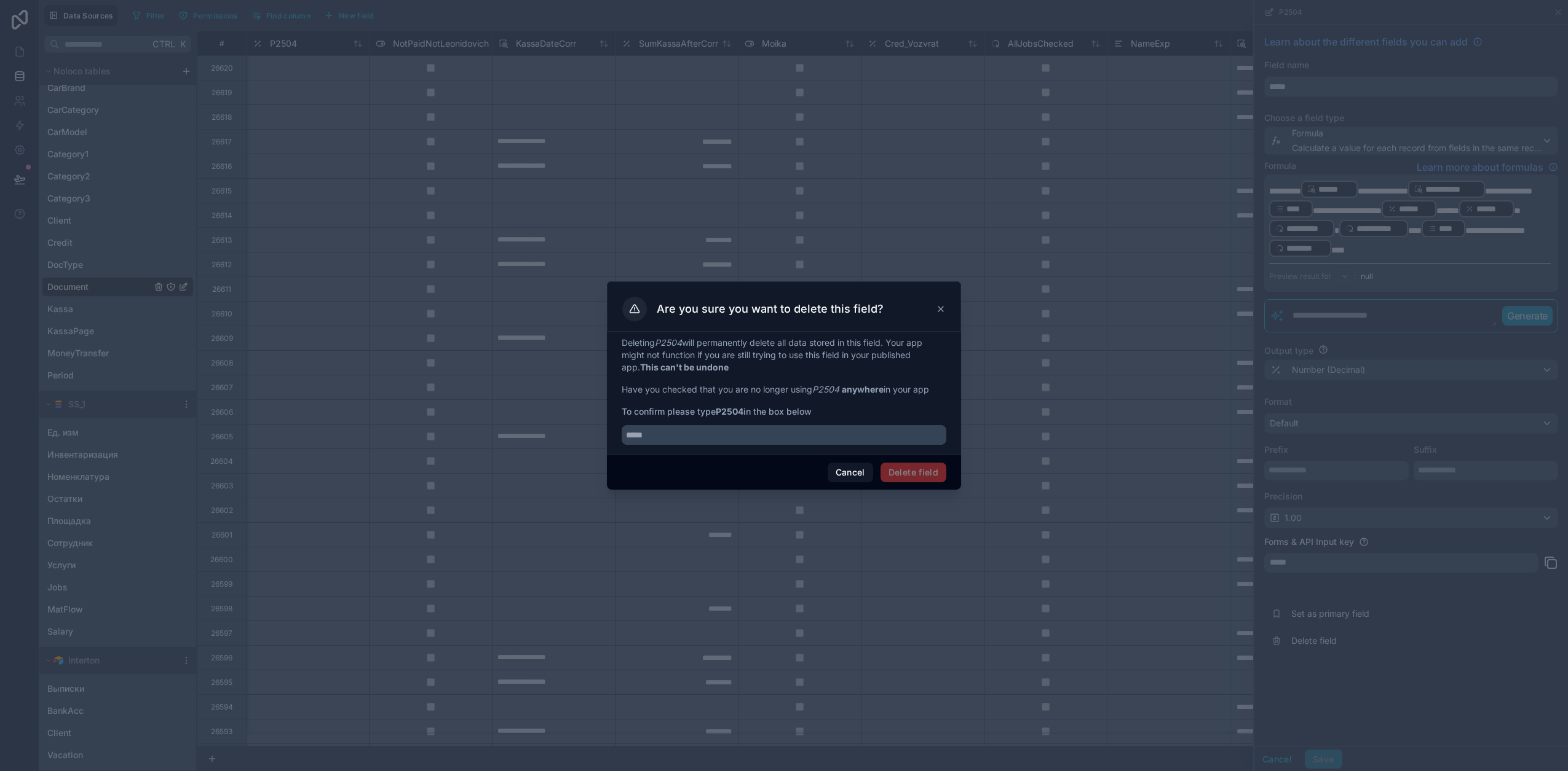
click at [728, 412] on strong "P2504" at bounding box center [730, 411] width 28 height 11
click at [729, 410] on strong "P2504" at bounding box center [730, 411] width 28 height 11
copy span "P2504"
click at [720, 442] on input "text" at bounding box center [784, 435] width 325 height 20
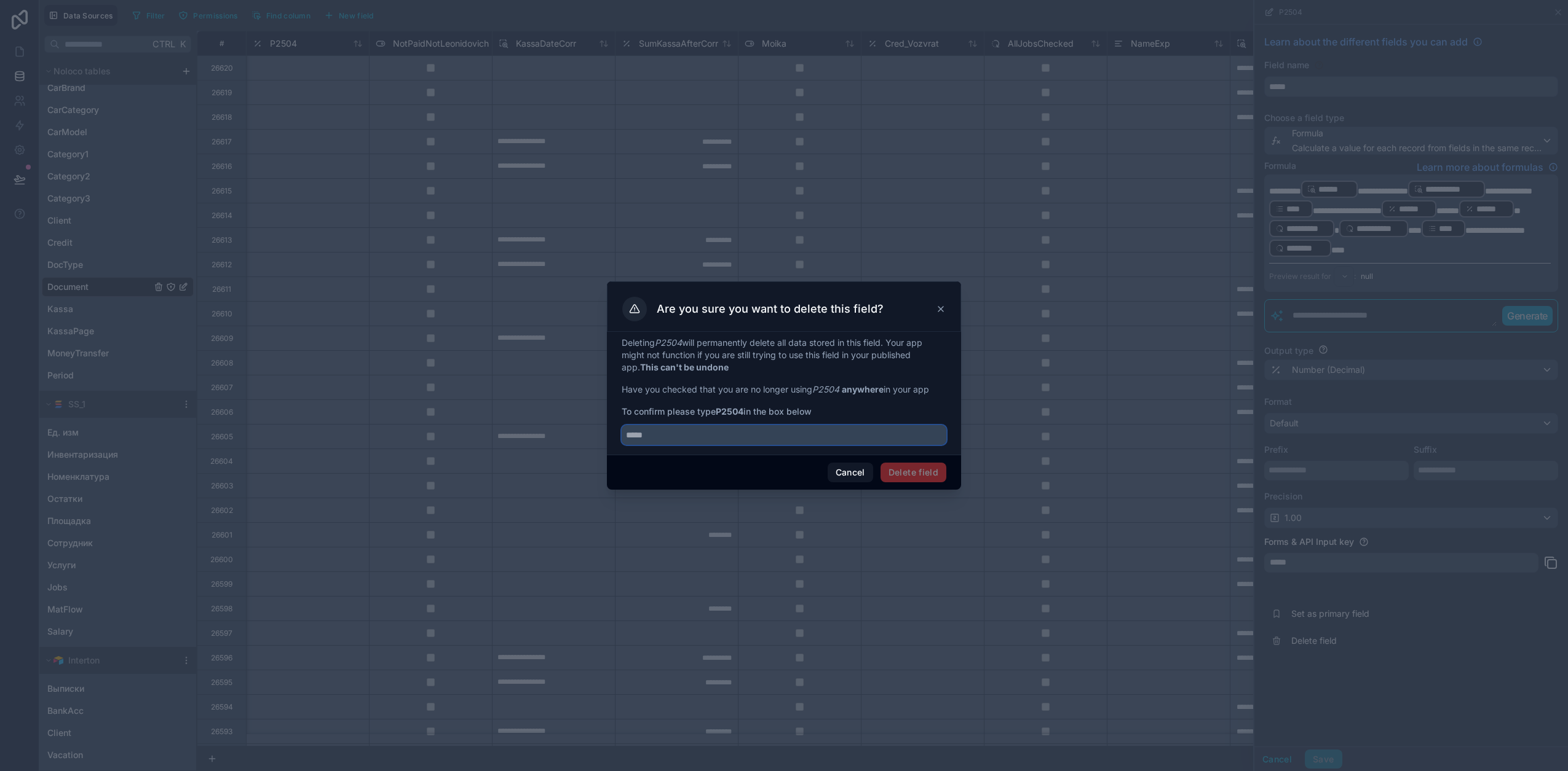
paste input "*****"
type input "*****"
click at [913, 473] on button "Delete field" at bounding box center [913, 473] width 65 height 20
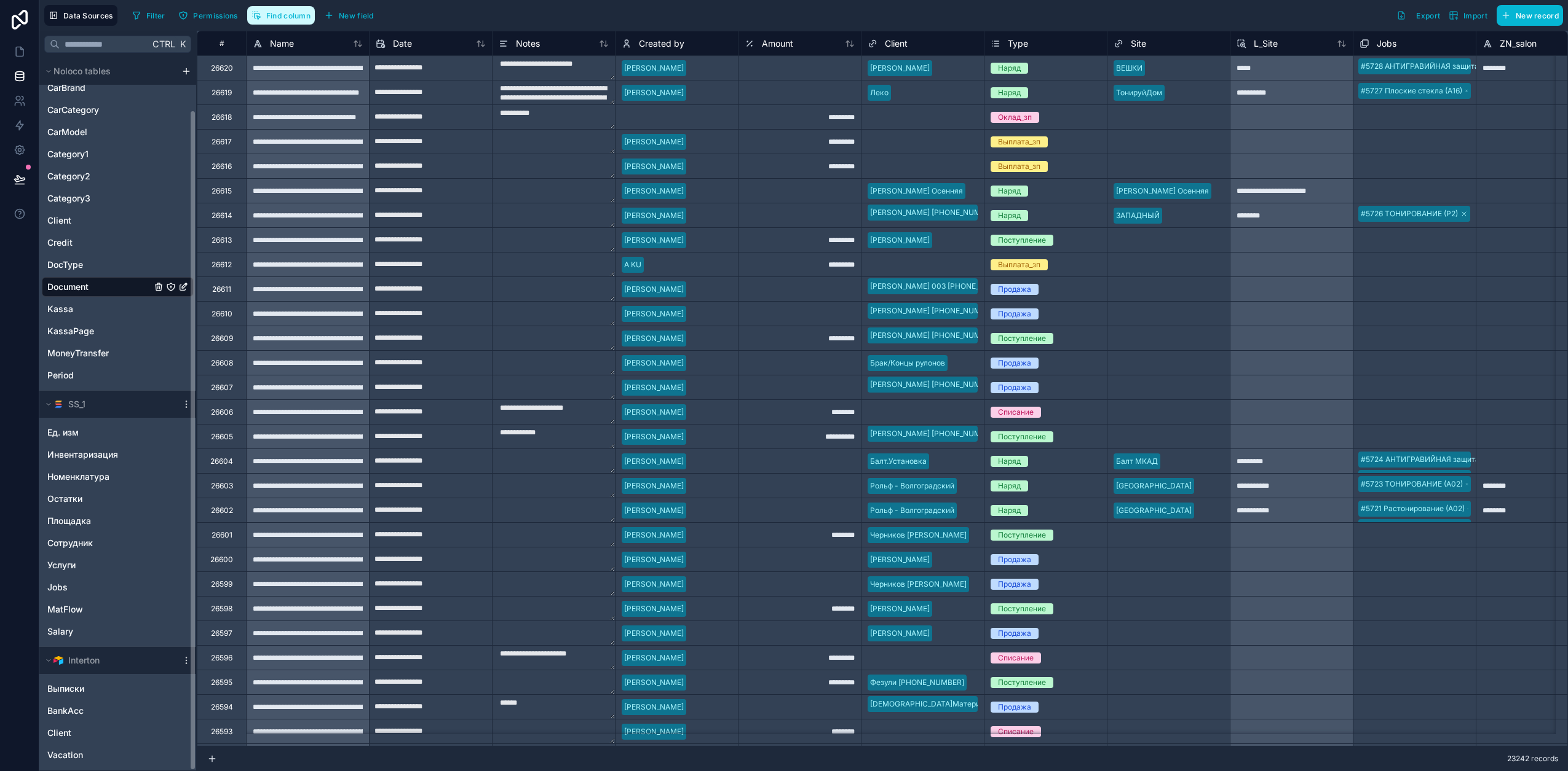
click at [281, 11] on span "Find column" at bounding box center [288, 16] width 44 height 9
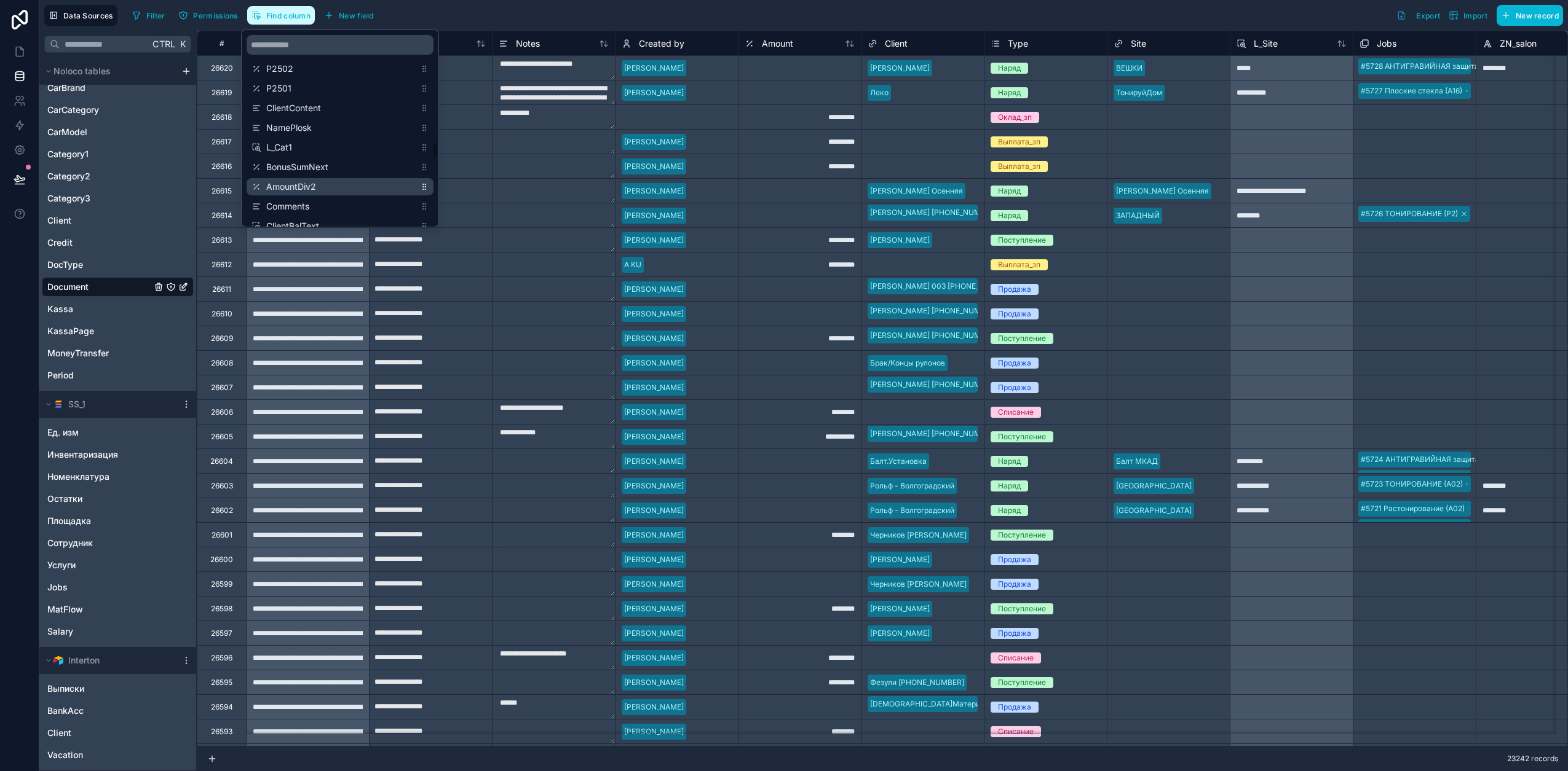
scroll to position [1560, 0]
click at [285, 163] on span "P2501" at bounding box center [340, 165] width 149 height 12
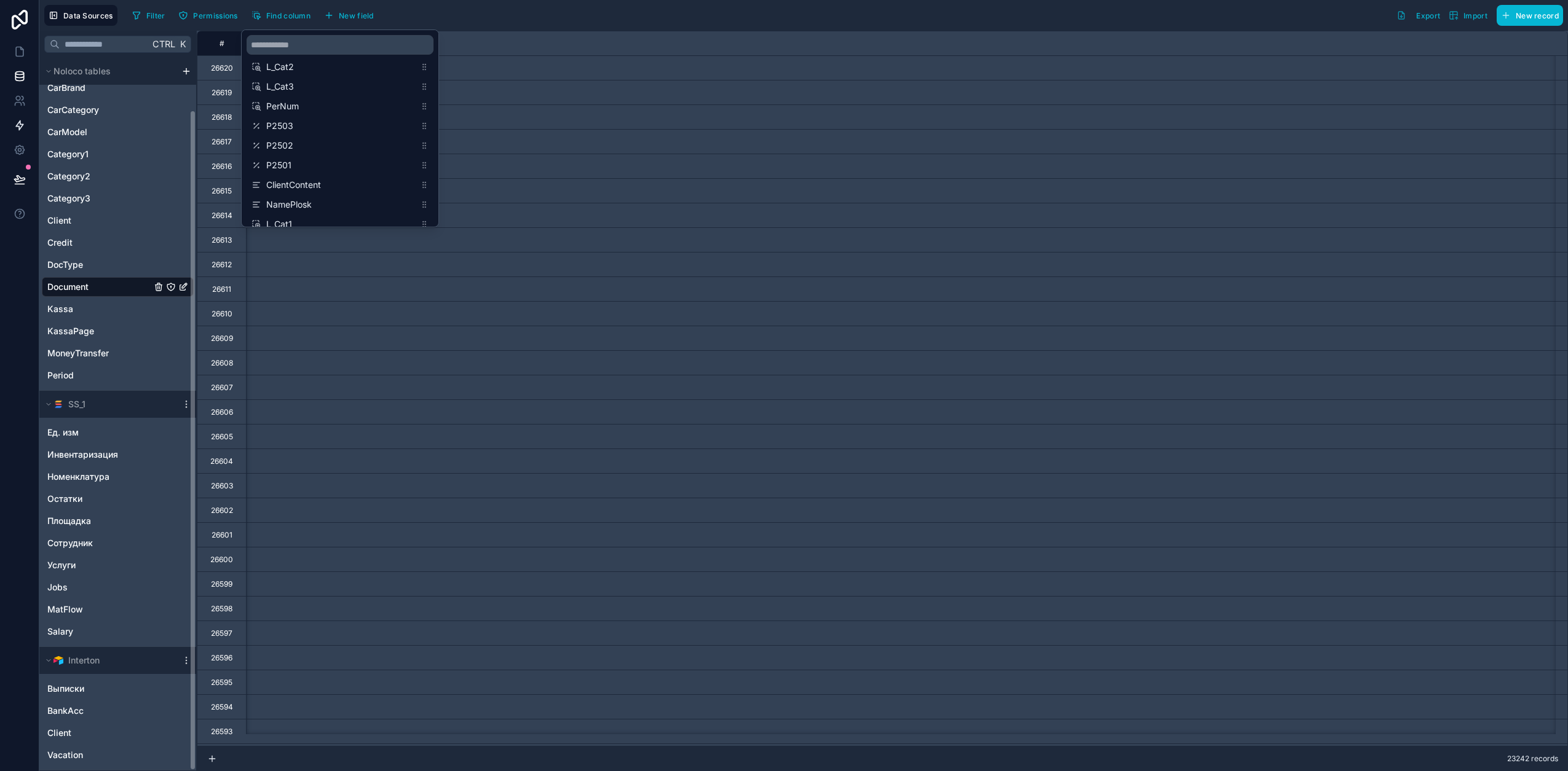
type input "**********"
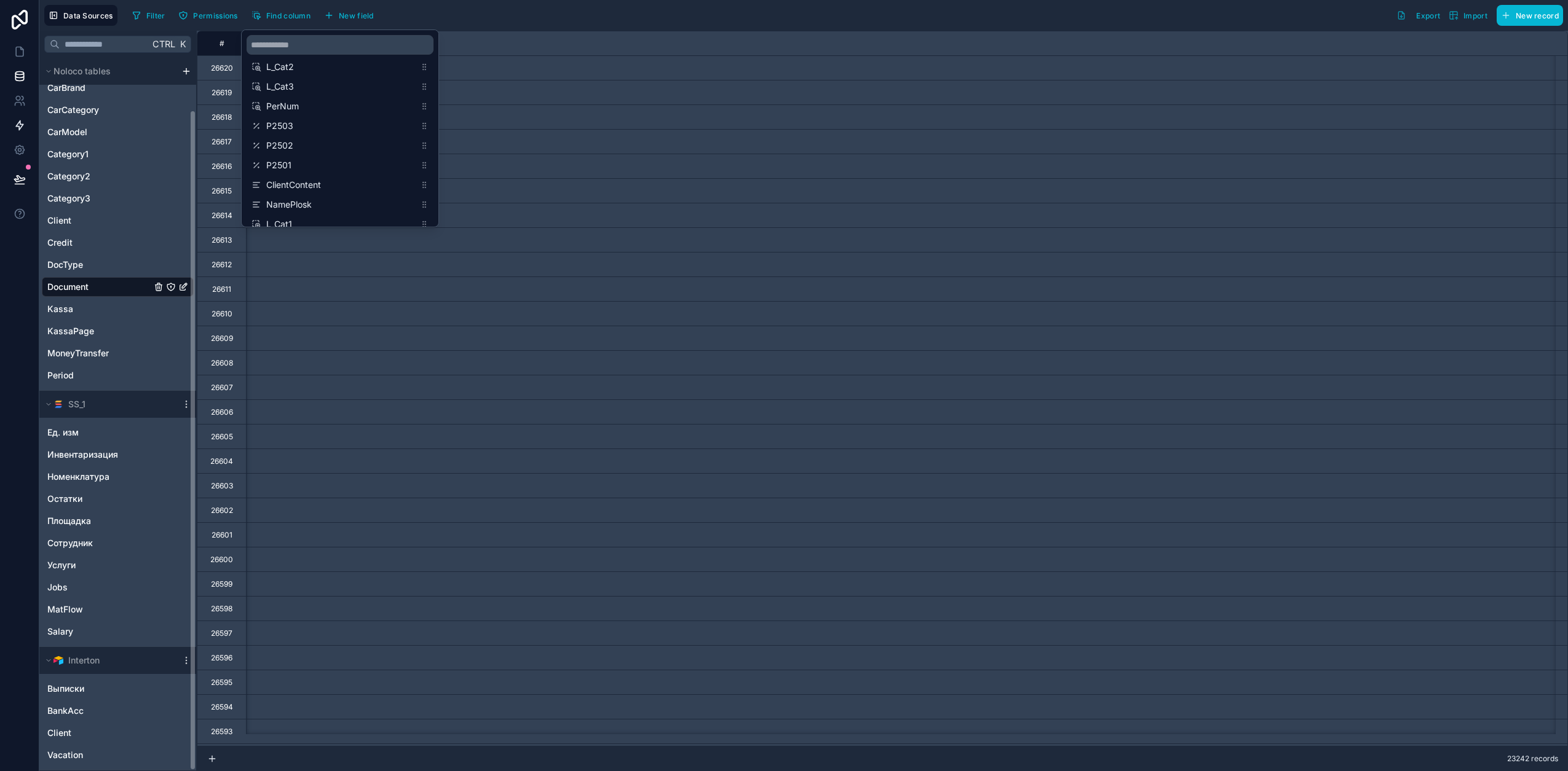
type input "**********"
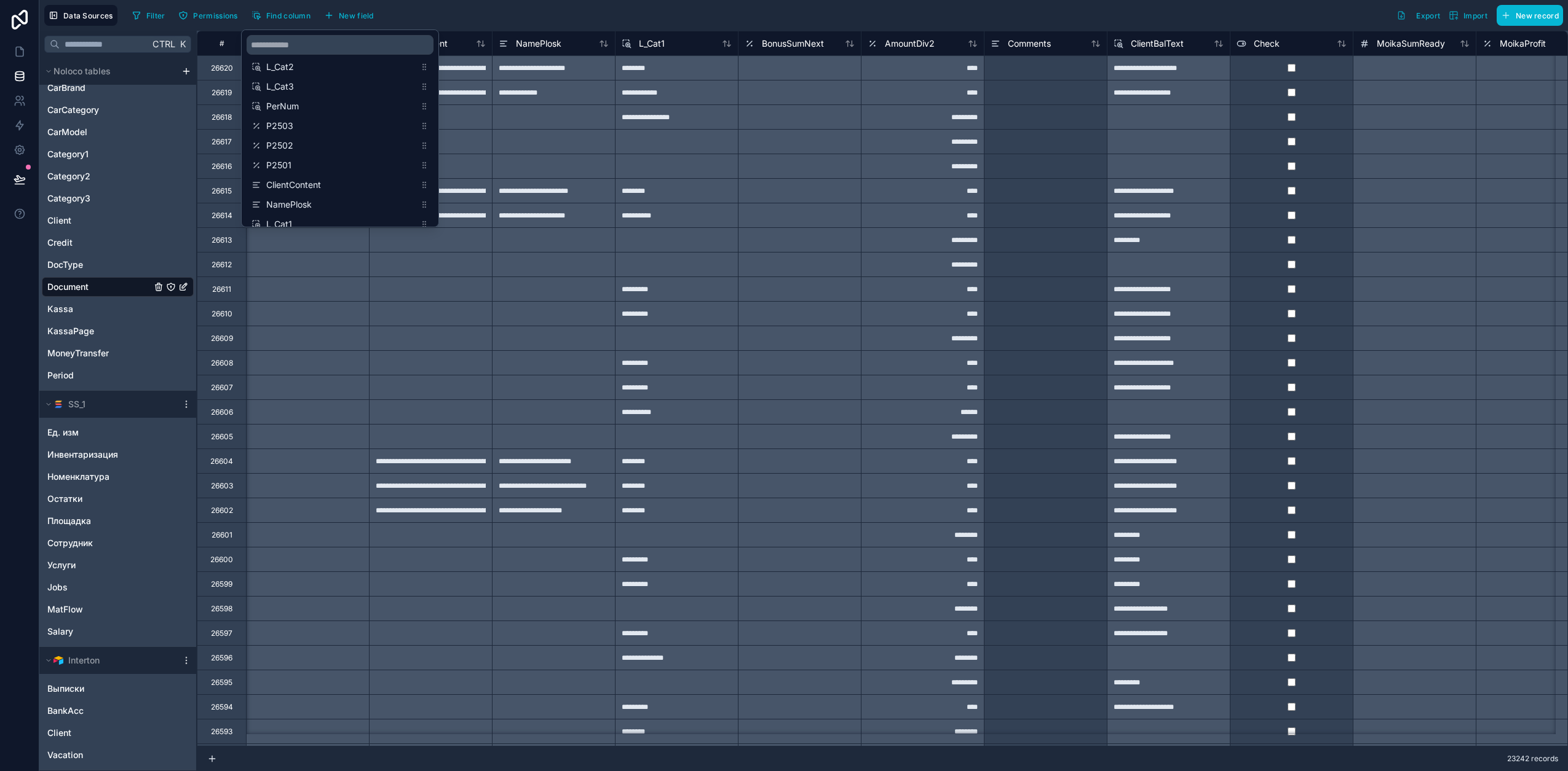
click at [565, 24] on div "Filter Permissions Find column New field Export Import New record" at bounding box center [845, 16] width 1435 height 21
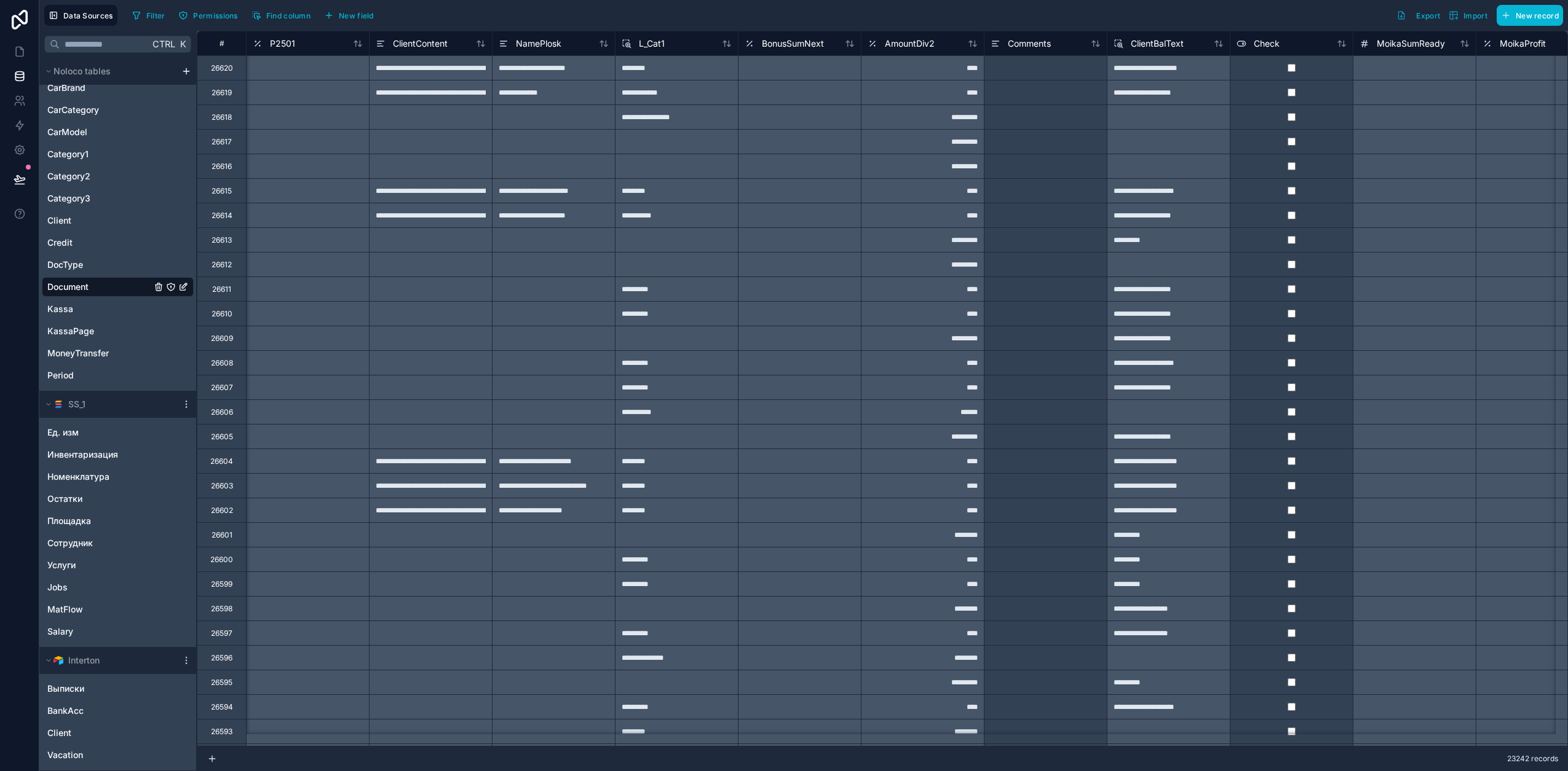
drag, startPoint x: 279, startPoint y: 43, endPoint x: 1004, endPoint y: 321, distance: 776.5
click at [281, 43] on span "P2501" at bounding box center [282, 43] width 25 height 12
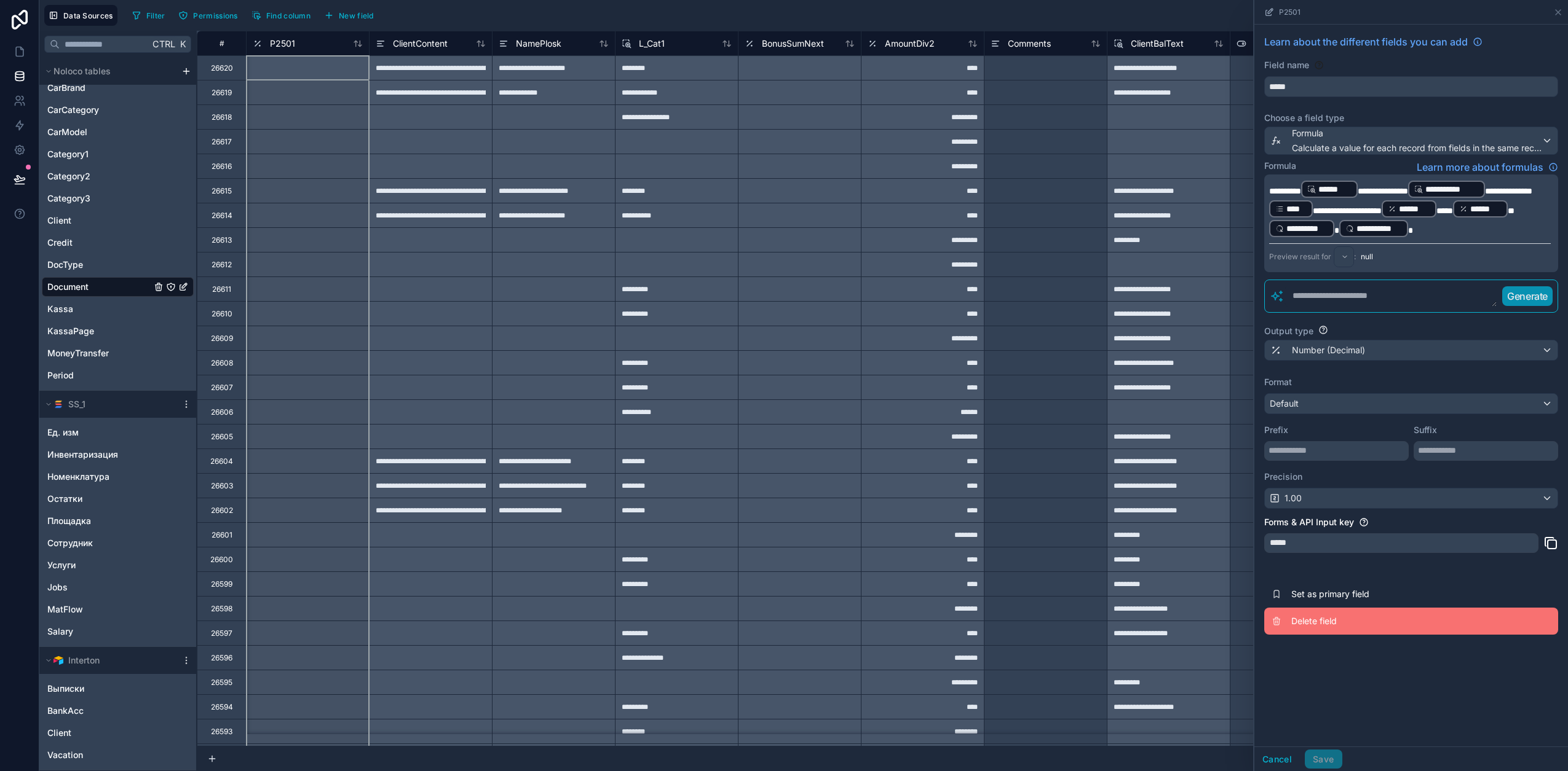
click at [1310, 627] on span "Delete field" at bounding box center [1379, 621] width 177 height 12
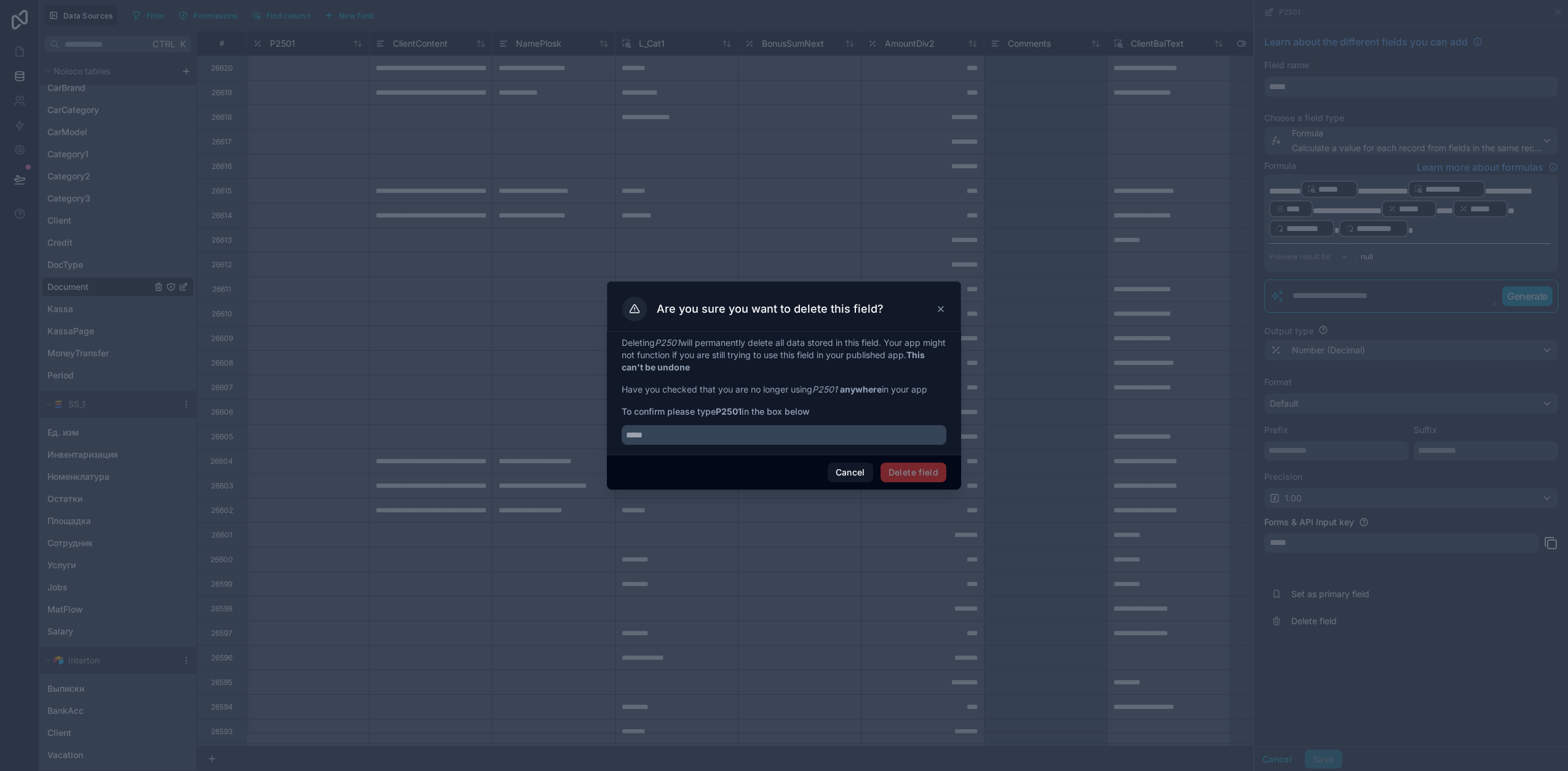
click at [824, 388] on em "P2501" at bounding box center [824, 389] width 25 height 11
click at [825, 388] on em "P2501" at bounding box center [824, 389] width 25 height 11
copy em "P2501"
drag, startPoint x: 828, startPoint y: 432, endPoint x: 835, endPoint y: 433, distance: 7.1
click at [833, 433] on input "text" at bounding box center [784, 435] width 325 height 20
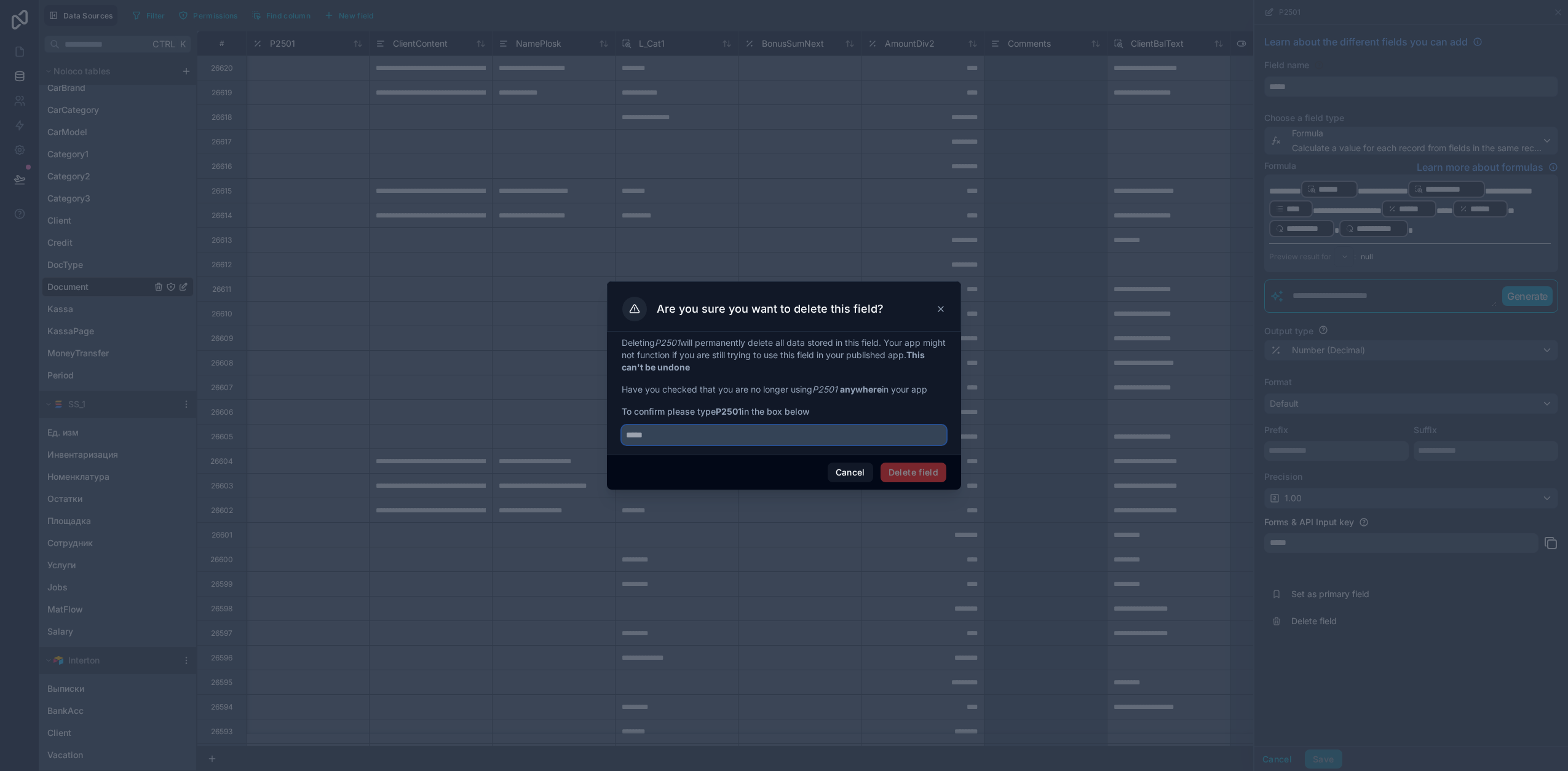
paste input "*****"
type input "*****"
click at [924, 474] on button "Delete field" at bounding box center [913, 473] width 65 height 20
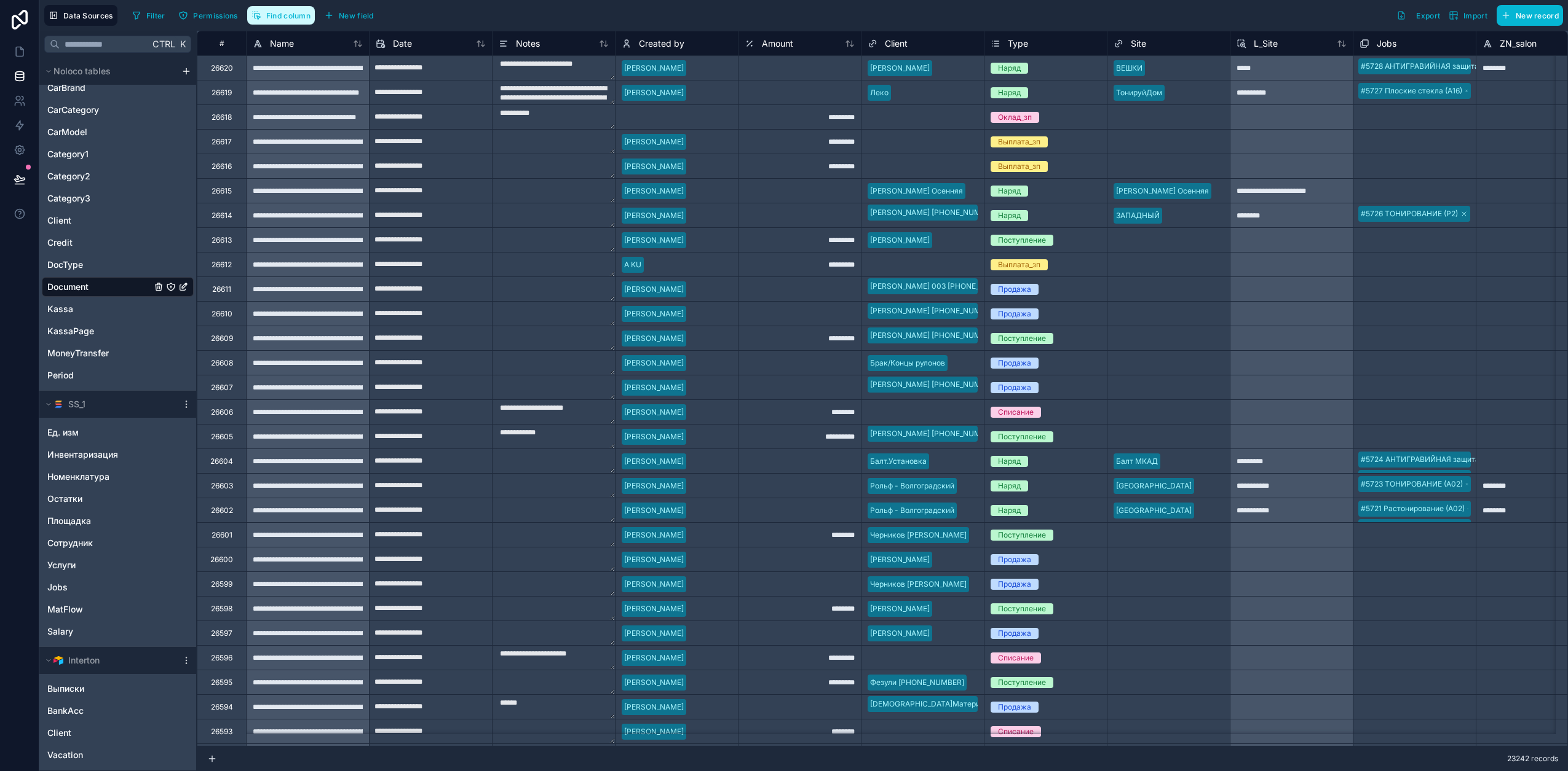
click at [299, 13] on span "Find column" at bounding box center [288, 16] width 44 height 9
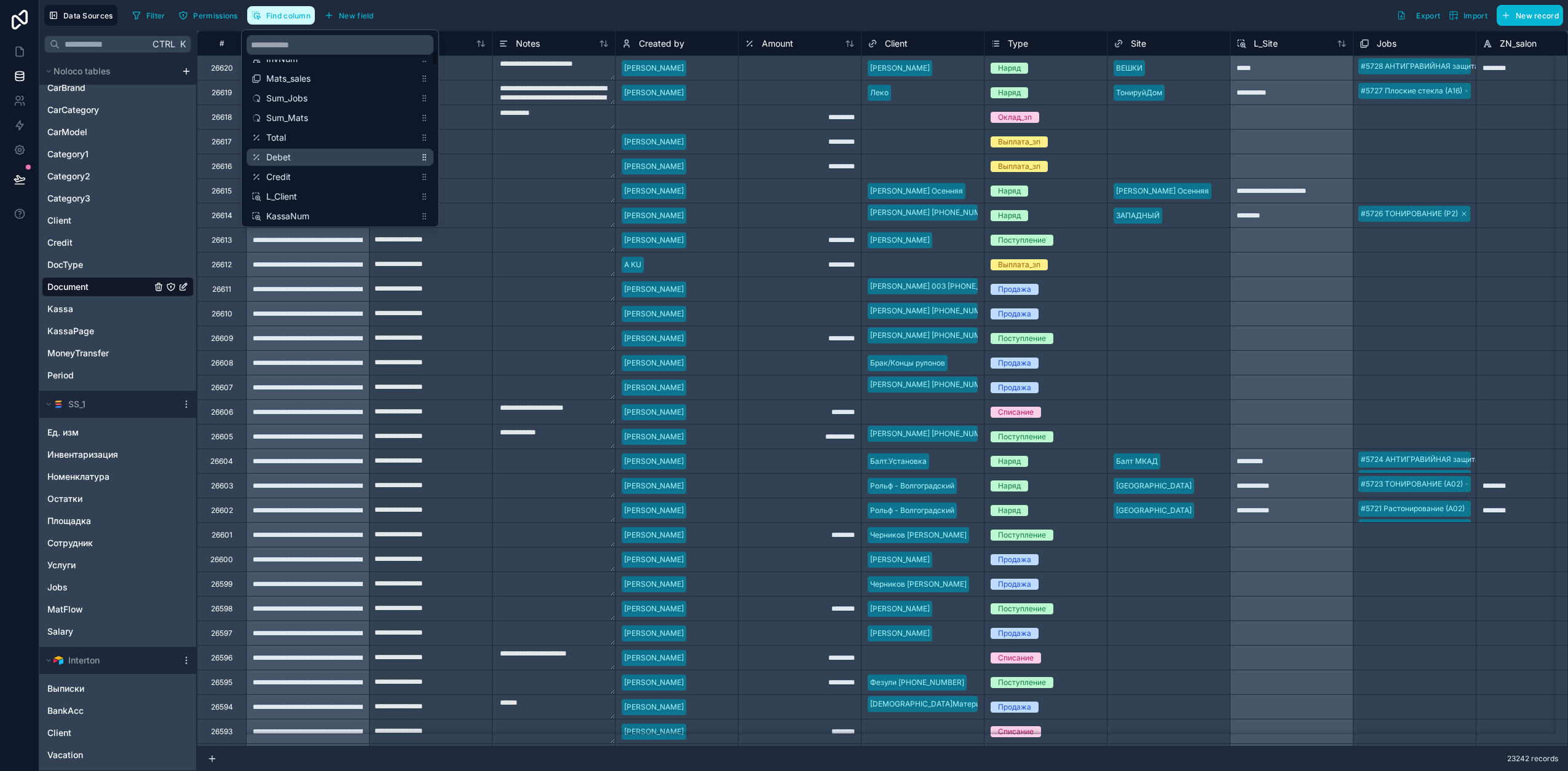
scroll to position [307, 0]
click at [299, 156] on span "K-Inst" at bounding box center [340, 159] width 149 height 12
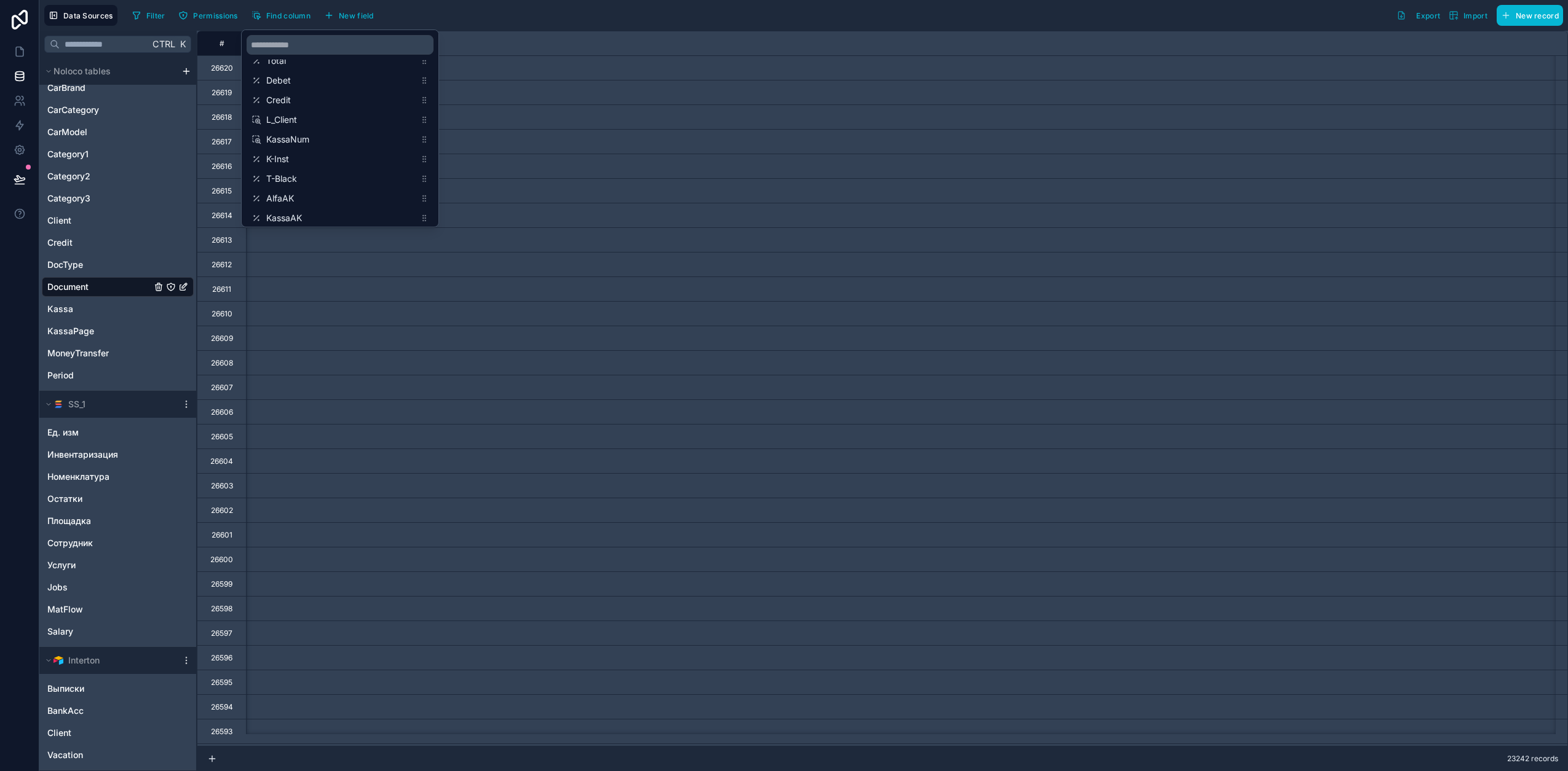
scroll to position [0, 2460]
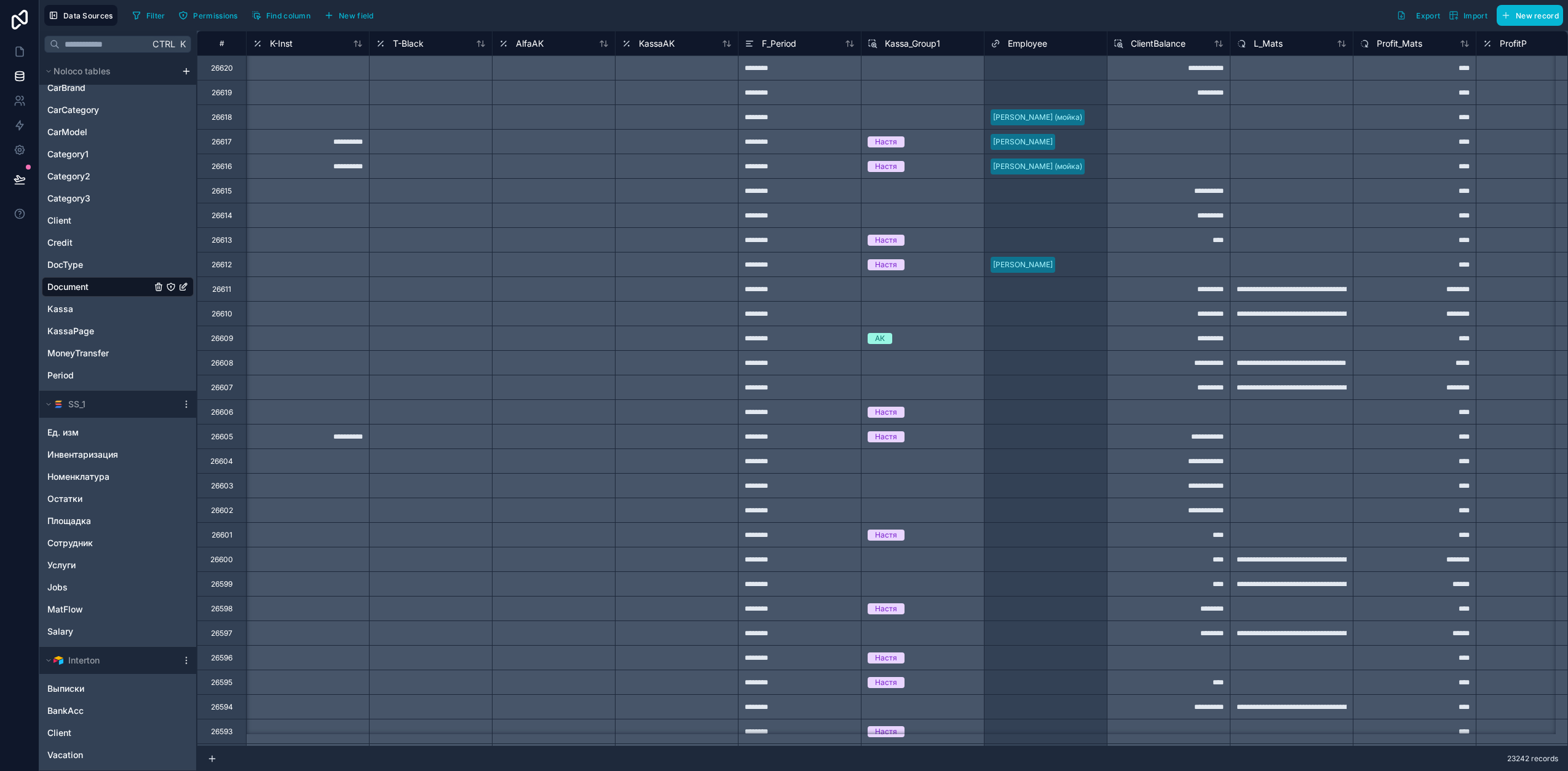
click at [561, 13] on div "Filter Permissions Find column New field Export Import New record" at bounding box center [845, 16] width 1435 height 21
click at [280, 43] on span "K-Inst" at bounding box center [281, 43] width 23 height 12
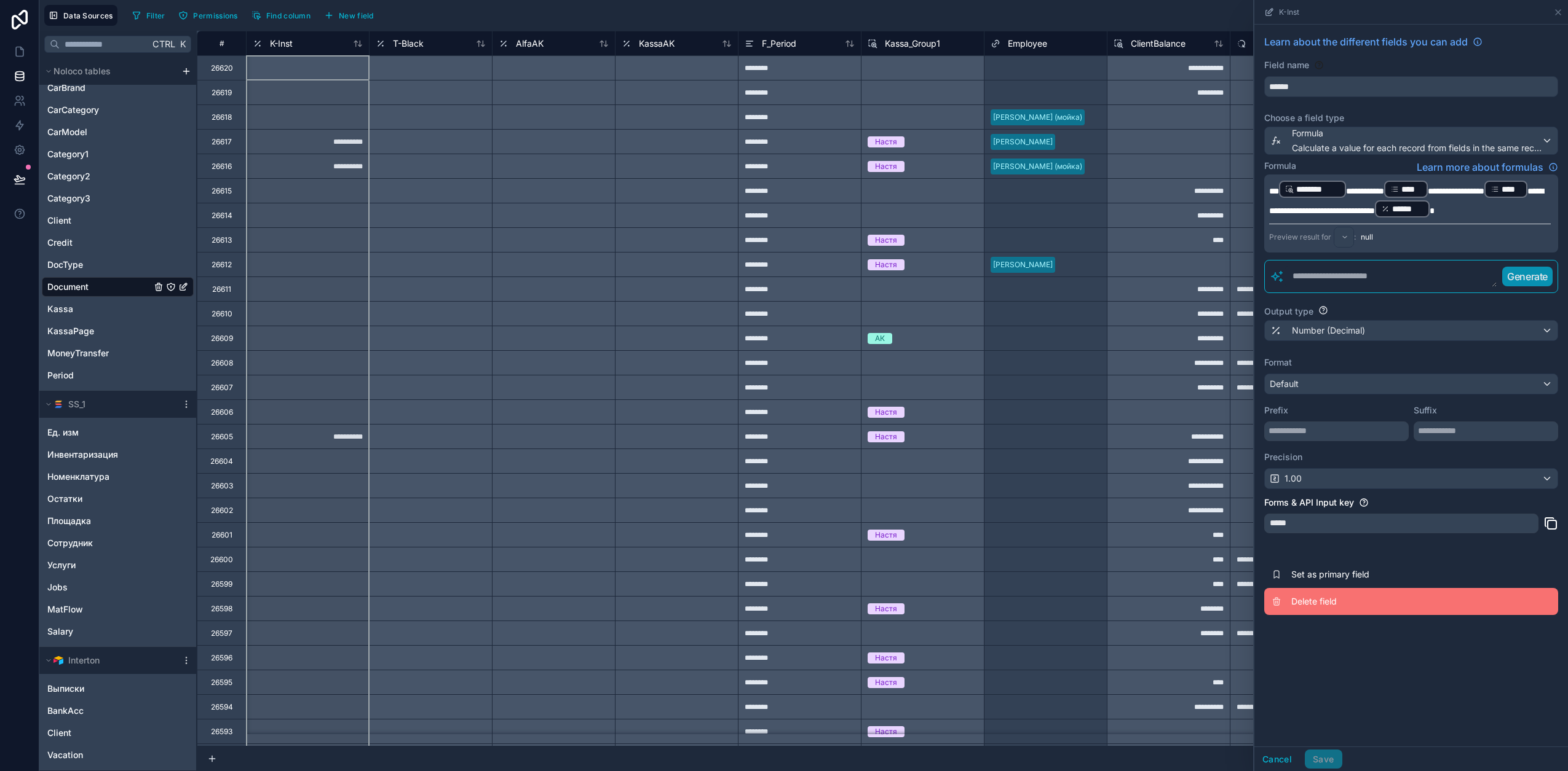
click at [1296, 607] on button "Delete field" at bounding box center [1410, 601] width 294 height 27
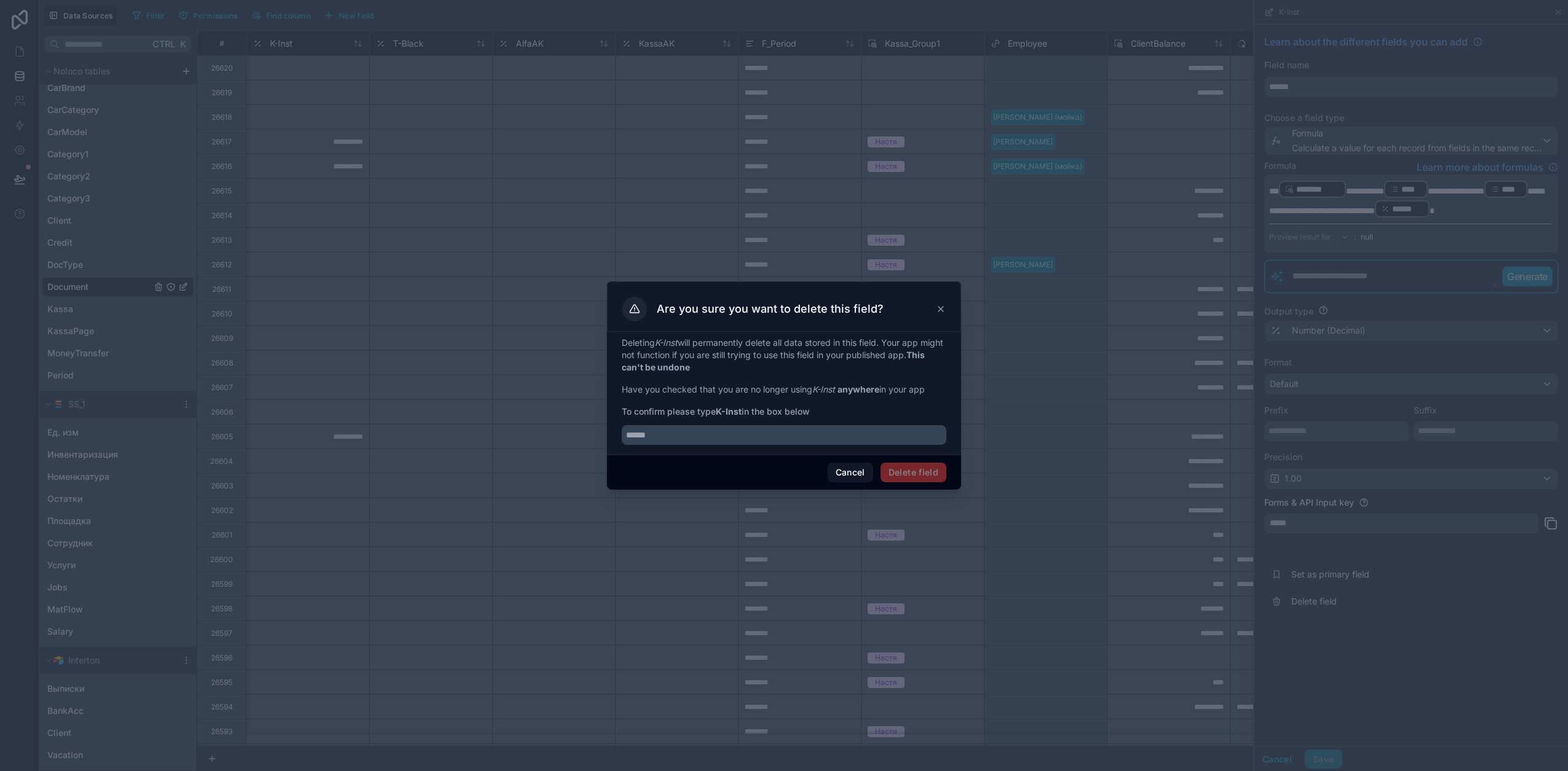
click at [739, 412] on strong "K-Inst" at bounding box center [729, 411] width 26 height 11
drag, startPoint x: 739, startPoint y: 412, endPoint x: 721, endPoint y: 410, distance: 18.1
click at [721, 410] on strong "K-Inst" at bounding box center [729, 411] width 26 height 11
drag, startPoint x: 721, startPoint y: 410, endPoint x: 739, endPoint y: 412, distance: 18.1
click at [739, 412] on strong "K-Inst" at bounding box center [729, 411] width 26 height 11
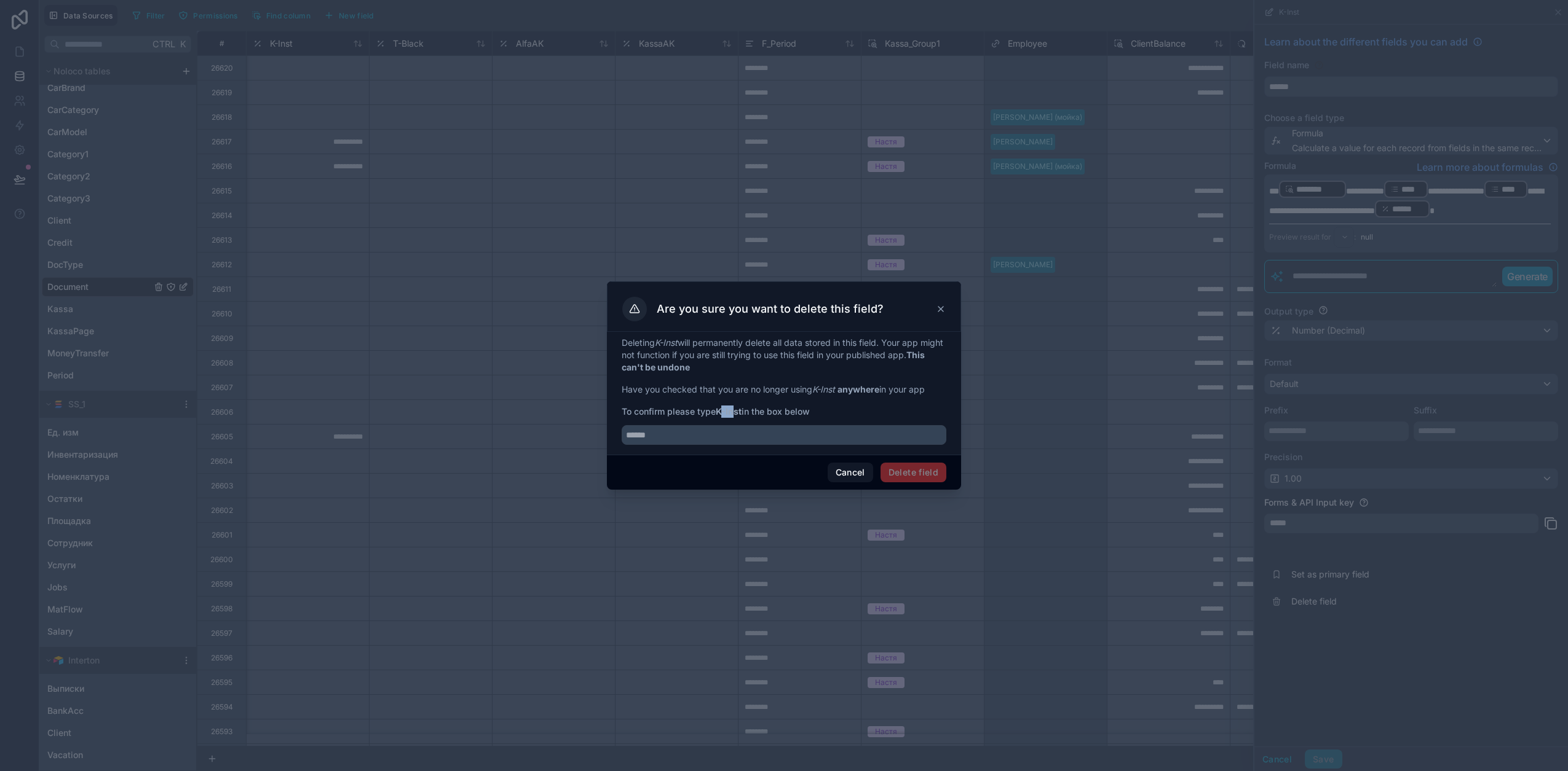
click at [739, 412] on strong "K-Inst" at bounding box center [729, 411] width 26 height 11
click at [738, 412] on strong "K-Inst" at bounding box center [729, 411] width 26 height 11
drag, startPoint x: 738, startPoint y: 412, endPoint x: 722, endPoint y: 410, distance: 16.1
click at [722, 410] on strong "K-Inst" at bounding box center [729, 411] width 26 height 11
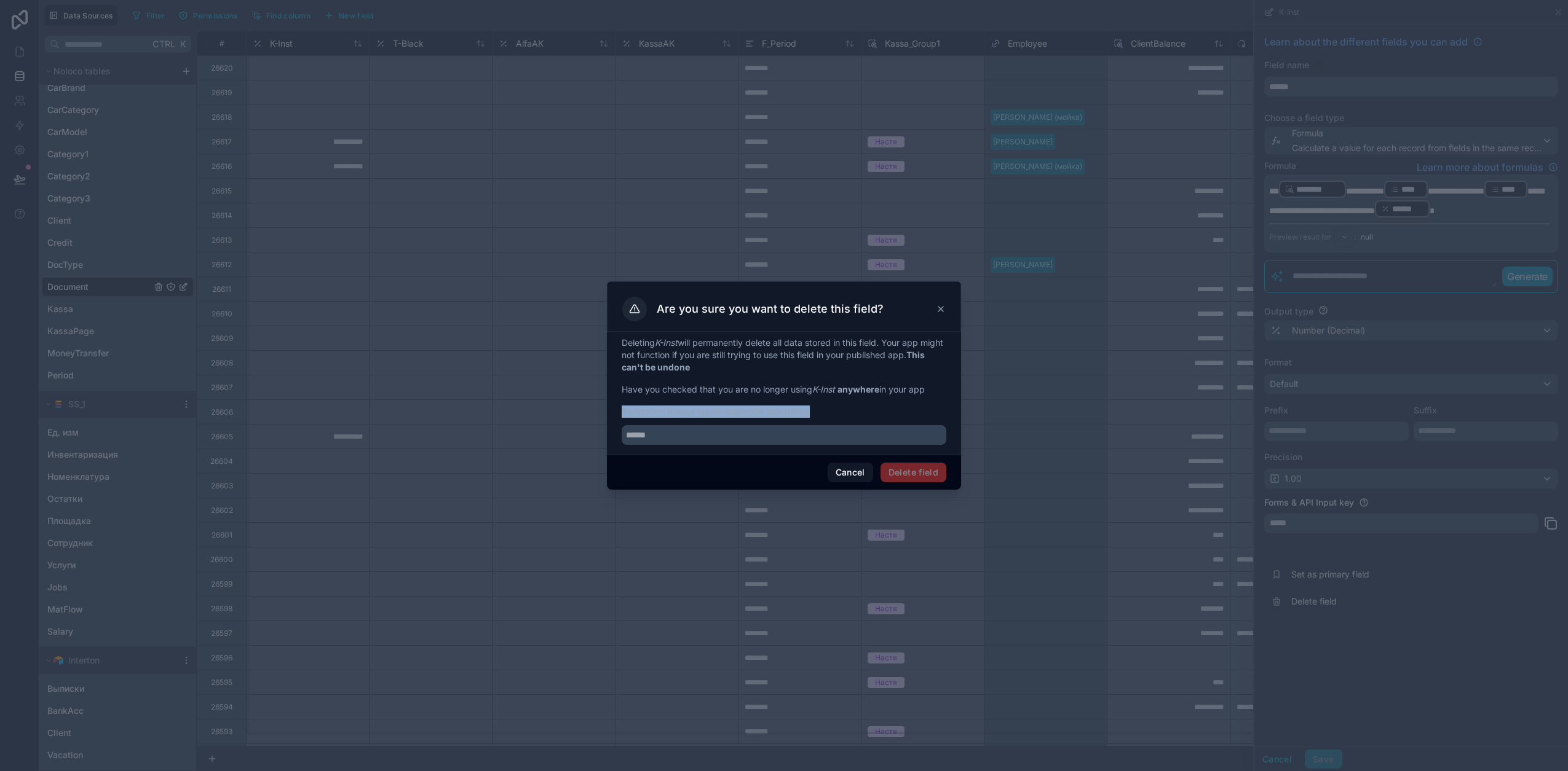
click at [717, 410] on span "To confirm please type K-Inst in the box below" at bounding box center [784, 411] width 325 height 12
drag, startPoint x: 718, startPoint y: 410, endPoint x: 744, endPoint y: 410, distance: 26.0
click at [744, 410] on span "To confirm please type K-Inst in the box below" at bounding box center [784, 411] width 325 height 12
copy strong "K-Inst"
click at [741, 439] on input "text" at bounding box center [784, 435] width 325 height 20
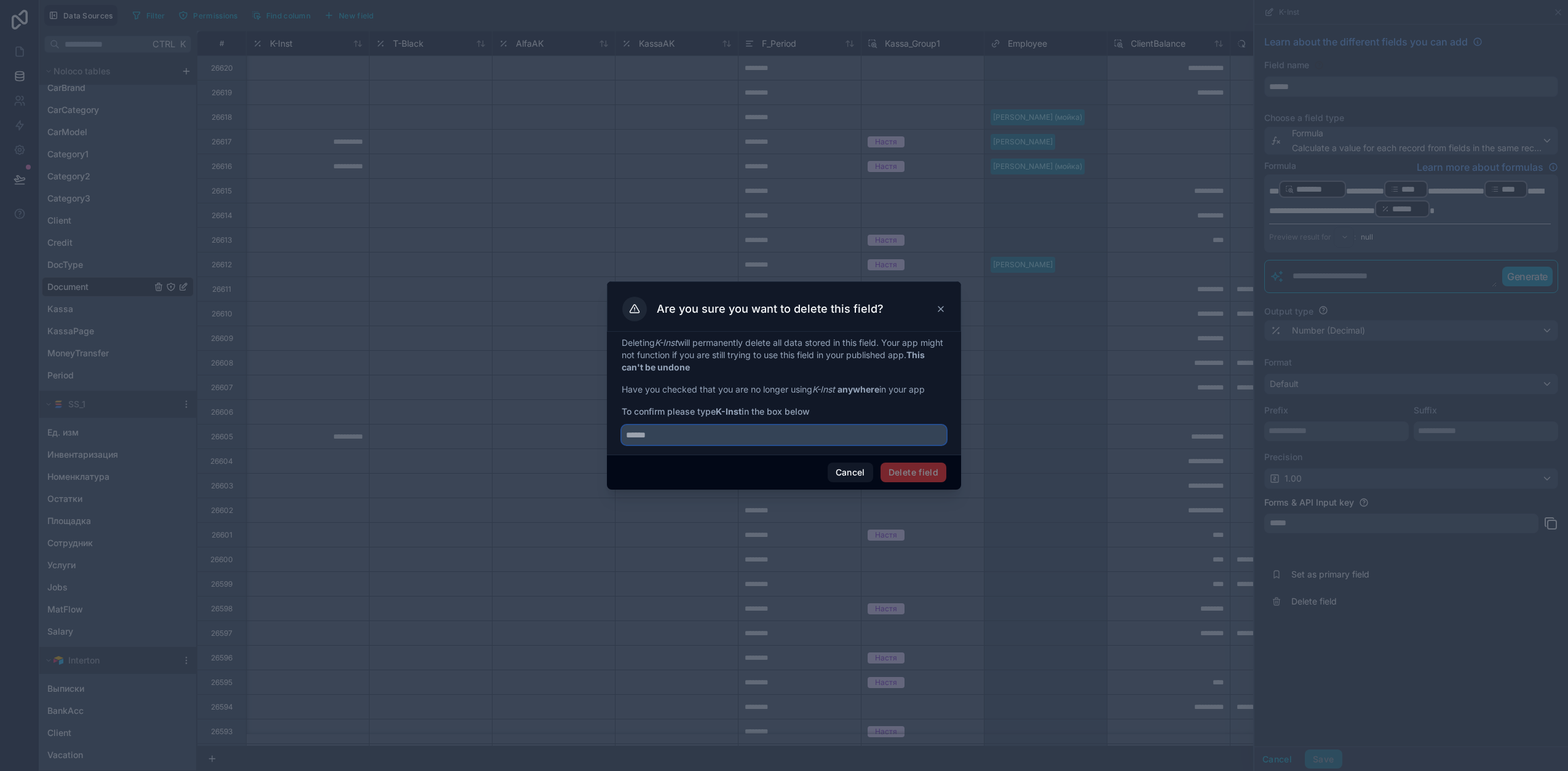
paste input "******"
type input "******"
click at [928, 473] on button "Delete field" at bounding box center [913, 473] width 65 height 20
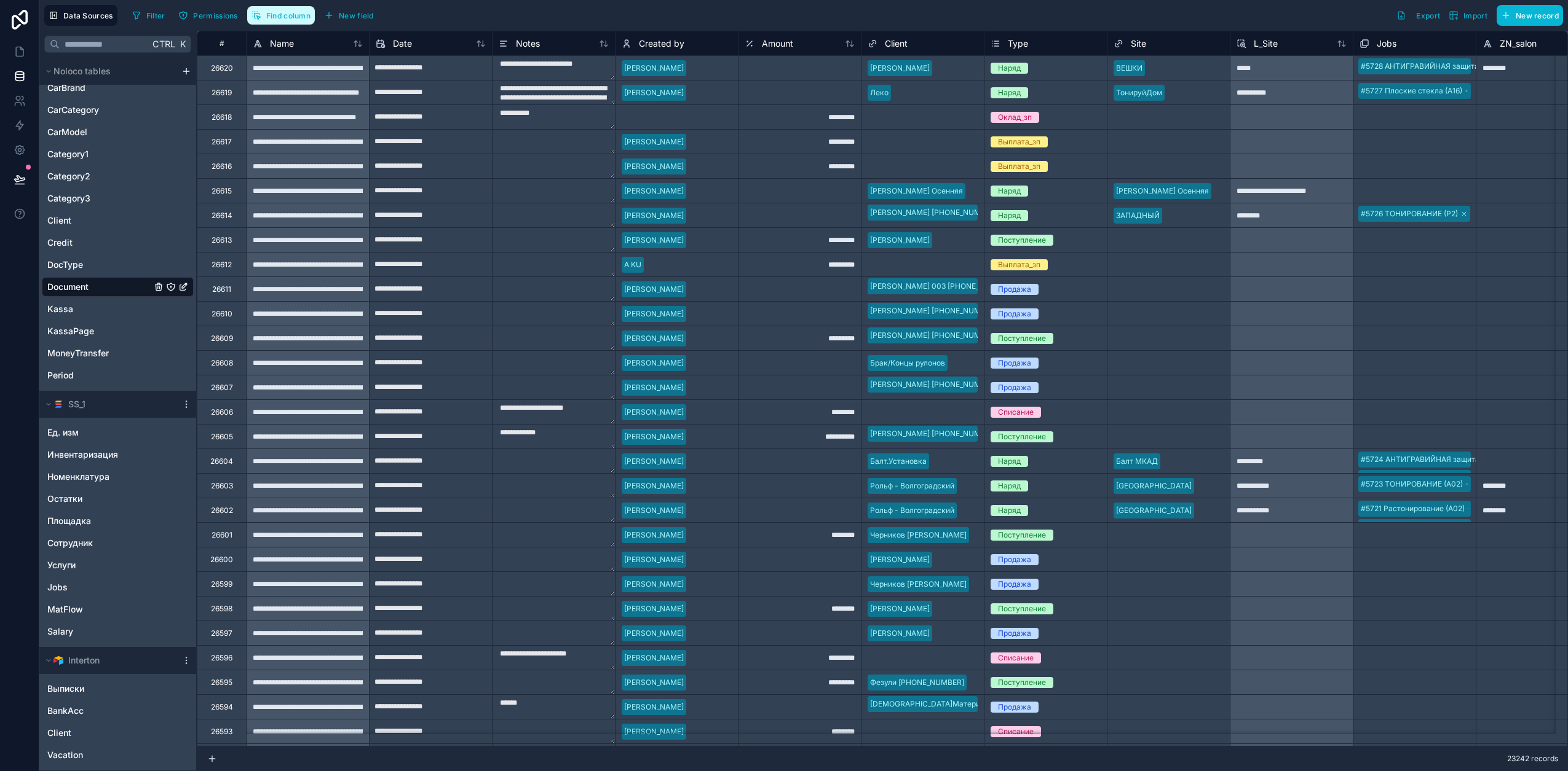
click at [269, 19] on span "Find column" at bounding box center [288, 16] width 44 height 9
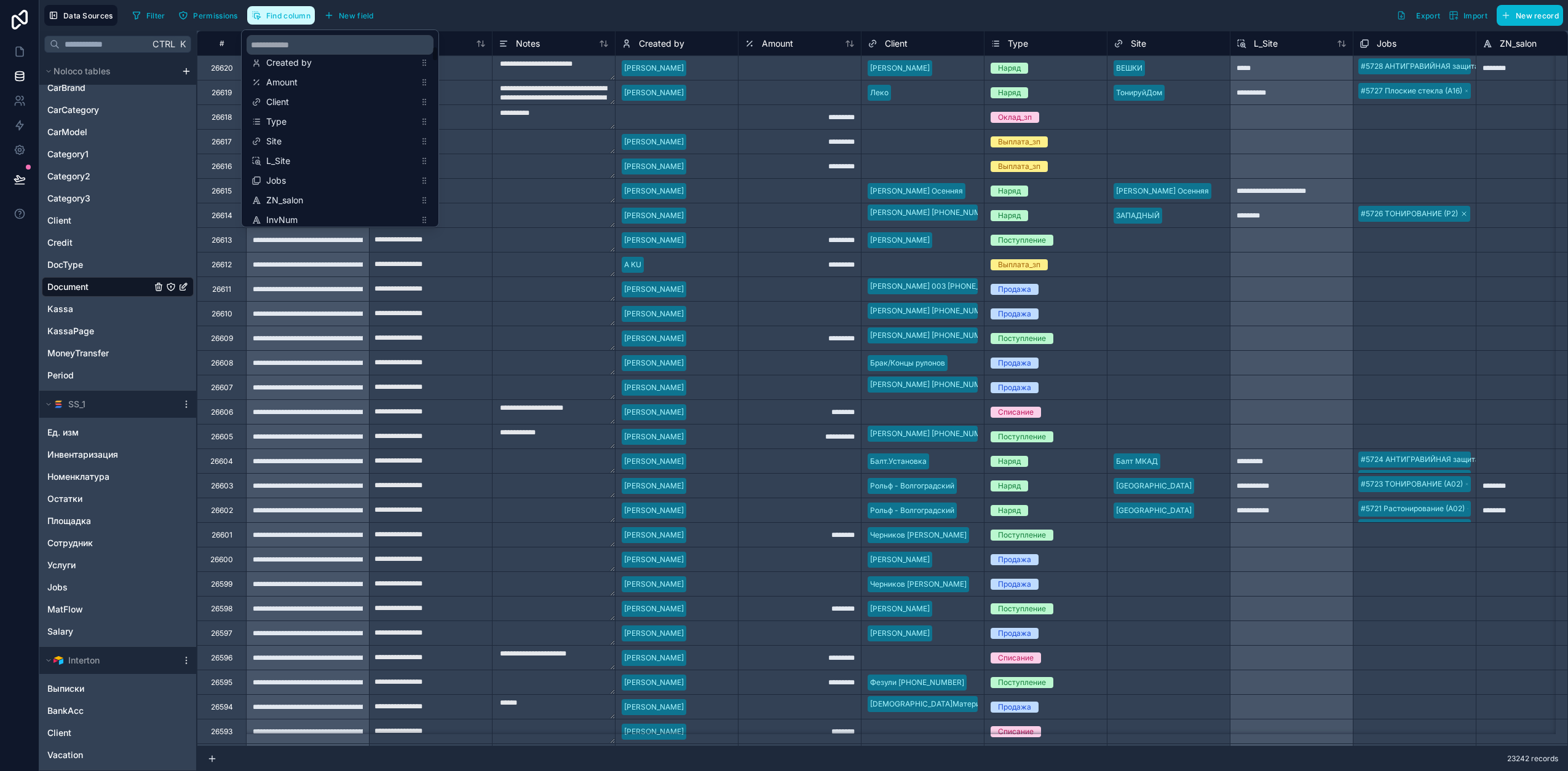
scroll to position [307, 0]
click at [336, 156] on span "T-Black" at bounding box center [340, 159] width 149 height 12
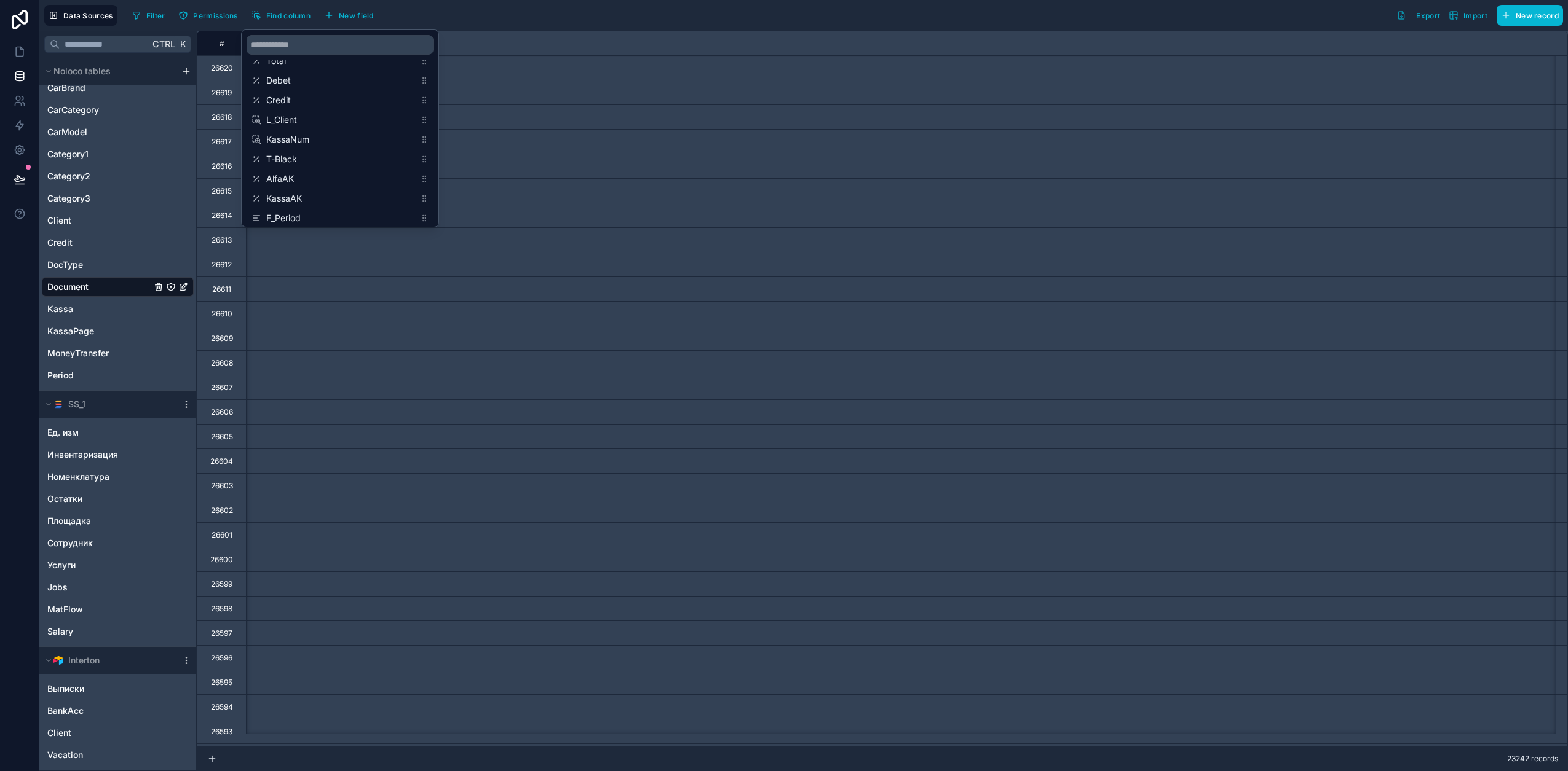
scroll to position [0, 2460]
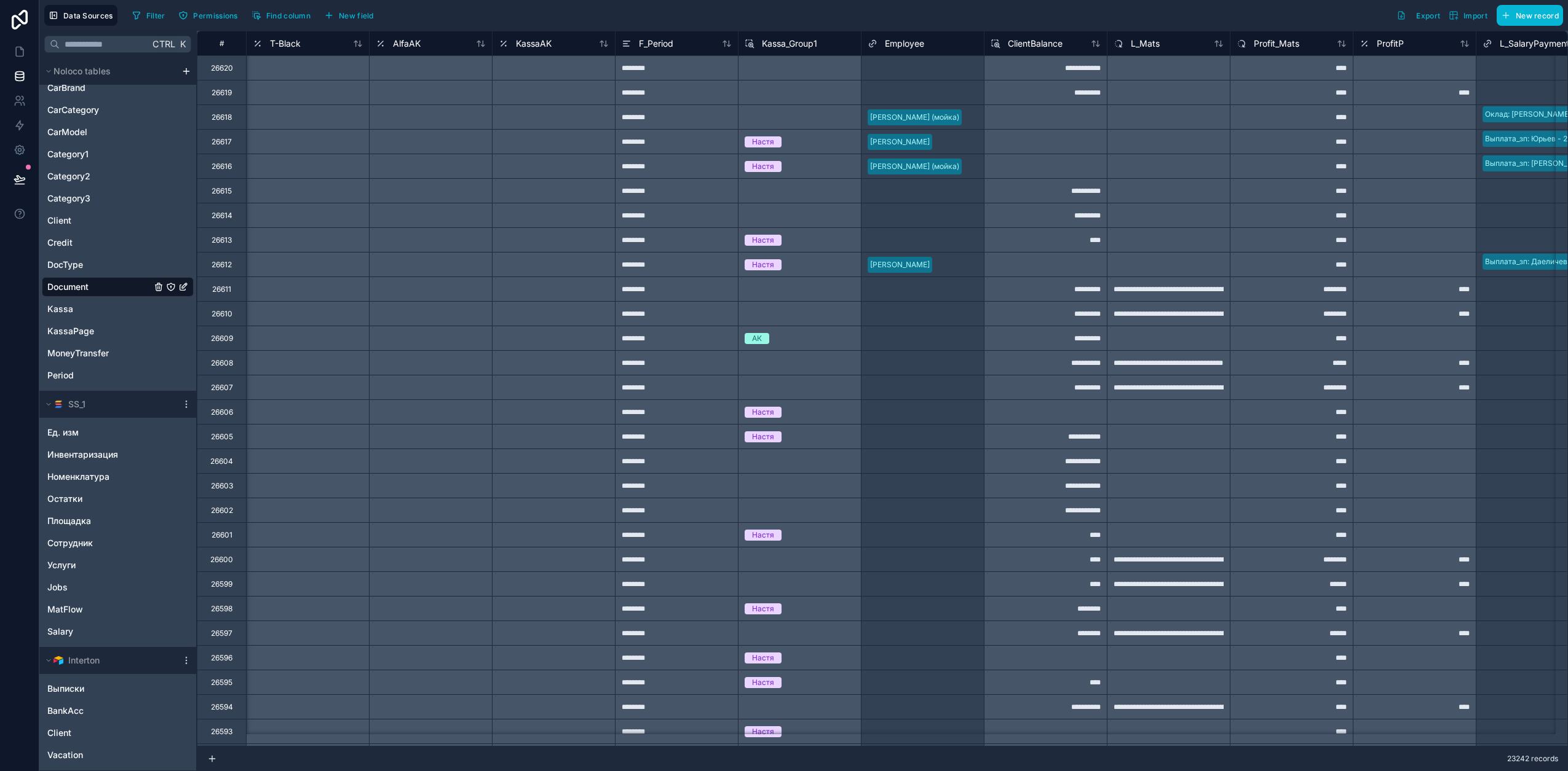
click at [516, 18] on div "Filter Permissions Find column New field Export Import New record" at bounding box center [845, 16] width 1435 height 21
click at [289, 42] on span "T-Black" at bounding box center [285, 43] width 31 height 12
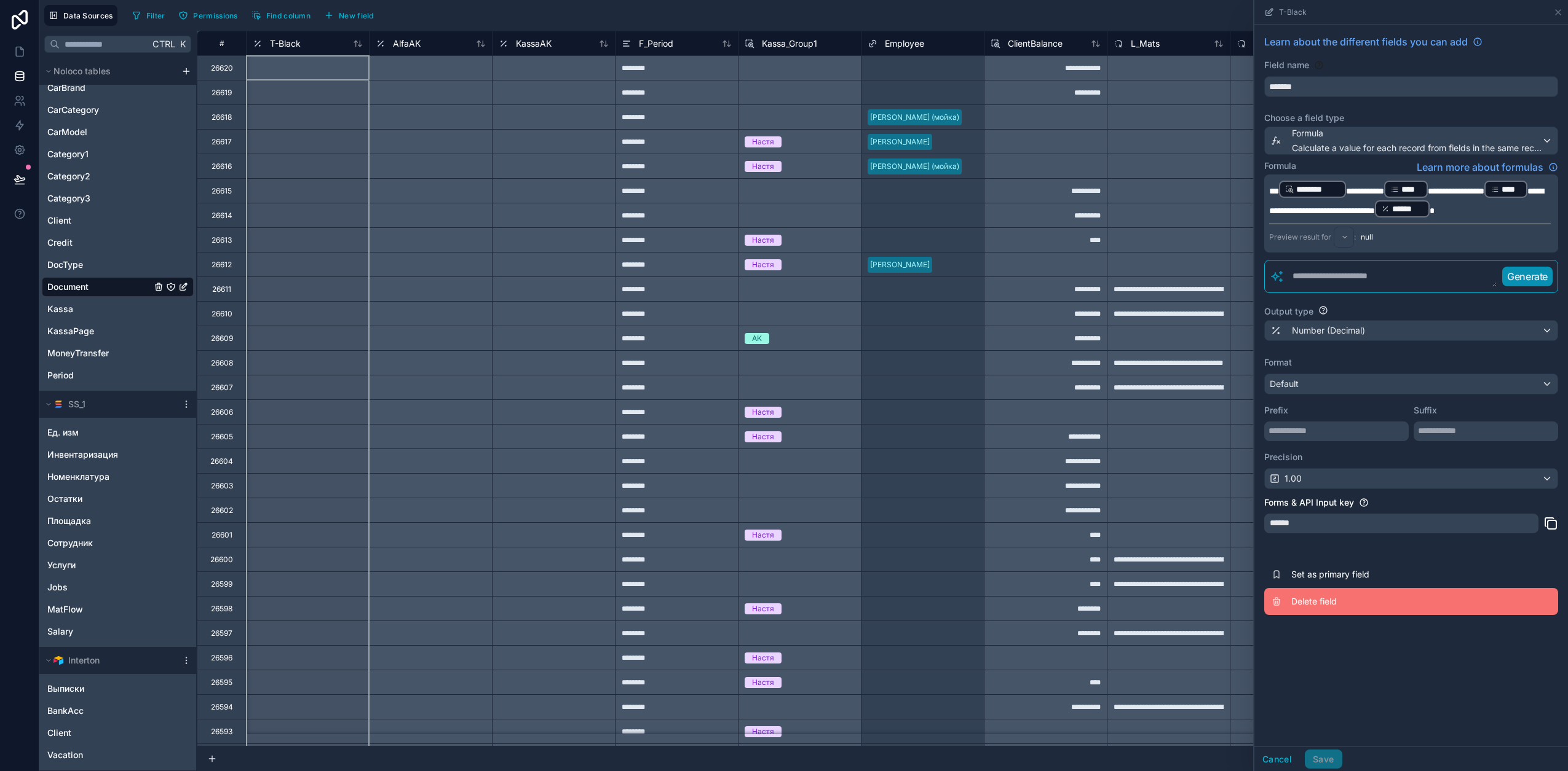
click at [1321, 605] on span "Delete field" at bounding box center [1379, 601] width 177 height 12
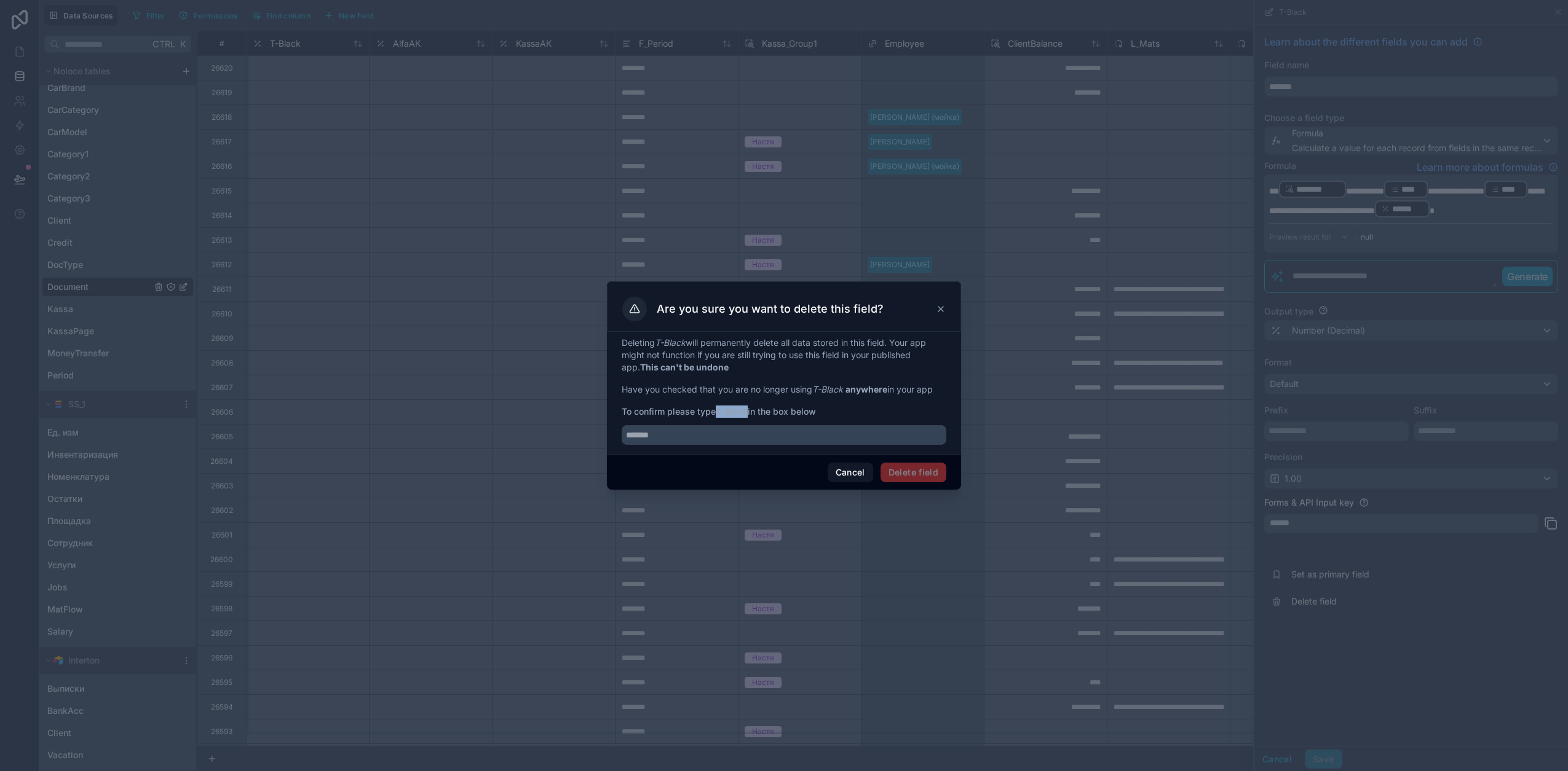
drag, startPoint x: 718, startPoint y: 410, endPoint x: 750, endPoint y: 410, distance: 32.0
click at [748, 410] on strong "T-Black" at bounding box center [731, 411] width 32 height 11
drag, startPoint x: 742, startPoint y: 446, endPoint x: 752, endPoint y: 444, distance: 10.2
click at [743, 446] on div "Deleting T-Black will permanently delete all data stored in this field. Your ap…" at bounding box center [784, 393] width 354 height 123
paste input "*******"
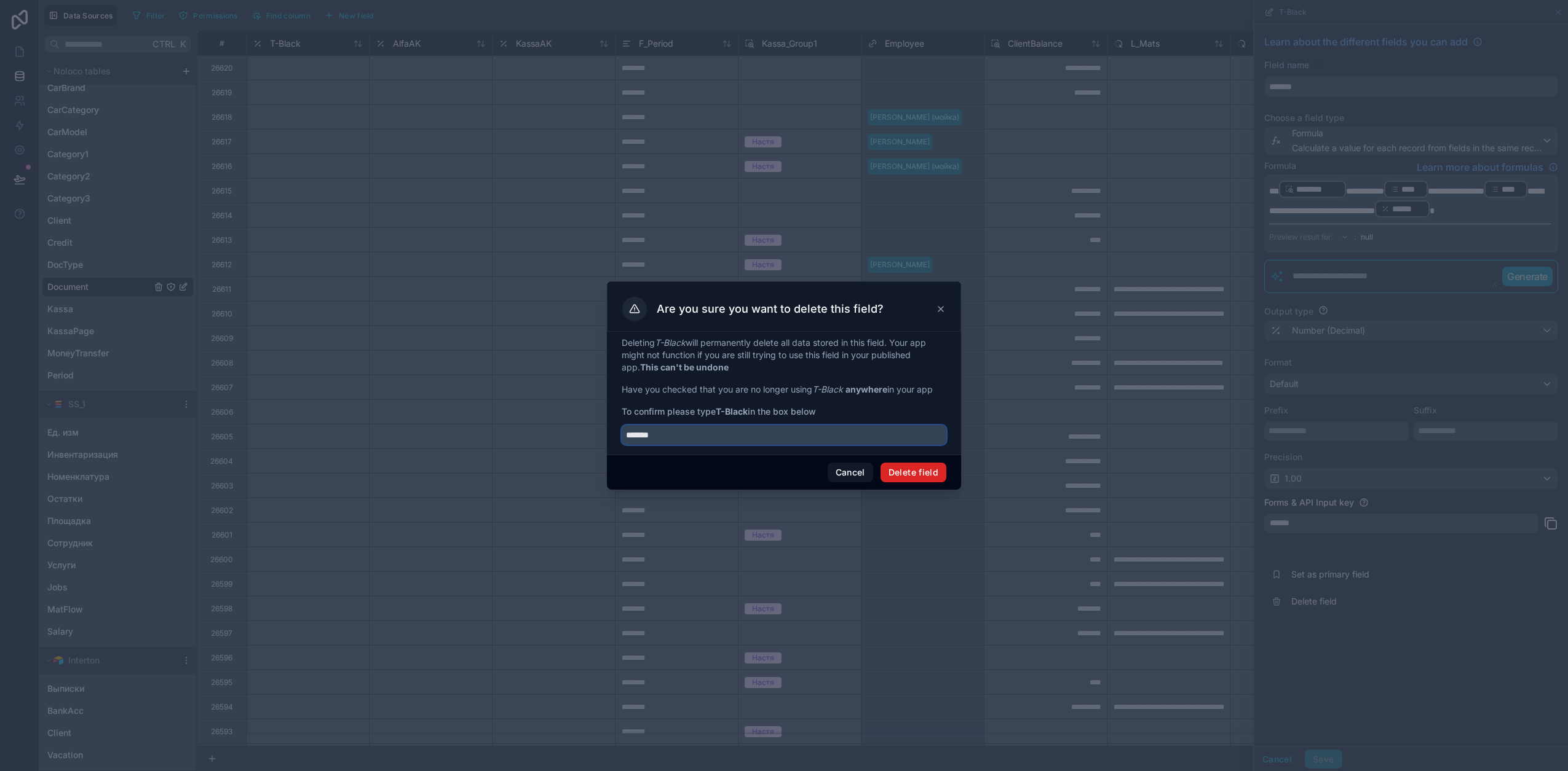
type input "*******"
click at [928, 470] on button "Delete field" at bounding box center [913, 473] width 65 height 20
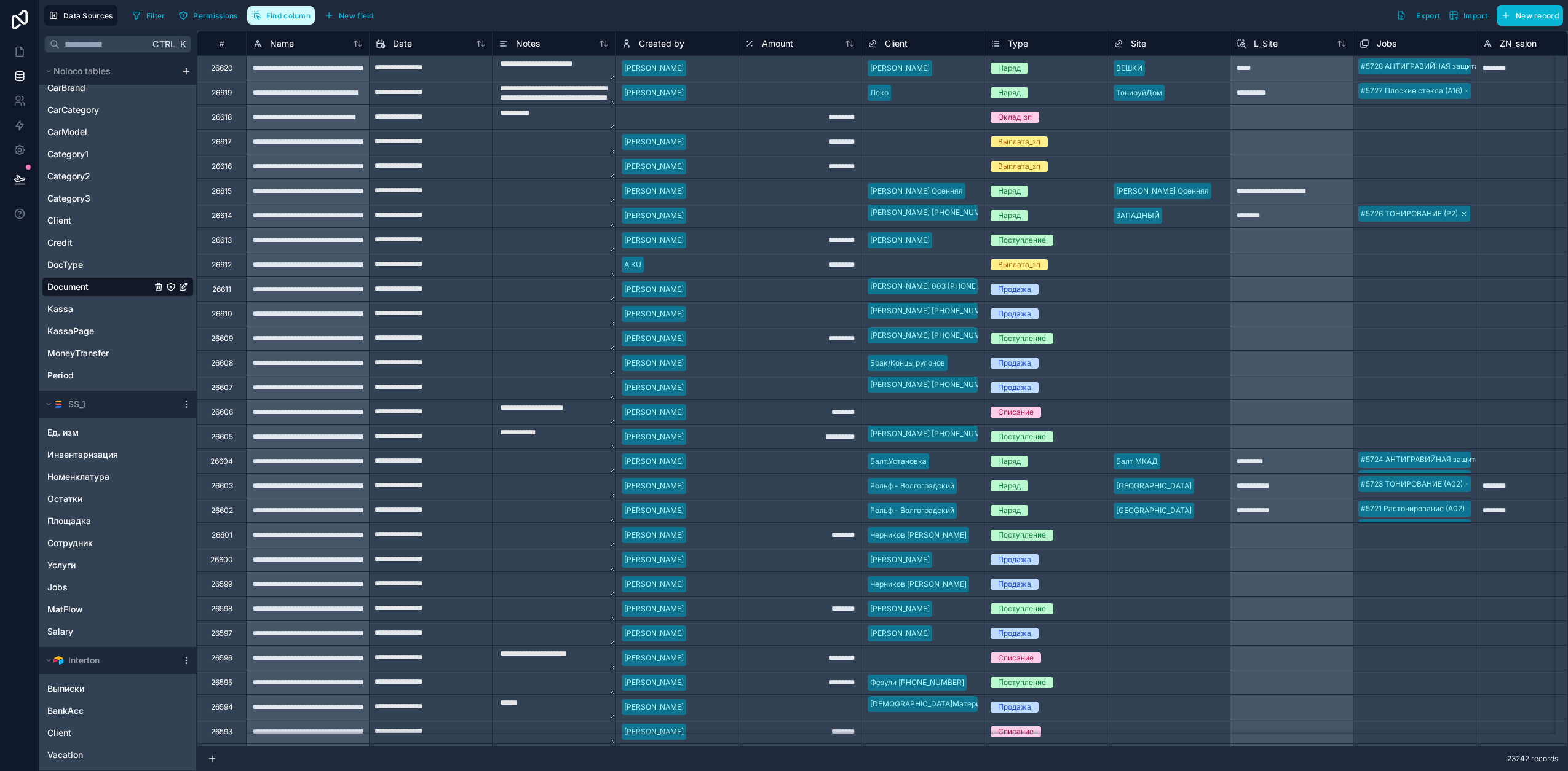
click at [301, 11] on span "Find column" at bounding box center [288, 16] width 44 height 9
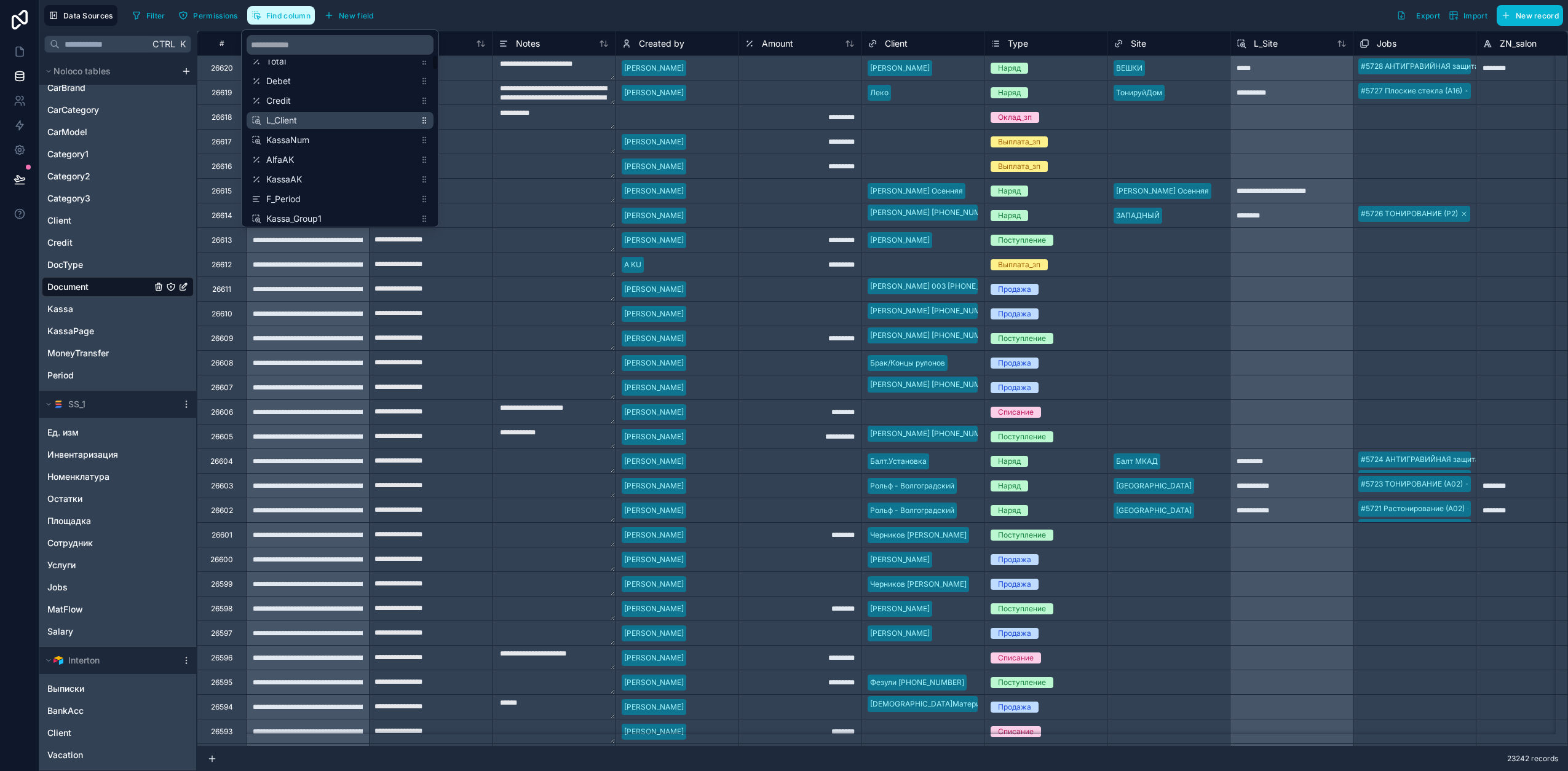
scroll to position [307, 0]
drag, startPoint x: 309, startPoint y: 153, endPoint x: 318, endPoint y: 157, distance: 9.8
click at [310, 155] on span "AlfaAK" at bounding box center [340, 159] width 149 height 12
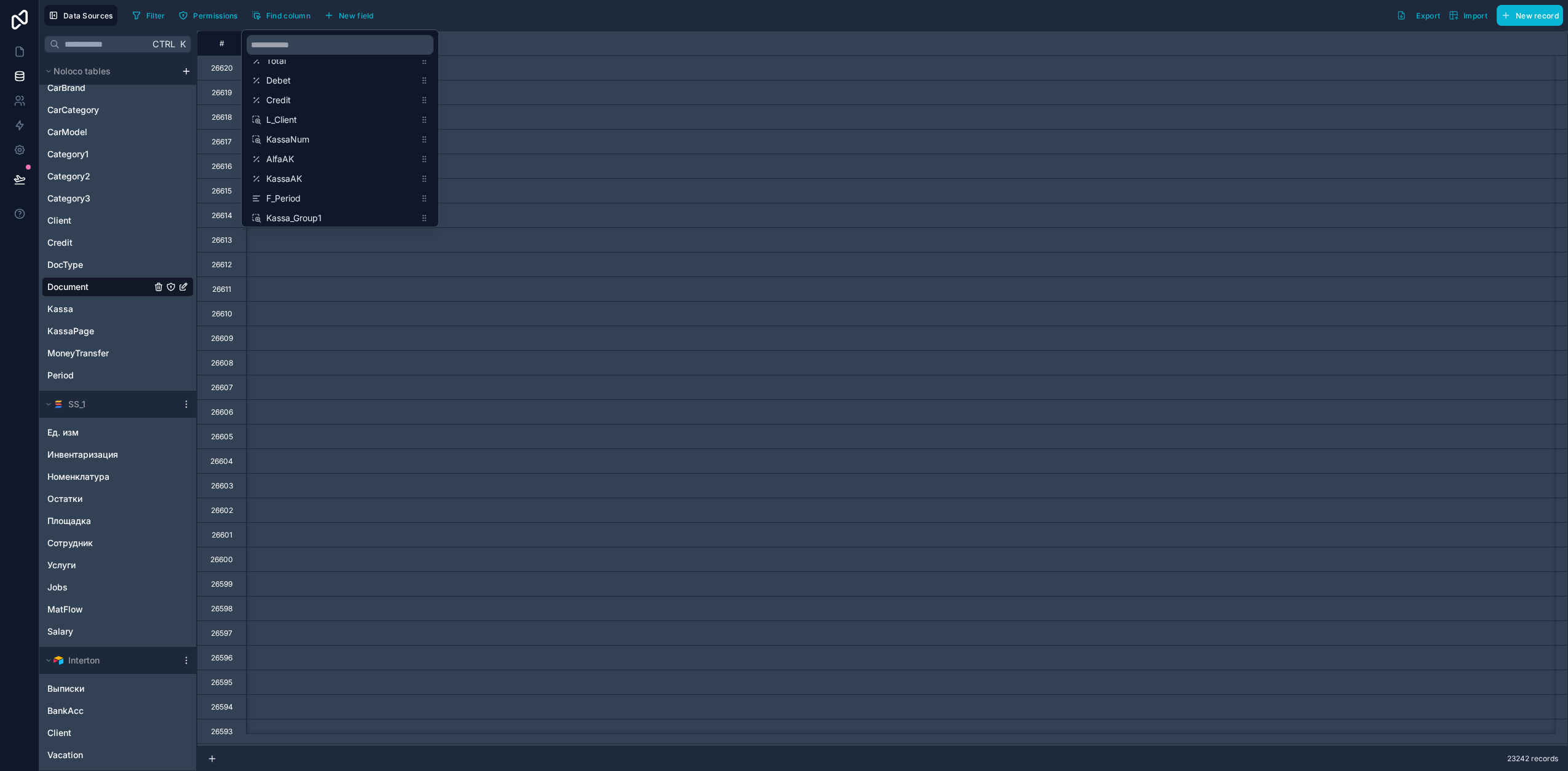
scroll to position [0, 2460]
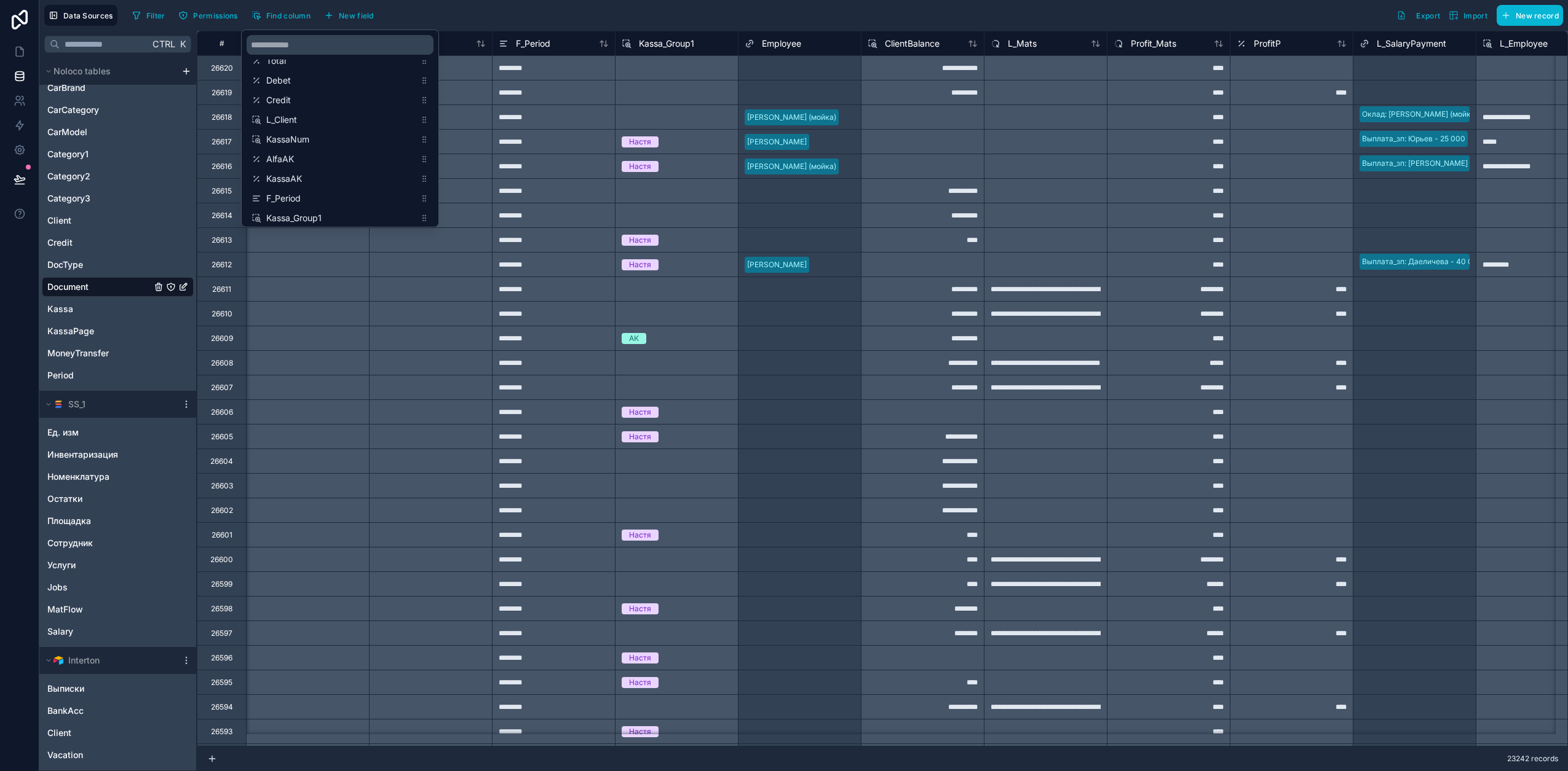
click at [530, 9] on div "Filter Permissions Find column New field Export Import New record" at bounding box center [845, 16] width 1435 height 21
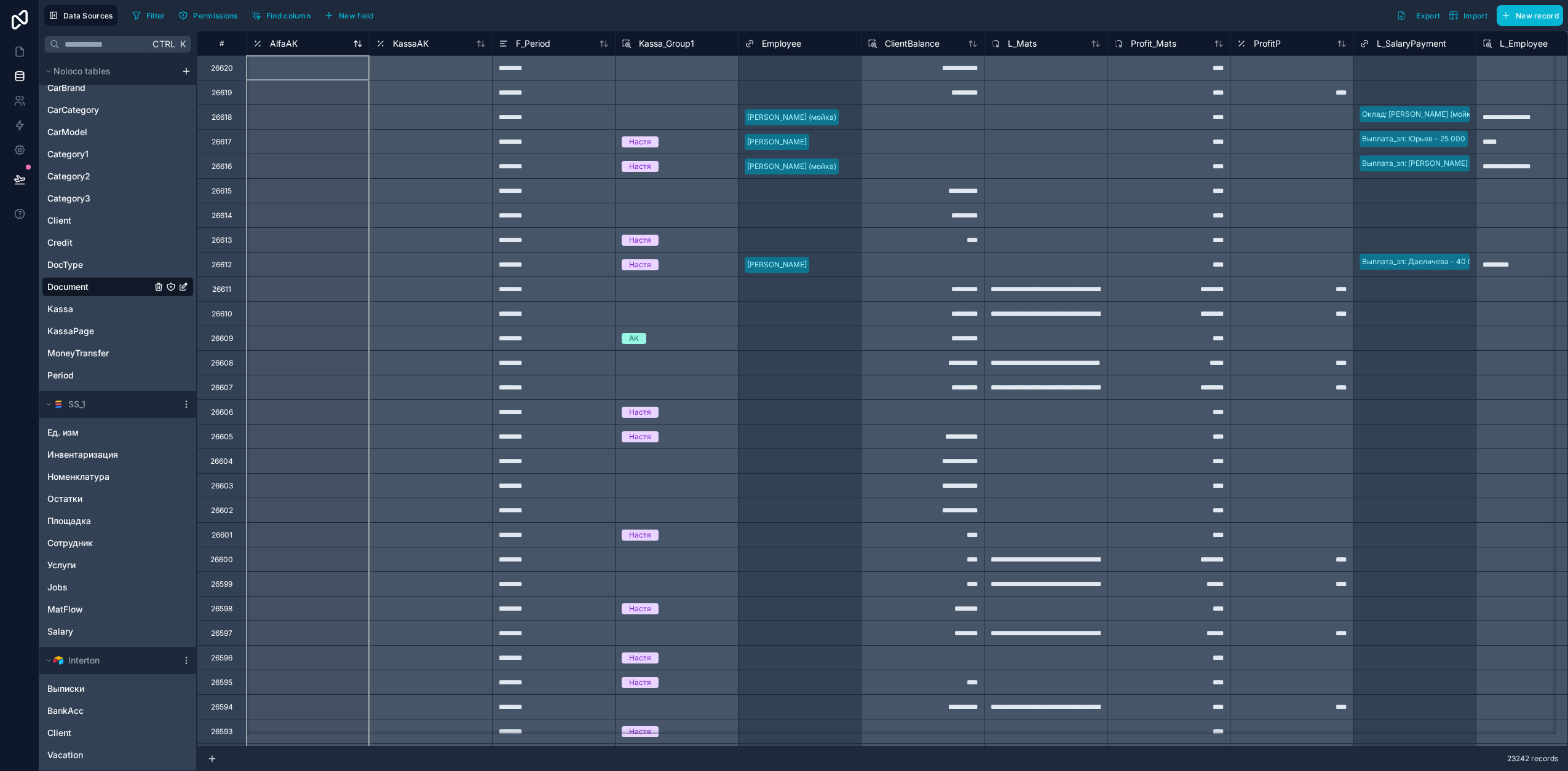
click at [285, 43] on span "AlfaAK" at bounding box center [284, 43] width 28 height 12
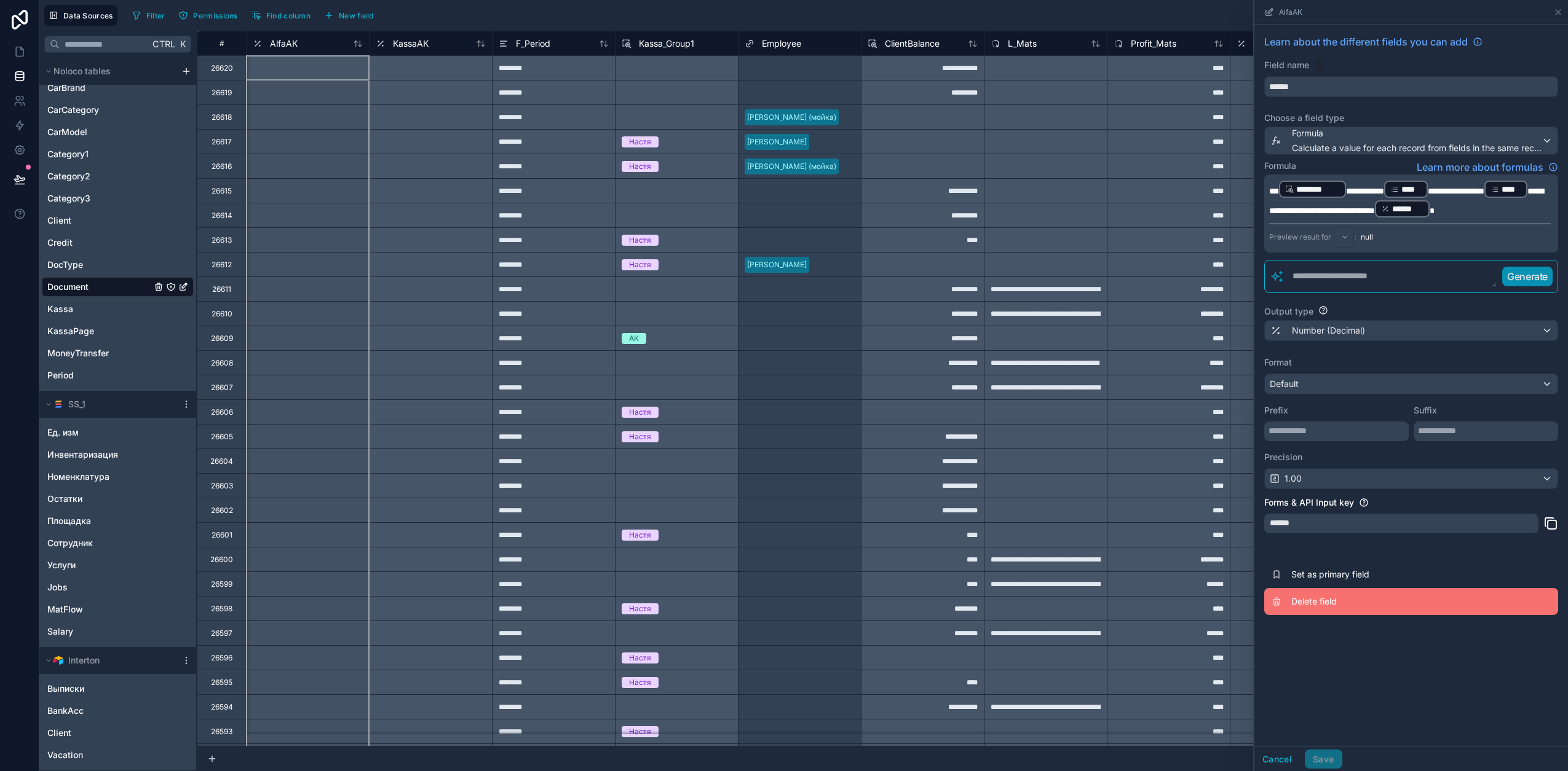
click at [1312, 605] on span "Delete field" at bounding box center [1379, 601] width 177 height 12
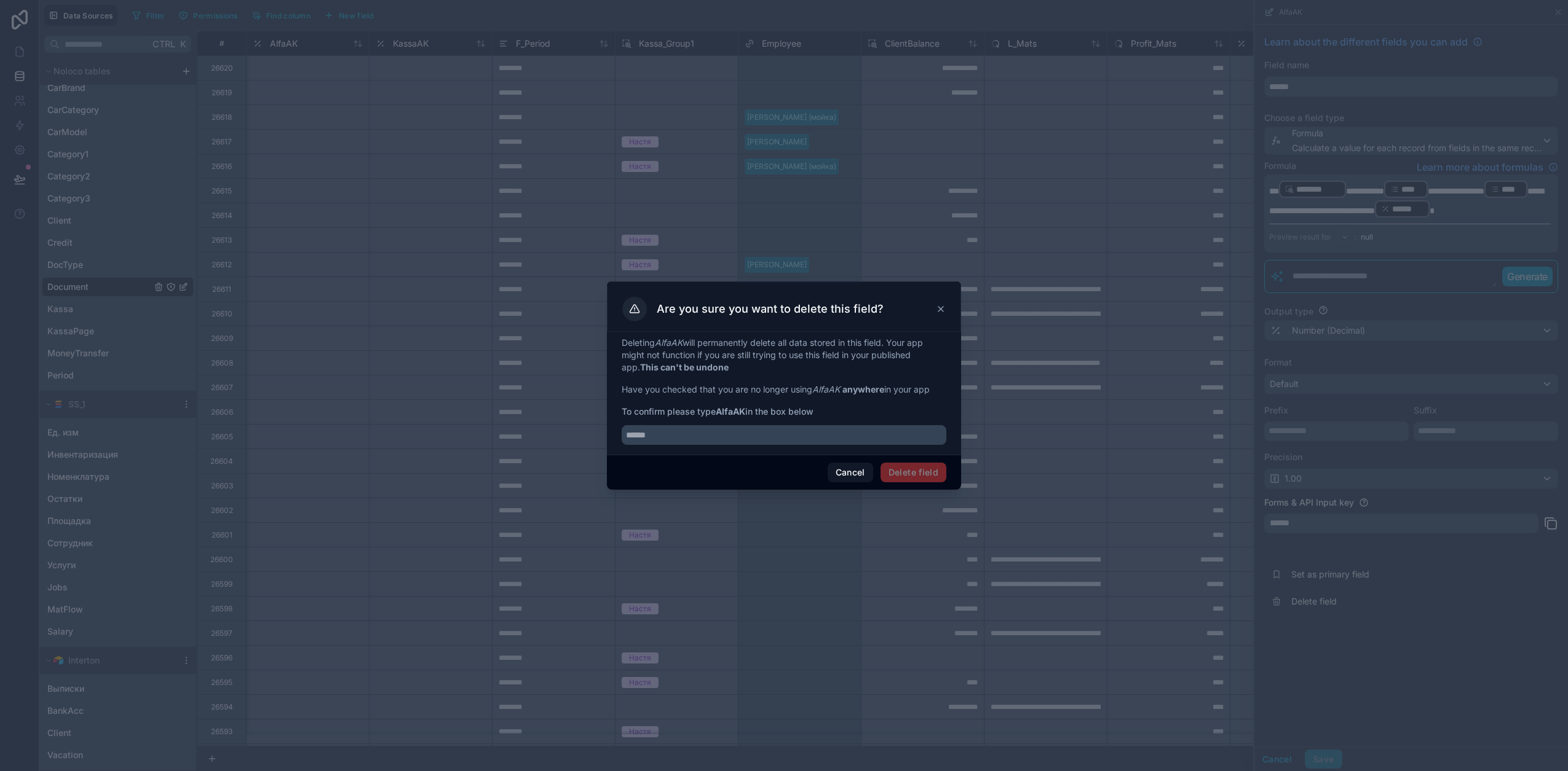
click at [833, 390] on em "AlfaAK" at bounding box center [826, 389] width 28 height 11
click at [793, 450] on div "Deleting AlfaAK will permanently delete all data stored in this field. Your app…" at bounding box center [784, 393] width 354 height 123
click at [776, 431] on input "text" at bounding box center [784, 435] width 325 height 20
paste input "******"
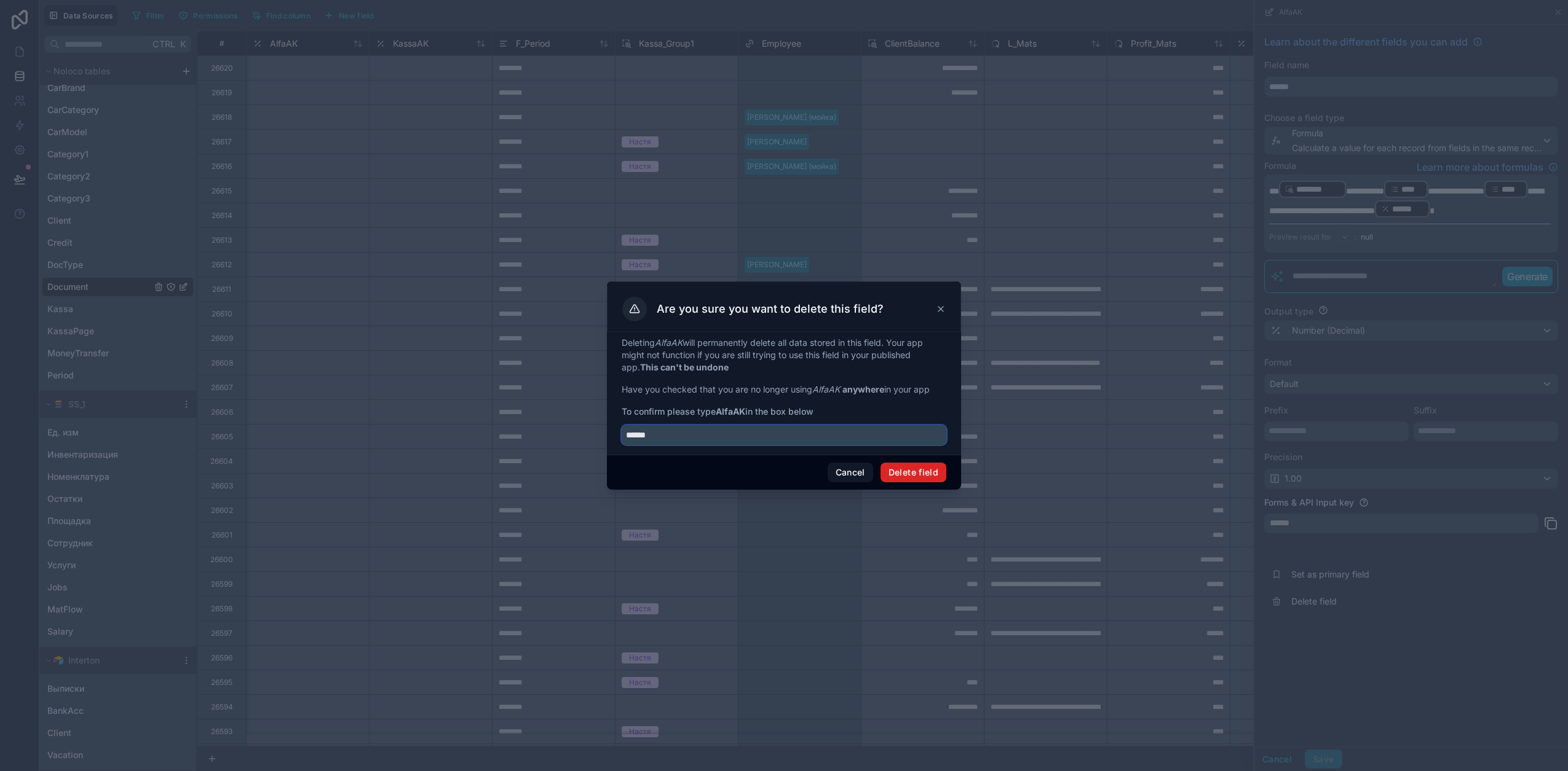
type input "******"
click at [923, 467] on button "Delete field" at bounding box center [913, 473] width 65 height 20
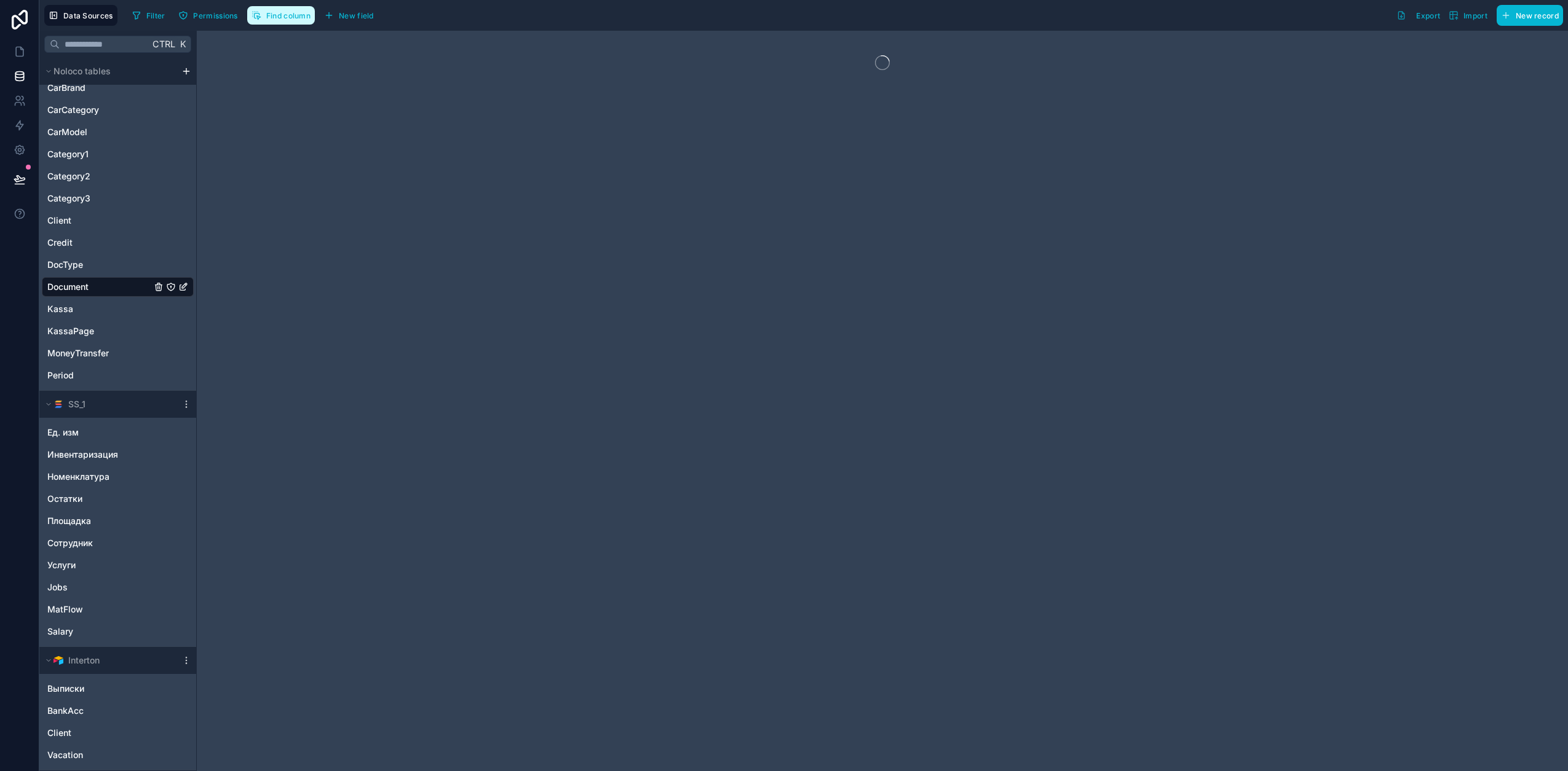
click at [289, 11] on span "Find column" at bounding box center [288, 16] width 44 height 9
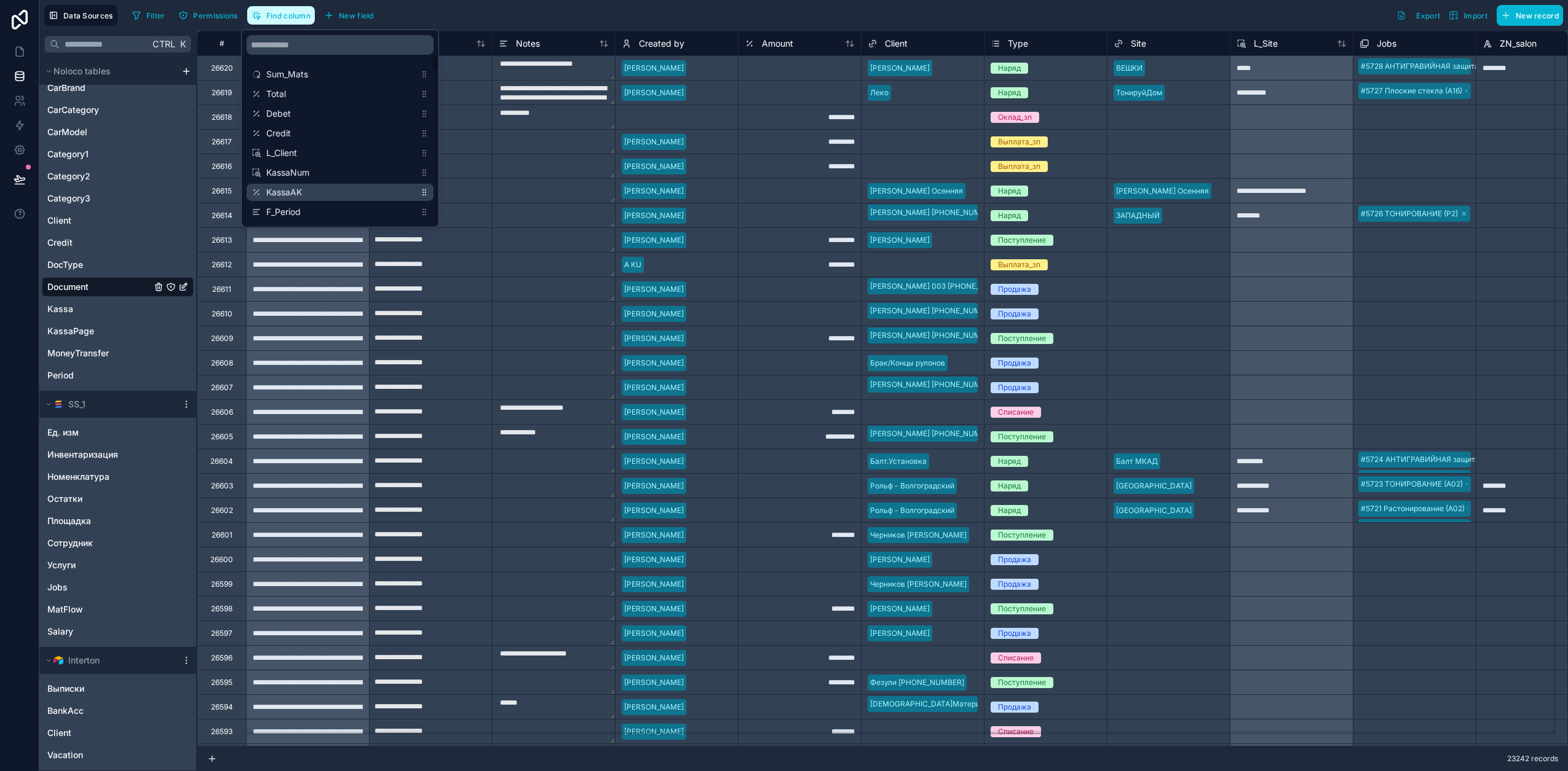
scroll to position [307, 0]
click at [318, 159] on span "KassaAK" at bounding box center [340, 159] width 149 height 12
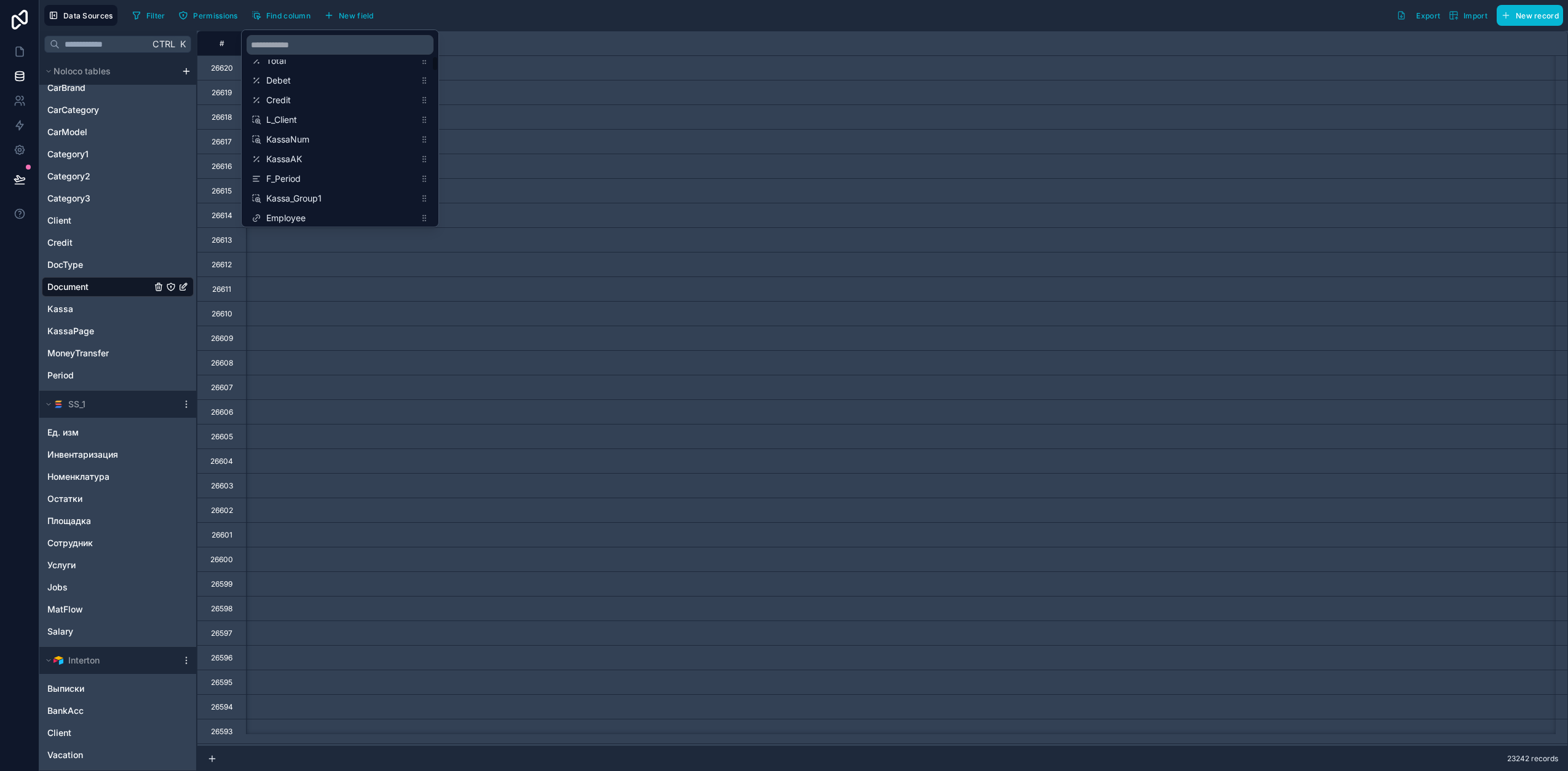
type input "**********"
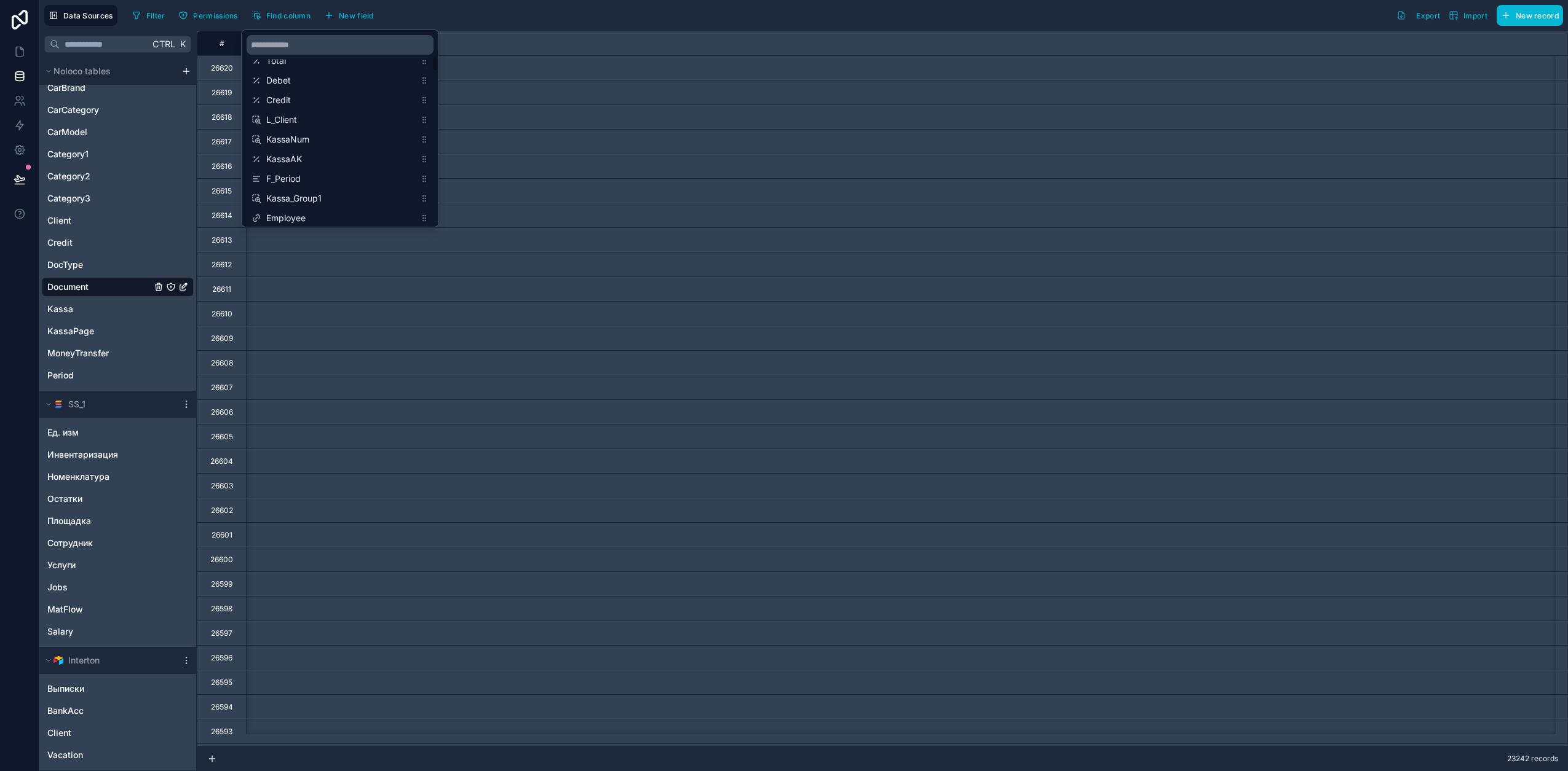
type input "**********"
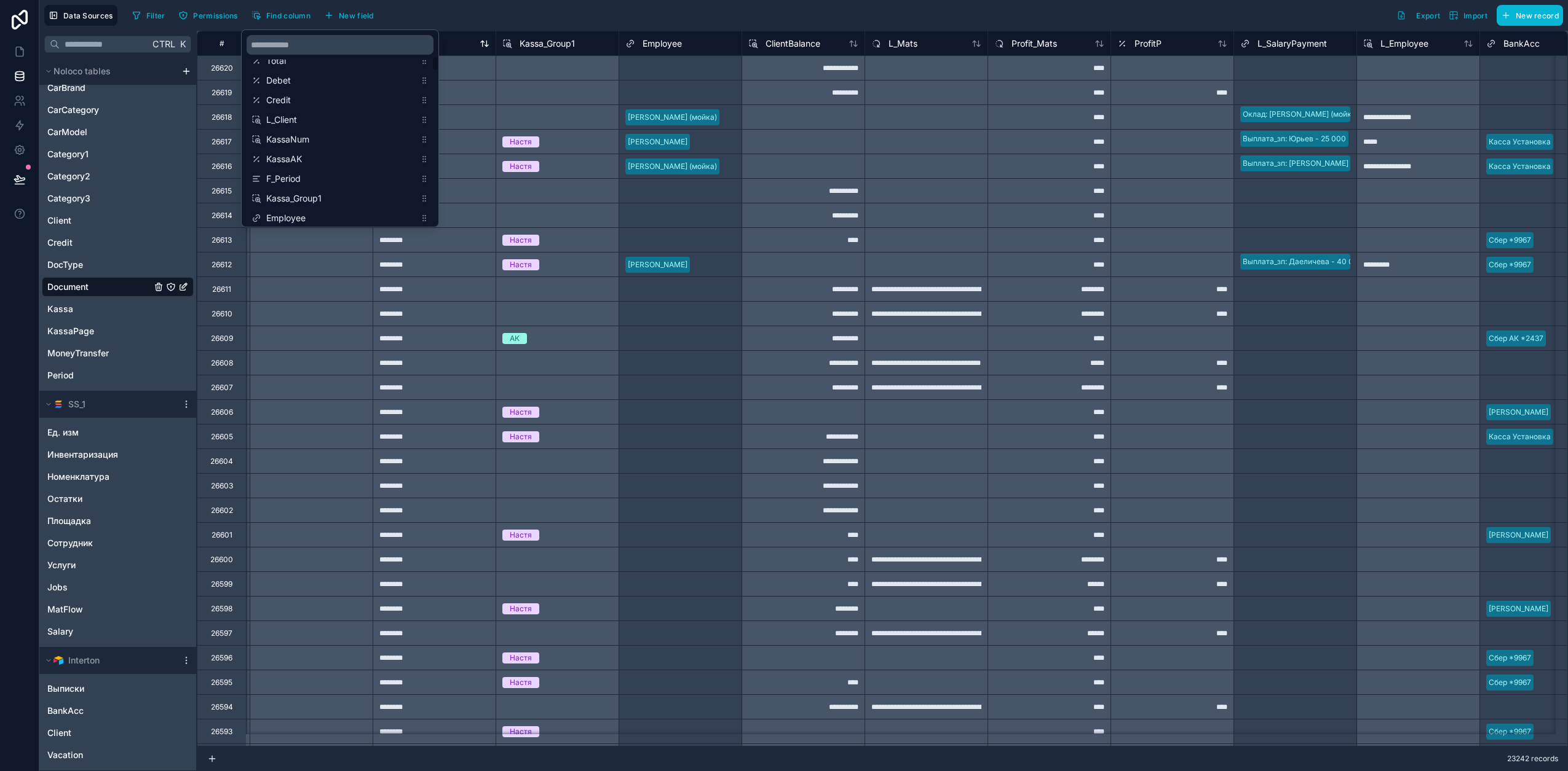
scroll to position [0, 2460]
click at [483, 9] on div "Filter Permissions Find column New field Export Import New record" at bounding box center [845, 16] width 1435 height 21
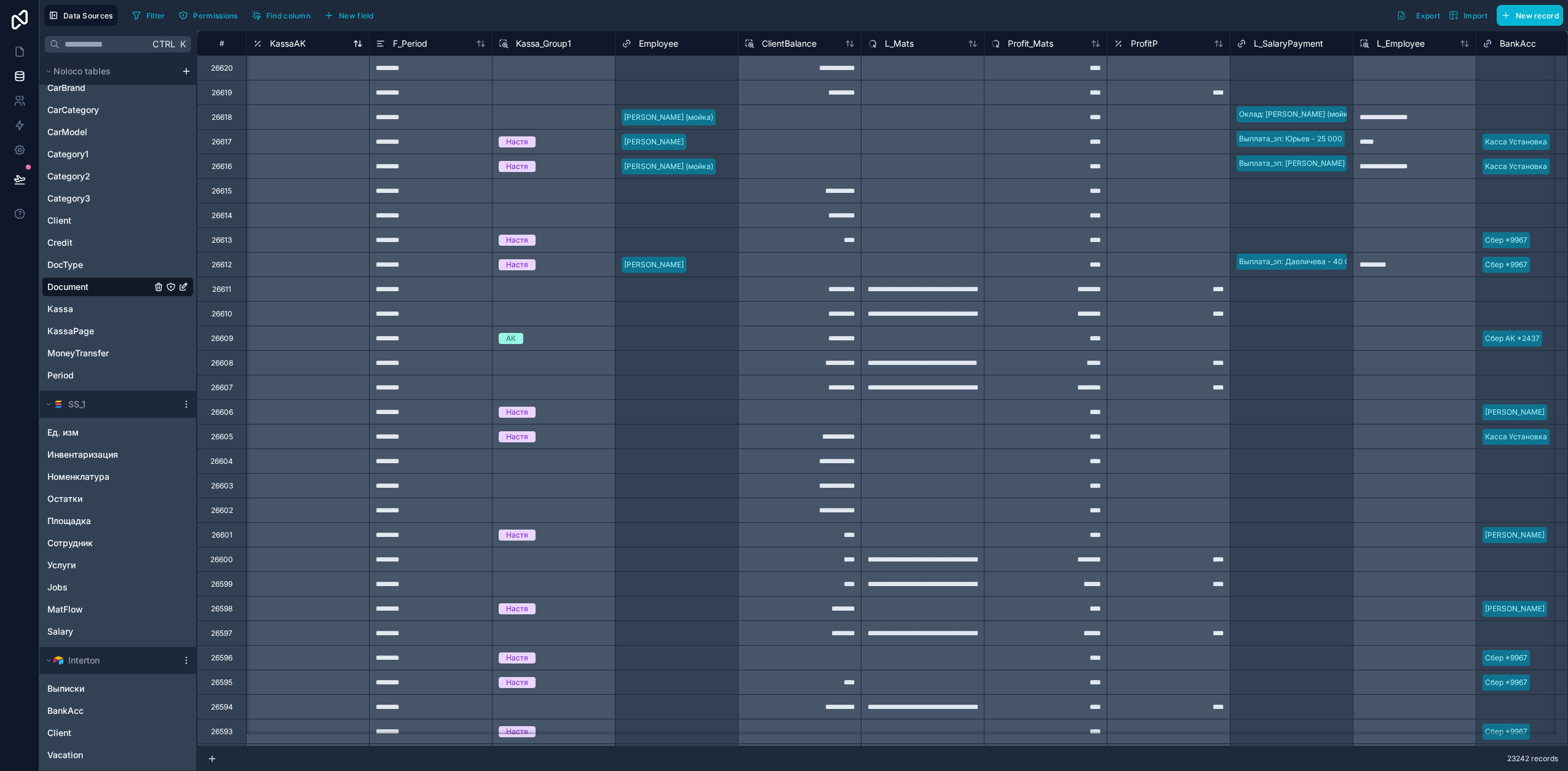
click at [295, 44] on span "KassaAK" at bounding box center [288, 43] width 36 height 12
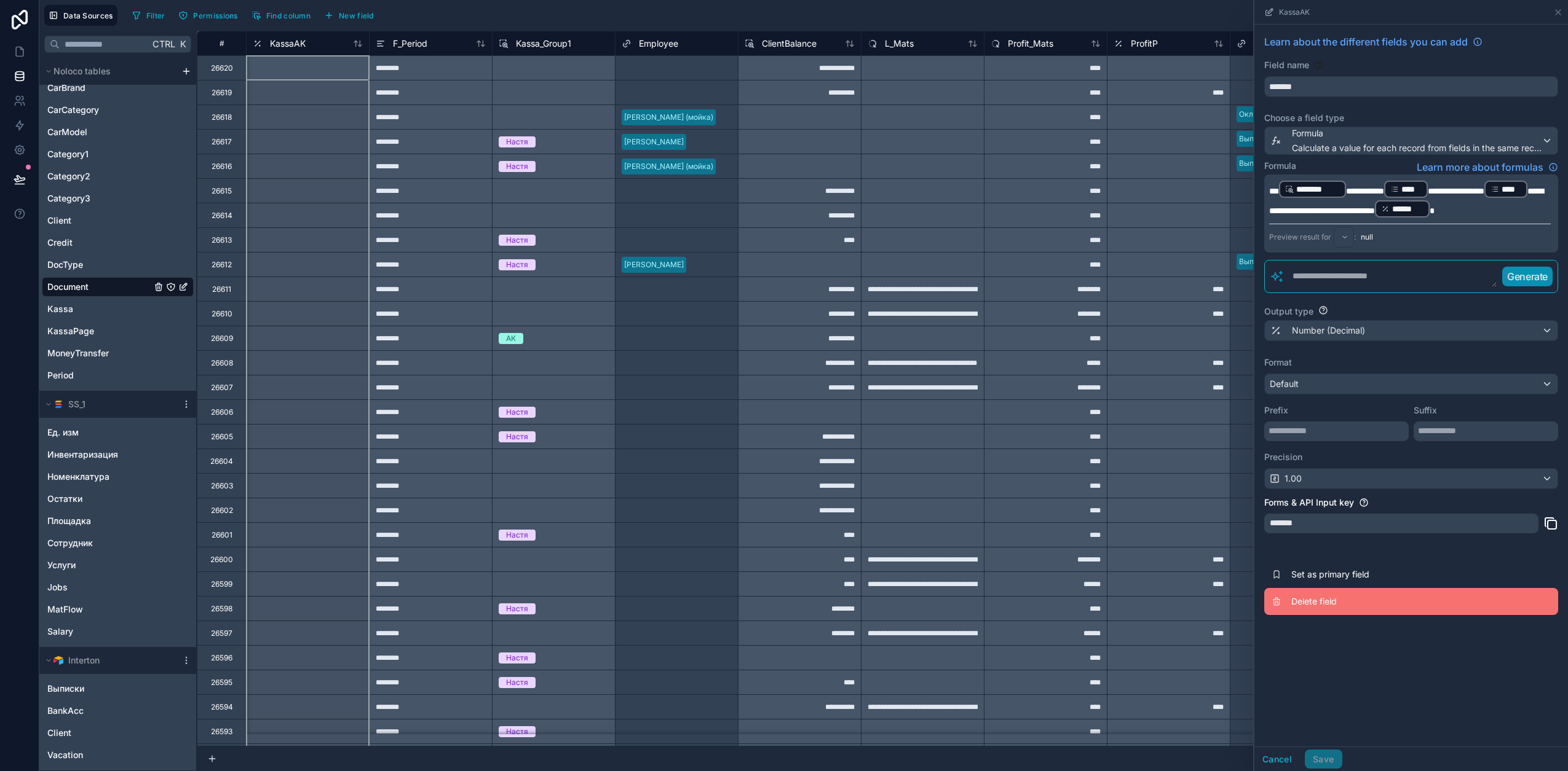
click at [1324, 601] on span "Delete field" at bounding box center [1379, 601] width 177 height 12
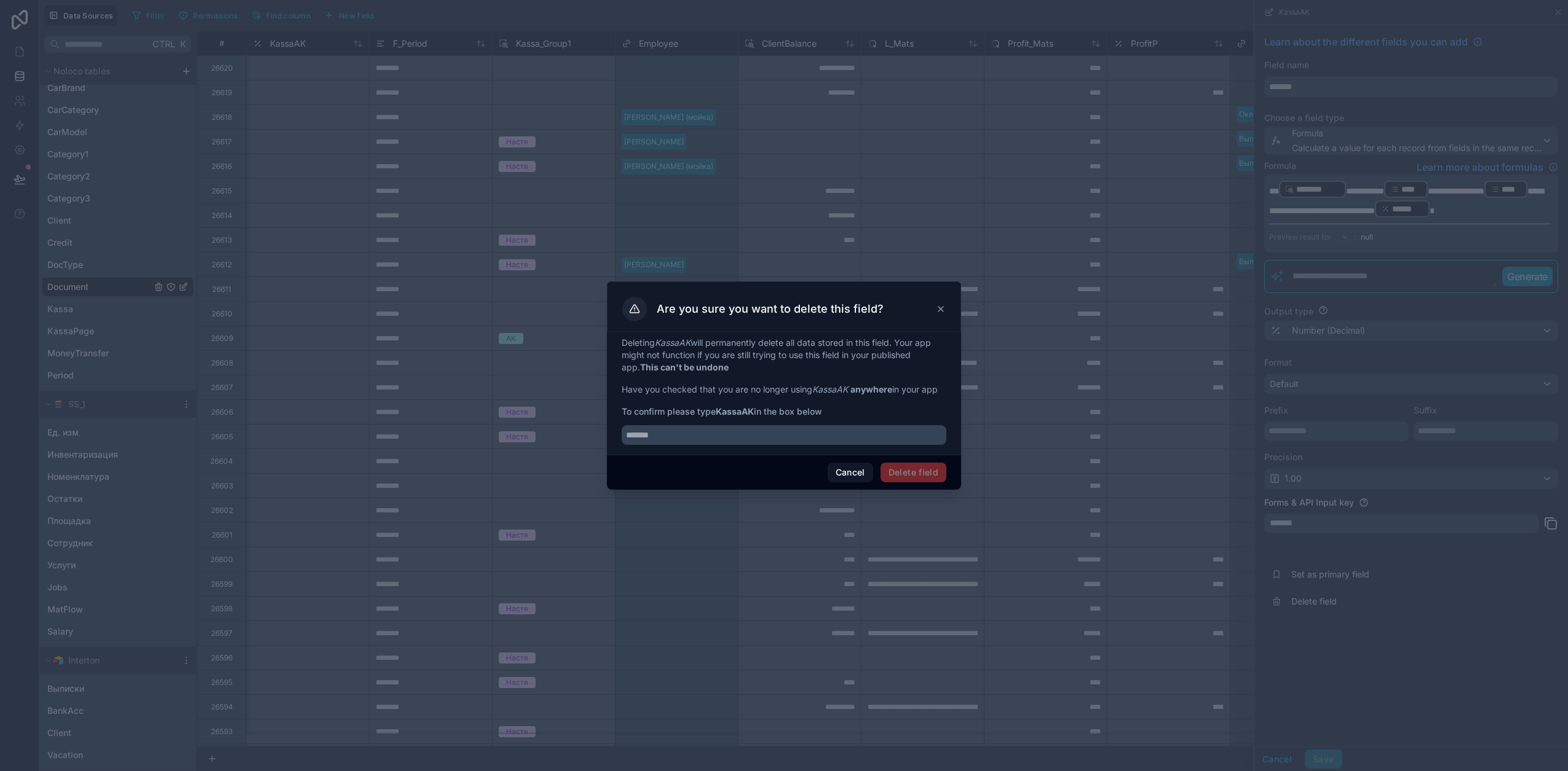
click at [829, 388] on em "KassaAK" at bounding box center [830, 389] width 36 height 11
click at [828, 388] on em "KassaAK" at bounding box center [830, 389] width 36 height 11
drag, startPoint x: 788, startPoint y: 442, endPoint x: 793, endPoint y: 438, distance: 6.4
click at [789, 442] on input "text" at bounding box center [784, 435] width 325 height 20
paste input "*******"
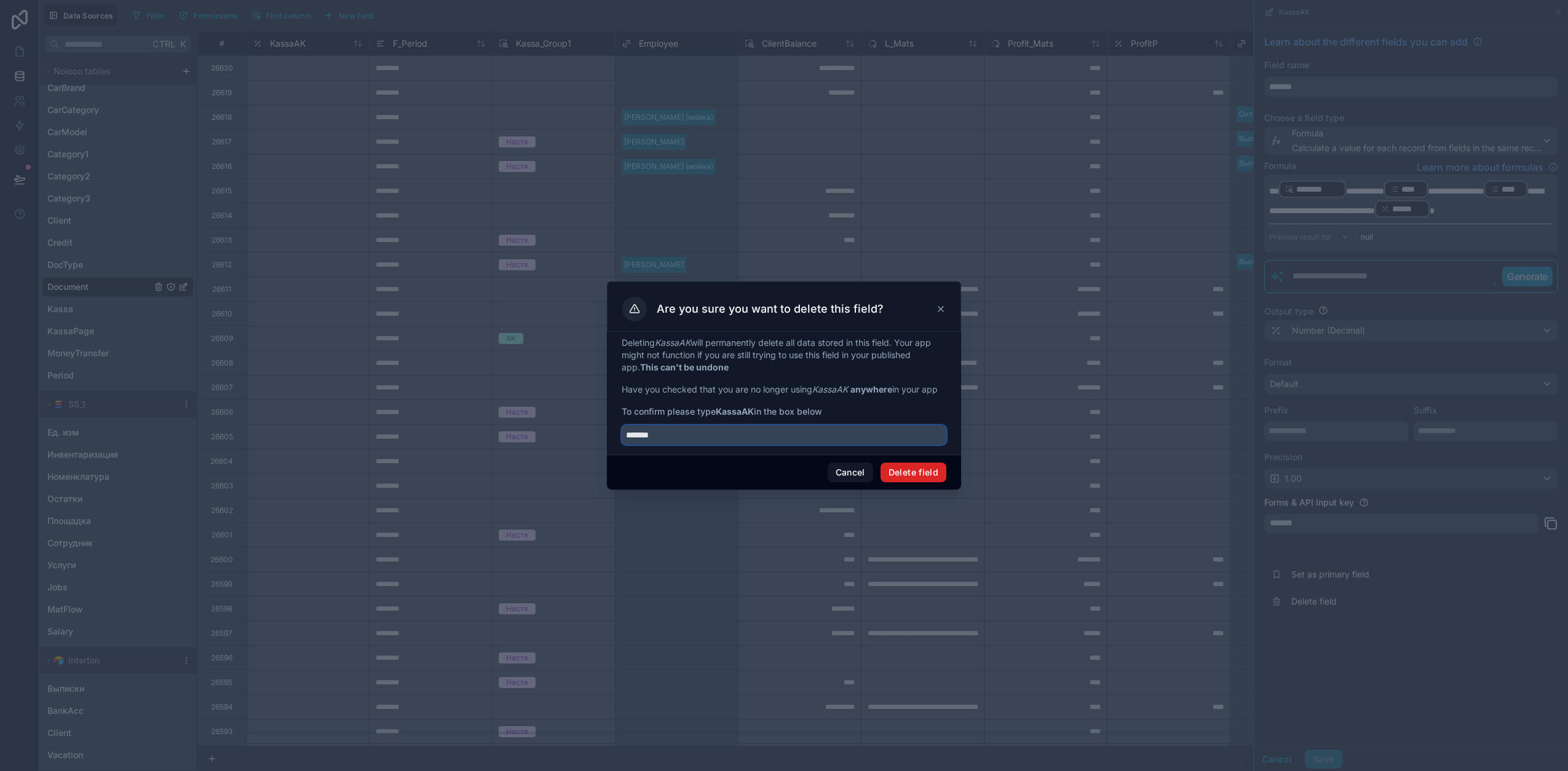
type input "*******"
click at [919, 466] on button "Delete field" at bounding box center [913, 473] width 65 height 20
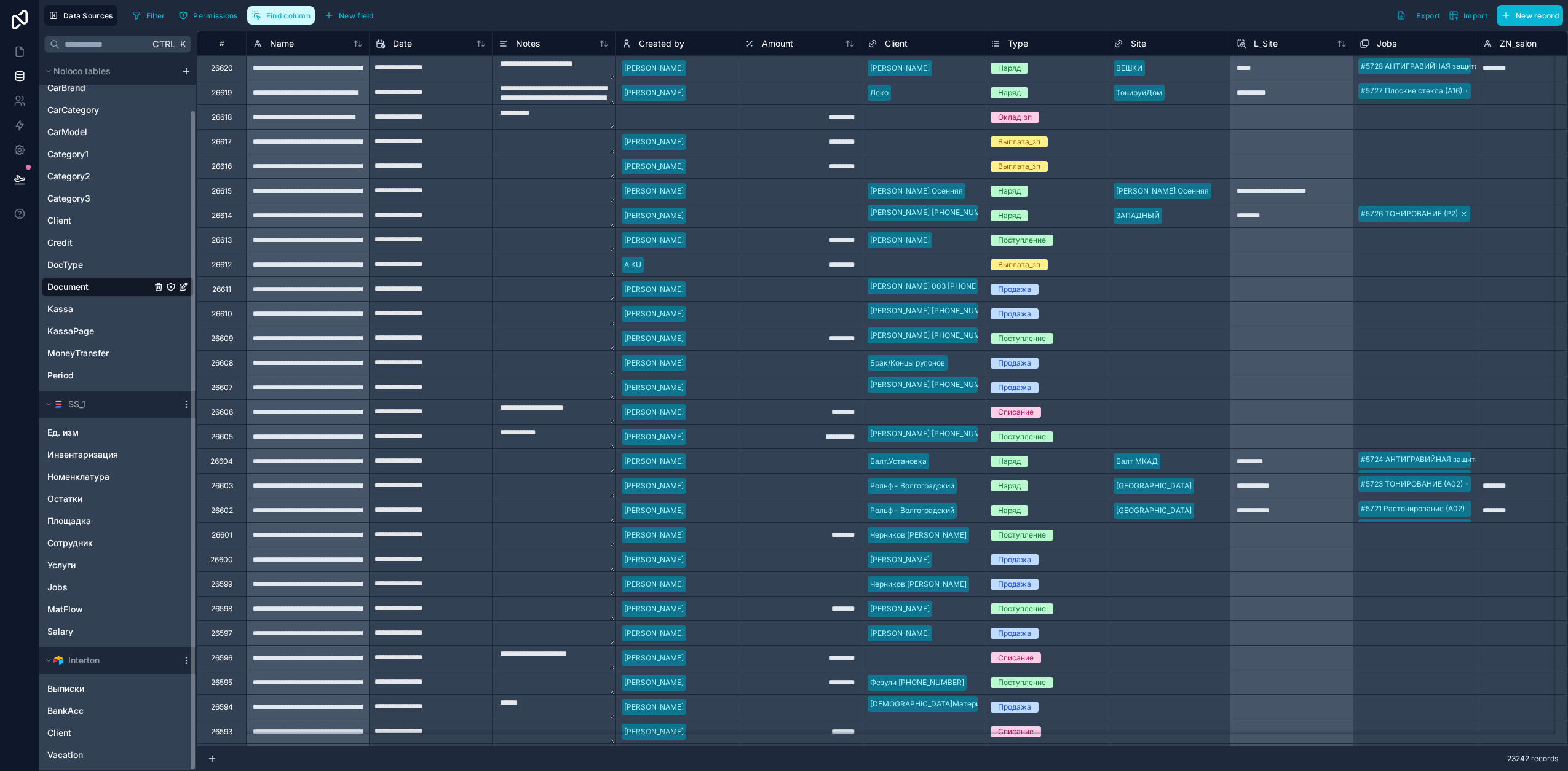
click at [272, 19] on span "Find column" at bounding box center [288, 16] width 44 height 9
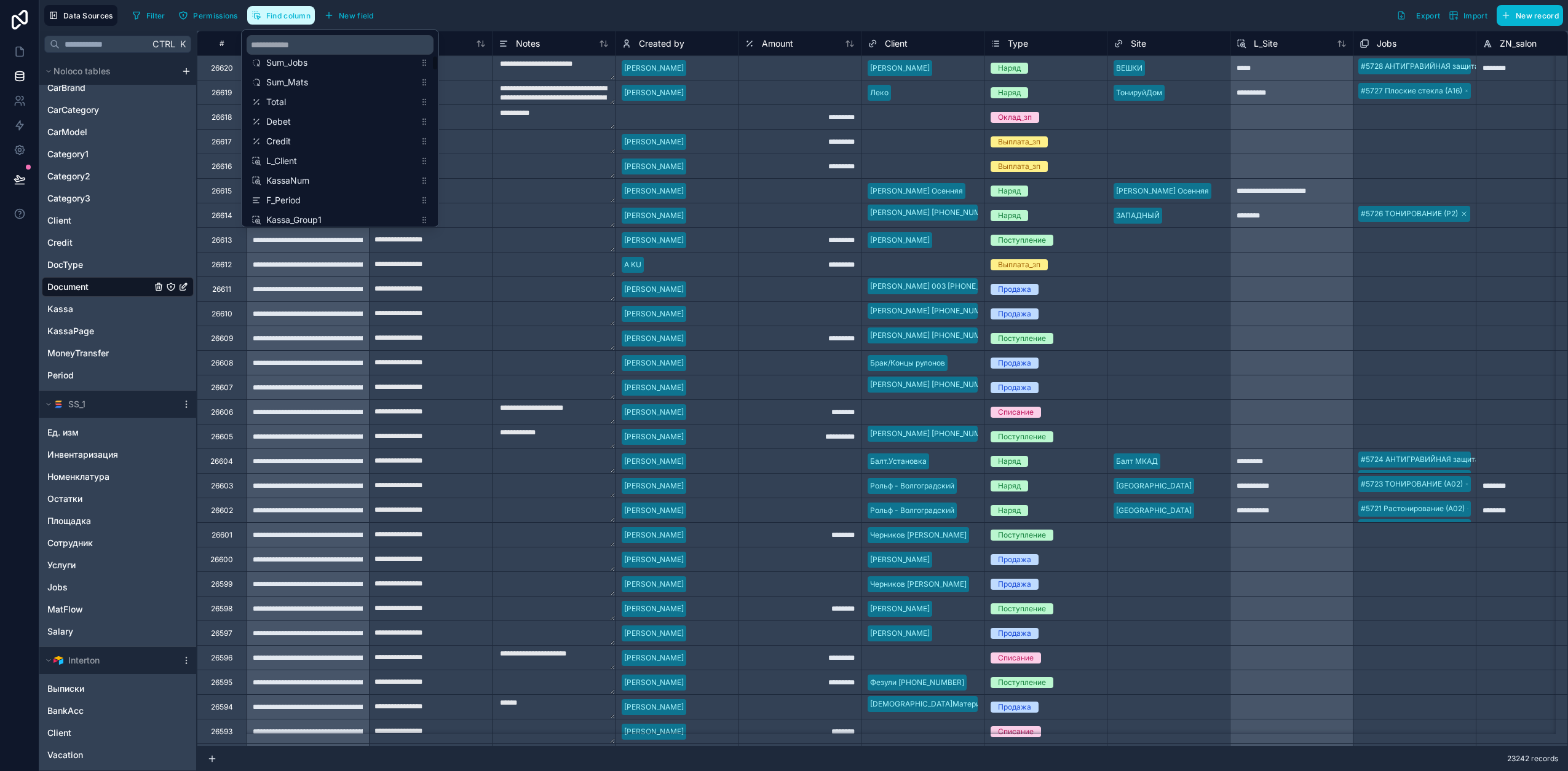
scroll to position [307, 0]
click at [324, 137] on span "KassaNum" at bounding box center [340, 139] width 149 height 12
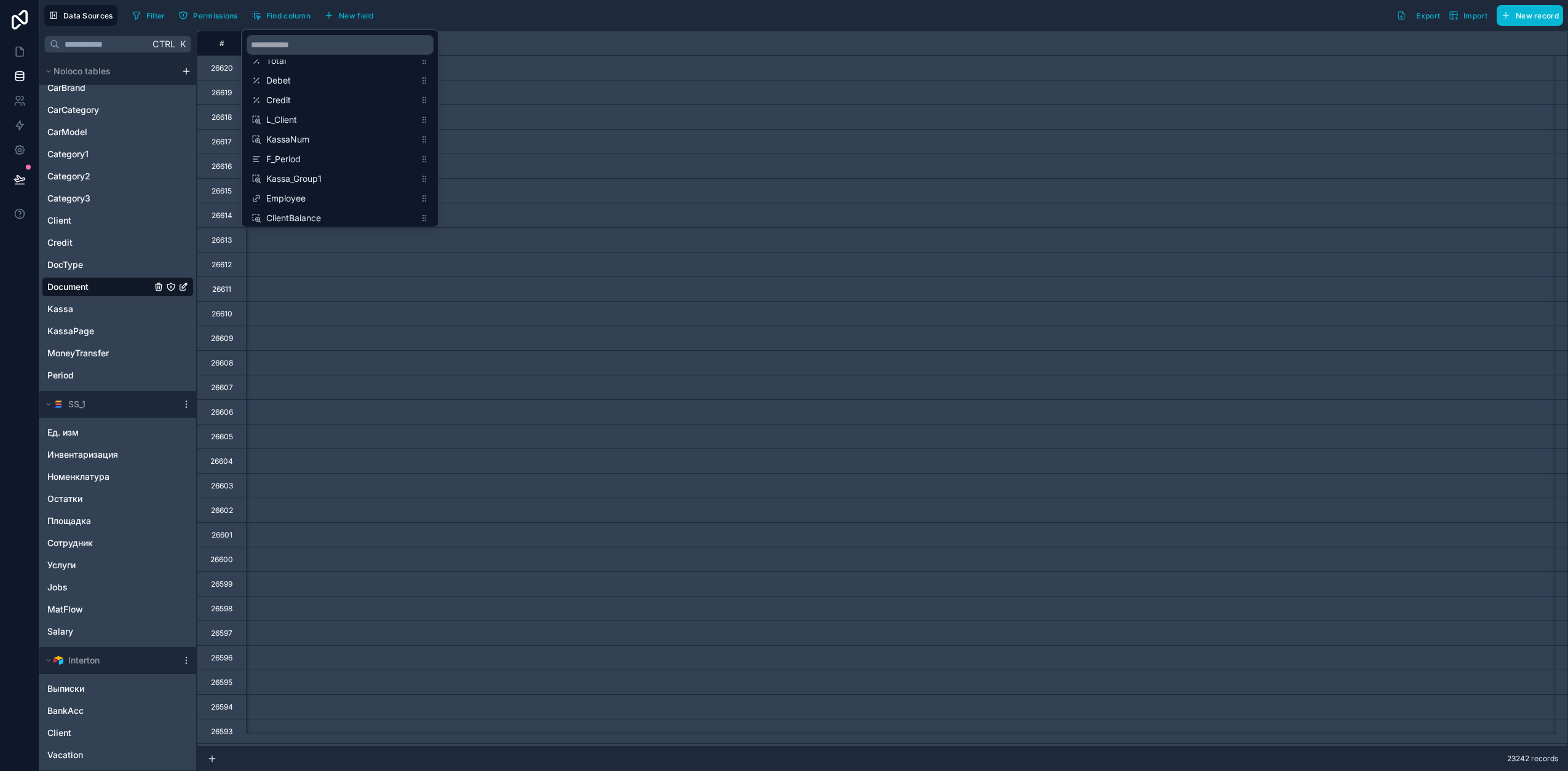
scroll to position [0, 2336]
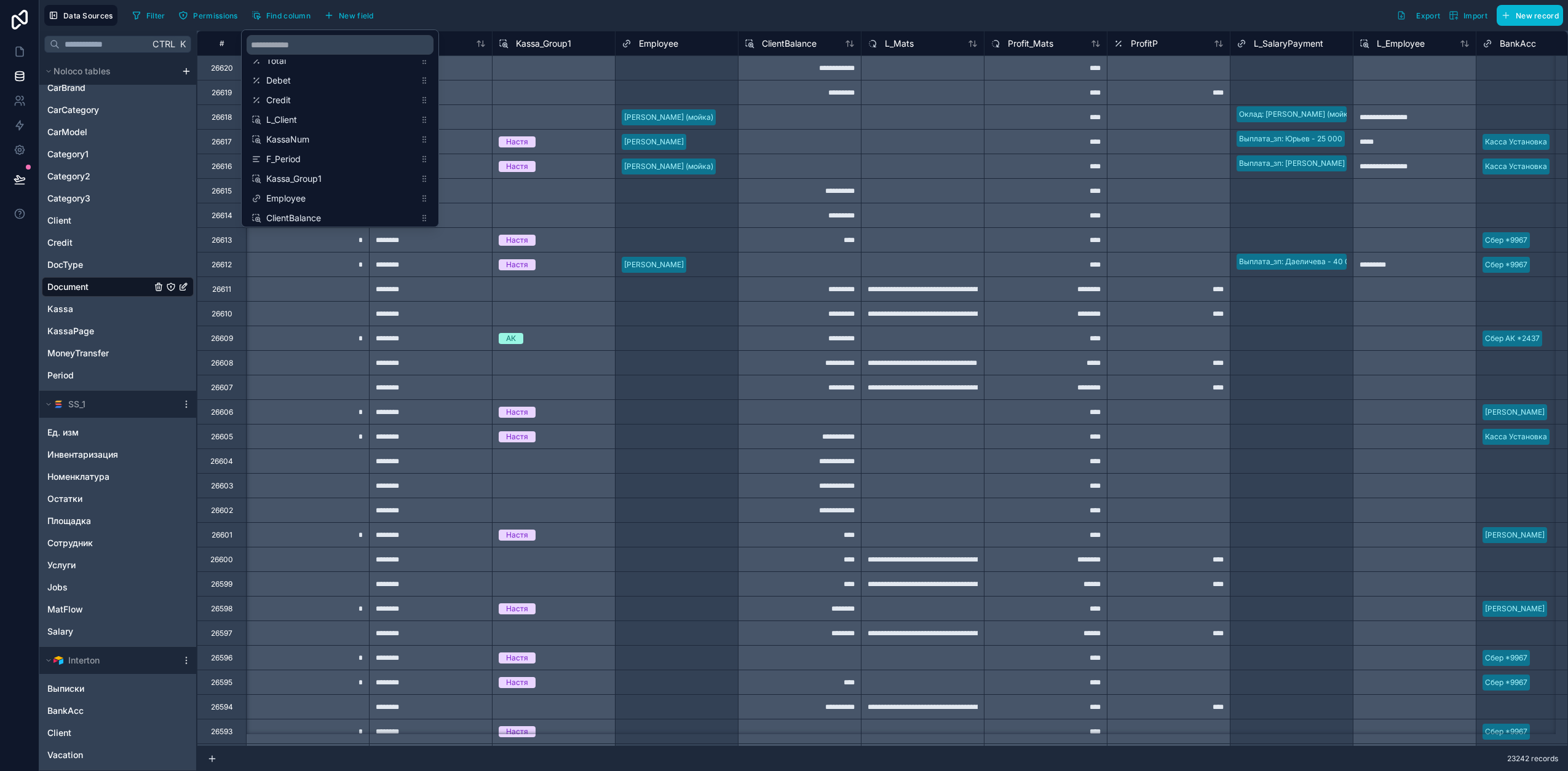
click at [465, 15] on div "Filter Permissions Find column New field Export Import New record" at bounding box center [845, 16] width 1435 height 21
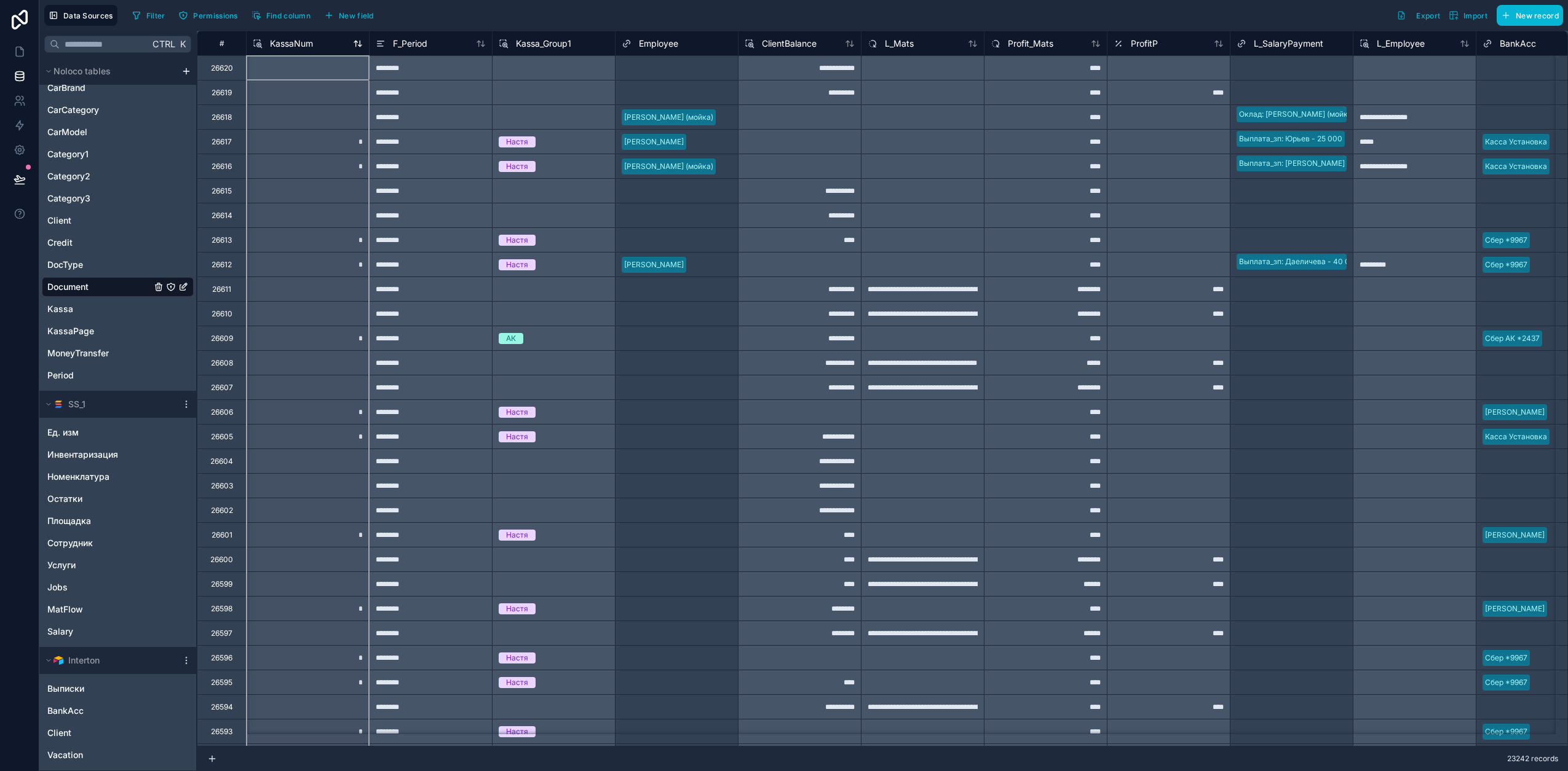
click at [303, 43] on span "KassaNum" at bounding box center [291, 43] width 43 height 12
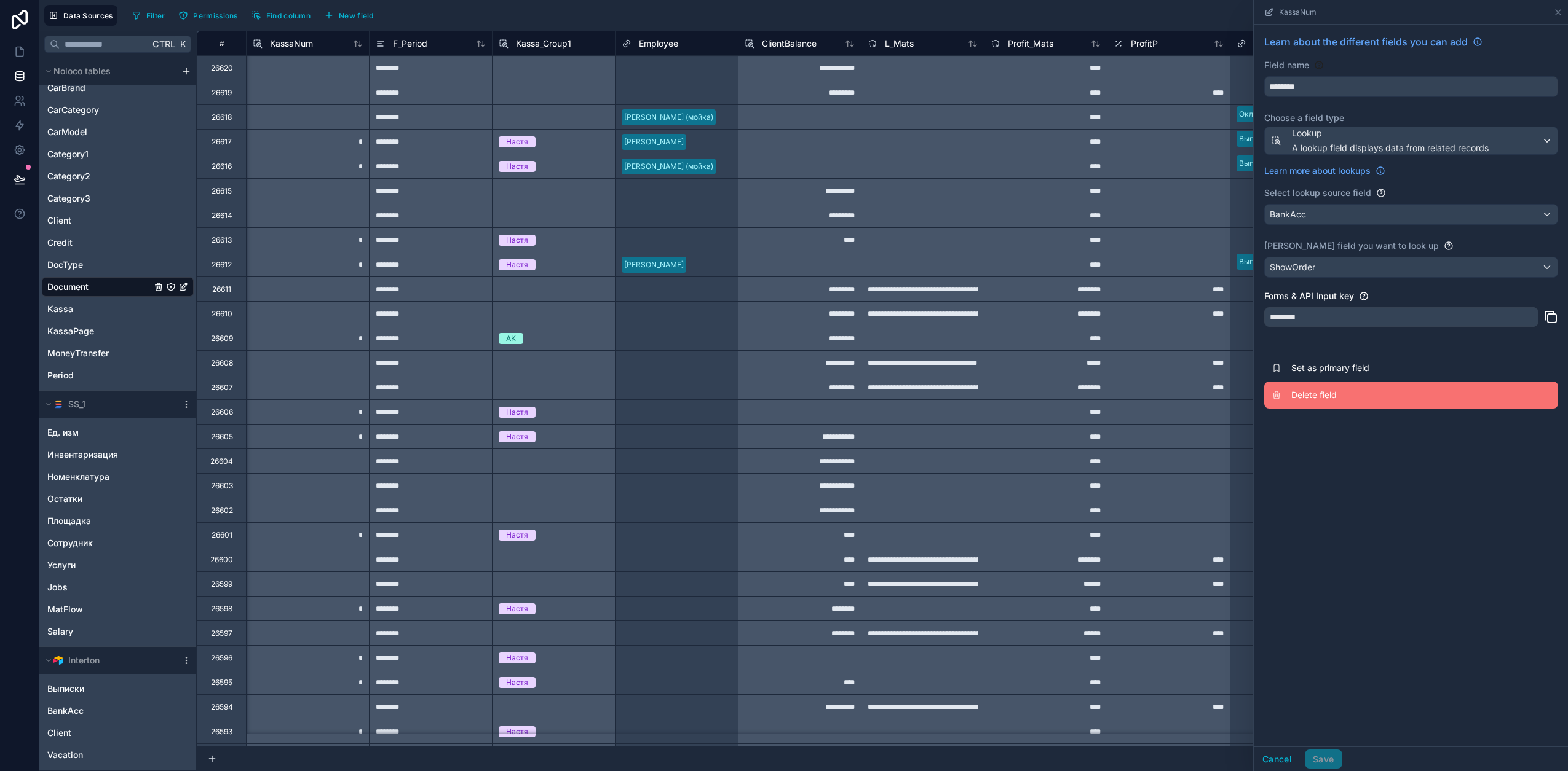
click at [1342, 392] on span "Delete field" at bounding box center [1379, 395] width 177 height 12
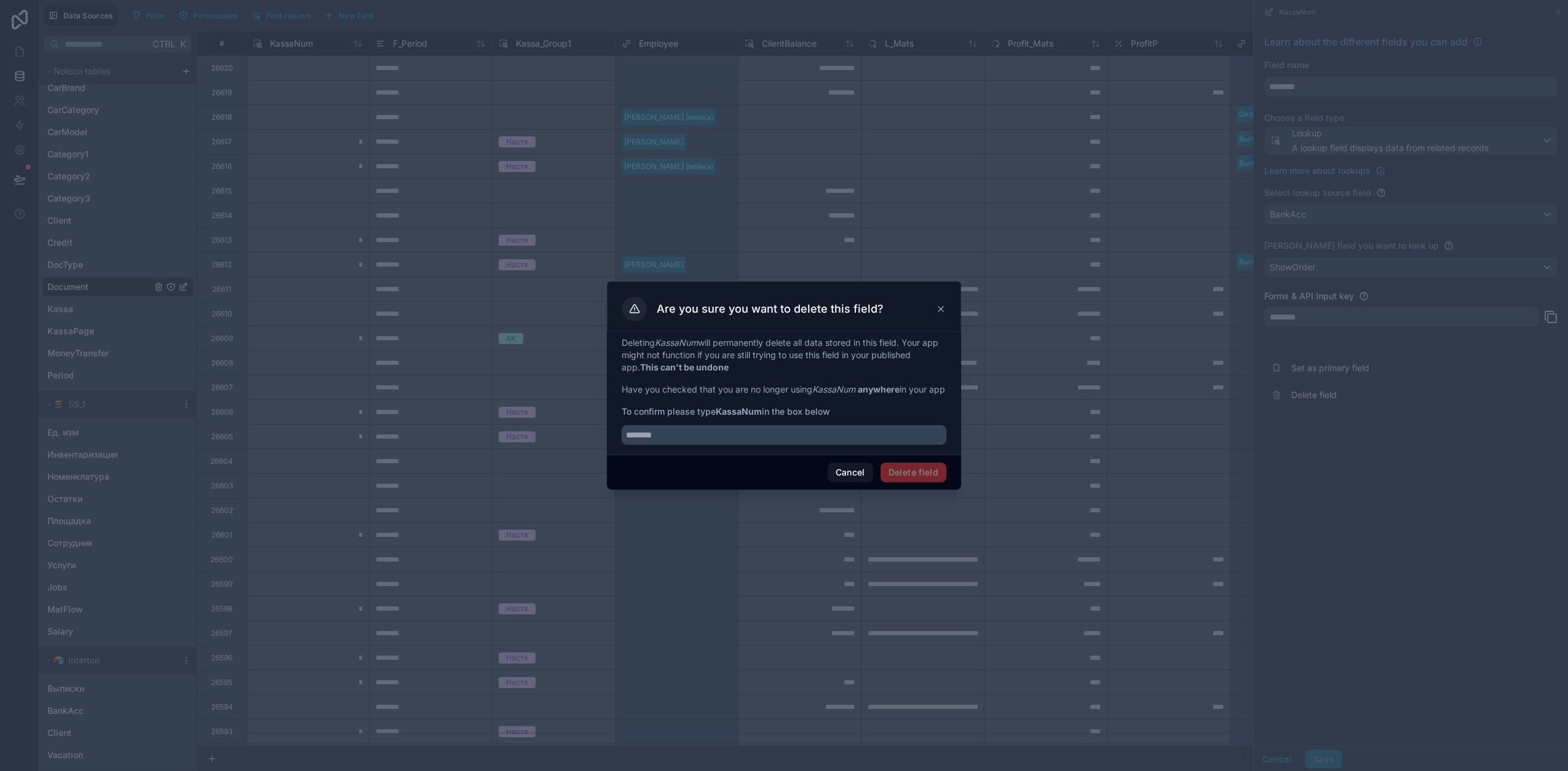
click at [846, 384] on em "KassaNum" at bounding box center [833, 389] width 43 height 11
click at [845, 384] on em "KassaNum" at bounding box center [833, 389] width 43 height 11
click at [845, 385] on em "KassaNum" at bounding box center [833, 389] width 43 height 11
click at [847, 385] on em "KassaNum" at bounding box center [833, 389] width 43 height 11
click at [851, 388] on em "KassaNum" at bounding box center [833, 389] width 43 height 11
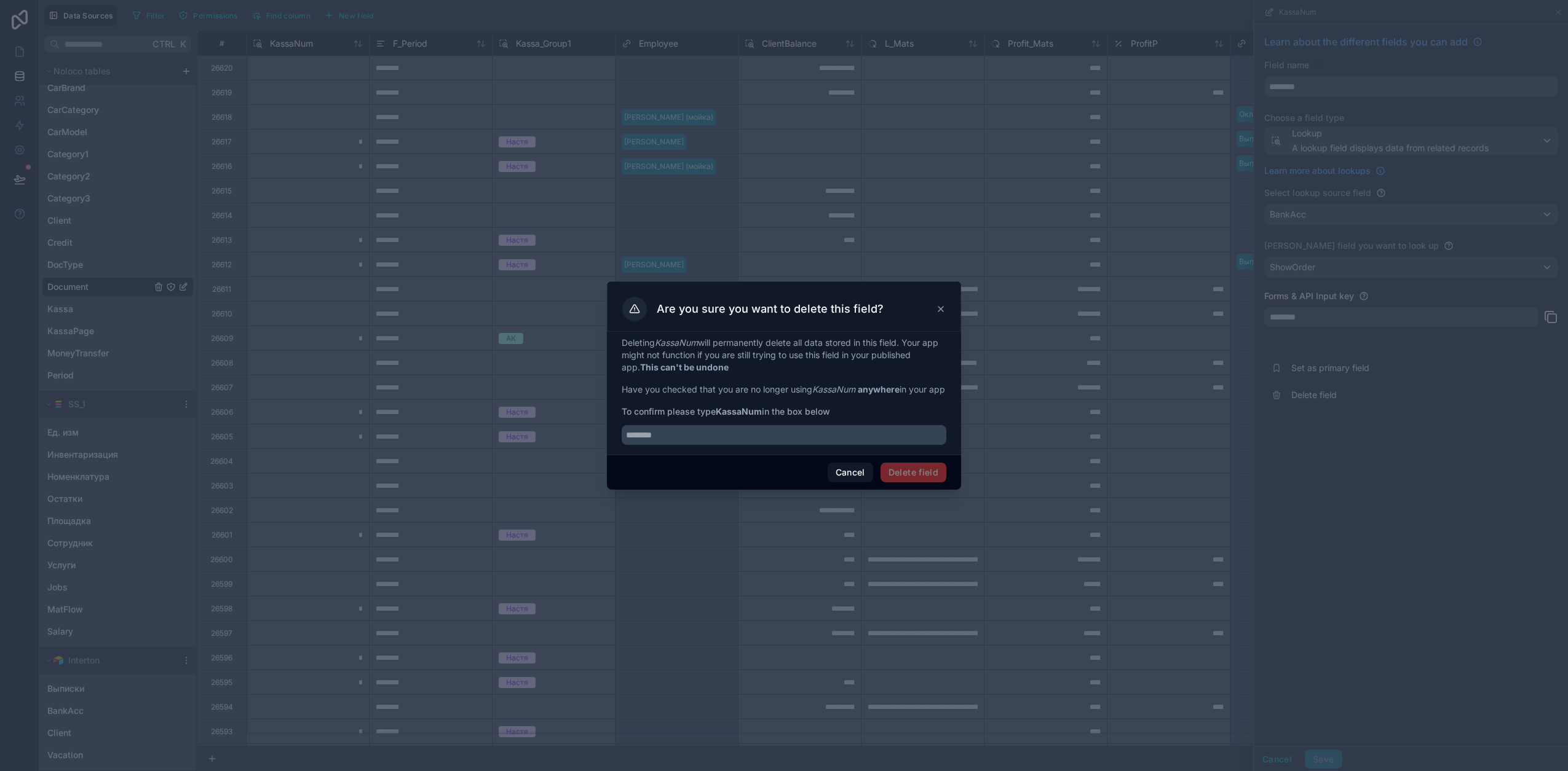
click at [842, 385] on em "KassaNum" at bounding box center [833, 389] width 43 height 11
click at [724, 444] on input "text" at bounding box center [784, 435] width 325 height 20
paste input "********"
type input "********"
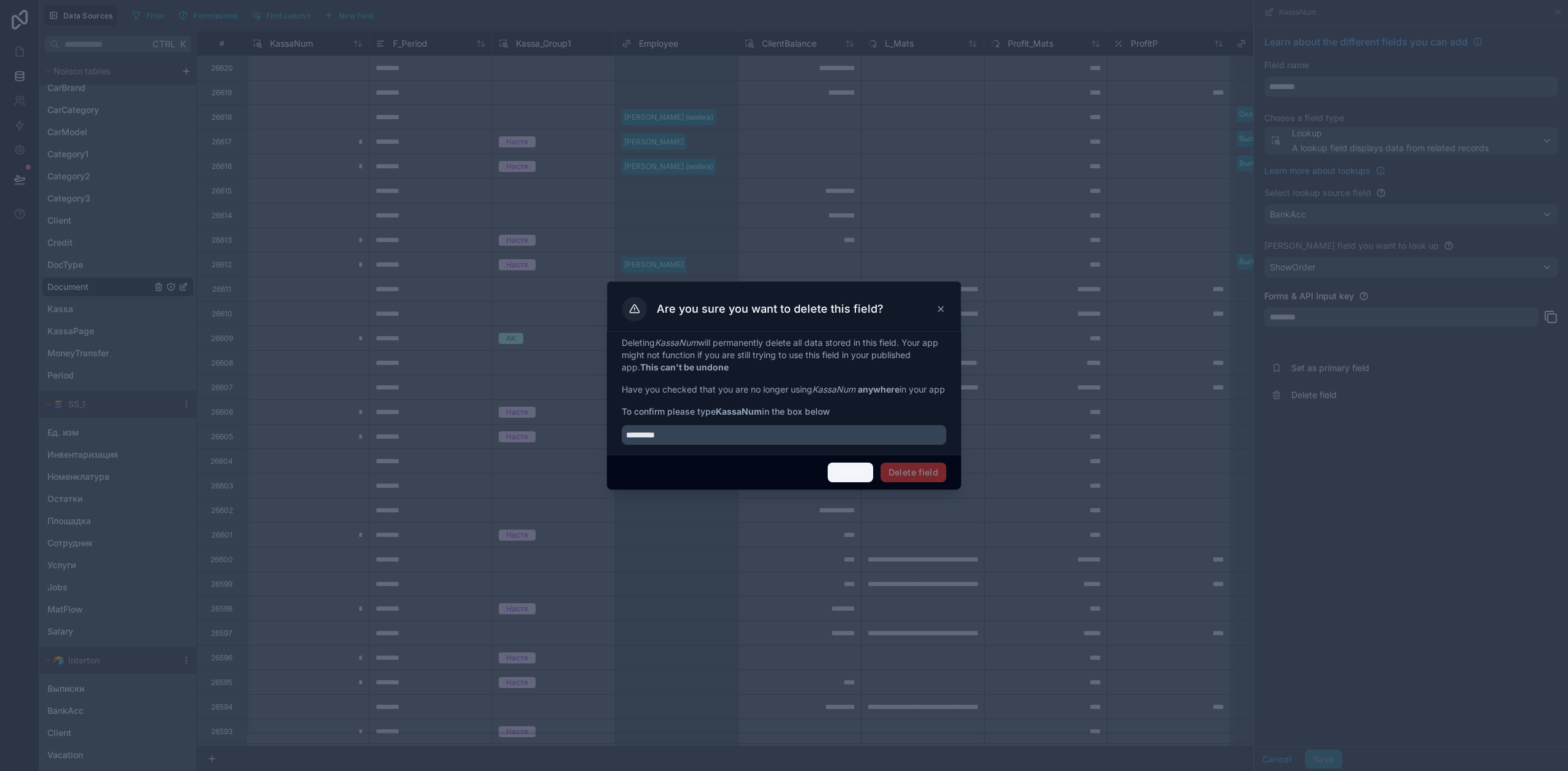
drag, startPoint x: 869, startPoint y: 477, endPoint x: 850, endPoint y: 455, distance: 29.1
click at [868, 475] on button "Cancel" at bounding box center [851, 473] width 46 height 20
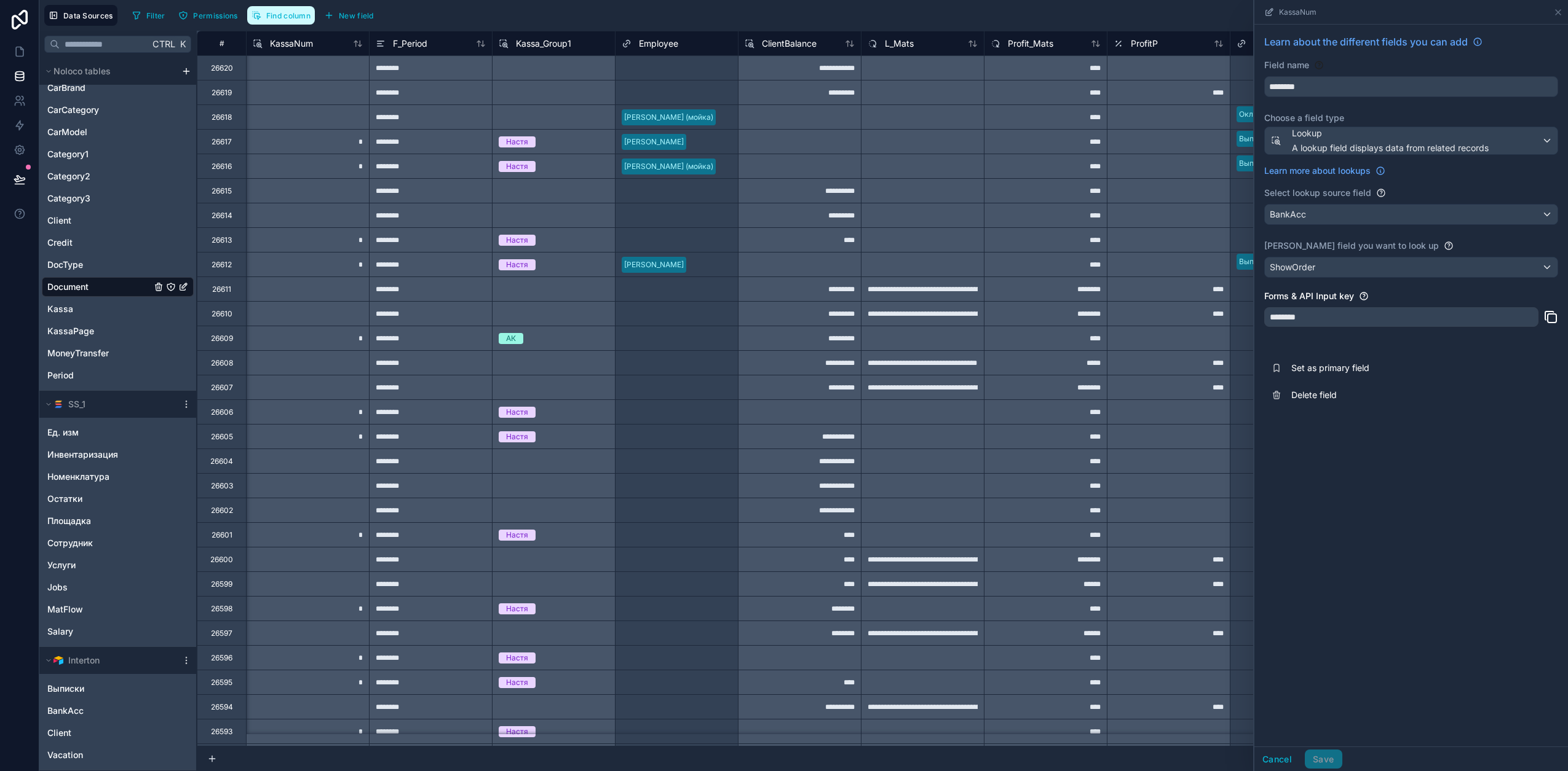
click at [269, 8] on button "Find column" at bounding box center [281, 16] width 68 height 19
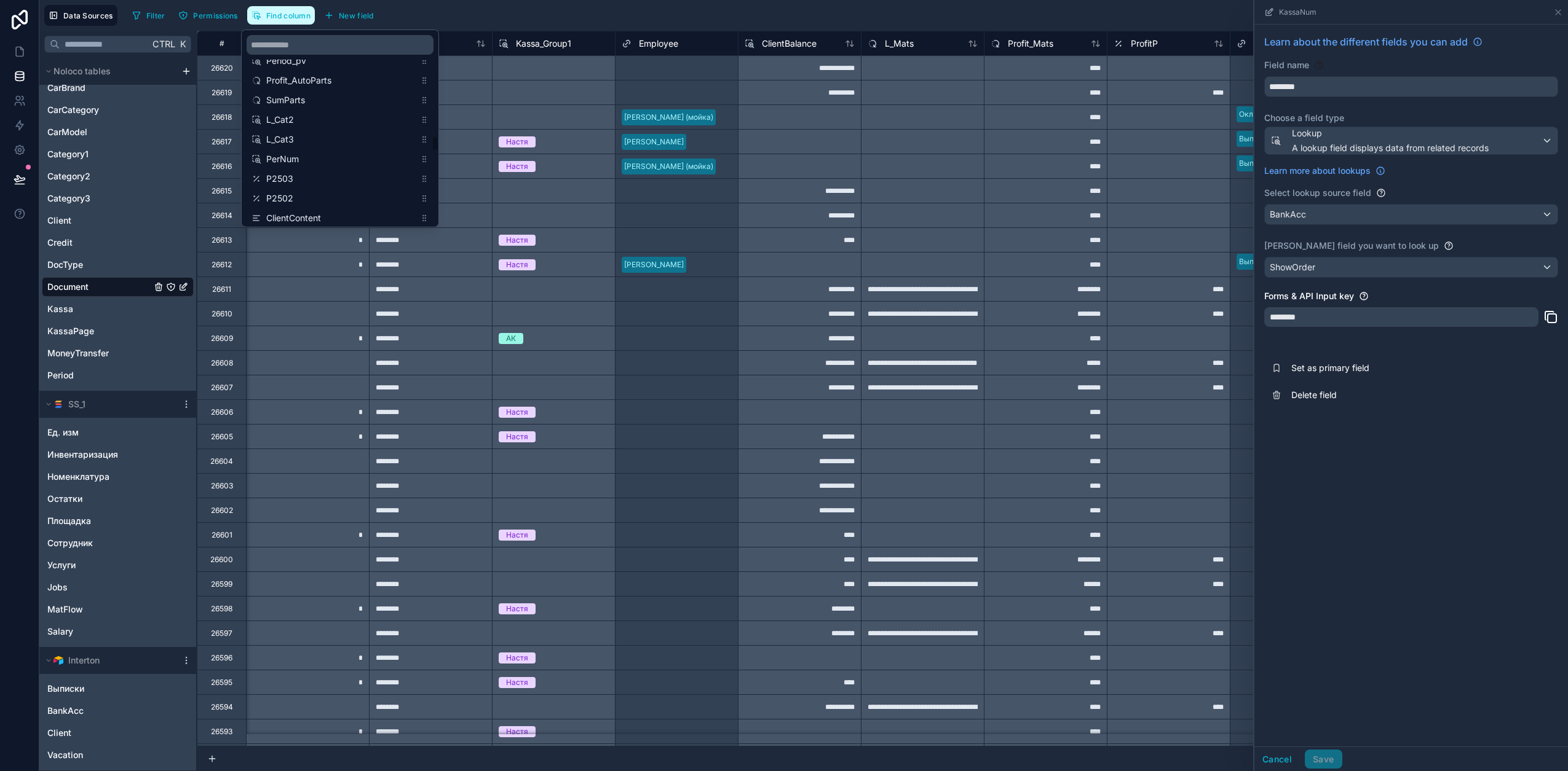
scroll to position [1459, 0]
click at [299, 168] on span "P2502" at bounding box center [340, 167] width 149 height 12
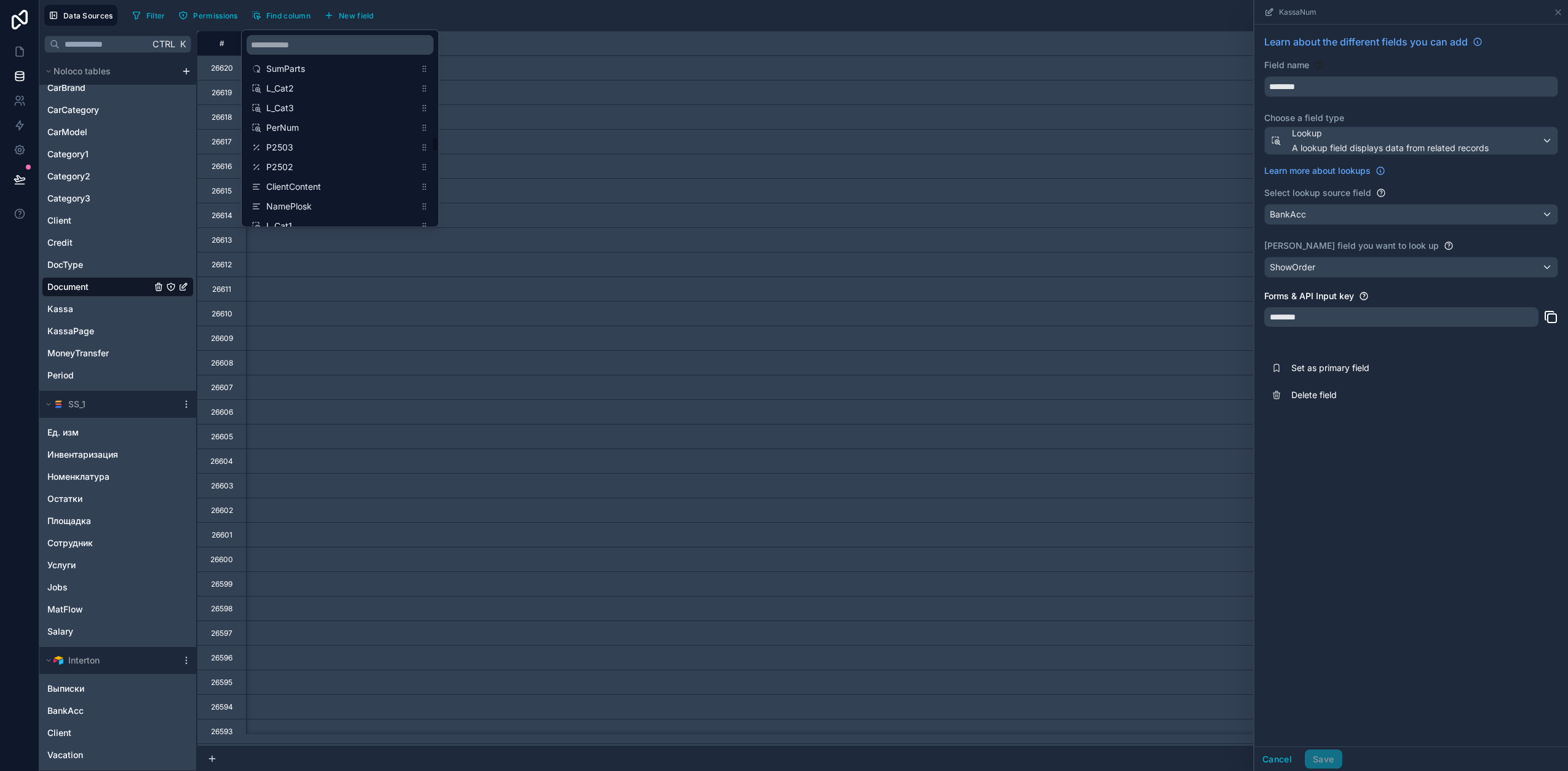
scroll to position [0, 9714]
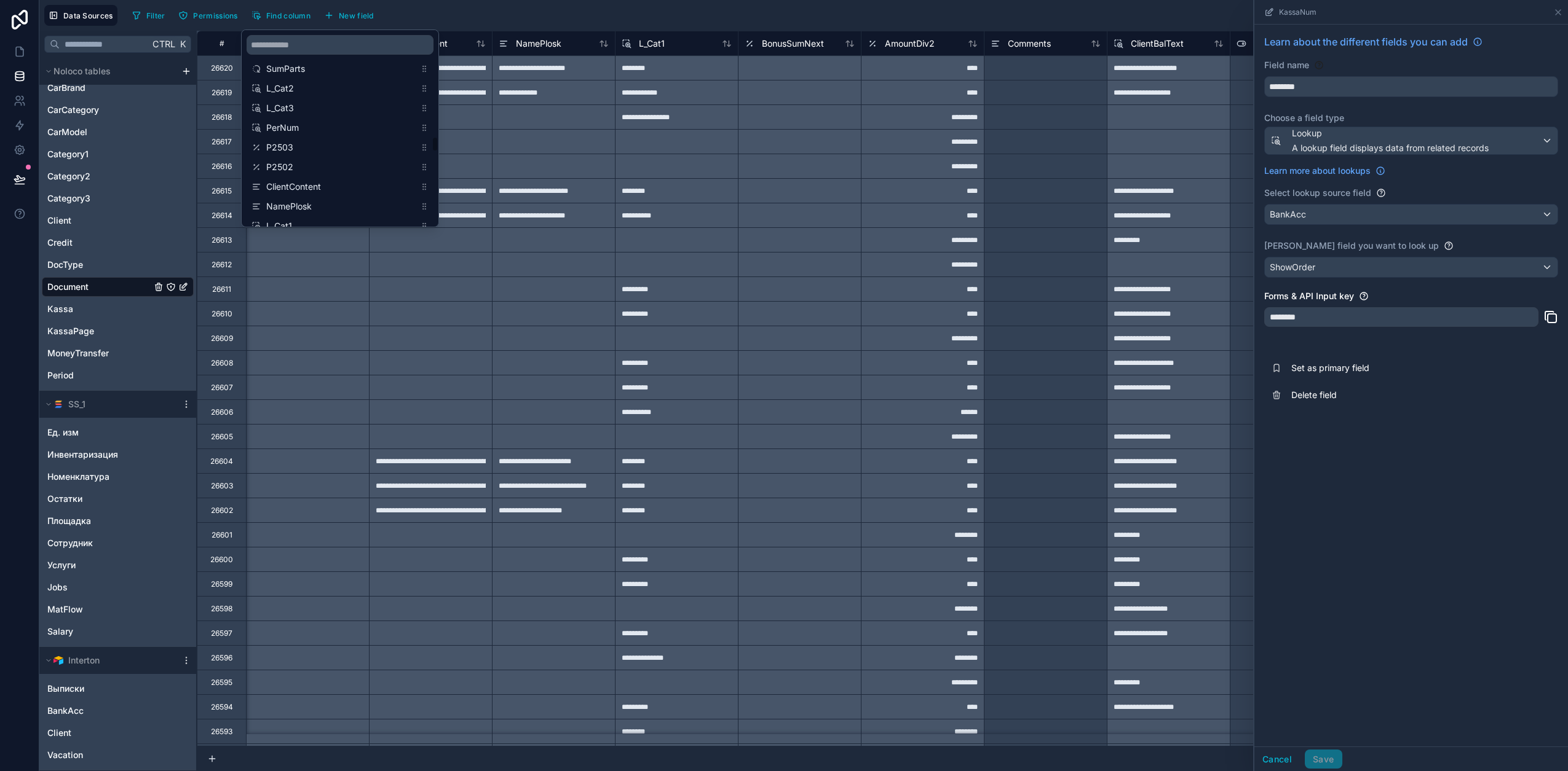
click at [498, 6] on div "Data Sources Filter Permissions Find column New field Export Import New record" at bounding box center [803, 16] width 1529 height 31
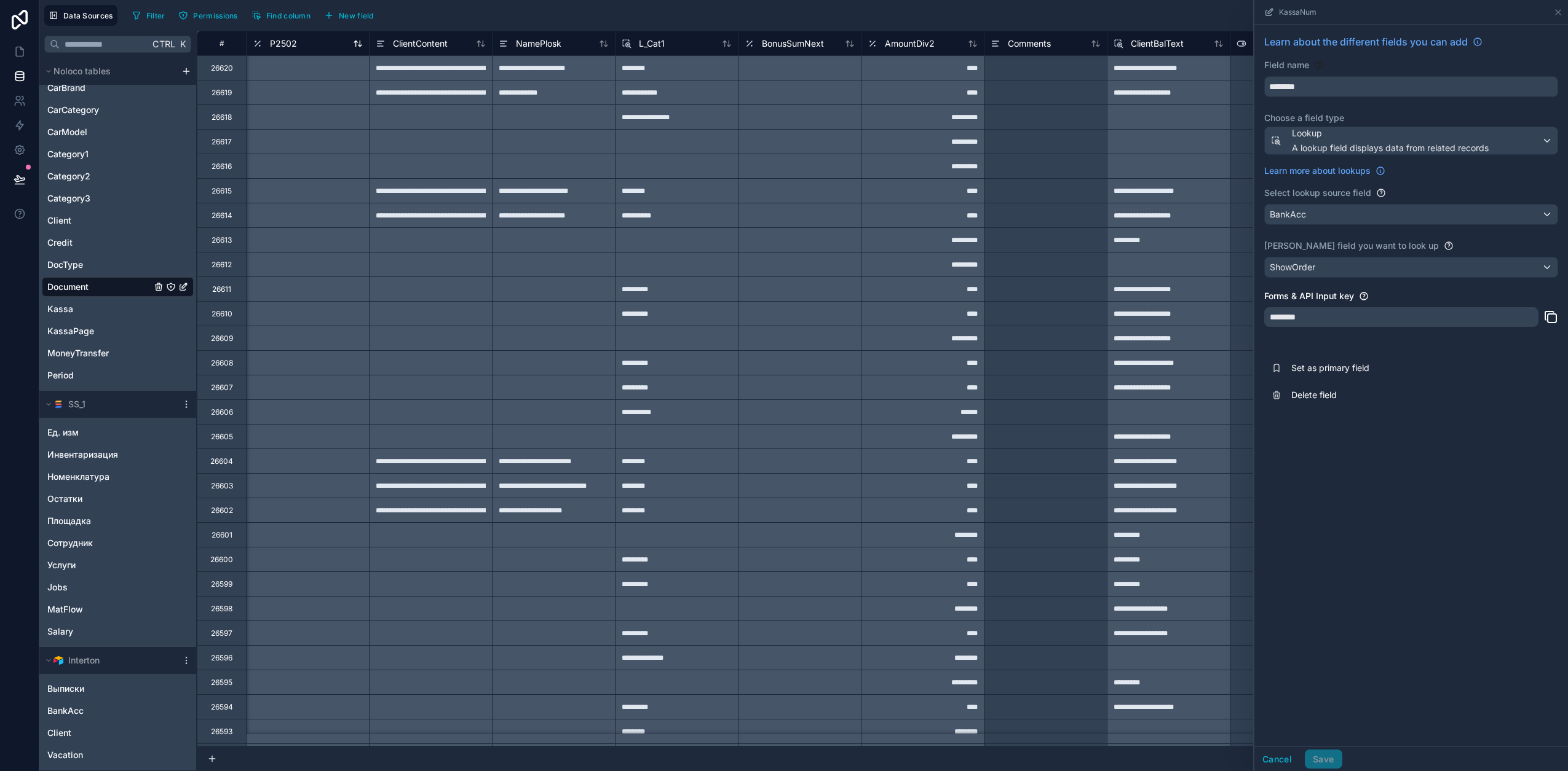
click at [281, 47] on span "P2502" at bounding box center [283, 43] width 27 height 12
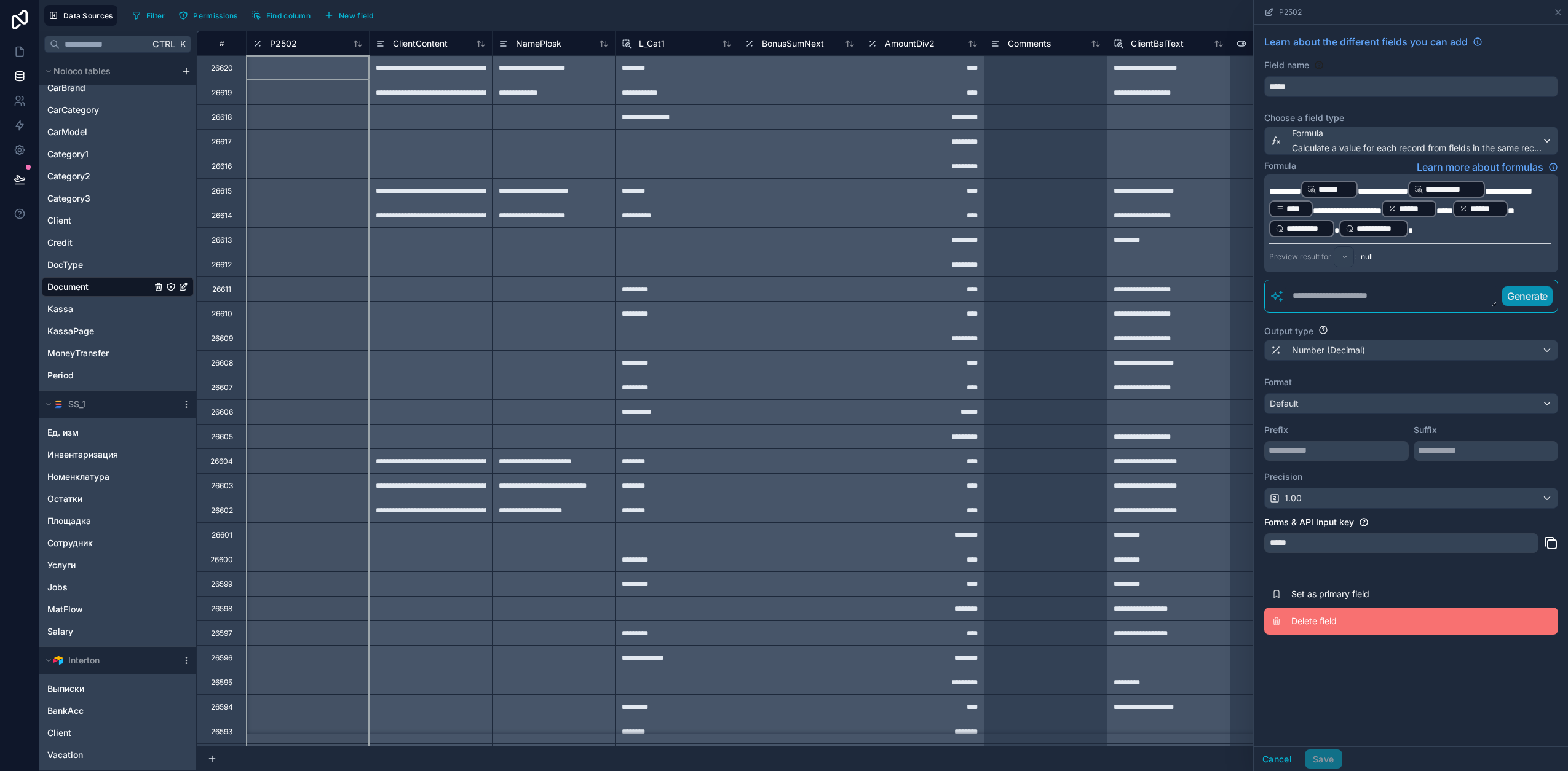
click at [1318, 621] on span "Delete field" at bounding box center [1379, 621] width 177 height 12
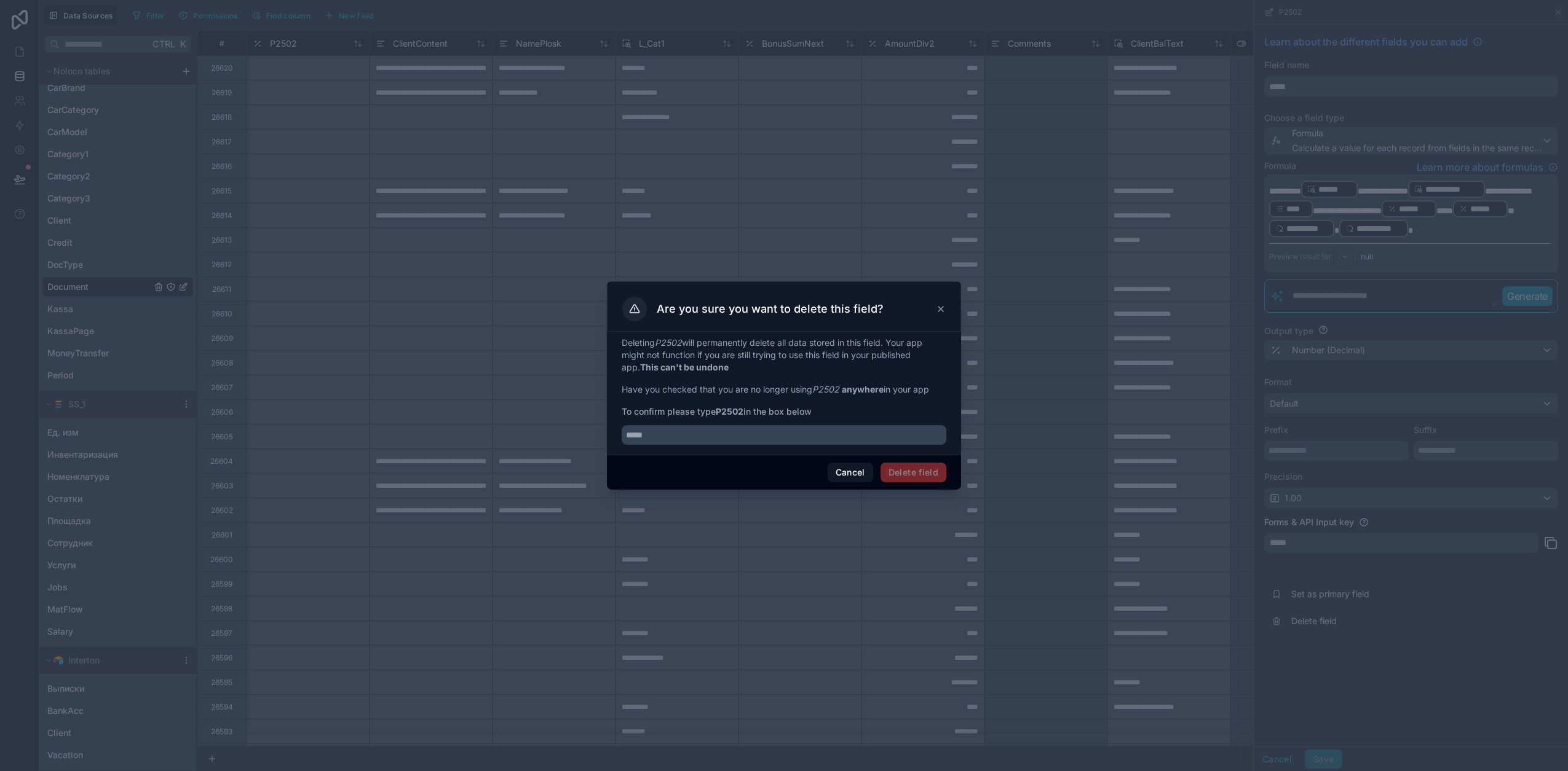
click at [739, 410] on strong "P2502" at bounding box center [730, 411] width 28 height 11
click at [731, 435] on input "text" at bounding box center [784, 435] width 325 height 20
paste input "*****"
type input "*****"
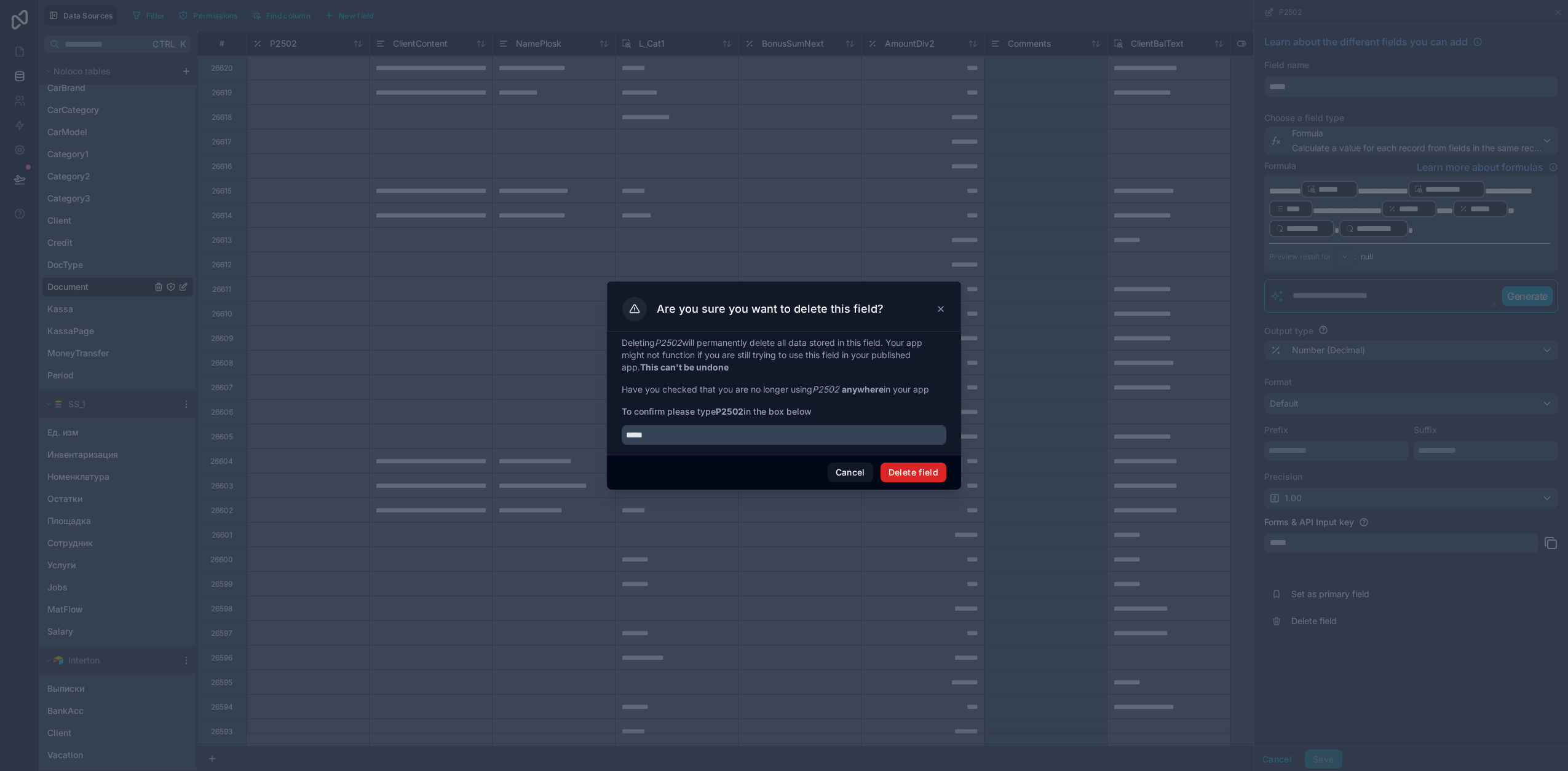
click at [919, 465] on button "Delete field" at bounding box center [913, 473] width 65 height 20
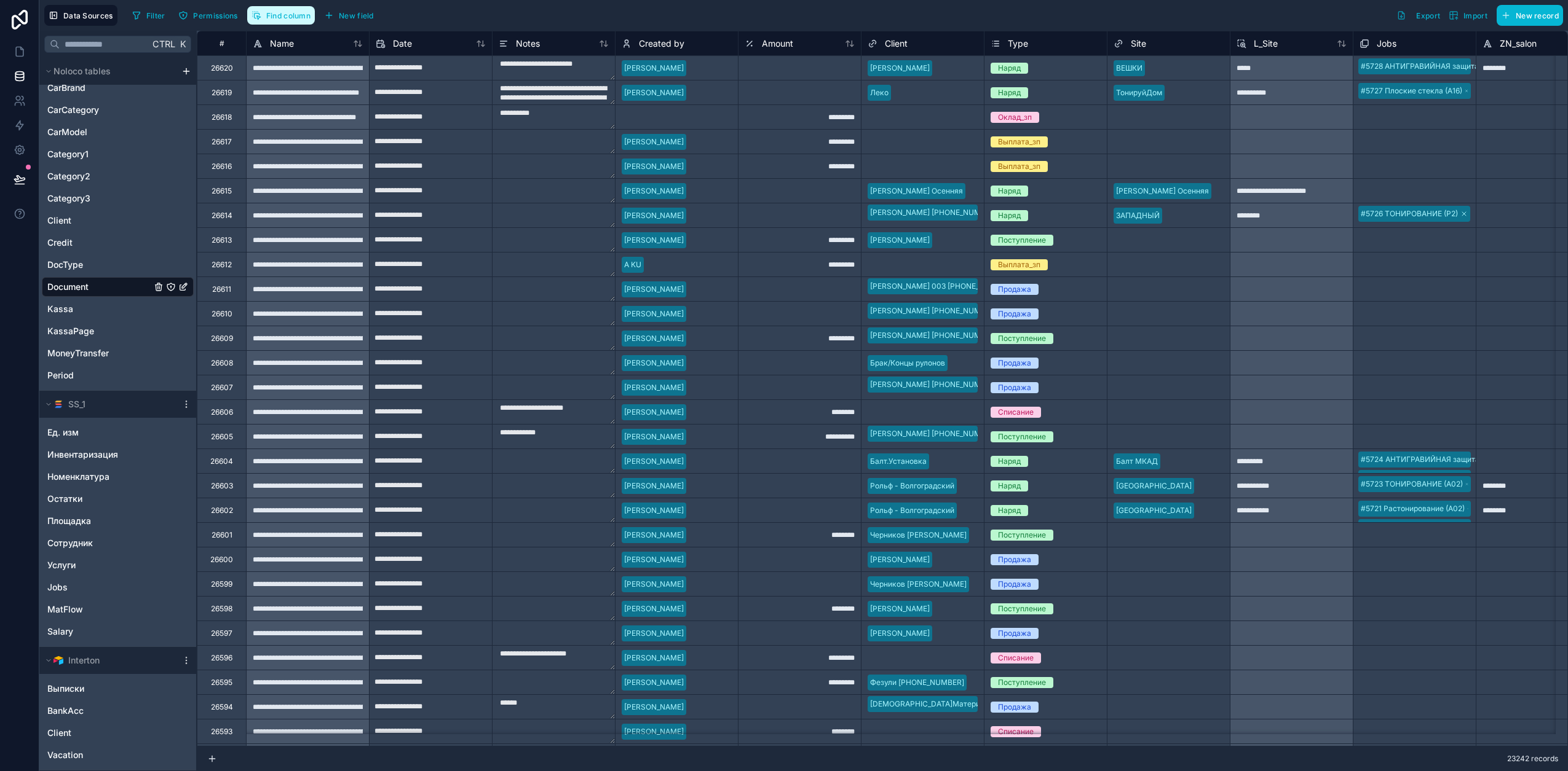
click at [289, 11] on span "Find column" at bounding box center [288, 16] width 44 height 9
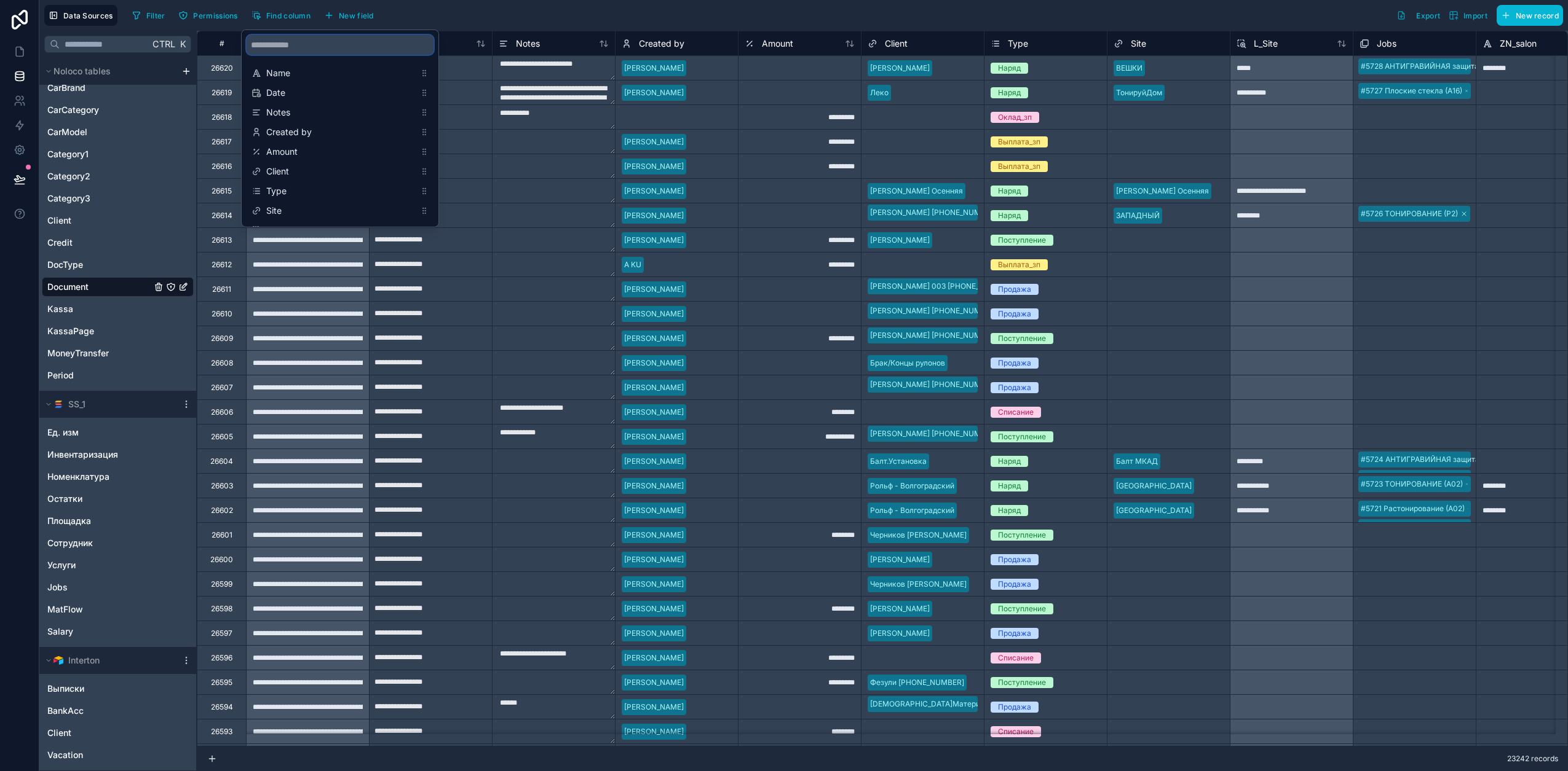
click at [285, 47] on input "scrollable content" at bounding box center [339, 45] width 187 height 20
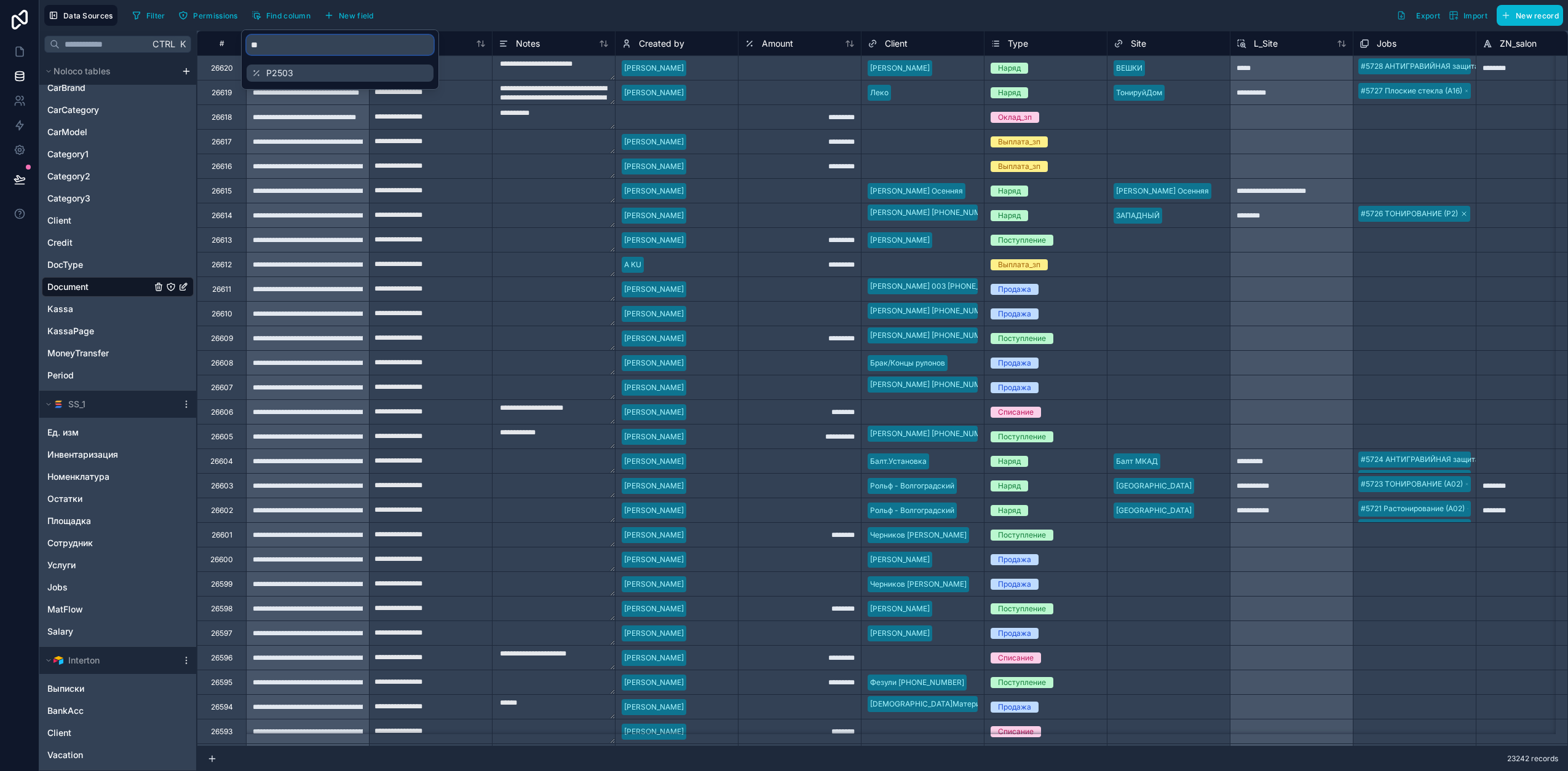
type input "**"
click at [303, 73] on span "P2503" at bounding box center [340, 73] width 149 height 12
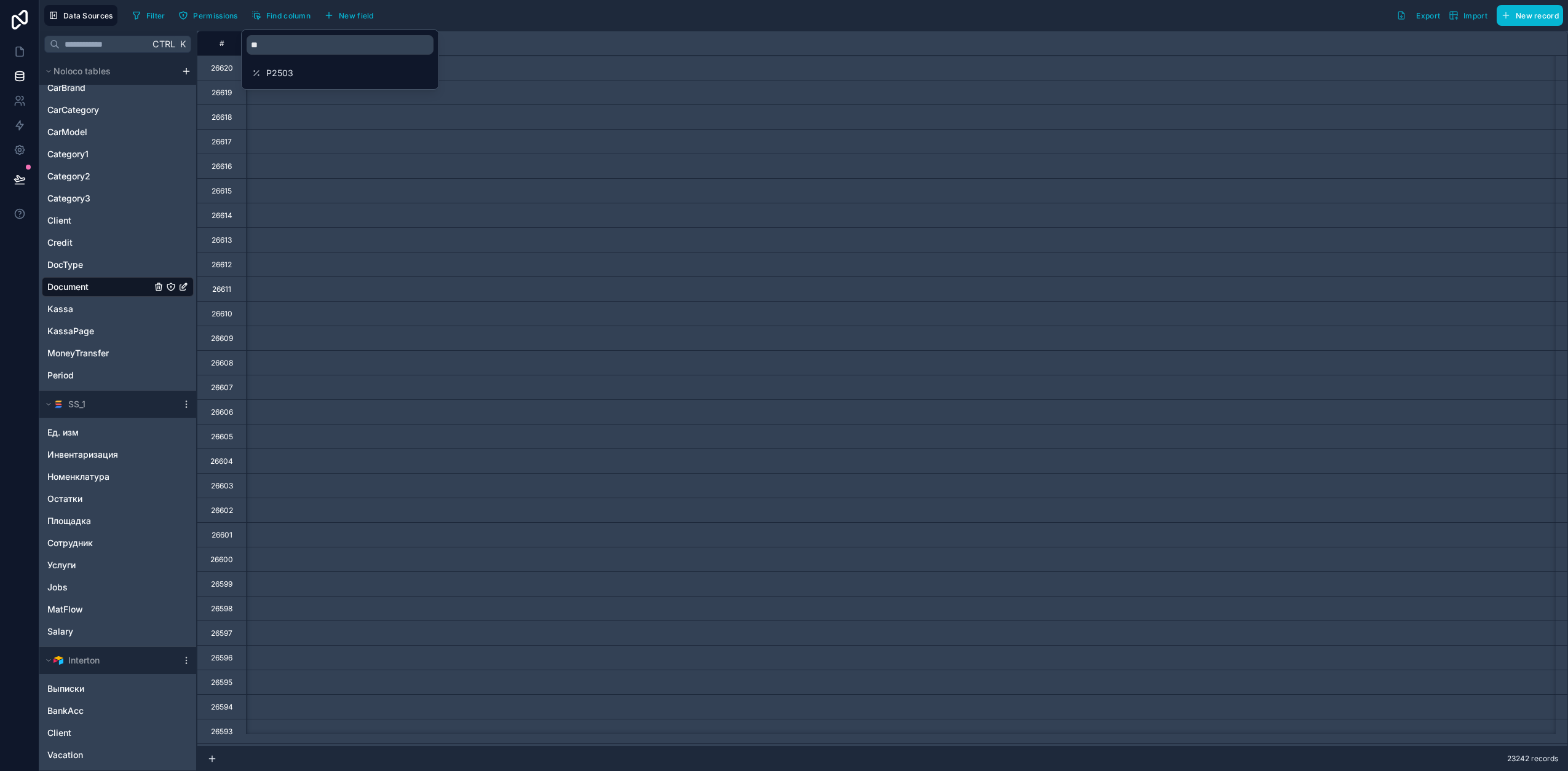
type input "**********"
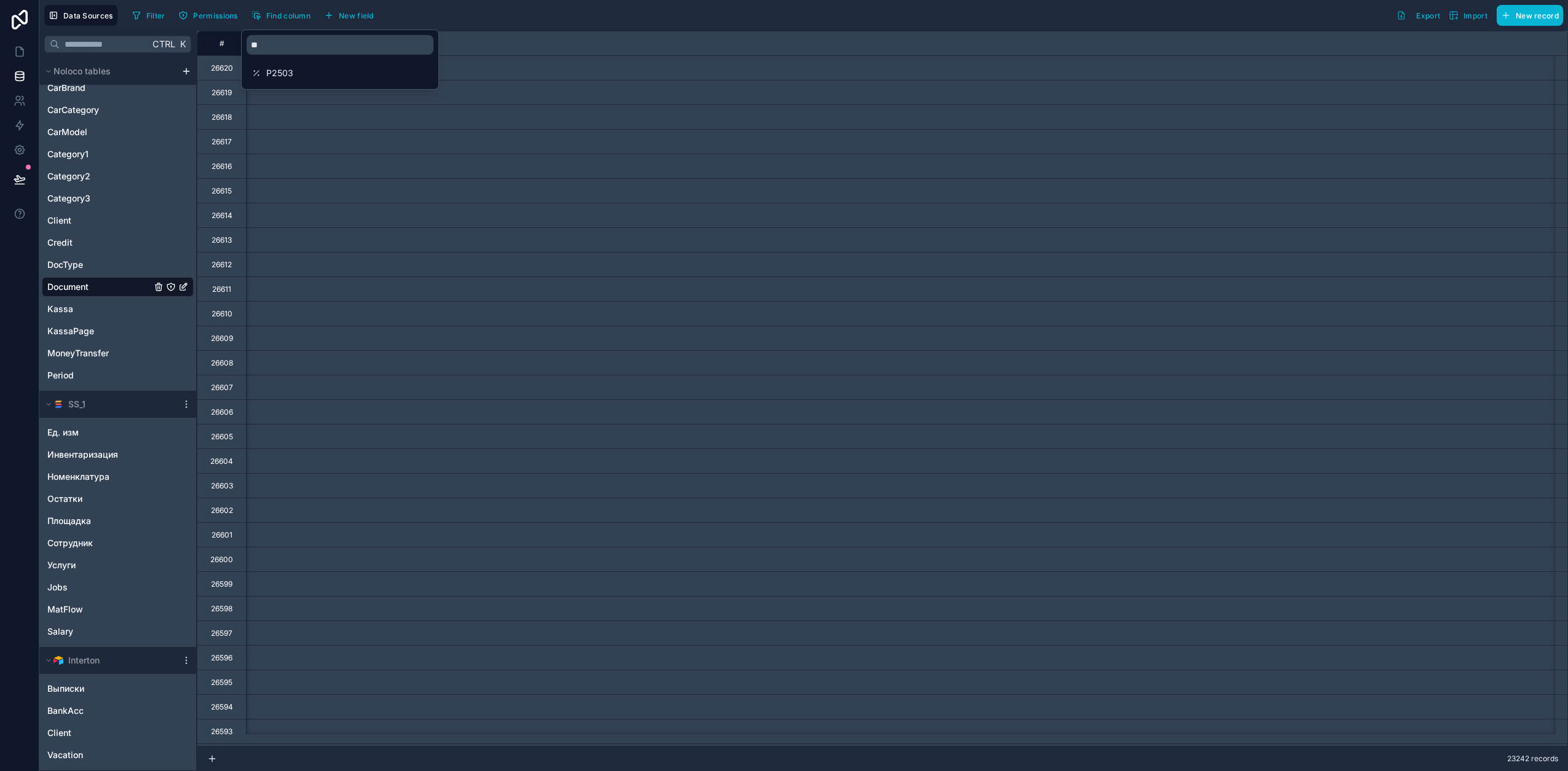
type input "**********"
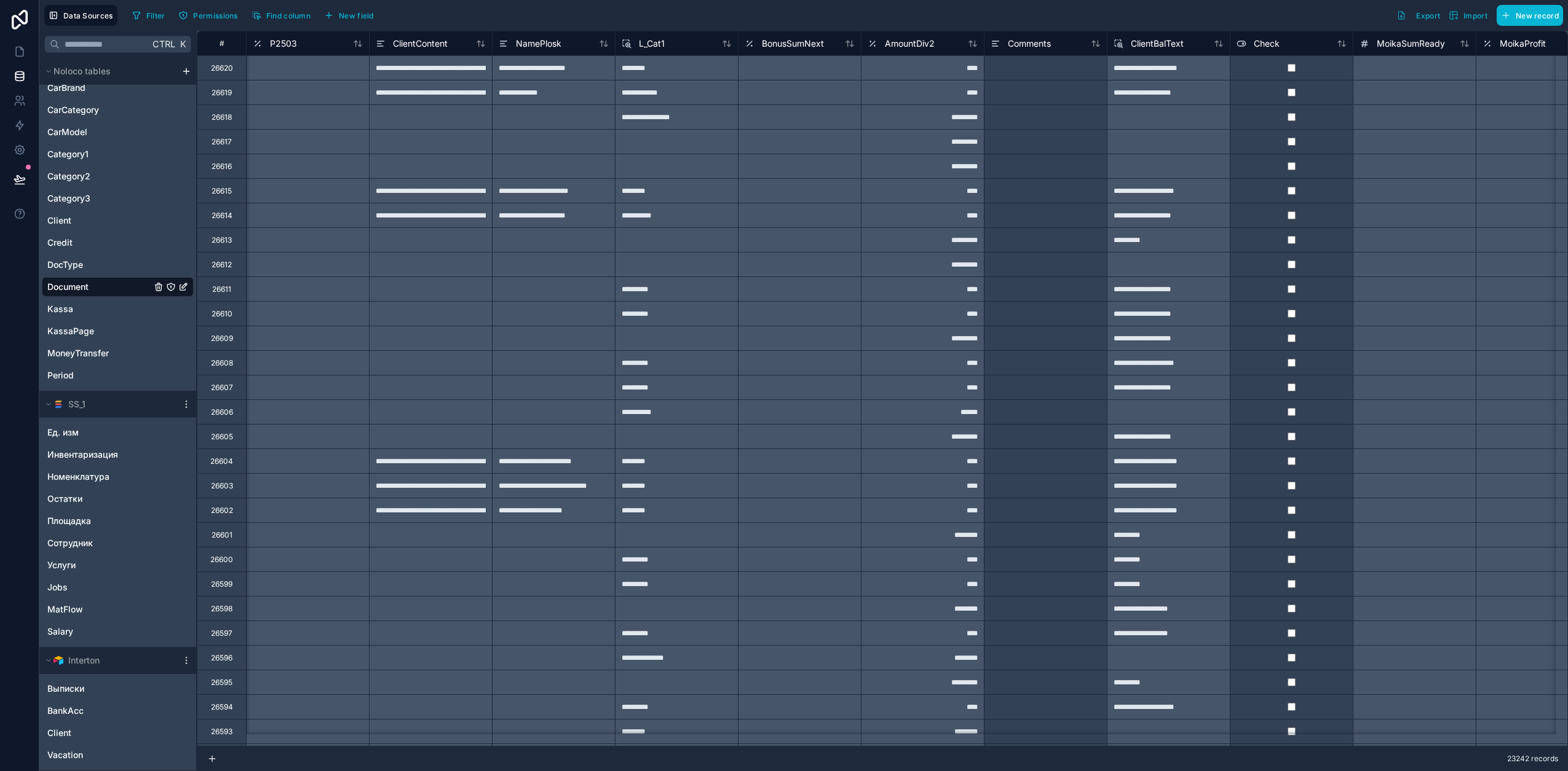
click at [539, 16] on div "Filter Permissions Find column New field Export Import New record" at bounding box center [845, 16] width 1435 height 21
click at [296, 45] on span "P2503" at bounding box center [283, 43] width 27 height 12
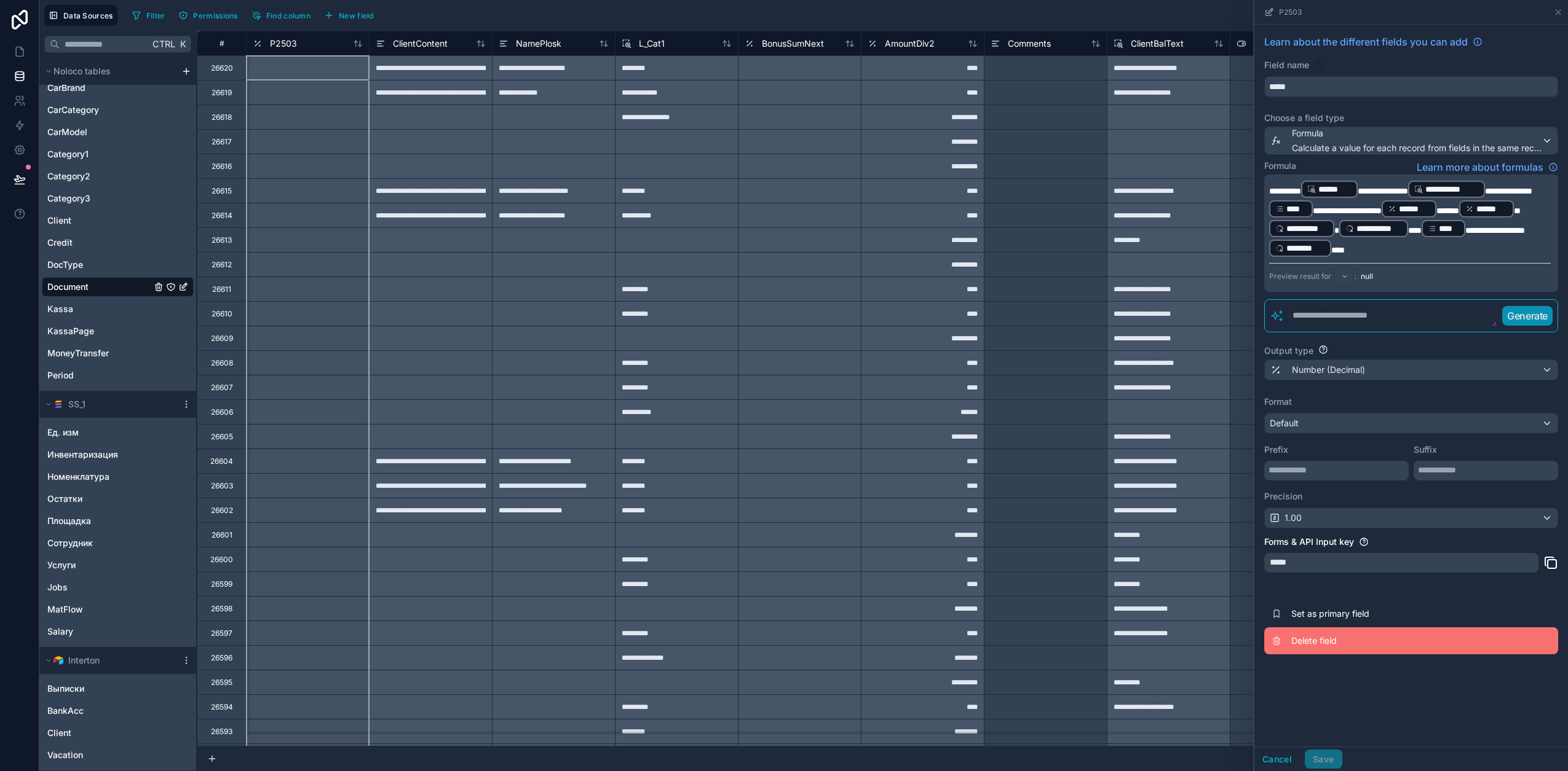
click at [1331, 643] on span "Delete field" at bounding box center [1379, 640] width 177 height 12
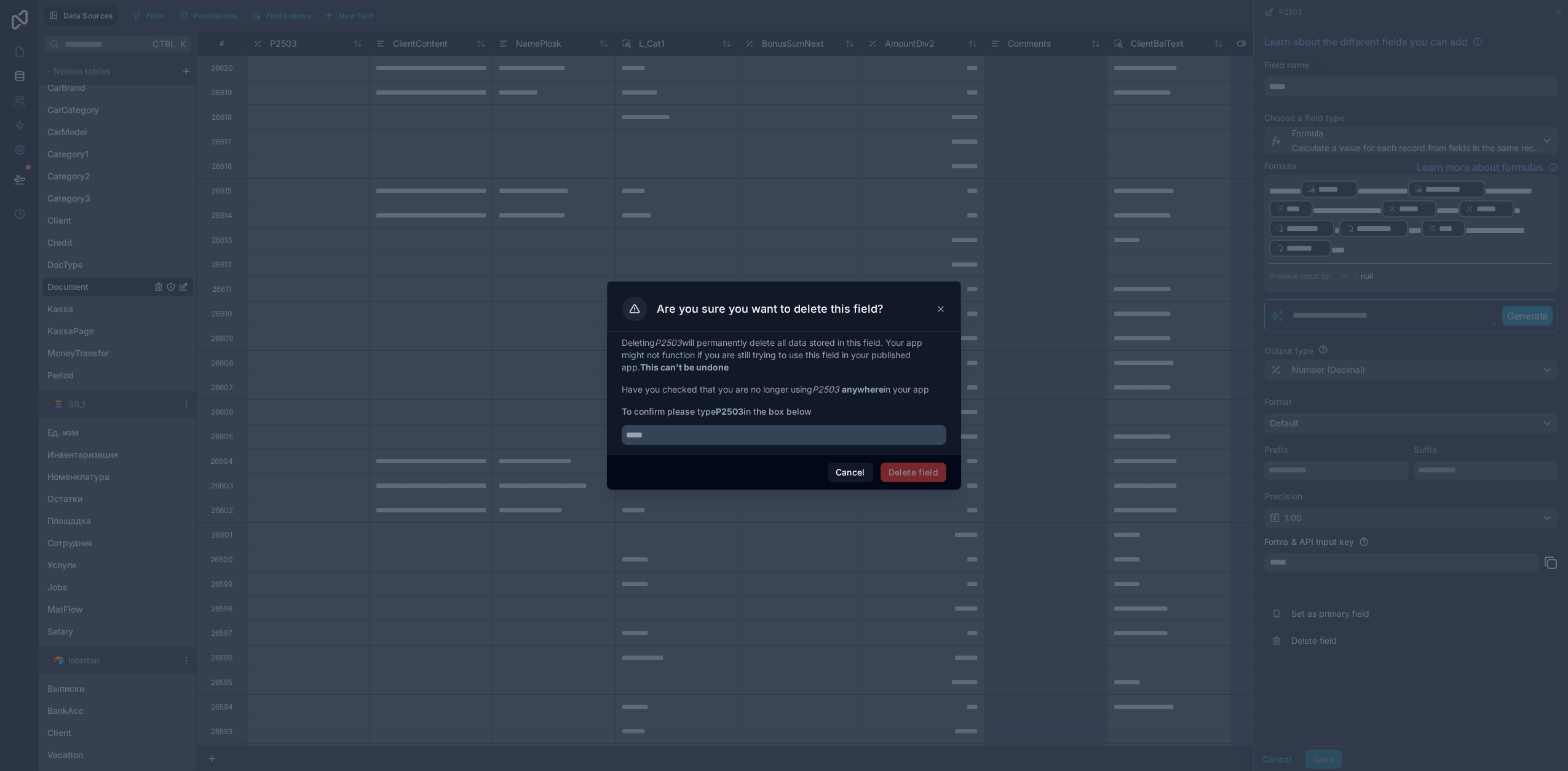
click at [829, 389] on em "P2503" at bounding box center [825, 389] width 27 height 11
click at [793, 446] on div "Deleting P2503 will permanently delete all data stored in this field. Your app …" at bounding box center [784, 393] width 354 height 123
paste input "*****"
type input "*****"
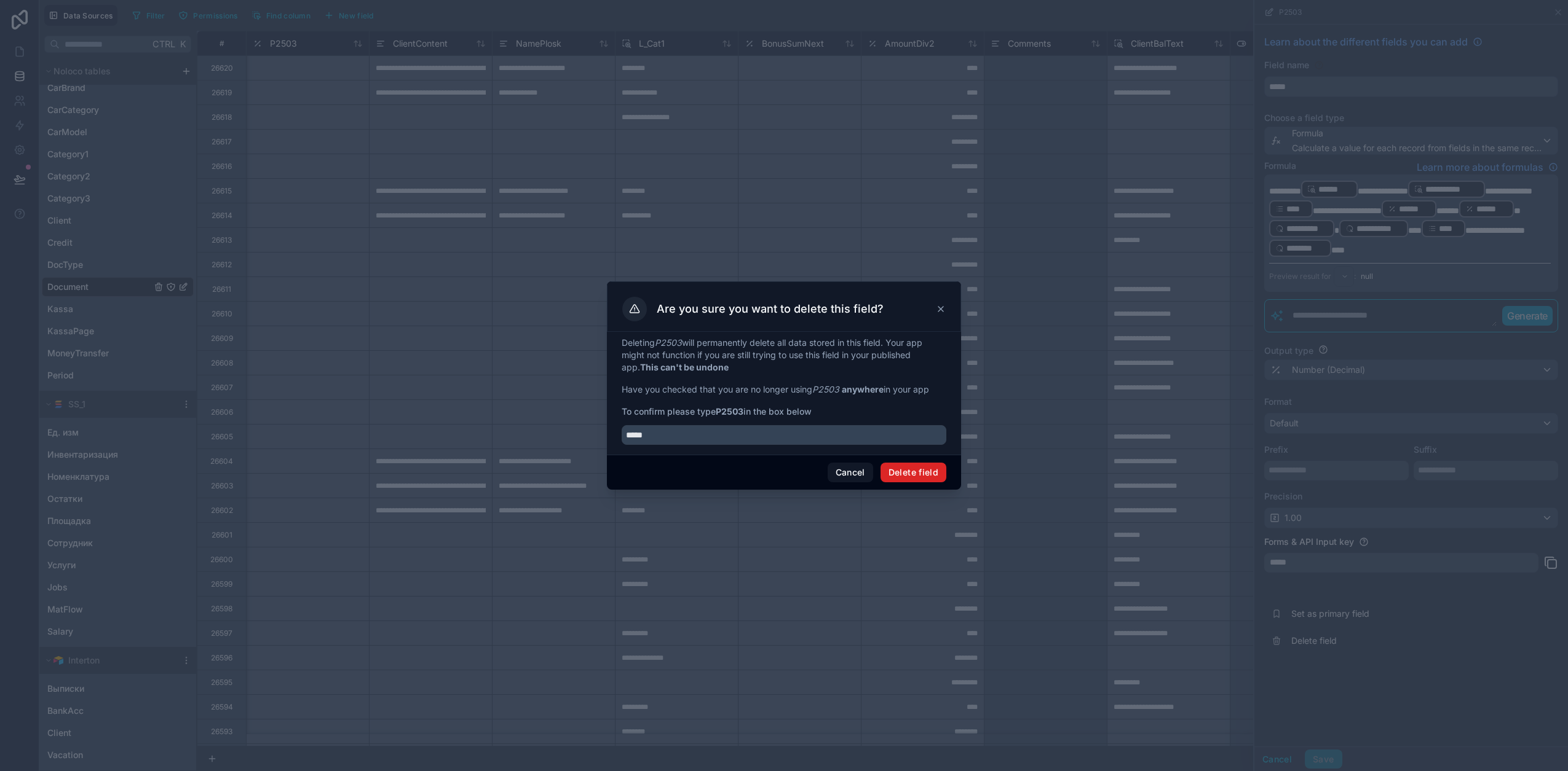
click at [913, 482] on button "Delete field" at bounding box center [913, 473] width 65 height 20
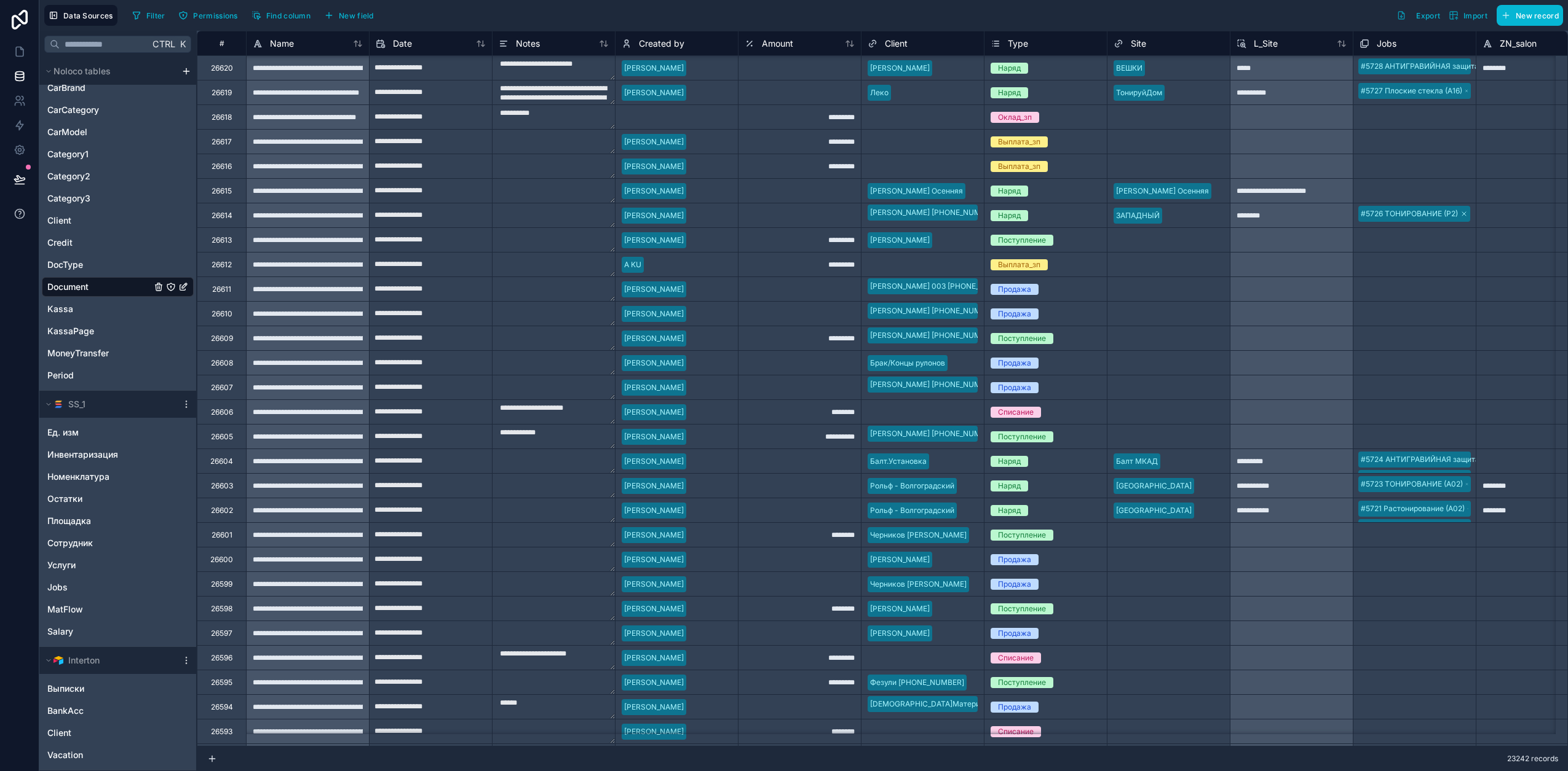
scroll to position [231, 0]
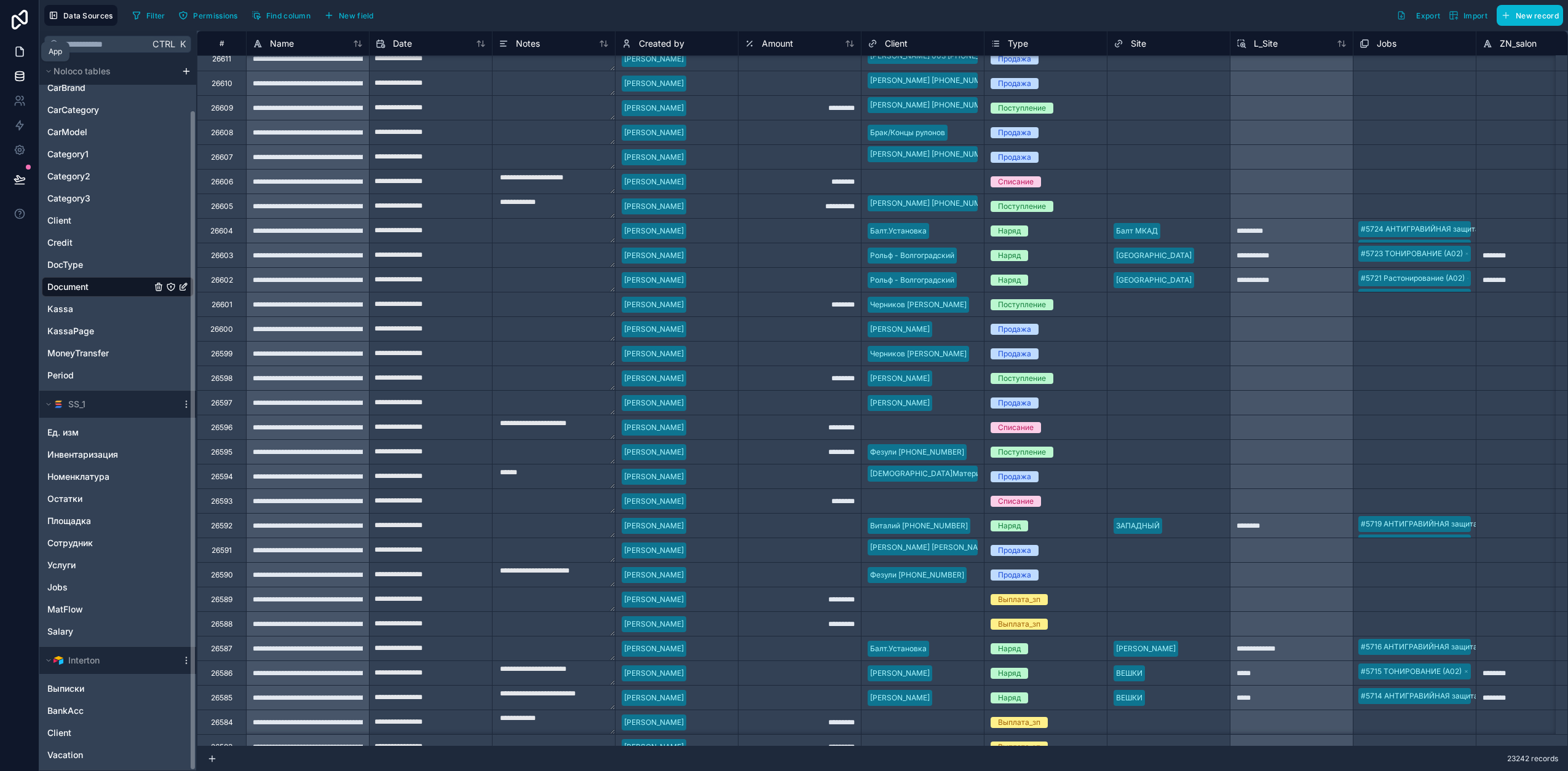
click at [21, 52] on icon at bounding box center [20, 52] width 12 height 12
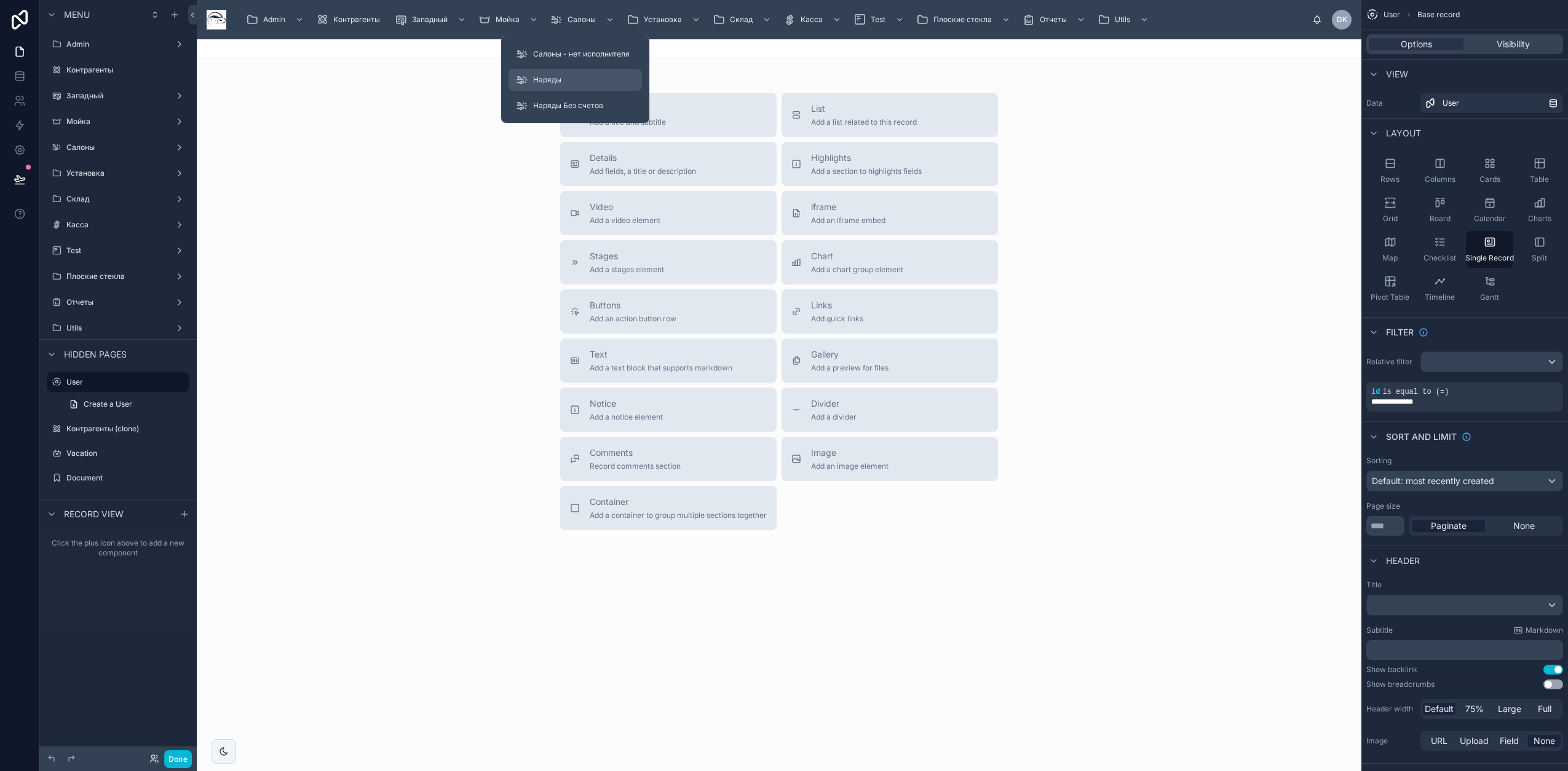
click at [566, 90] on link "Наряды" at bounding box center [575, 79] width 133 height 22
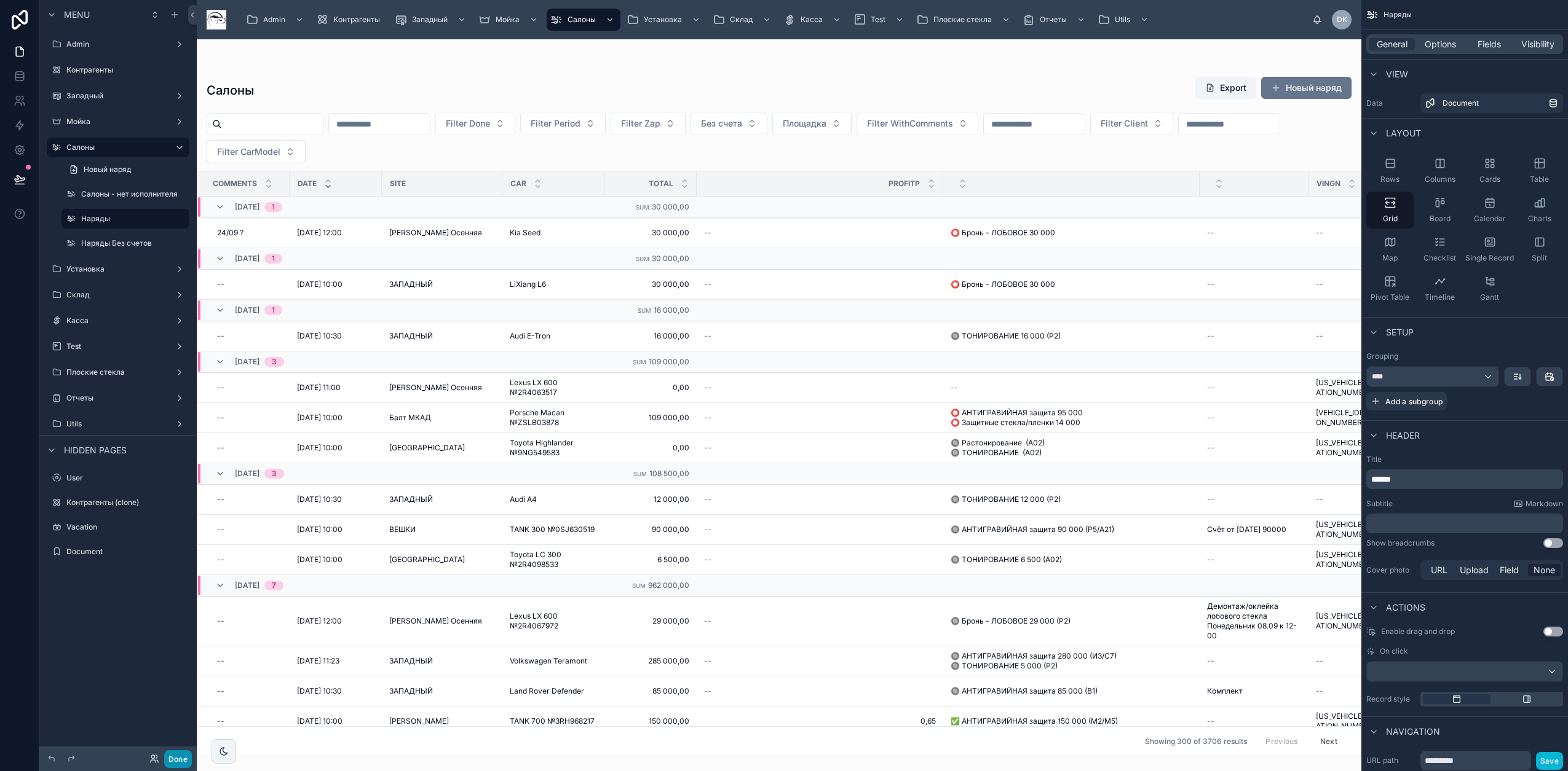
click at [174, 766] on button "Done" at bounding box center [178, 760] width 28 height 18
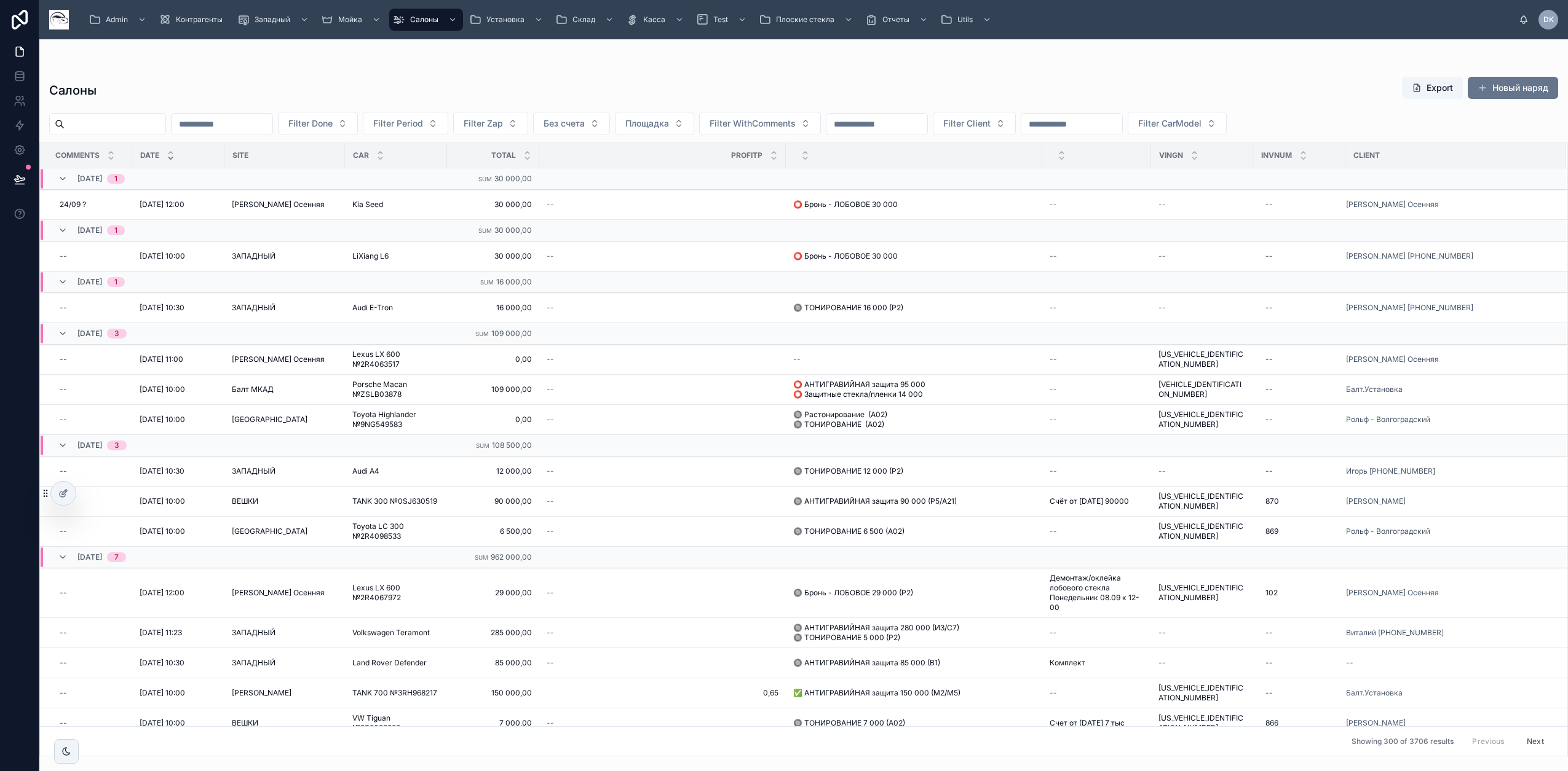
click at [151, 124] on input "text" at bounding box center [115, 123] width 101 height 17
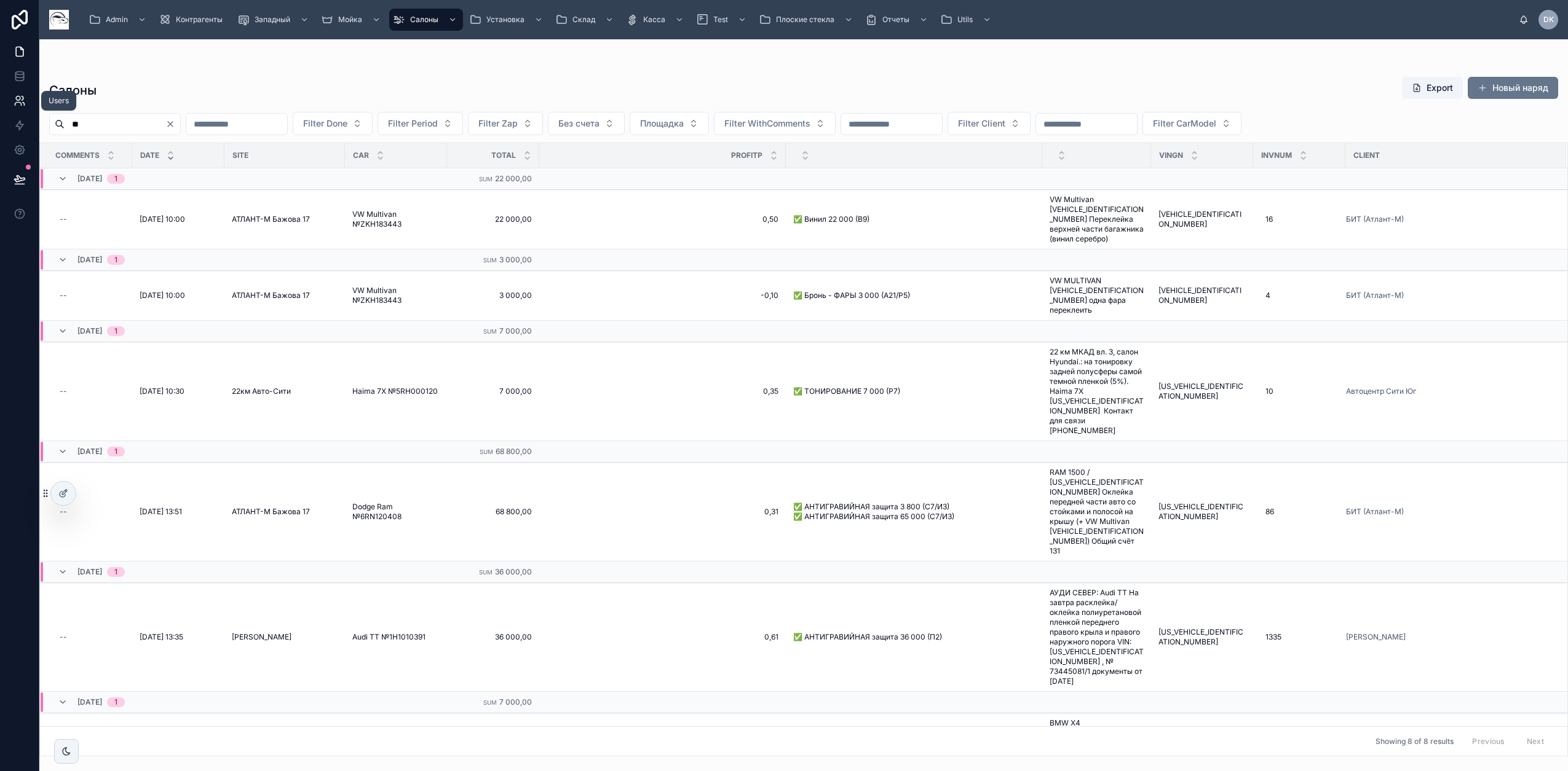
drag, startPoint x: 53, startPoint y: 114, endPoint x: 16, endPoint y: 110, distance: 37.2
click at [16, 110] on div "Users Admin Контрагенты Западный Мойка Салоны Установка Склад Касса Test Плоски…" at bounding box center [784, 385] width 1568 height 771
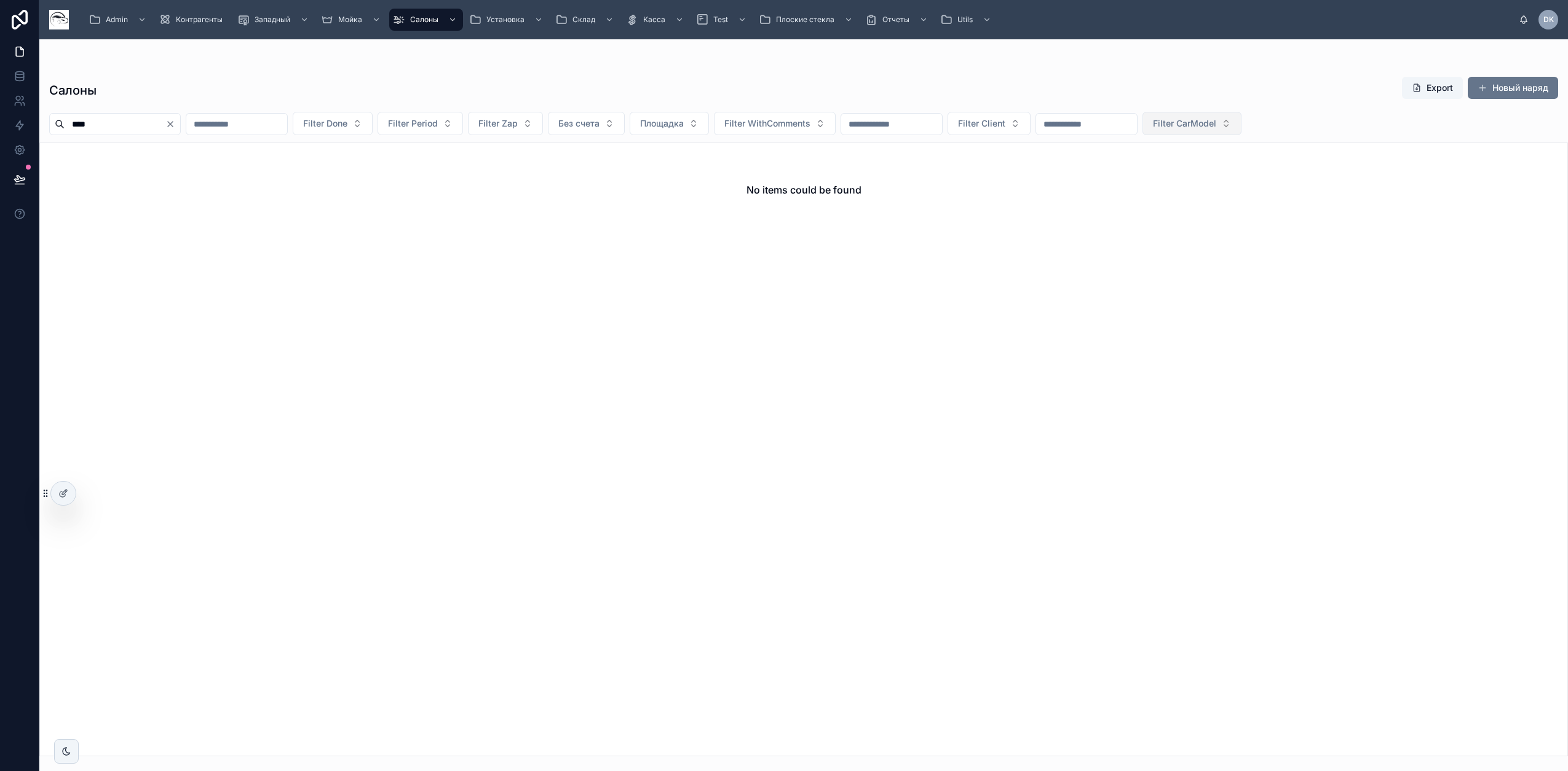
type input "****"
click at [1216, 125] on span "Filter CarModel" at bounding box center [1184, 123] width 63 height 12
click at [173, 123] on icon "Clear" at bounding box center [170, 124] width 5 height 5
click at [1202, 123] on span "Filter CarModel" at bounding box center [1169, 123] width 63 height 12
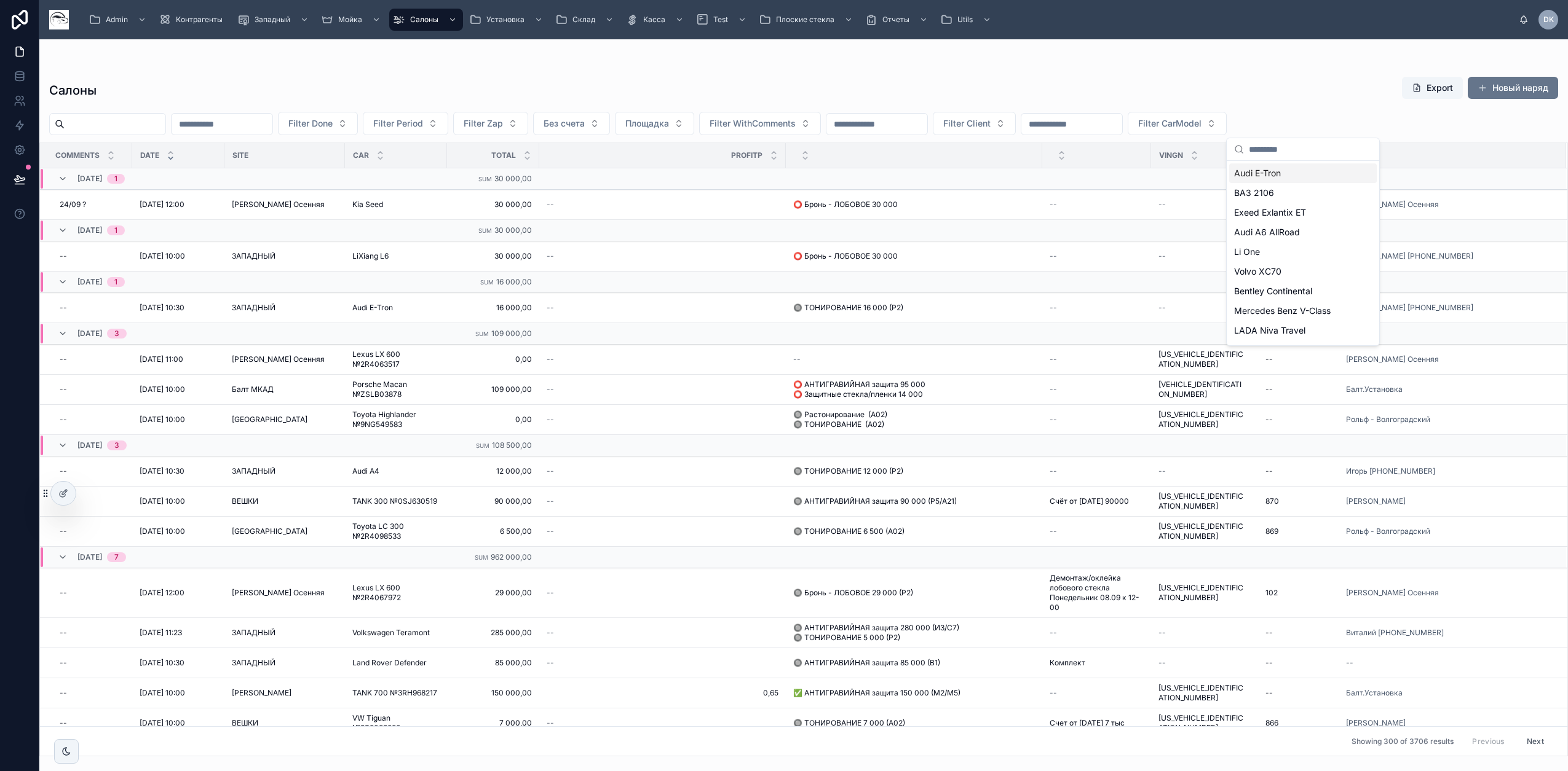
click at [1301, 155] on input "text" at bounding box center [1310, 149] width 123 height 22
type input "**"
click at [1296, 323] on div "Hyundai H-1" at bounding box center [1303, 330] width 147 height 20
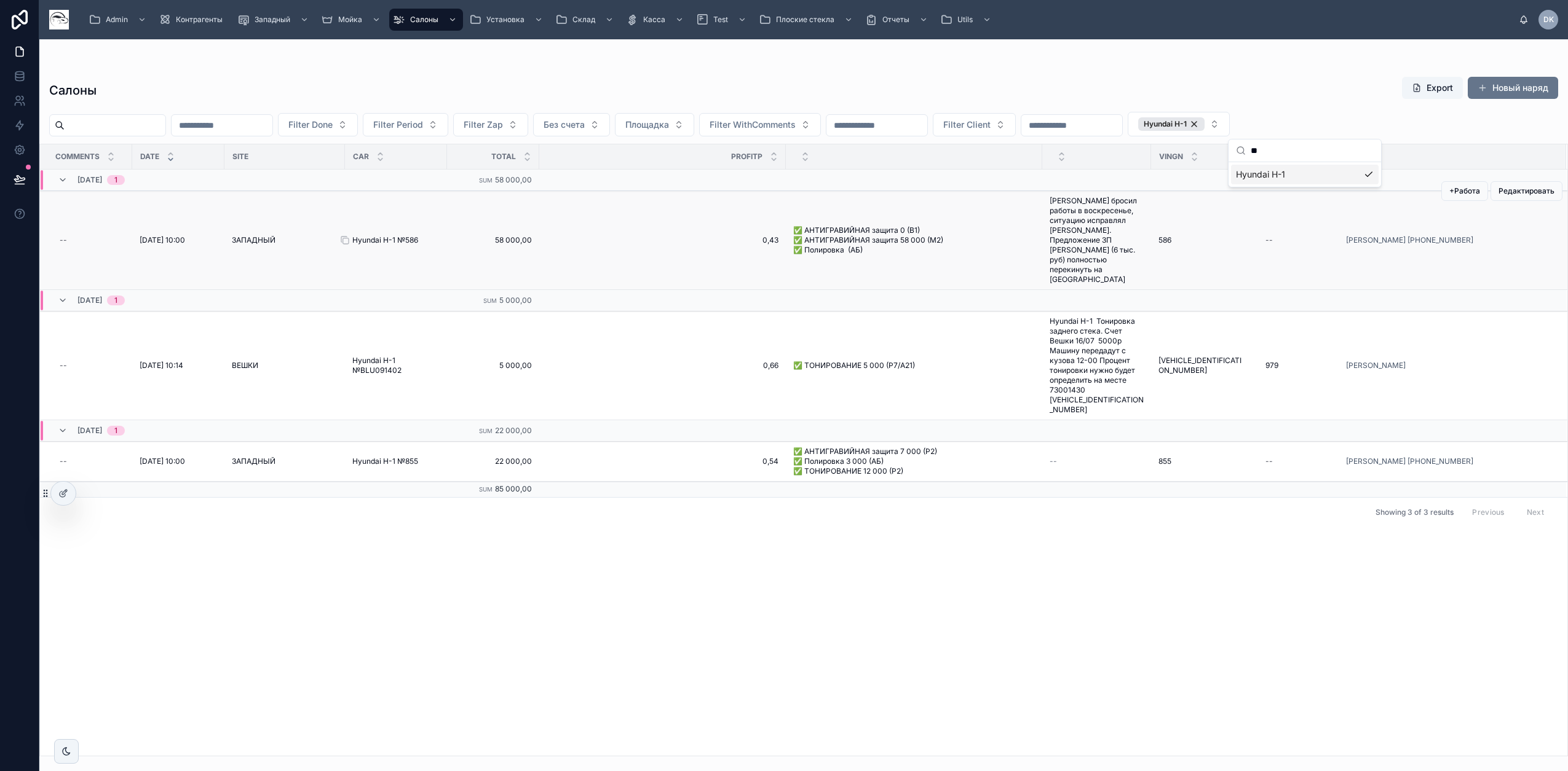
click at [407, 235] on span "Hyundai H-1 №586" at bounding box center [385, 240] width 65 height 10
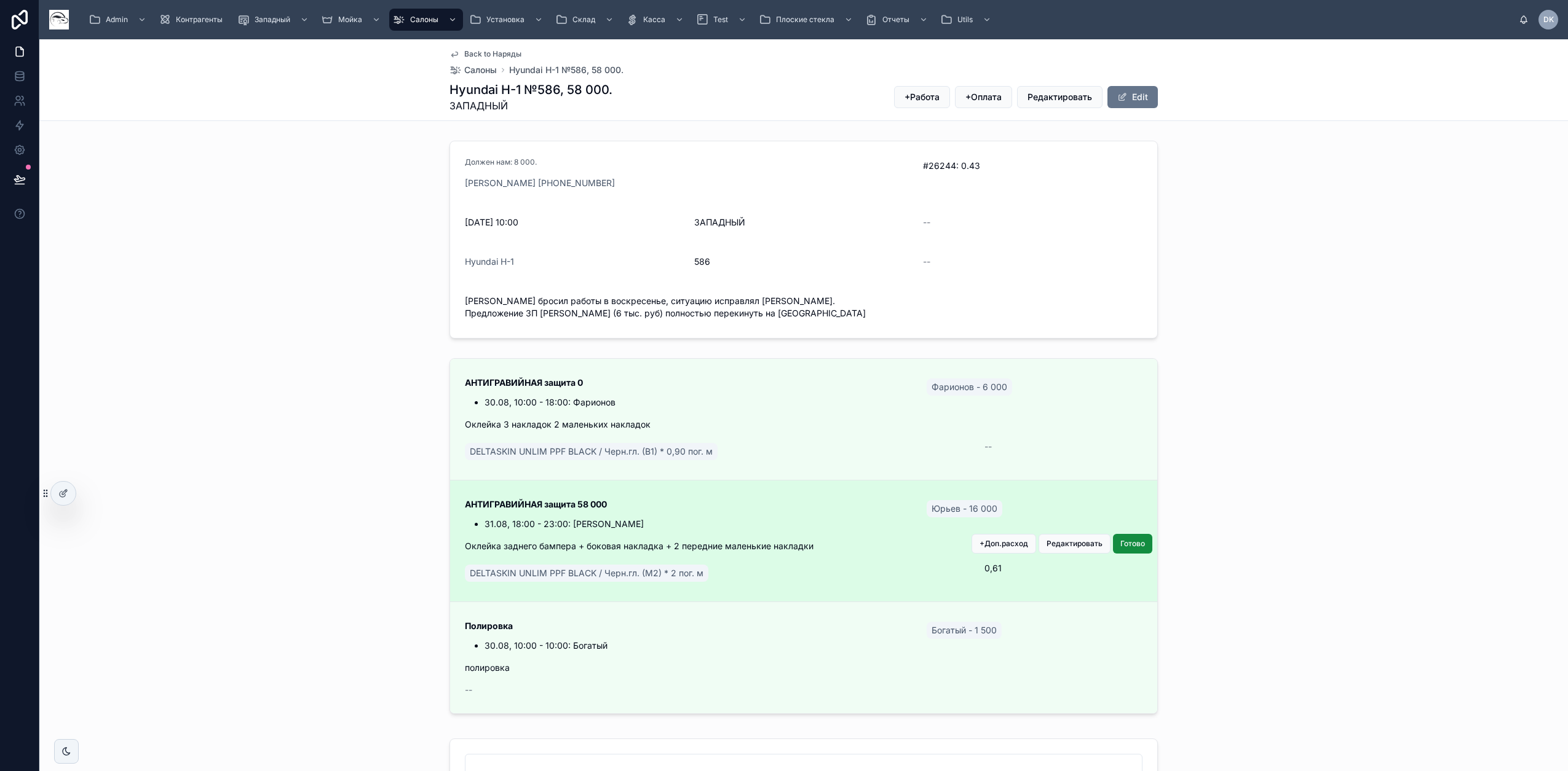
click at [873, 518] on li "31.08, 18:00 - 23:00: Юрьев" at bounding box center [698, 524] width 427 height 12
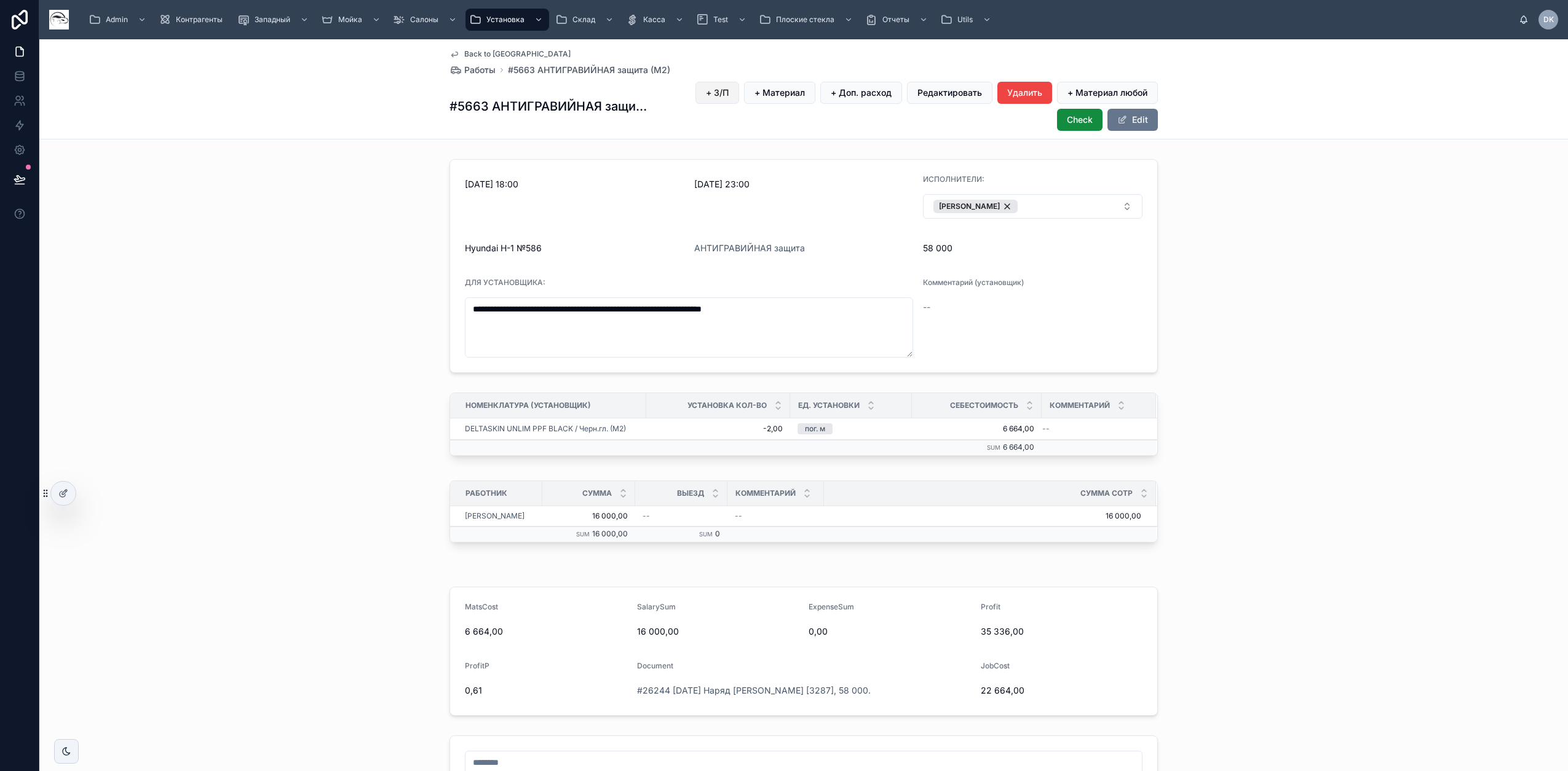
click at [714, 94] on span "+ З/П" at bounding box center [717, 92] width 23 height 12
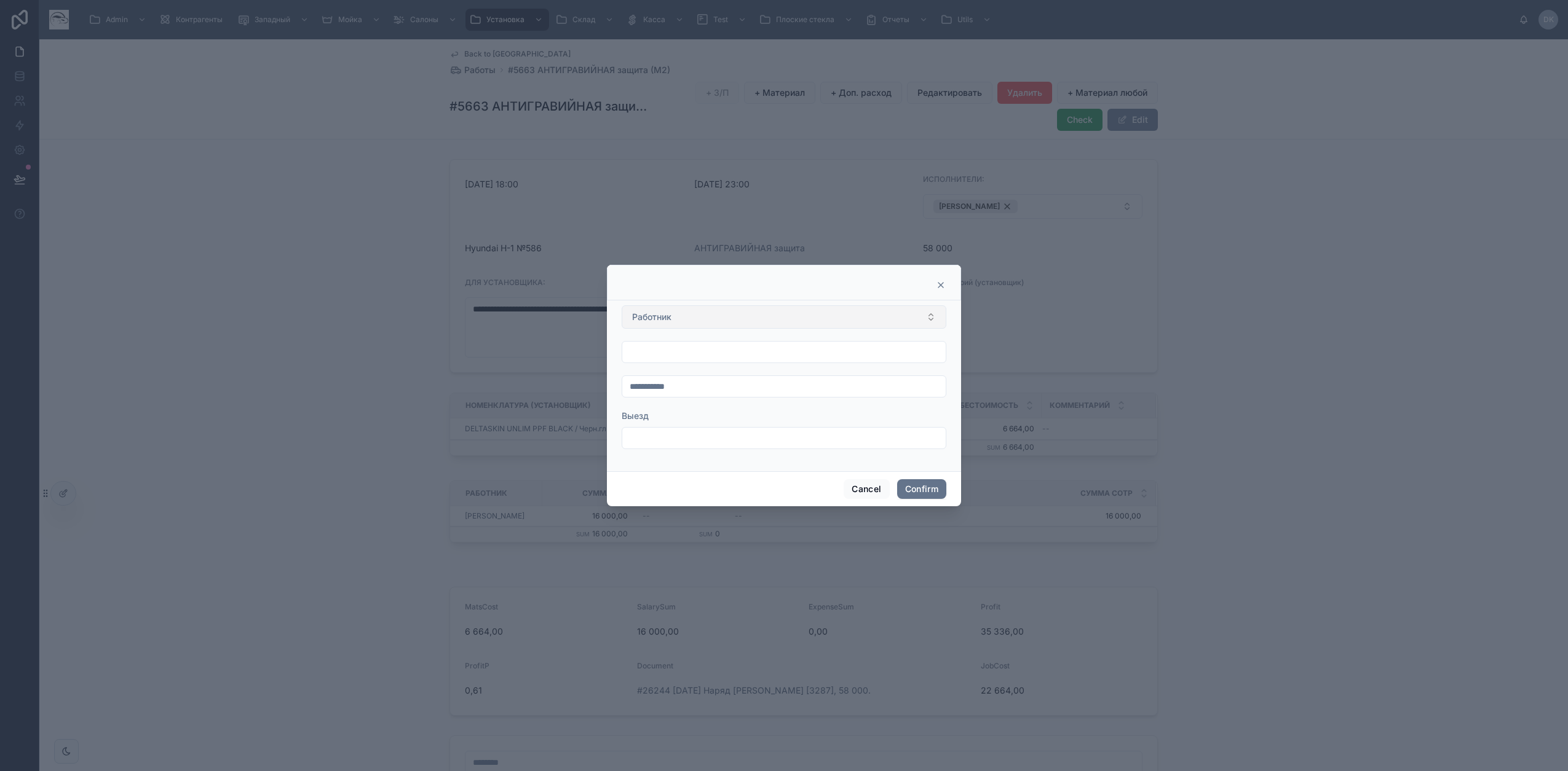
click at [694, 320] on button "Работник" at bounding box center [784, 317] width 325 height 24
click at [658, 388] on span "Юрьев" at bounding box center [665, 386] width 70 height 12
click at [654, 354] on input "text" at bounding box center [784, 352] width 323 height 17
type input "********"
click at [721, 388] on input "text" at bounding box center [784, 386] width 323 height 17
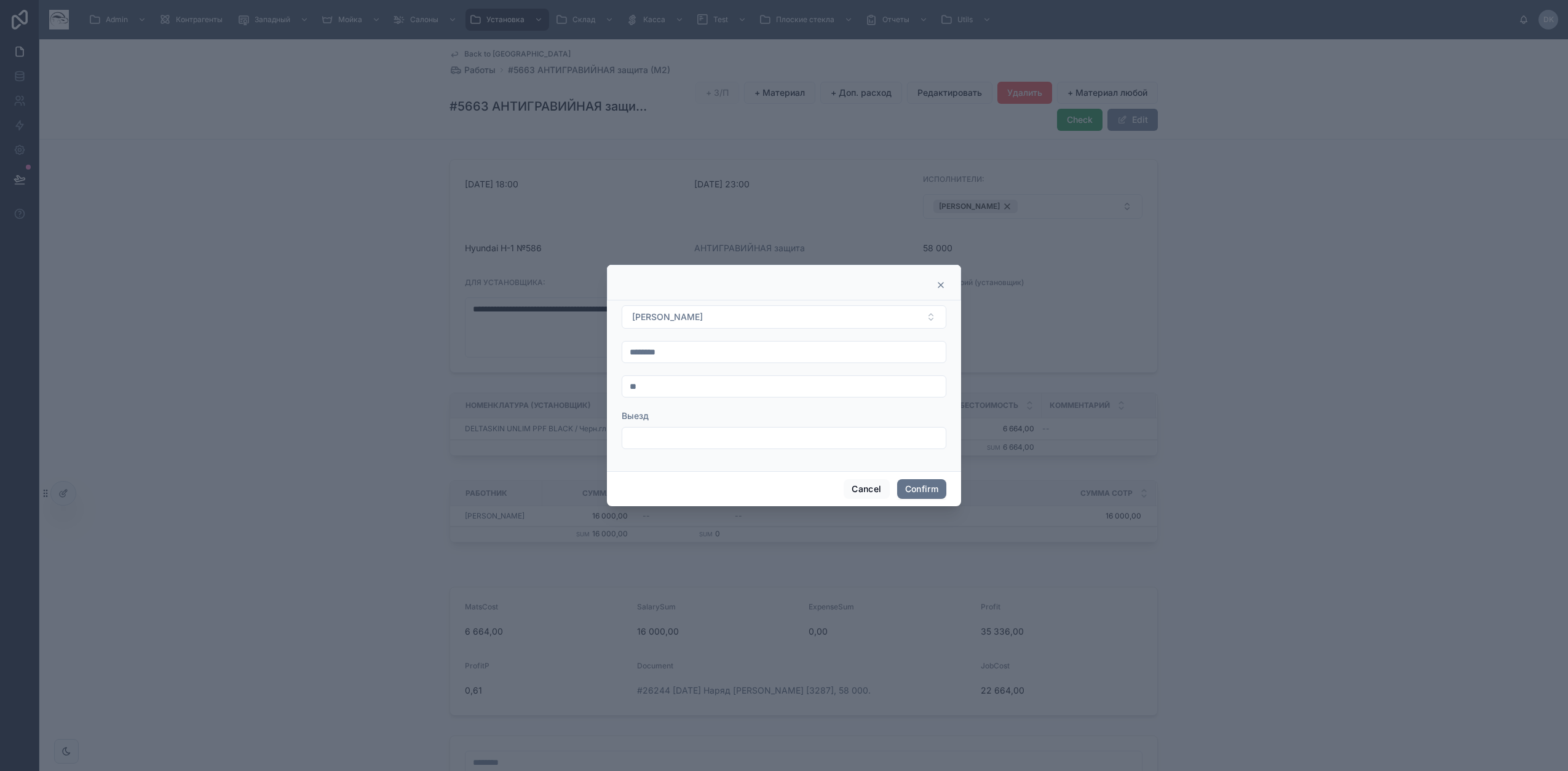
type input "*"
type input "**********"
click at [916, 486] on button "Confirm" at bounding box center [922, 489] width 49 height 20
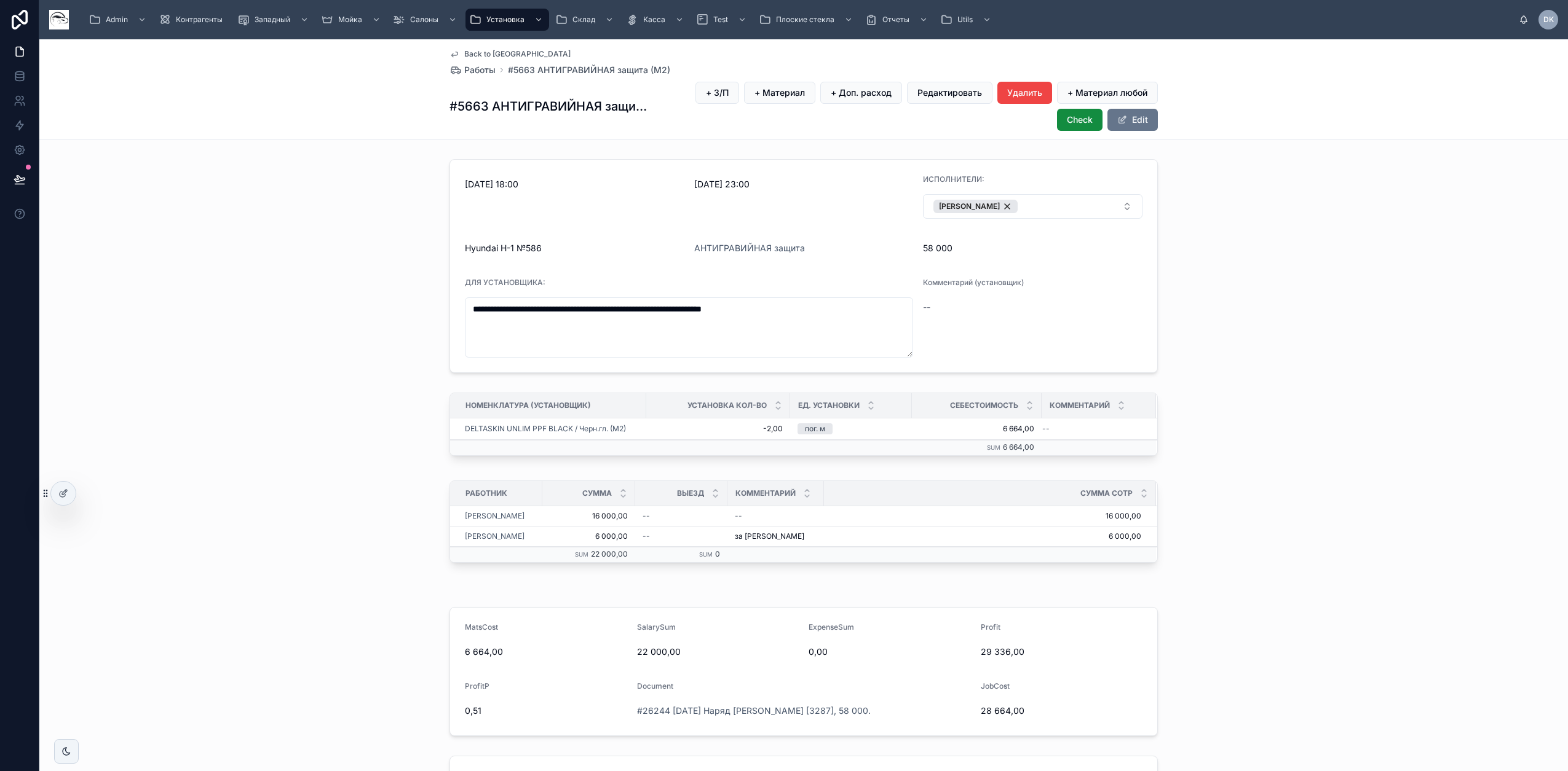
click at [485, 51] on span "Back to [GEOGRAPHIC_DATA]" at bounding box center [517, 54] width 106 height 10
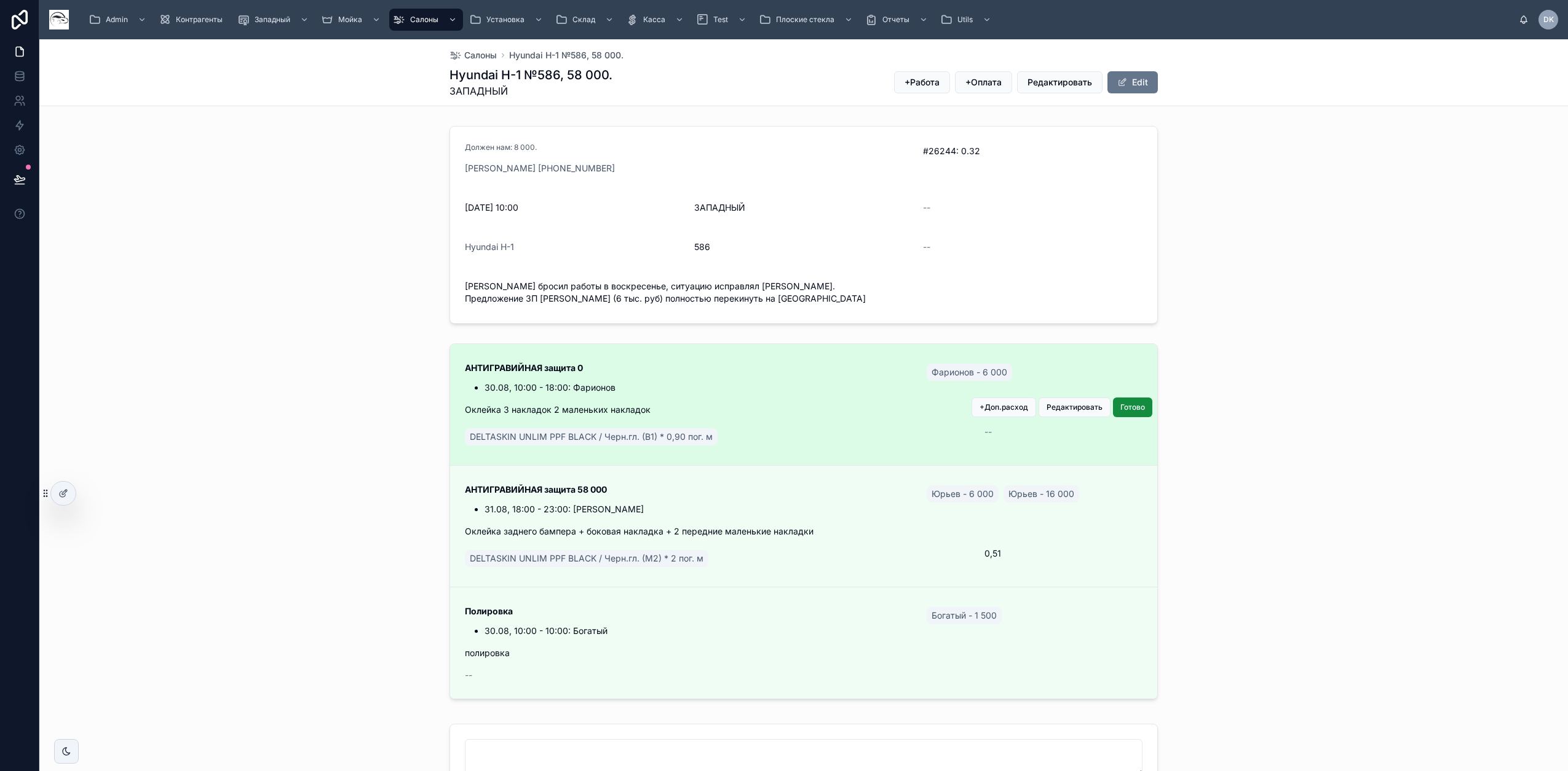
click at [860, 383] on div "АНТИГРАВИЙНАЯ защита 0 30.08, 10:00 - 18:00: Фарионов Фарионов - 6 000 Оклейка …" at bounding box center [803, 405] width 677 height 87
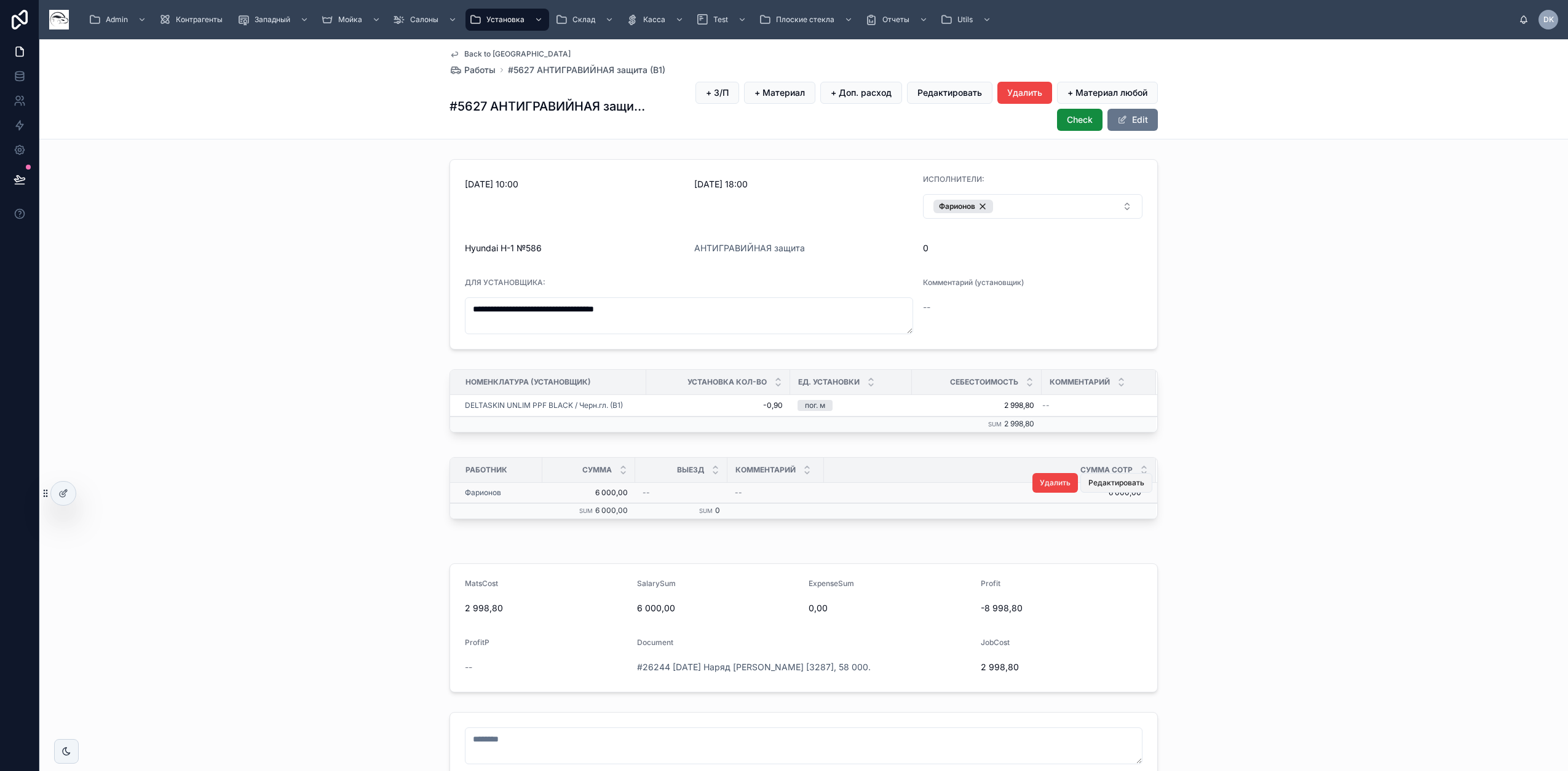
click at [1107, 482] on span "Редактировать" at bounding box center [1116, 483] width 56 height 10
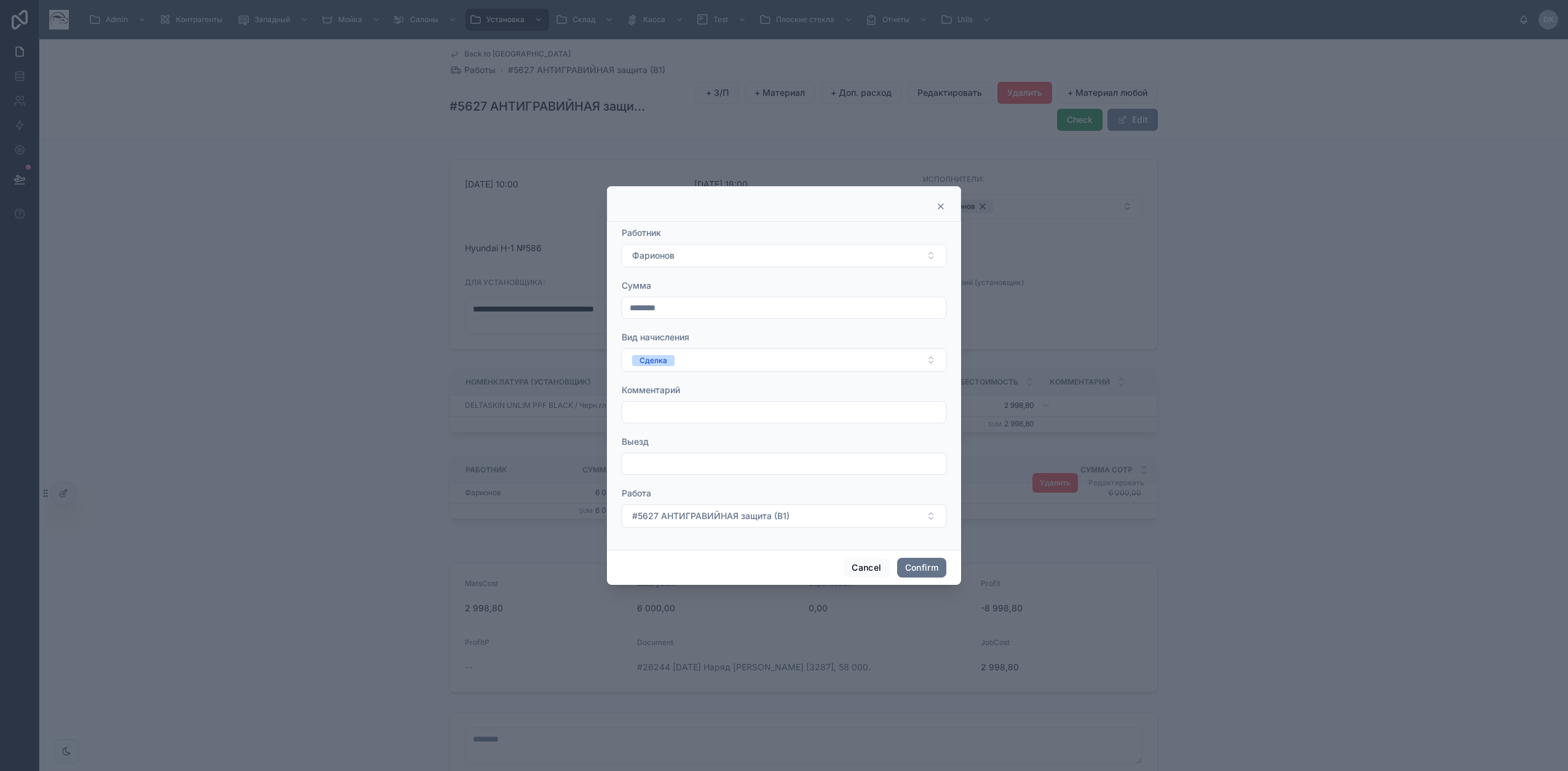
drag, startPoint x: 663, startPoint y: 310, endPoint x: 558, endPoint y: 298, distance: 105.7
click at [558, 298] on div "Работник Фарионов Сумма ******** Вид начисления Сделка Комментарий Выезд Работа…" at bounding box center [784, 385] width 1568 height 771
type input "****"
click at [658, 410] on input "text" at bounding box center [784, 412] width 323 height 17
type input "**********"
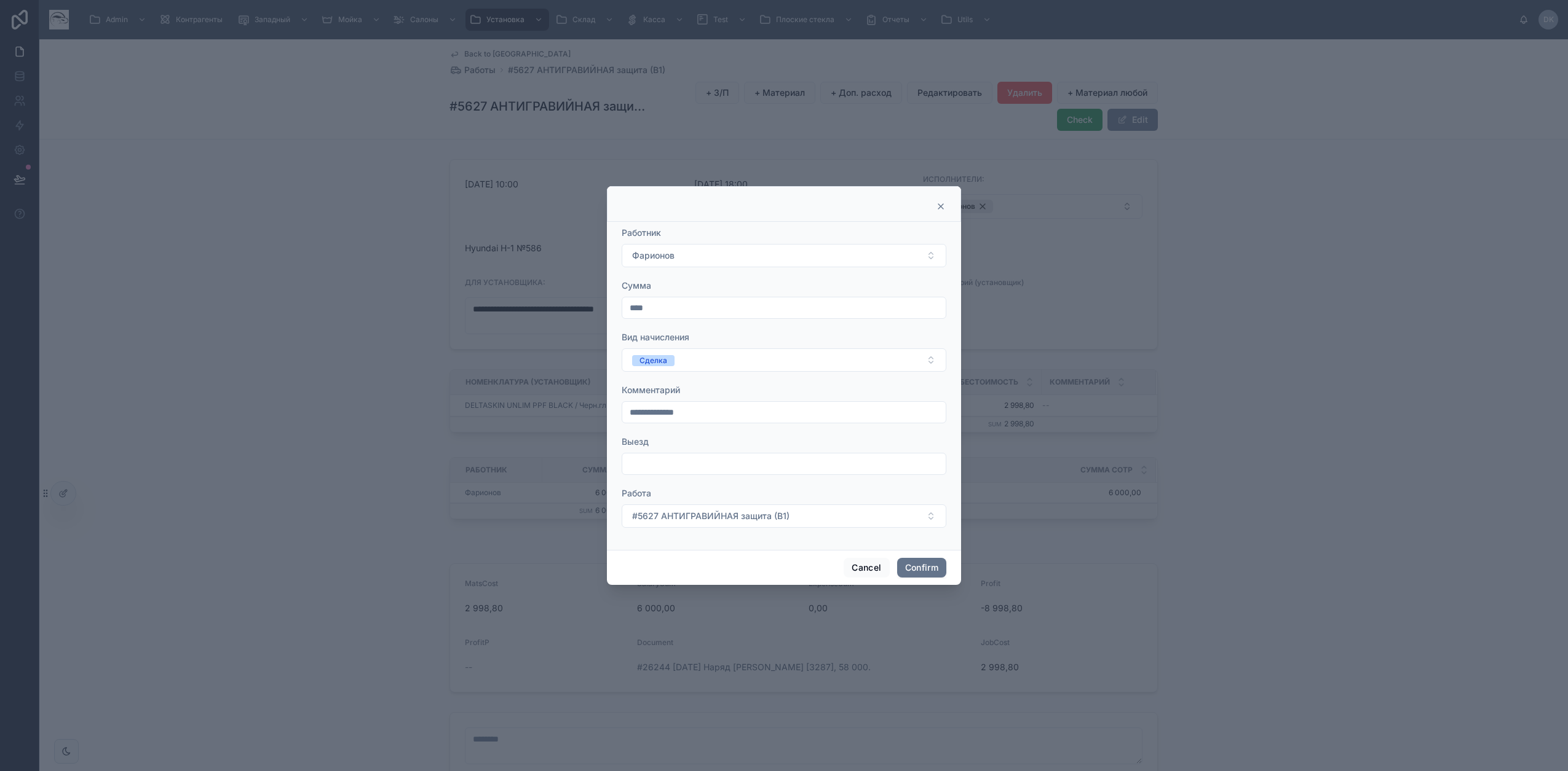
click at [919, 558] on div "Cancel Confirm" at bounding box center [784, 567] width 354 height 35
click at [917, 568] on button "Confirm" at bounding box center [922, 567] width 49 height 20
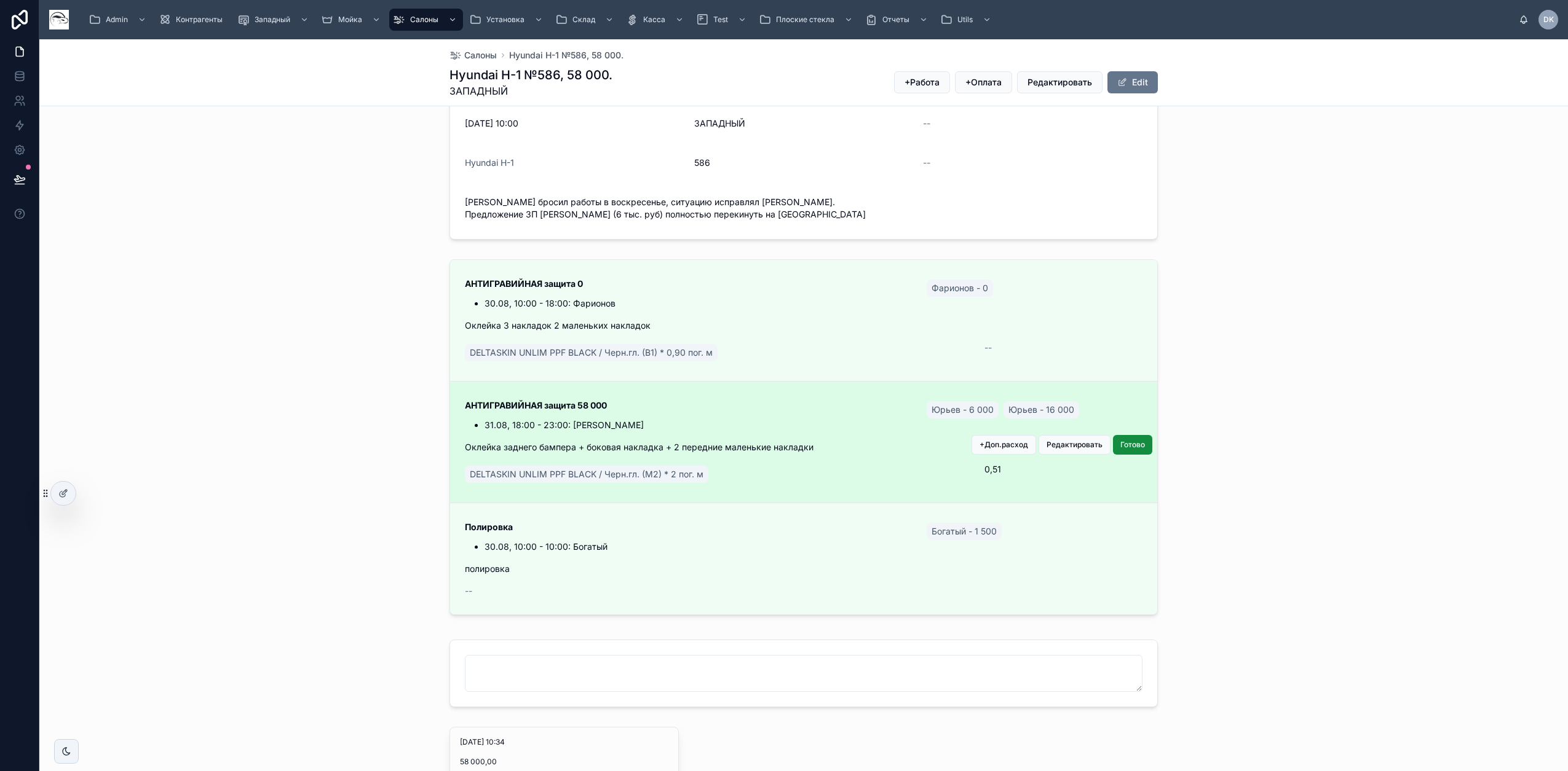
scroll to position [231, 0]
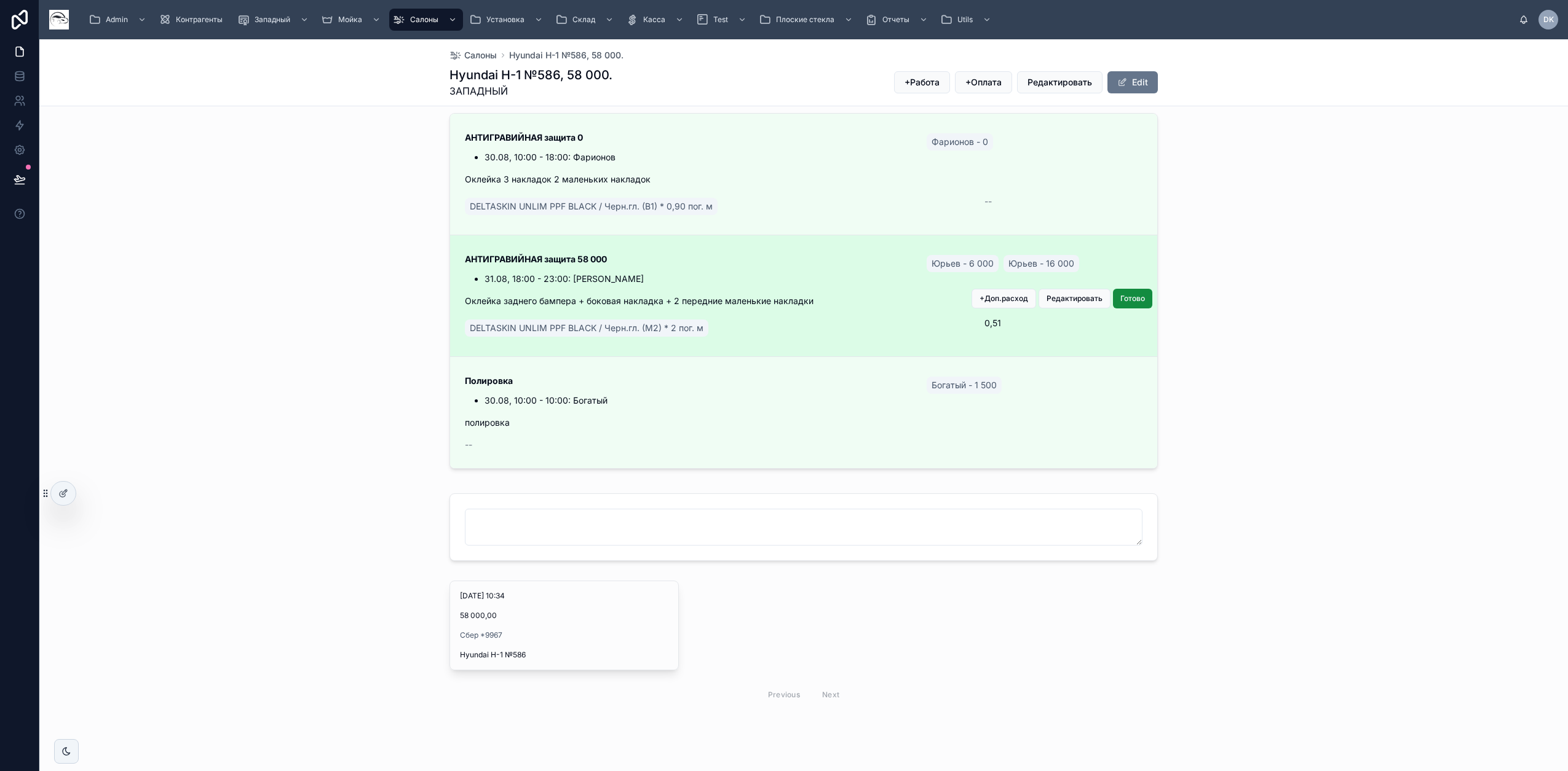
click at [887, 297] on div "АНТИГРАВИЙНАЯ защита 58 000 31.08, 18:00 - 23:00: Юрьев Юрьев - 6 000 Юрьев - 1…" at bounding box center [803, 296] width 677 height 87
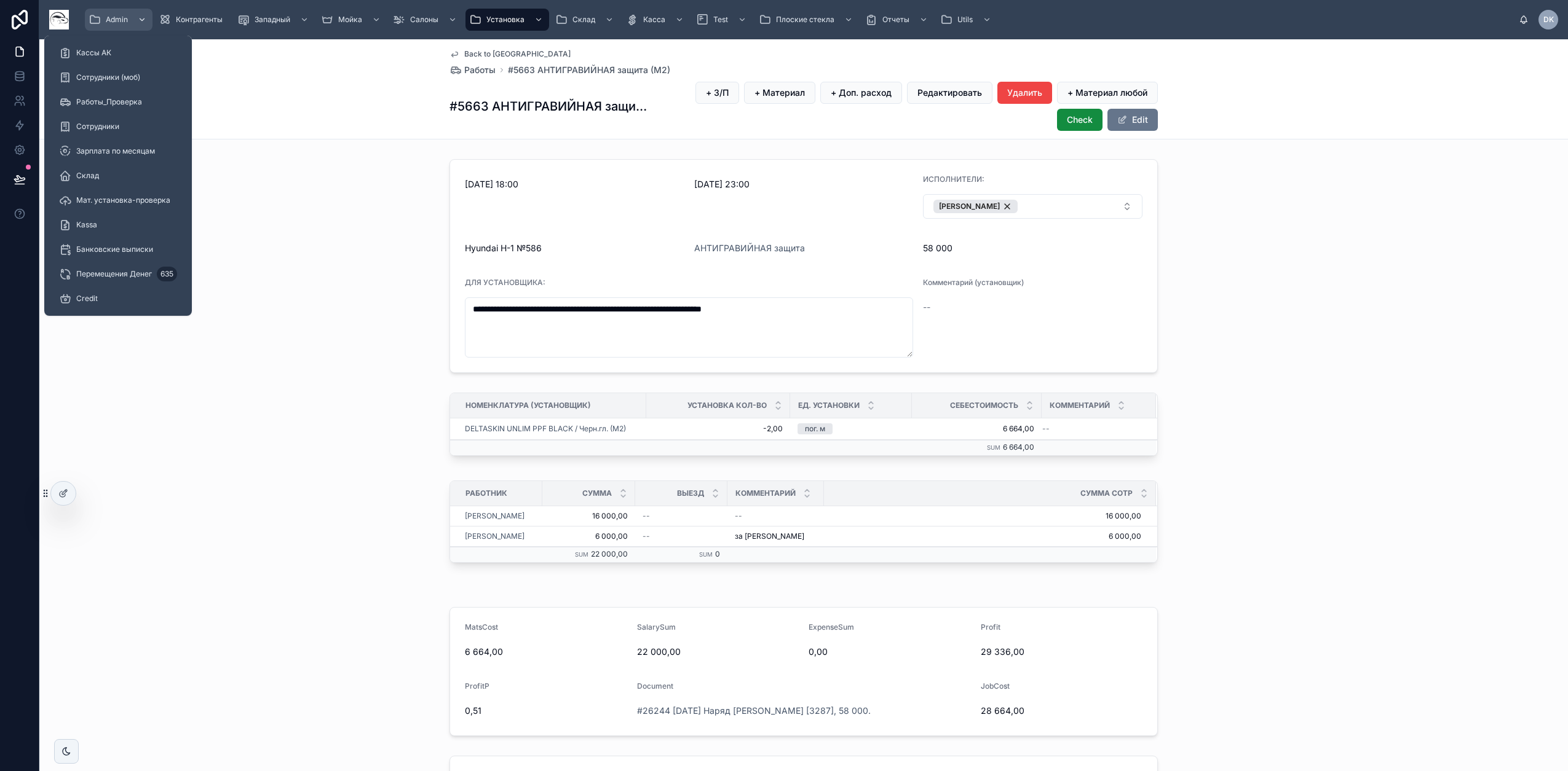
click at [115, 19] on span "Admin" at bounding box center [116, 20] width 22 height 10
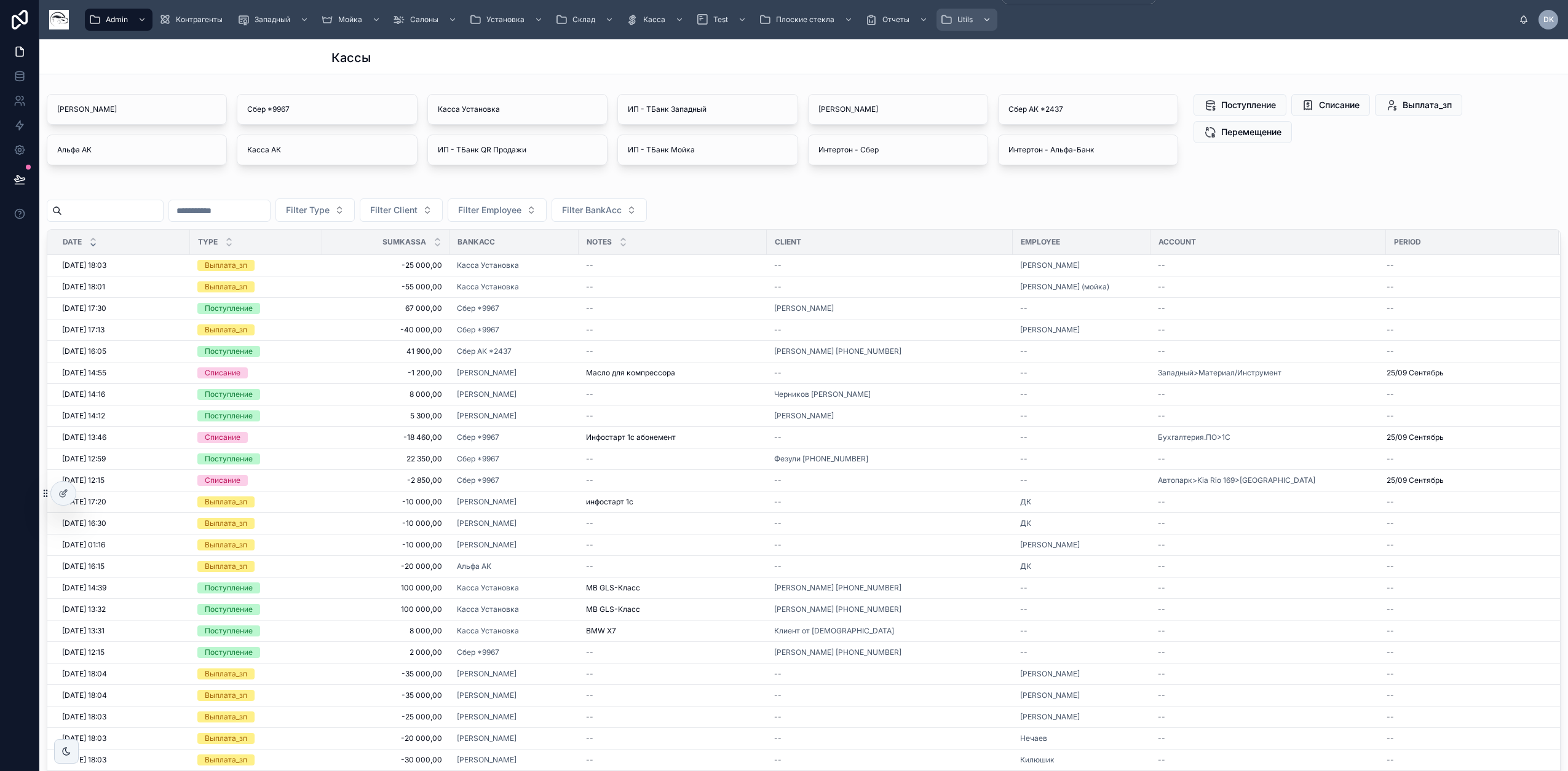
click at [950, 19] on div "Utils" at bounding box center [966, 20] width 53 height 20
